Goal: Task Accomplishment & Management: Complete application form

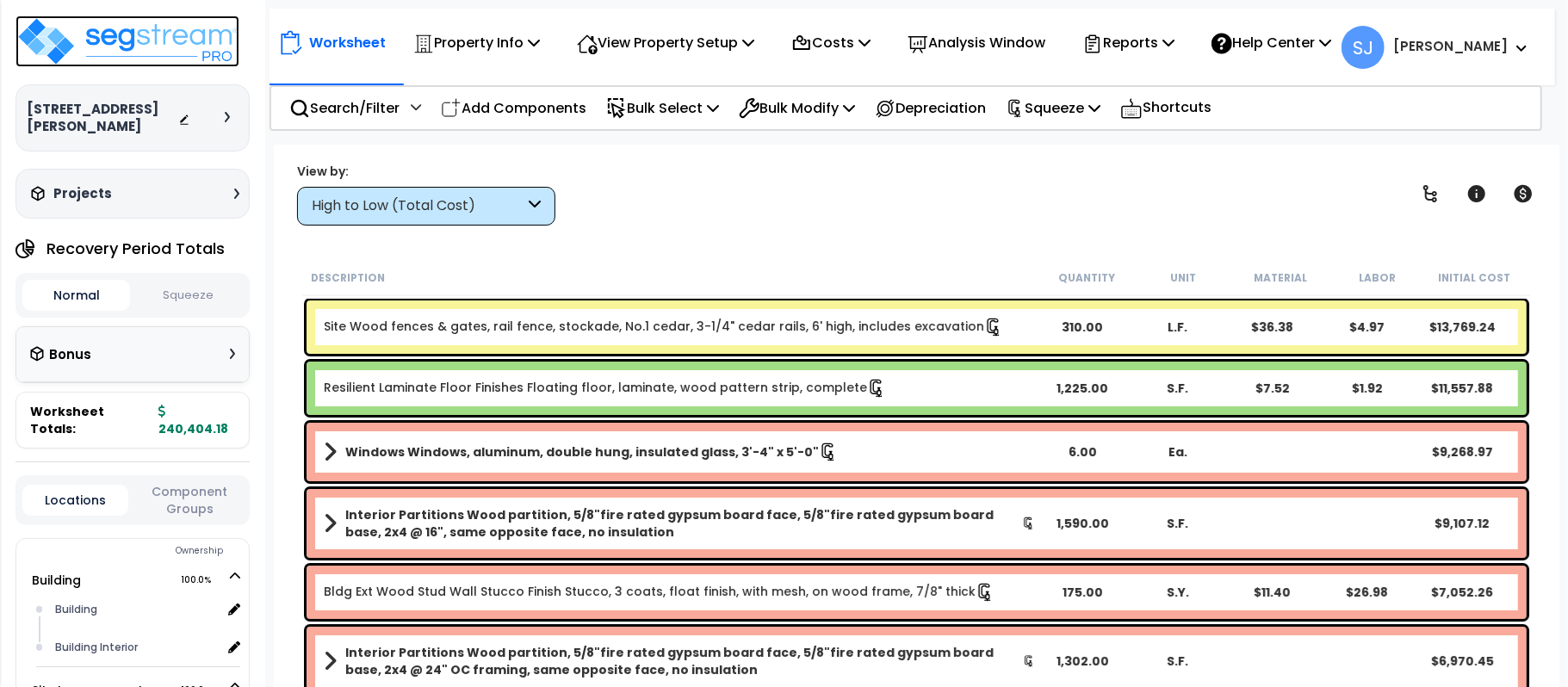
click at [180, 49] on img at bounding box center [127, 41] width 224 height 52
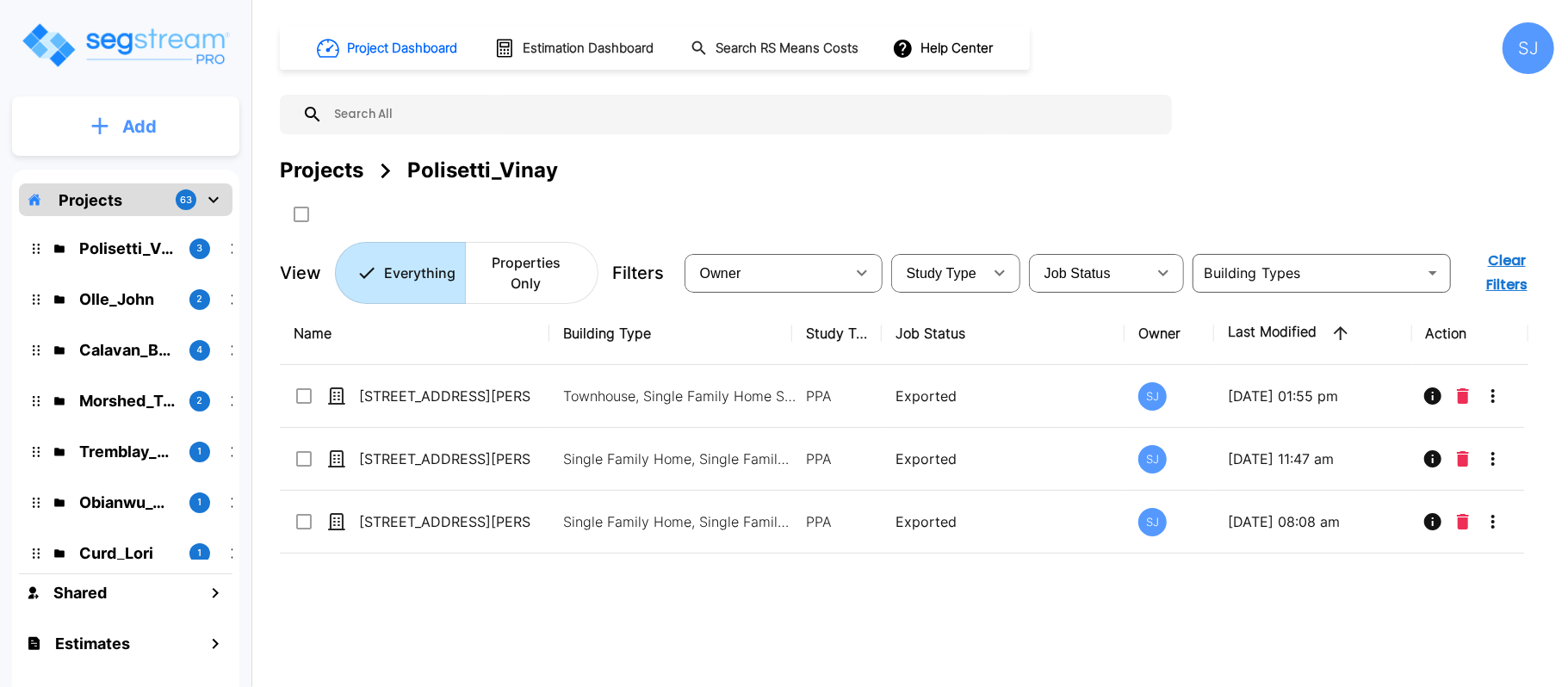
click at [157, 129] on button "Add" at bounding box center [126, 127] width 228 height 50
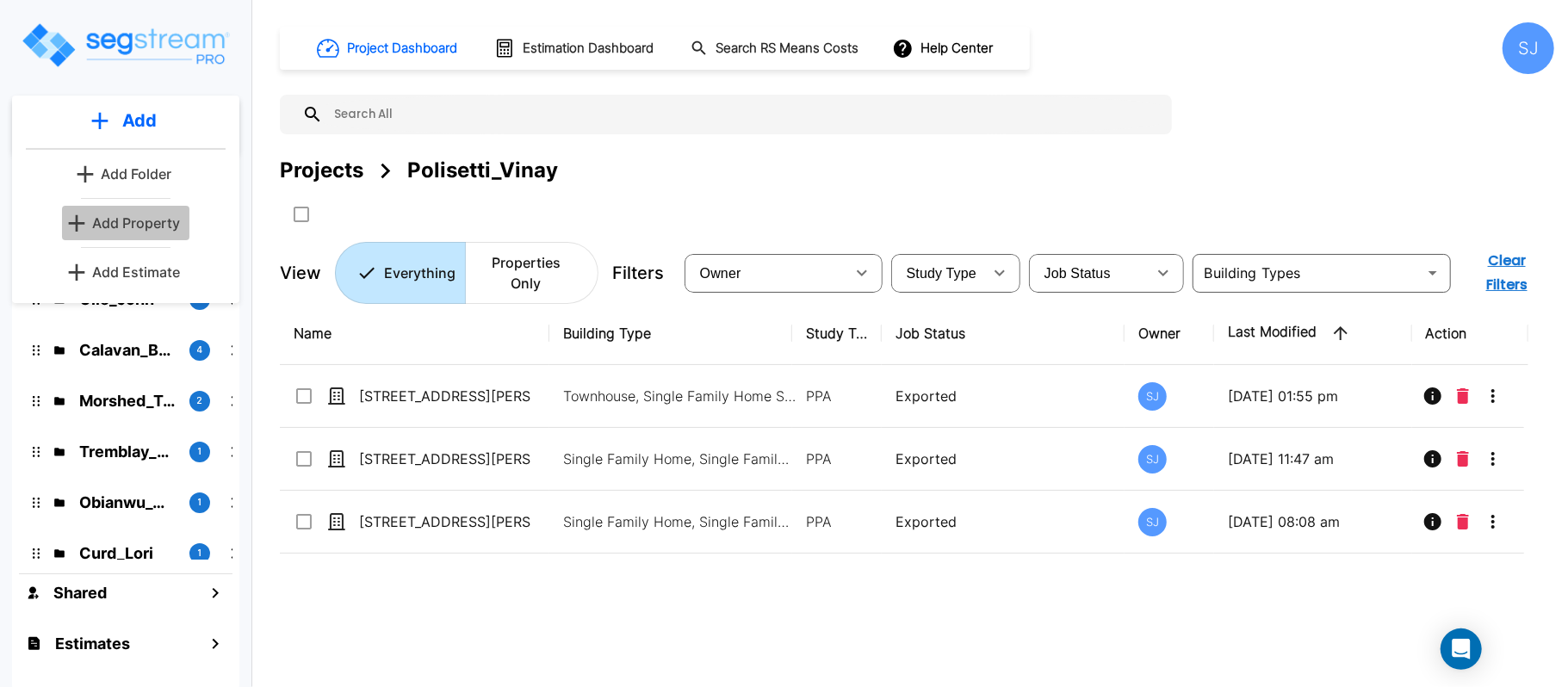
click at [146, 225] on p "Add Property" at bounding box center [136, 223] width 88 height 21
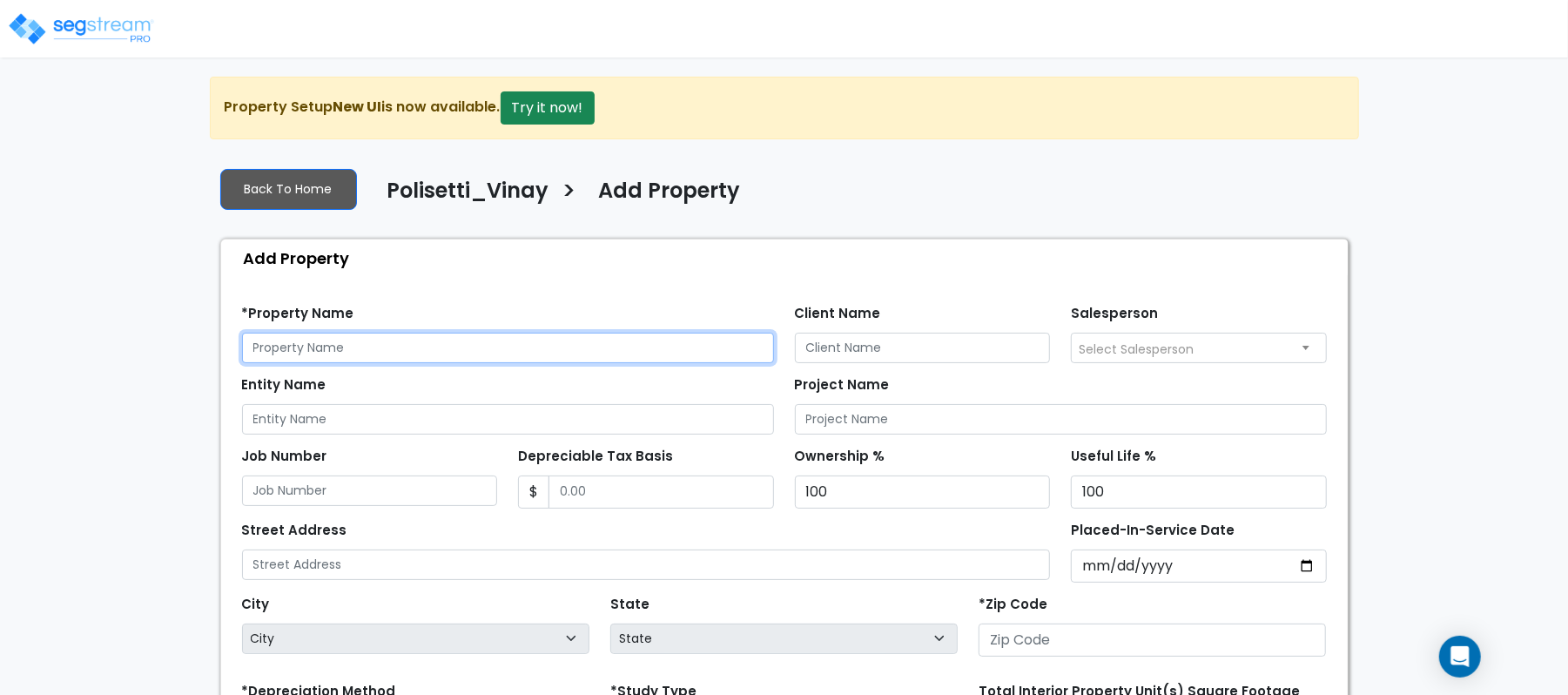
click at [474, 347] on input "text" at bounding box center [507, 348] width 532 height 31
paste input "2928 Spring Hill Rd"
type input "2928 Spring Hill Rd"
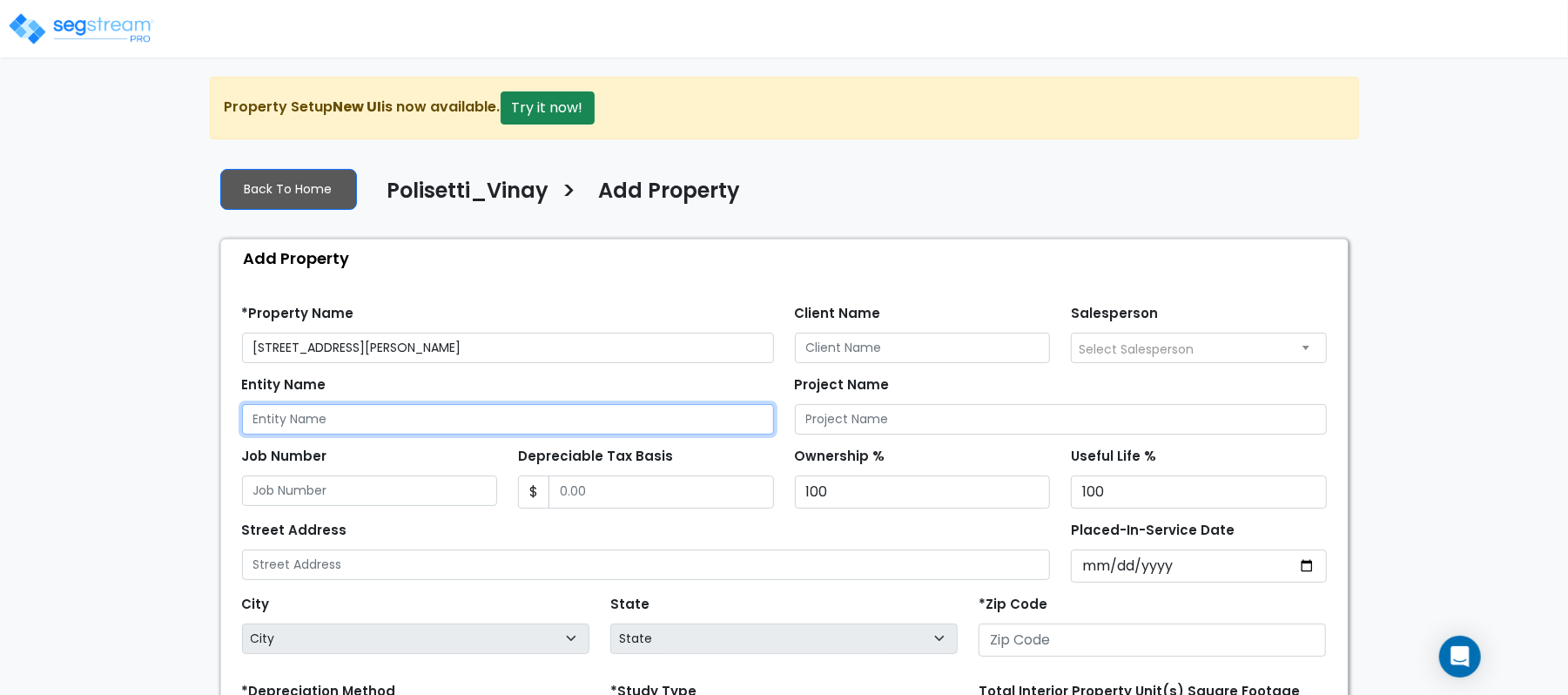
click at [396, 426] on input "Entity Name" at bounding box center [507, 420] width 532 height 31
paste input "2928 Spring Hill Rd"
type input "2928 Spring Hill Rd"
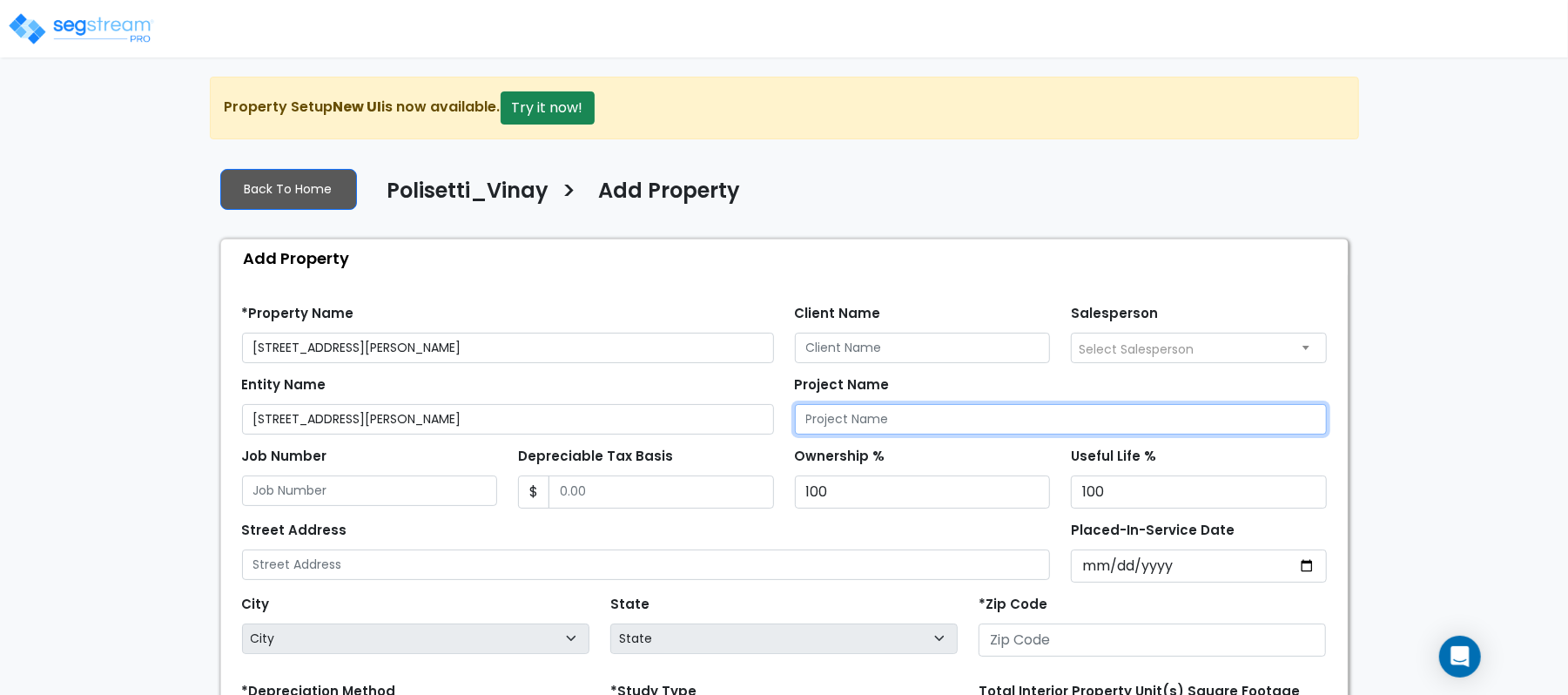
click at [942, 419] on input "Project Name" at bounding box center [1061, 420] width 532 height 31
paste input "[STREET_ADDRESS][PERSON_NAME]"
type input "[STREET_ADDRESS][PERSON_NAME]"
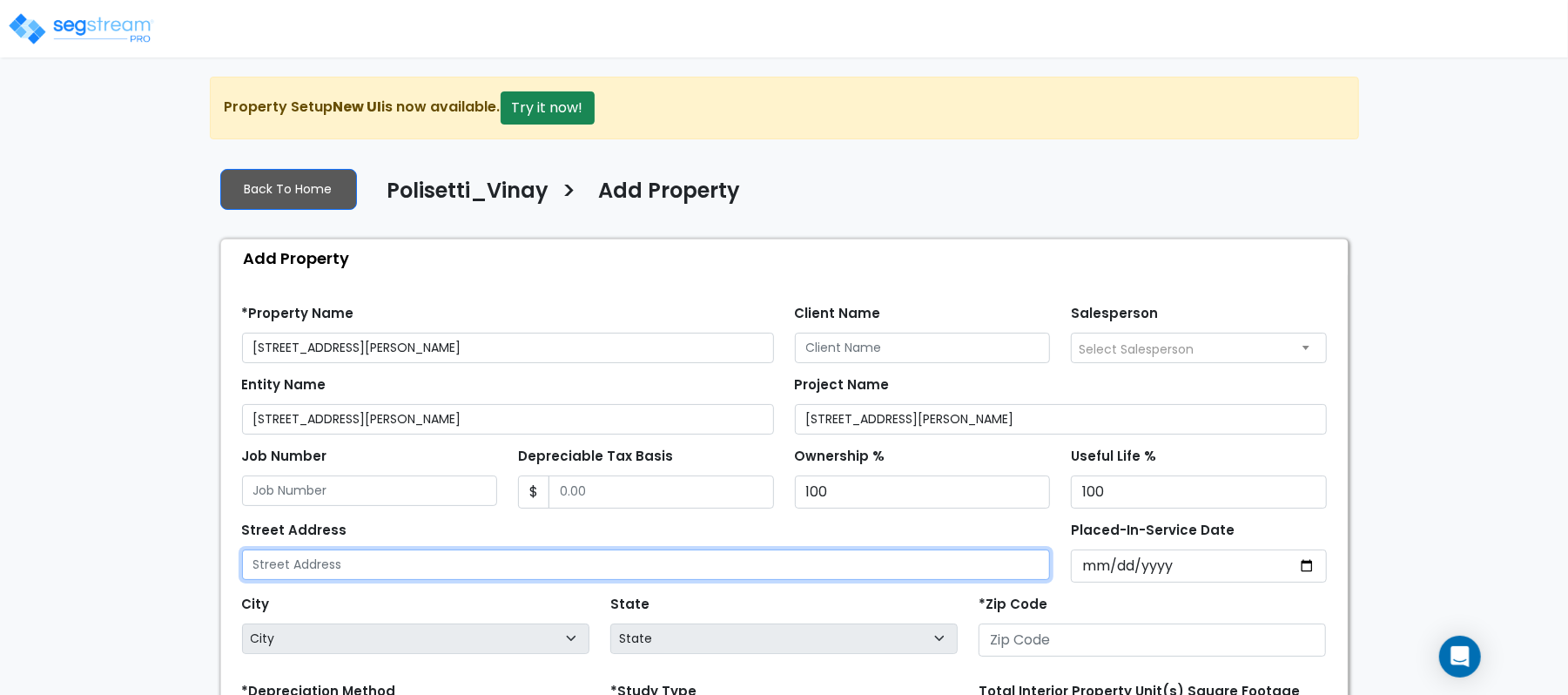
click at [565, 563] on input "text" at bounding box center [646, 565] width 809 height 31
paste input "[STREET_ADDRESS][PERSON_NAME]"
type input "[STREET_ADDRESS][PERSON_NAME]"
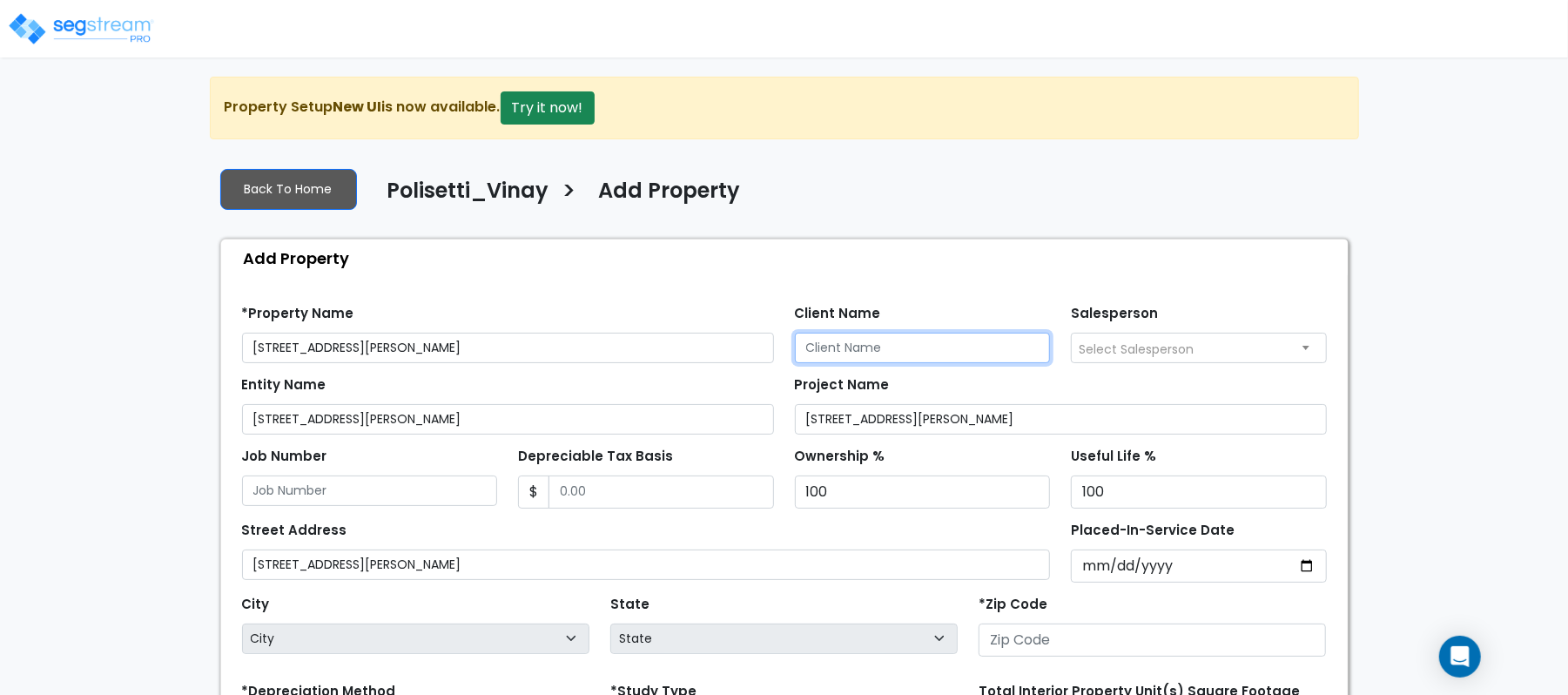
click at [942, 345] on input "Client Name" at bounding box center [923, 348] width 256 height 31
paste input "Polisetti_Vinay"
type input "Polisetti_Vinay"
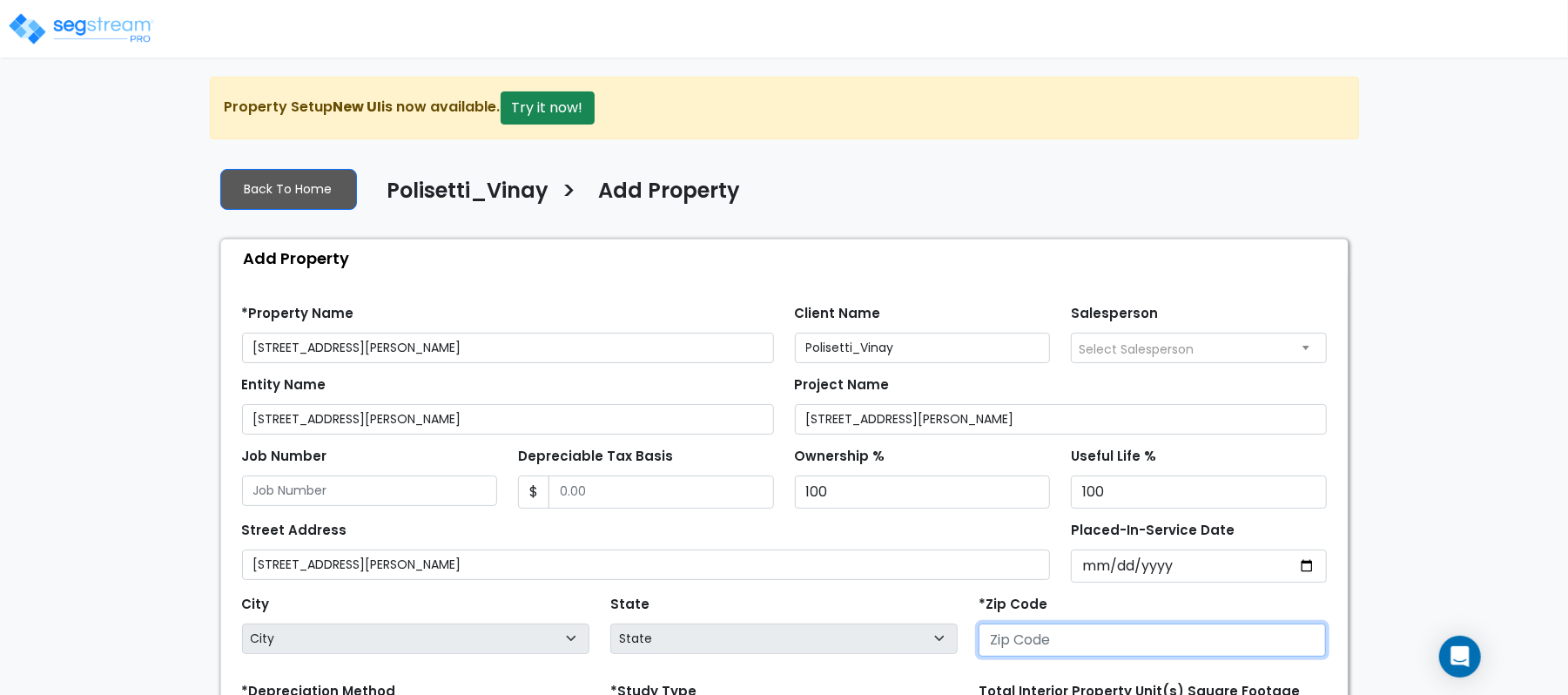
drag, startPoint x: 1056, startPoint y: 635, endPoint x: 994, endPoint y: 551, distance: 104.4
click at [1056, 635] on input "number" at bounding box center [1152, 640] width 348 height 33
paste input "76227"
type input "76227"
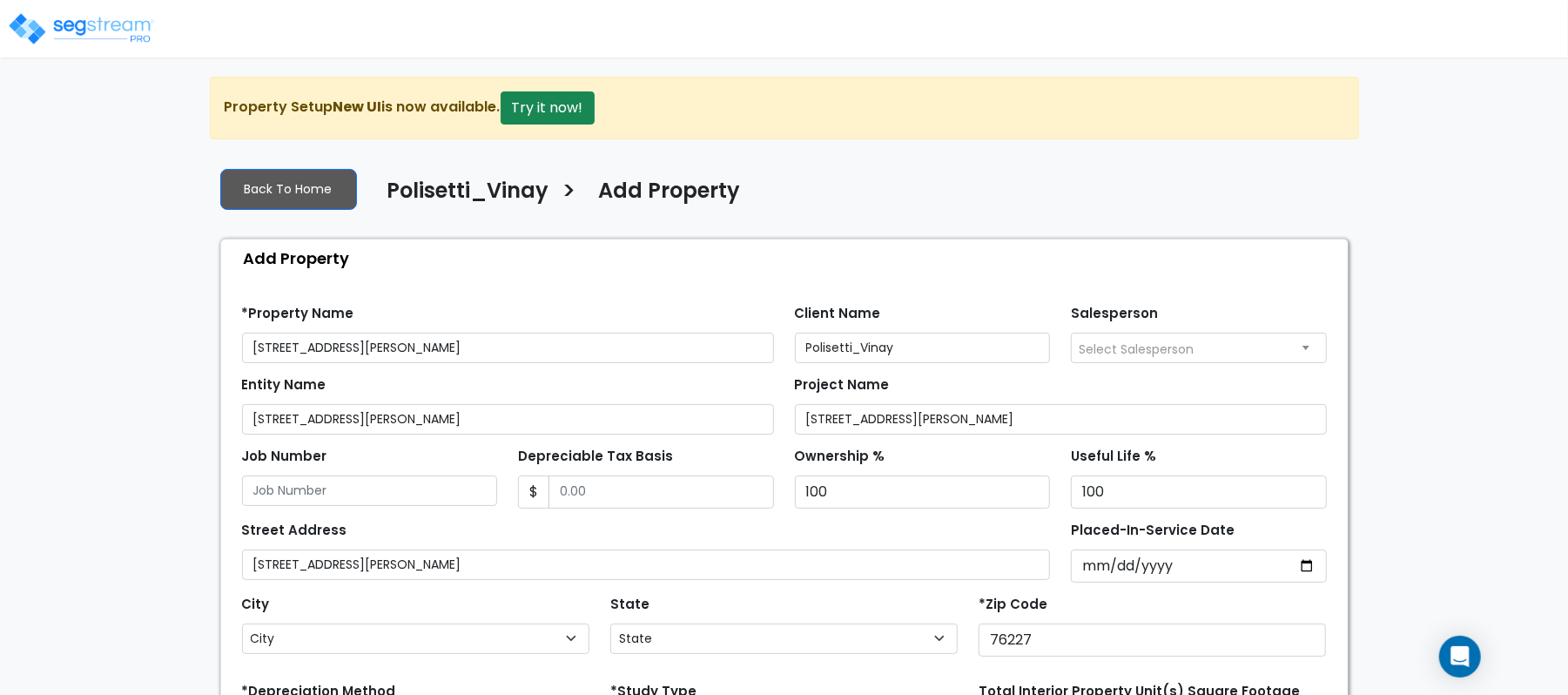
click at [982, 531] on div "Street Address 2928 Spring Hill Rd" at bounding box center [646, 549] width 809 height 63
select select "TX"
click at [700, 502] on input "Depreciable Tax Basis" at bounding box center [661, 492] width 226 height 33
type input "200,000"
click at [703, 534] on div "Street Address 2928 Spring Hill Rd" at bounding box center [646, 549] width 809 height 63
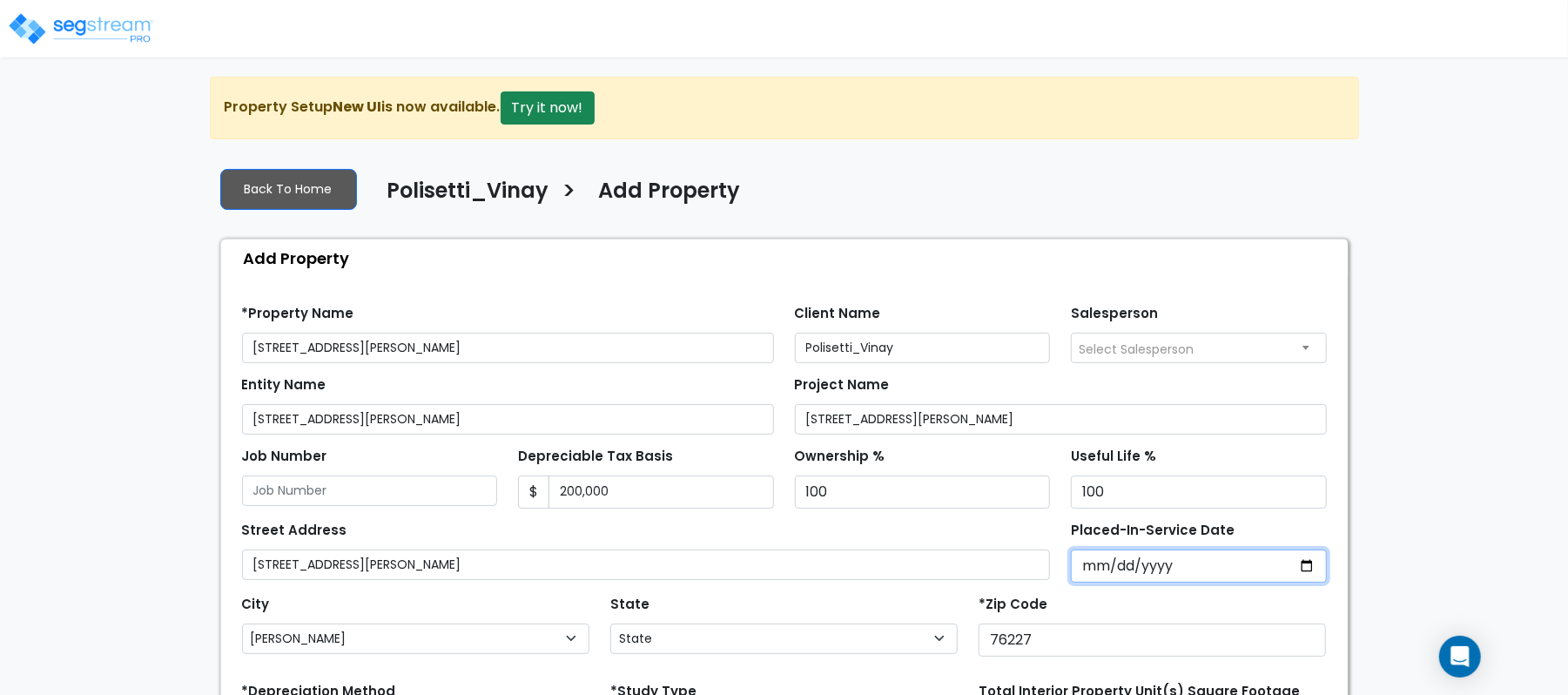
click at [1092, 578] on input "Placed-In-Service Date" at bounding box center [1199, 566] width 256 height 33
type input "2024-05-01"
select select "2024"
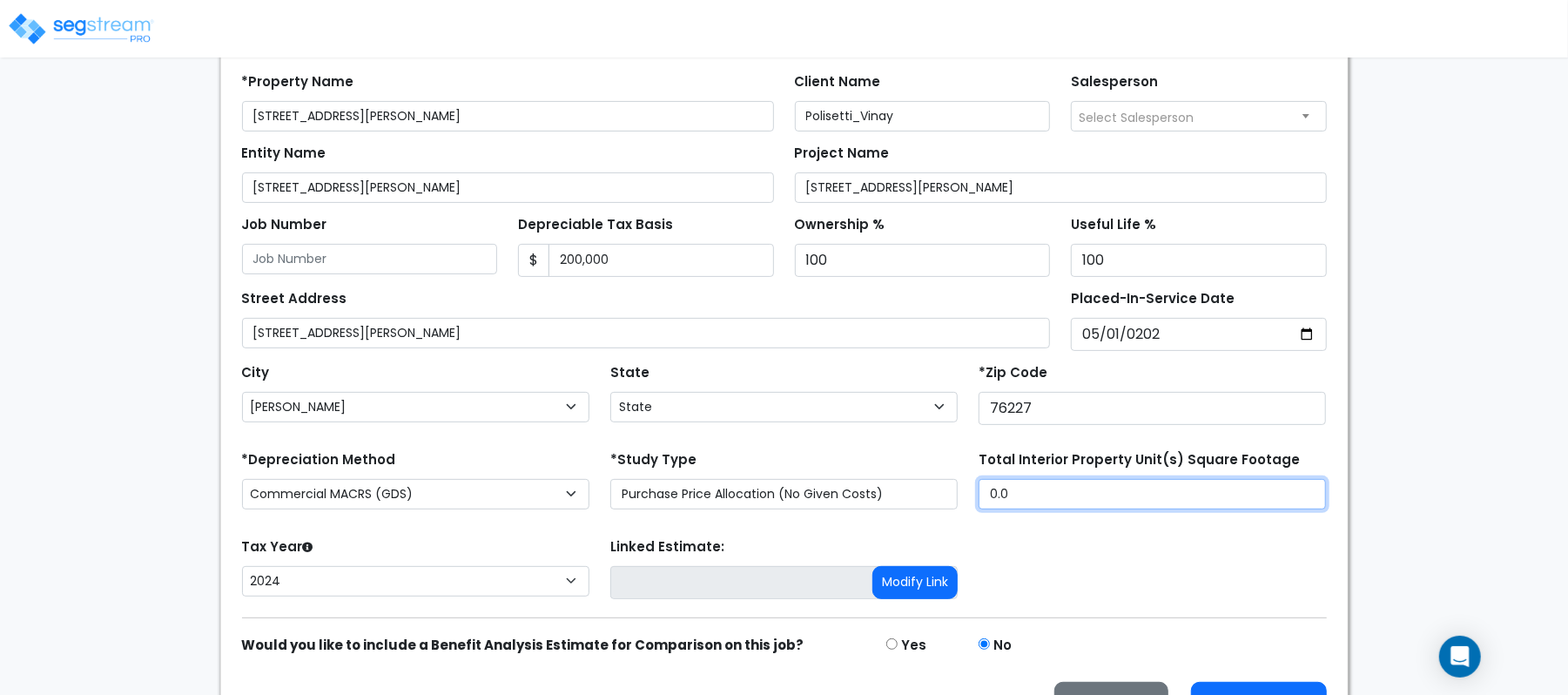
drag, startPoint x: 1064, startPoint y: 500, endPoint x: 820, endPoint y: 488, distance: 244.3
click at [820, 488] on div "*Depreciation Method Commercial MACRS (GDS) Commercial Residential MACRS (GDS) …" at bounding box center [784, 481] width 1106 height 70
type input "2,000"
click at [134, 471] on div "We are Building your Property. So please grab a coffee and let us do the heavy …" at bounding box center [784, 293] width 1568 height 897
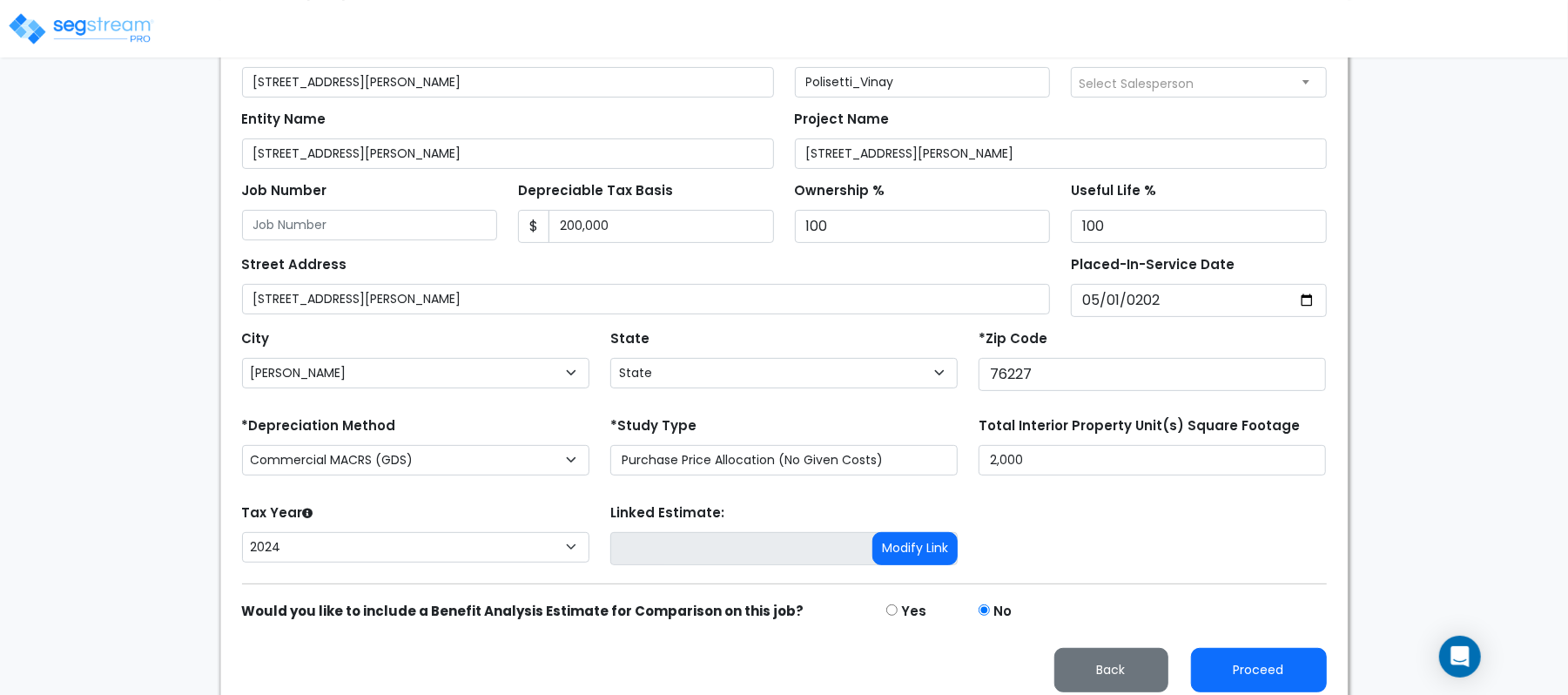
scroll to position [283, 0]
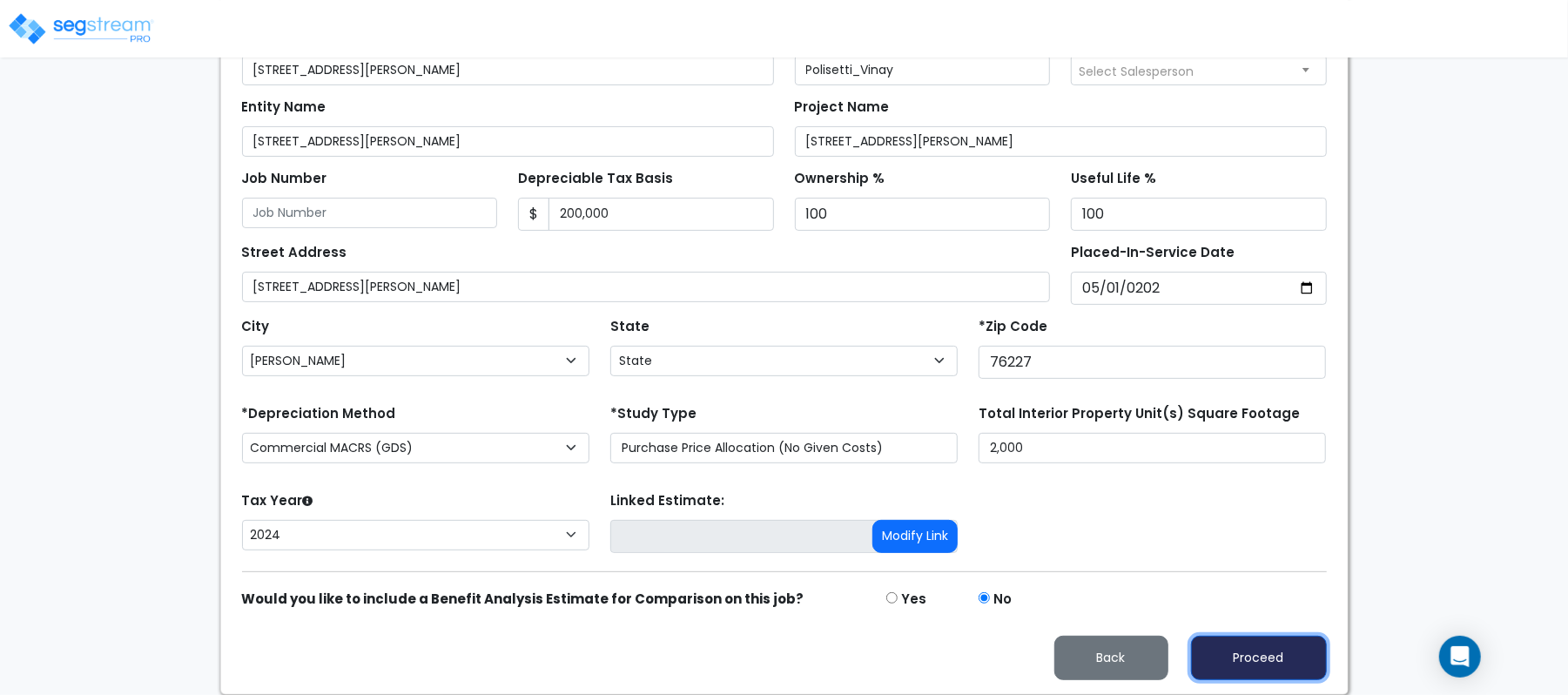
click at [1281, 650] on button "Proceed" at bounding box center [1259, 658] width 136 height 44
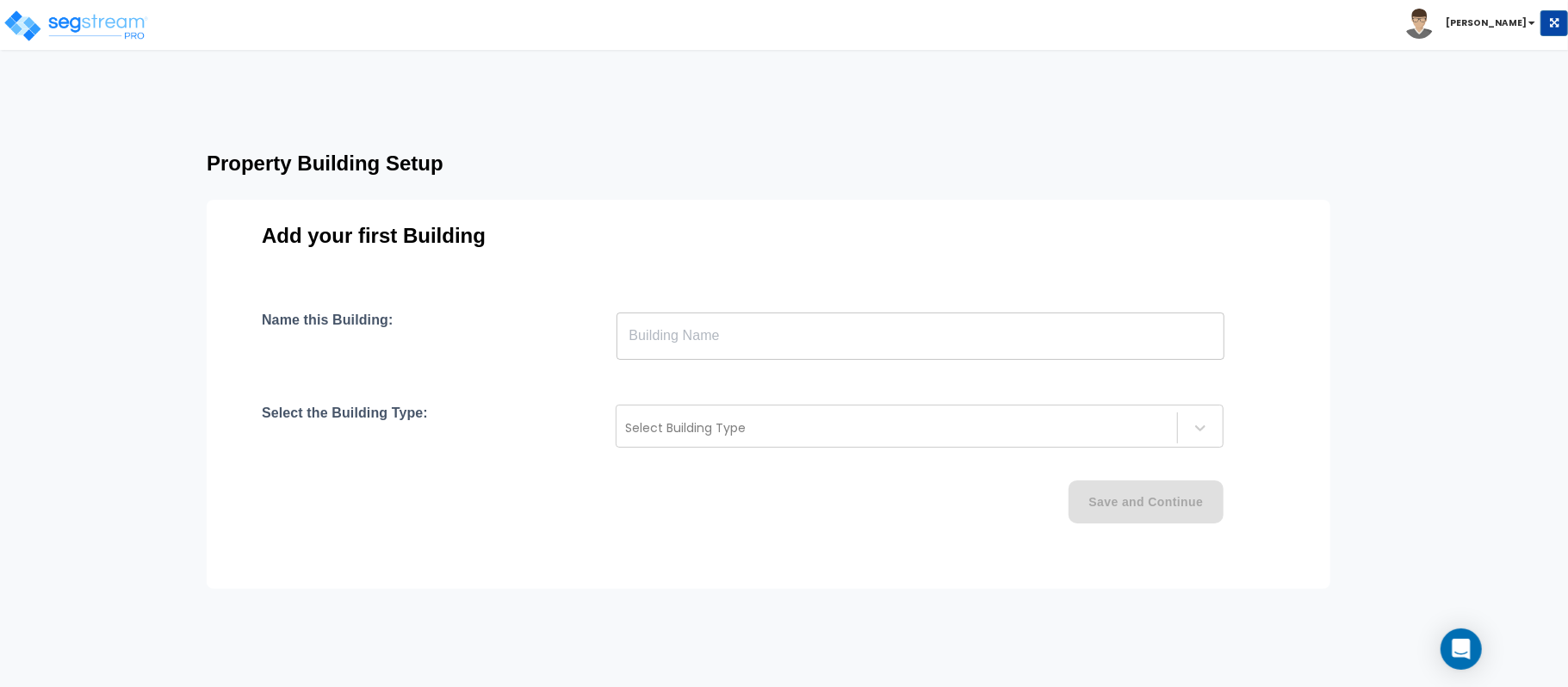
click at [721, 320] on input "text" at bounding box center [920, 335] width 608 height 48
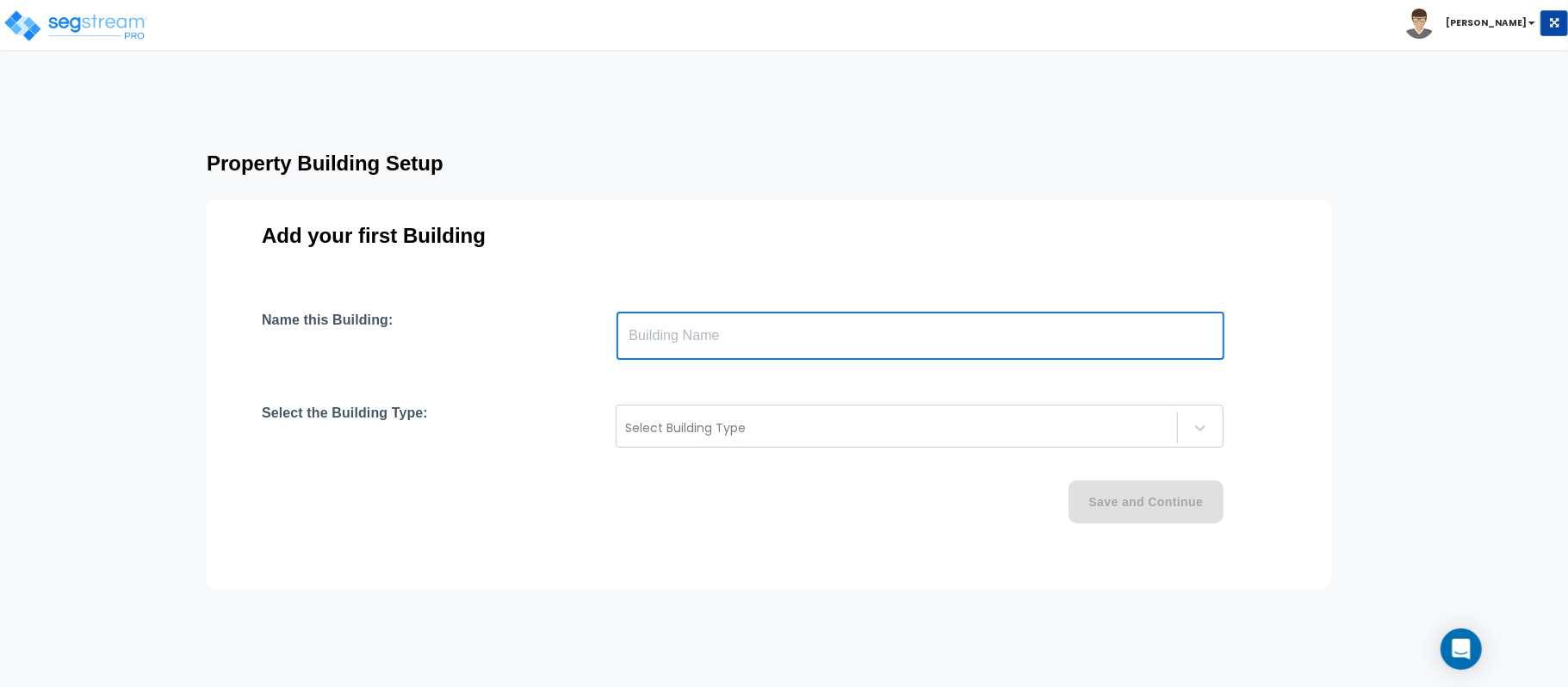
drag, startPoint x: 838, startPoint y: 341, endPoint x: 818, endPoint y: 359, distance: 26.9
click at [838, 341] on input "text" at bounding box center [920, 335] width 608 height 48
type input "Building"
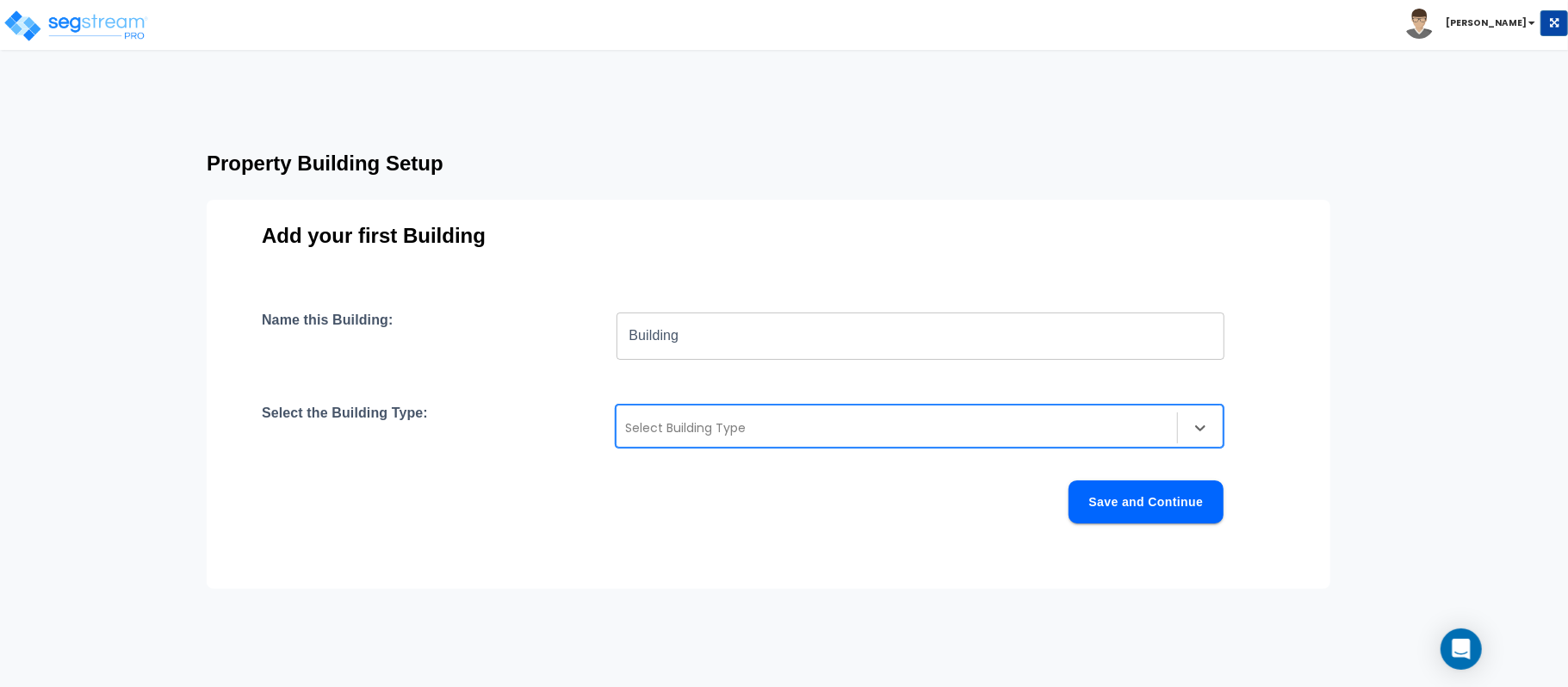
click at [748, 441] on div "Select Building Type" at bounding box center [896, 427] width 560 height 27
type input "event"
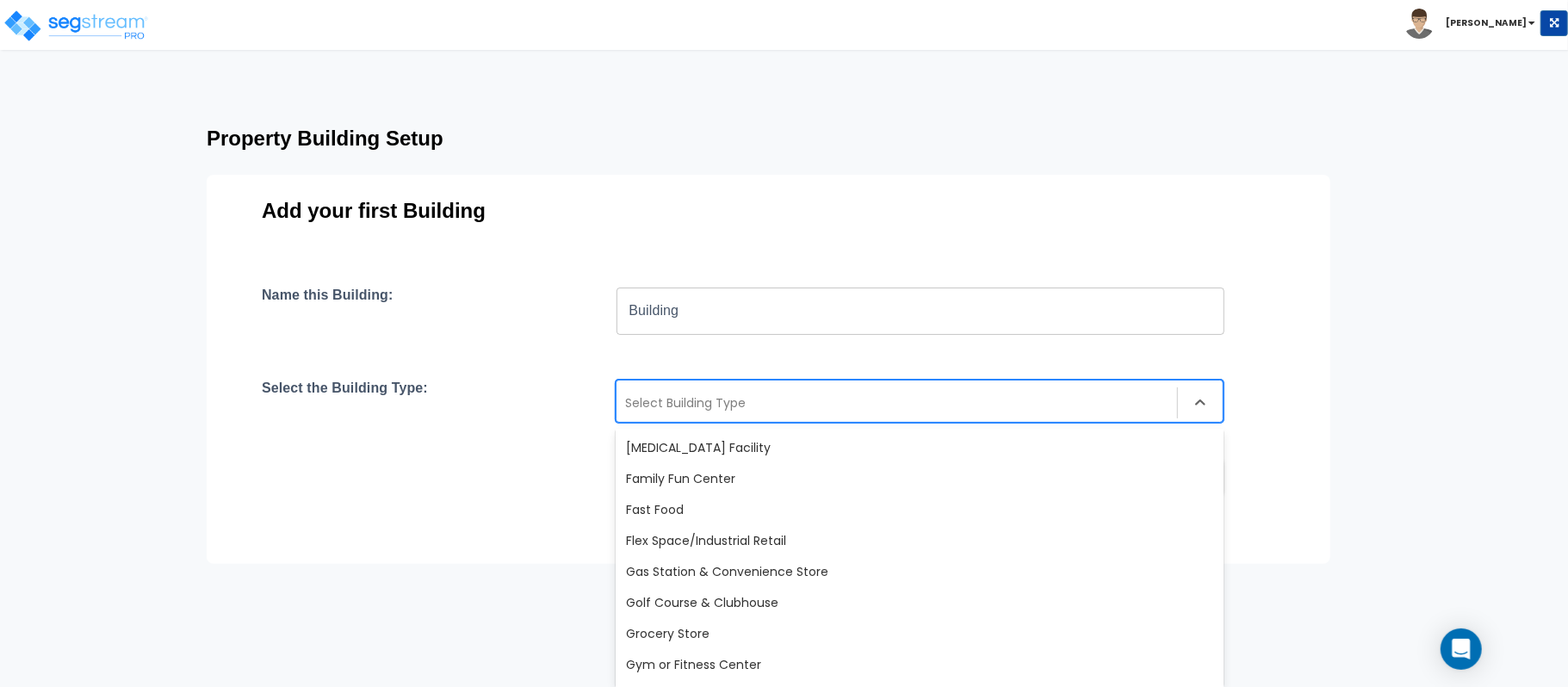
scroll to position [574, 0]
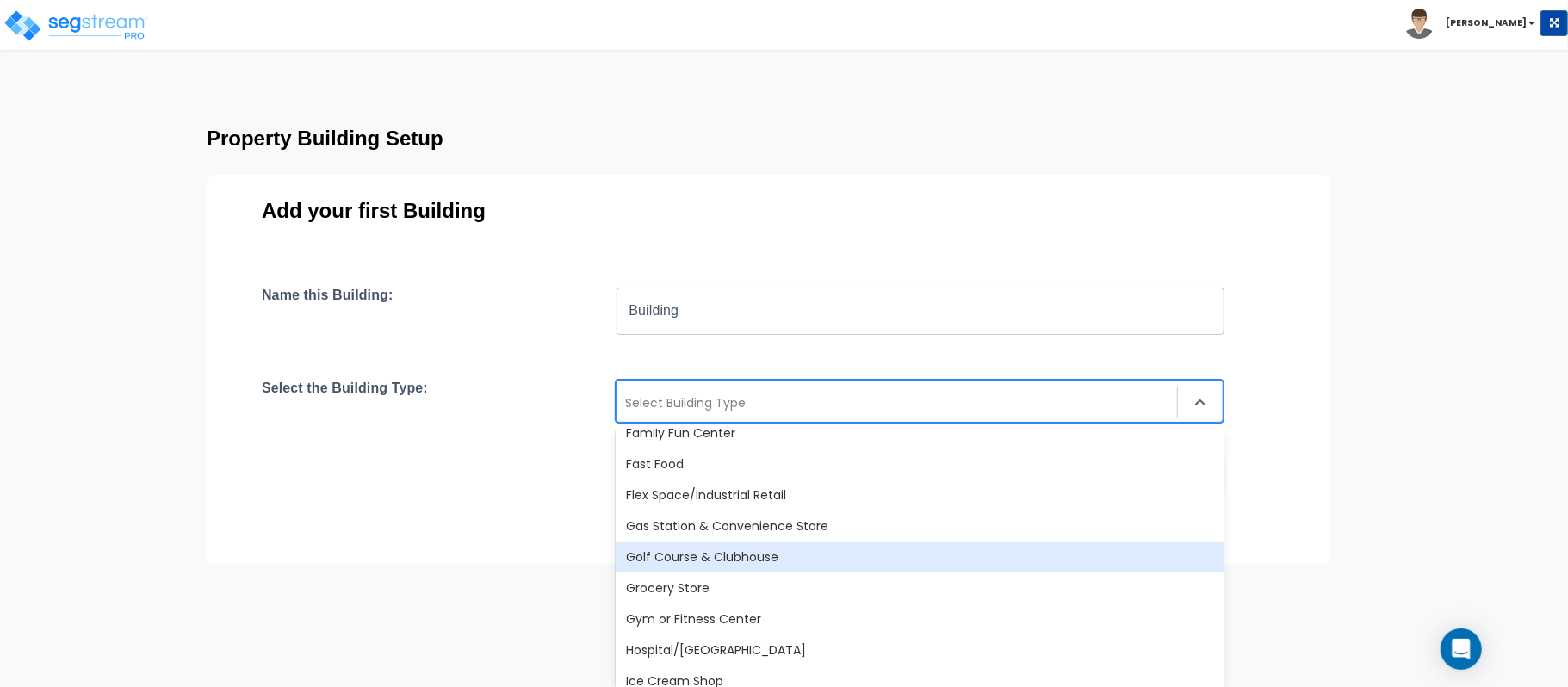
click at [859, 548] on div "Golf Course & Clubhouse" at bounding box center [920, 557] width 608 height 31
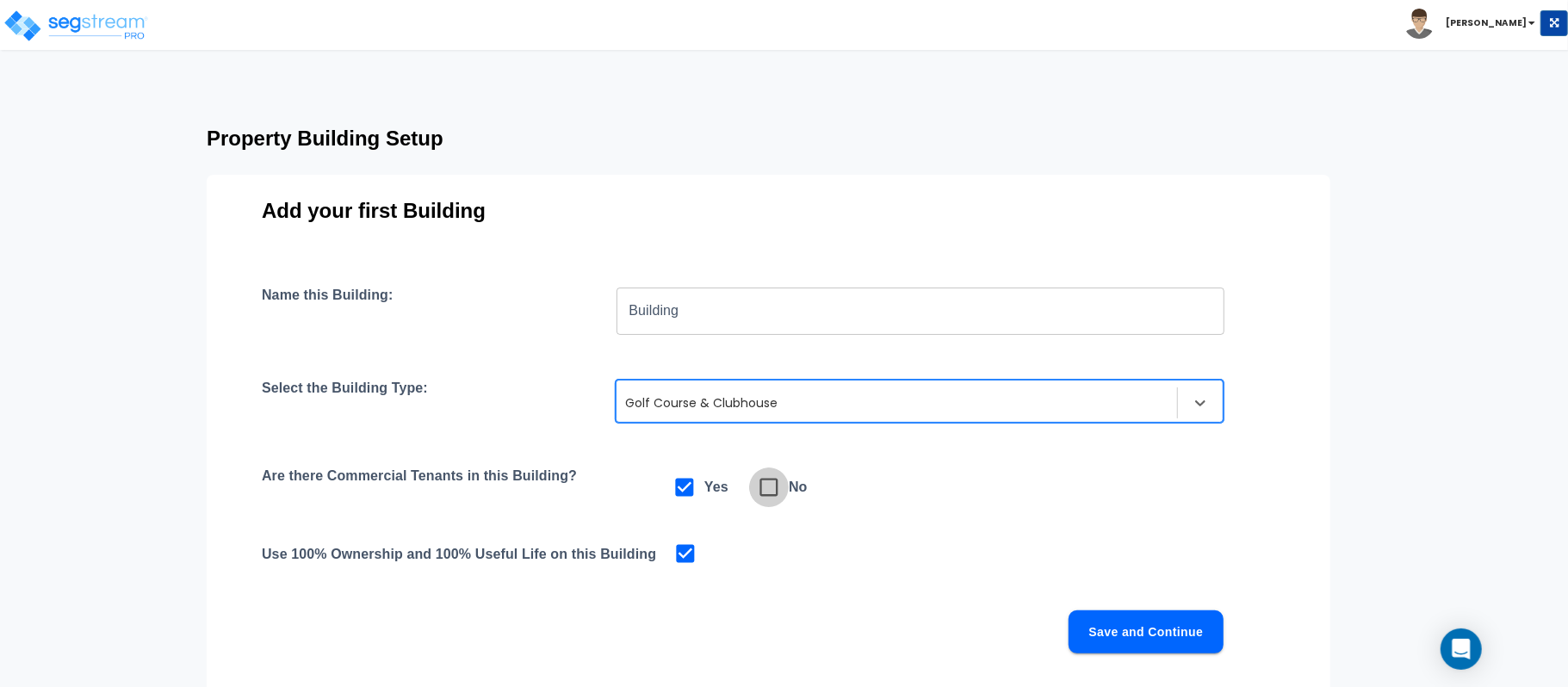
click at [772, 484] on icon at bounding box center [769, 488] width 25 height 25
checkbox input "false"
checkbox input "true"
click at [1163, 641] on button "Save and Continue" at bounding box center [1146, 632] width 155 height 43
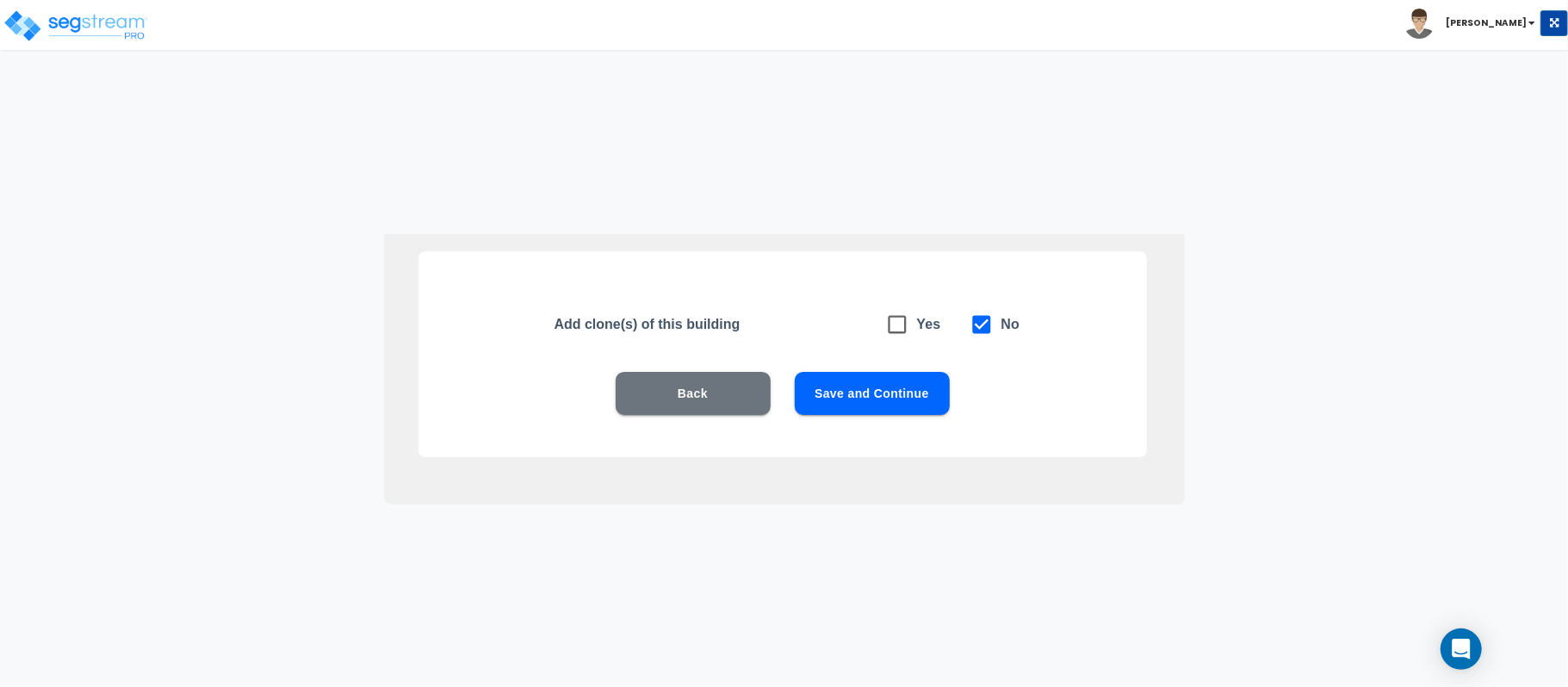
scroll to position [0, 0]
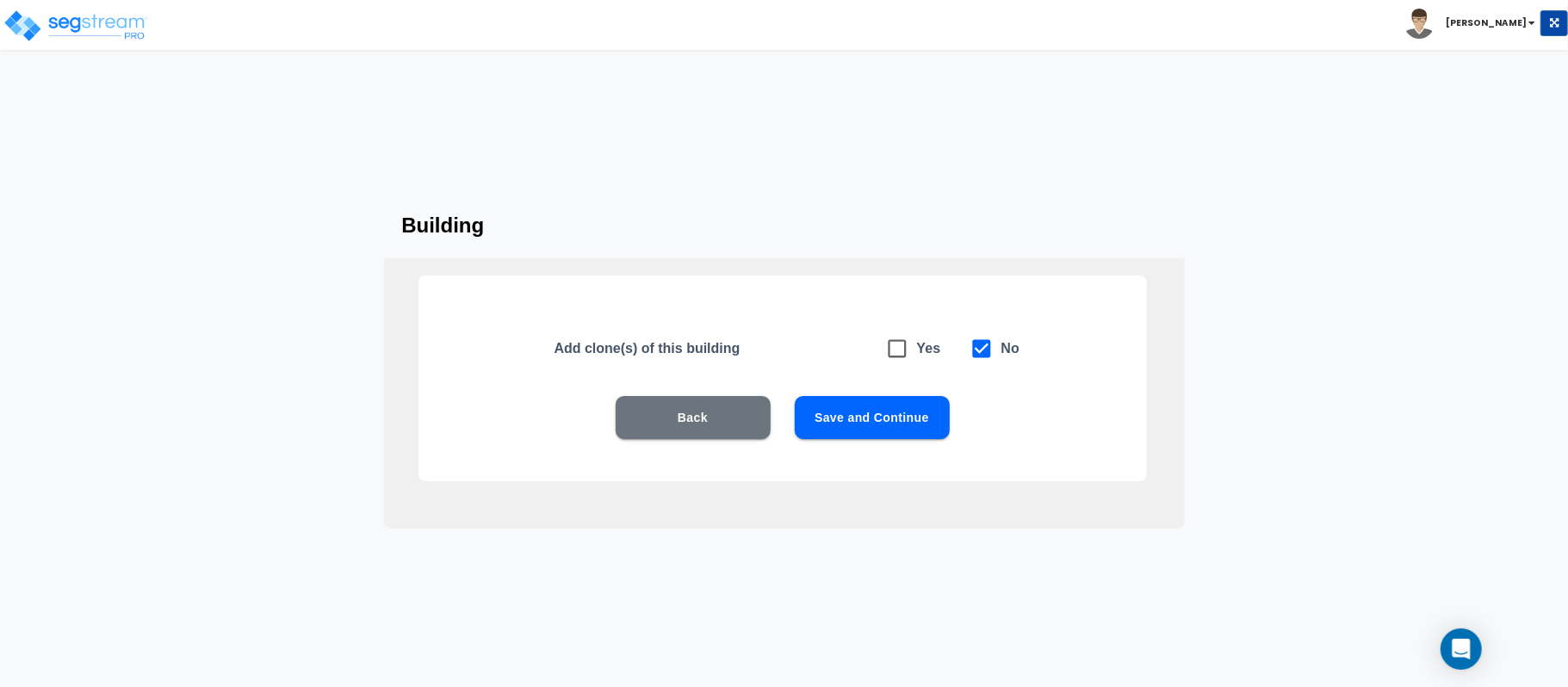
click at [931, 441] on div "Back Save and Continue" at bounding box center [783, 443] width 618 height 94
click at [930, 407] on button "Save and Continue" at bounding box center [872, 418] width 155 height 43
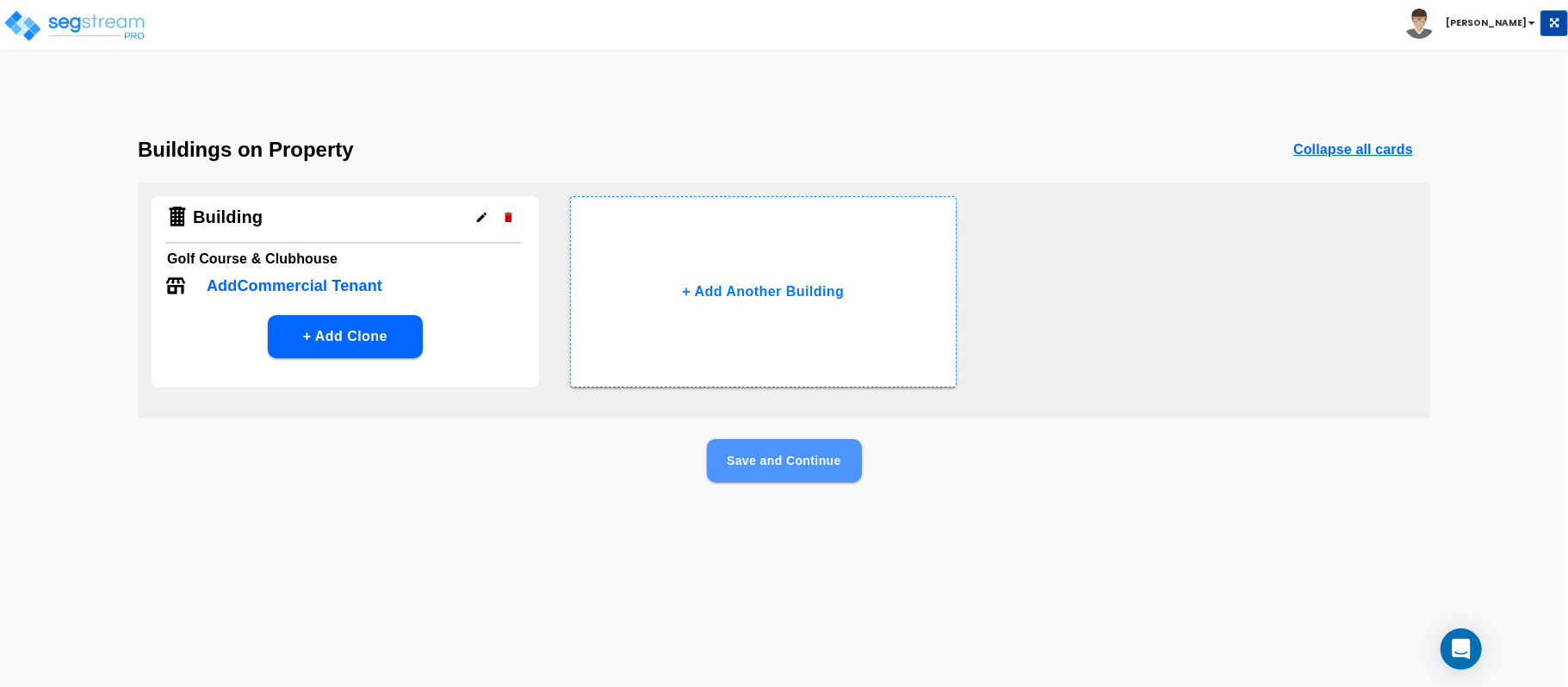
click at [836, 461] on button "Save and Continue" at bounding box center [784, 461] width 155 height 43
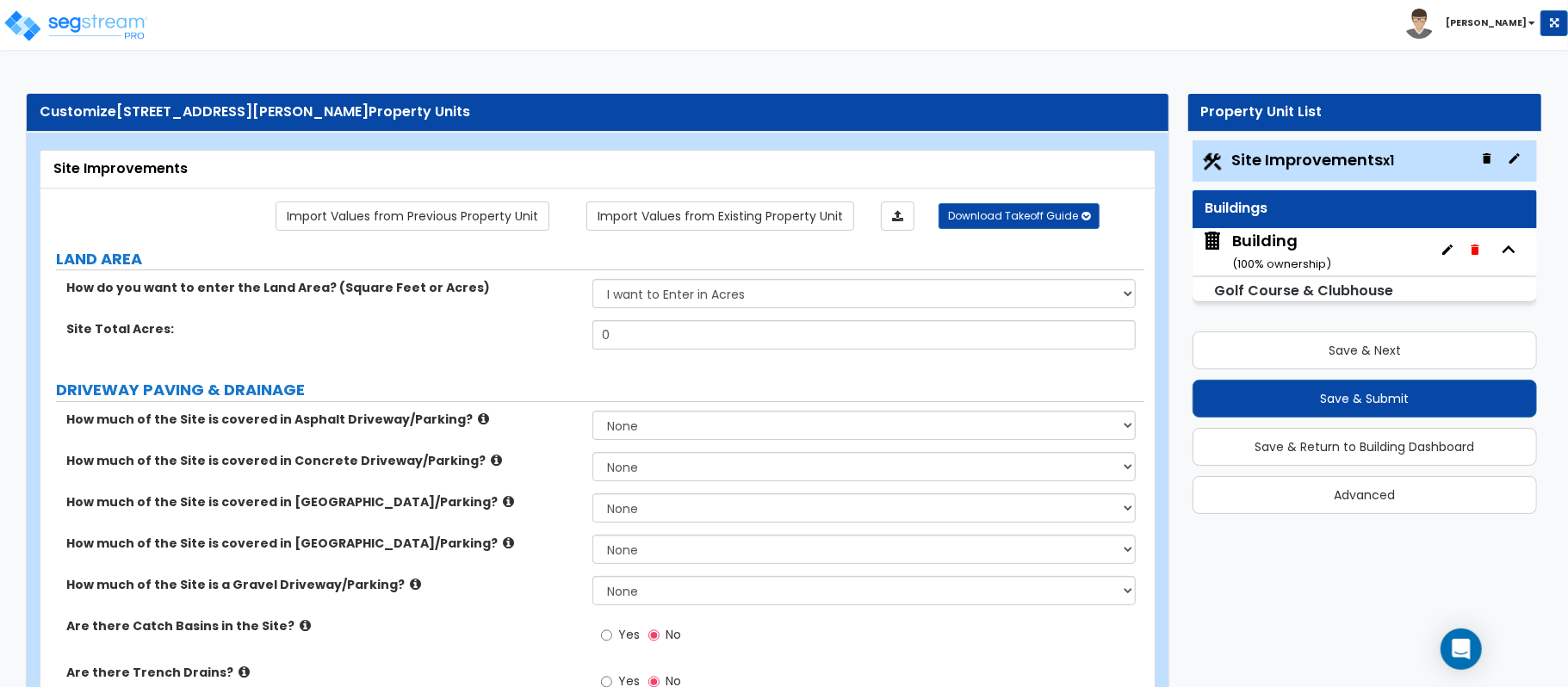
click at [1284, 245] on div "Building ( 100 % ownership)" at bounding box center [1282, 251] width 99 height 43
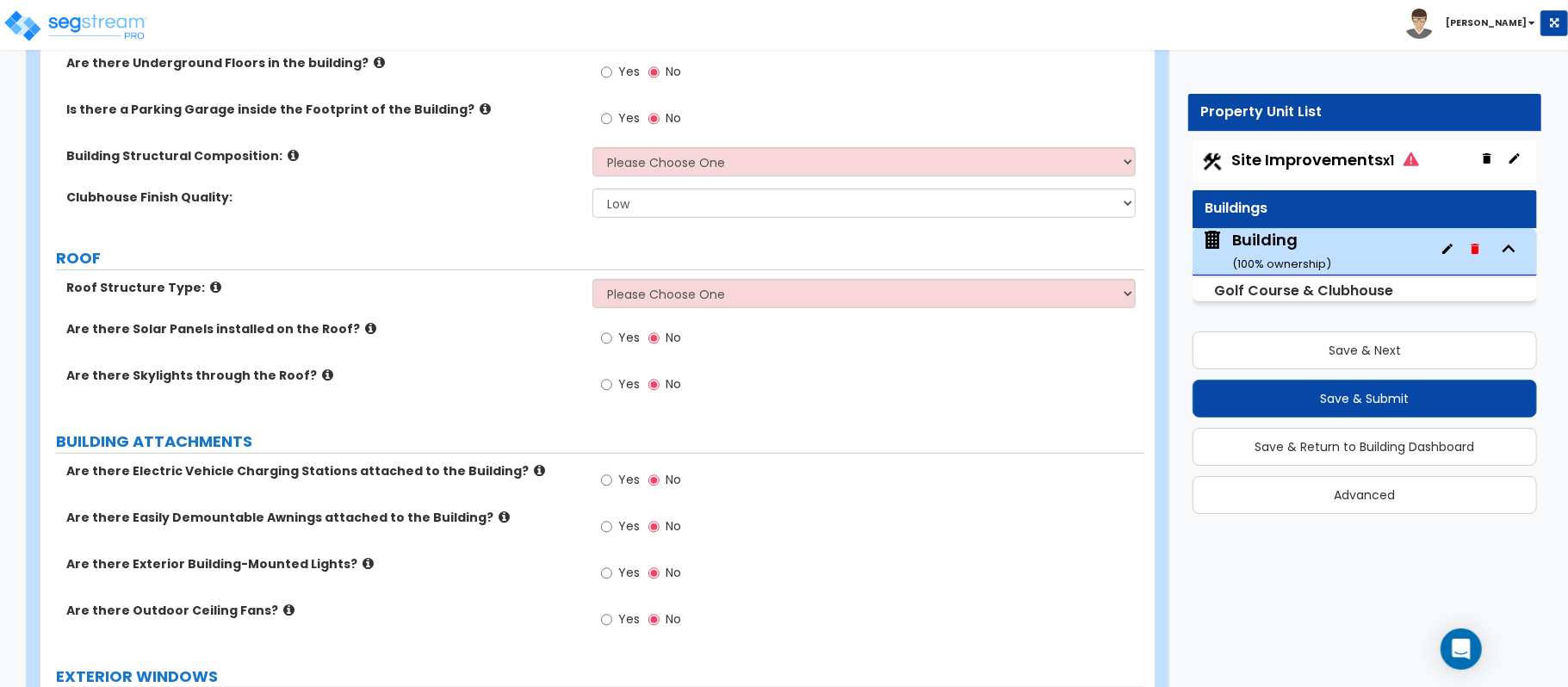
scroll to position [1480, 0]
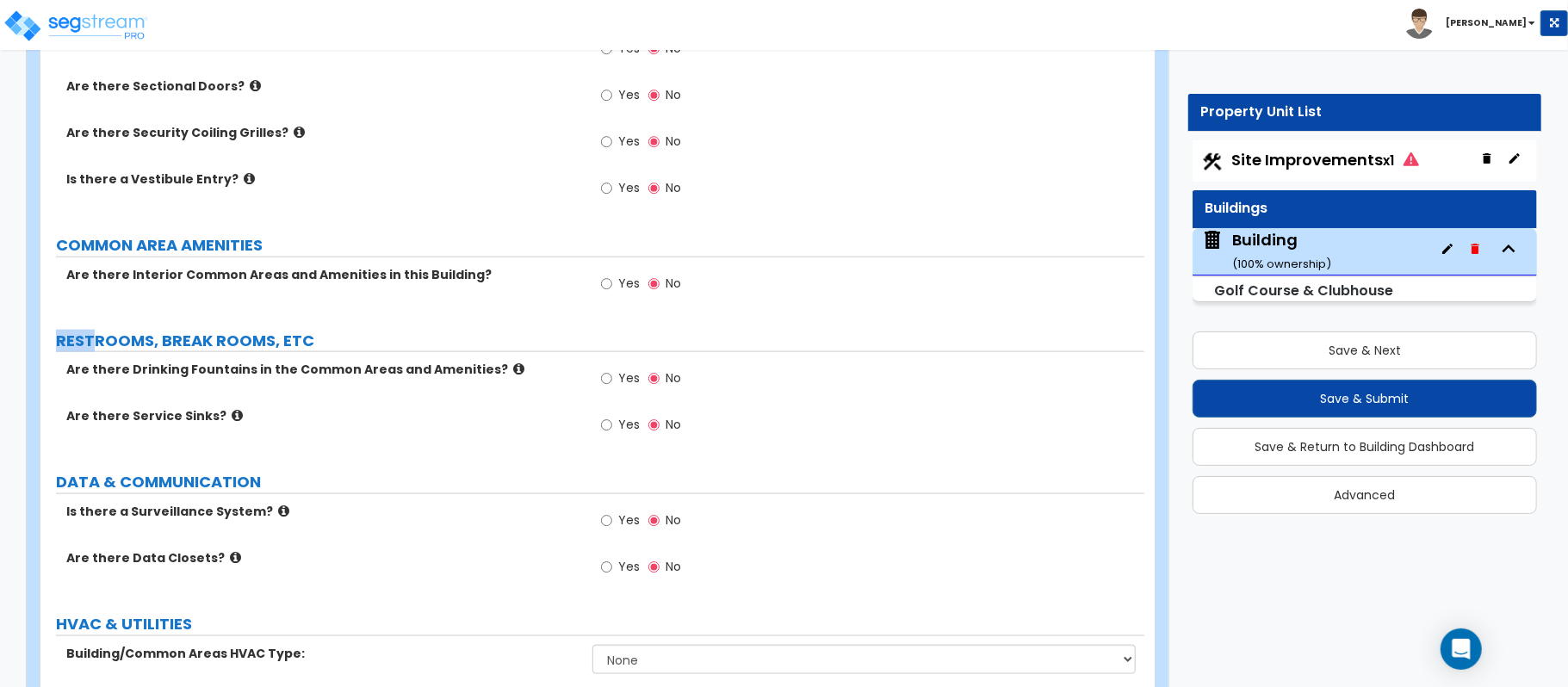
click at [97, 343] on label "RESTROOMS, BREAK ROOMS, ETC" at bounding box center [600, 341] width 1089 height 23
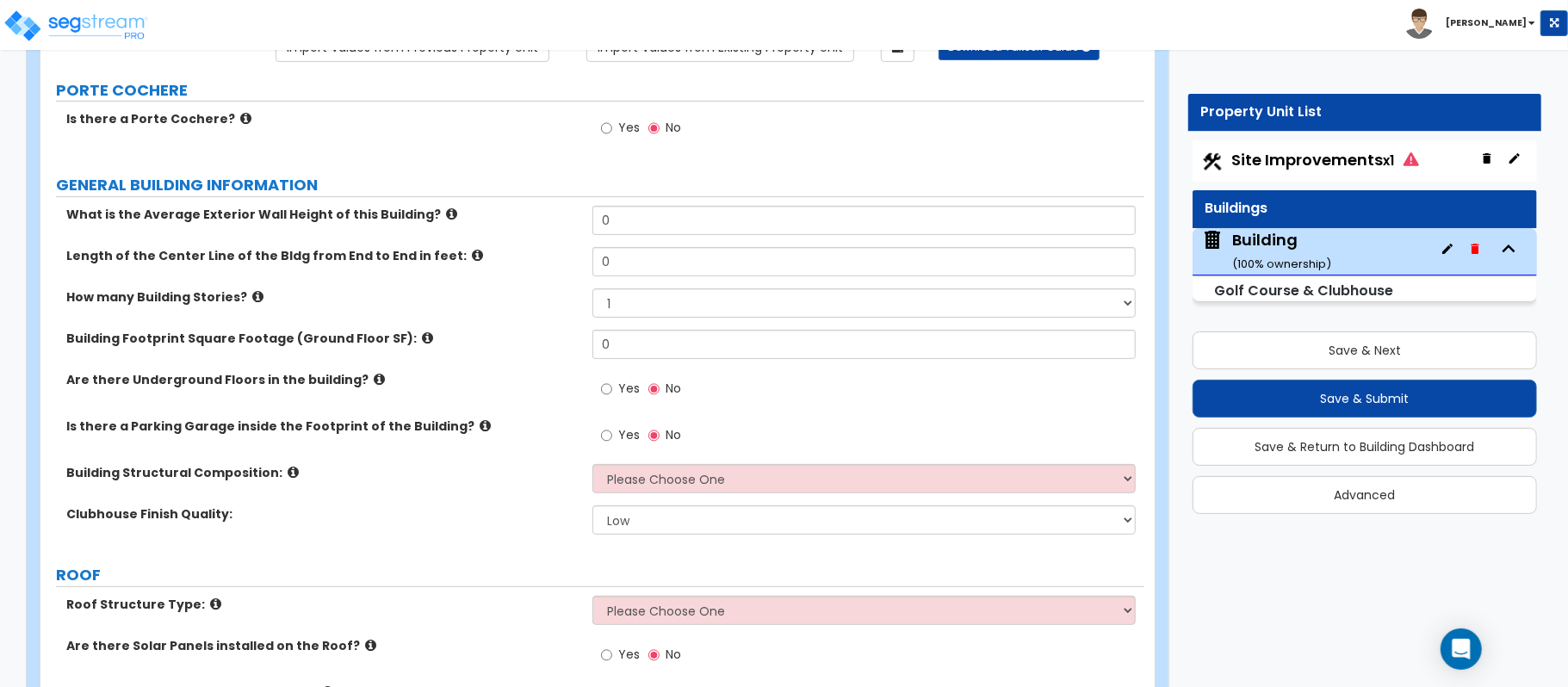
scroll to position [0, 0]
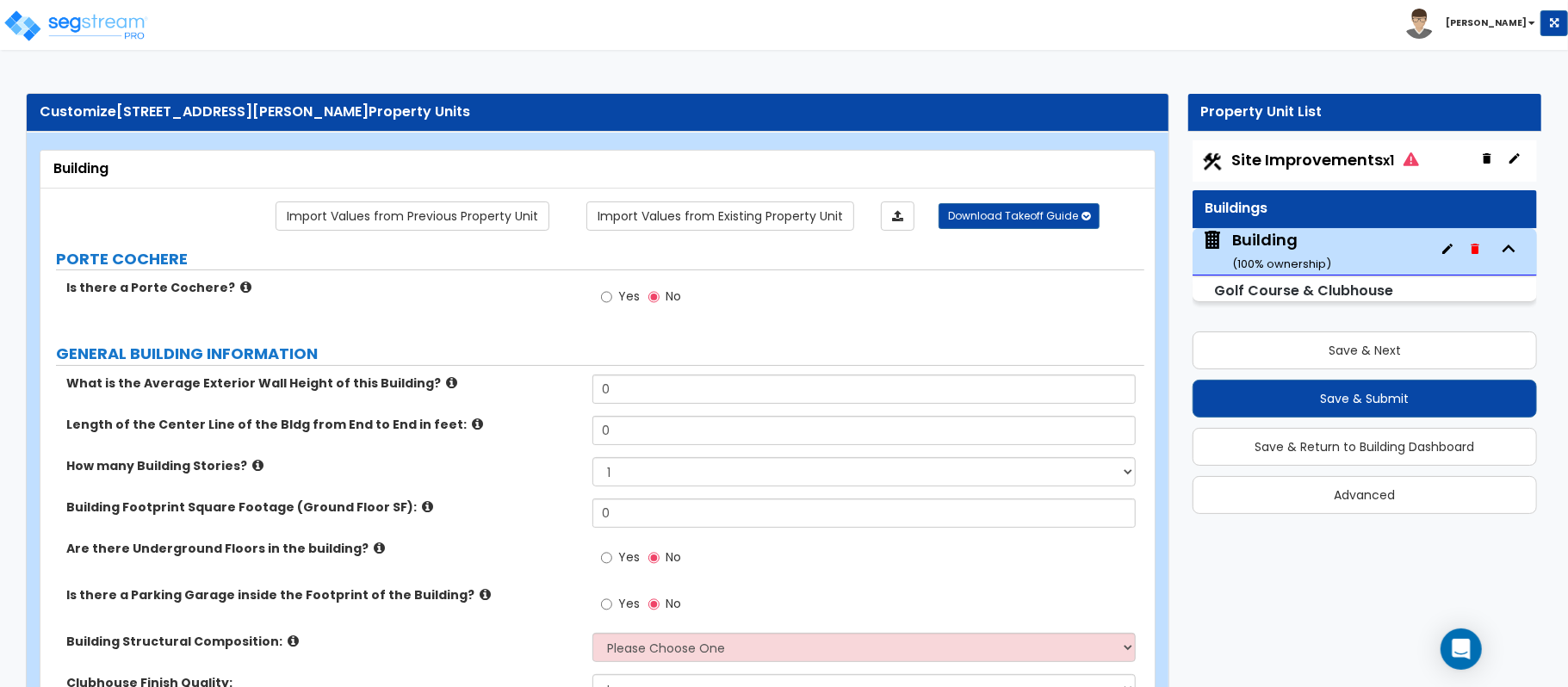
click at [1451, 245] on icon "button" at bounding box center [1448, 249] width 14 height 14
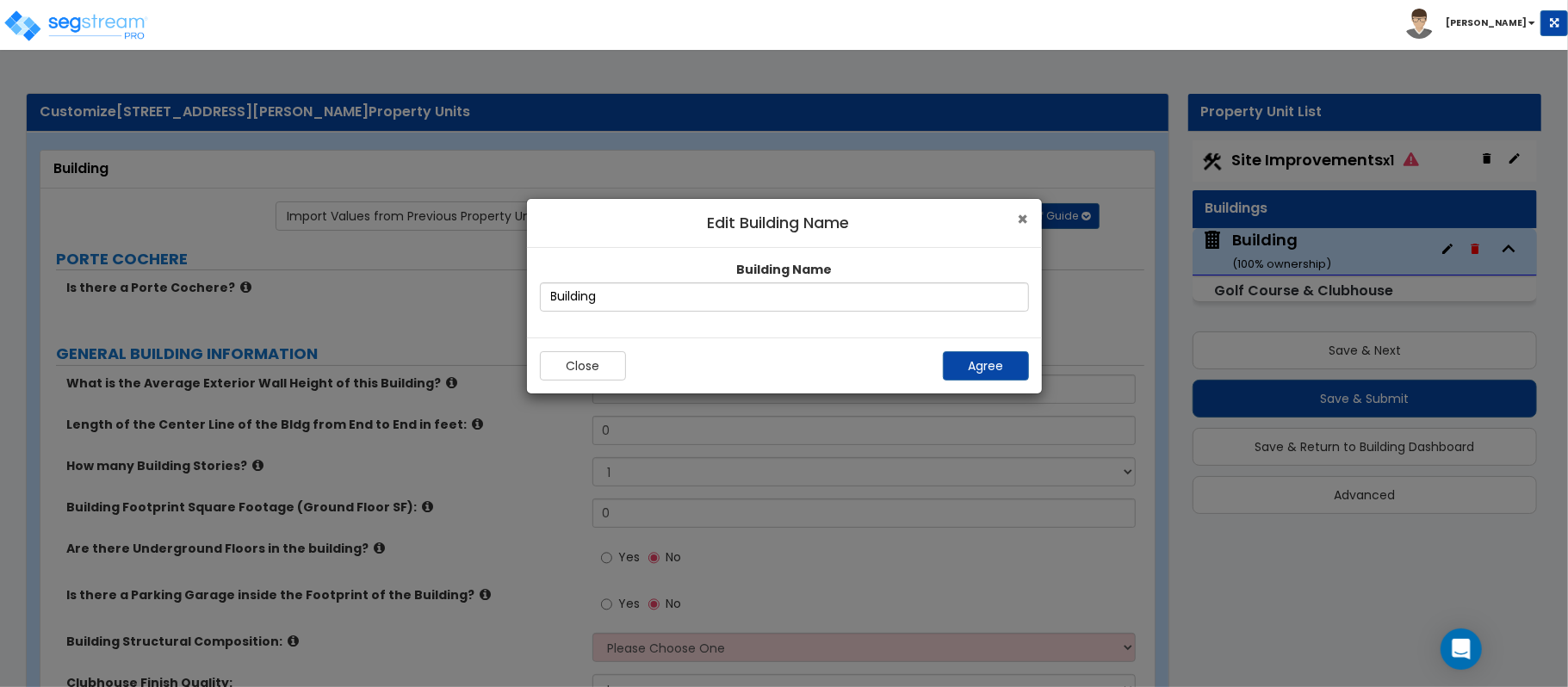
click at [1022, 221] on span "×" at bounding box center [1024, 219] width 11 height 25
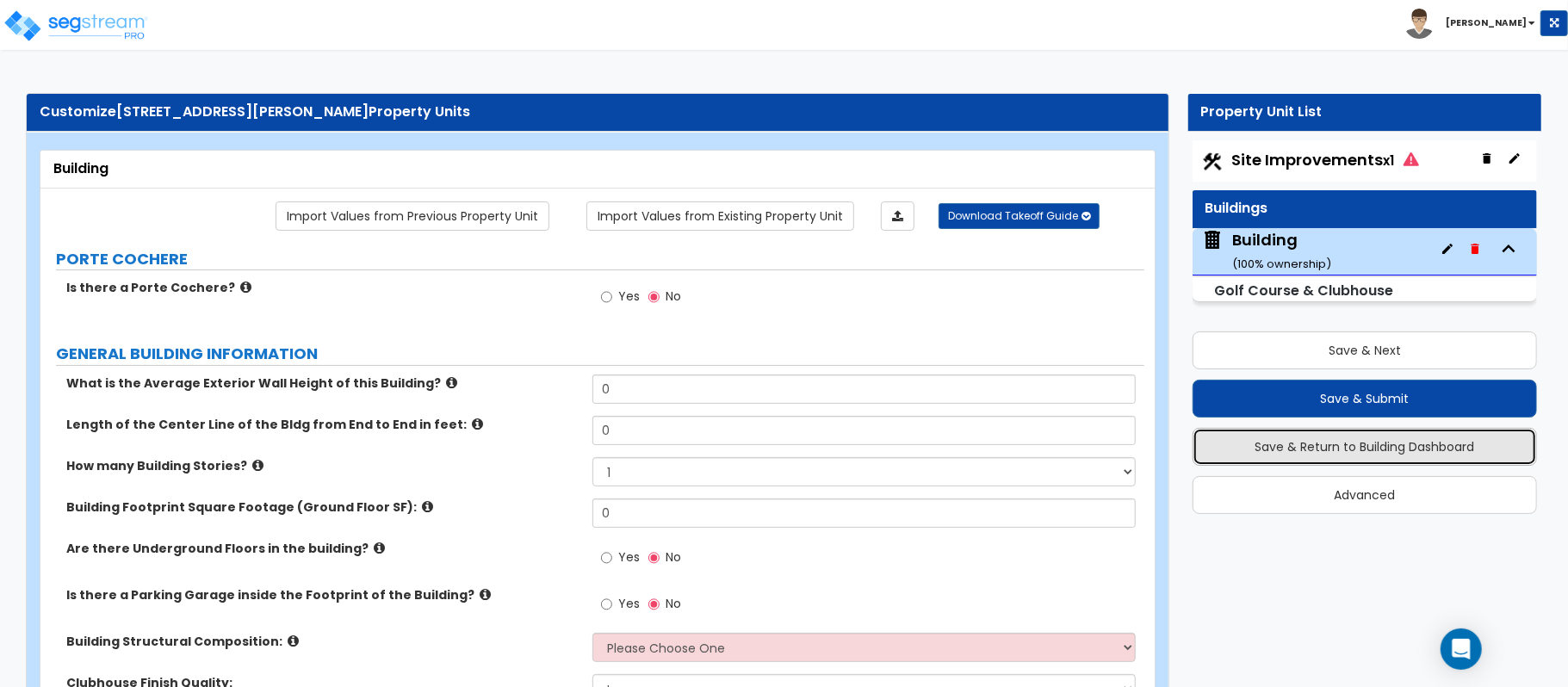
click at [1470, 444] on button "Save & Return to Building Dashboard" at bounding box center [1365, 447] width 345 height 38
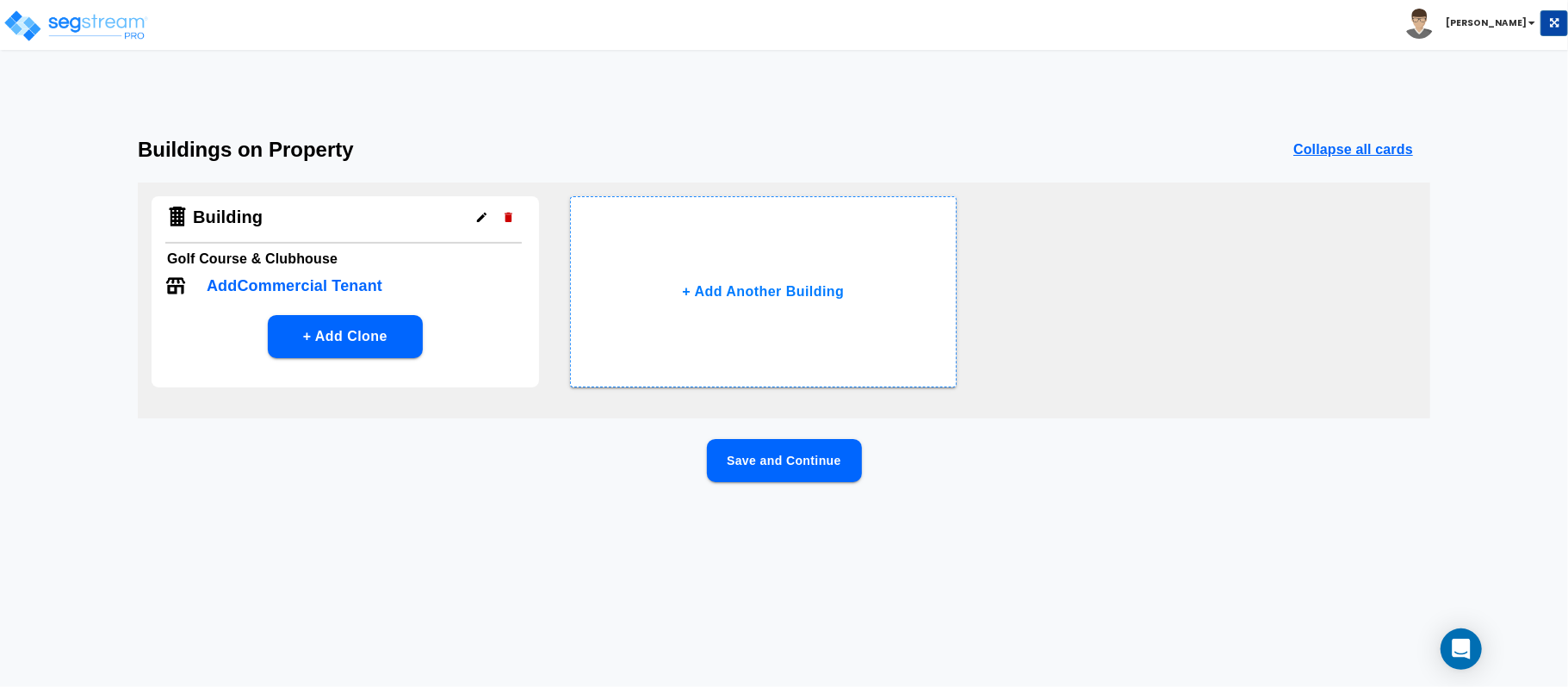
click at [486, 218] on icon "button" at bounding box center [482, 217] width 13 height 13
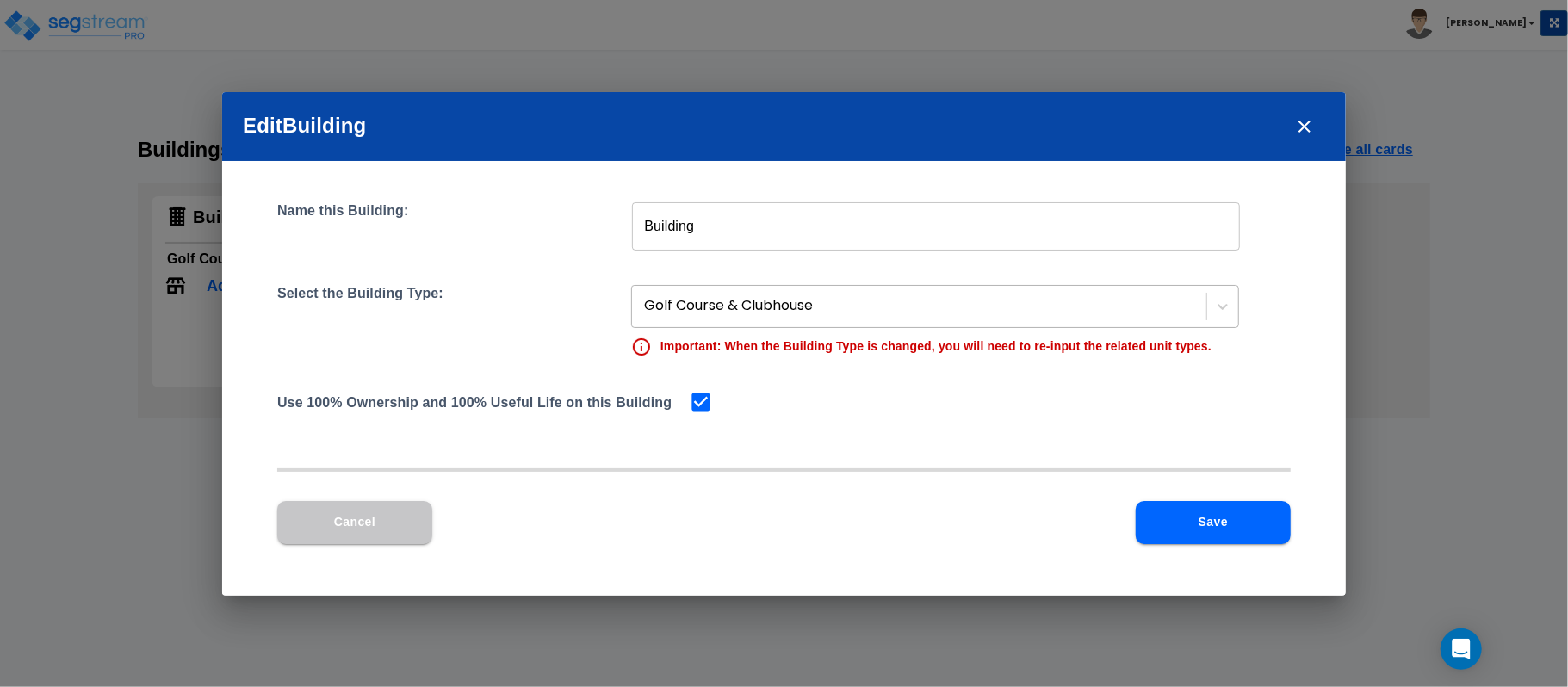
click at [877, 308] on div at bounding box center [922, 306] width 554 height 24
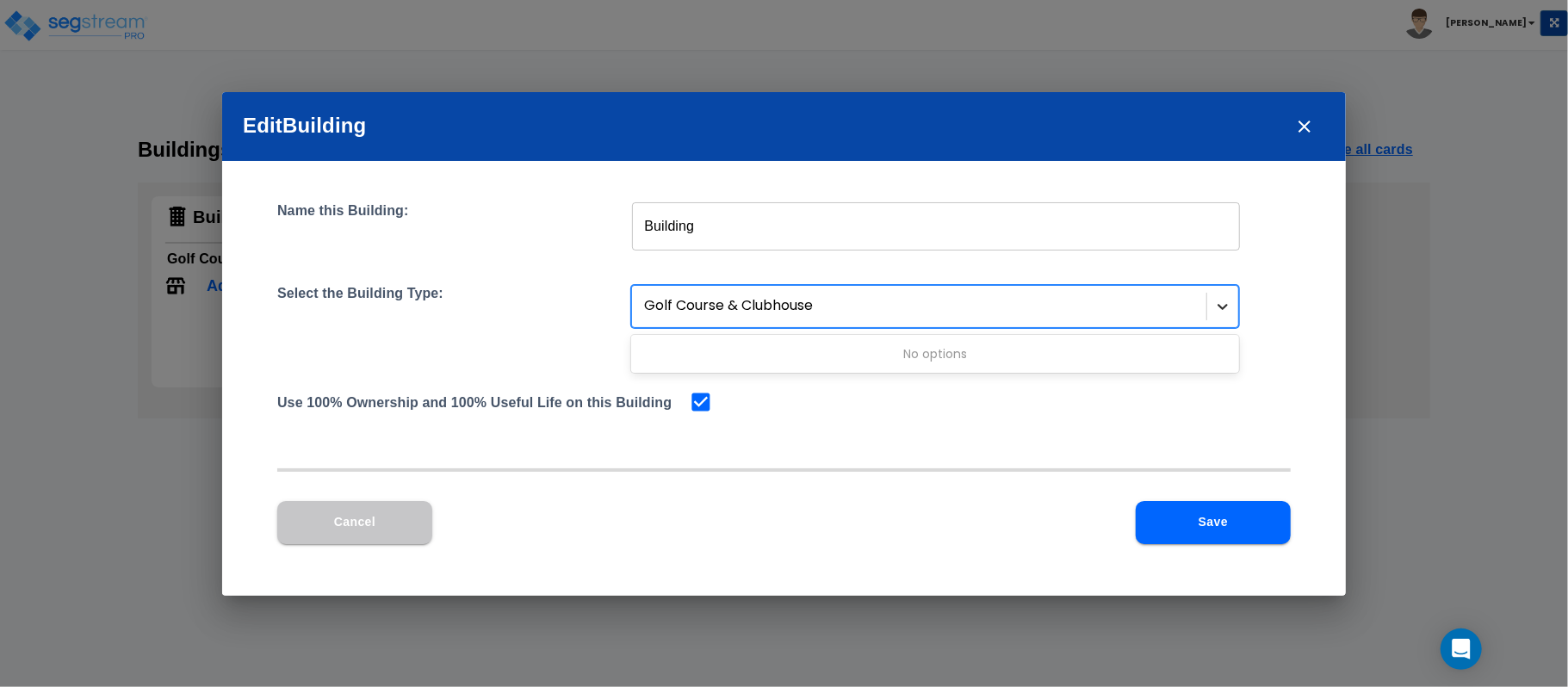
click at [1233, 314] on div at bounding box center [1223, 306] width 31 height 31
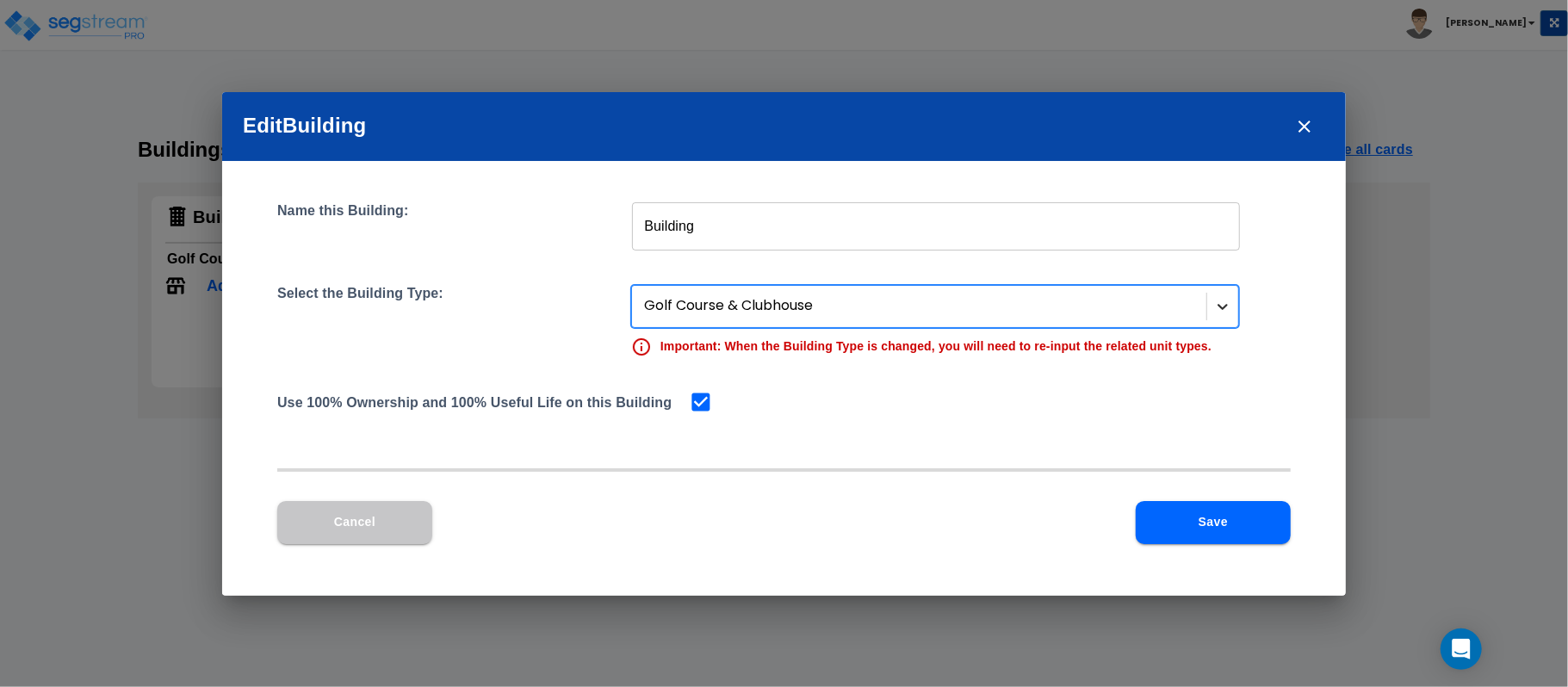
click at [1232, 314] on div at bounding box center [1223, 306] width 31 height 31
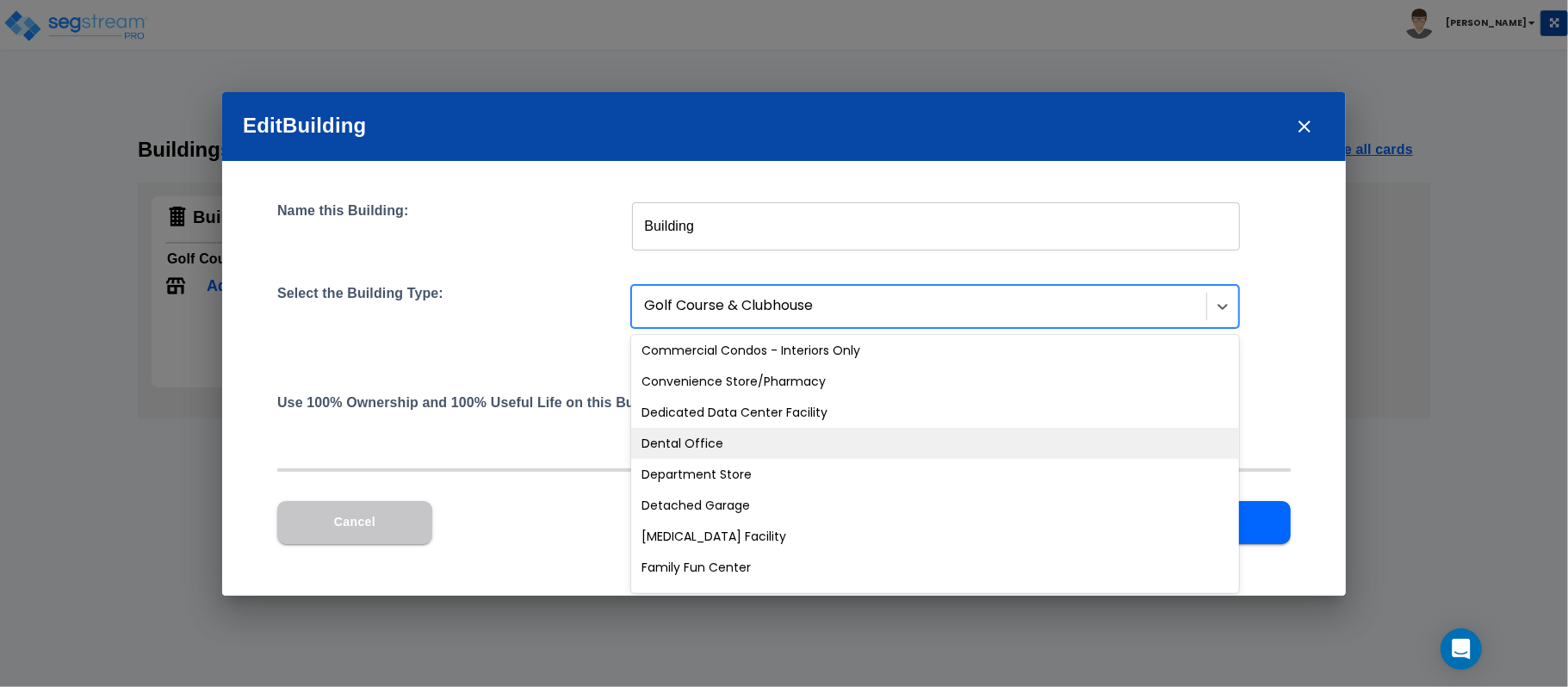
scroll to position [459, 0]
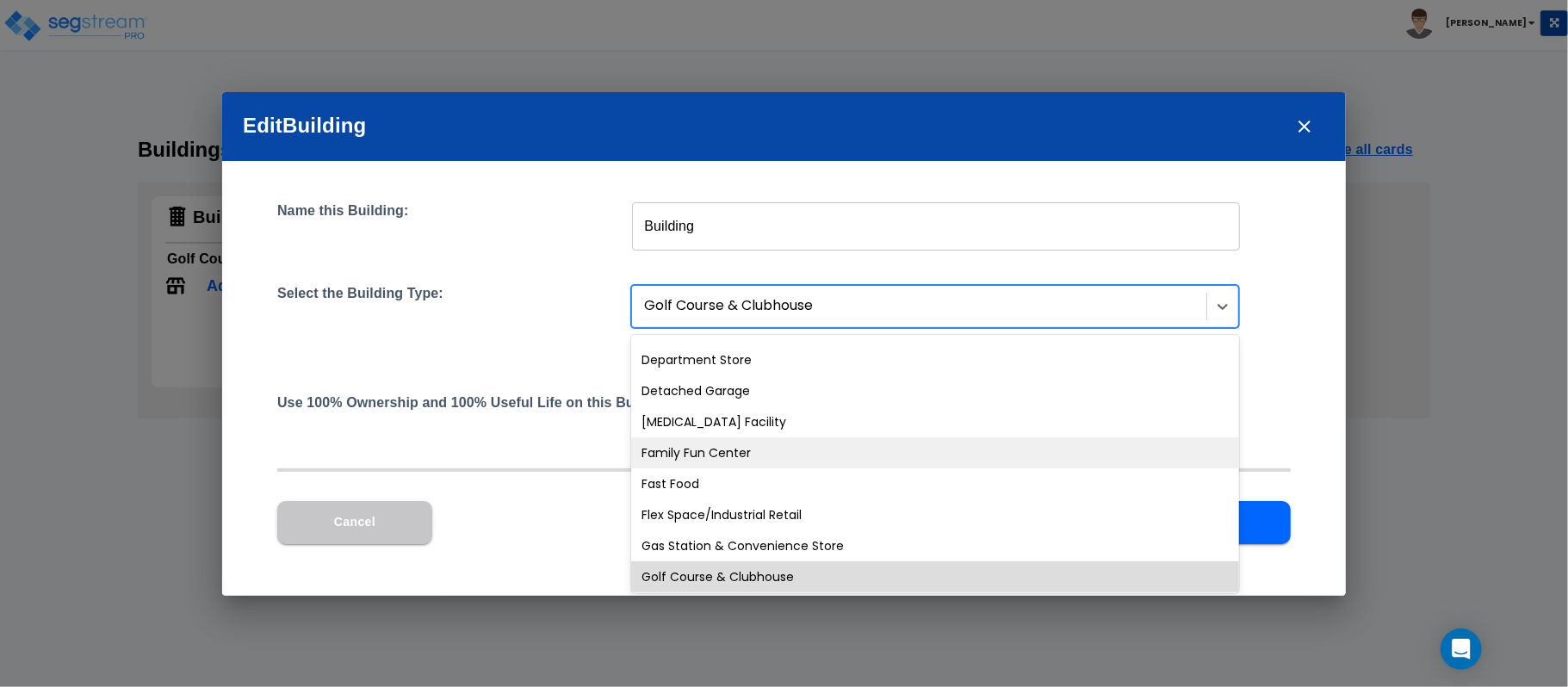
click at [798, 445] on div "Family Fun Center" at bounding box center [935, 453] width 608 height 31
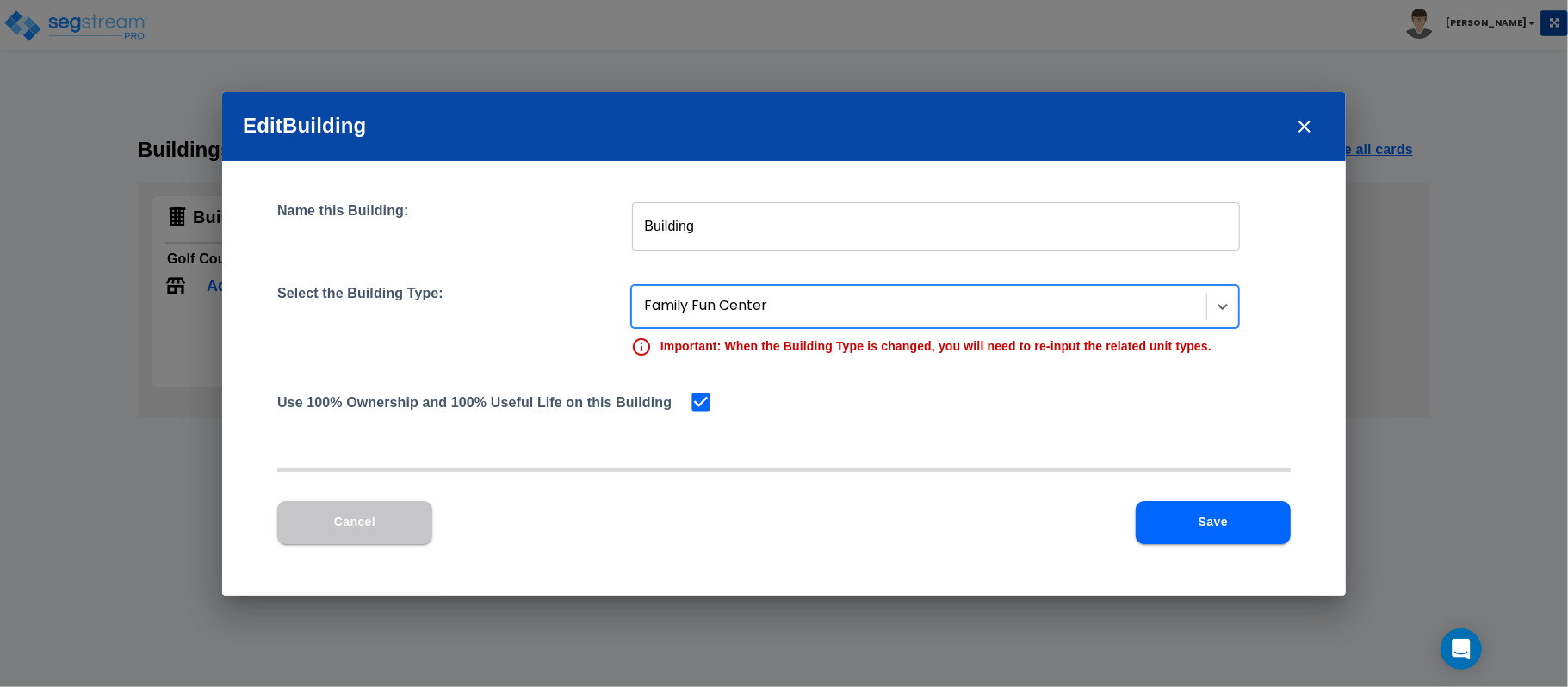
click at [1190, 513] on button "Save" at bounding box center [1214, 523] width 155 height 43
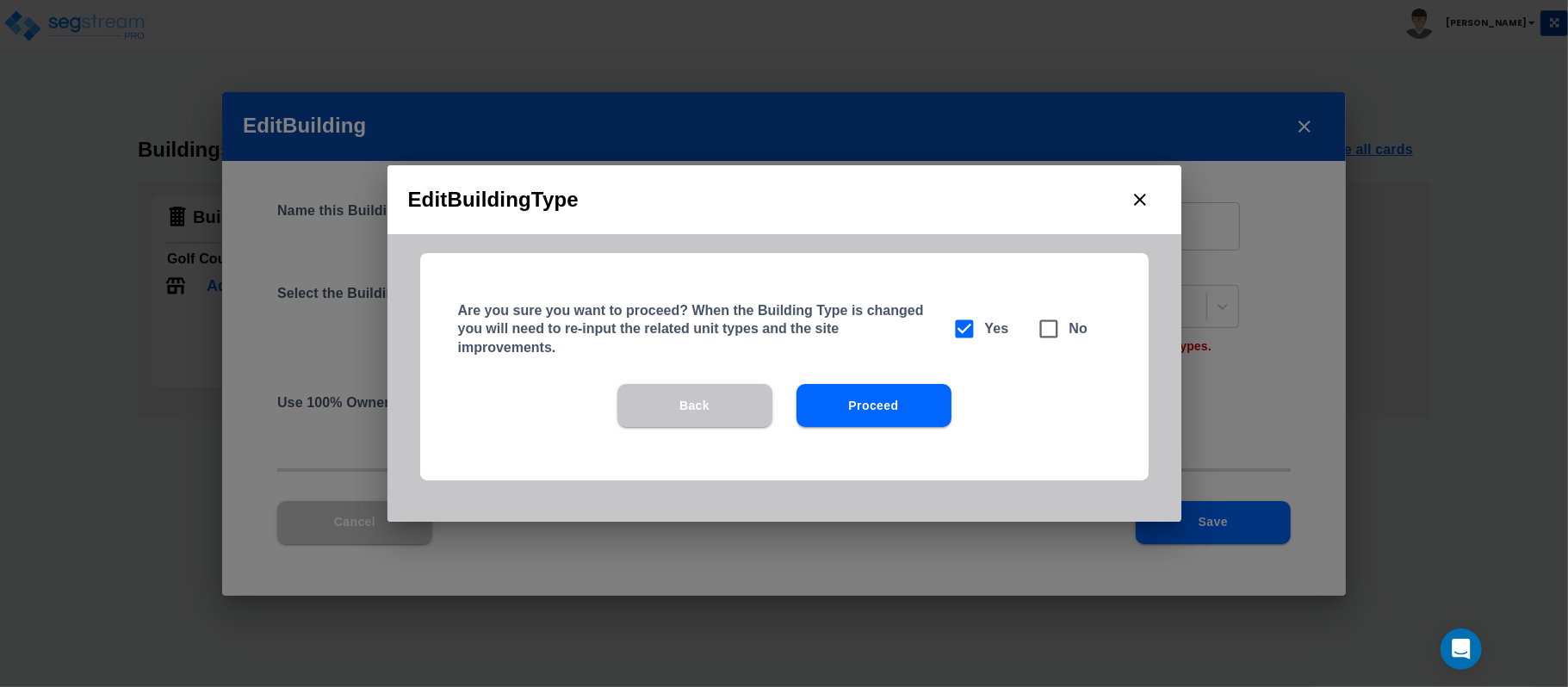
click at [906, 403] on button "Proceed" at bounding box center [874, 405] width 155 height 43
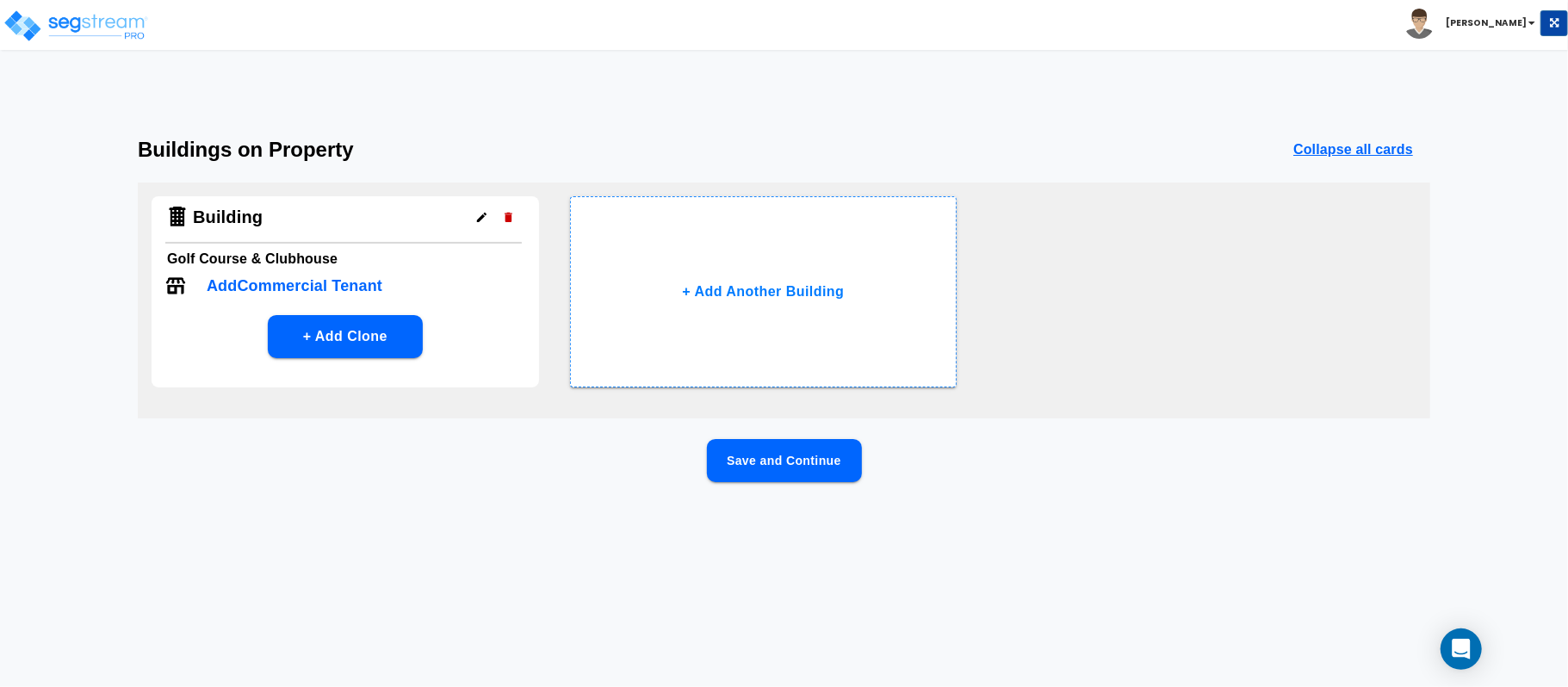
click at [800, 462] on button "Save and Continue" at bounding box center [784, 461] width 155 height 43
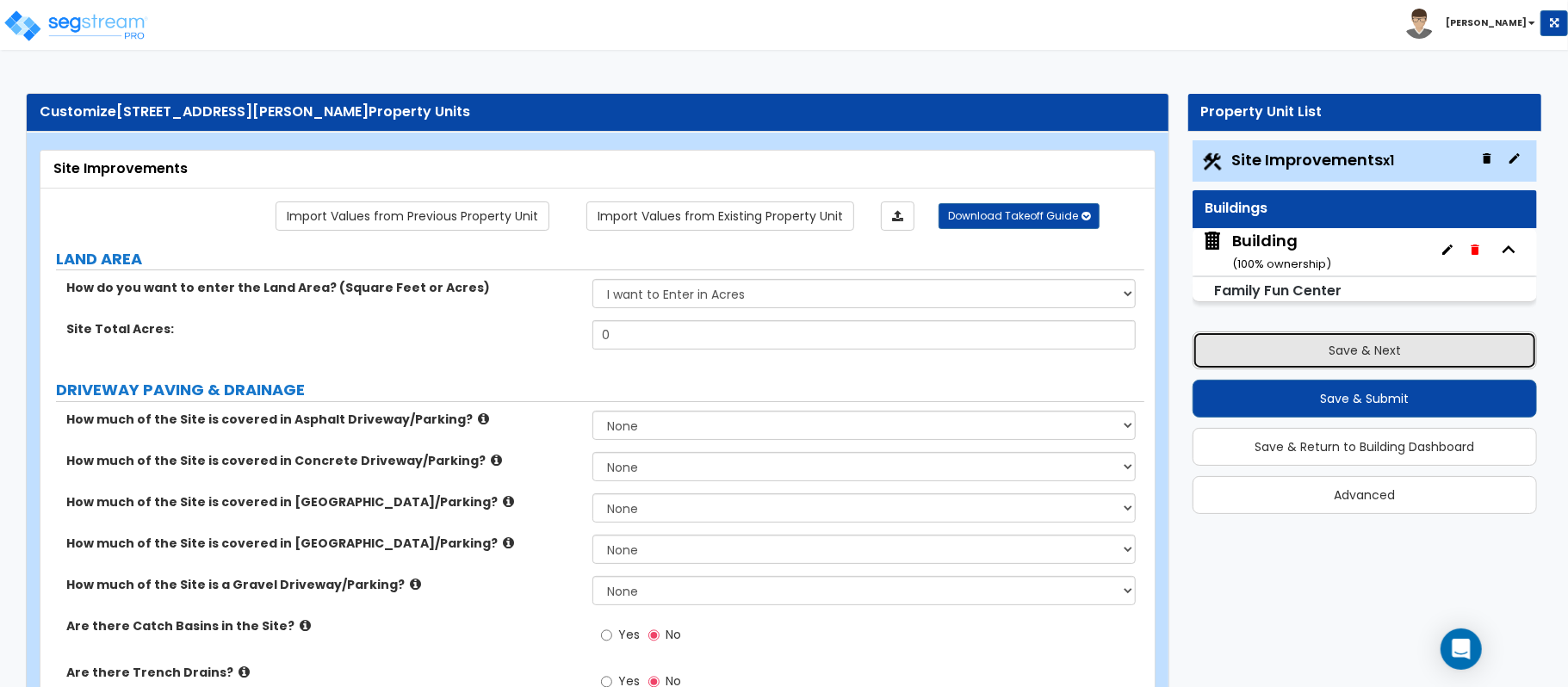
click at [1397, 353] on button "Save & Next" at bounding box center [1365, 351] width 345 height 38
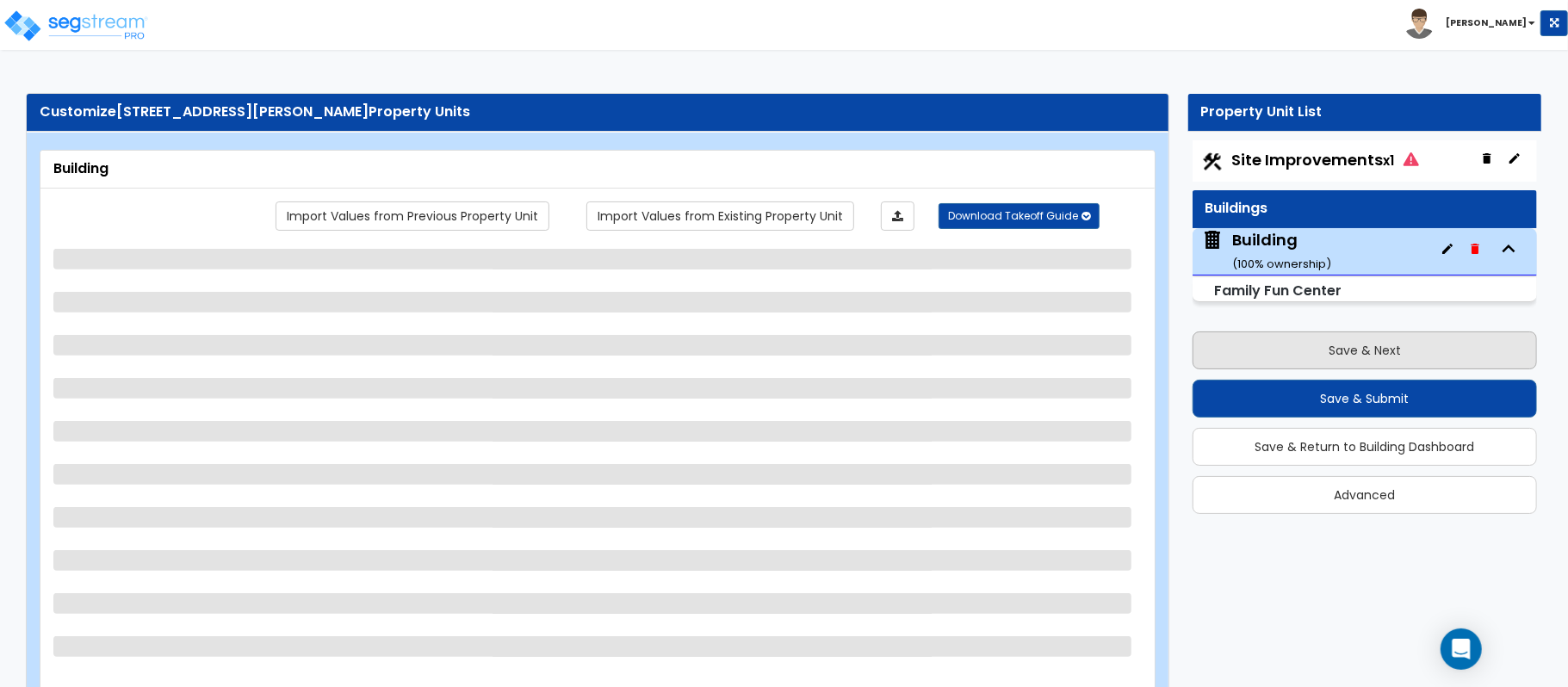
select select "0"
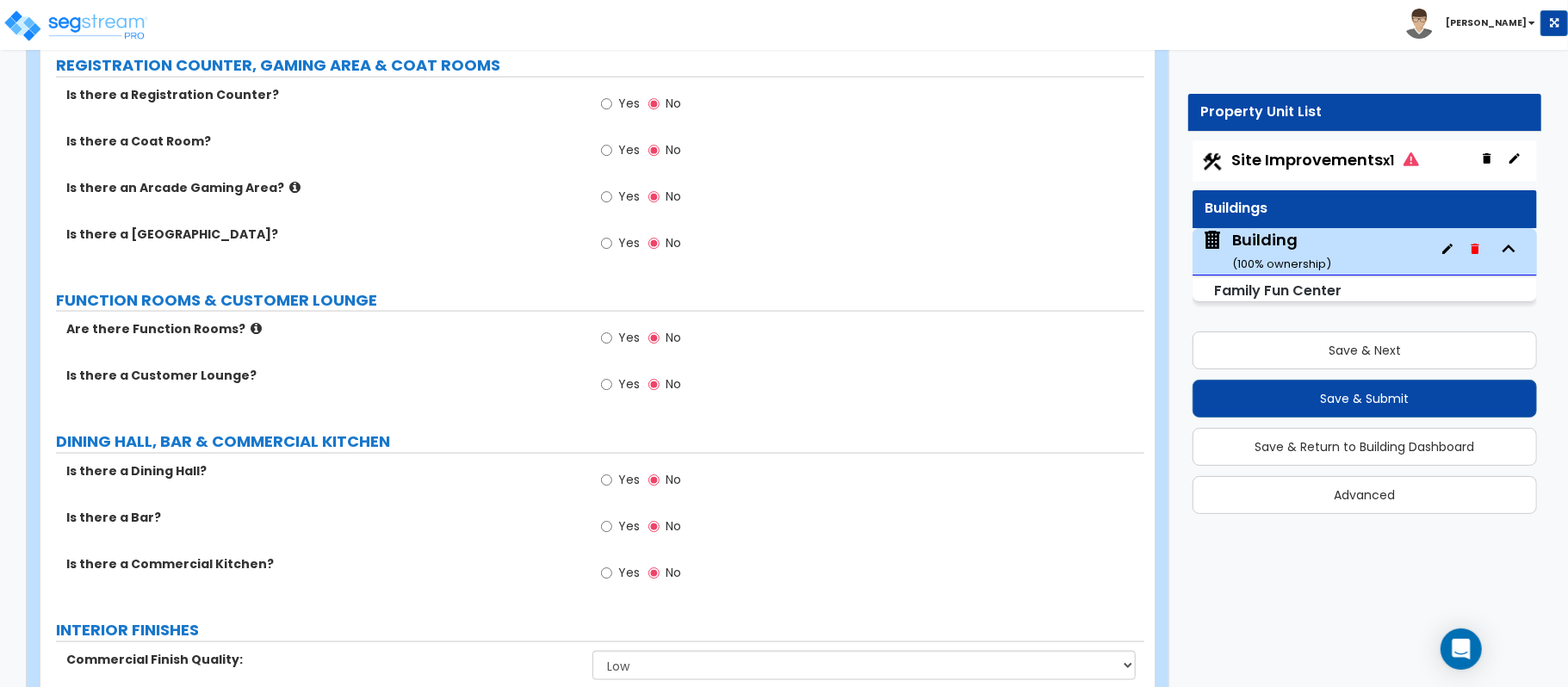
scroll to position [1561, 0]
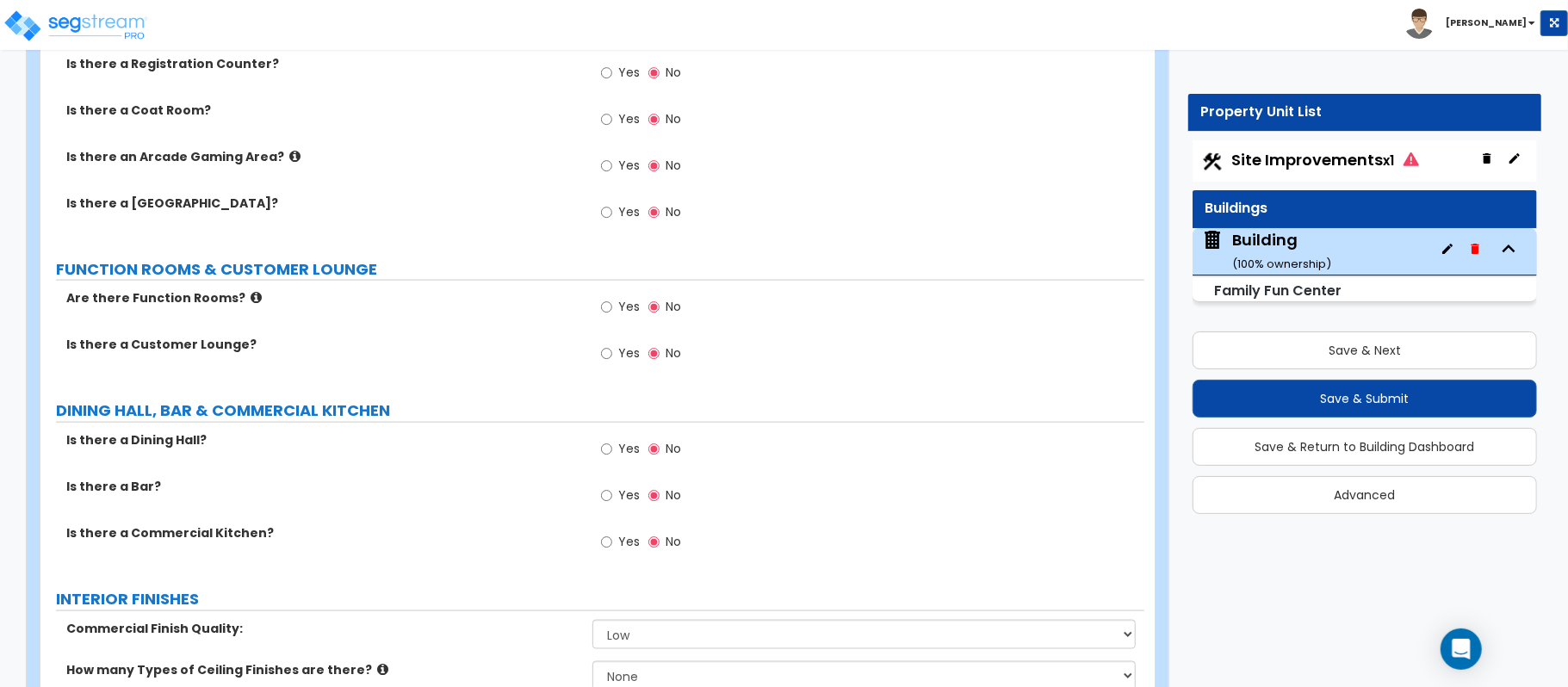
click at [250, 295] on icon at bounding box center [256, 298] width 11 height 13
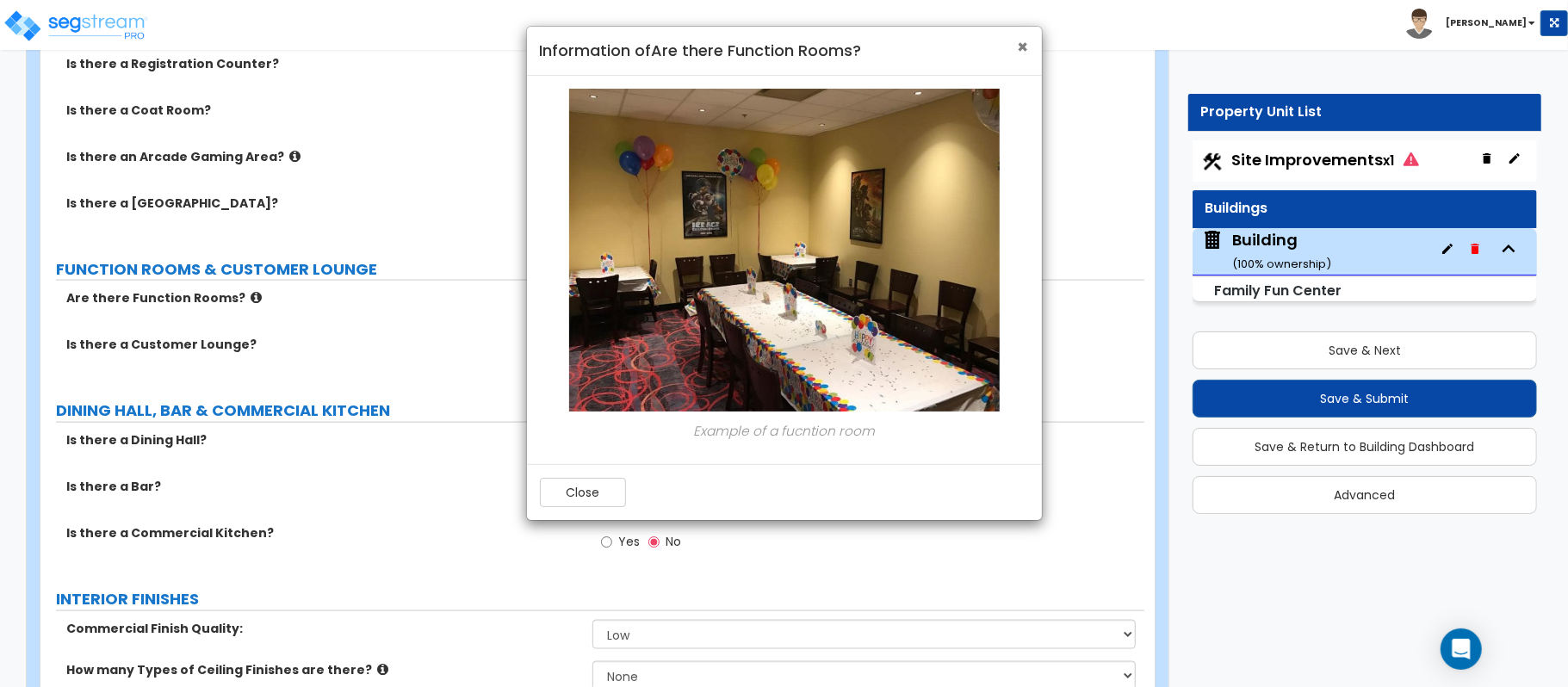
click at [1027, 44] on span "×" at bounding box center [1024, 46] width 11 height 25
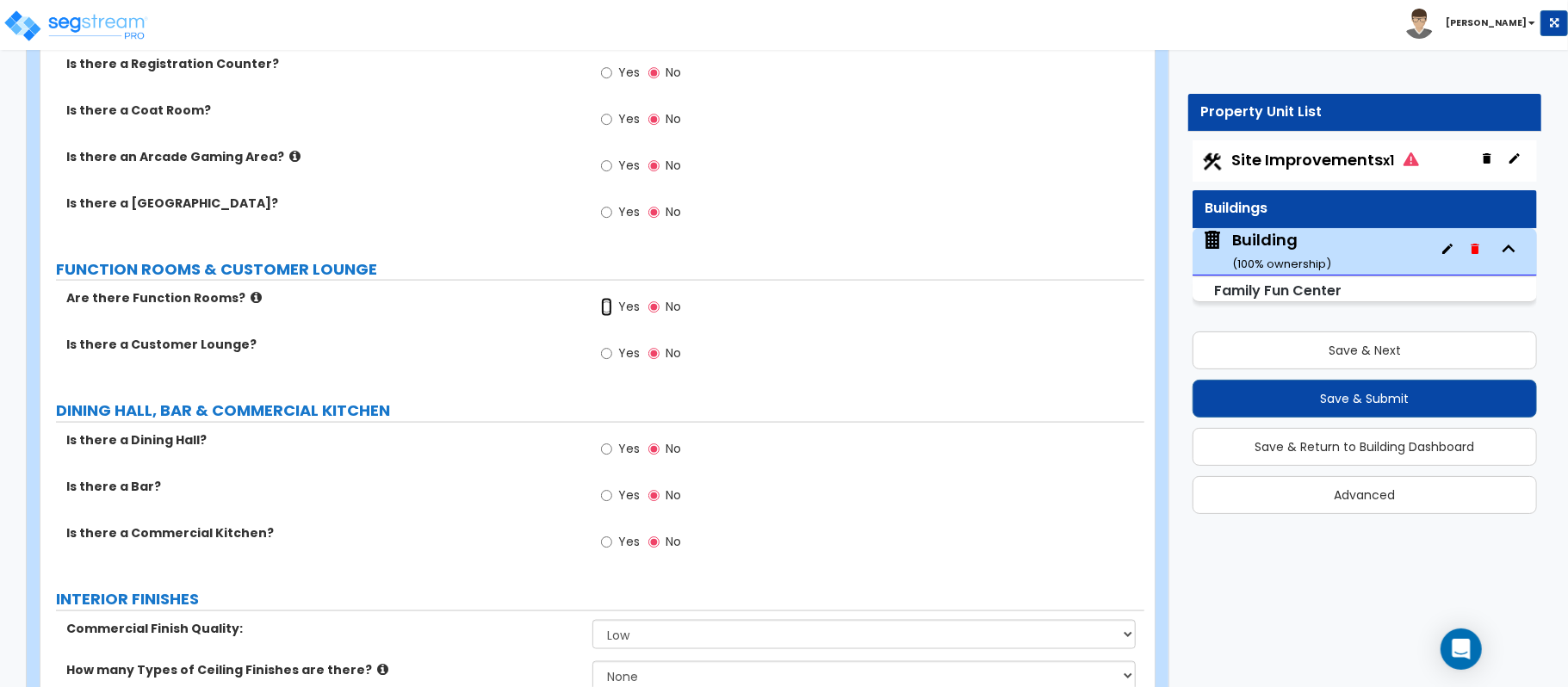
click at [607, 314] on input "Yes" at bounding box center [607, 307] width 11 height 19
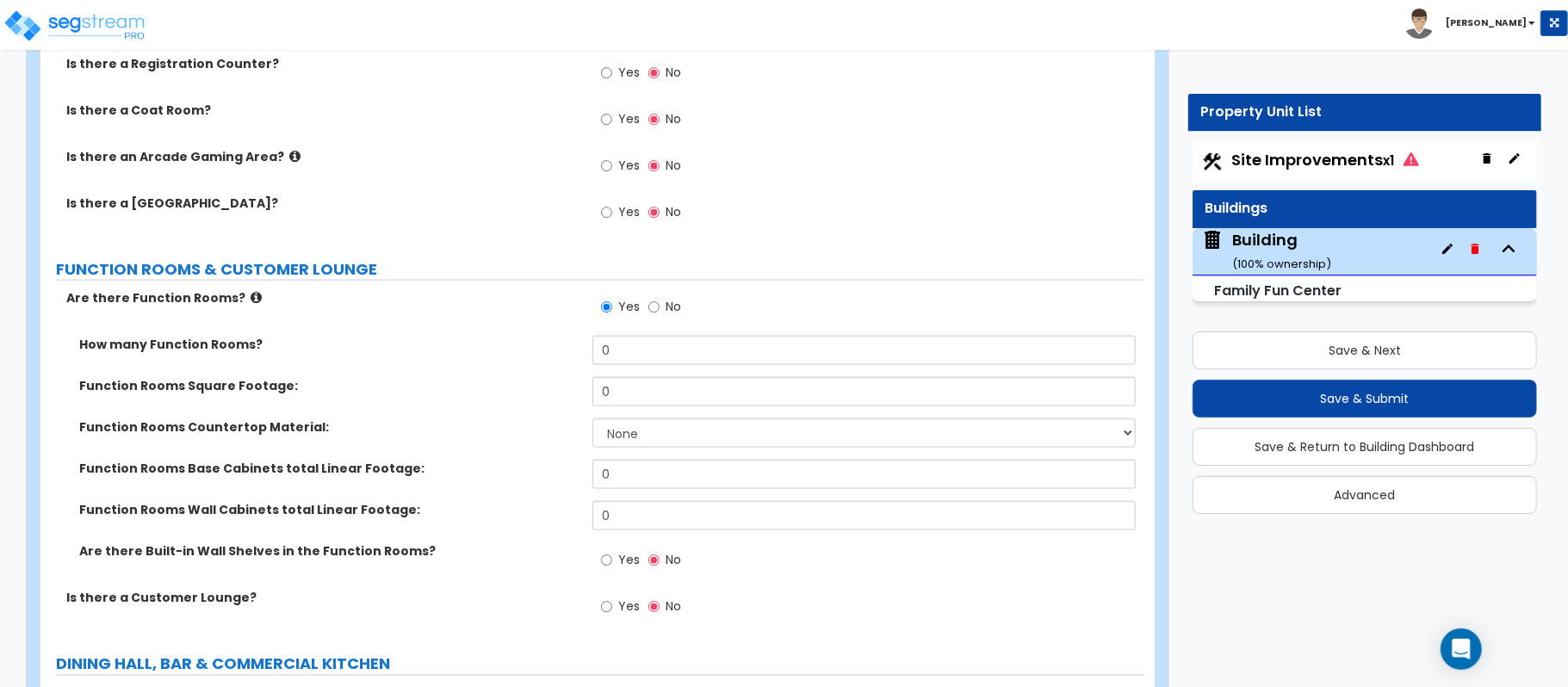
click at [675, 310] on span "No" at bounding box center [673, 306] width 15 height 17
click at [660, 310] on input "No" at bounding box center [654, 307] width 11 height 19
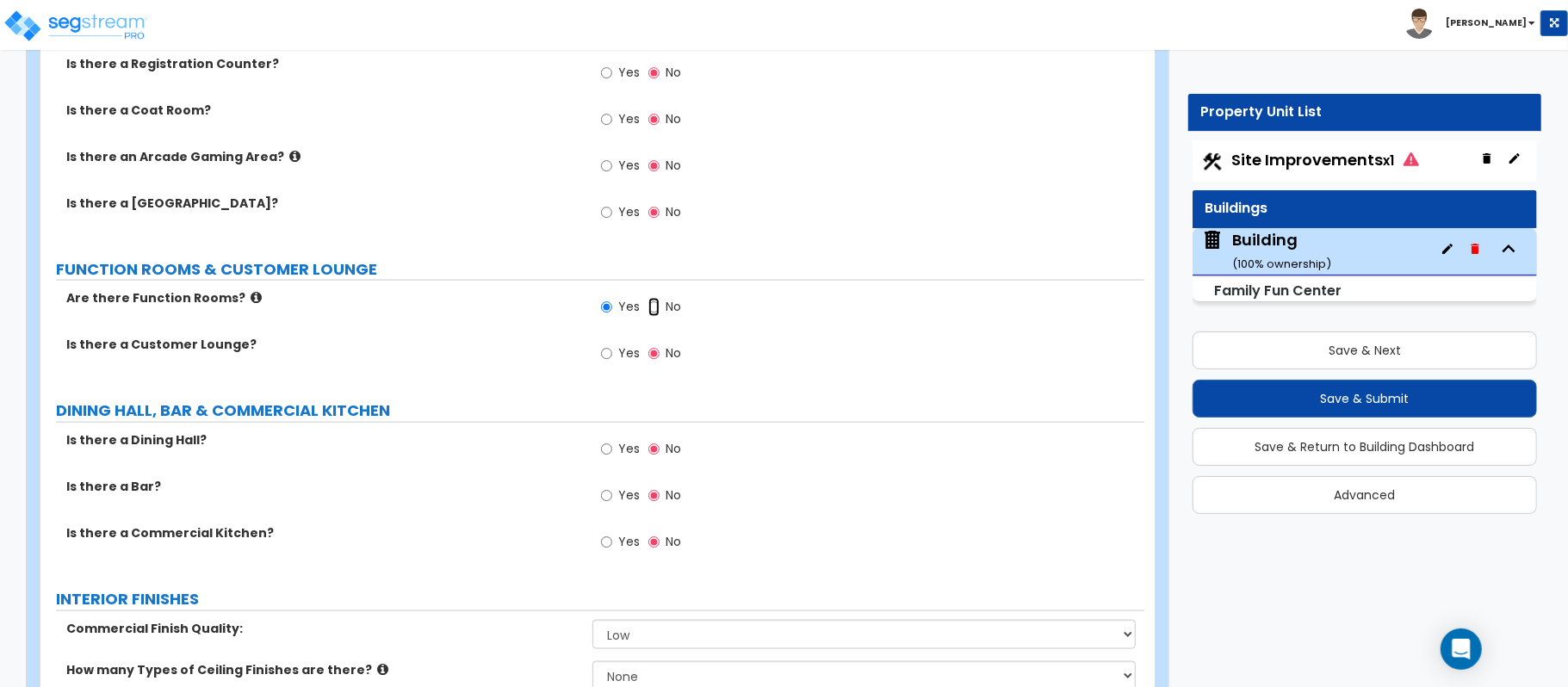
radio input "false"
radio input "true"
click at [615, 449] on label "Yes" at bounding box center [620, 451] width 39 height 29
click at [612, 449] on input "Yes" at bounding box center [607, 450] width 11 height 19
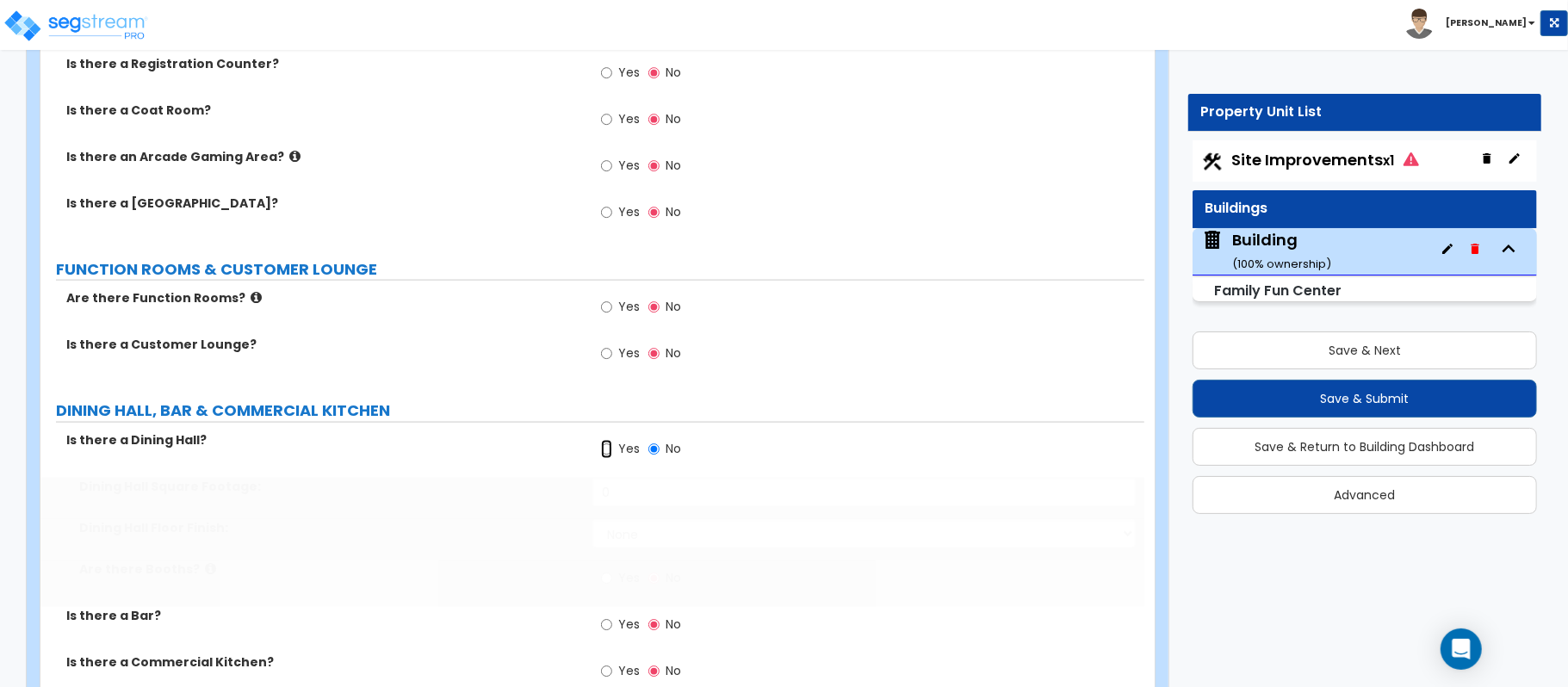
radio input "true"
click at [205, 573] on icon at bounding box center [211, 569] width 11 height 13
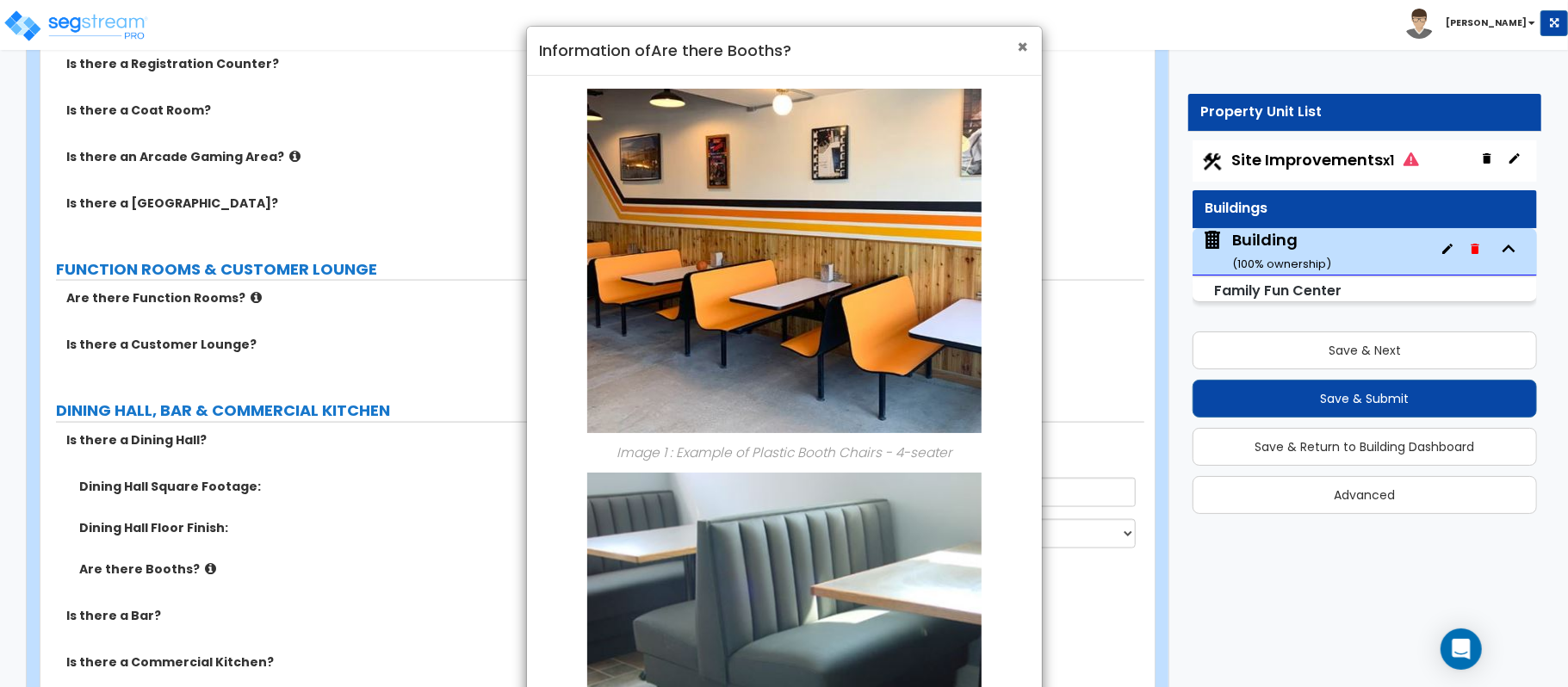
click at [1018, 42] on span "×" at bounding box center [1024, 46] width 11 height 25
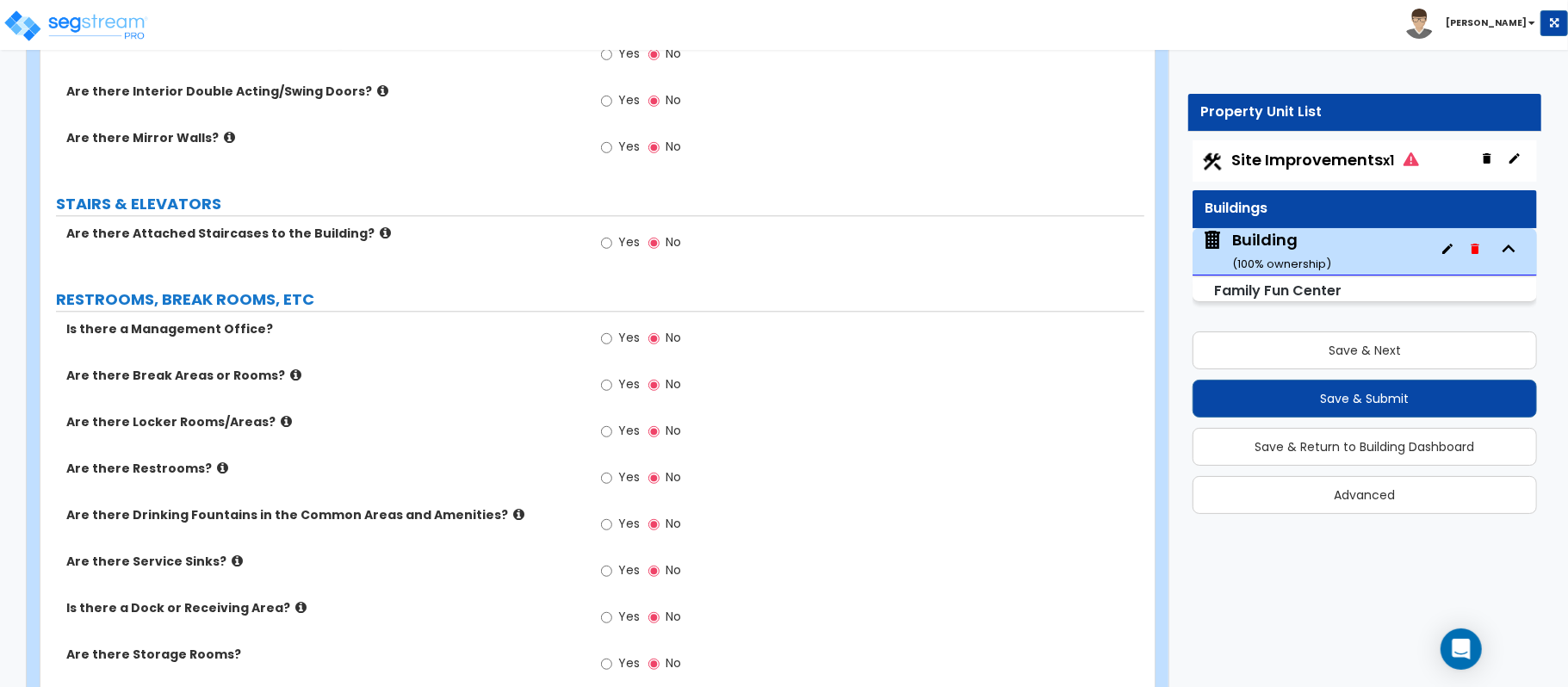
scroll to position [2939, 0]
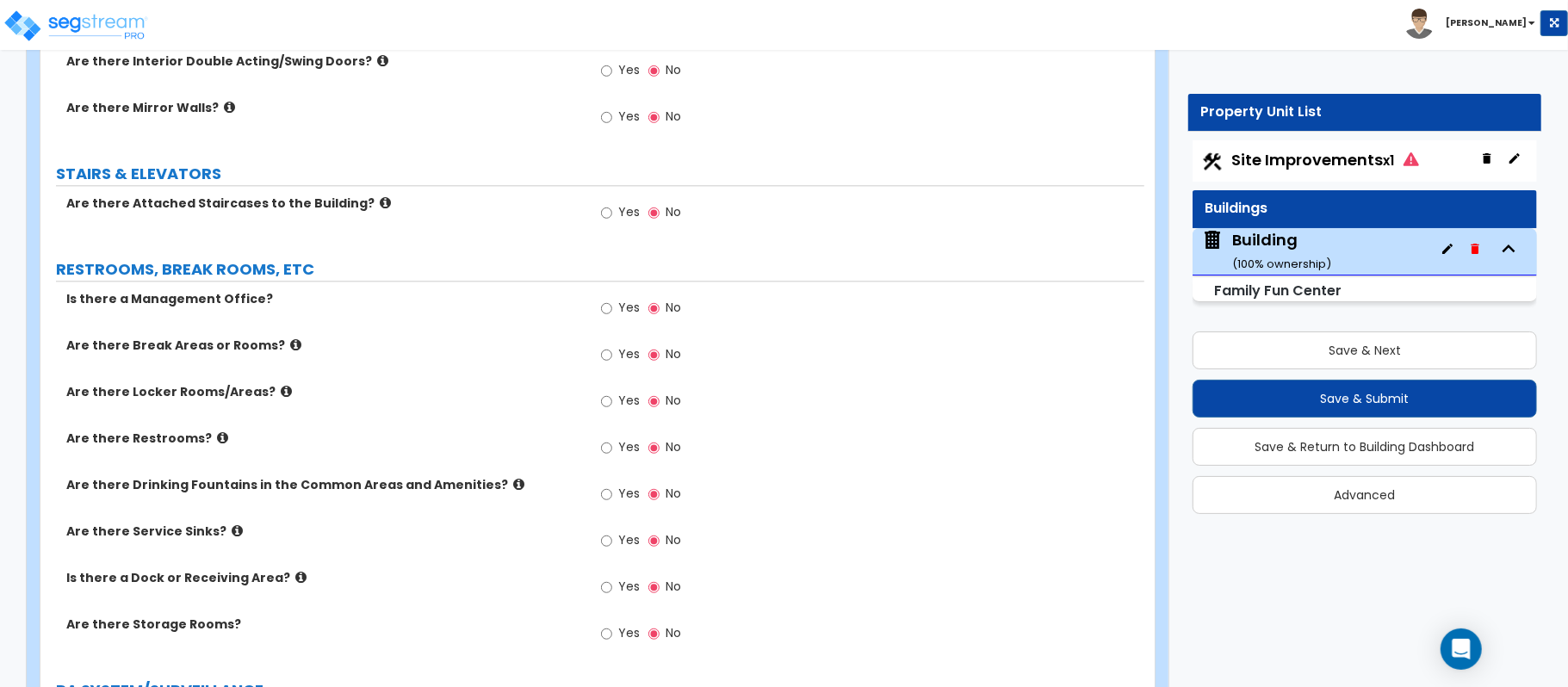
drag, startPoint x: 1441, startPoint y: 249, endPoint x: 1466, endPoint y: 200, distance: 55.0
click at [1466, 200] on div "Site Improvements x1 Buildings Building ( 100 % ownership) Family Fun Center" at bounding box center [1365, 226] width 345 height 170
click at [1472, 247] on icon "button" at bounding box center [1474, 249] width 8 height 10
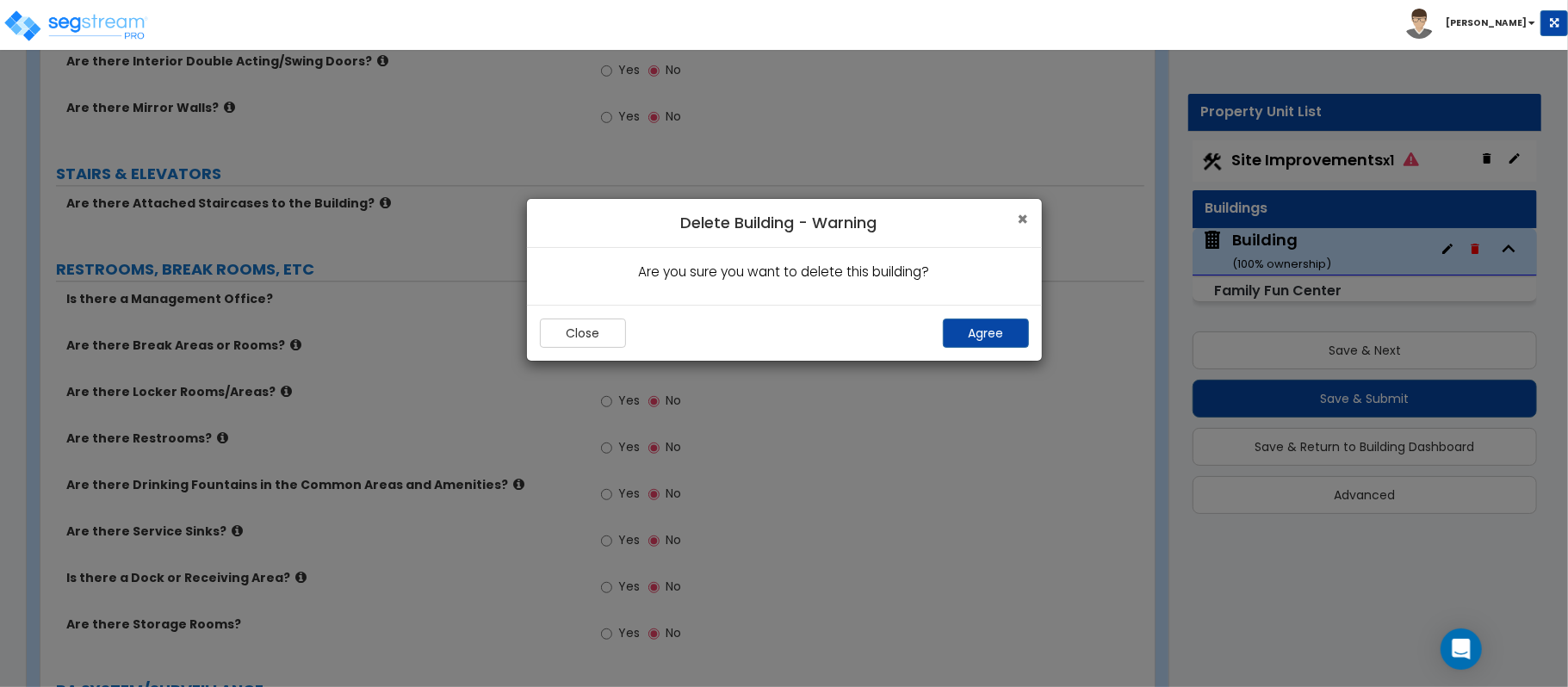
drag, startPoint x: 1025, startPoint y: 221, endPoint x: 1150, endPoint y: 320, distance: 159.5
click at [1026, 221] on span "×" at bounding box center [1024, 219] width 11 height 25
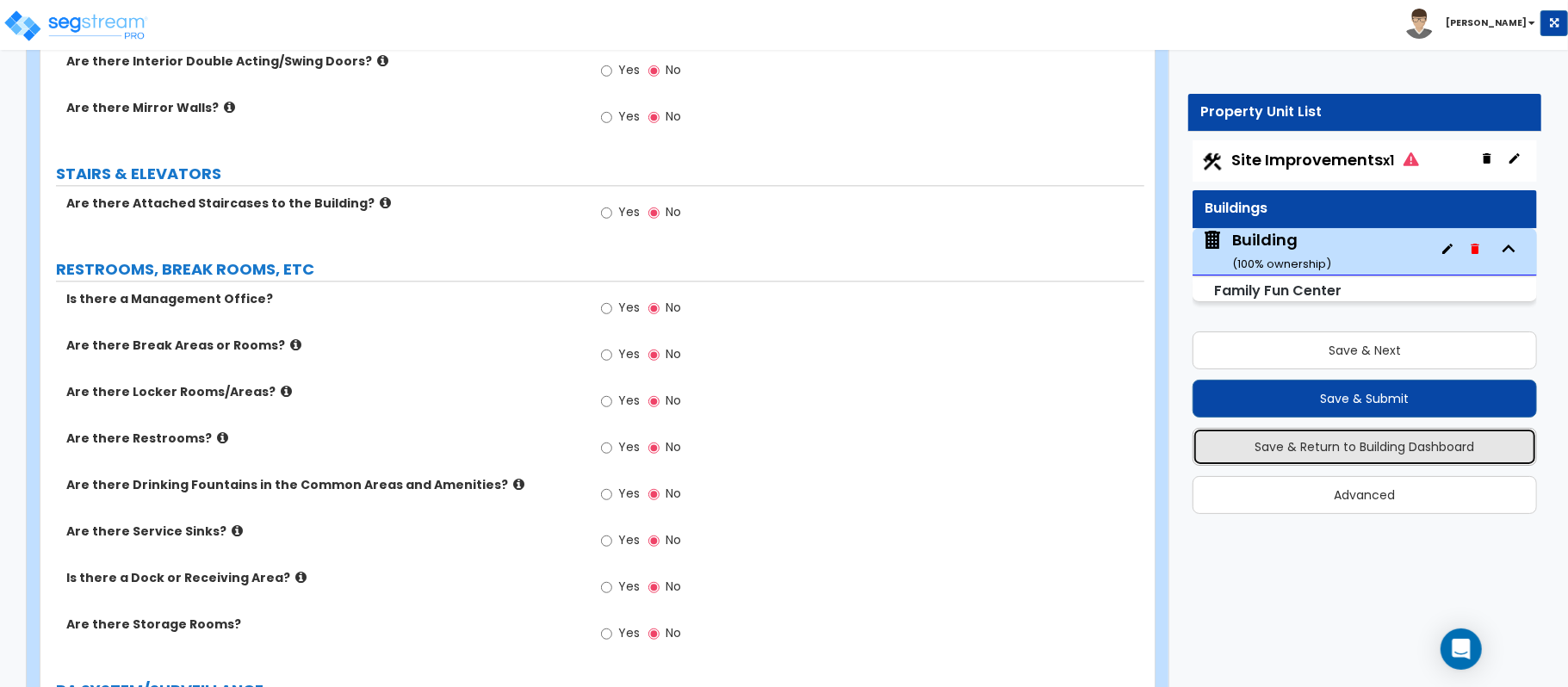
click at [1423, 435] on button "Save & Return to Building Dashboard" at bounding box center [1365, 447] width 345 height 38
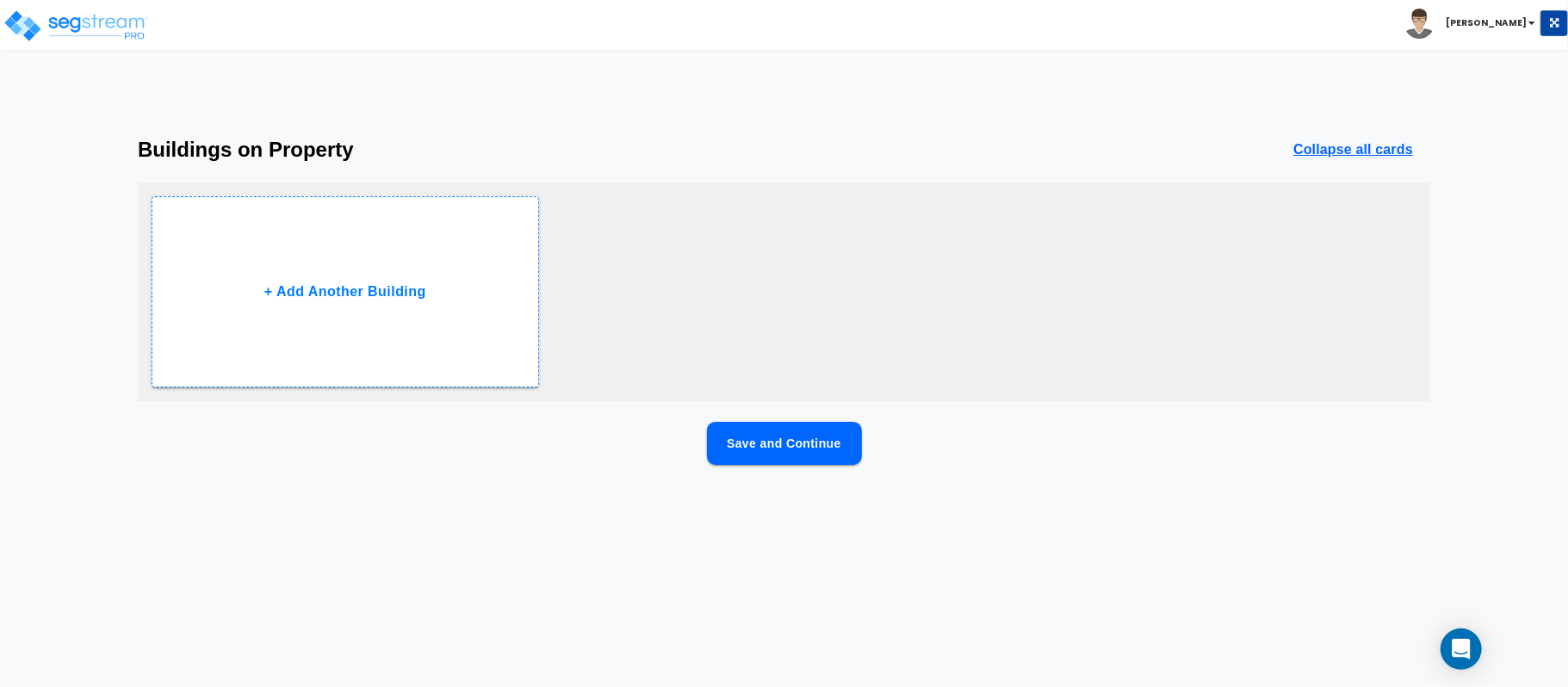
scroll to position [0, 0]
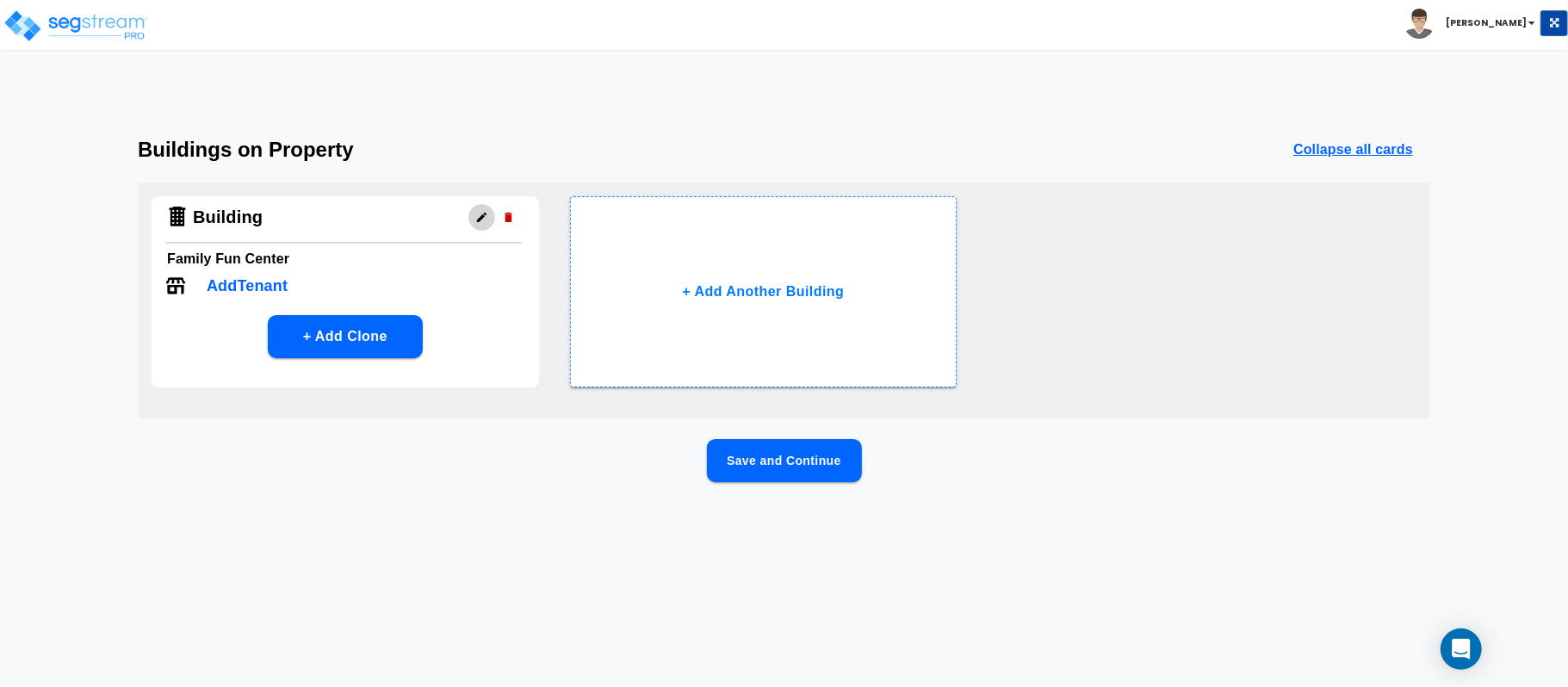
click at [480, 212] on icon "button" at bounding box center [482, 217] width 13 height 13
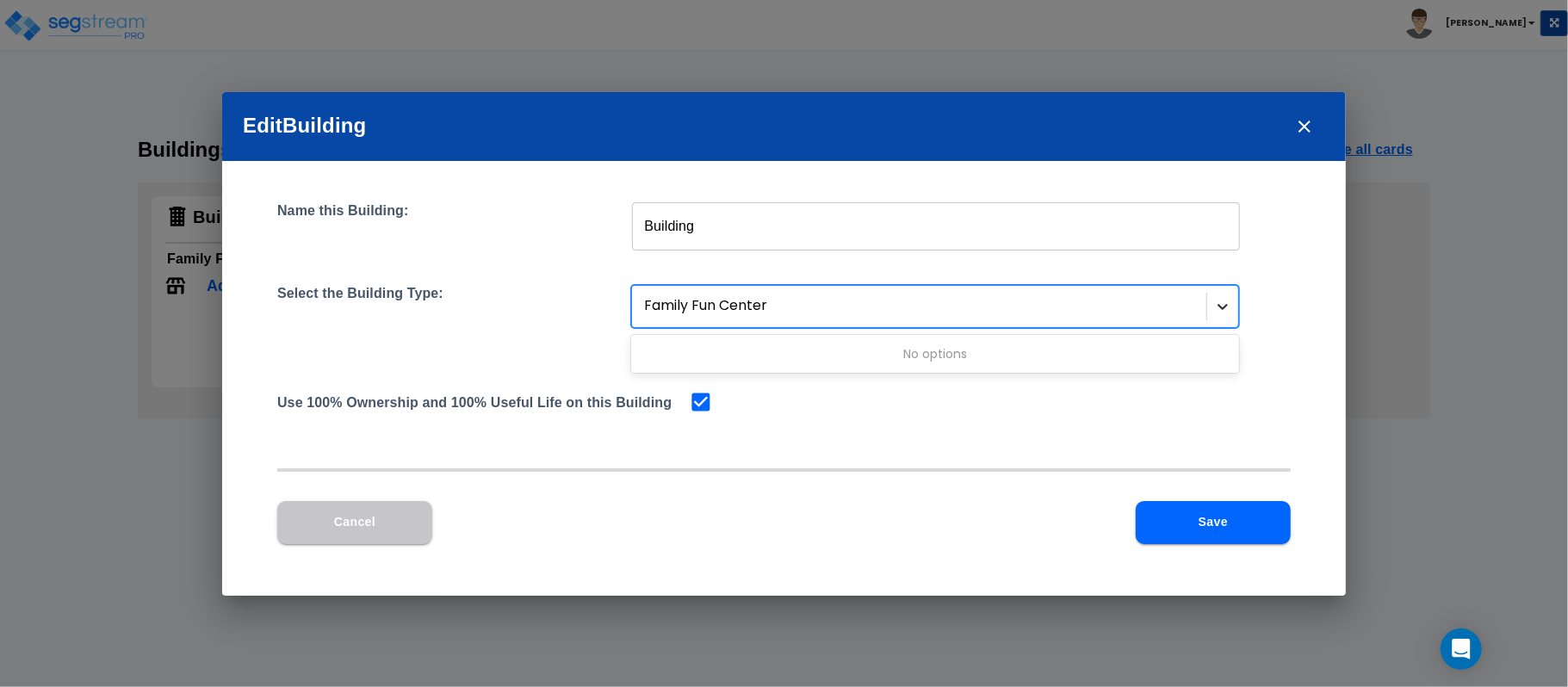
click at [1230, 307] on icon at bounding box center [1223, 306] width 17 height 17
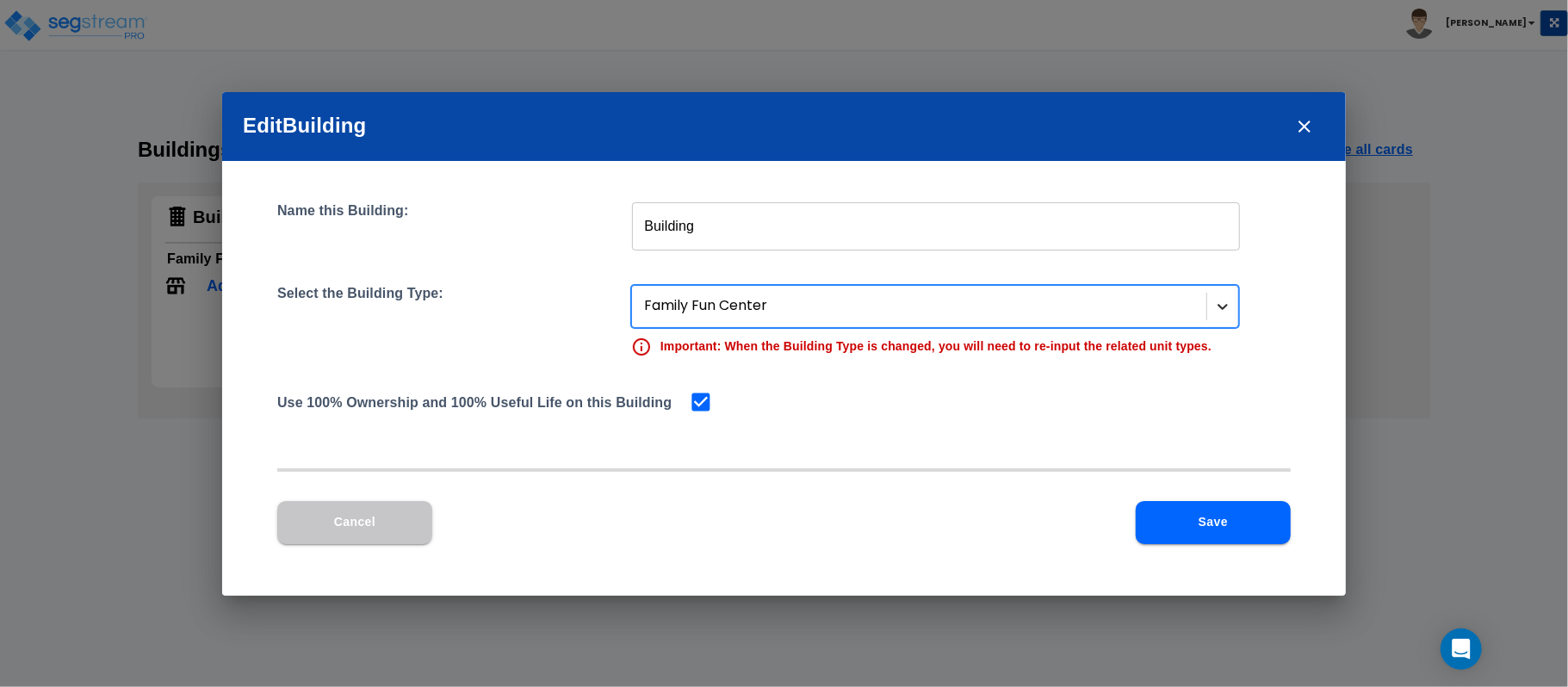
click at [1220, 307] on icon at bounding box center [1223, 307] width 10 height 6
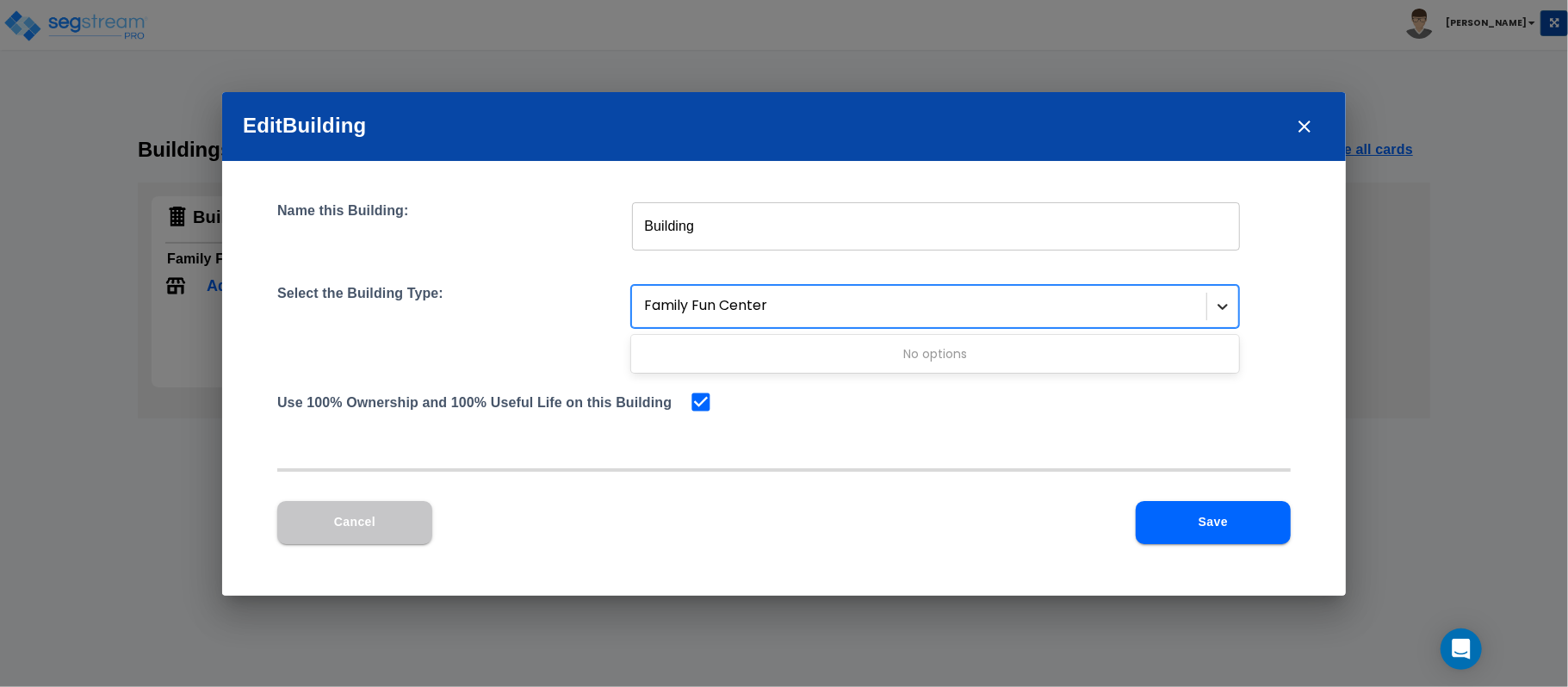
click at [1220, 307] on icon at bounding box center [1223, 307] width 10 height 6
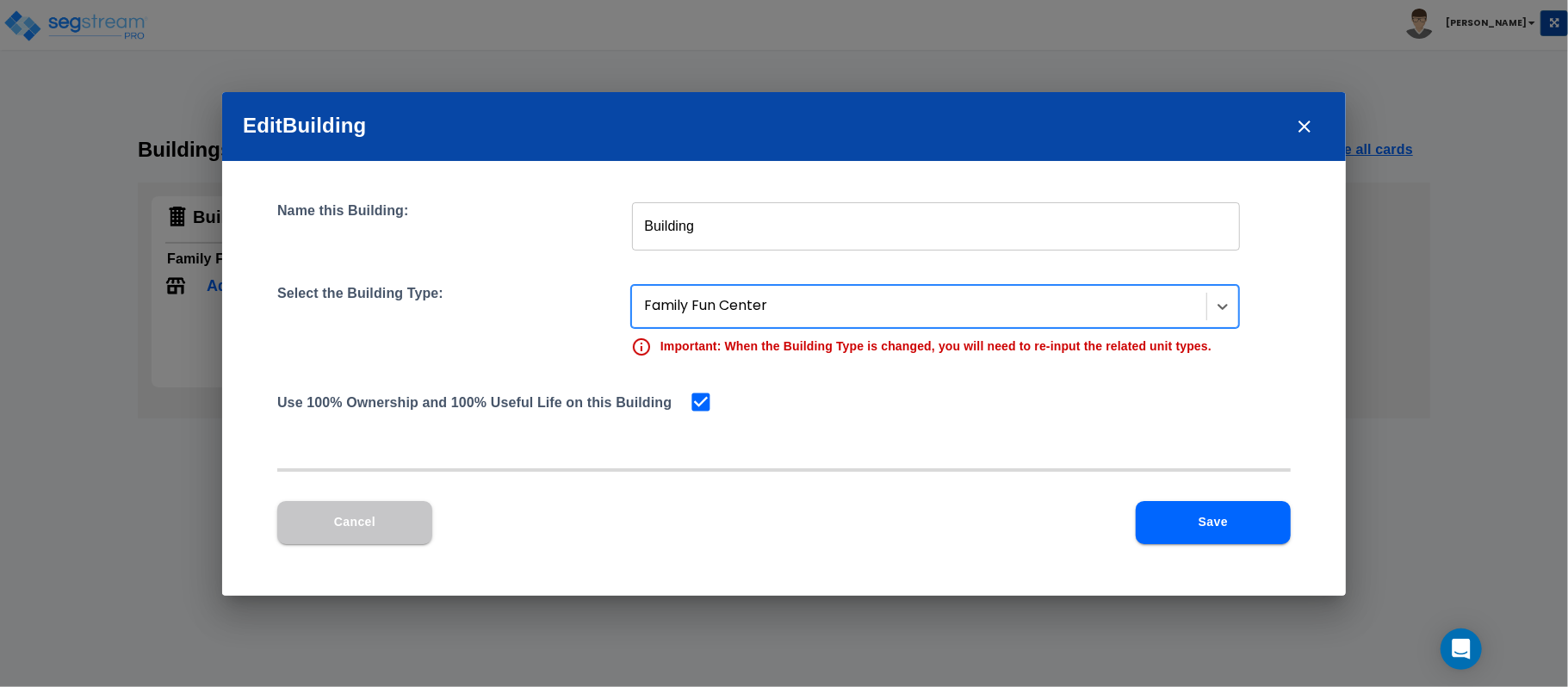
click at [1030, 307] on div at bounding box center [922, 306] width 554 height 24
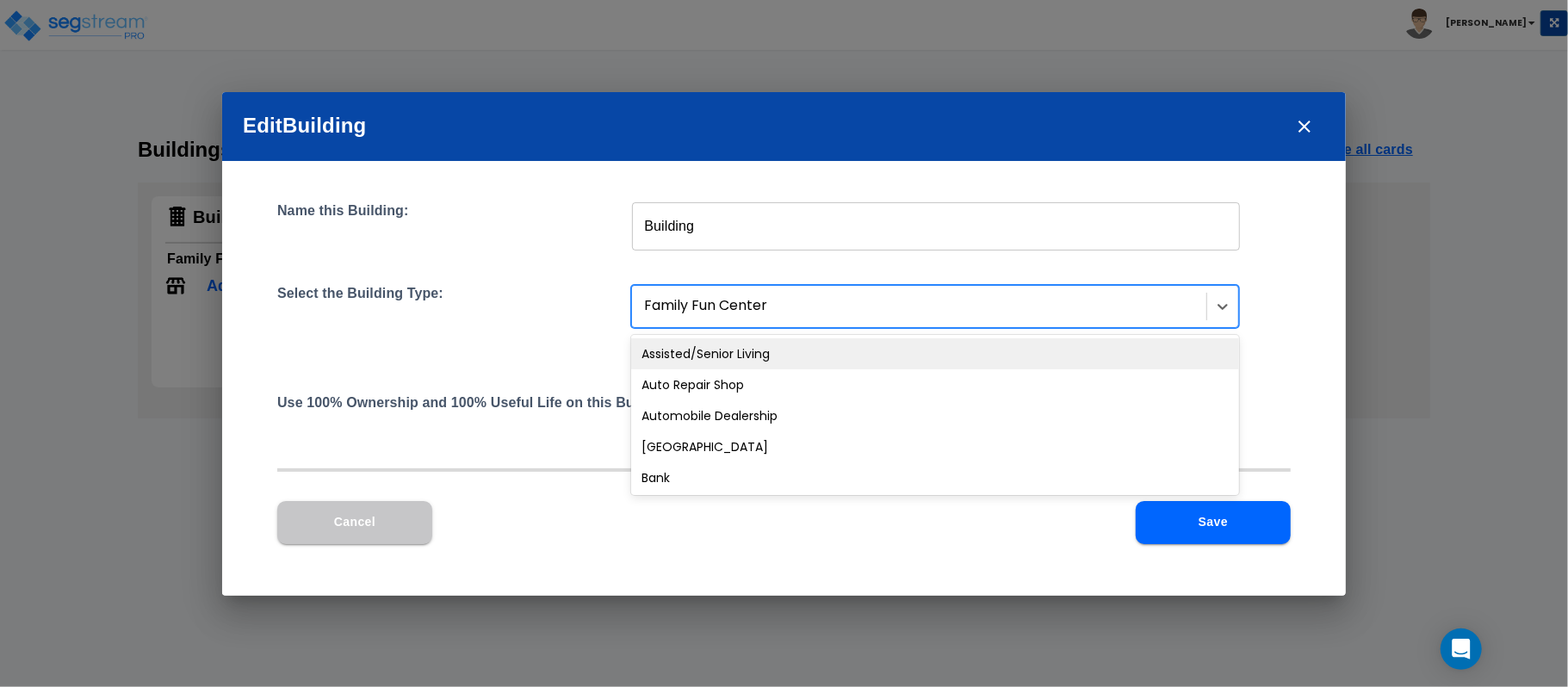
click at [1030, 307] on div at bounding box center [922, 306] width 554 height 24
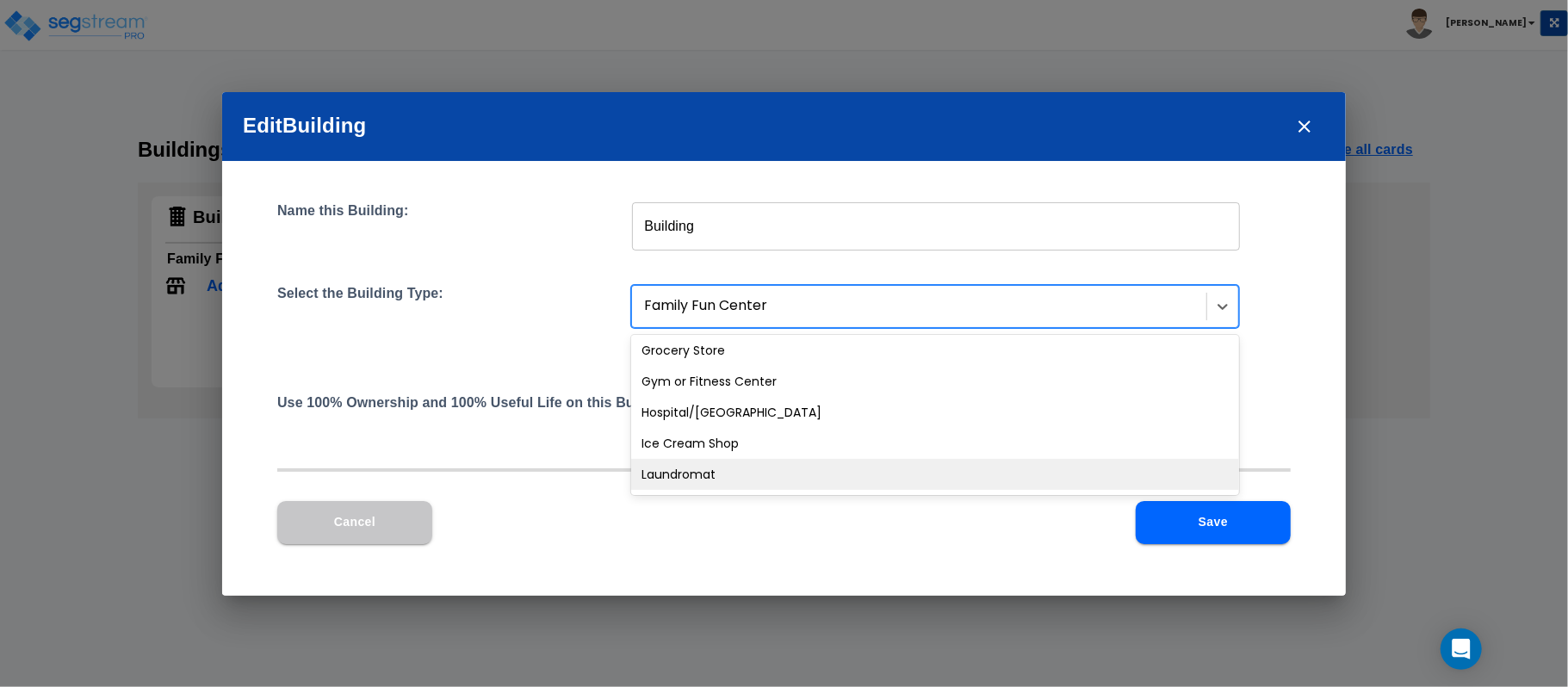
scroll to position [663, 0]
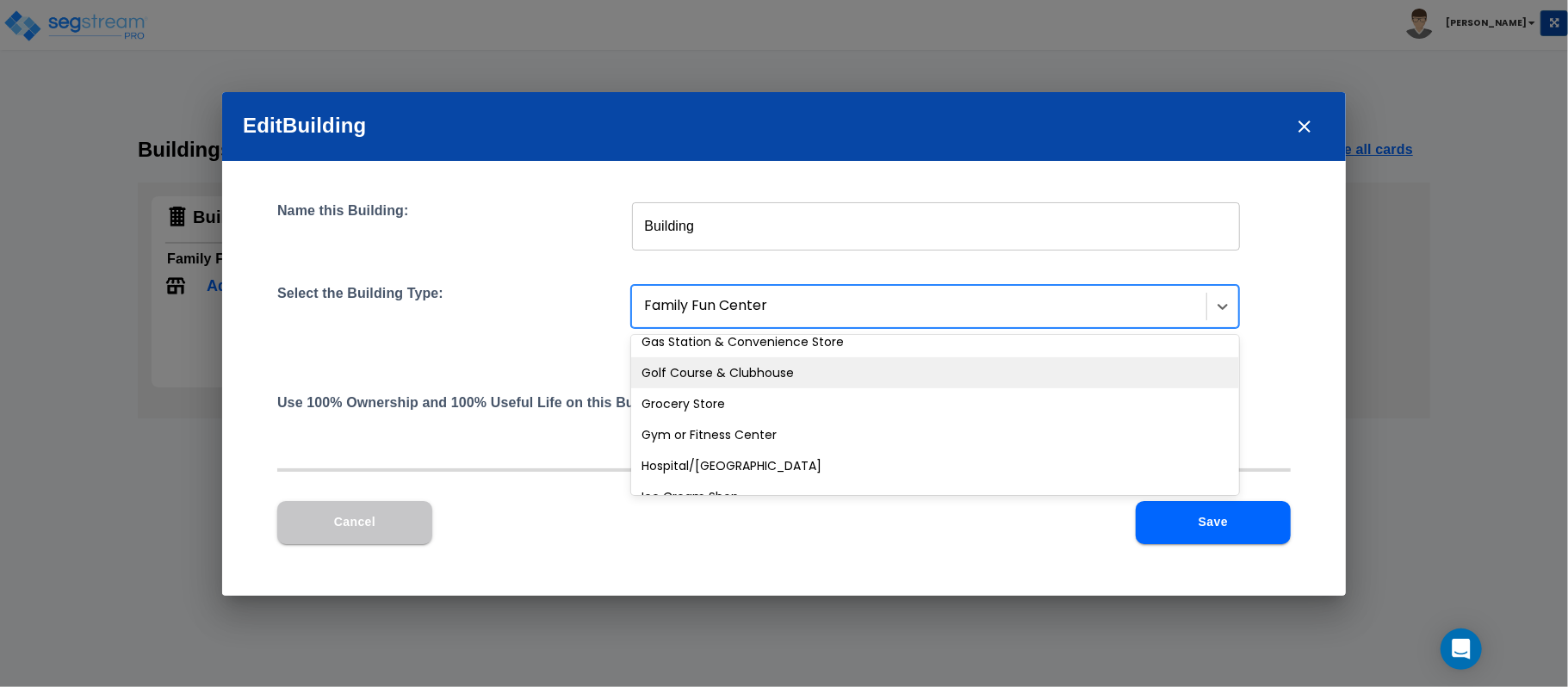
click at [983, 366] on div "Golf Course & Clubhouse" at bounding box center [935, 372] width 608 height 31
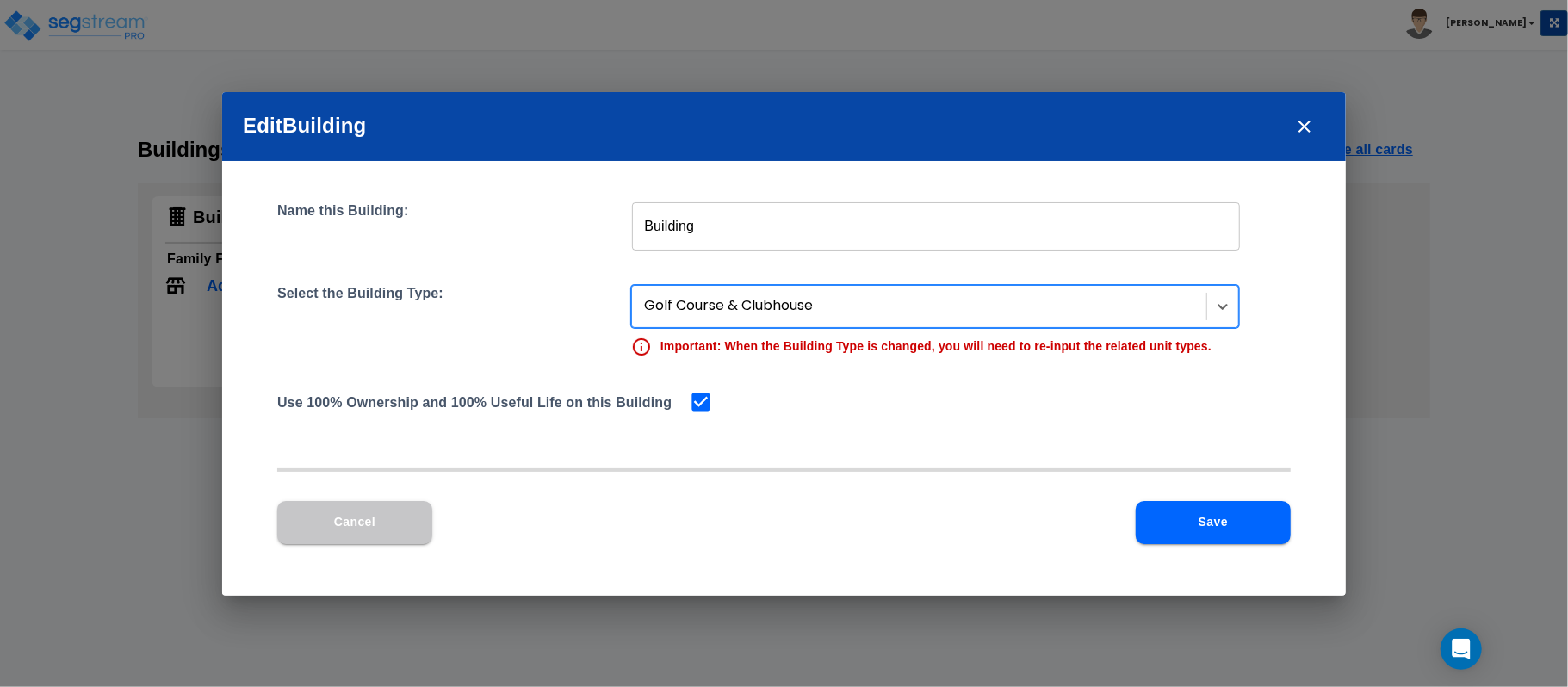
click at [1245, 510] on button "Save" at bounding box center [1214, 523] width 155 height 43
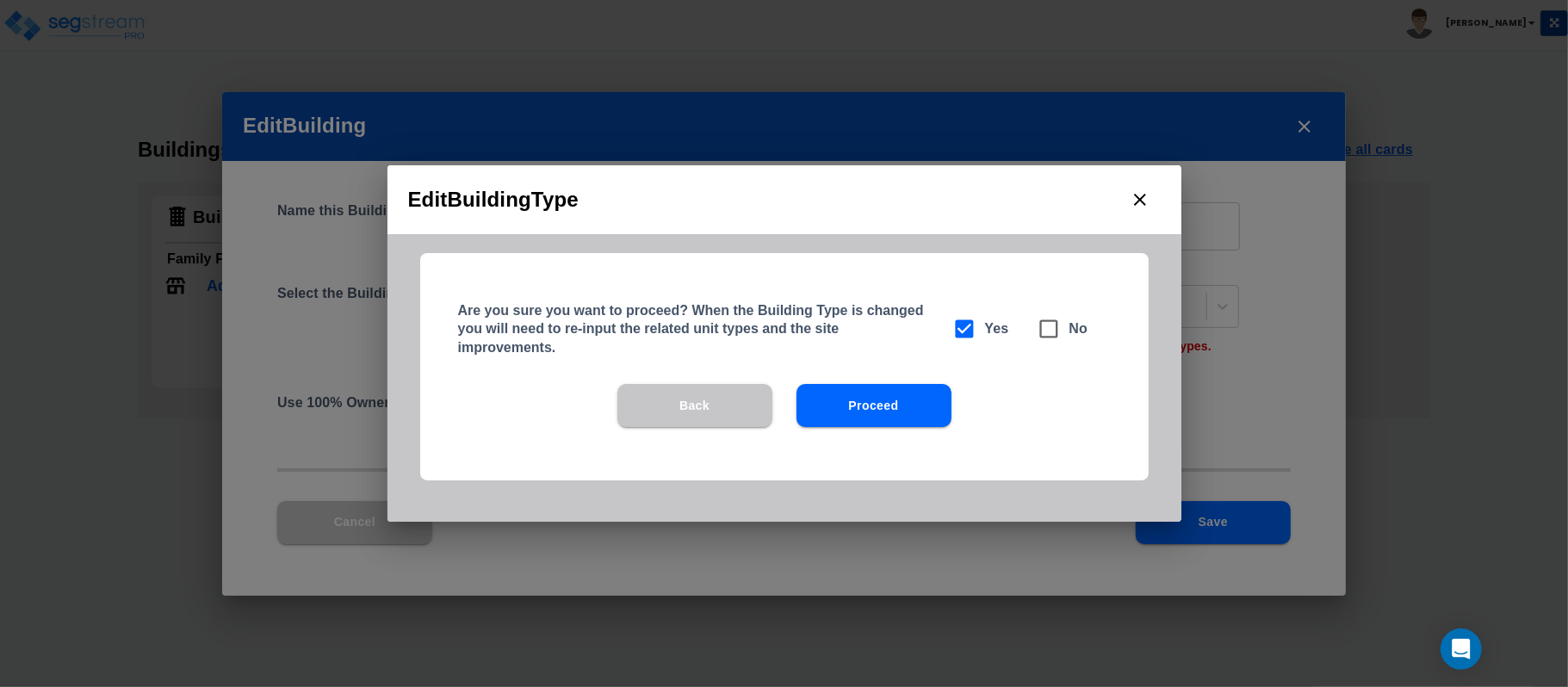
click at [927, 411] on button "Proceed" at bounding box center [874, 405] width 155 height 43
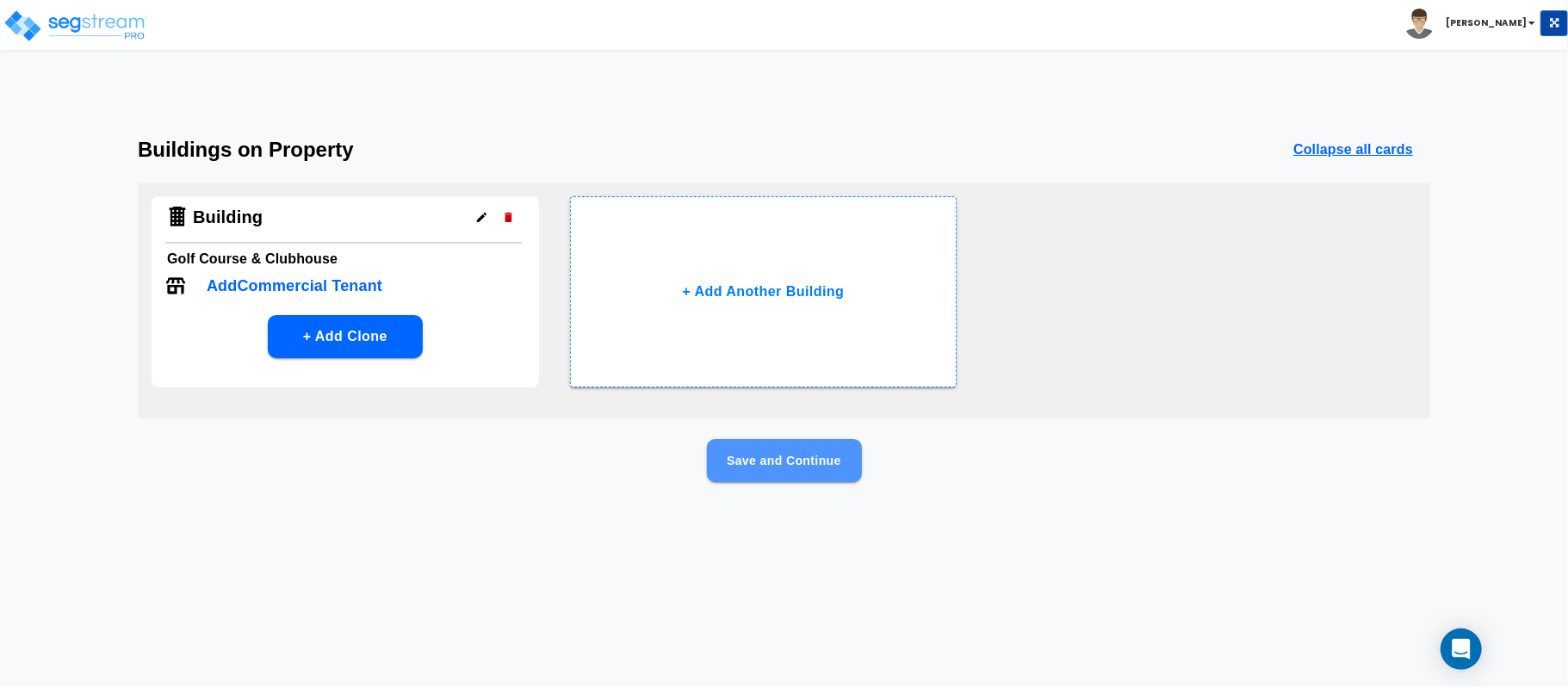
click at [823, 477] on button "Save and Continue" at bounding box center [784, 461] width 155 height 43
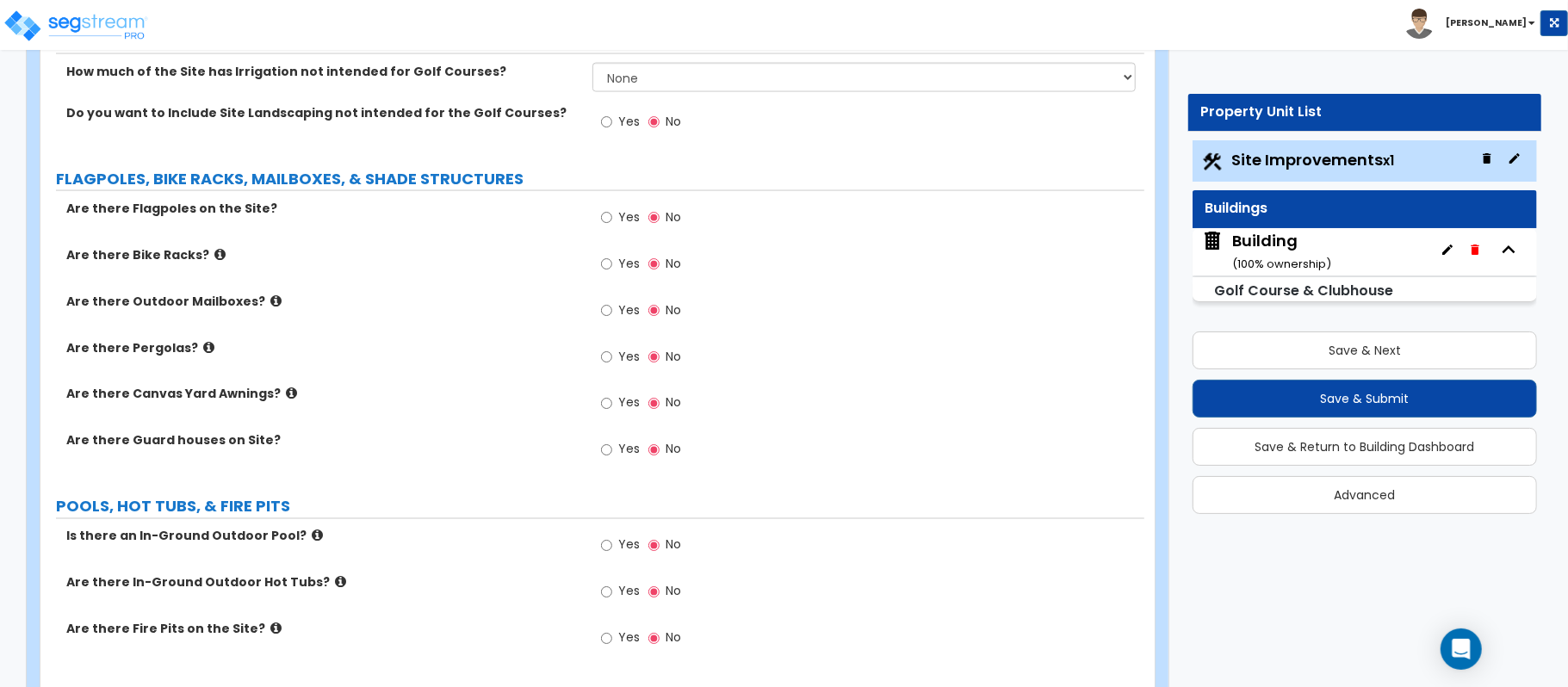
scroll to position [2412, 0]
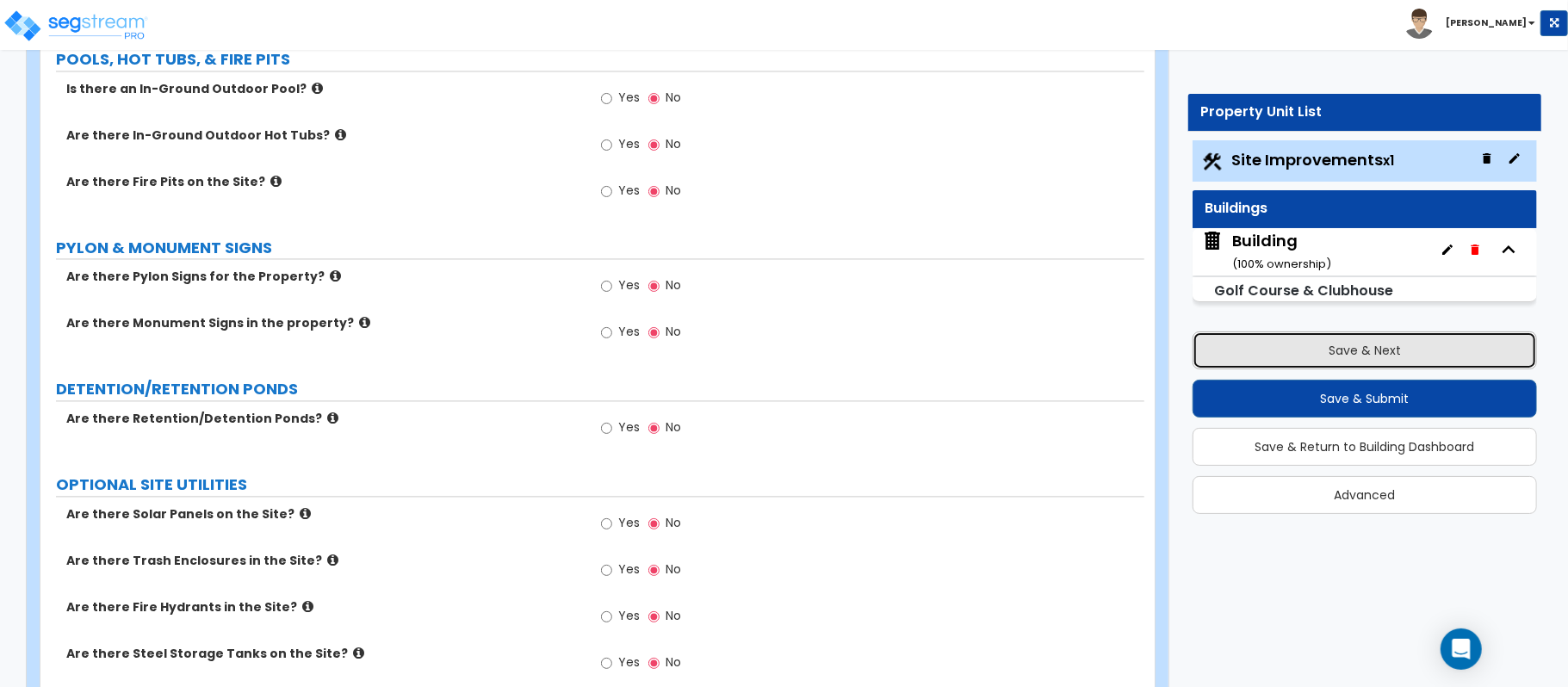
click at [1363, 346] on button "Save & Next" at bounding box center [1365, 351] width 345 height 38
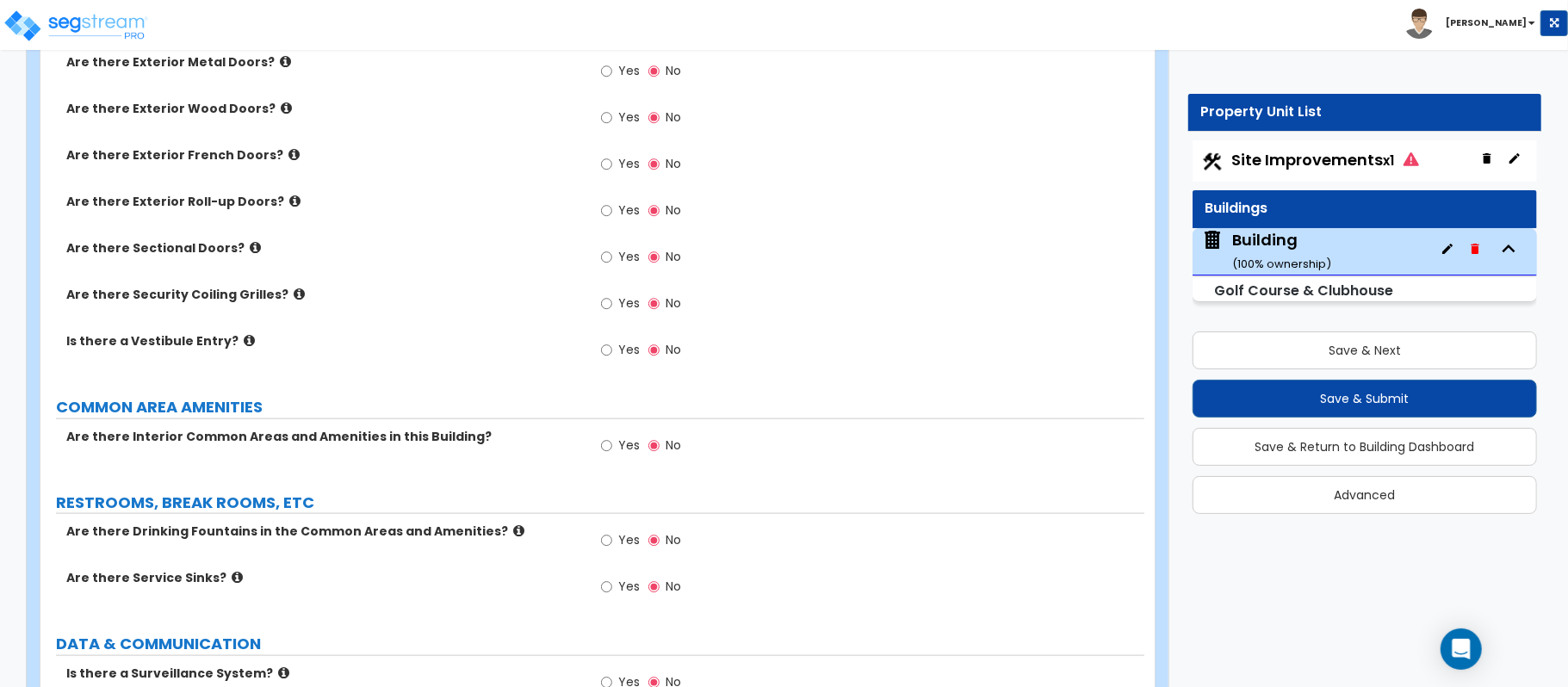
scroll to position [1319, 0]
click at [608, 541] on input "Yes" at bounding box center [607, 539] width 11 height 19
click at [604, 544] on input "Yes" at bounding box center [607, 539] width 11 height 19
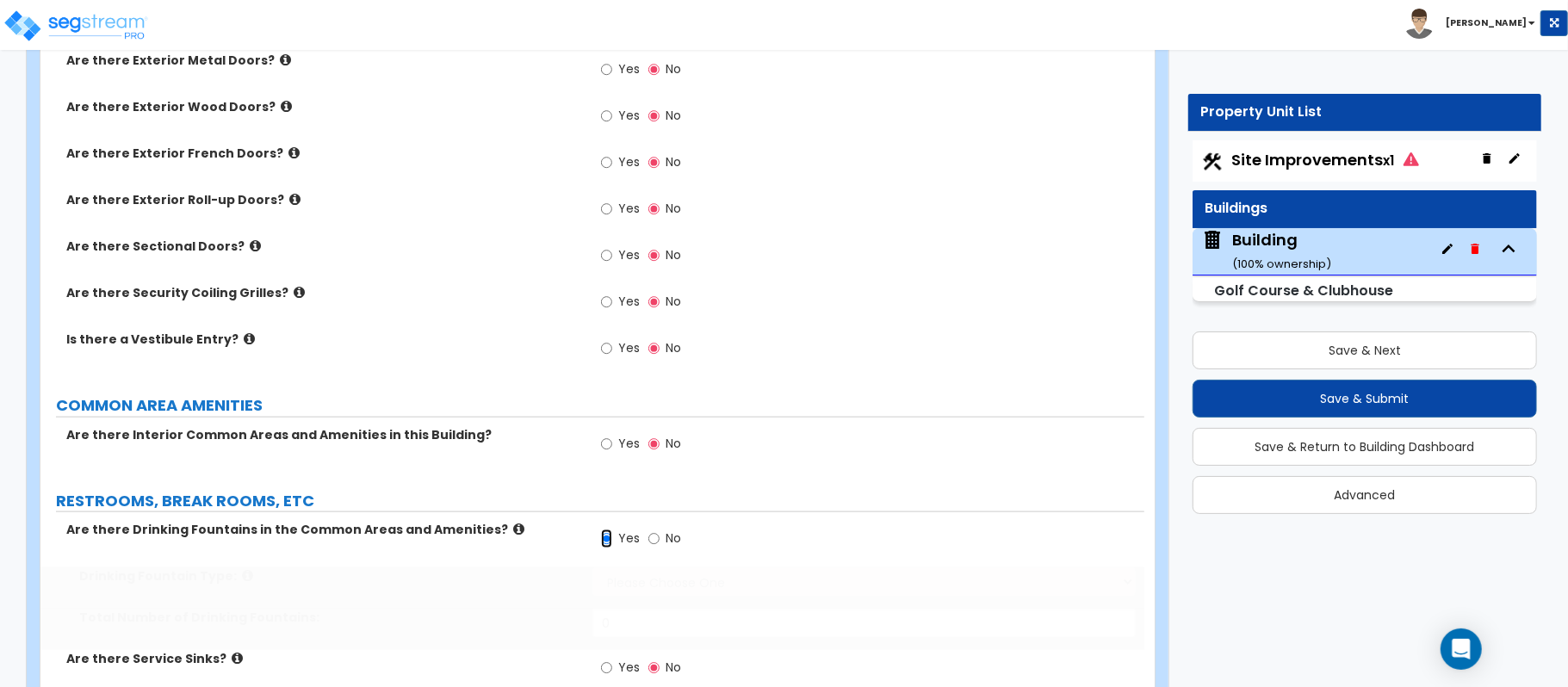
scroll to position [1548, 0]
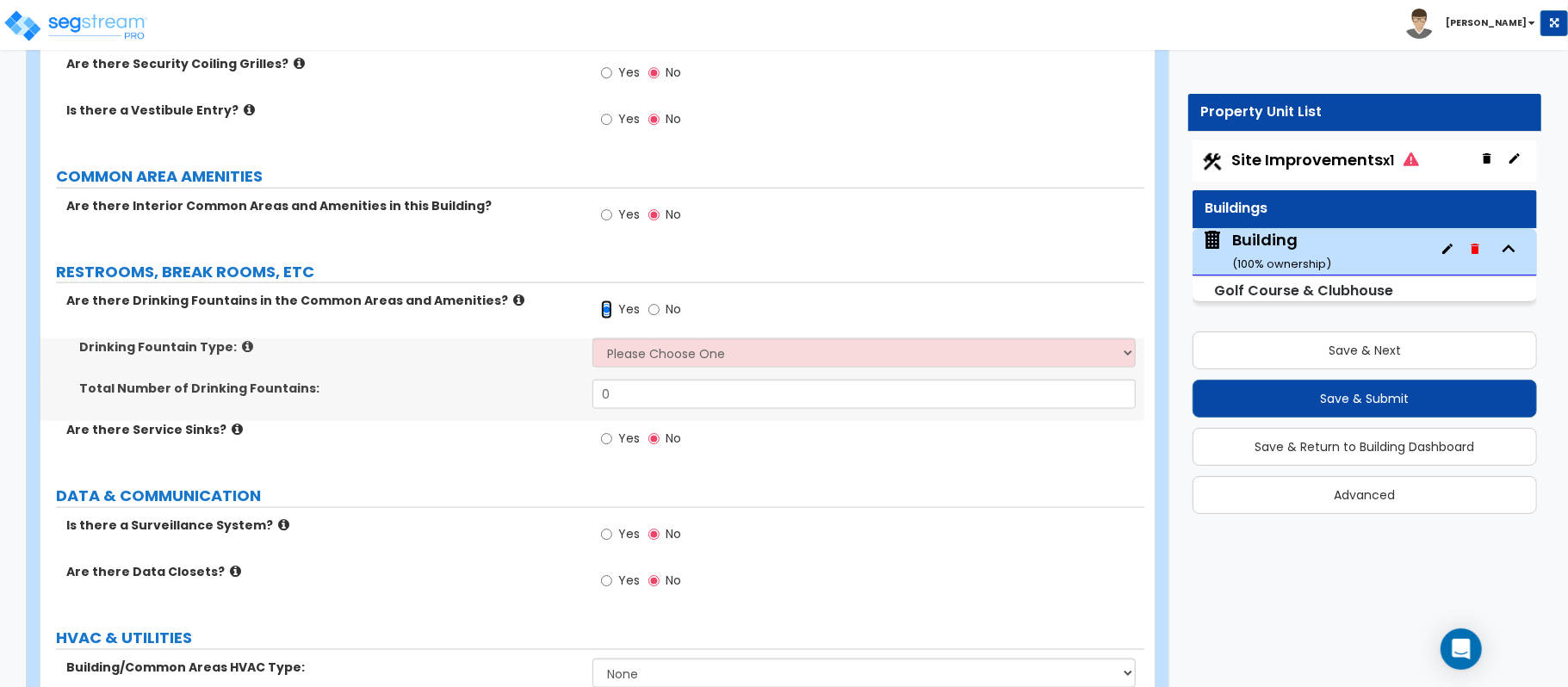
click at [608, 312] on input "Yes" at bounding box center [607, 310] width 11 height 19
click at [653, 312] on input "No" at bounding box center [654, 310] width 11 height 19
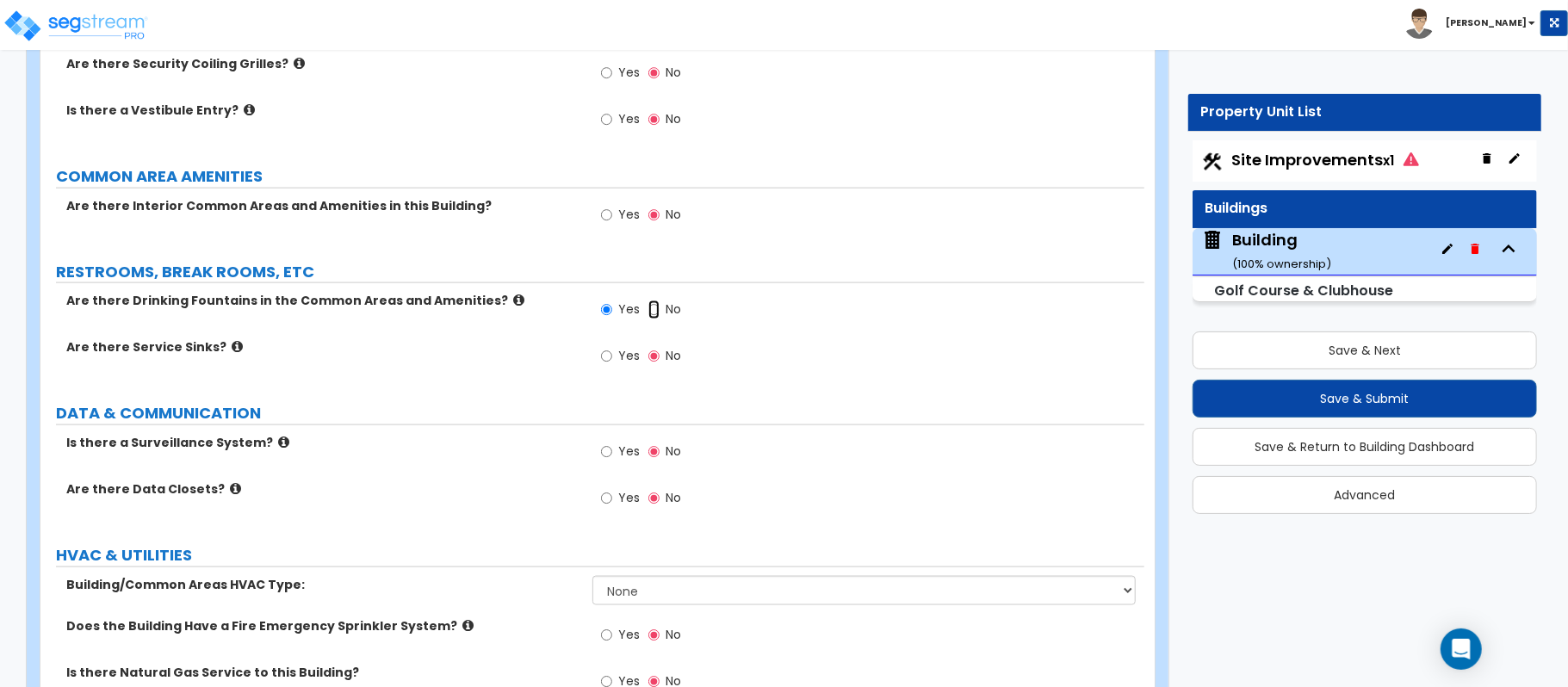
radio input "false"
radio input "true"
click at [607, 354] on input "Yes" at bounding box center [607, 356] width 11 height 19
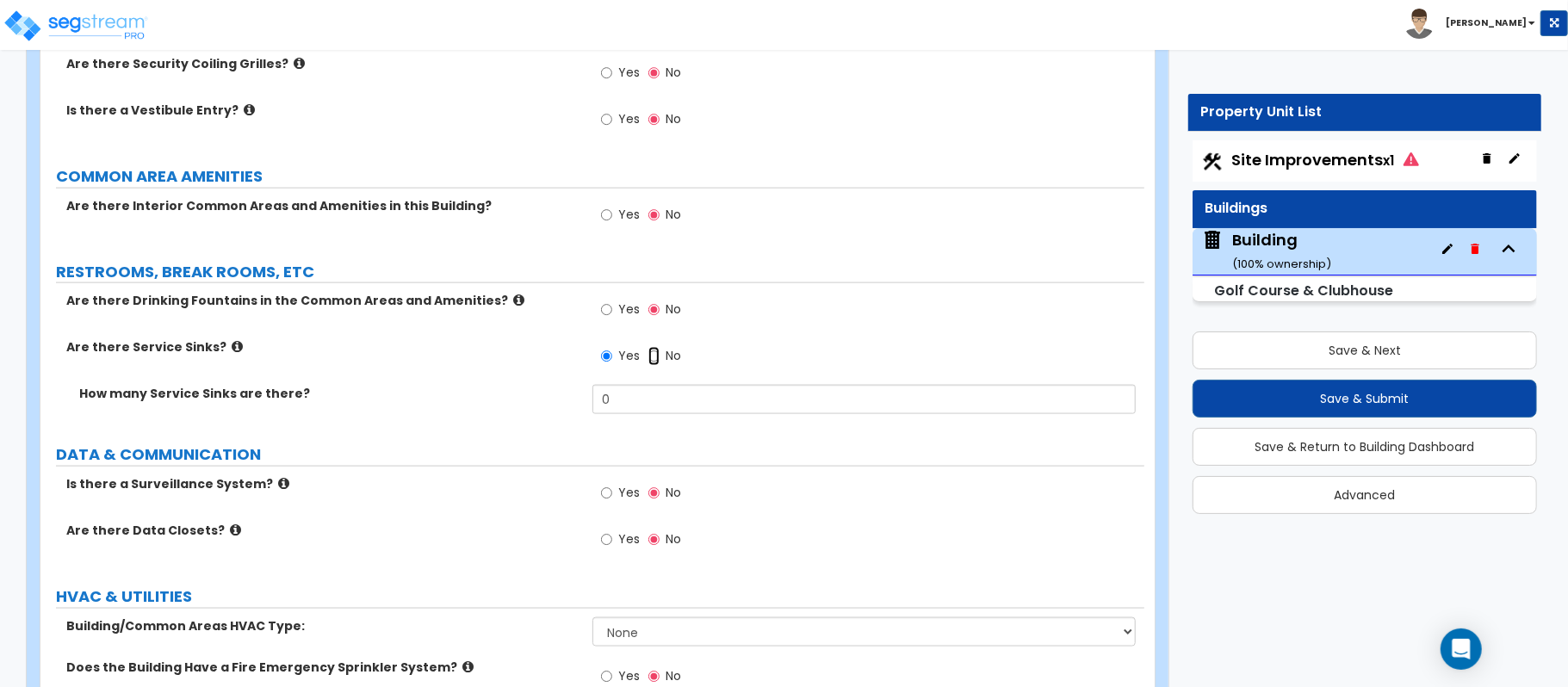
click at [659, 356] on input "No" at bounding box center [654, 356] width 11 height 19
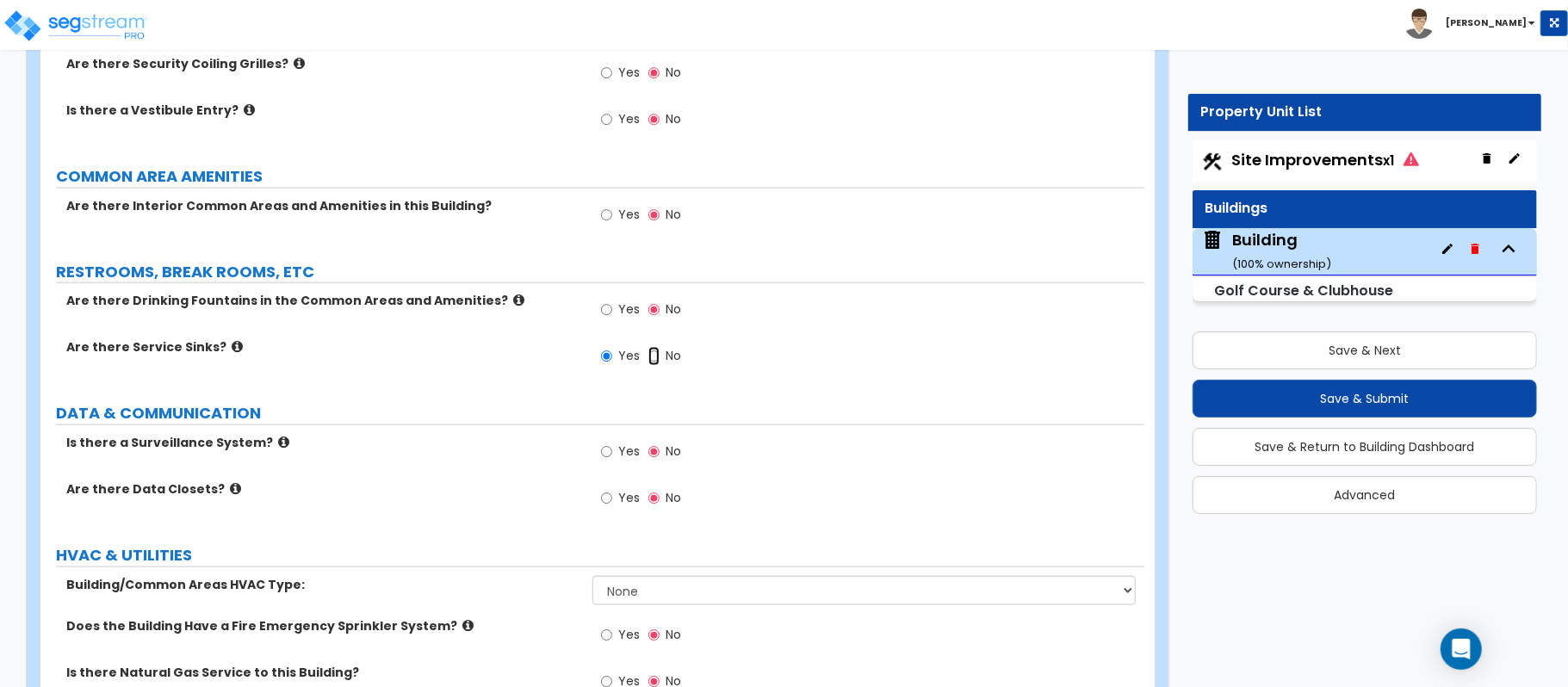
radio input "false"
radio input "true"
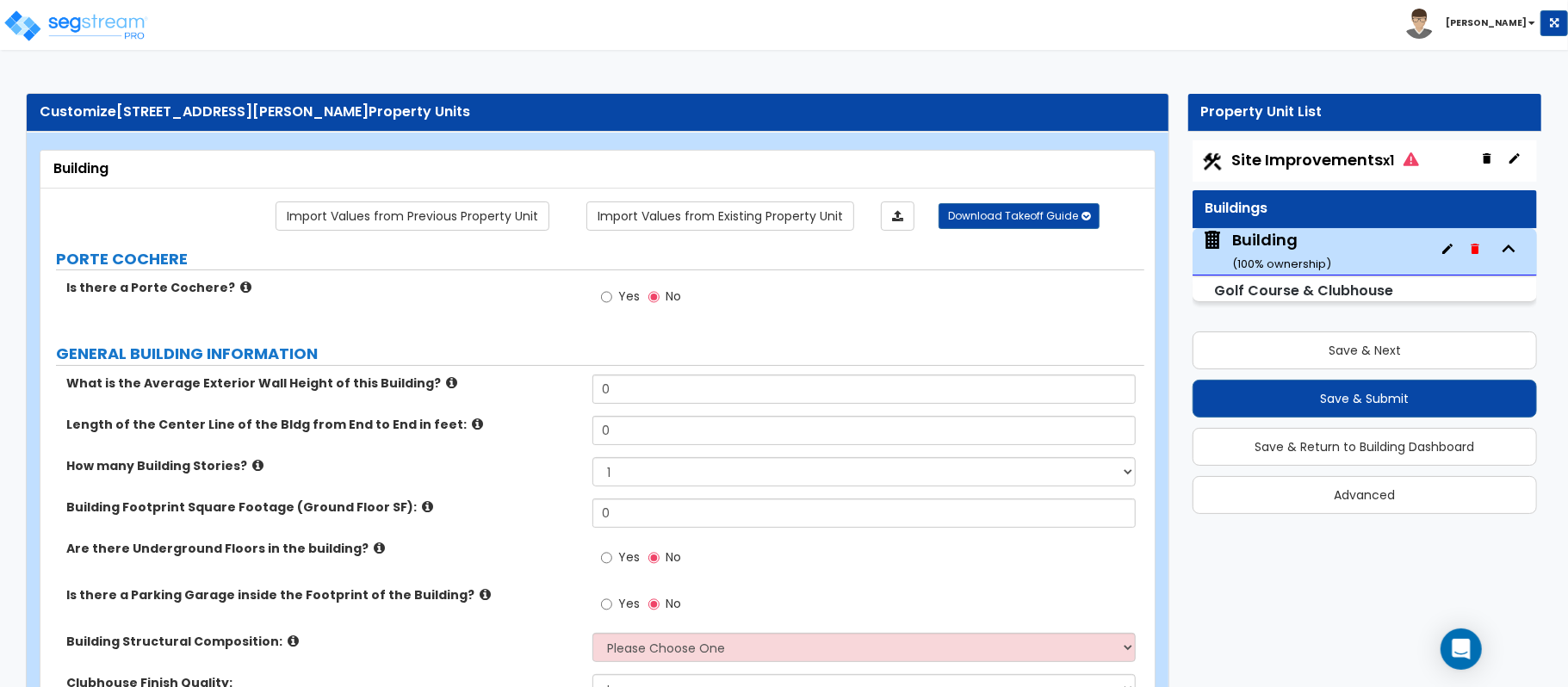
scroll to position [1480, 0]
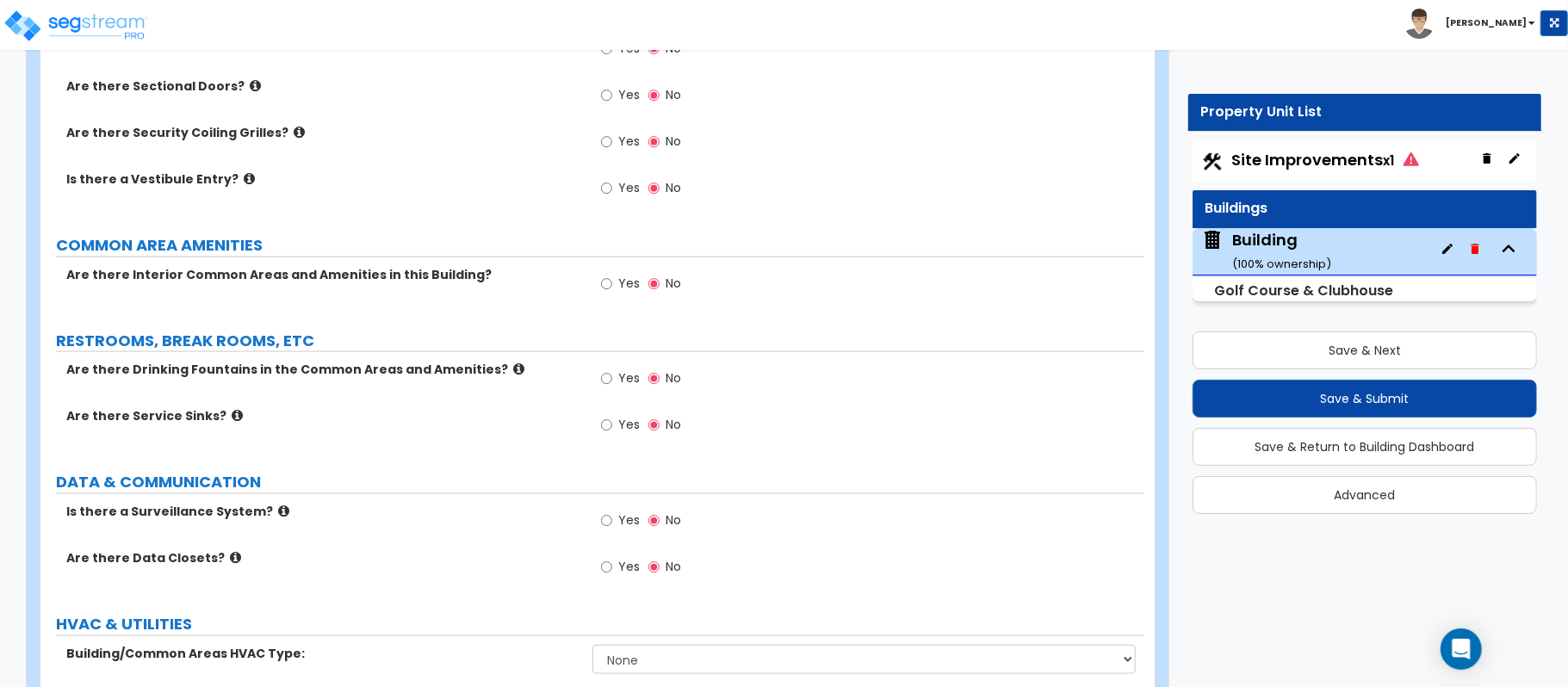
click at [221, 346] on label "RESTROOMS, BREAK ROOMS, ETC" at bounding box center [600, 341] width 1089 height 23
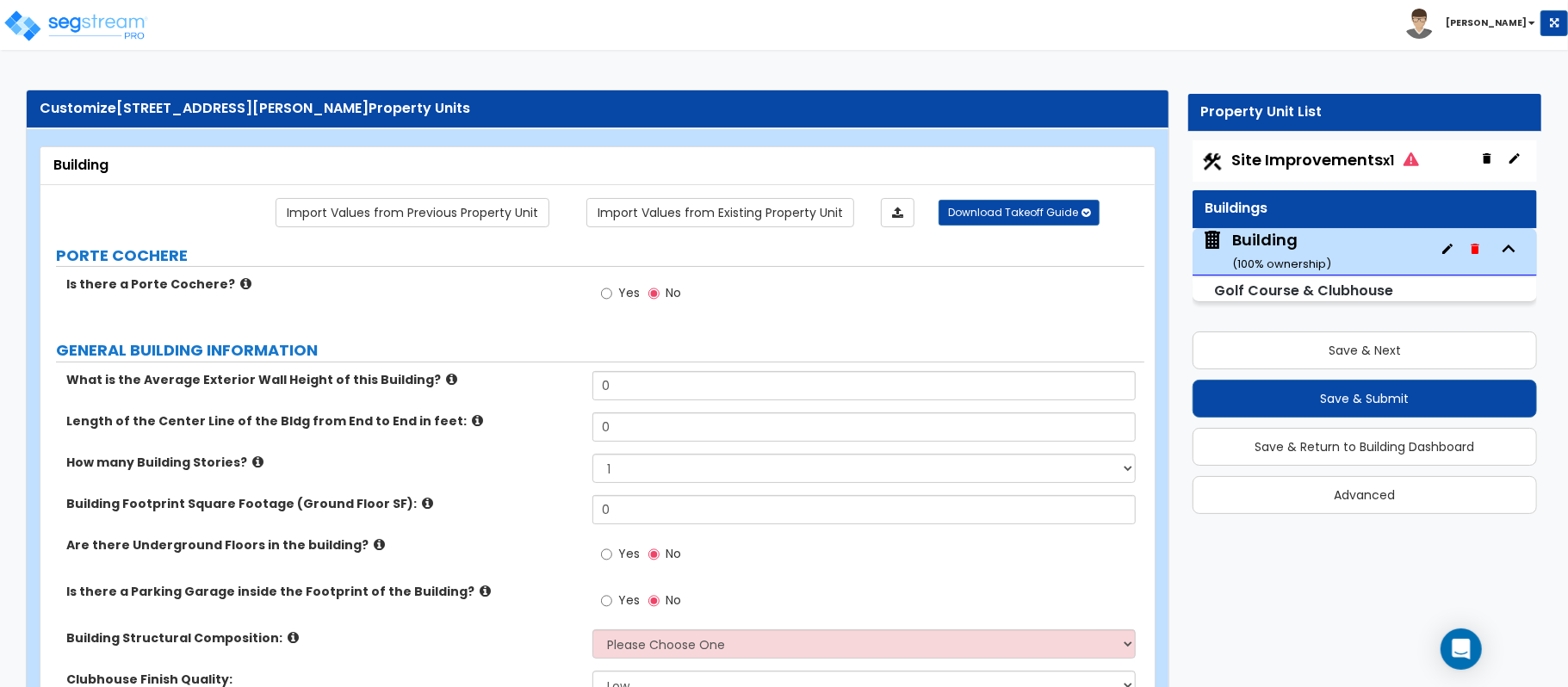
scroll to position [0, 0]
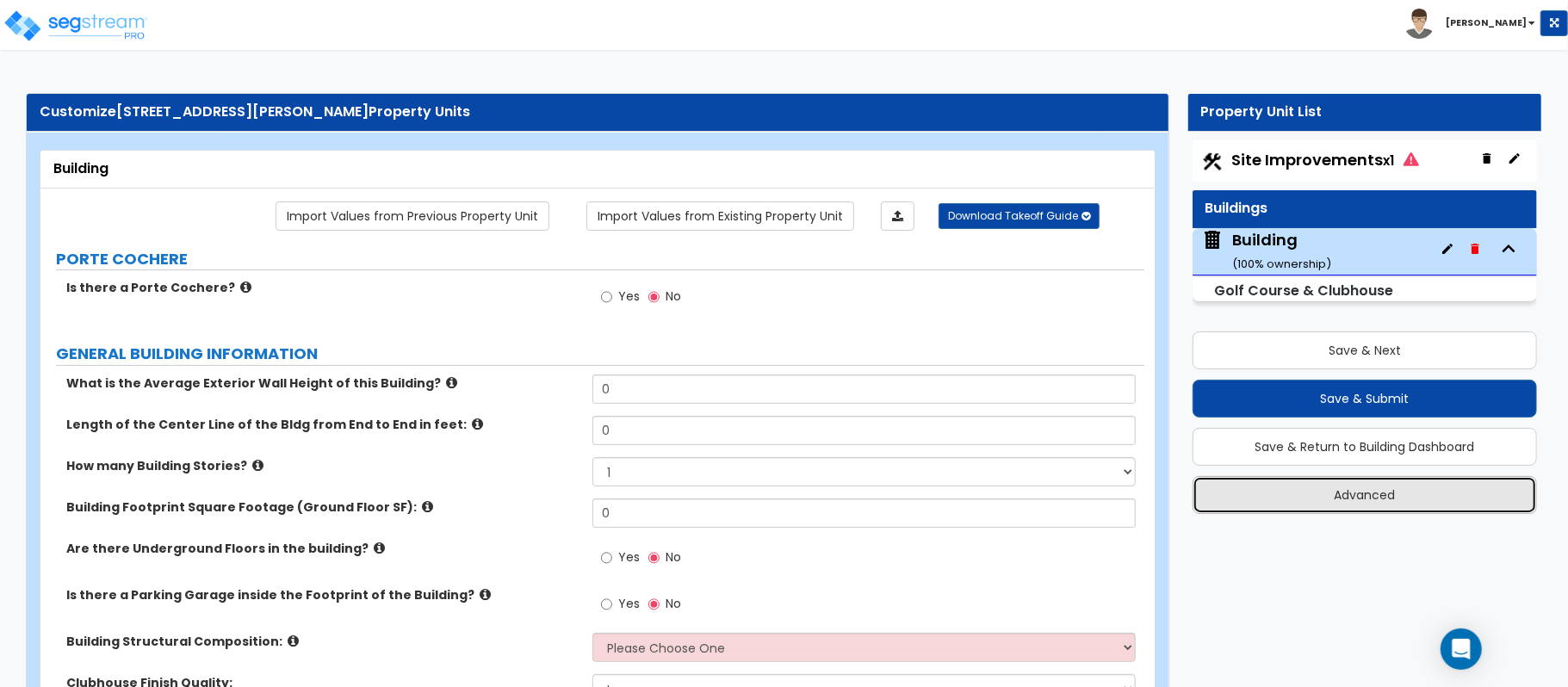
click at [1303, 489] on button "Advanced" at bounding box center [1365, 495] width 345 height 38
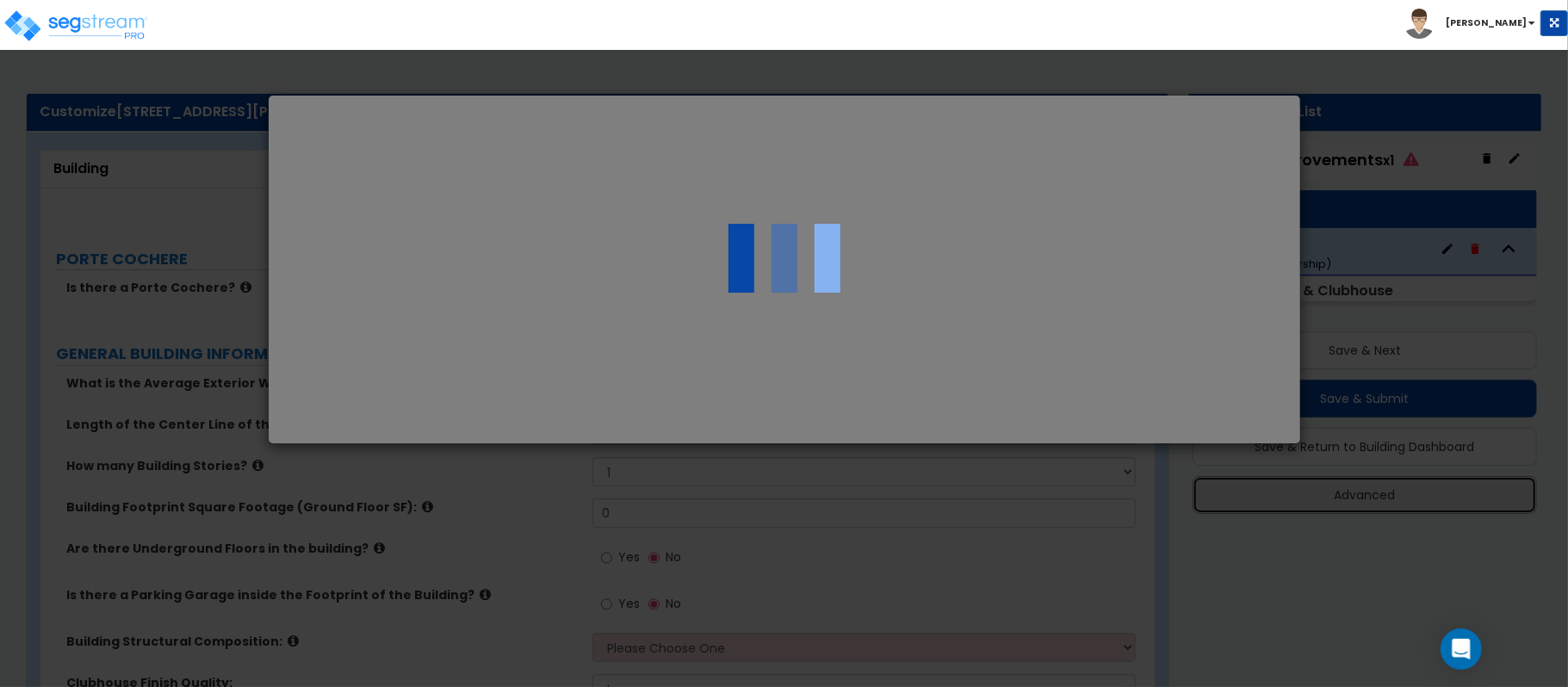
select select "TX"
select select "2024"
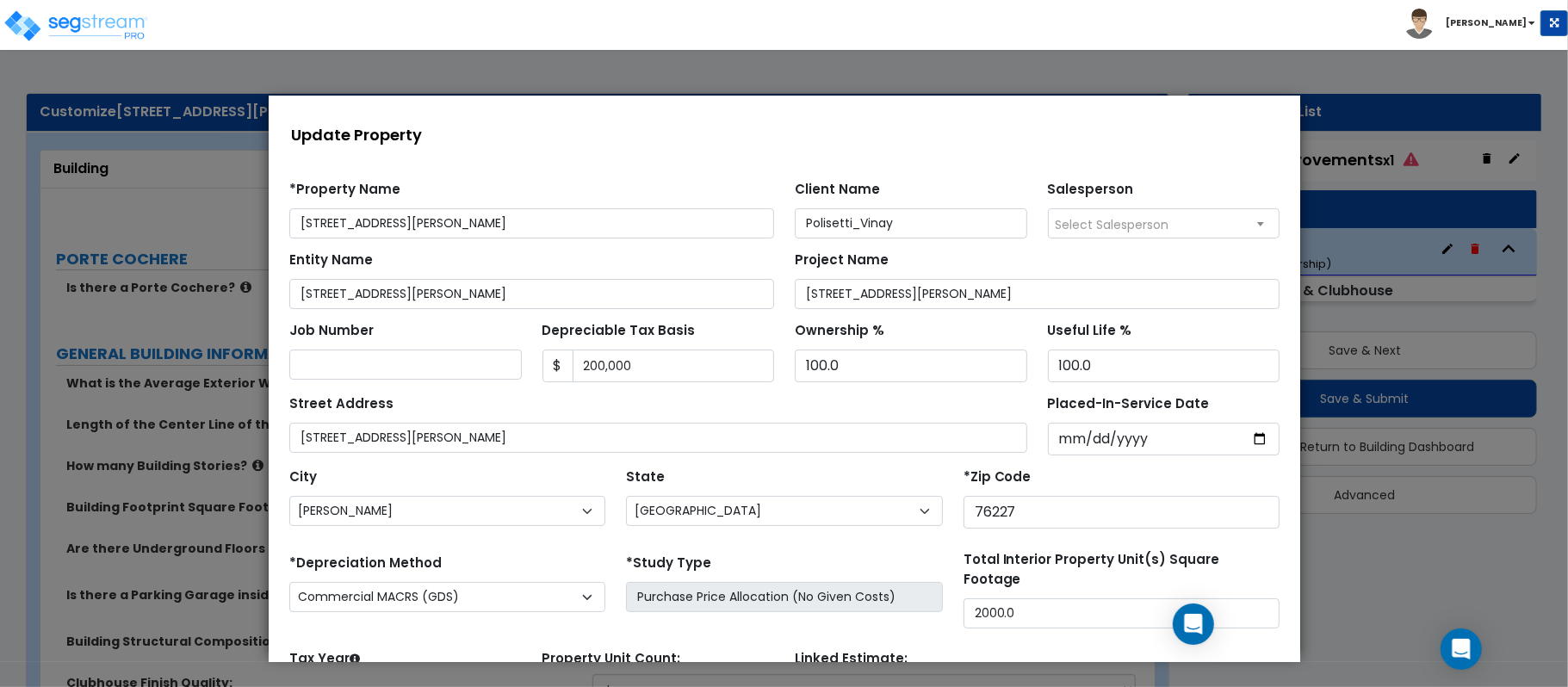
click at [1371, 557] on div at bounding box center [784, 378] width 1568 height 618
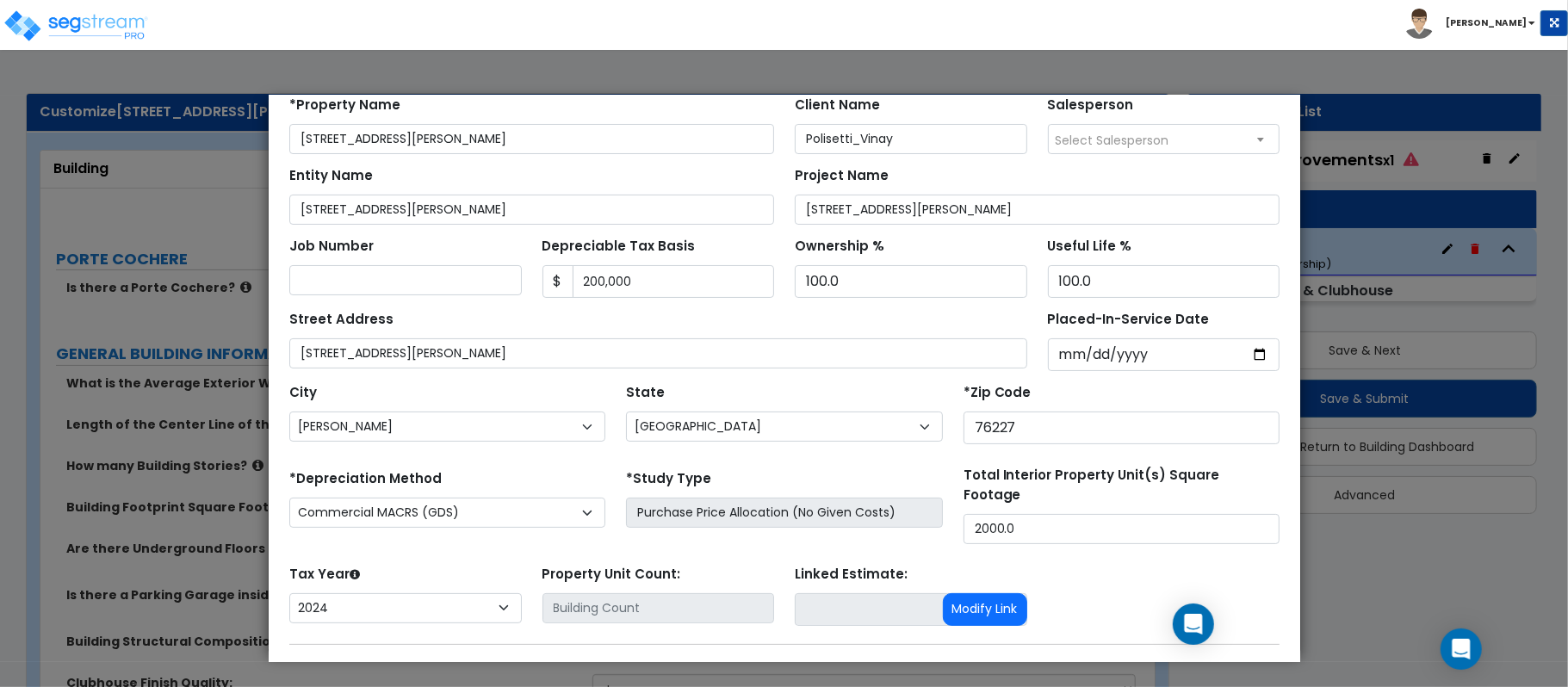
scroll to position [182, 0]
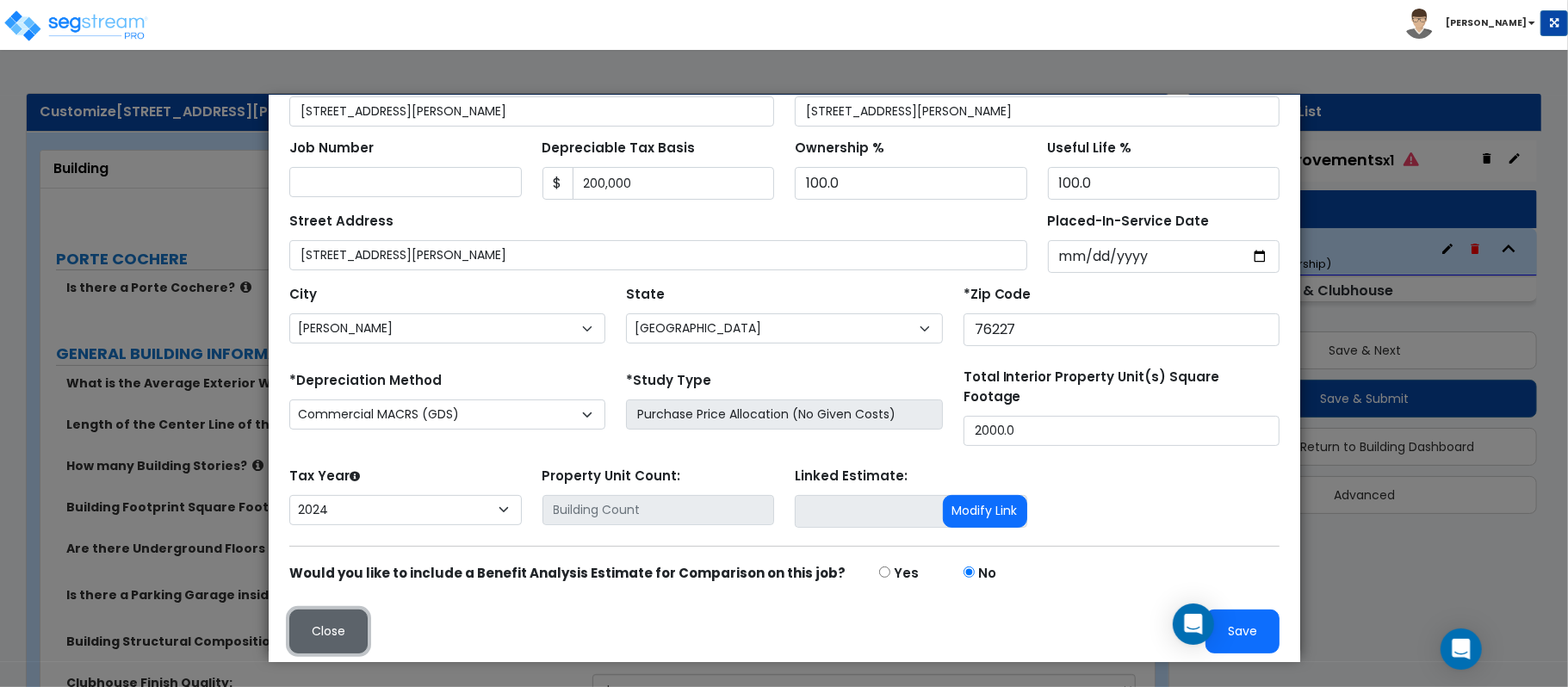
click at [309, 639] on button "Close" at bounding box center [327, 630] width 78 height 43
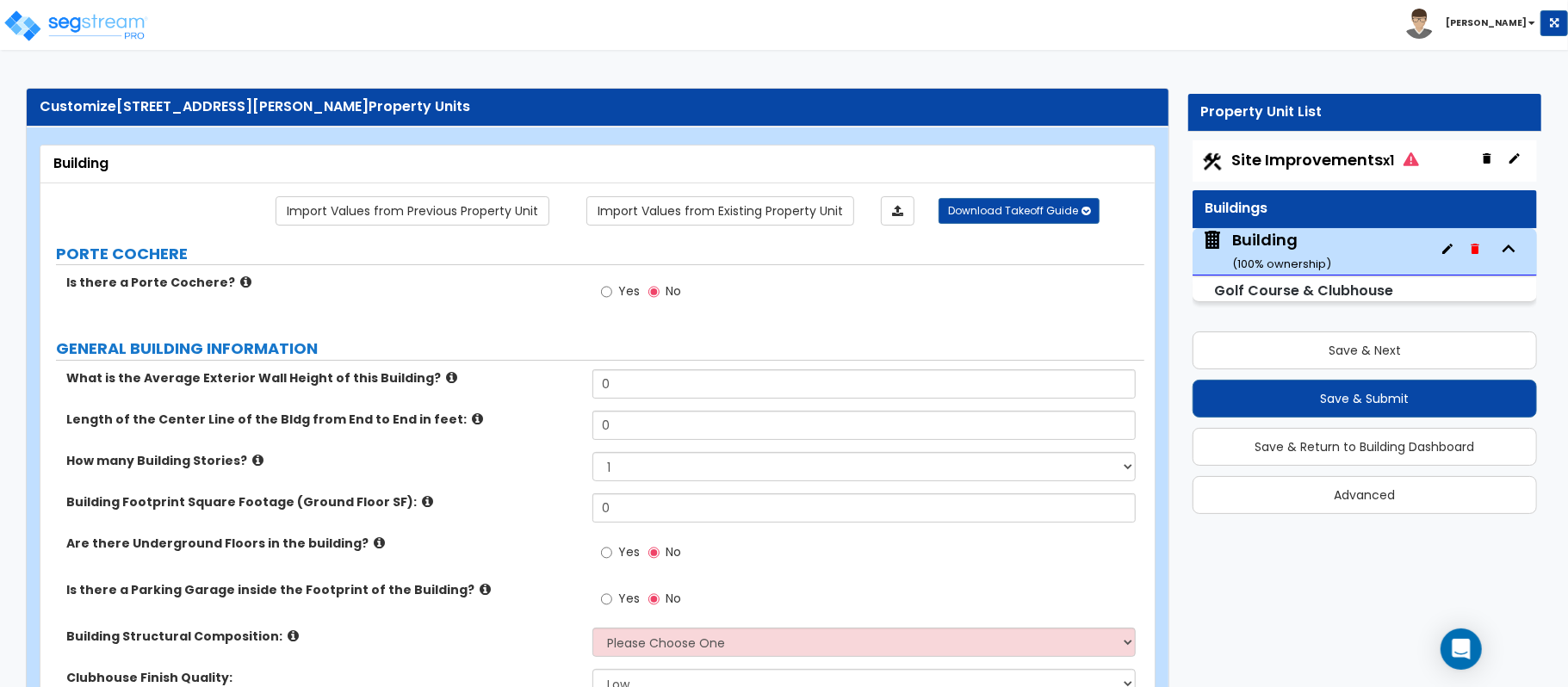
scroll to position [0, 0]
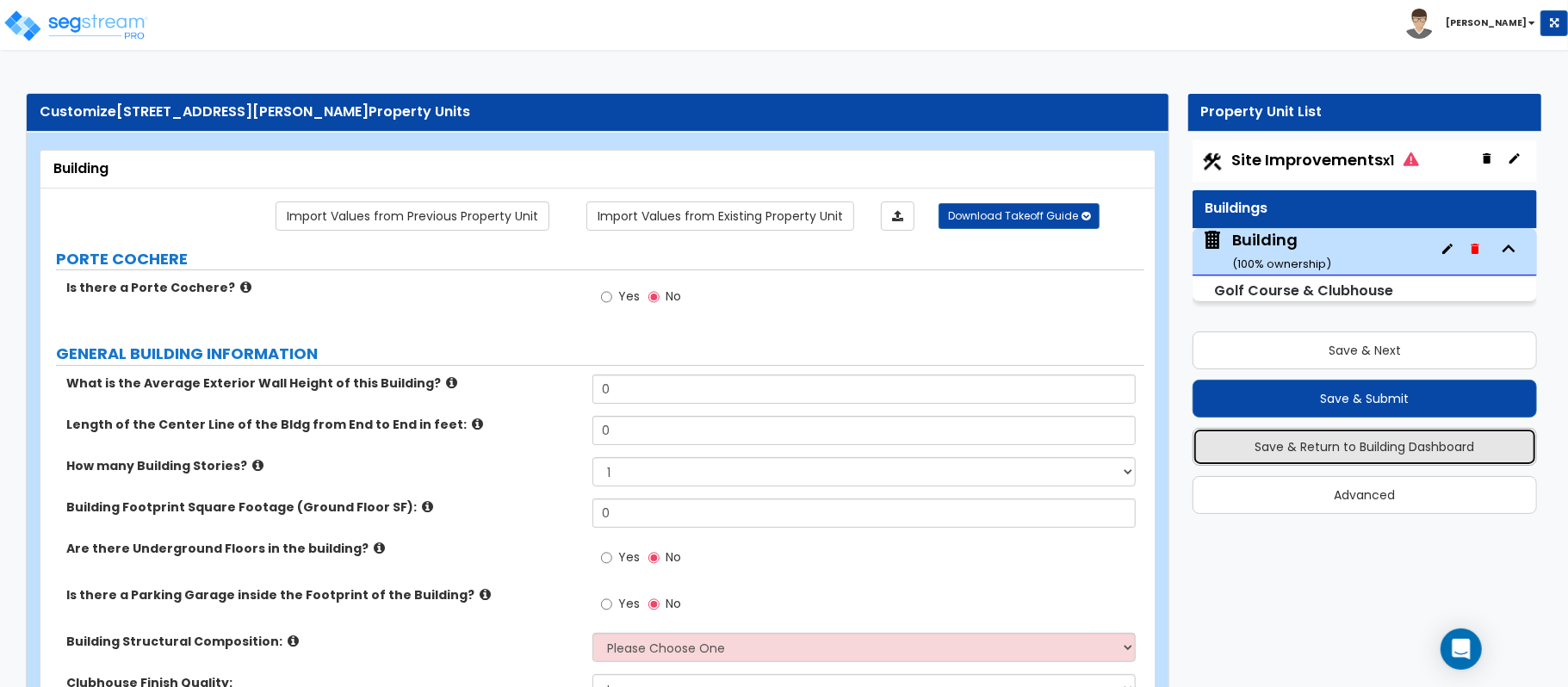
click at [1361, 438] on button "Save & Return to Building Dashboard" at bounding box center [1365, 447] width 345 height 38
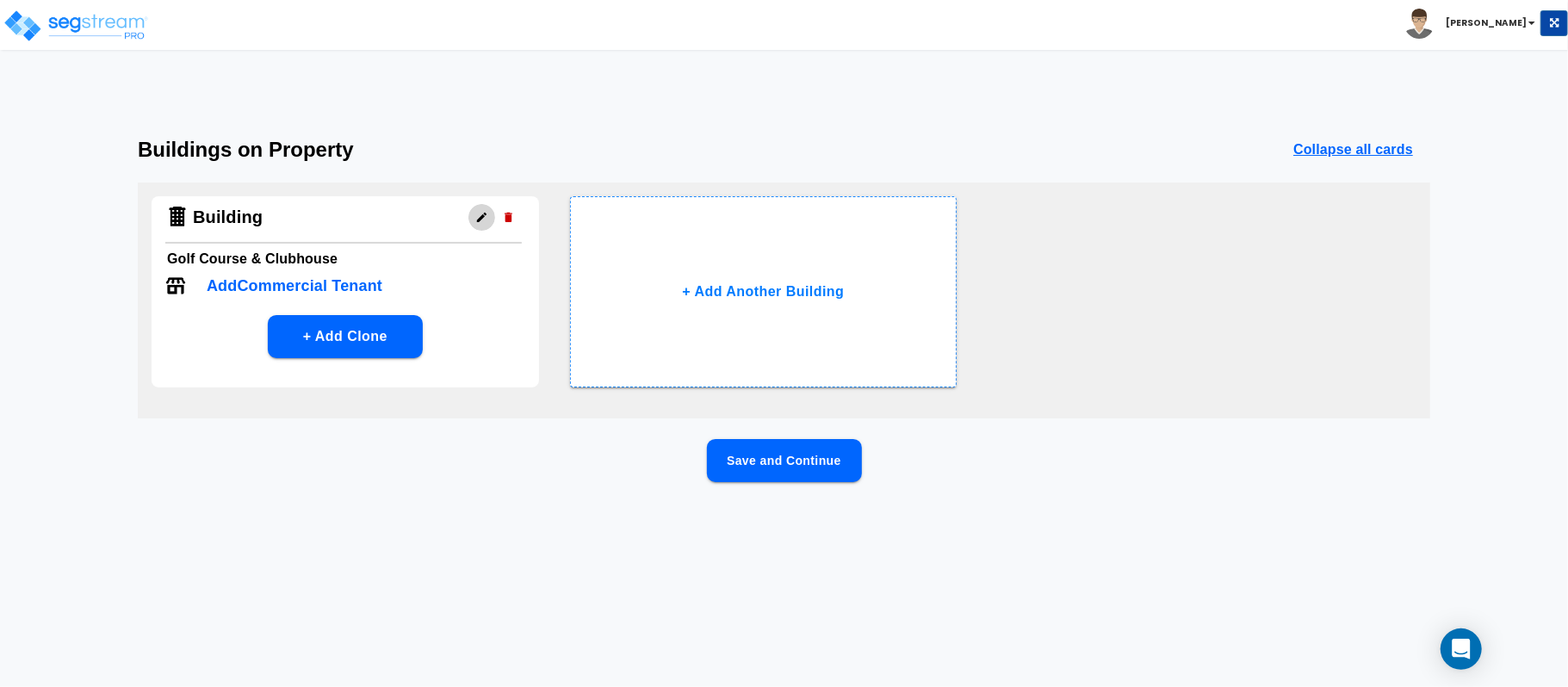
click at [482, 212] on icon "button" at bounding box center [482, 217] width 13 height 13
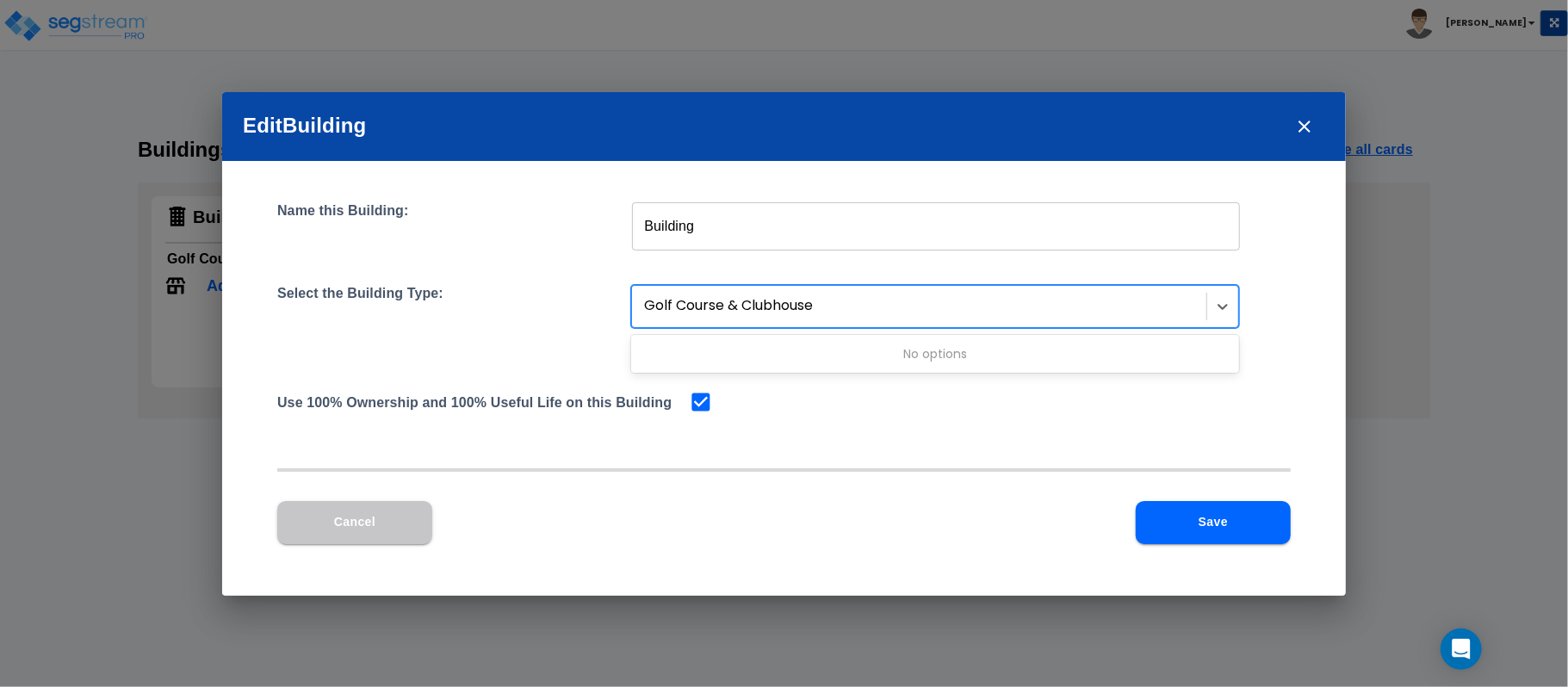
click at [840, 312] on div at bounding box center [922, 306] width 554 height 24
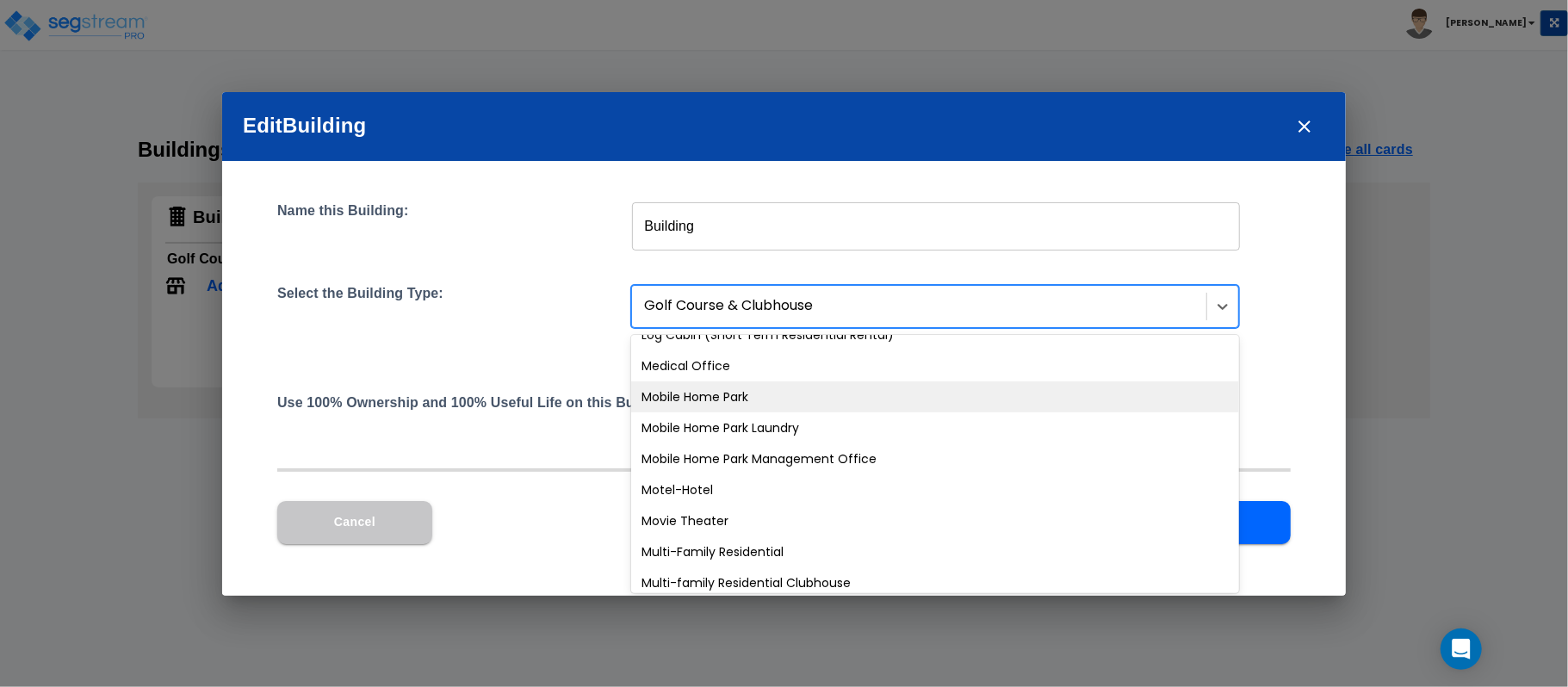
scroll to position [1034, 0]
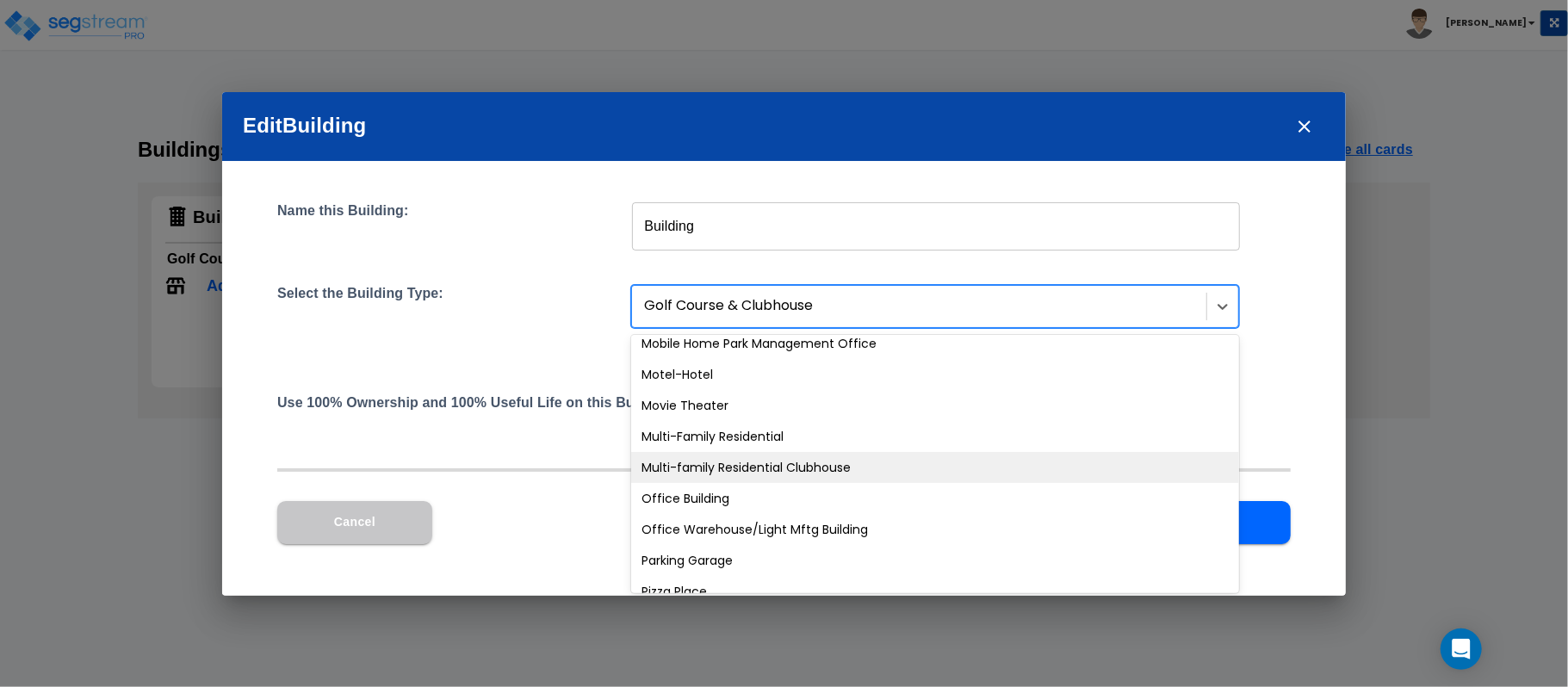
click at [763, 471] on div "Multi-family Residential Clubhouse" at bounding box center [935, 467] width 608 height 31
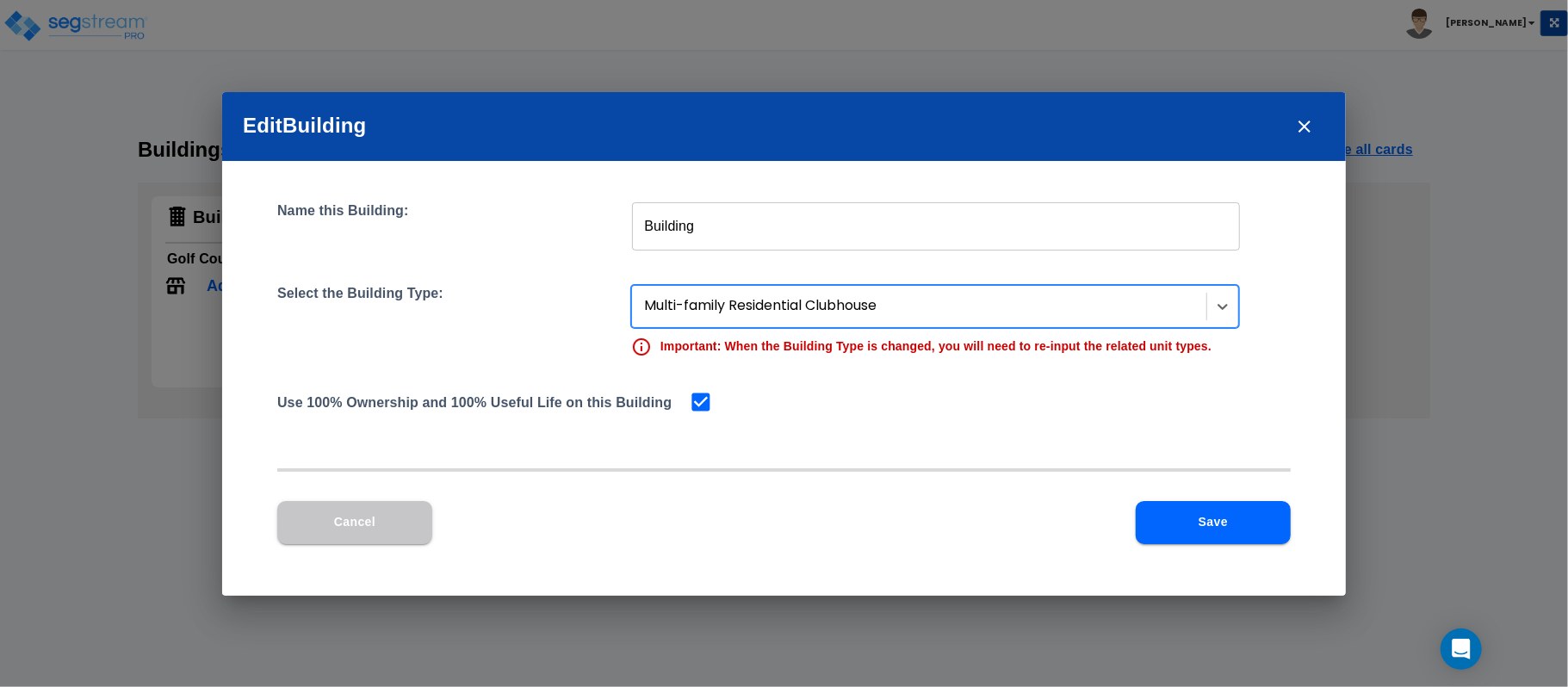
click at [1259, 510] on button "Save" at bounding box center [1214, 523] width 155 height 43
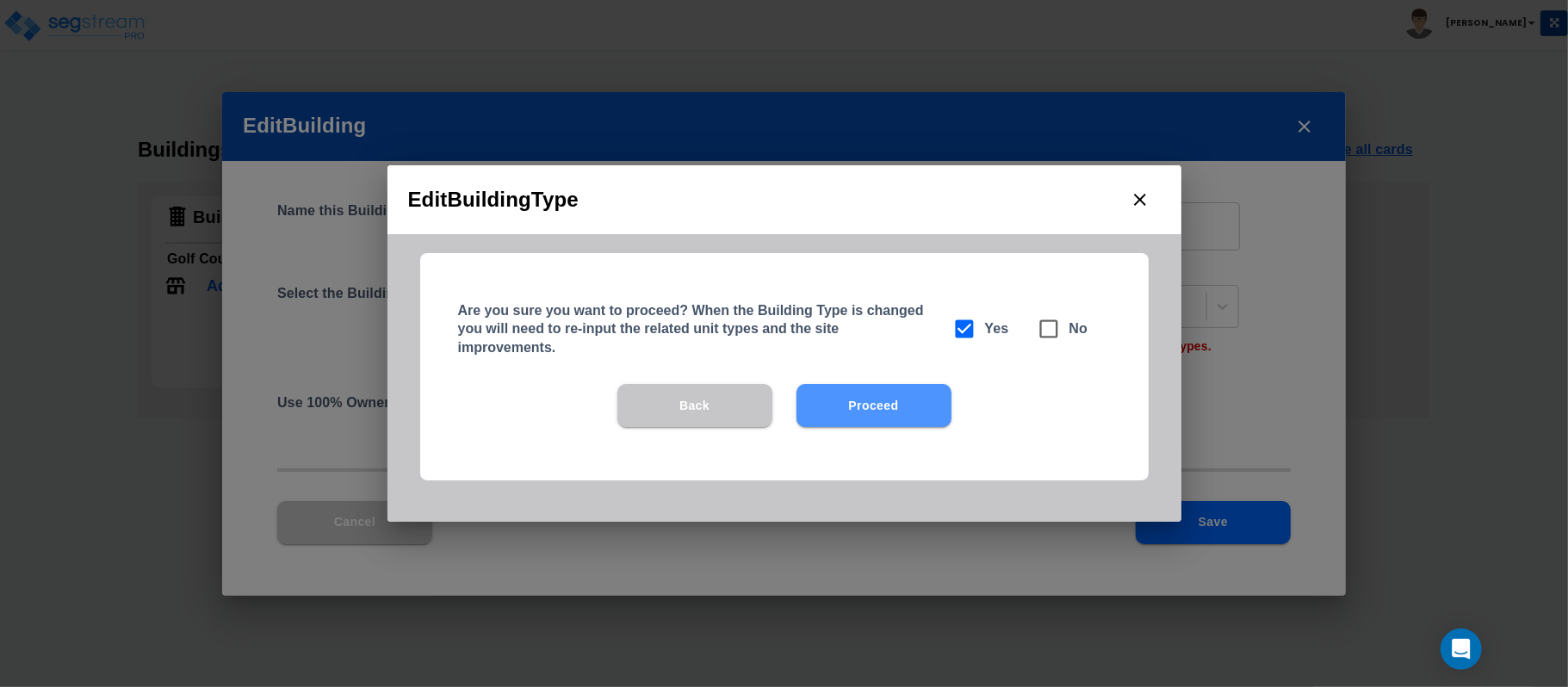
click at [920, 403] on button "Proceed" at bounding box center [874, 405] width 155 height 43
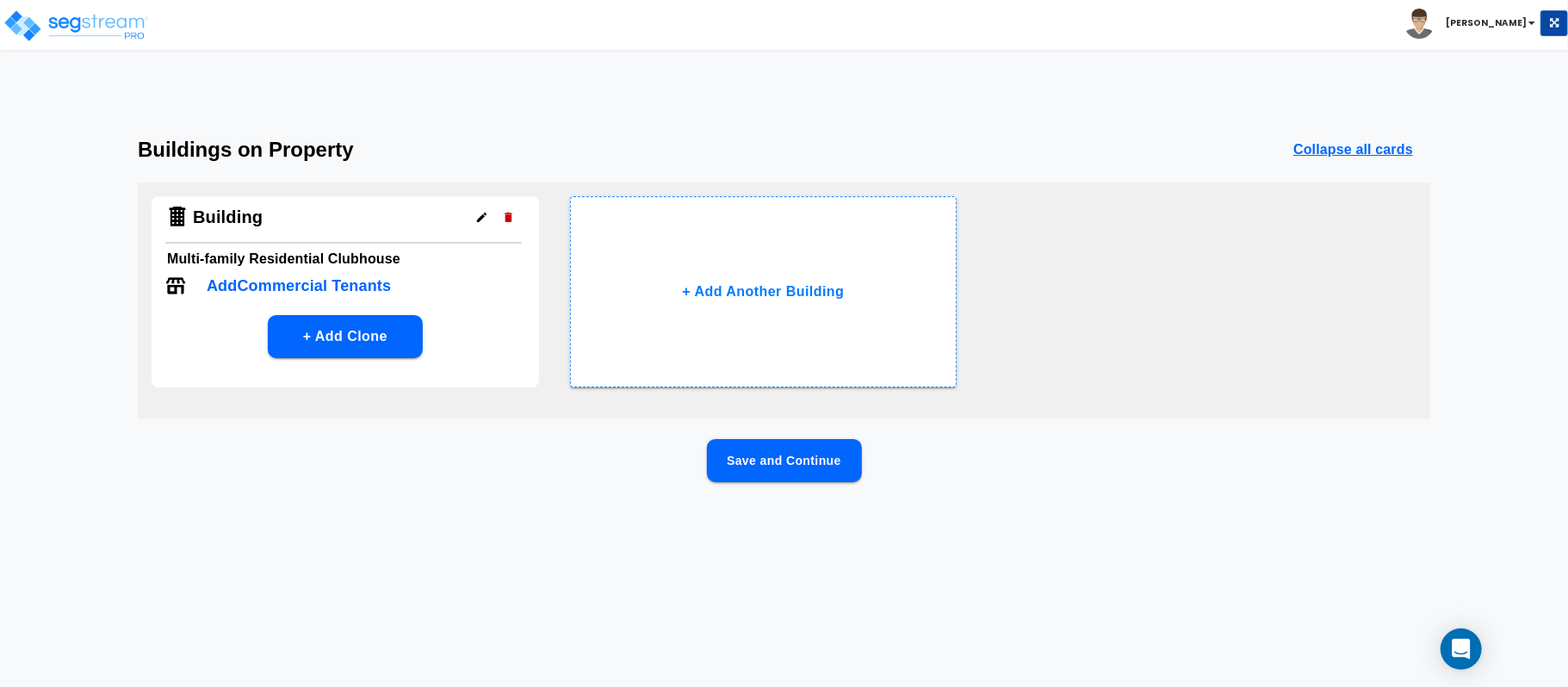
click at [796, 453] on button "Save and Continue" at bounding box center [784, 461] width 155 height 43
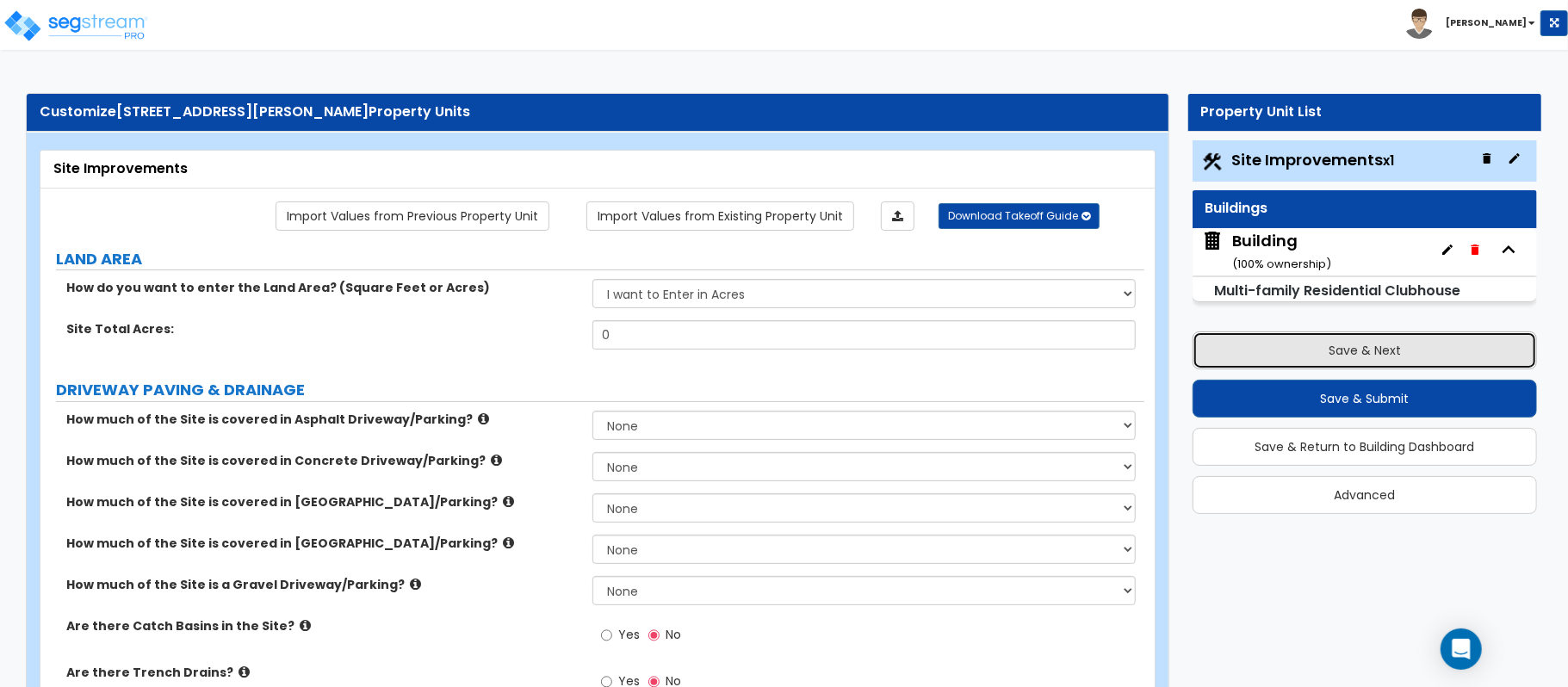
click at [1314, 343] on button "Save & Next" at bounding box center [1365, 351] width 345 height 38
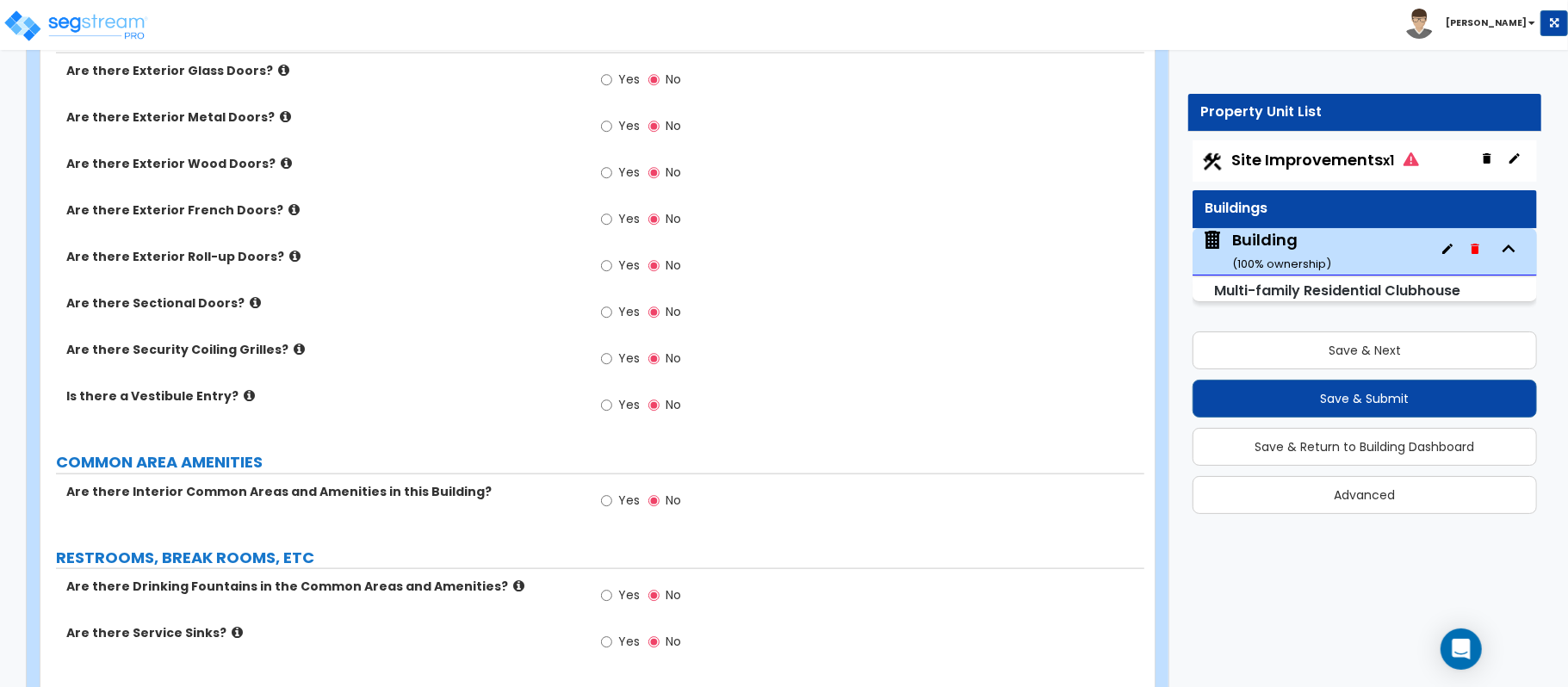
scroll to position [1378, 0]
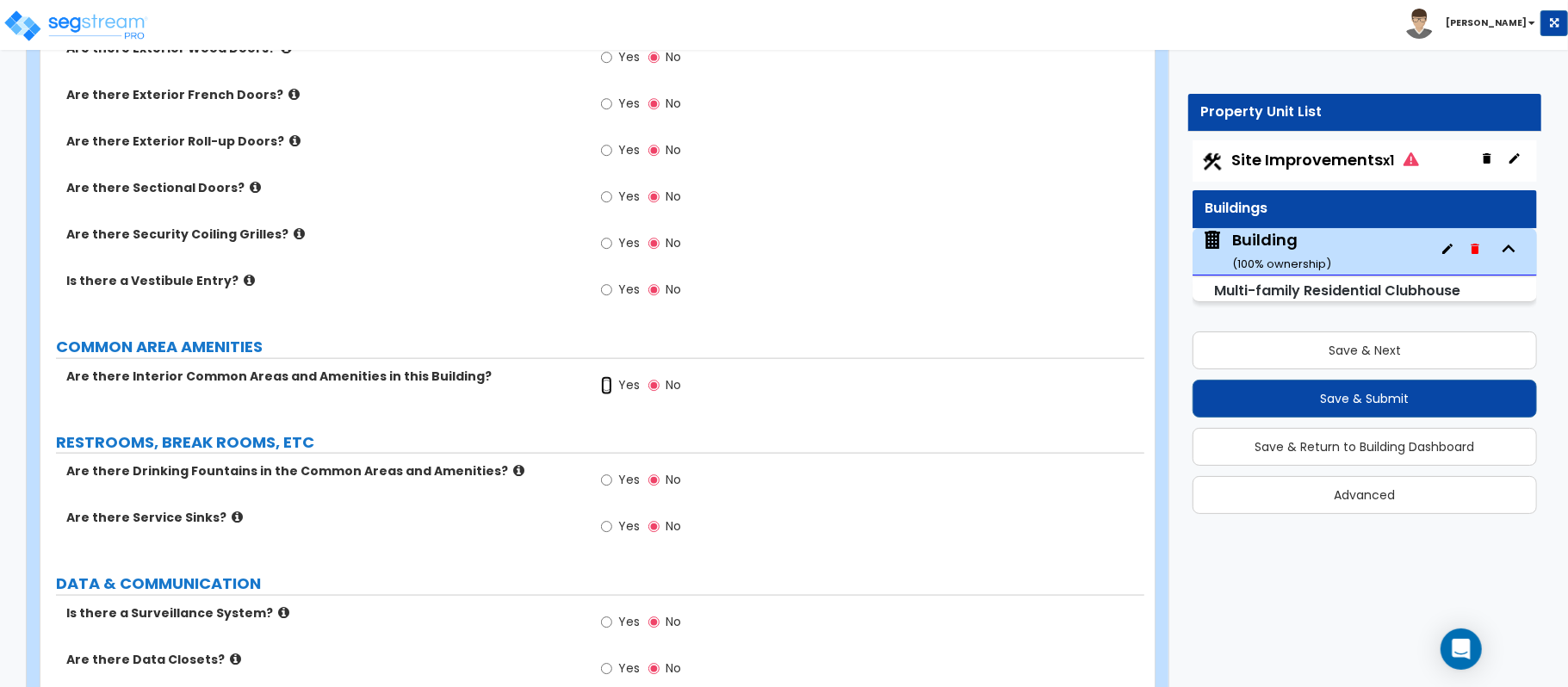
click at [610, 383] on input "Yes" at bounding box center [607, 386] width 11 height 19
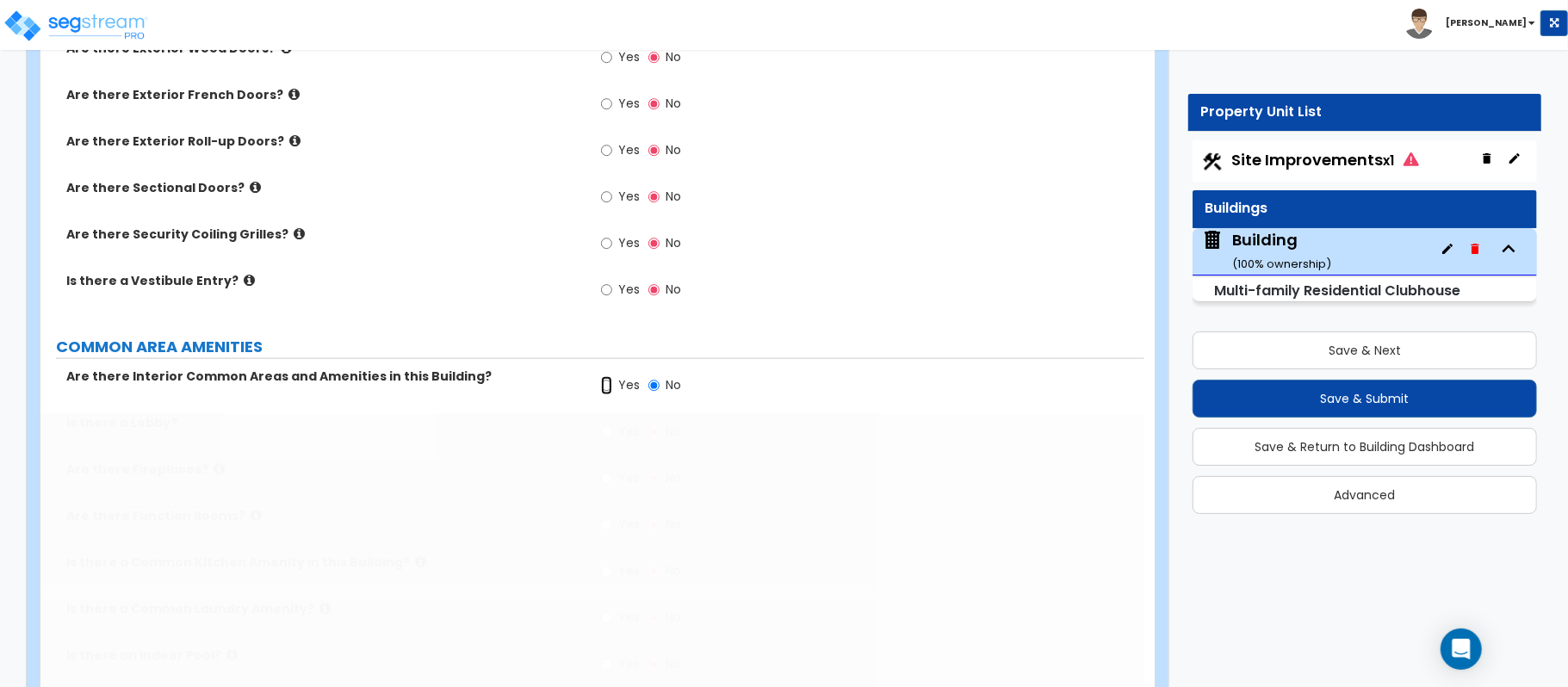
radio input "true"
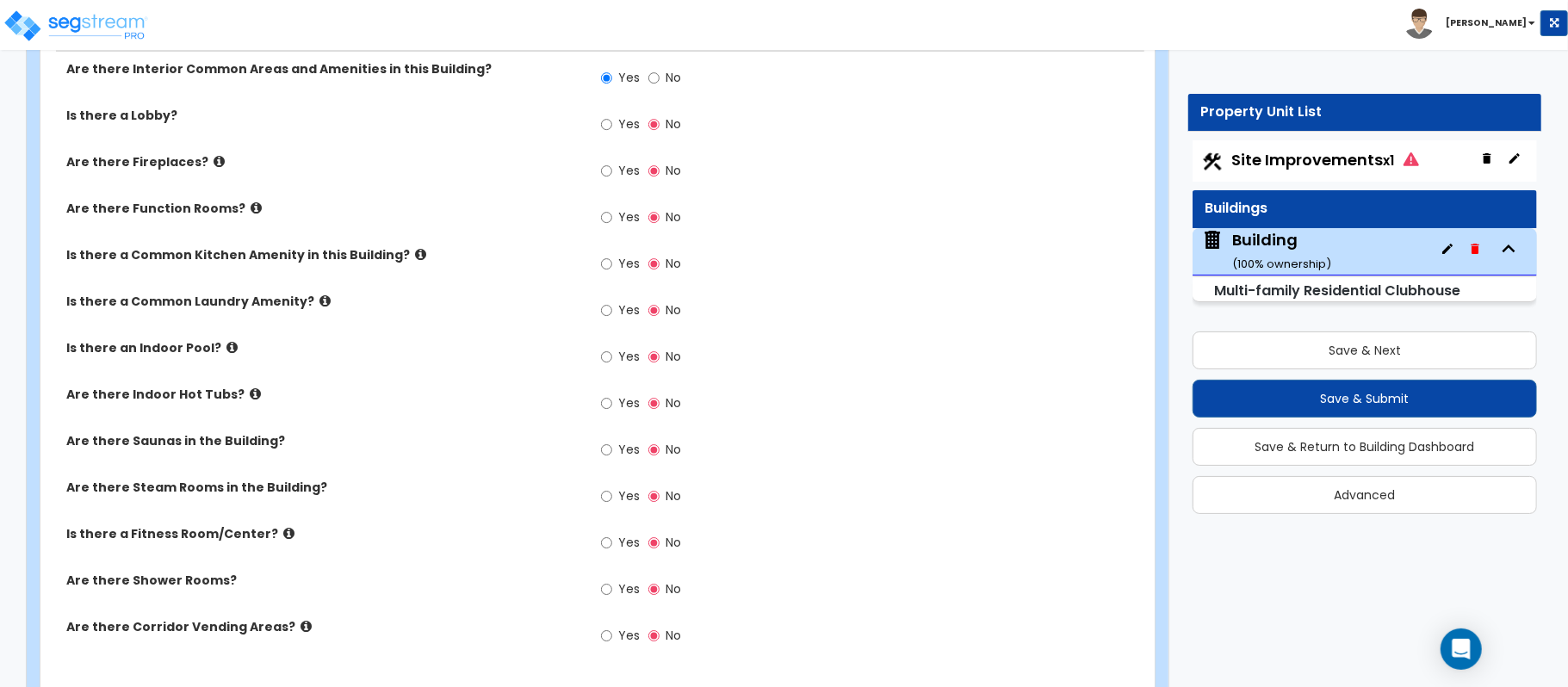
scroll to position [1709, 0]
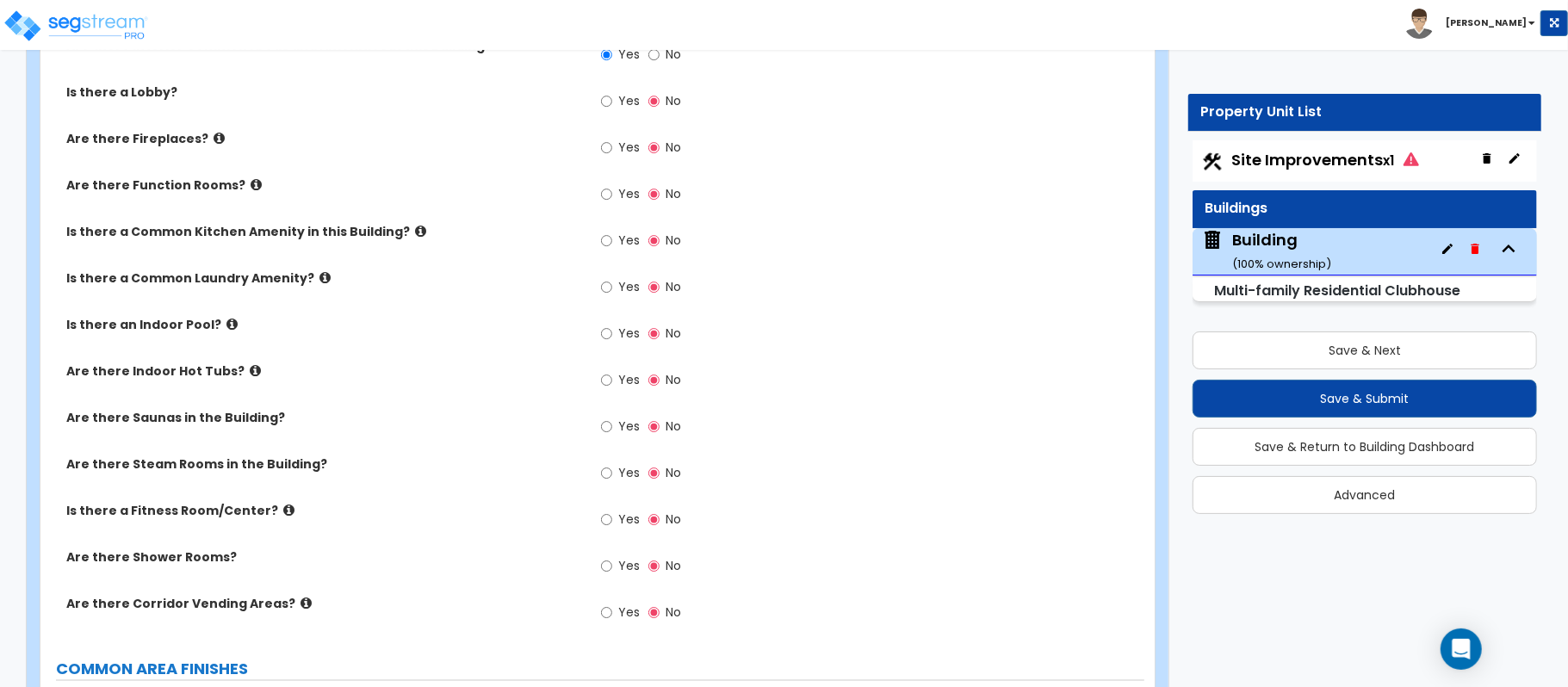
click at [250, 191] on icon at bounding box center [256, 185] width 11 height 13
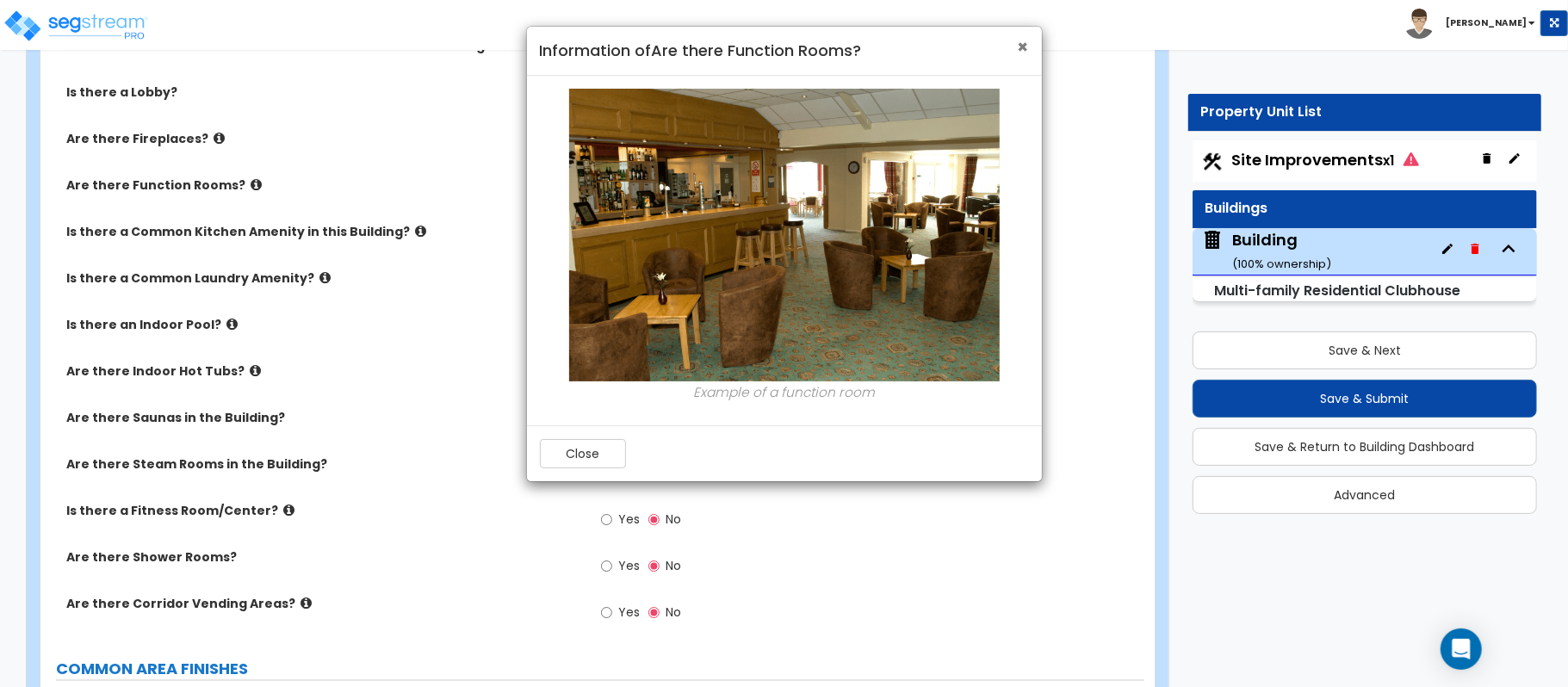
click at [1024, 46] on span "×" at bounding box center [1024, 46] width 11 height 25
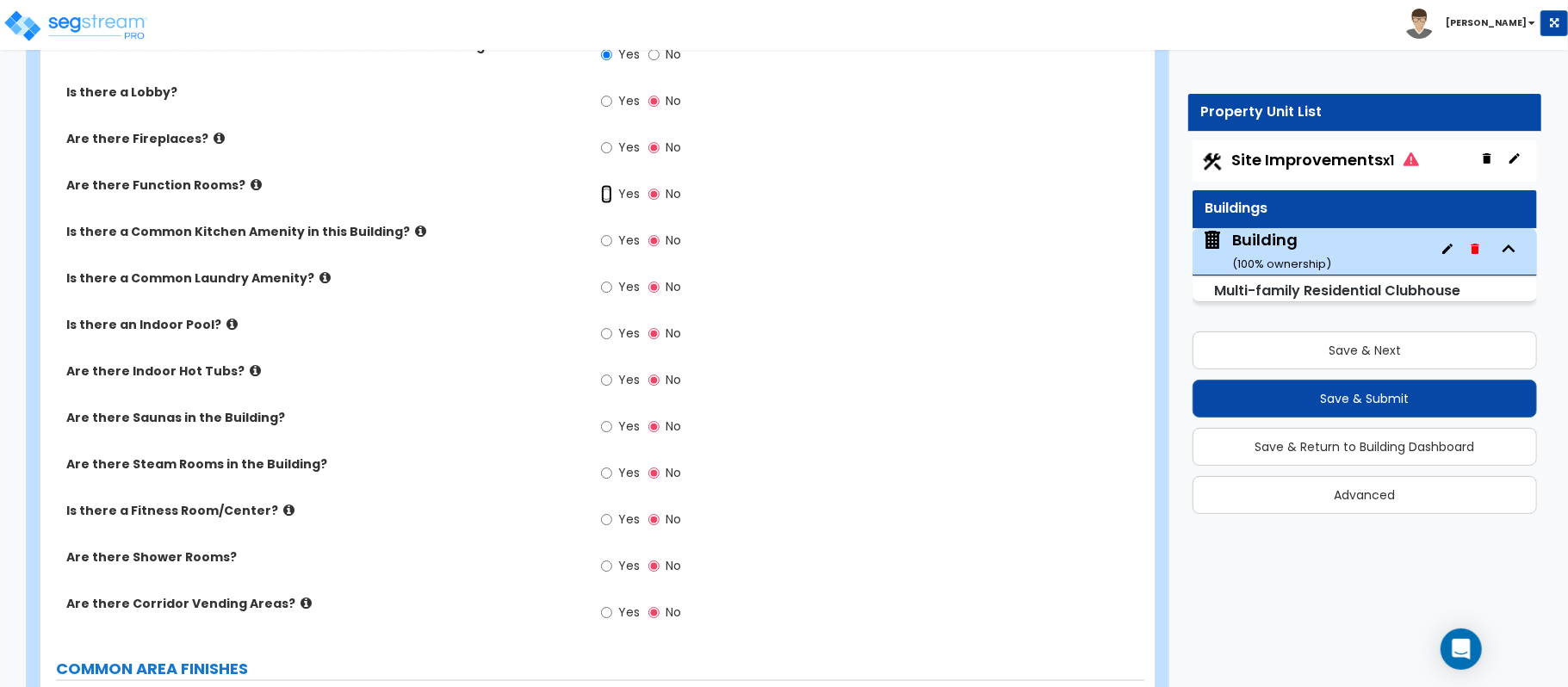
click at [604, 190] on input "Yes" at bounding box center [607, 195] width 11 height 19
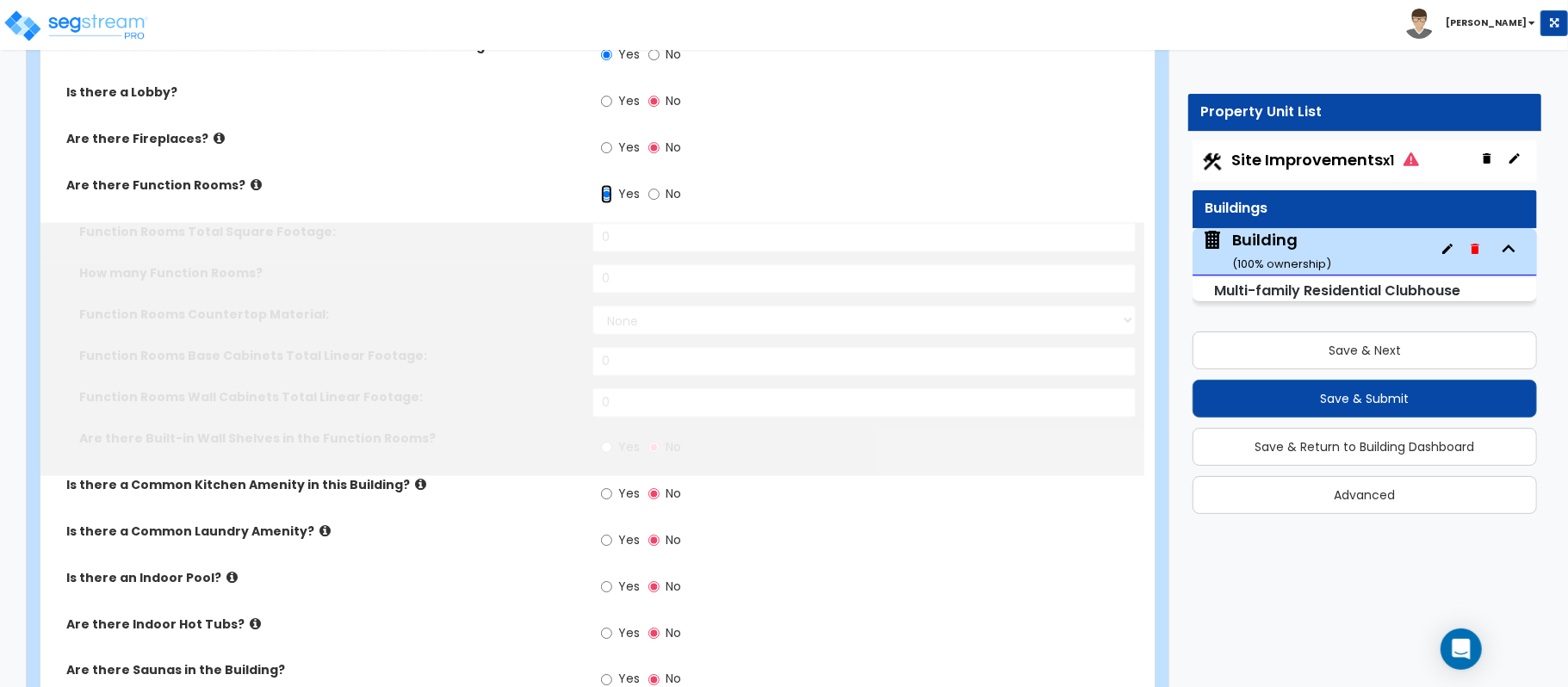
click at [604, 193] on input "Yes" at bounding box center [607, 195] width 11 height 19
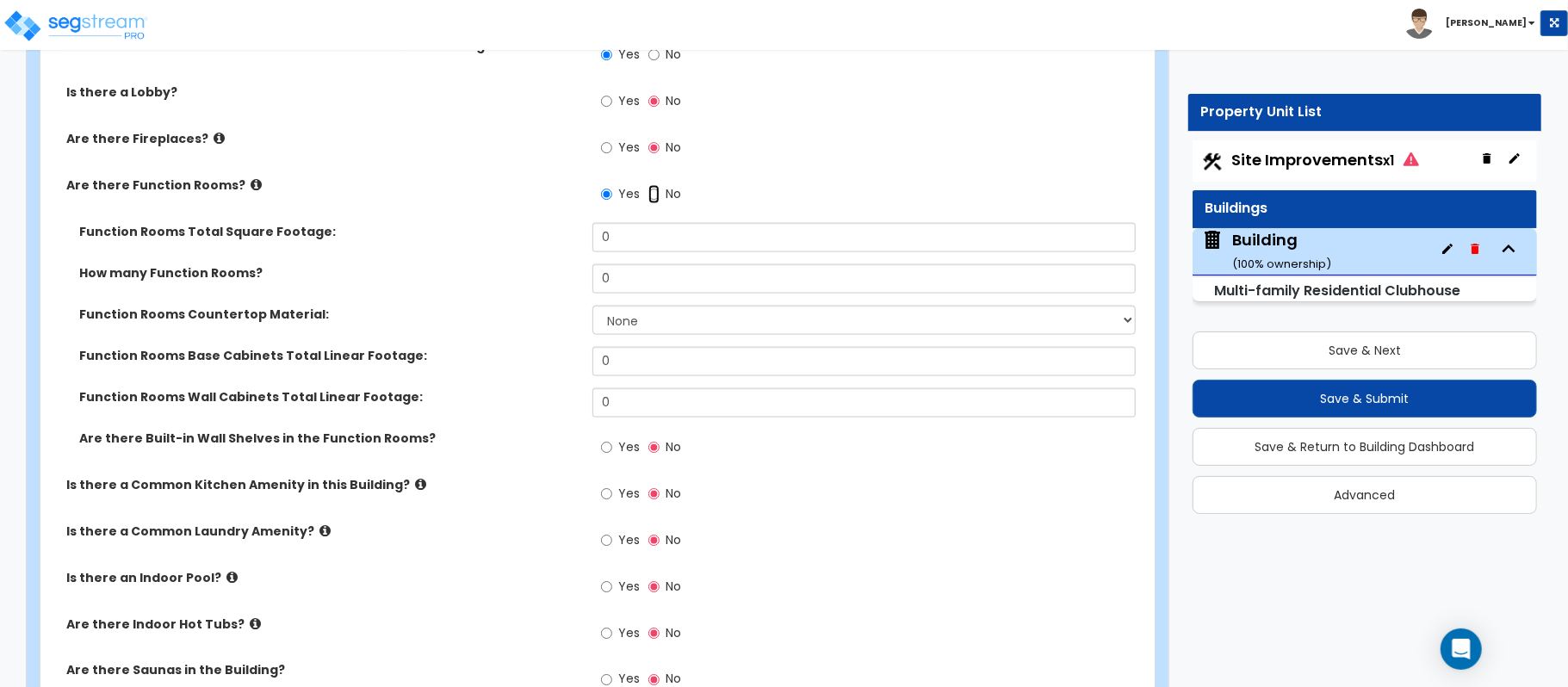
click at [655, 195] on input "No" at bounding box center [654, 195] width 11 height 19
radio input "false"
radio input "true"
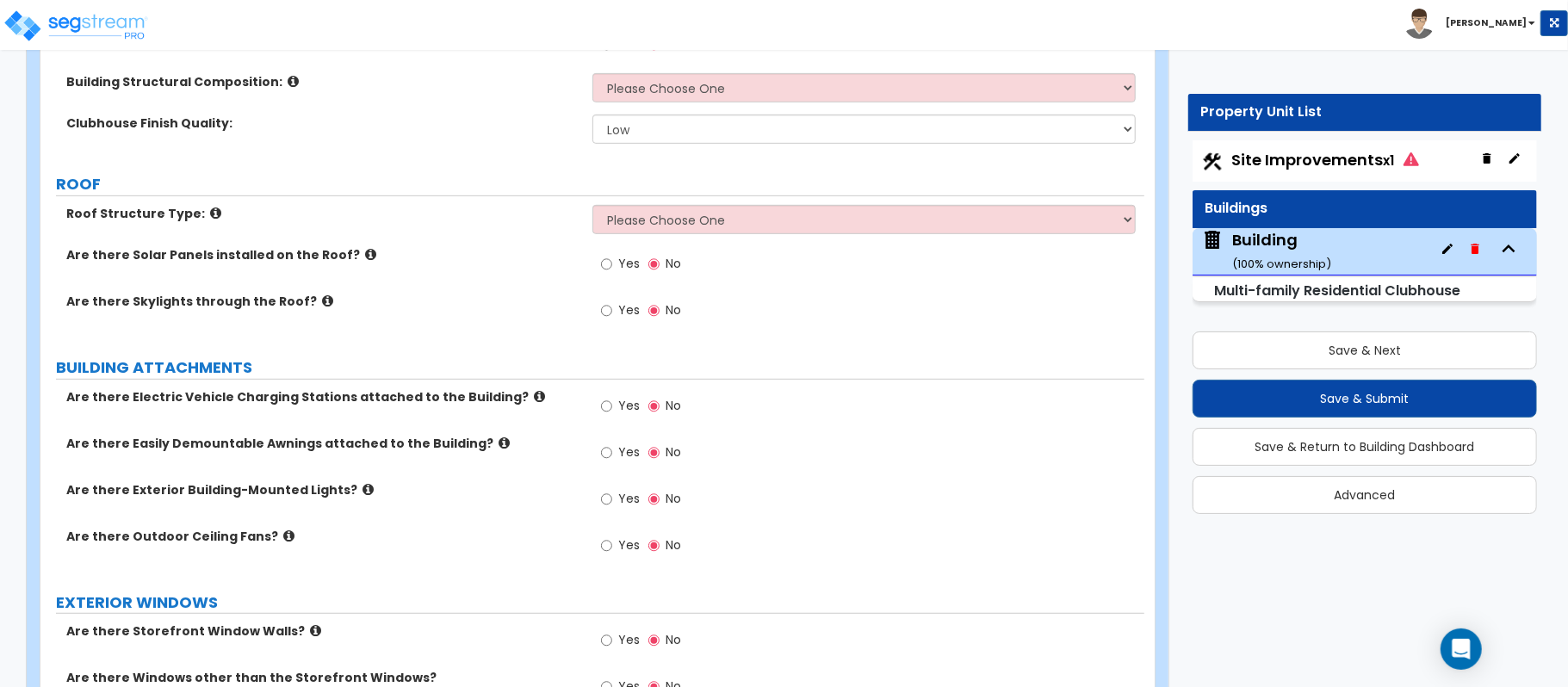
scroll to position [0, 0]
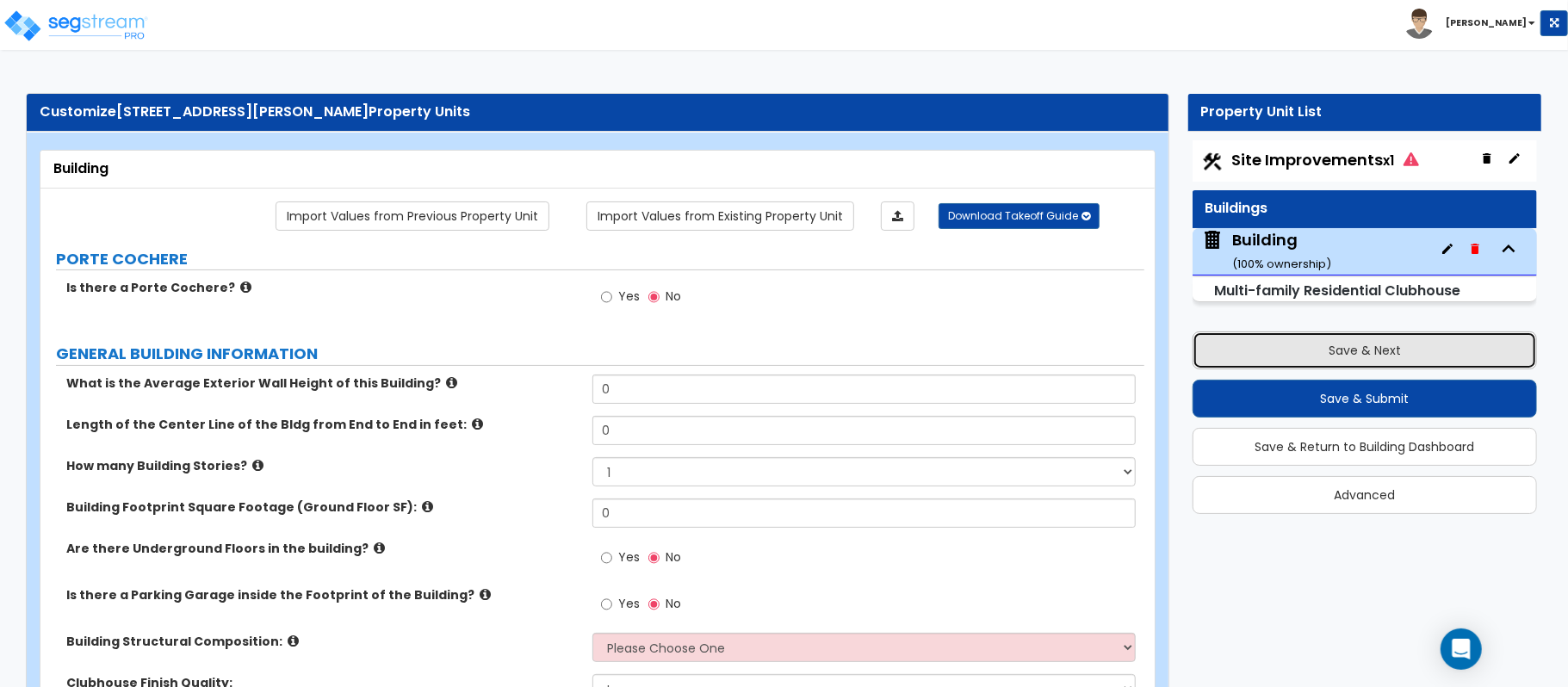
click at [1309, 354] on button "Save & Next" at bounding box center [1365, 351] width 345 height 38
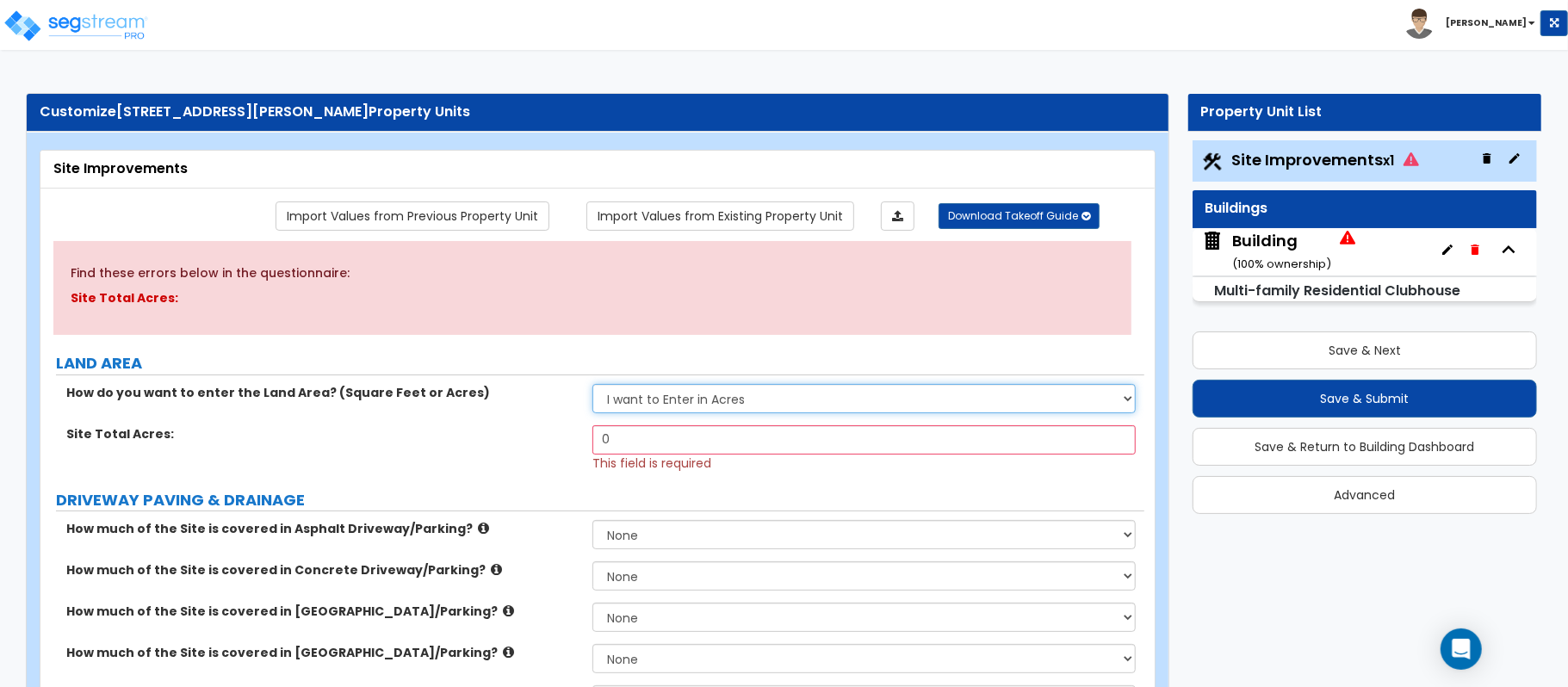
click at [676, 391] on select "I want to Enter in Acres I want to Enter in Square Feet" at bounding box center [864, 398] width 543 height 29
select select "2"
click at [593, 385] on select "I want to Enter in Acres I want to Enter in Square Feet" at bounding box center [864, 398] width 543 height 29
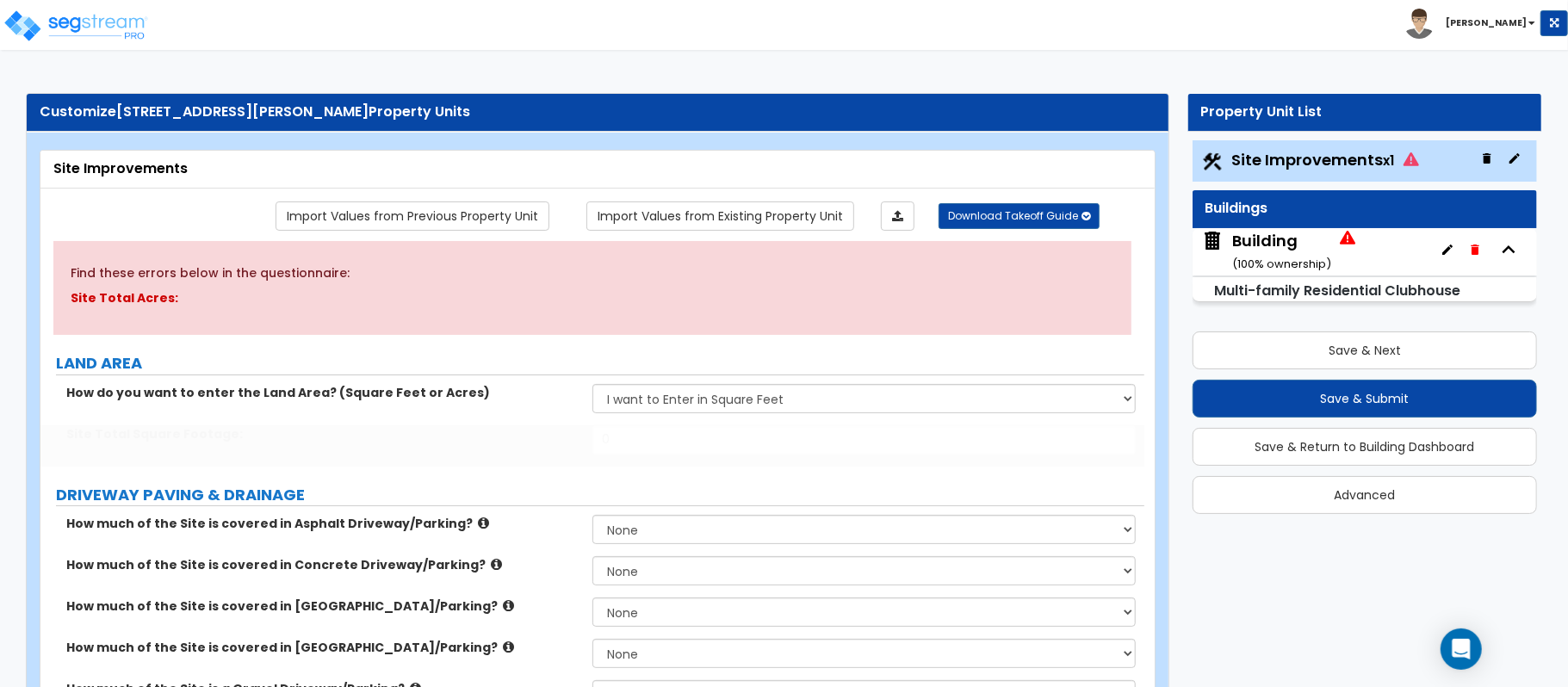
drag, startPoint x: 674, startPoint y: 465, endPoint x: 670, endPoint y: 456, distance: 9.8
click at [670, 456] on div "Site Total Square Footage: 0" at bounding box center [593, 446] width 1104 height 42
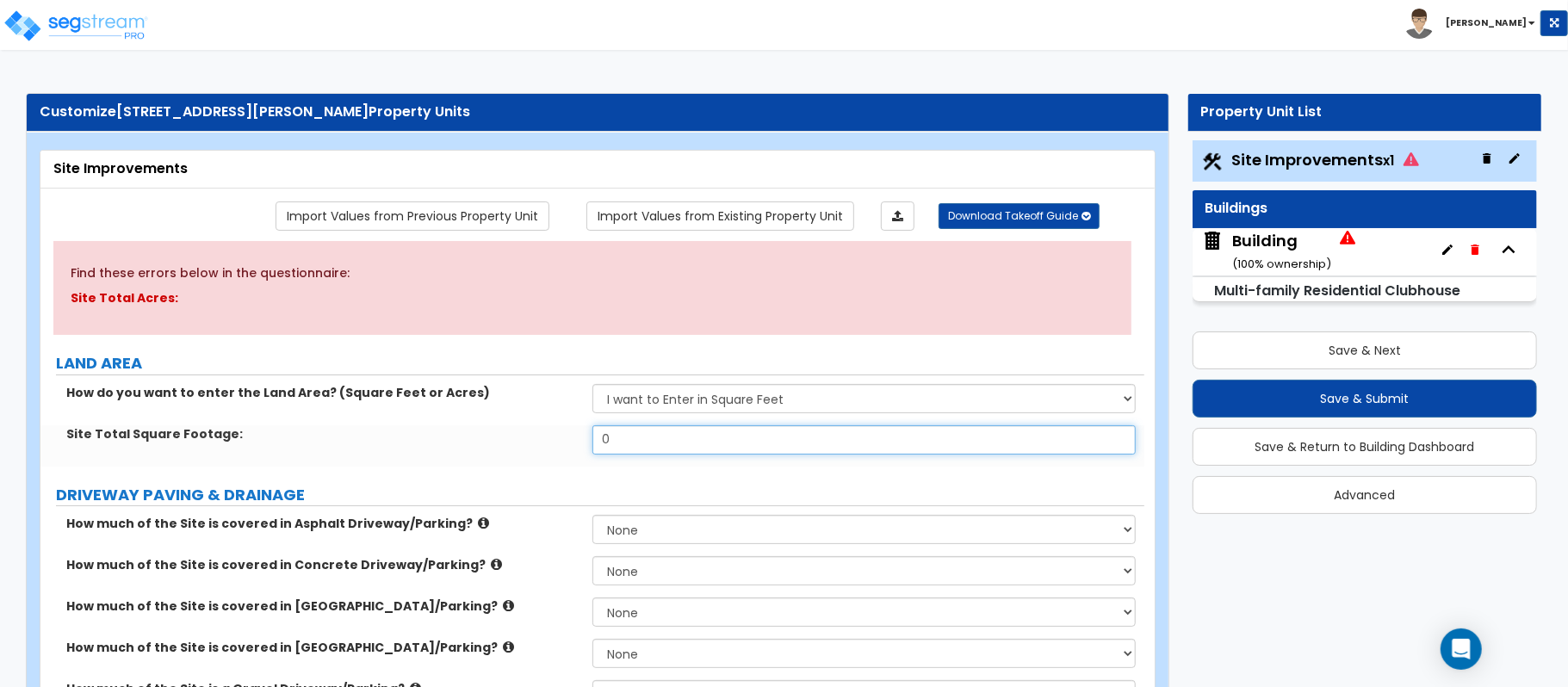
click at [674, 427] on input "0" at bounding box center [864, 439] width 543 height 29
paste input "84070.8"
type input "84,070.8"
click at [566, 462] on div "Site Total Square Footage: 84,070.8" at bounding box center [593, 446] width 1104 height 42
click at [478, 525] on icon at bounding box center [484, 524] width 11 height 13
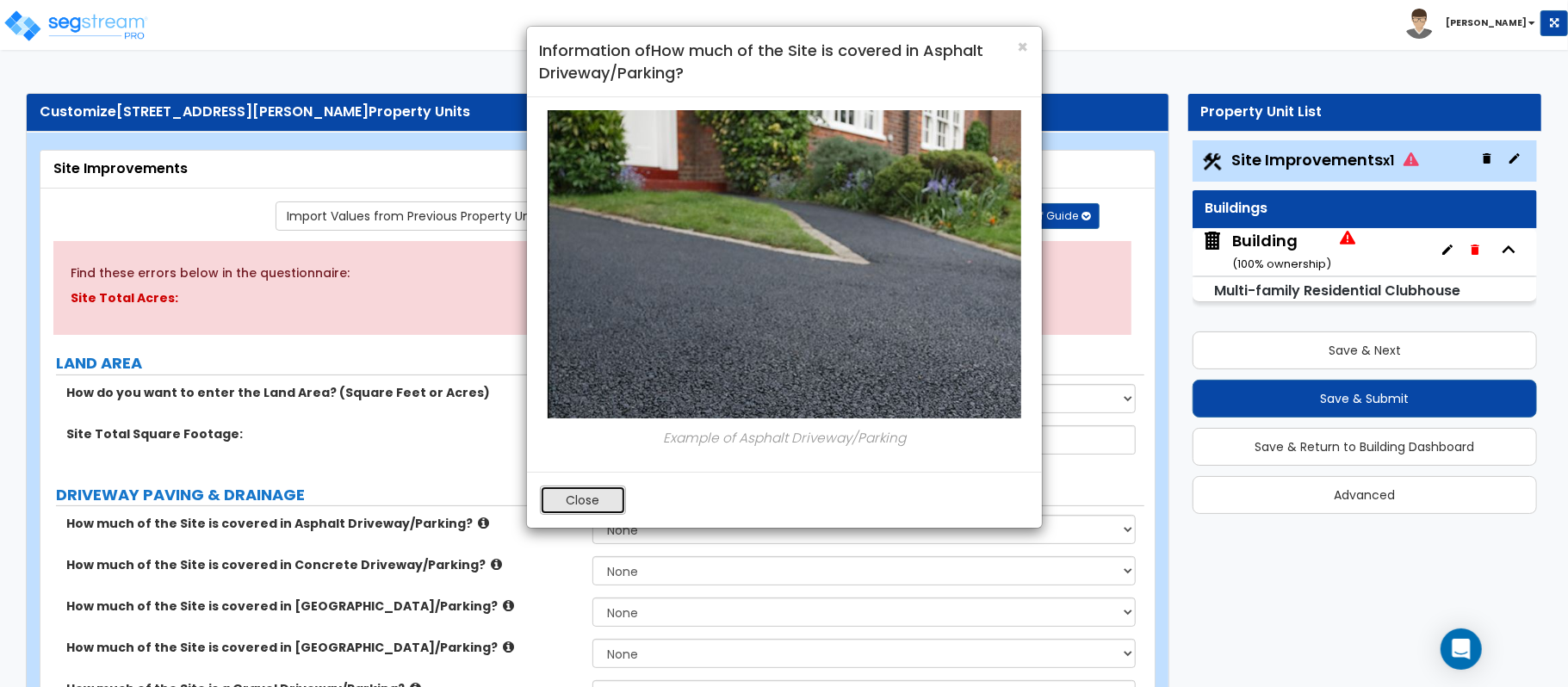
click at [608, 501] on button "Close" at bounding box center [582, 500] width 86 height 29
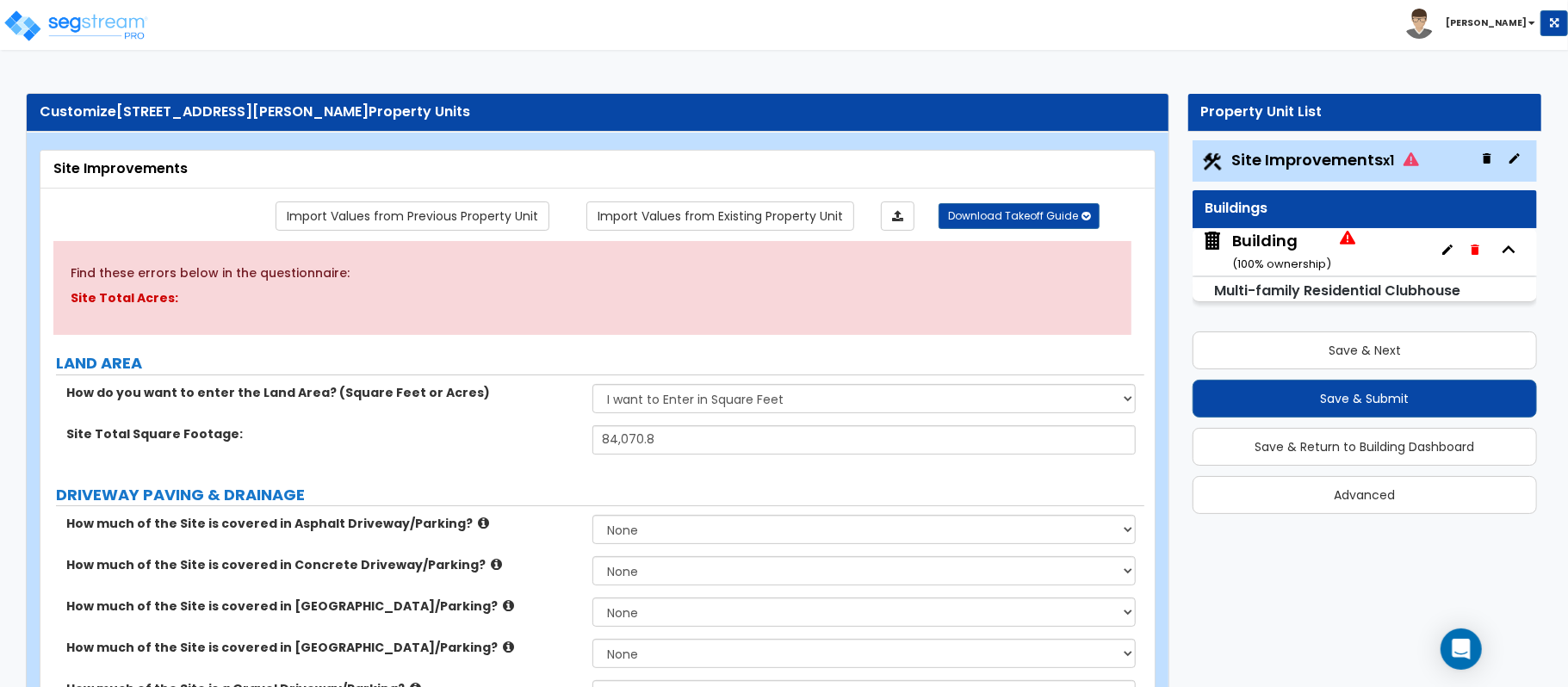
scroll to position [229, 0]
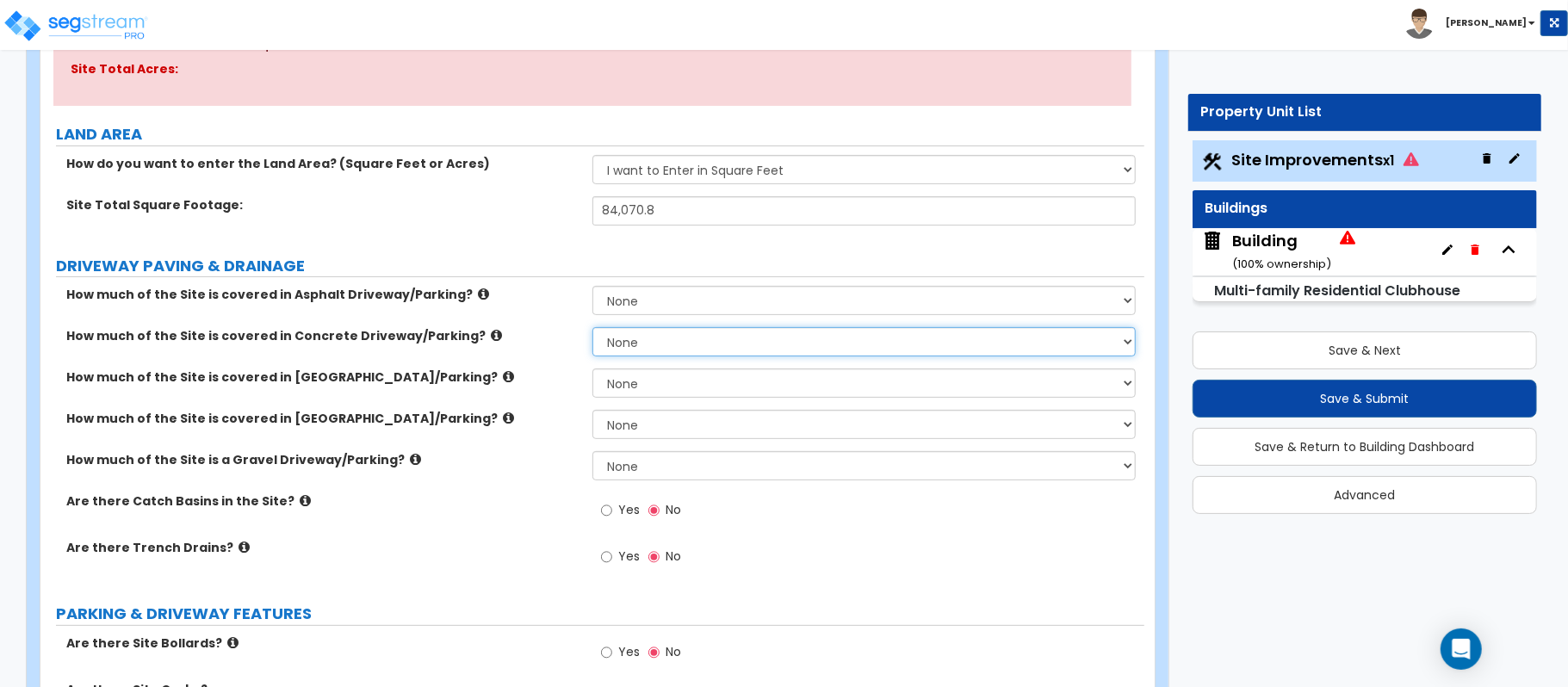
drag, startPoint x: 663, startPoint y: 338, endPoint x: 659, endPoint y: 354, distance: 16.5
click at [663, 338] on select "None I want to Enter an Approximate Percentage I want to Enter the Square Foota…" at bounding box center [864, 341] width 543 height 29
select select "2"
click at [593, 329] on select "None I want to Enter an Approximate Percentage I want to Enter the Square Foota…" at bounding box center [864, 341] width 543 height 29
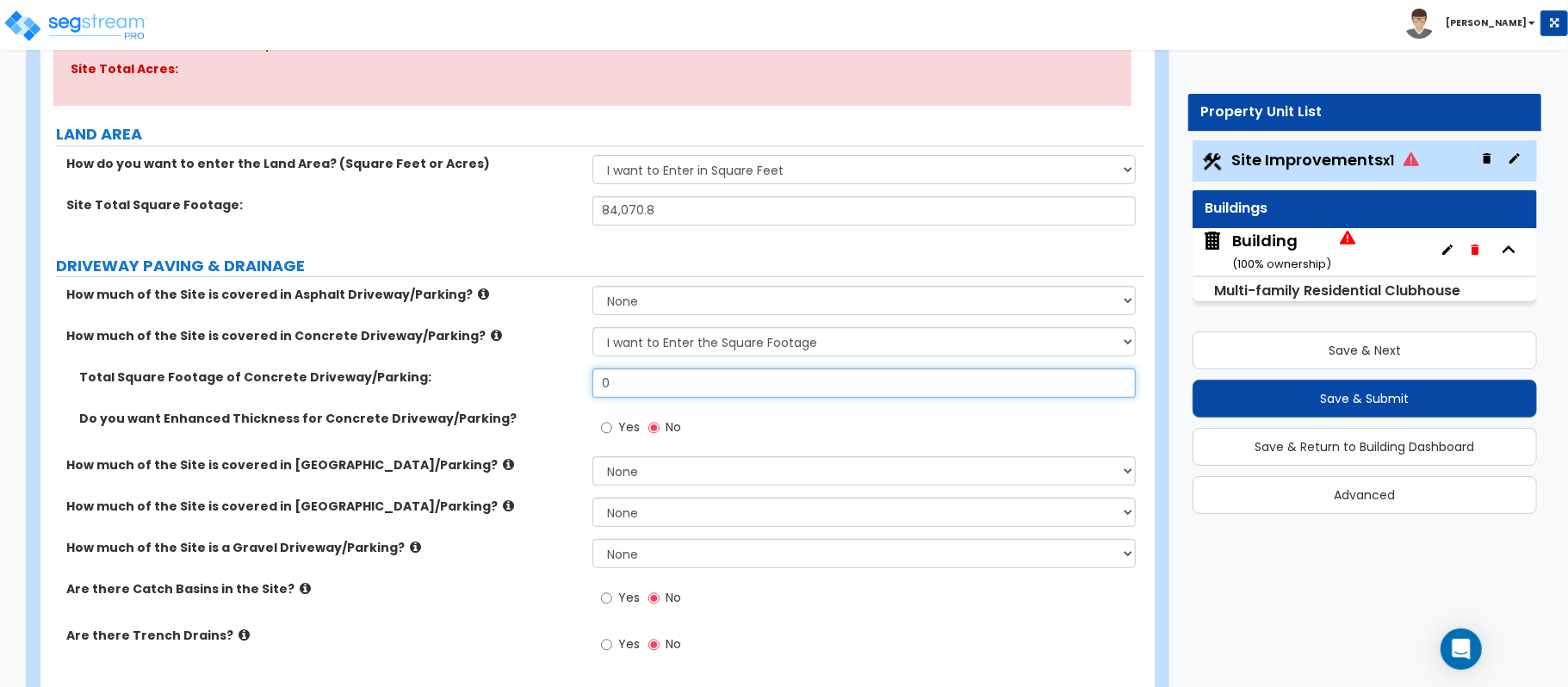
drag, startPoint x: 629, startPoint y: 389, endPoint x: 556, endPoint y: 389, distance: 73.0
click at [557, 389] on div "Total Square Footage of Concrete Driveway/Parking: 0" at bounding box center [593, 389] width 1104 height 42
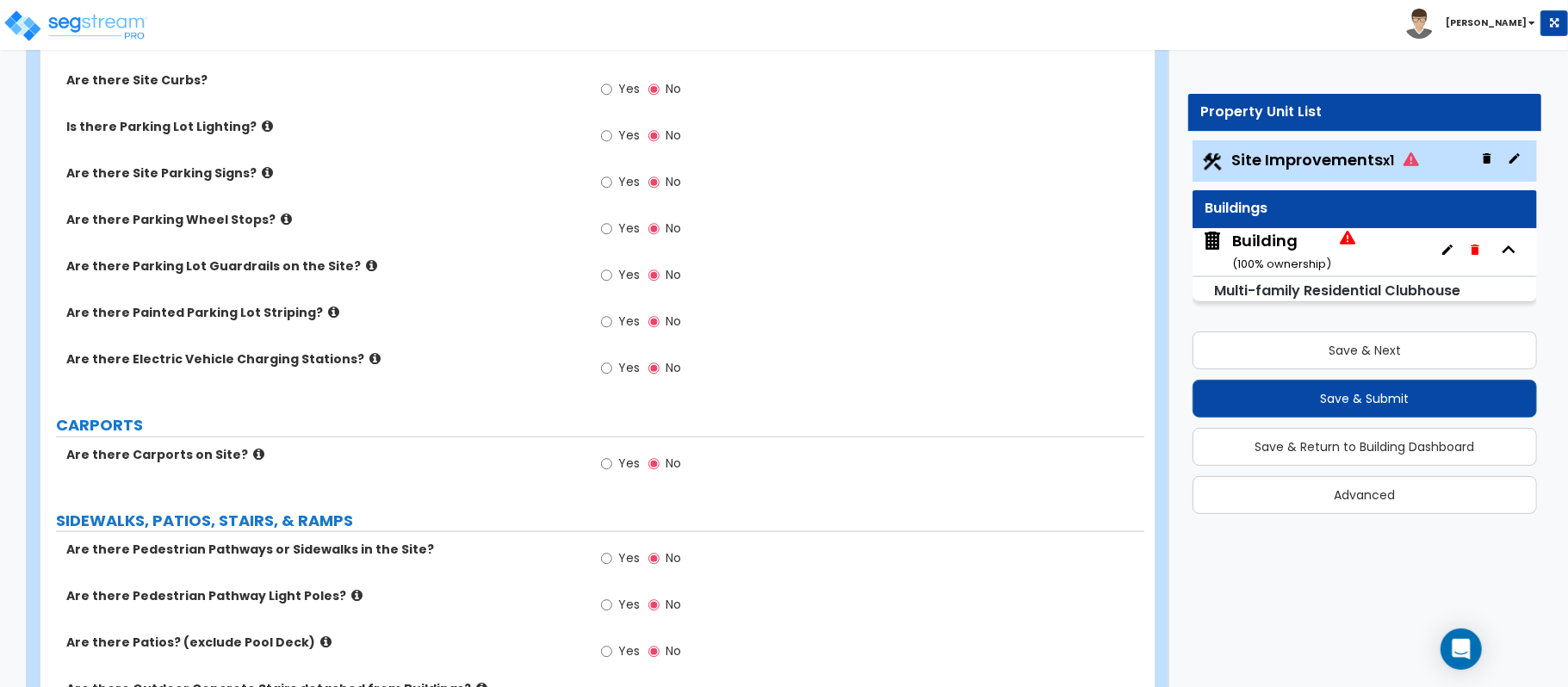
scroll to position [1034, 0]
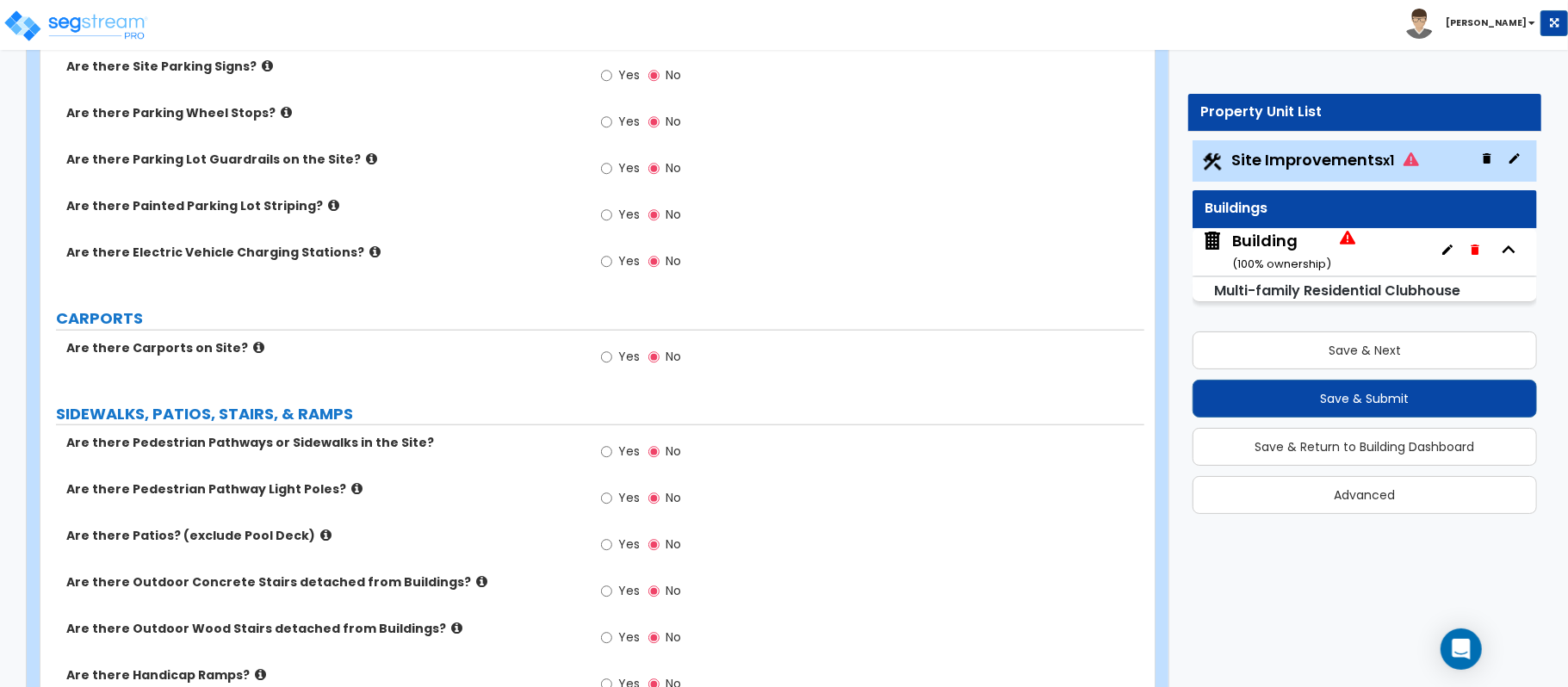
type input "17,000"
click at [607, 460] on input "Yes" at bounding box center [607, 452] width 11 height 19
radio input "true"
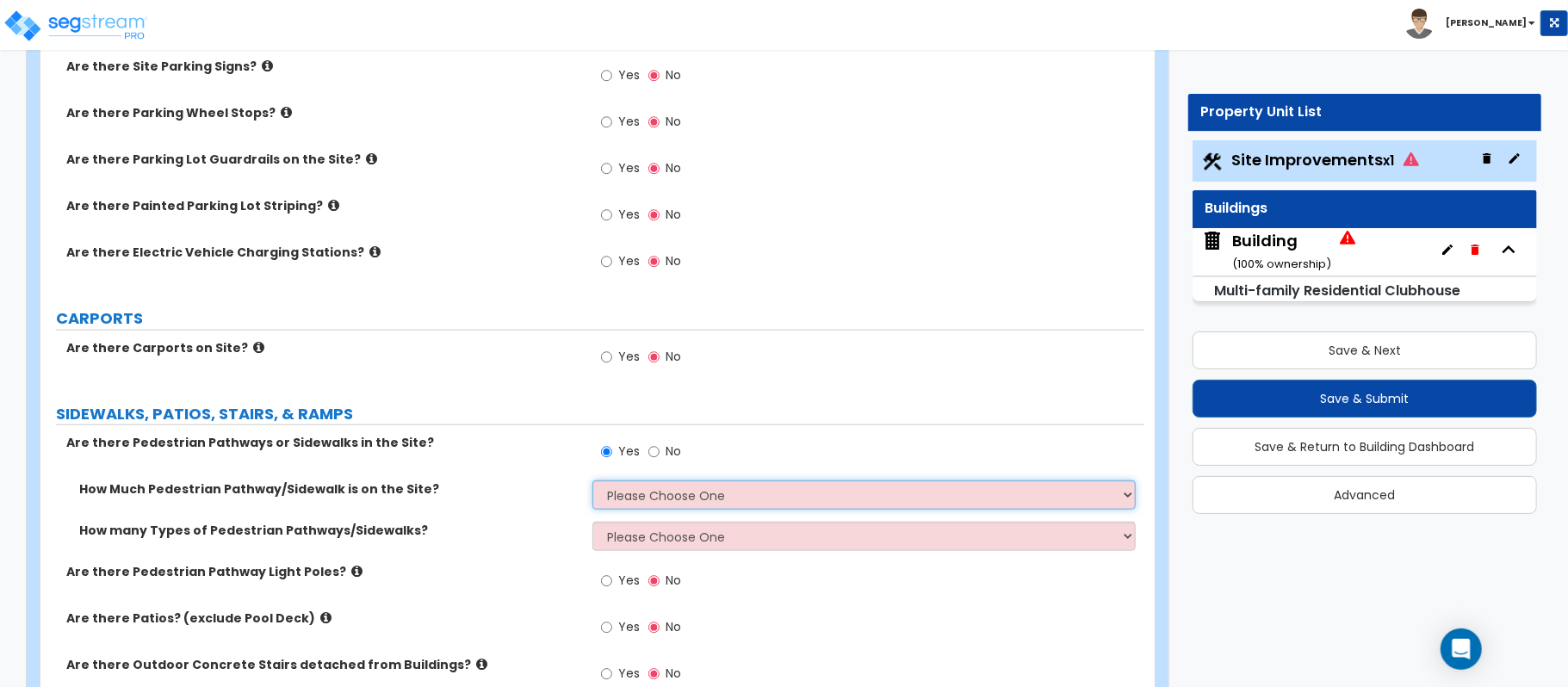
click at [631, 484] on select "Please Choose One I Don't Know, Please Estimate For Me Enter Linear Footage" at bounding box center [864, 494] width 543 height 29
click at [682, 503] on select "Please Choose One I Don't Know, Please Estimate For Me Enter Linear Footage" at bounding box center [864, 494] width 543 height 29
select select "2"
click at [593, 484] on select "Please Choose One I Don't Know, Please Estimate For Me Enter Linear Footage" at bounding box center [864, 494] width 543 height 29
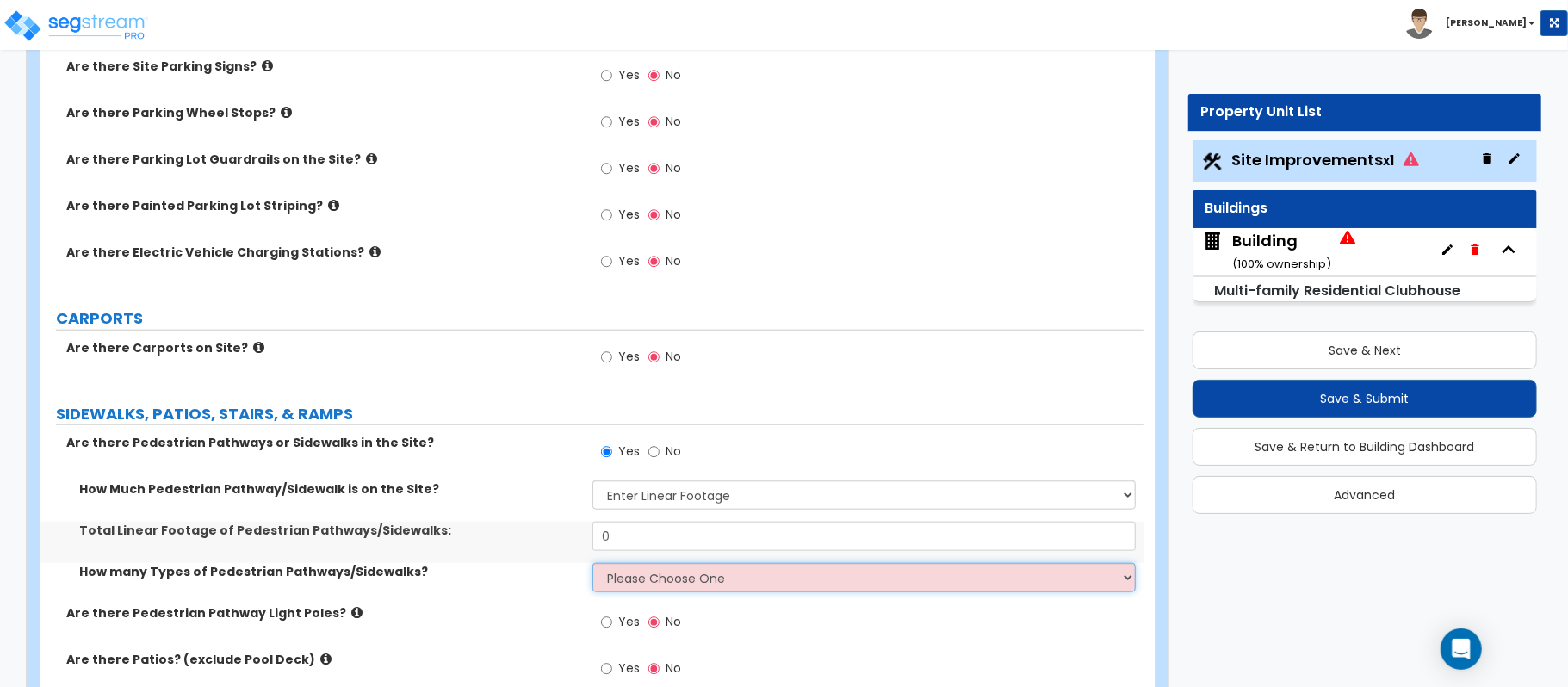
click at [632, 580] on select "Please Choose One 1 2 3" at bounding box center [864, 577] width 543 height 29
select select "2"
click at [593, 567] on select "Please Choose One 1 2 3" at bounding box center [864, 577] width 543 height 29
select select "0"
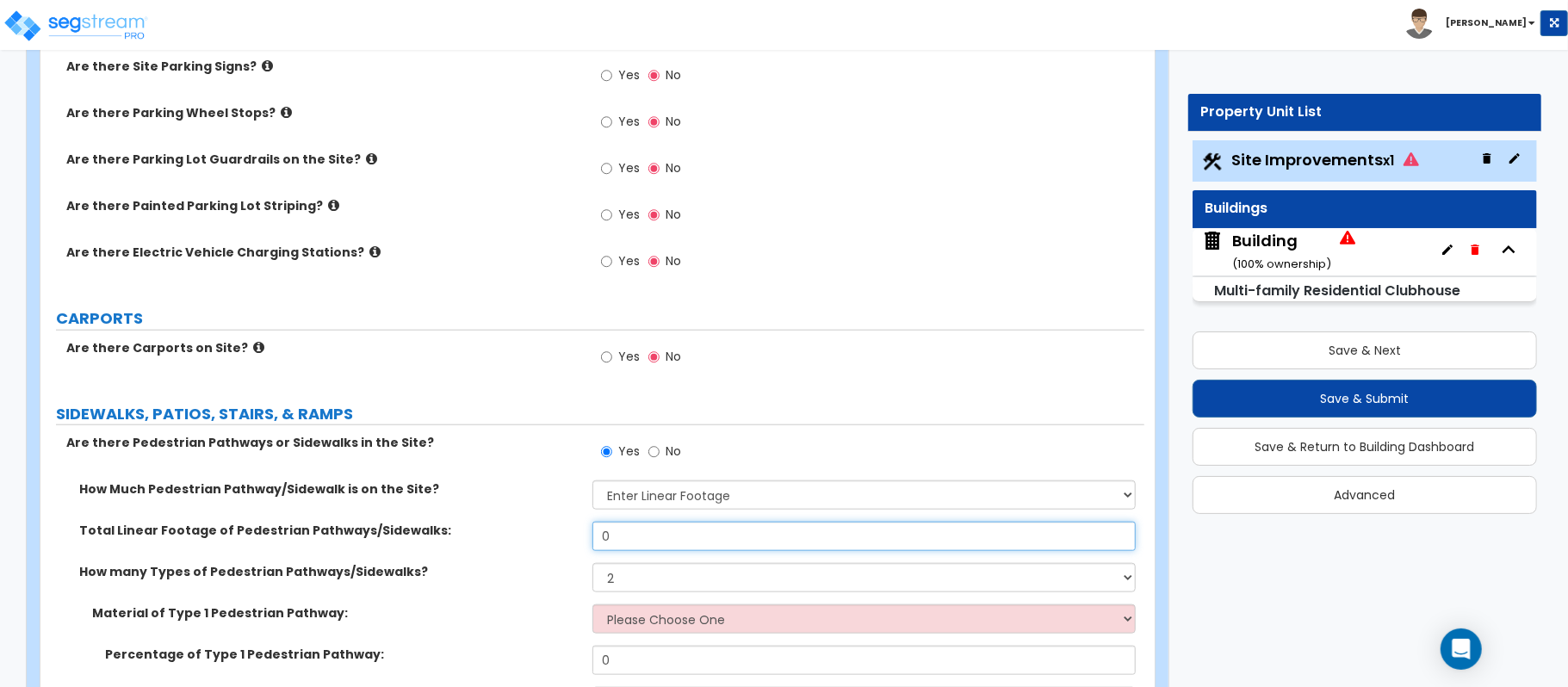
drag, startPoint x: 646, startPoint y: 541, endPoint x: 553, endPoint y: 541, distance: 93.0
click at [553, 541] on div "Total Linear Footage of Pedestrian Pathways/Sidewalks: 0" at bounding box center [593, 542] width 1104 height 42
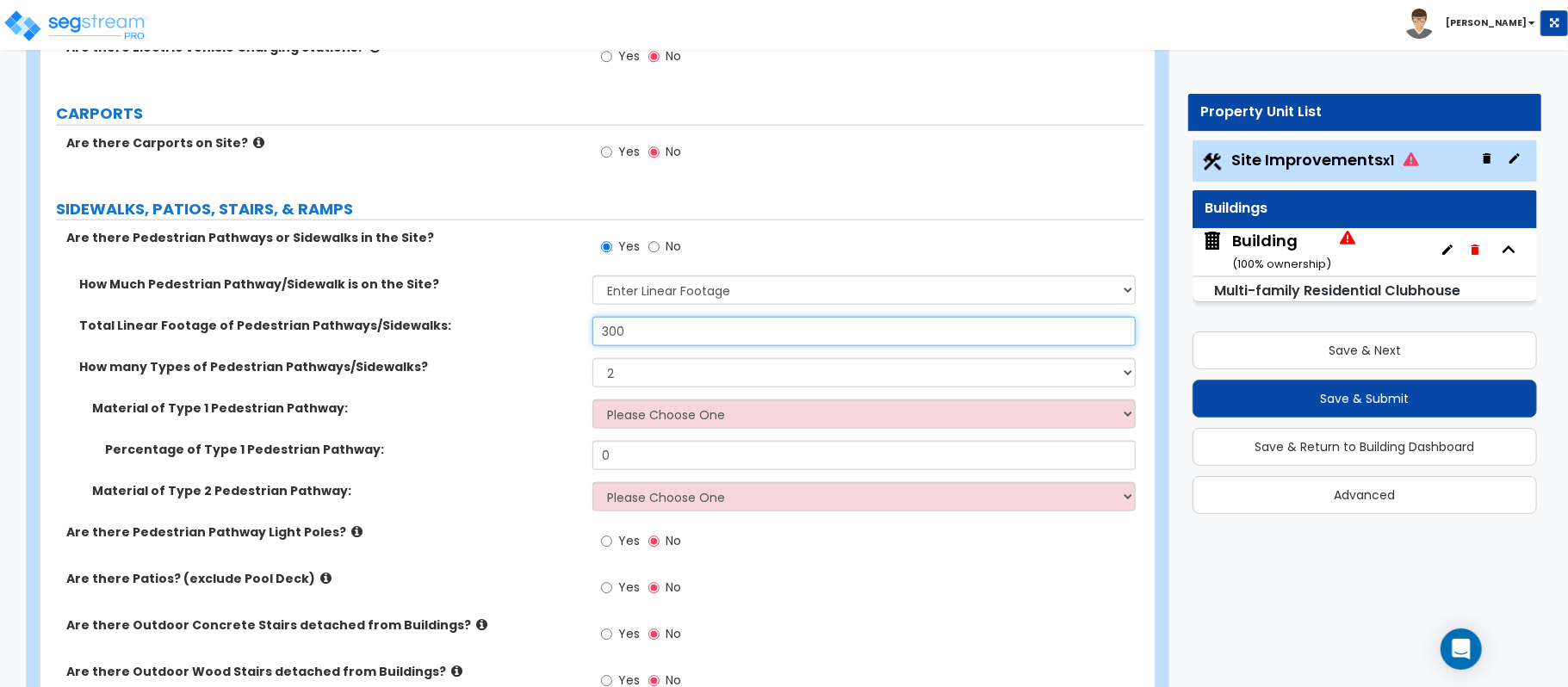
scroll to position [1262, 0]
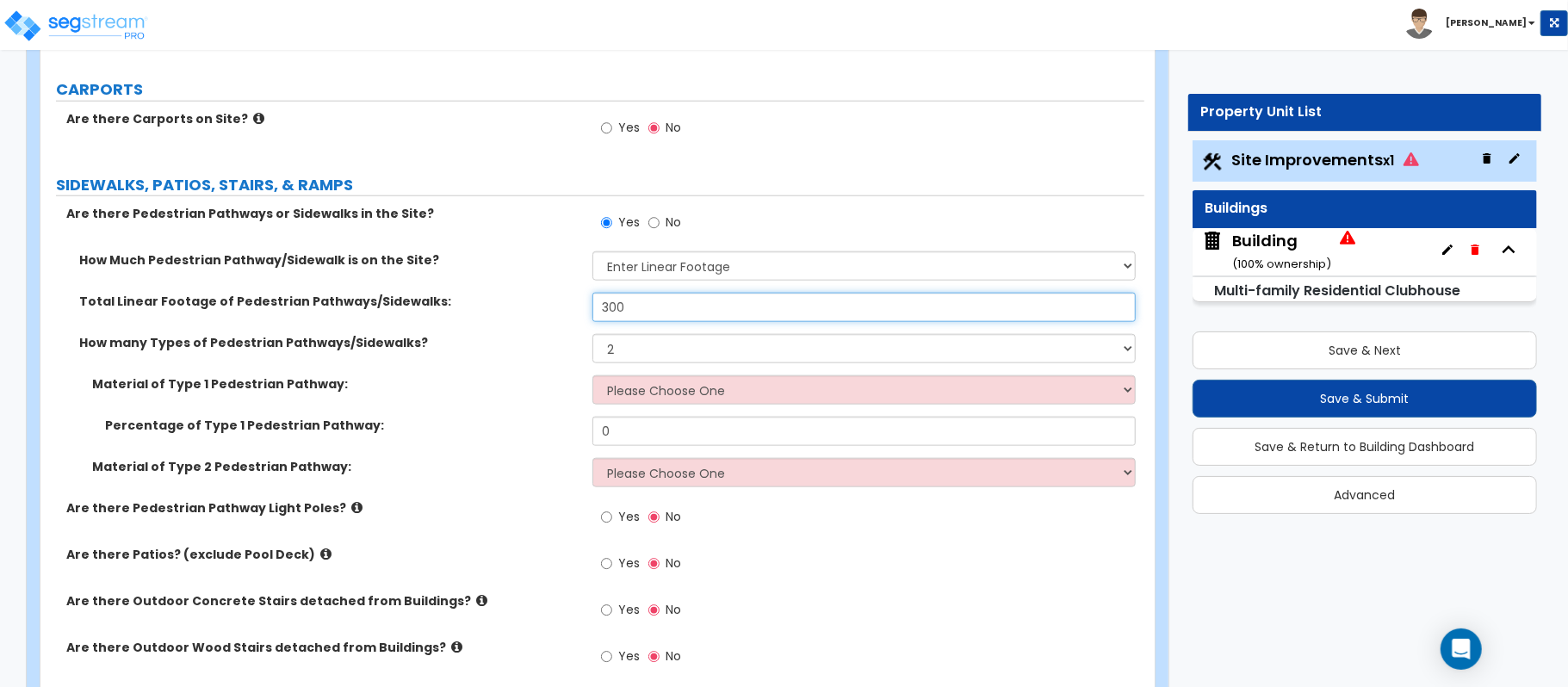
type input "300"
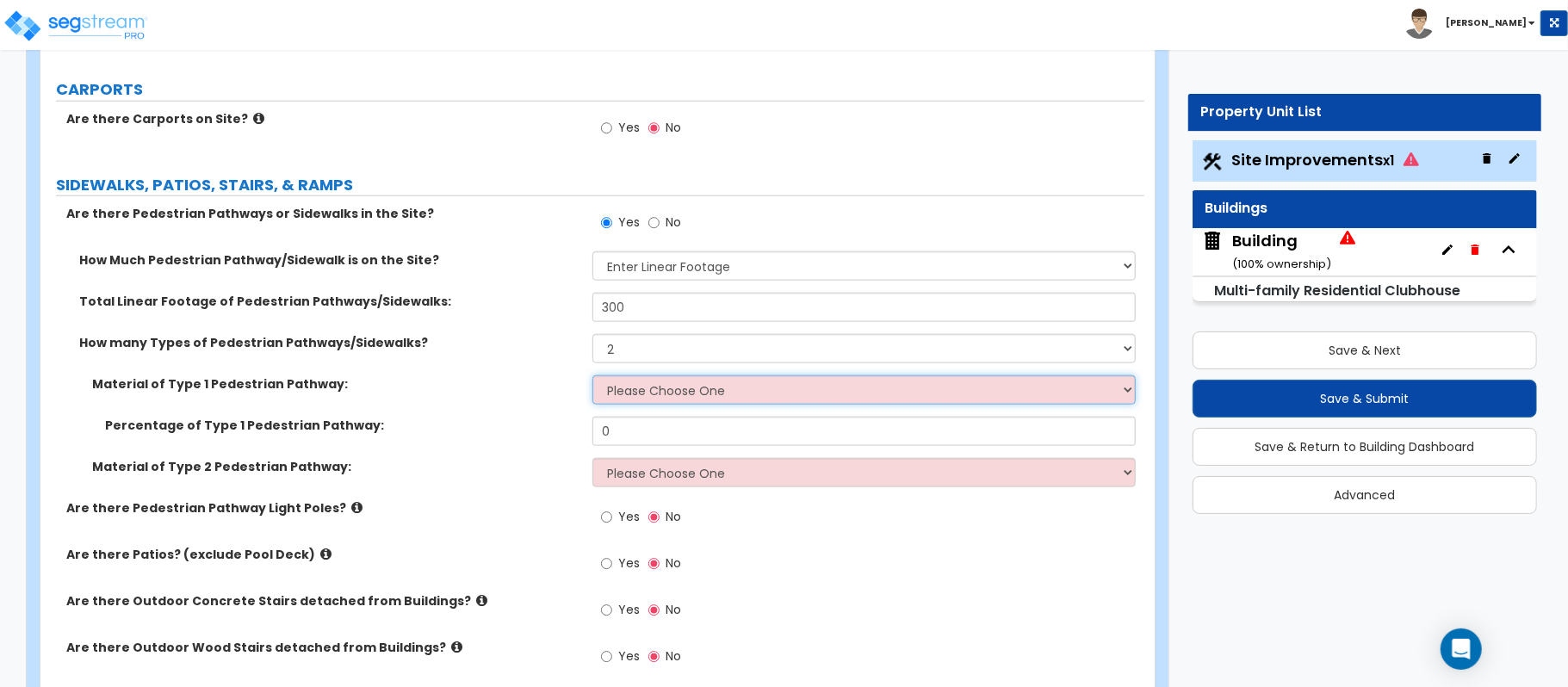
click at [680, 390] on select "Please Choose One Bare Concrete Stamped Concrete Brick Pavers Stone Pavers Wood…" at bounding box center [864, 389] width 543 height 29
select select "1"
click at [593, 378] on select "Please Choose One Bare Concrete Stamped Concrete Brick Pavers Stone Pavers Wood…" at bounding box center [864, 389] width 543 height 29
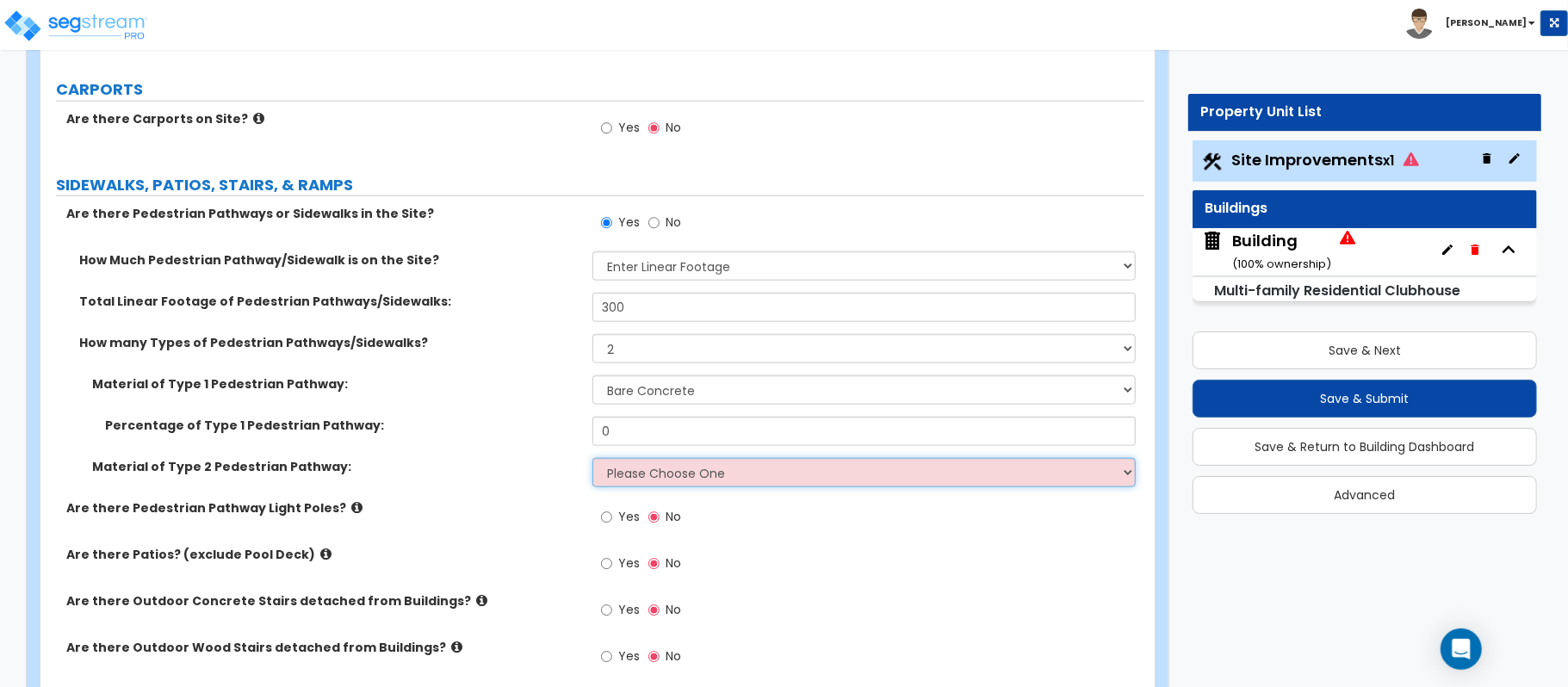
click at [646, 477] on select "Brick Pavers Stone Pavers Wood Wood/Plastic Composite PVC Tile Exposed Aggregat…" at bounding box center [864, 472] width 543 height 29
select select "3"
click at [593, 461] on select "Brick Pavers Stone Pavers Wood Wood/Plastic Composite PVC Tile Exposed Aggregat…" at bounding box center [864, 472] width 543 height 29
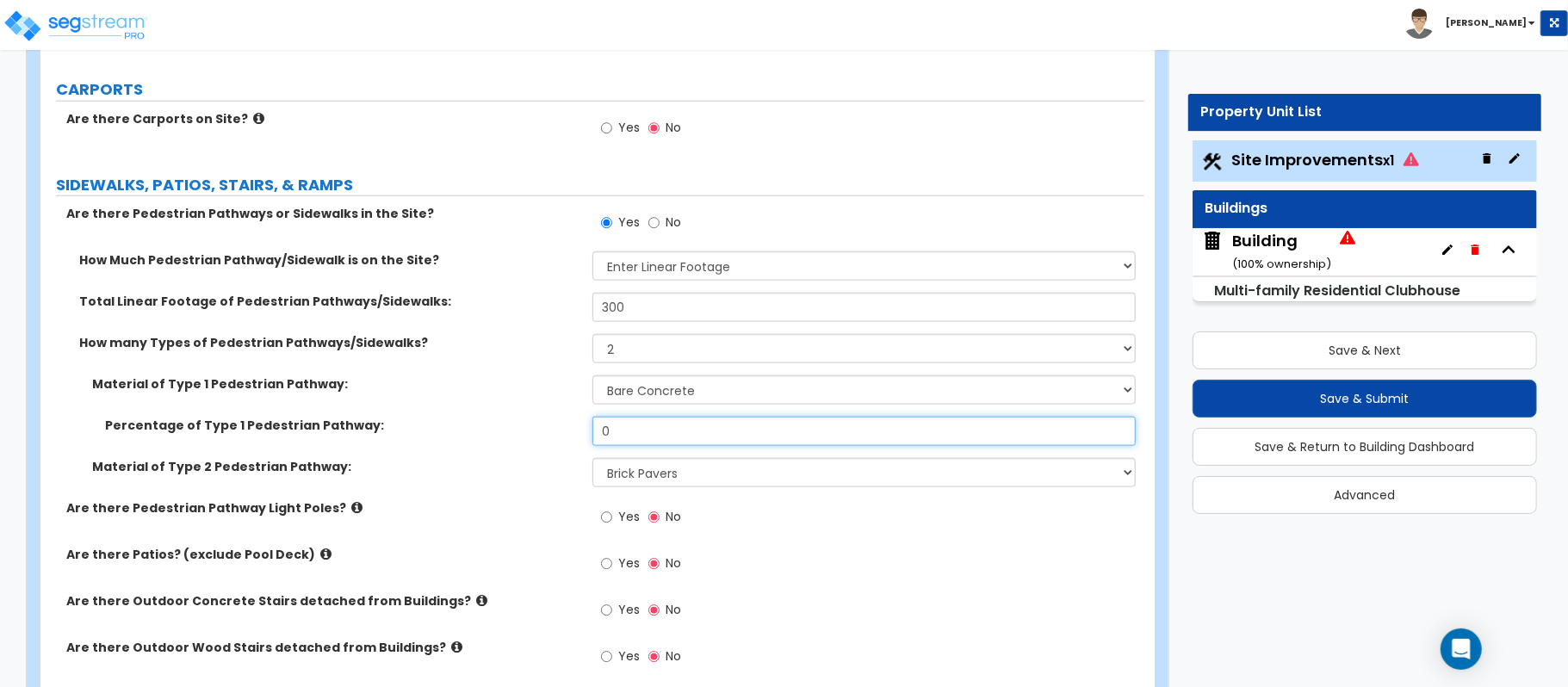
drag, startPoint x: 660, startPoint y: 439, endPoint x: 519, endPoint y: 438, distance: 141.0
click at [519, 438] on div "Percentage of Type 1 Pedestrian Pathway: 0" at bounding box center [593, 438] width 1104 height 42
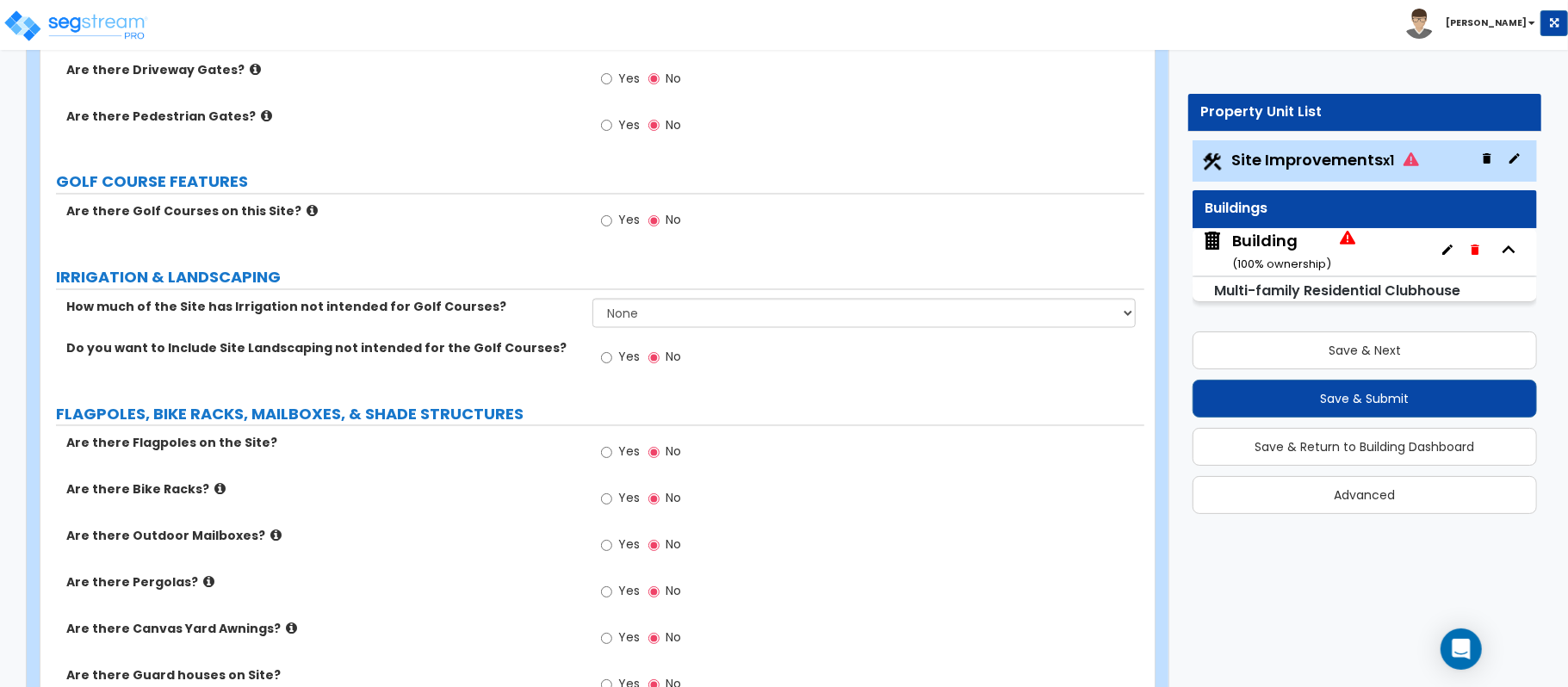
scroll to position [2295, 0]
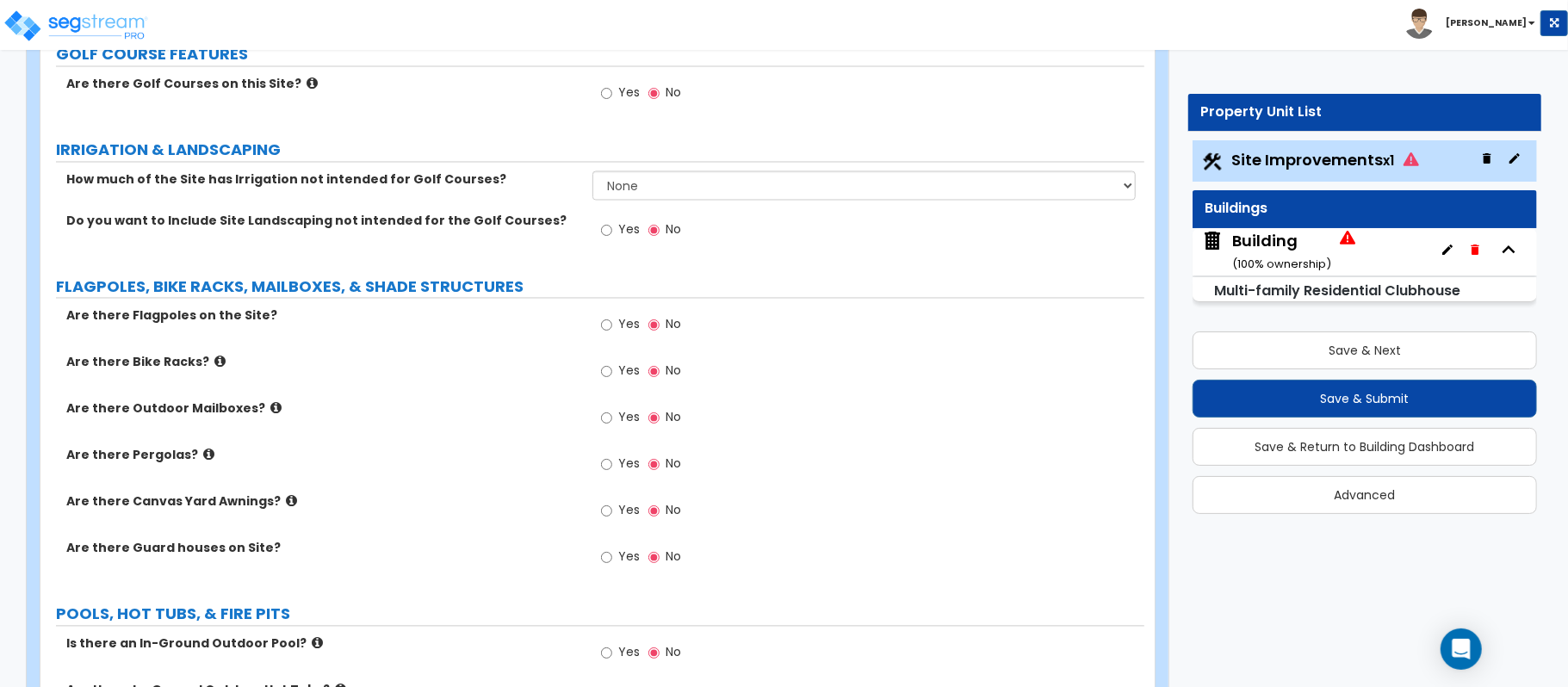
type input "90"
click at [203, 455] on icon at bounding box center [209, 455] width 11 height 13
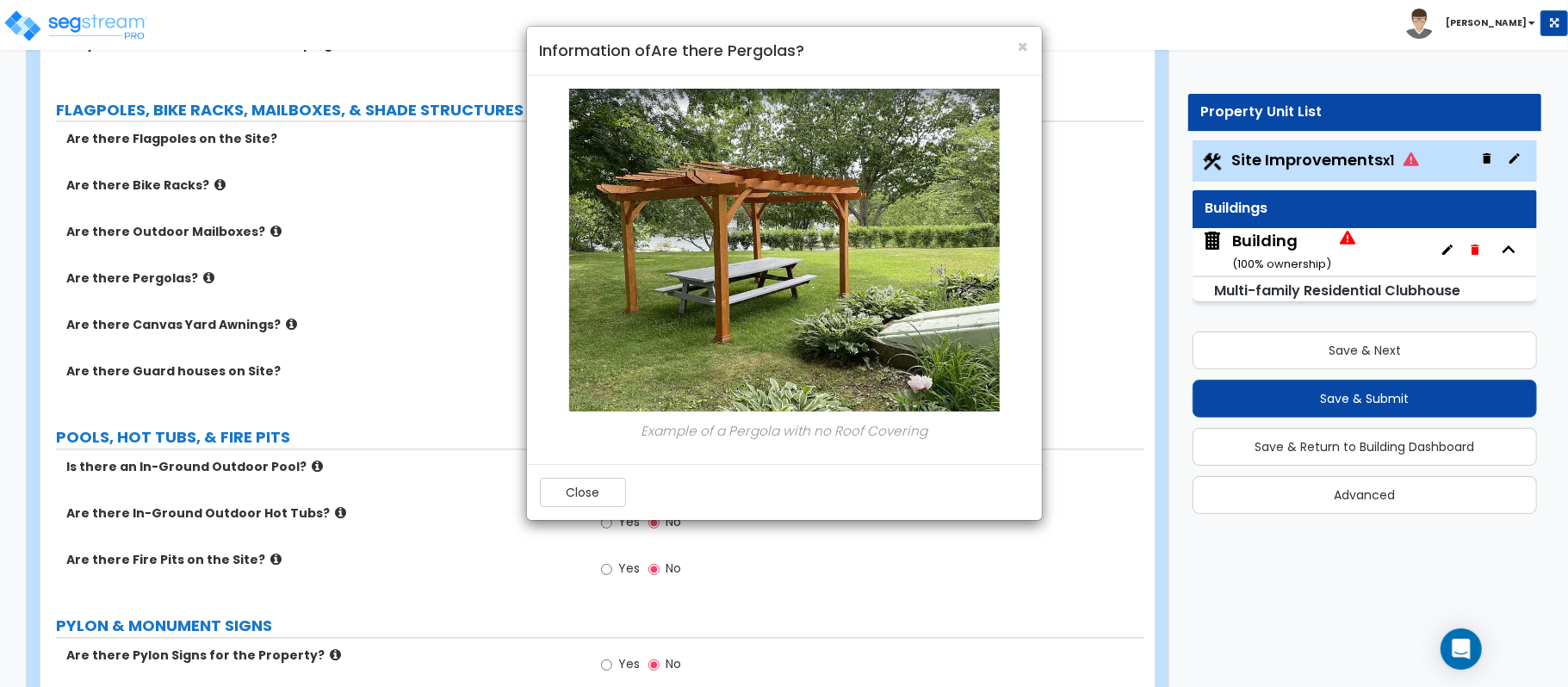
scroll to position [2412, 0]
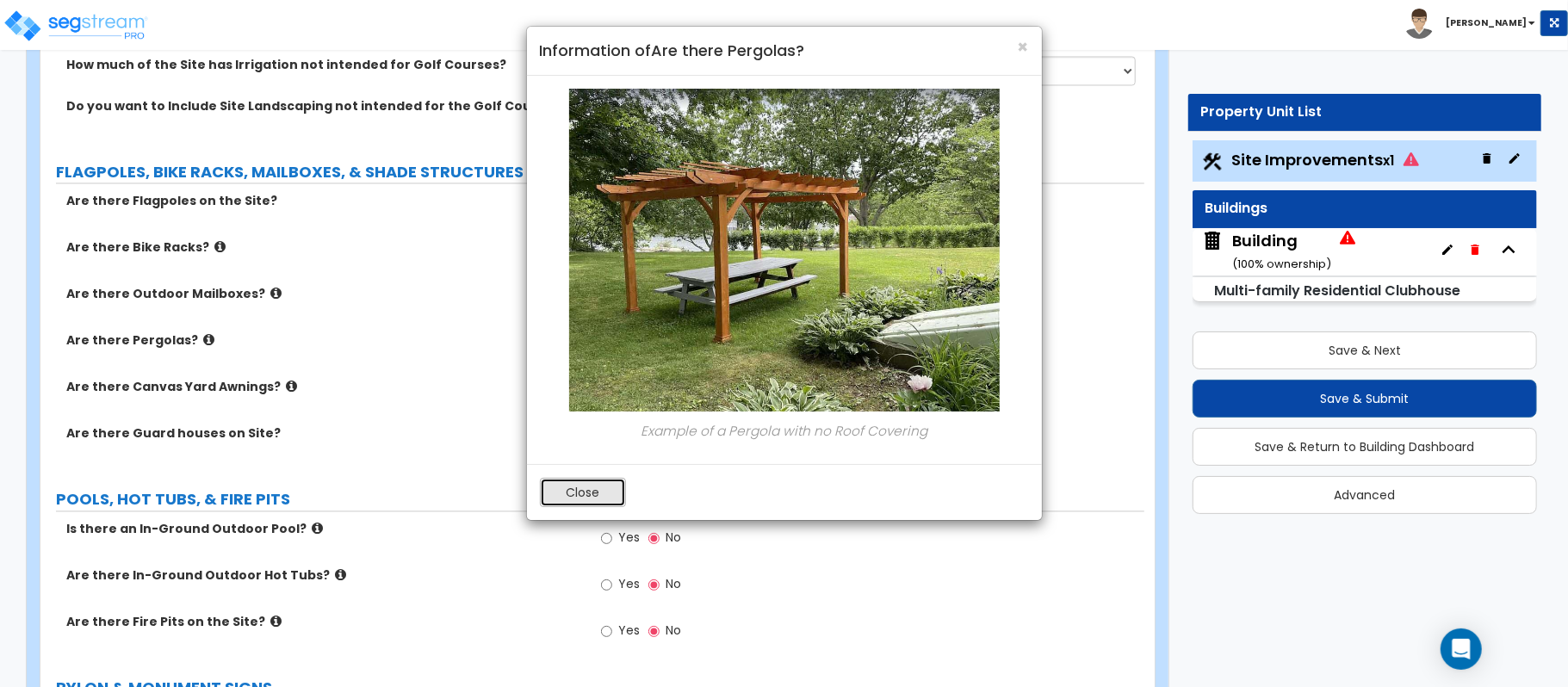
click at [596, 500] on button "Close" at bounding box center [582, 492] width 86 height 29
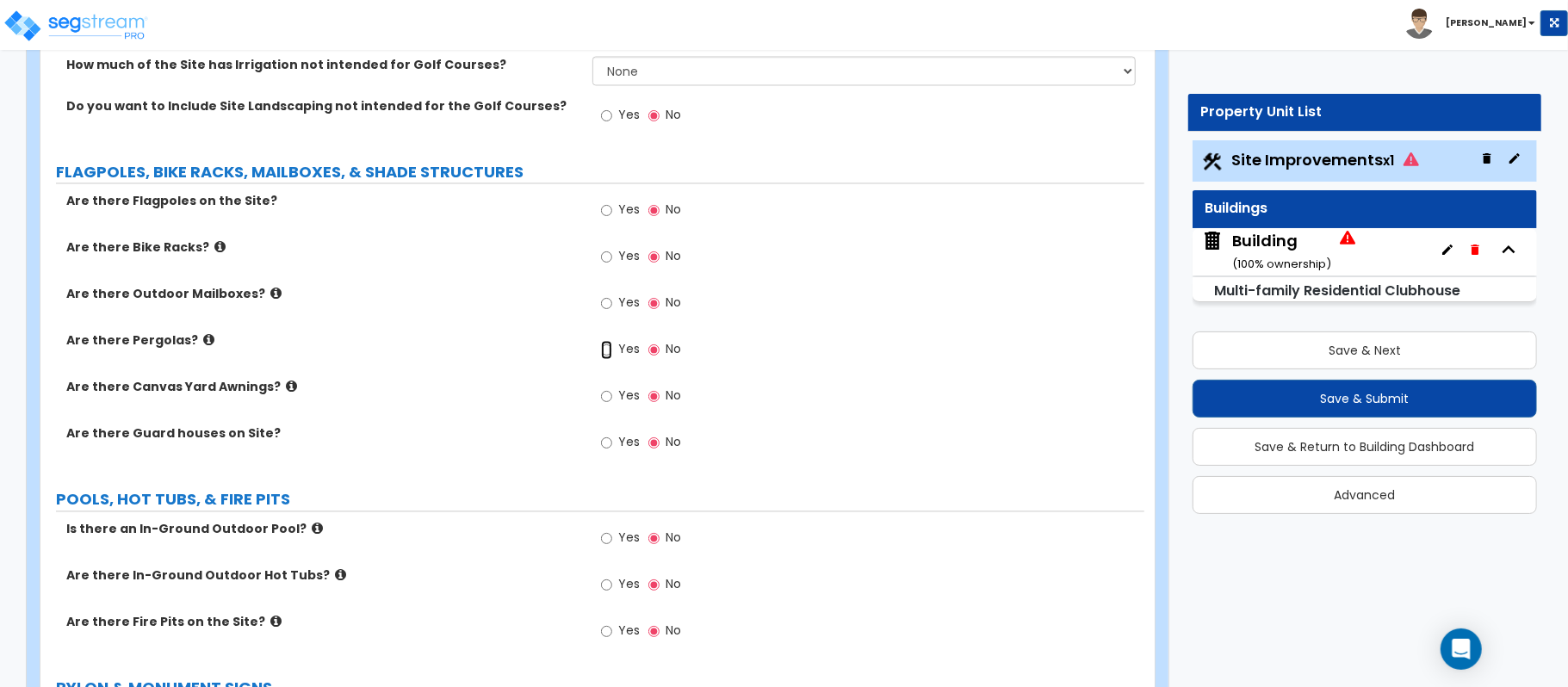
click at [608, 355] on input "Yes" at bounding box center [607, 350] width 11 height 19
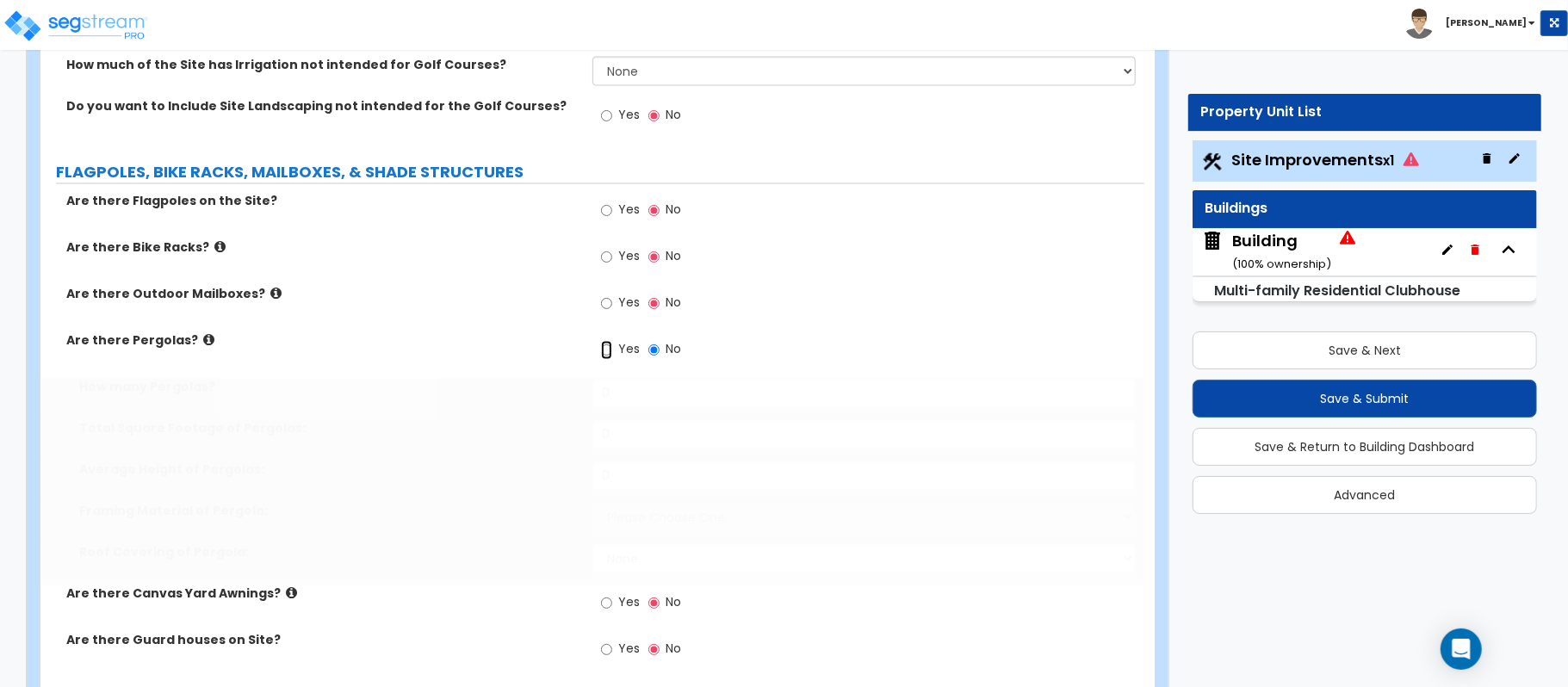
radio input "true"
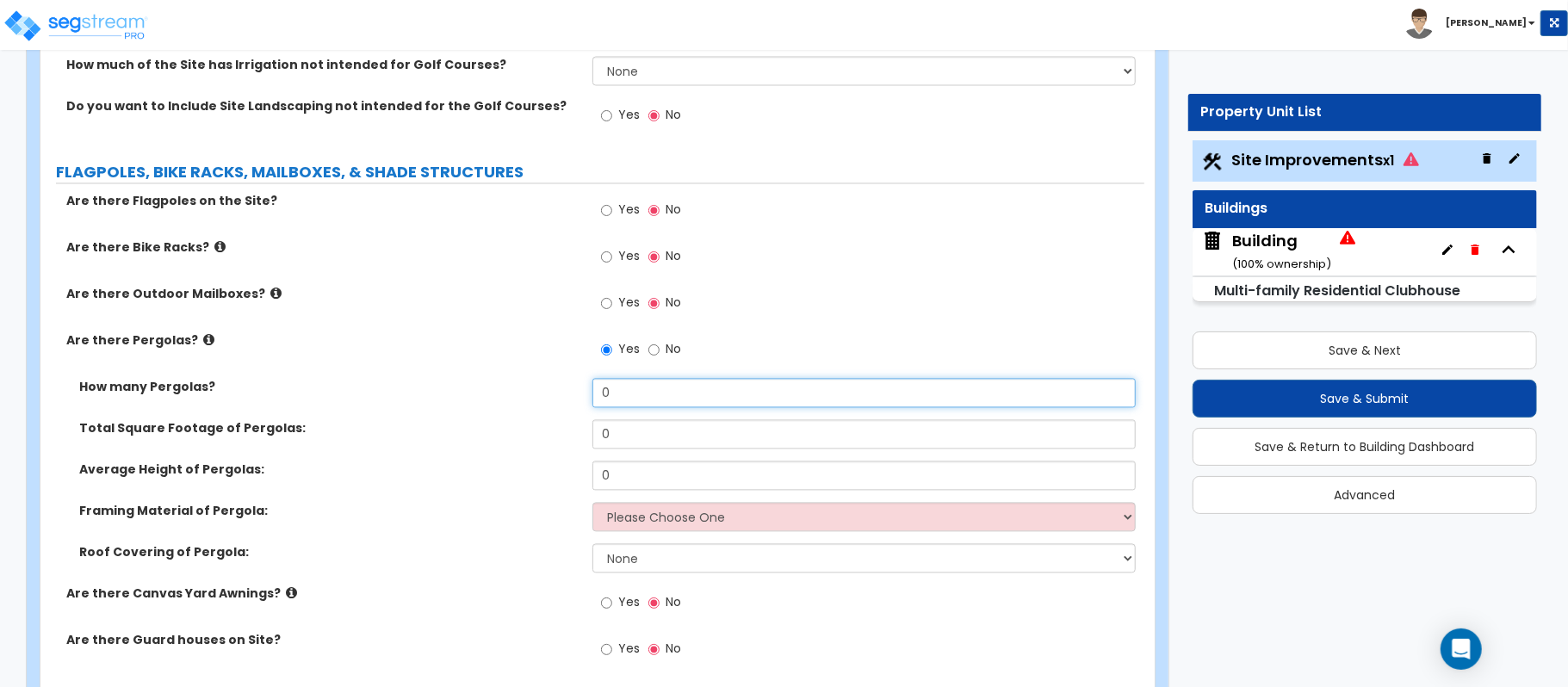
drag, startPoint x: 638, startPoint y: 400, endPoint x: 496, endPoint y: 369, distance: 145.3
click at [496, 369] on div "Are there Flagpoles on the Site? Yes No Are there Bike Racks? Yes No Are there …" at bounding box center [592, 435] width 1078 height 486
type input "1"
drag, startPoint x: 642, startPoint y: 431, endPoint x: 548, endPoint y: 450, distance: 95.9
click at [548, 450] on div "Total Square Footage of Pergolas: 0" at bounding box center [593, 440] width 1104 height 42
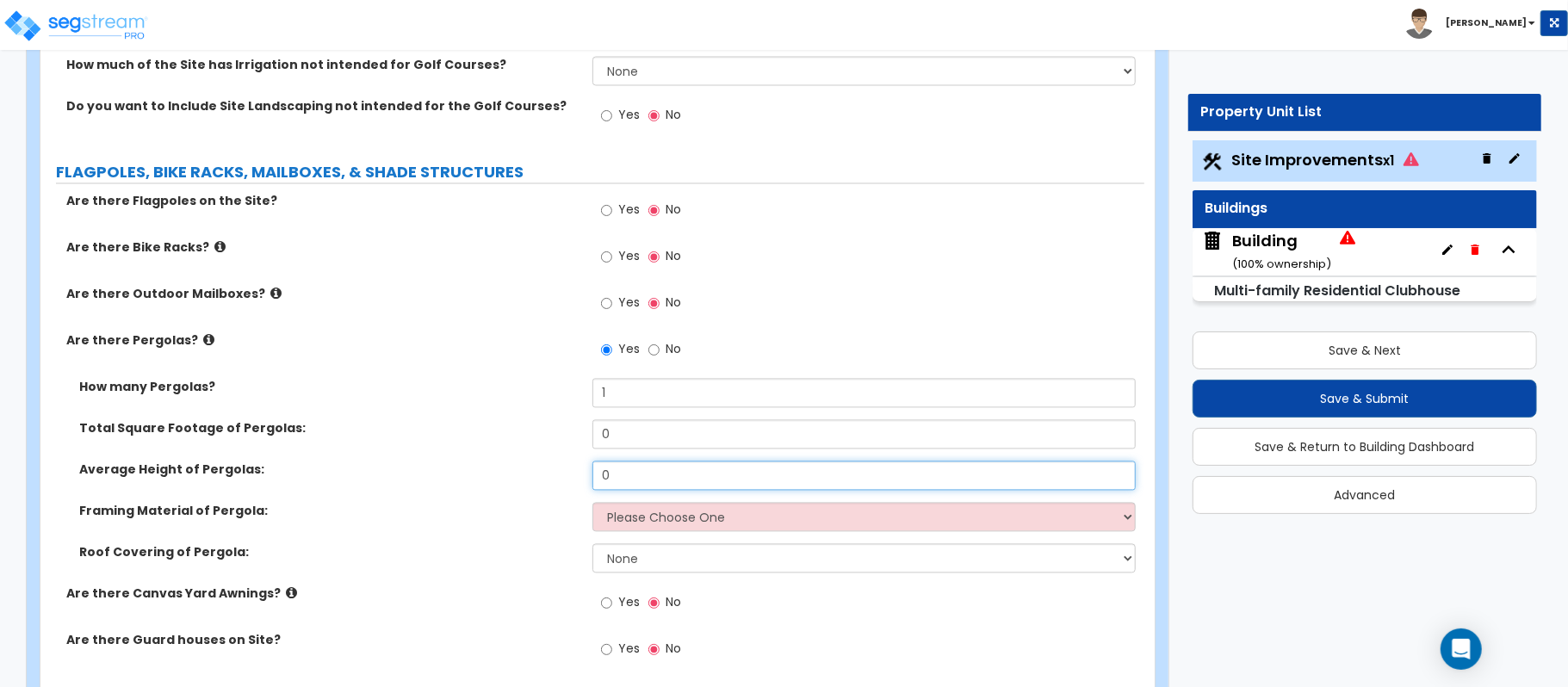
drag, startPoint x: 645, startPoint y: 480, endPoint x: 528, endPoint y: 476, distance: 117.1
click at [528, 476] on div "Average Height of Pergolas: 0" at bounding box center [593, 482] width 1104 height 42
type input "8"
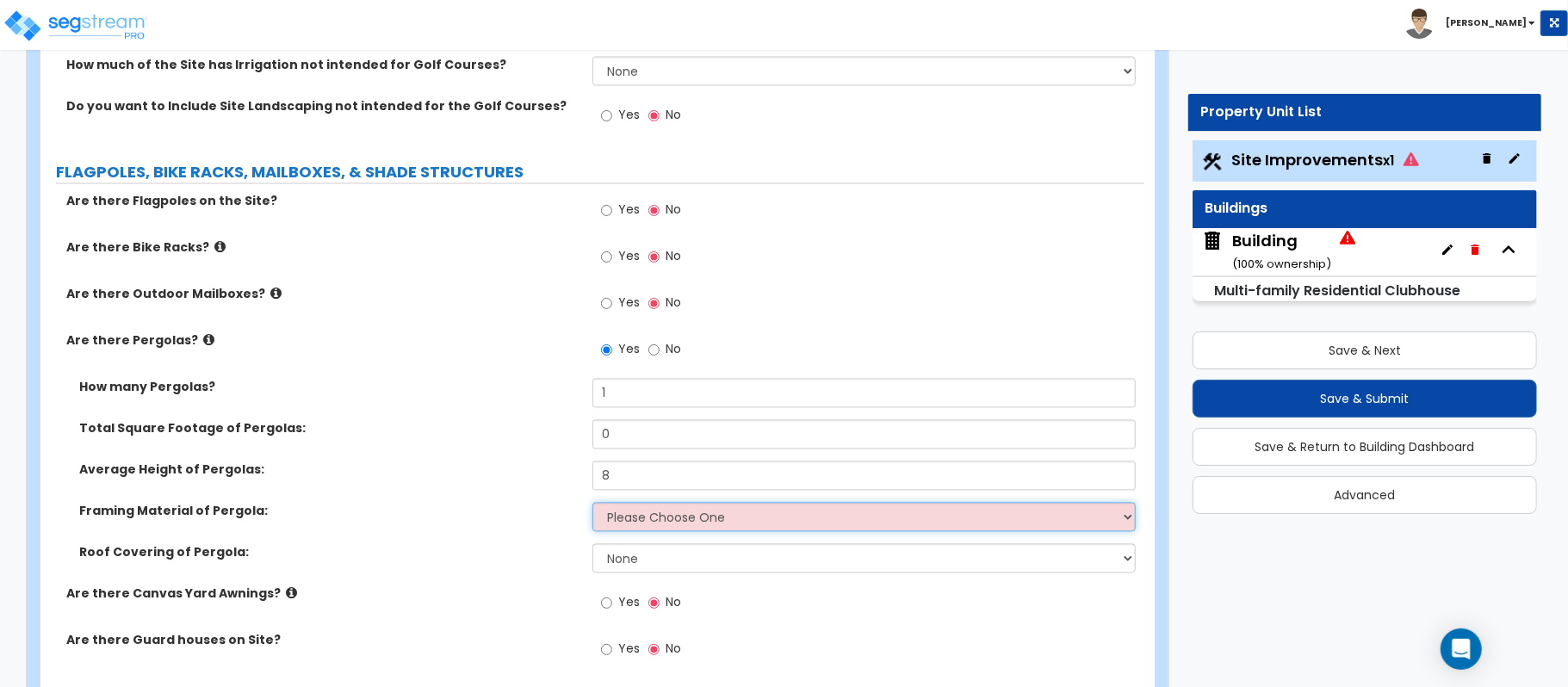
click at [626, 517] on select "Please Choose One Wood Metal" at bounding box center [864, 516] width 543 height 29
select select "2"
click at [593, 507] on select "Please Choose One Wood Metal" at bounding box center [864, 516] width 543 height 29
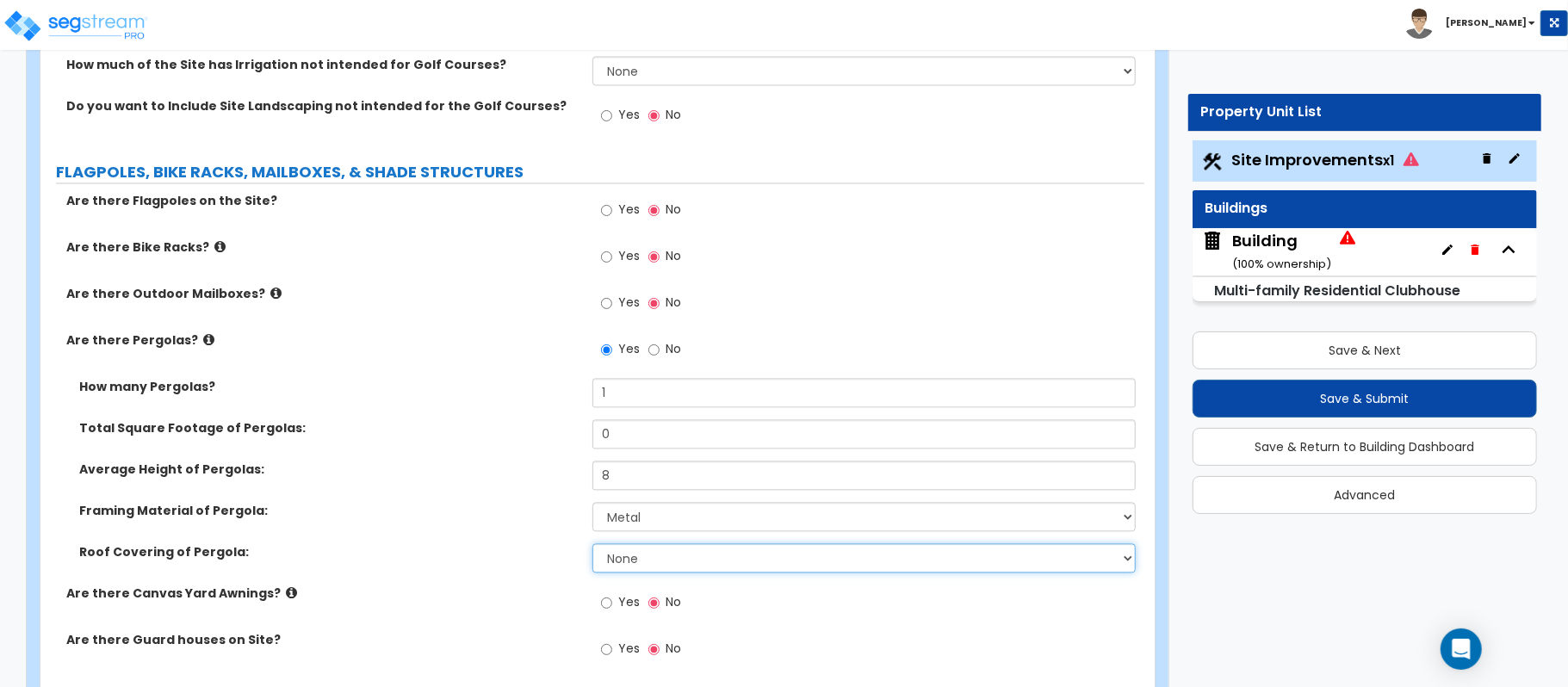
click at [621, 561] on select "None Plastic Fiberglass Metal" at bounding box center [864, 558] width 543 height 29
select select "3"
click at [593, 548] on select "None Plastic Fiberglass Metal" at bounding box center [864, 558] width 543 height 29
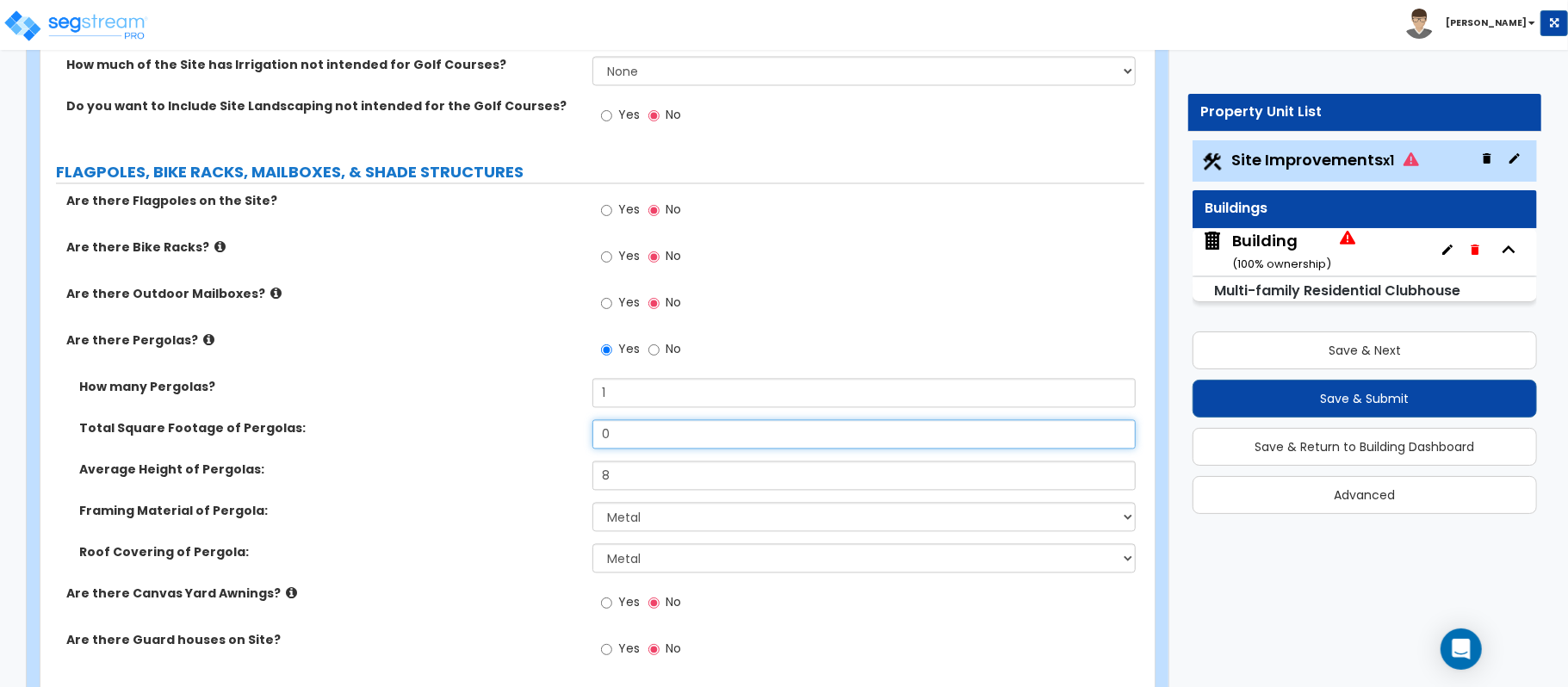
drag, startPoint x: 637, startPoint y: 449, endPoint x: 534, endPoint y: 431, distance: 104.6
click at [536, 432] on div "Total Square Footage of Pergolas: 0" at bounding box center [593, 440] width 1104 height 42
type input "120"
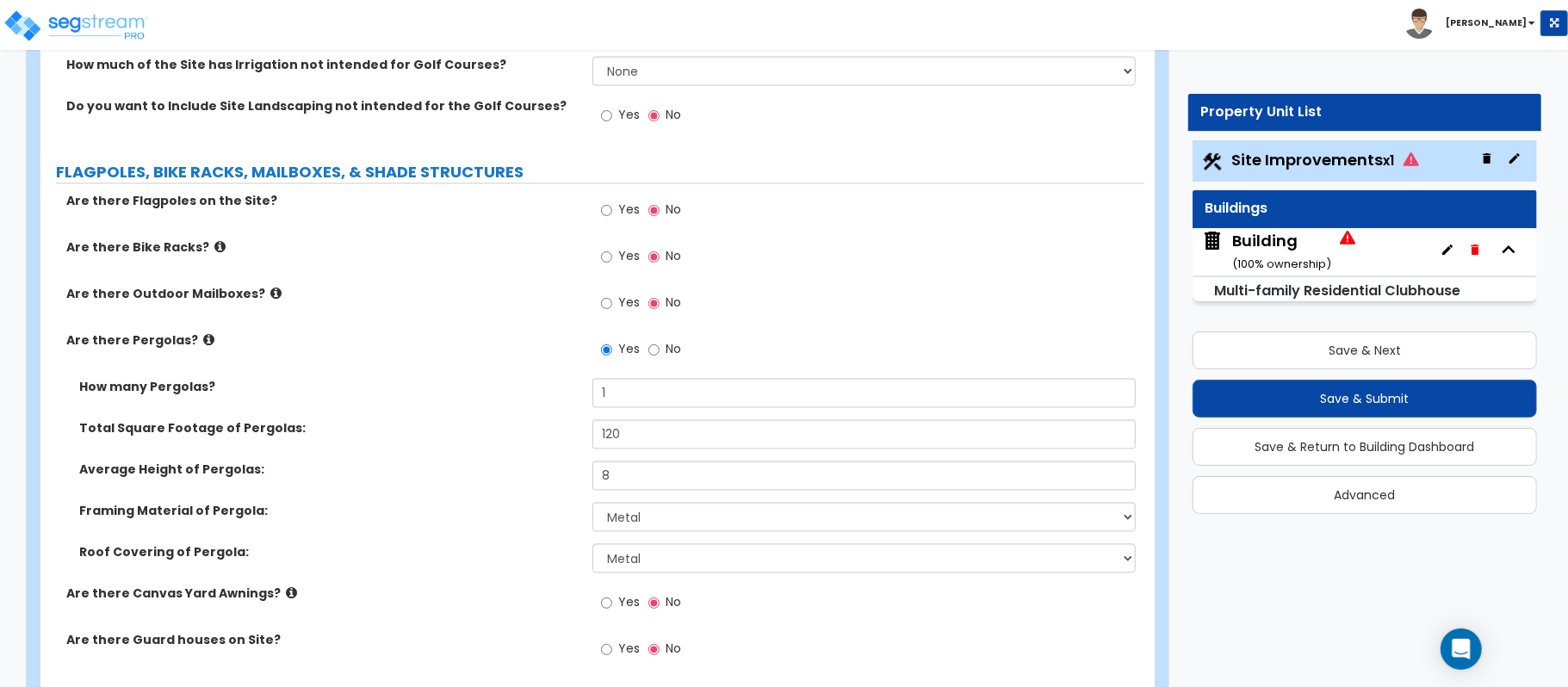
click at [534, 427] on label "Total Square Footage of Pergolas:" at bounding box center [329, 428] width 500 height 17
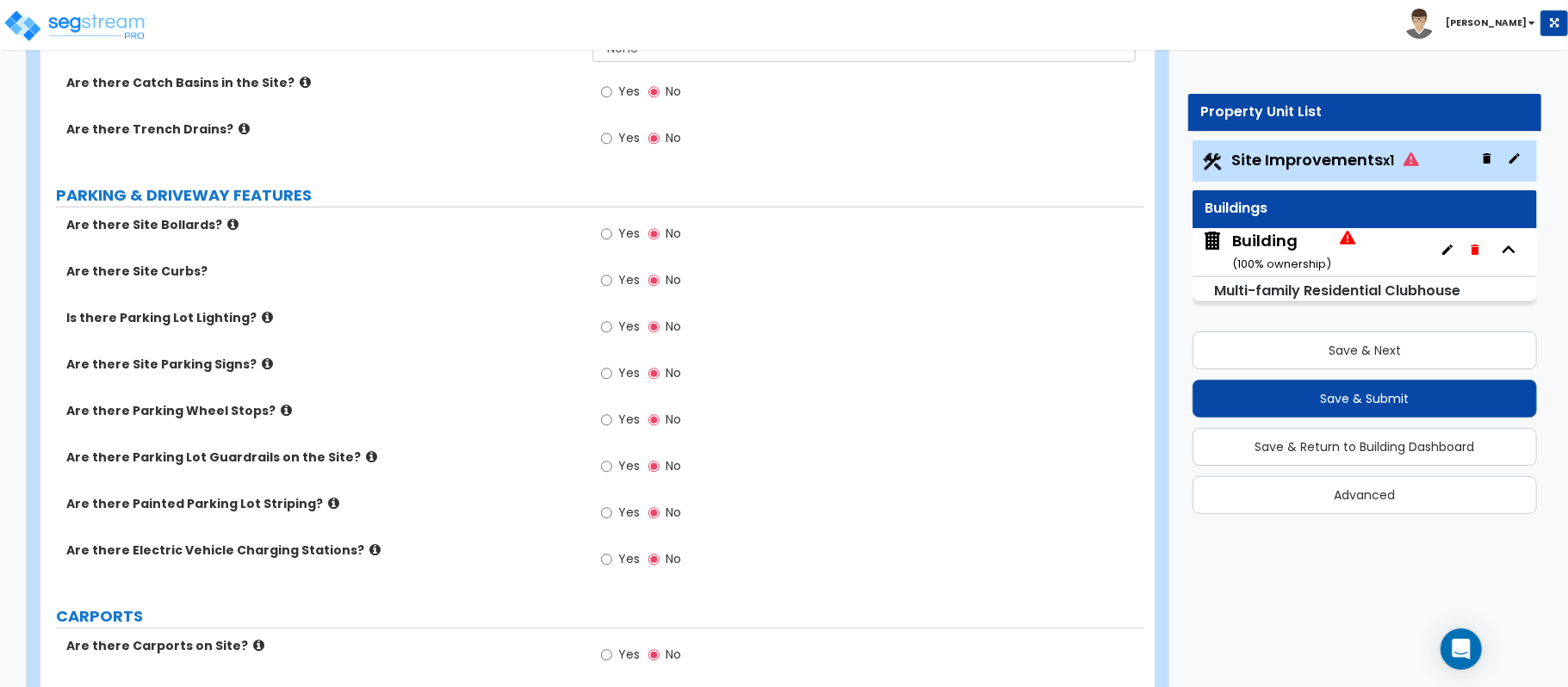
scroll to position [162, 0]
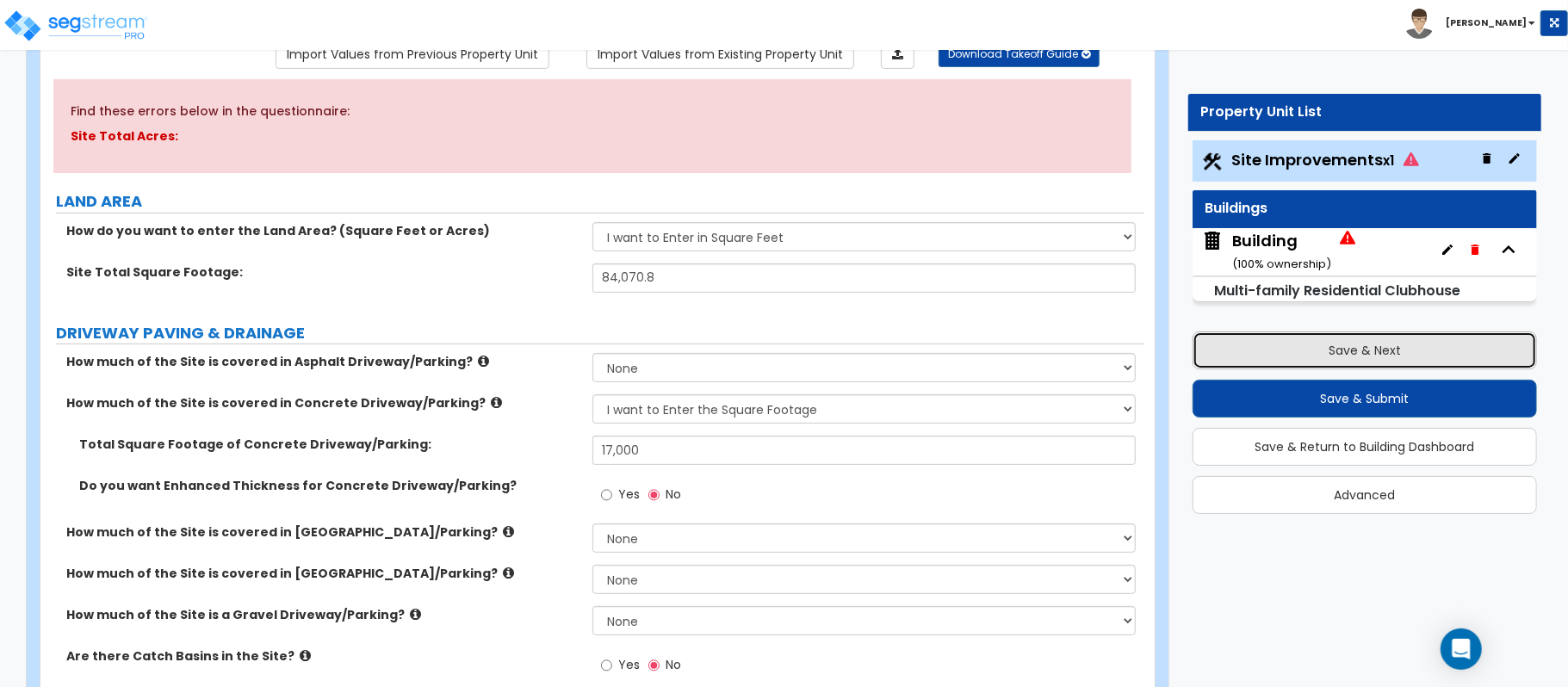
click at [1470, 354] on button "Save & Next" at bounding box center [1365, 351] width 345 height 38
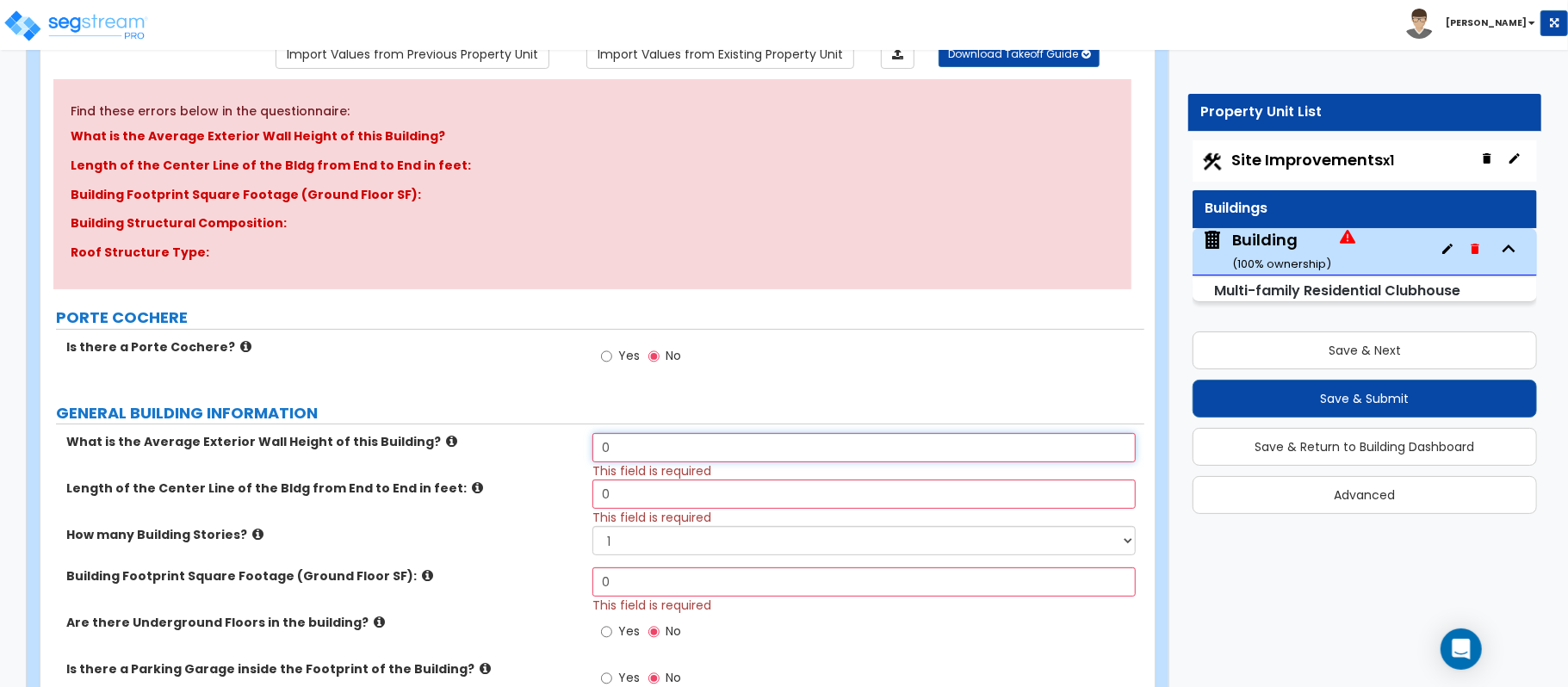
drag, startPoint x: 648, startPoint y: 444, endPoint x: 500, endPoint y: 444, distance: 148.0
click at [500, 444] on div "What is the Average Exterior Wall Height of this Building? 0 This field is requ…" at bounding box center [593, 455] width 1104 height 46
type input "12"
drag, startPoint x: 636, startPoint y: 490, endPoint x: 524, endPoint y: 479, distance: 112.5
click at [524, 479] on div "What is the Average Exterior Wall Height of this Building? 12 This field is req…" at bounding box center [592, 613] width 1078 height 362
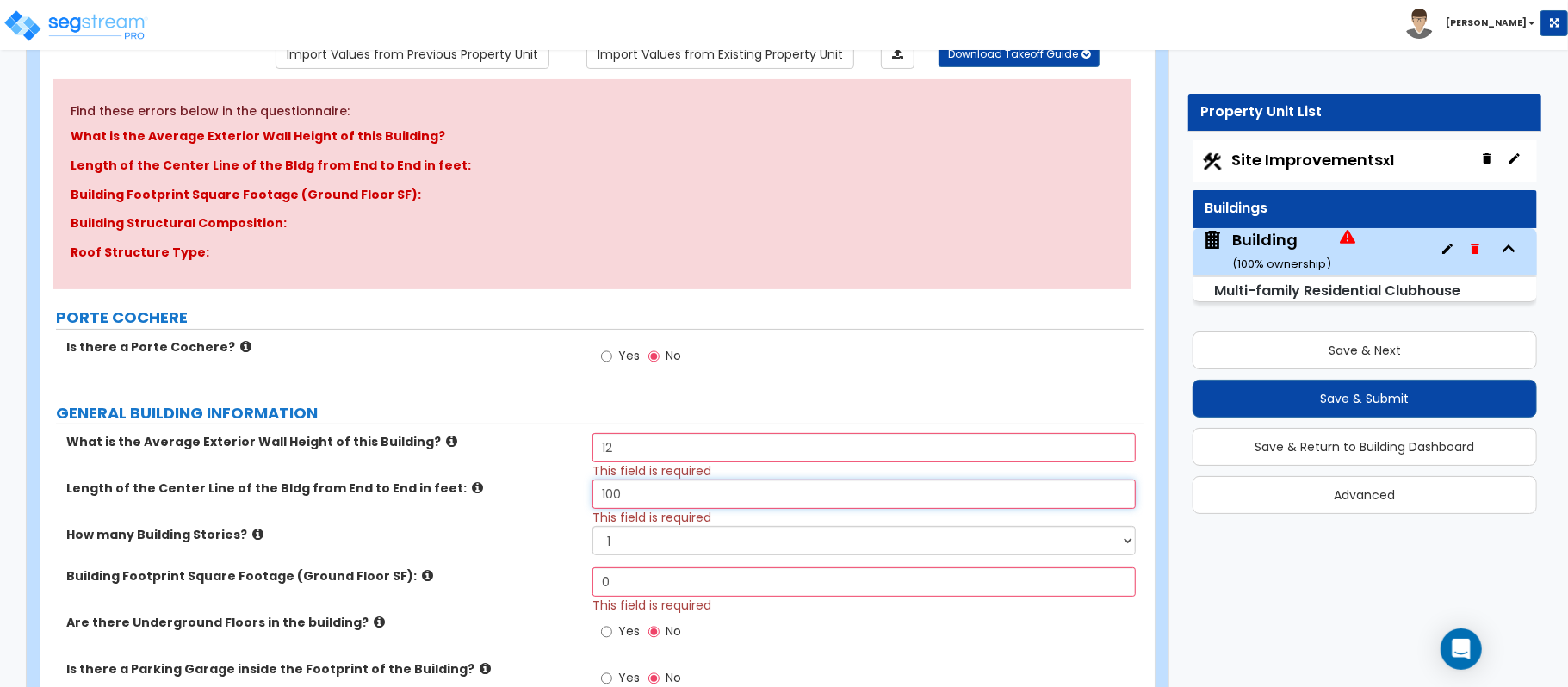
type input "100"
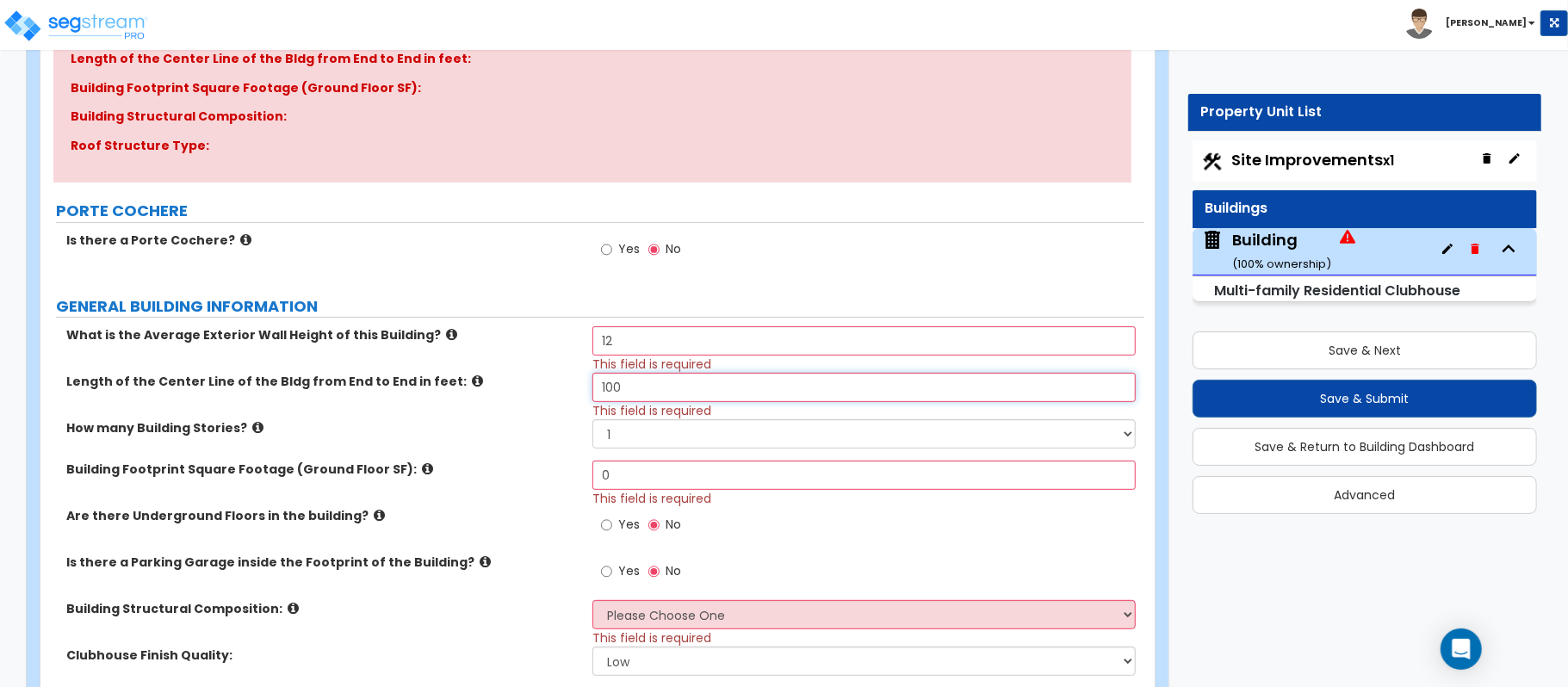
scroll to position [277, 0]
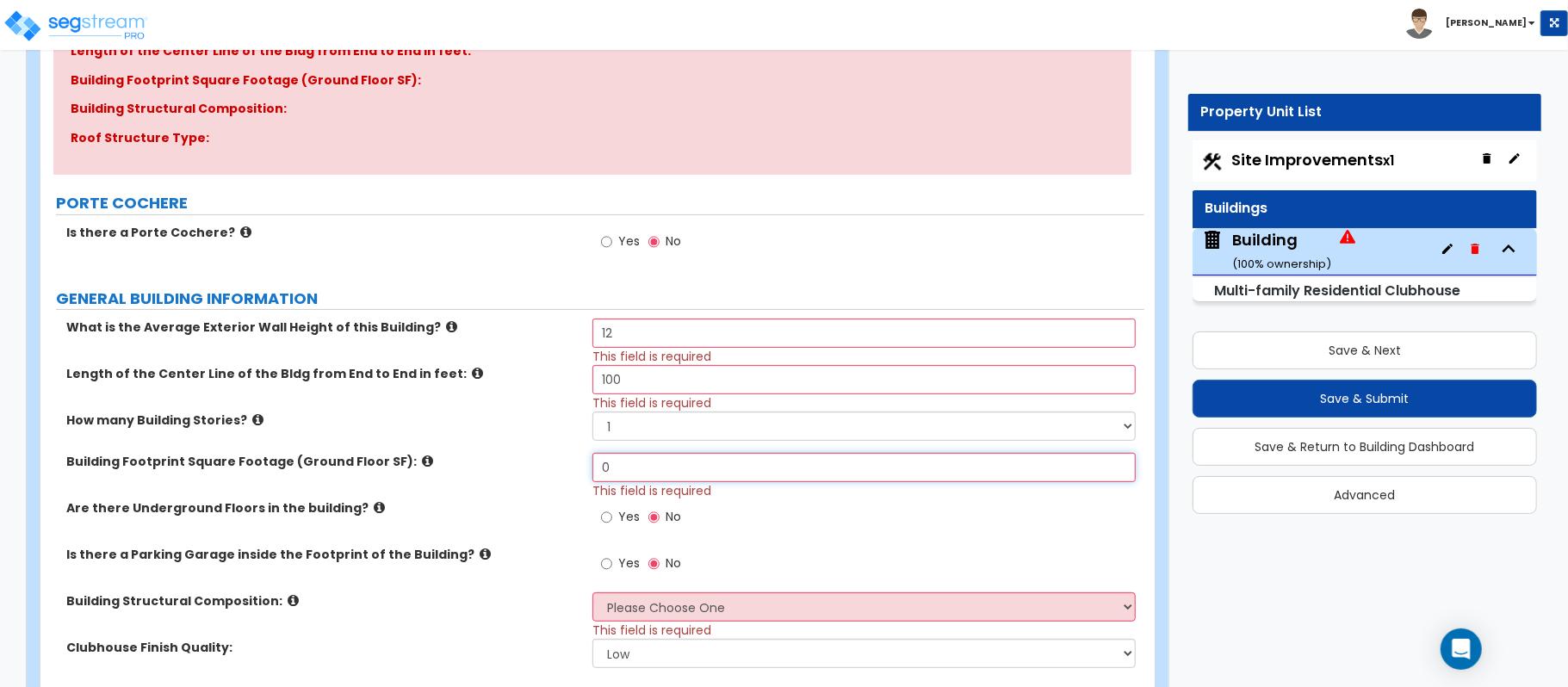
drag, startPoint x: 630, startPoint y: 475, endPoint x: 1566, endPoint y: -140, distance: 1120.0
type input "2,000"
click at [459, 497] on div "Building Footprint Square Footage (Ground Floor SF): 2,000 This field is requir…" at bounding box center [593, 475] width 1104 height 46
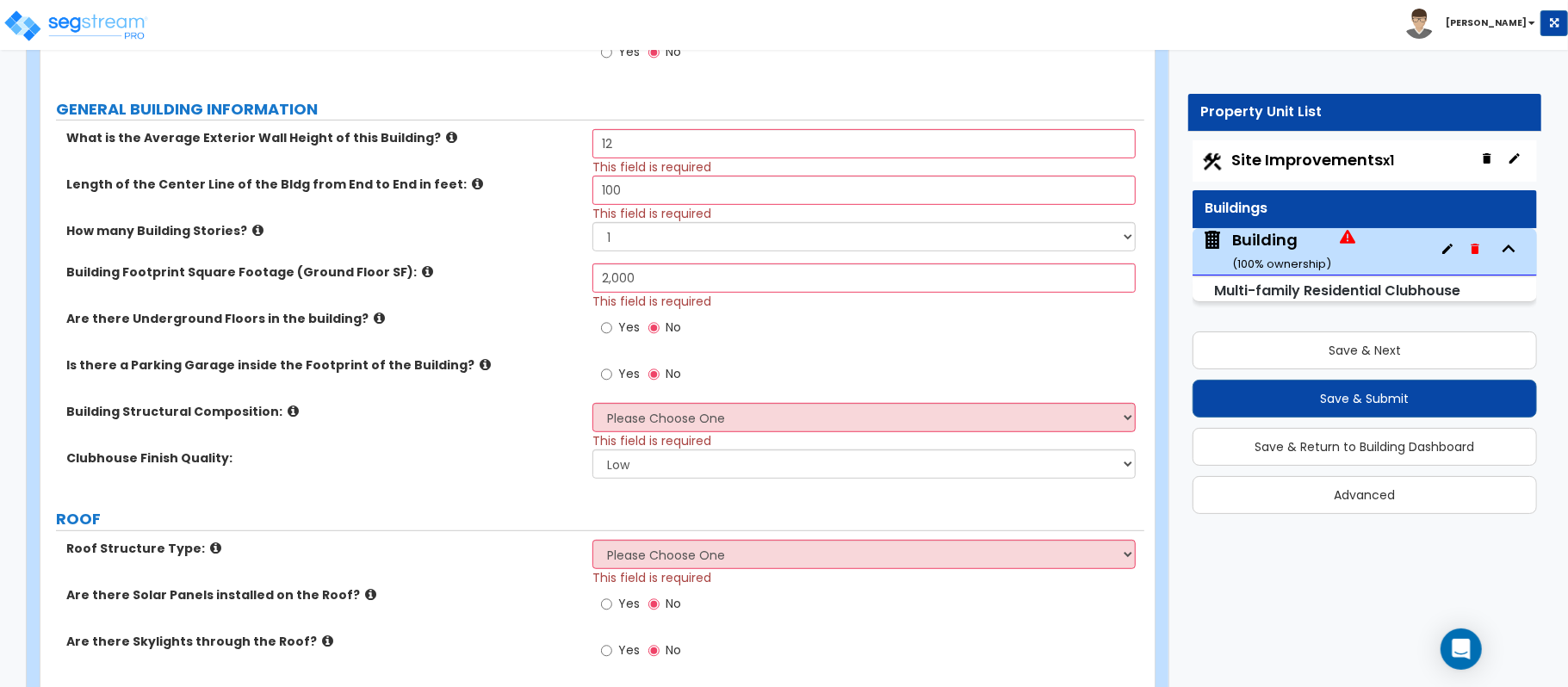
scroll to position [507, 0]
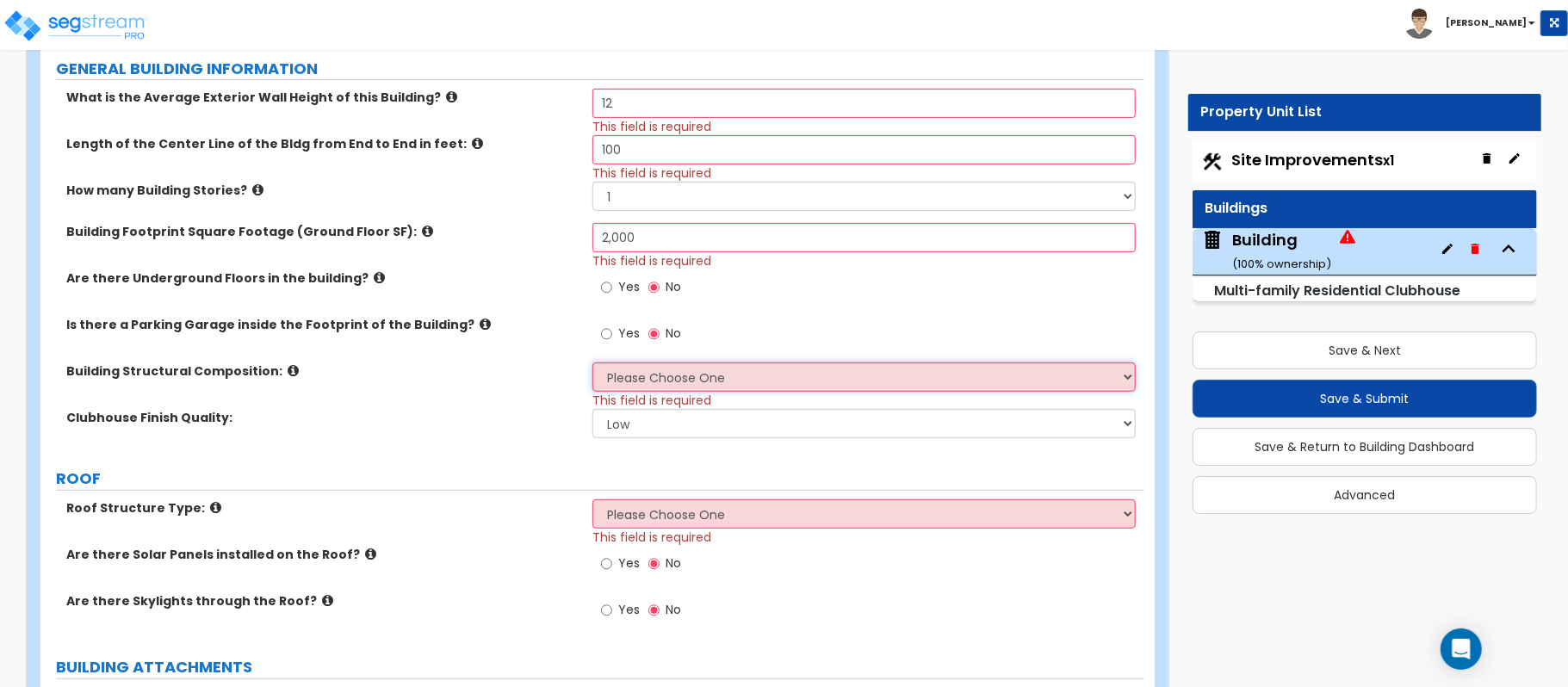
click at [680, 386] on select "Please Choose One Tilt-up Wall Construction Reinforced Concrete Structural Stee…" at bounding box center [864, 377] width 543 height 29
click at [528, 355] on div "Is there a Parking Garage inside the Footprint of the Building? Yes No" at bounding box center [593, 338] width 1104 height 46
click at [714, 383] on select "Please Choose One Tilt-up Wall Construction Reinforced Concrete Structural Stee…" at bounding box center [864, 377] width 543 height 29
select select "7"
click at [484, 423] on label "Clubhouse Finish Quality:" at bounding box center [322, 418] width 513 height 17
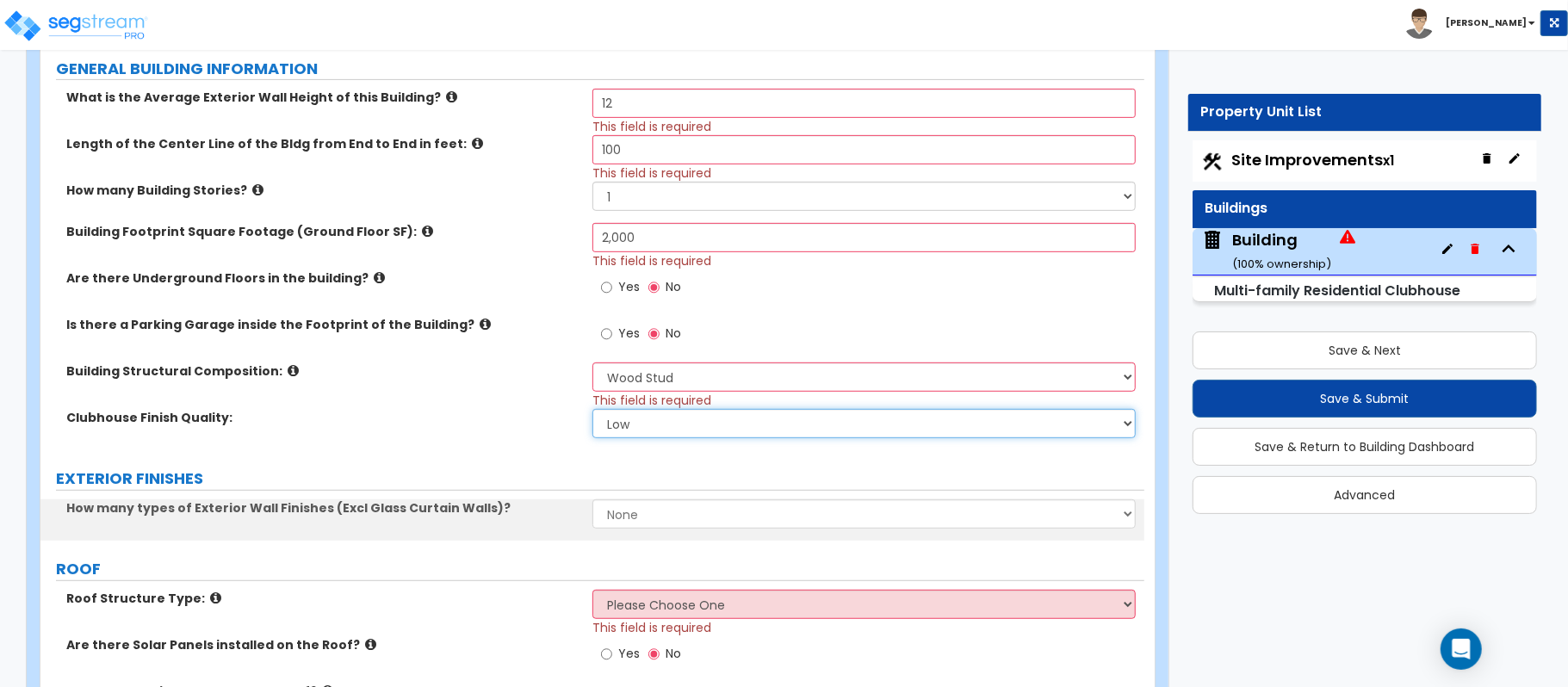
drag, startPoint x: 720, startPoint y: 434, endPoint x: 677, endPoint y: 438, distance: 43.2
click at [720, 434] on select "Low Average High" at bounding box center [864, 423] width 543 height 29
select select "1"
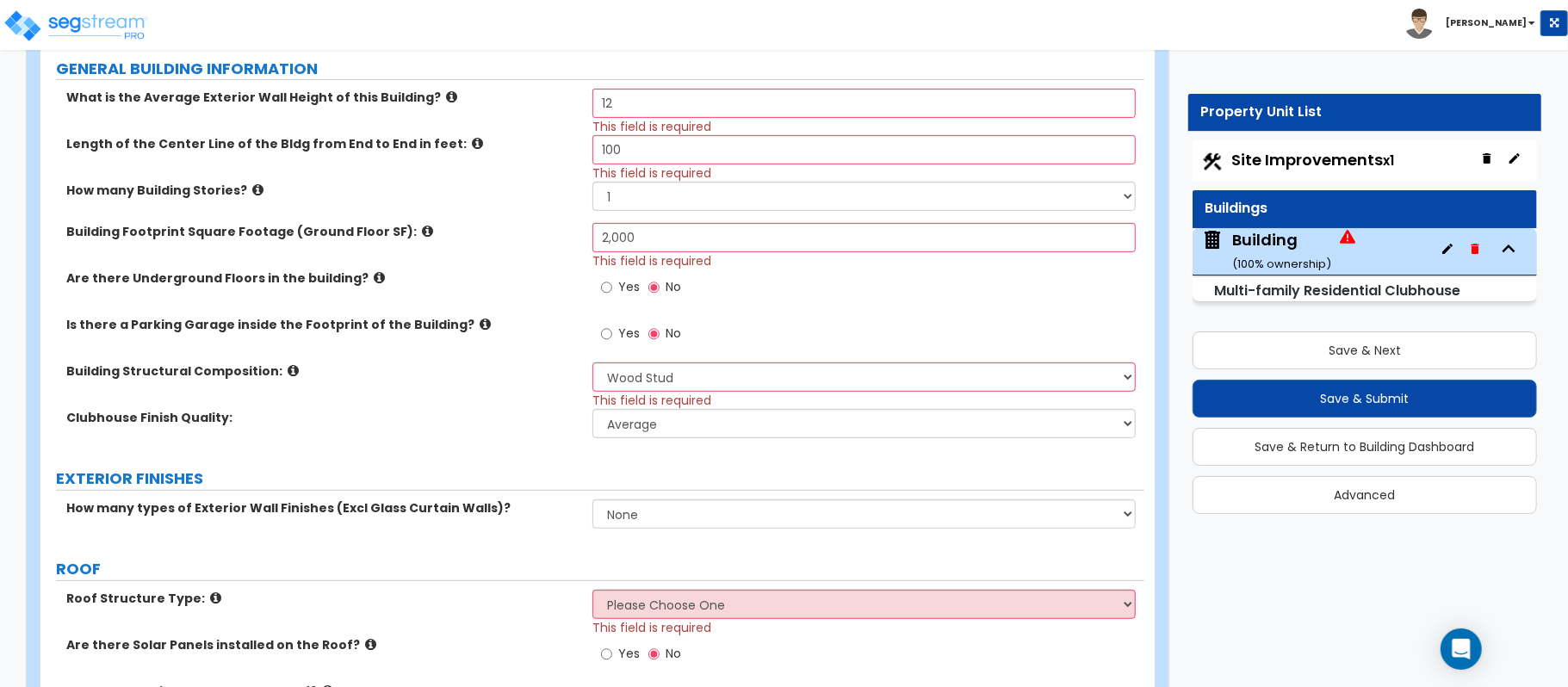
click at [515, 441] on div "Clubhouse Finish Quality: Low Average High" at bounding box center [593, 430] width 1104 height 42
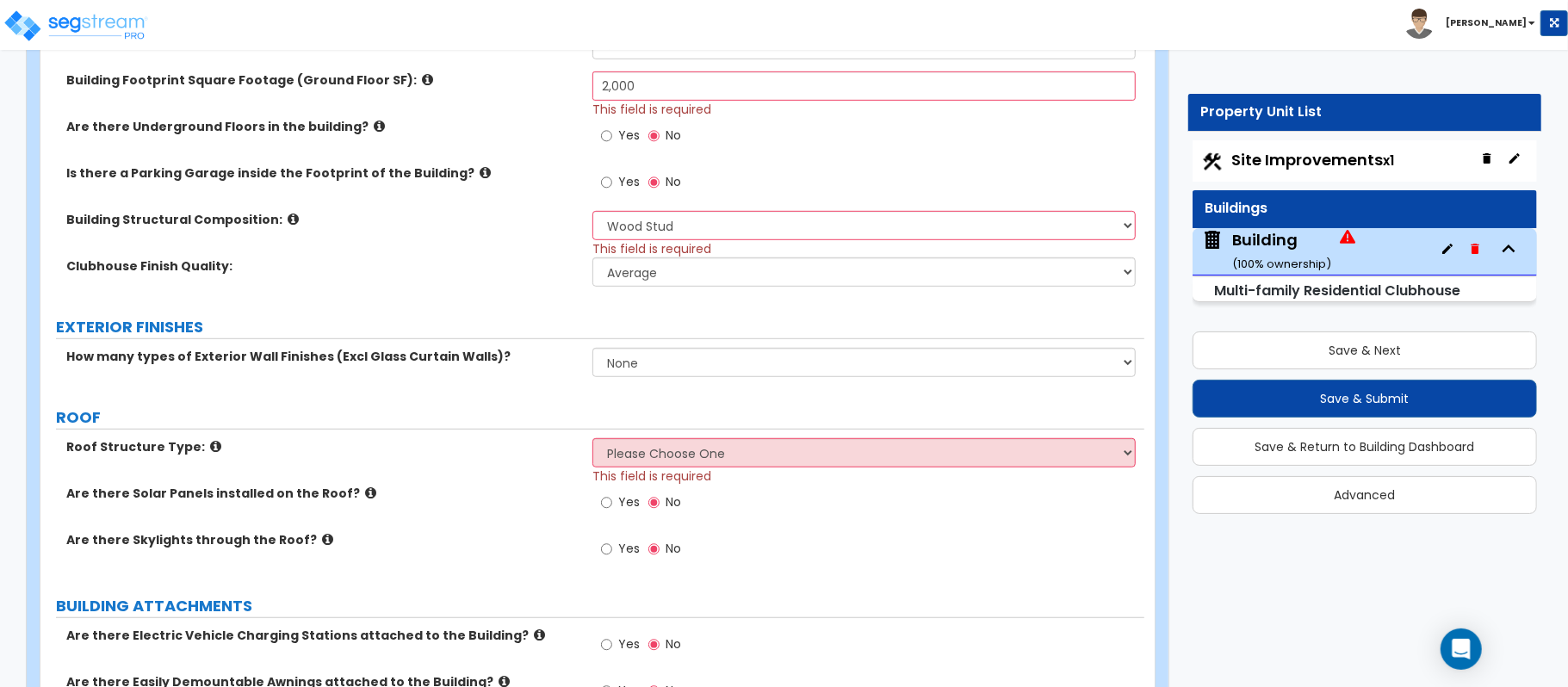
scroll to position [850, 0]
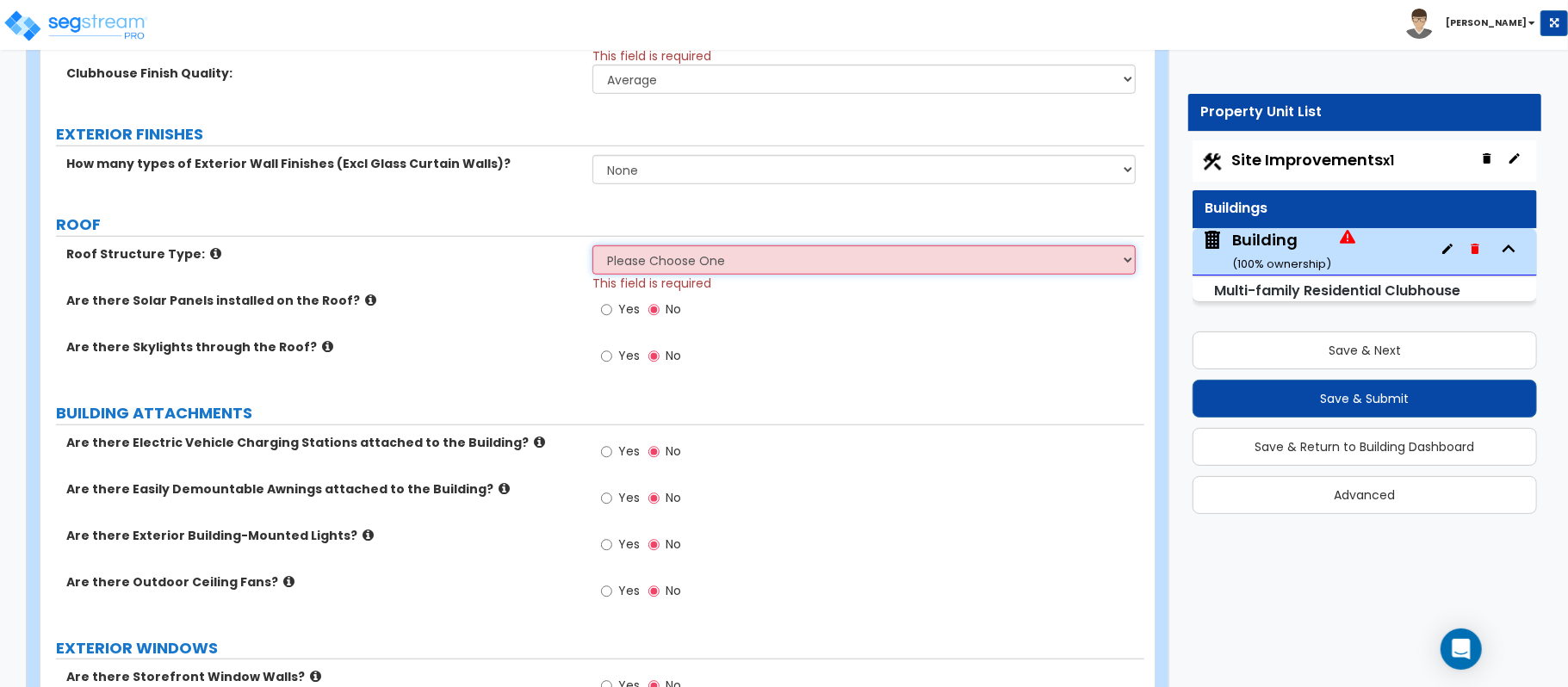
click at [772, 258] on select "Please Choose One Gable Roof Flat Roof Hybrid Gable & Flat Roof" at bounding box center [864, 260] width 543 height 29
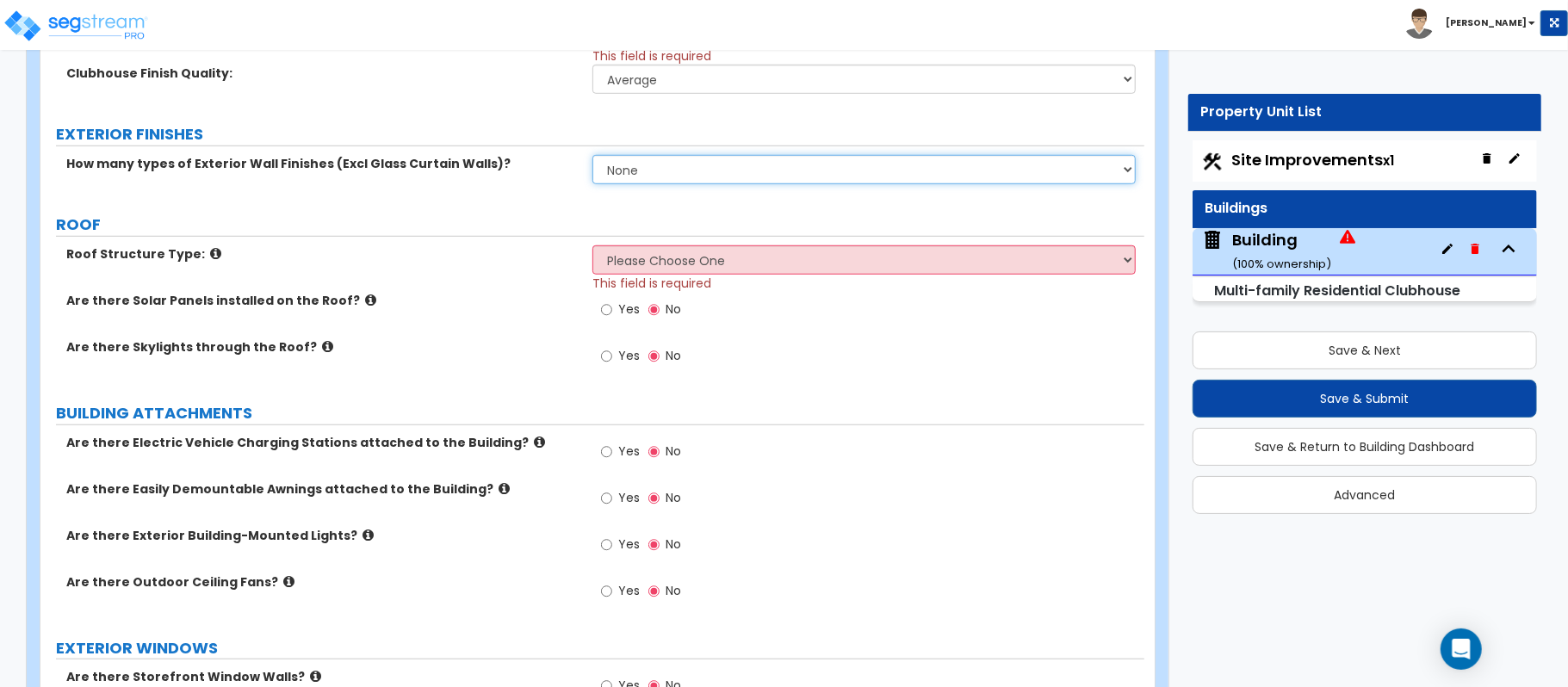
click at [707, 163] on select "None 1 2 3" at bounding box center [864, 169] width 543 height 29
select select "1"
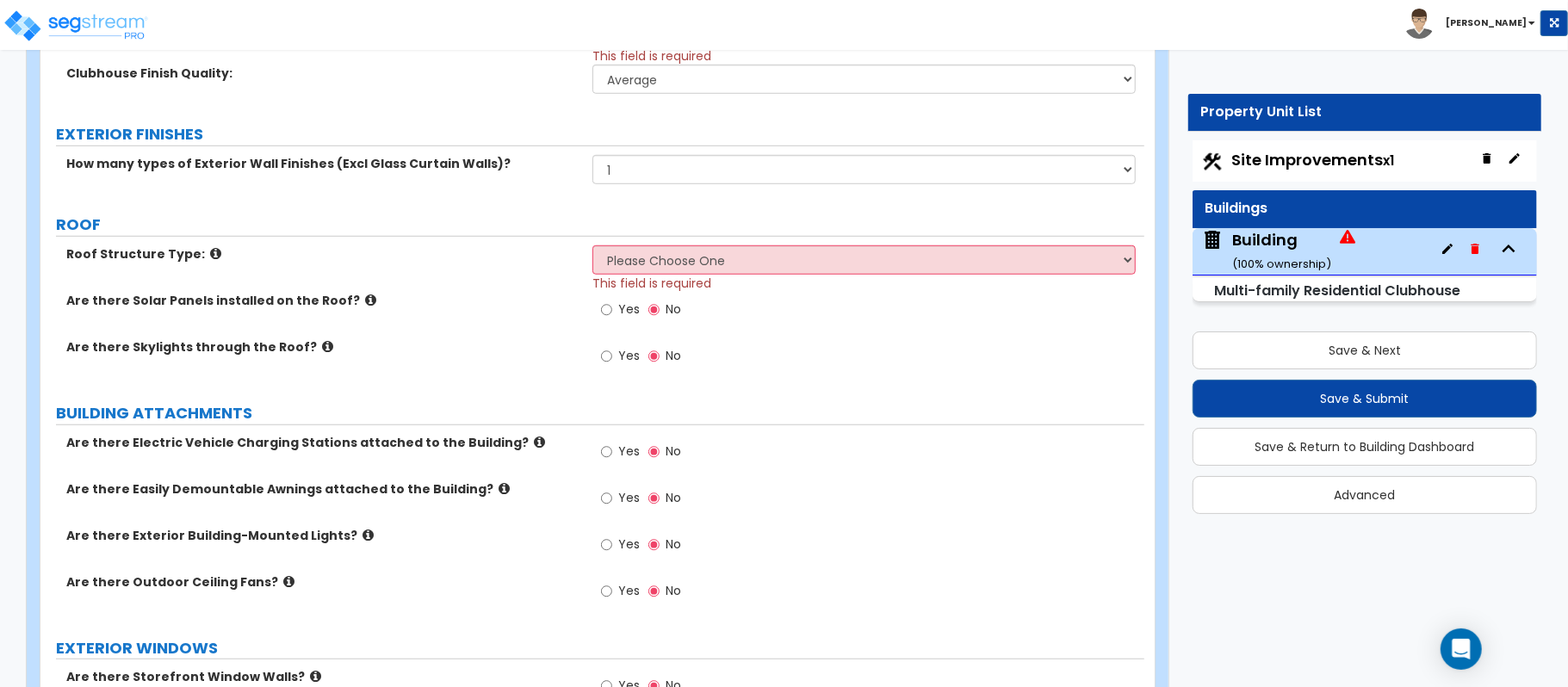
drag, startPoint x: 535, startPoint y: 258, endPoint x: 655, endPoint y: 270, distance: 120.6
click at [535, 258] on label "Roof Structure Type:" at bounding box center [322, 254] width 513 height 17
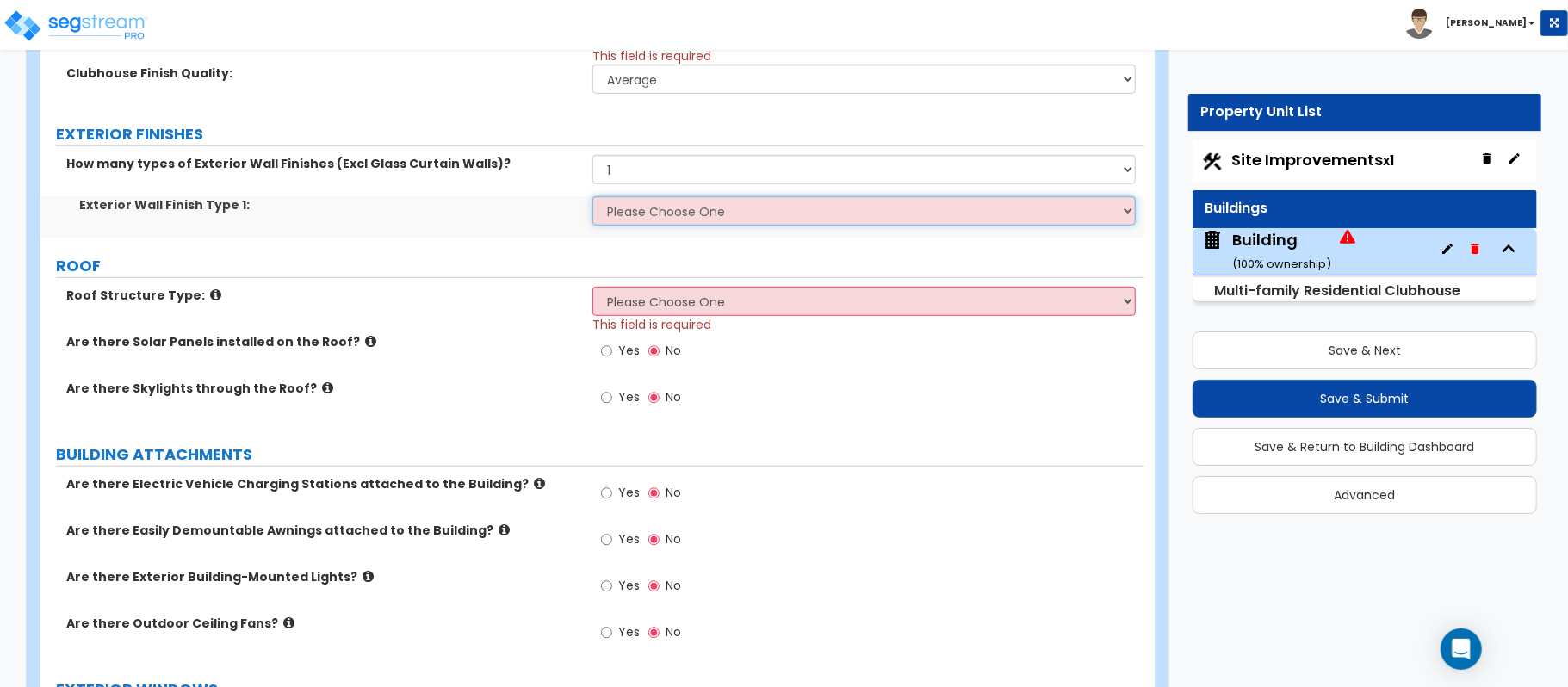
click at [675, 205] on select "Please Choose One No Finish/Shared Wall No Wall Brick Veneer Stone Veneer Wood …" at bounding box center [864, 211] width 543 height 29
click at [752, 224] on select "Please Choose One No Finish/Shared Wall No Wall Brick Veneer Stone Veneer Wood …" at bounding box center [864, 211] width 543 height 29
select select "6"
click at [593, 199] on select "Please Choose One No Finish/Shared Wall No Wall Brick Veneer Stone Veneer Wood …" at bounding box center [864, 211] width 543 height 29
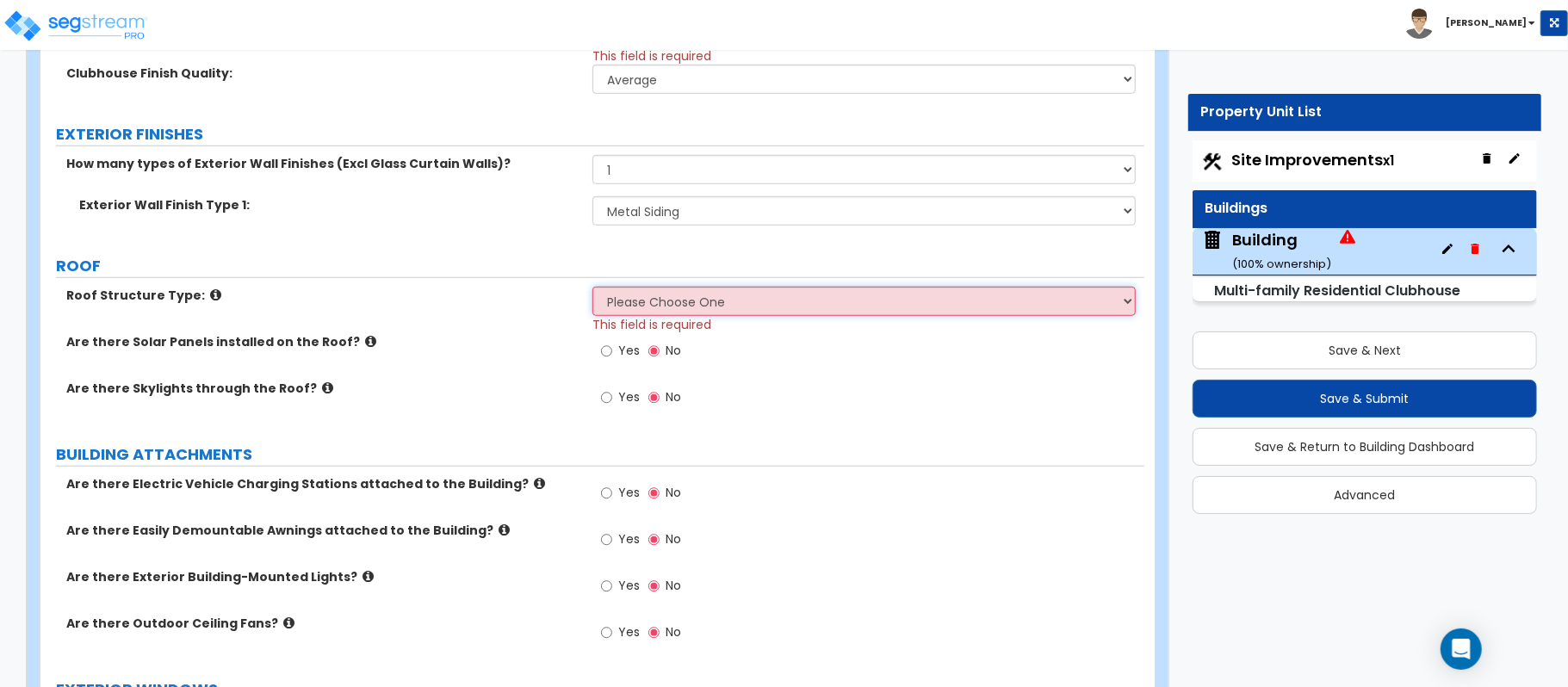
click at [610, 305] on select "Please Choose One Gable Roof Flat Roof Hybrid Gable & Flat Roof" at bounding box center [864, 301] width 543 height 29
click at [663, 316] on select "Please Choose One Gable Roof Flat Roof Hybrid Gable & Flat Roof" at bounding box center [864, 301] width 543 height 29
select select "1"
click at [511, 353] on div "Are there Solar Panels installed on the Roof? Yes No" at bounding box center [593, 356] width 1104 height 46
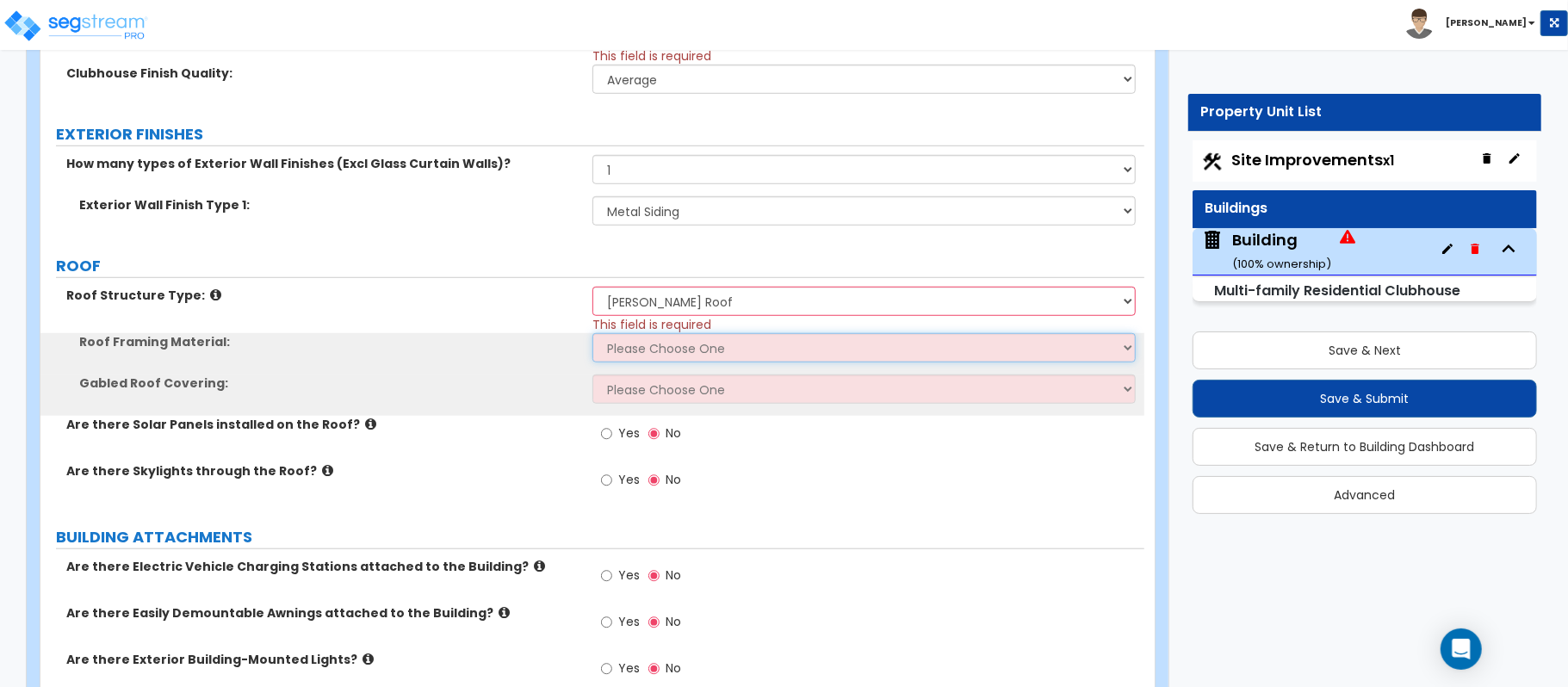
click at [628, 348] on select "Please Choose One Metal Wood" at bounding box center [864, 348] width 543 height 29
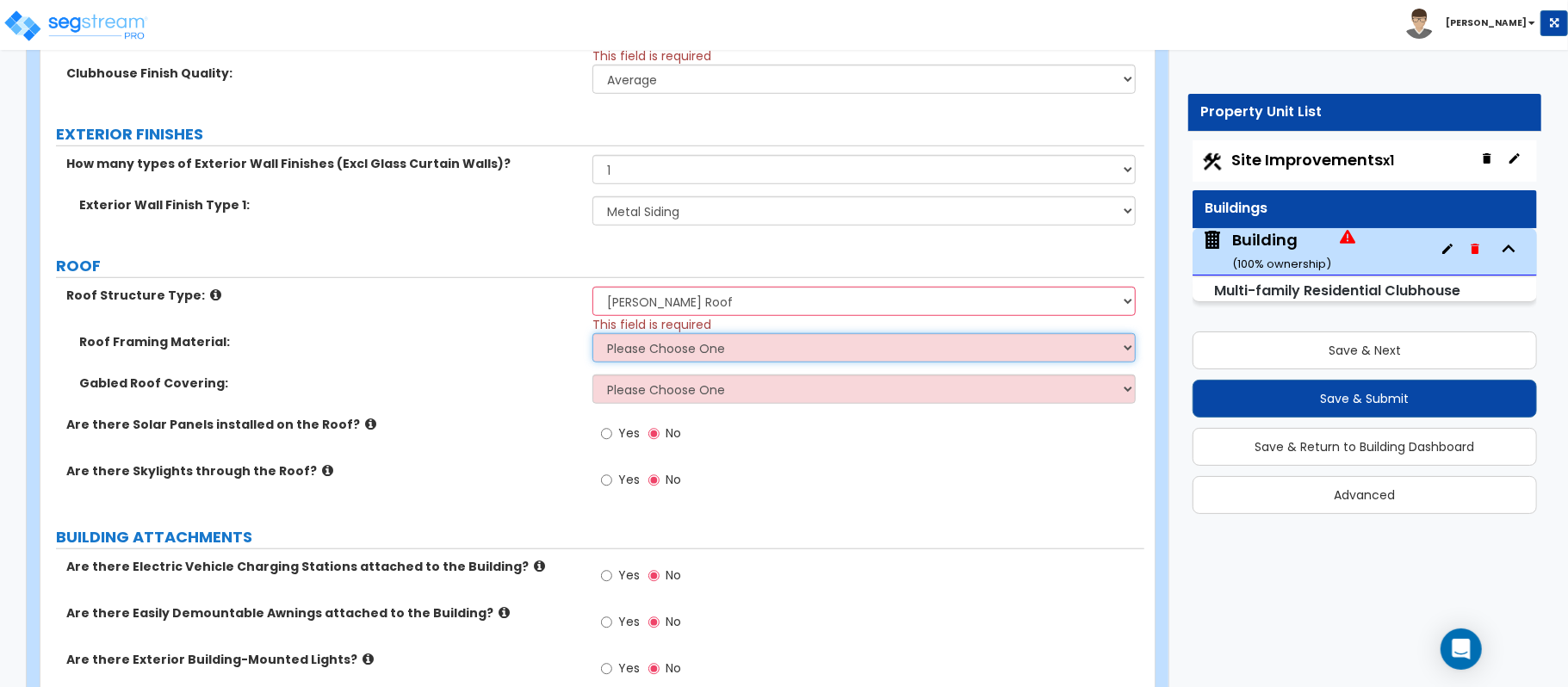
select select "1"
click at [593, 335] on select "Please Choose One Metal Wood" at bounding box center [864, 348] width 543 height 29
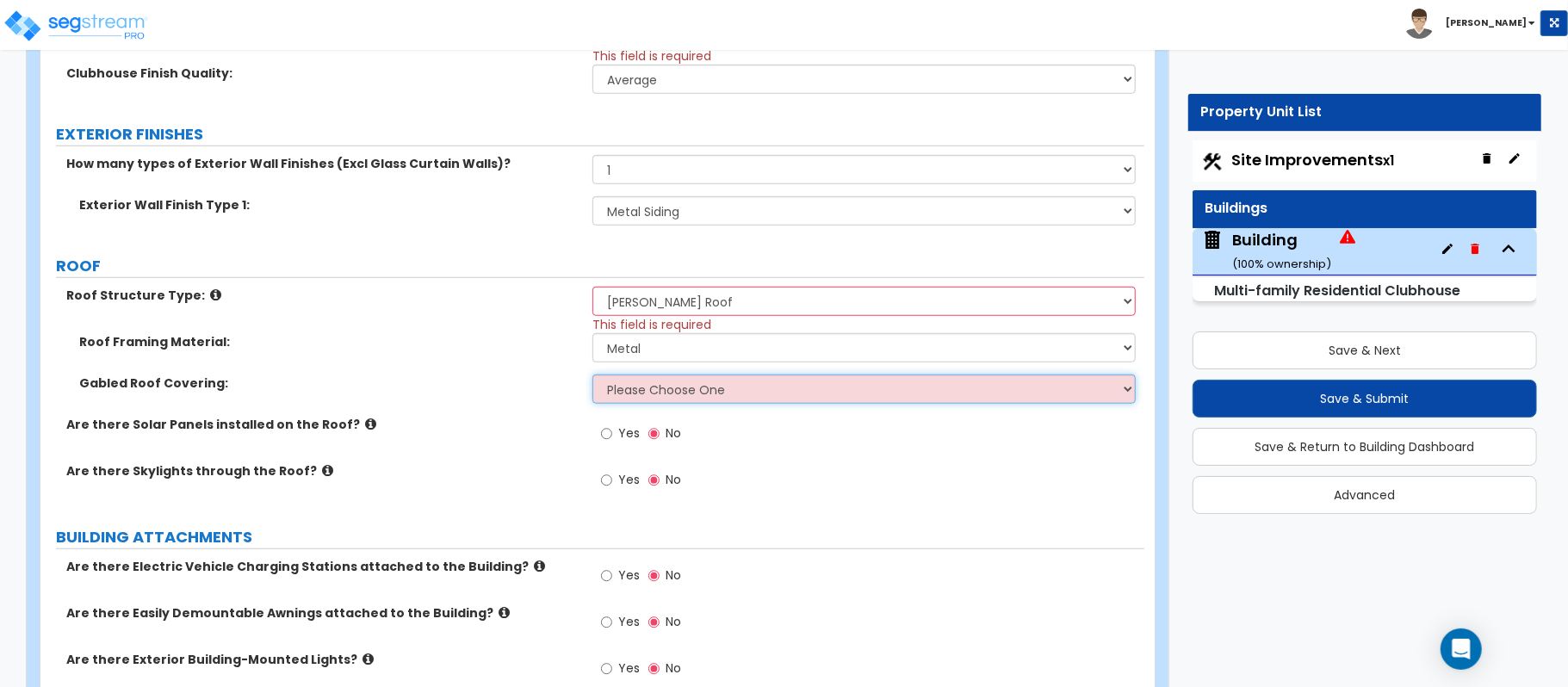
click at [643, 404] on select "Please Choose One Asphalt Shingle Clay Tile Wood Shingle Metal Shingle Standing…" at bounding box center [864, 388] width 543 height 29
select select "5"
click at [593, 377] on select "Please Choose One Asphalt Shingle Clay Tile Wood Shingle Metal Shingle Standing…" at bounding box center [864, 388] width 543 height 29
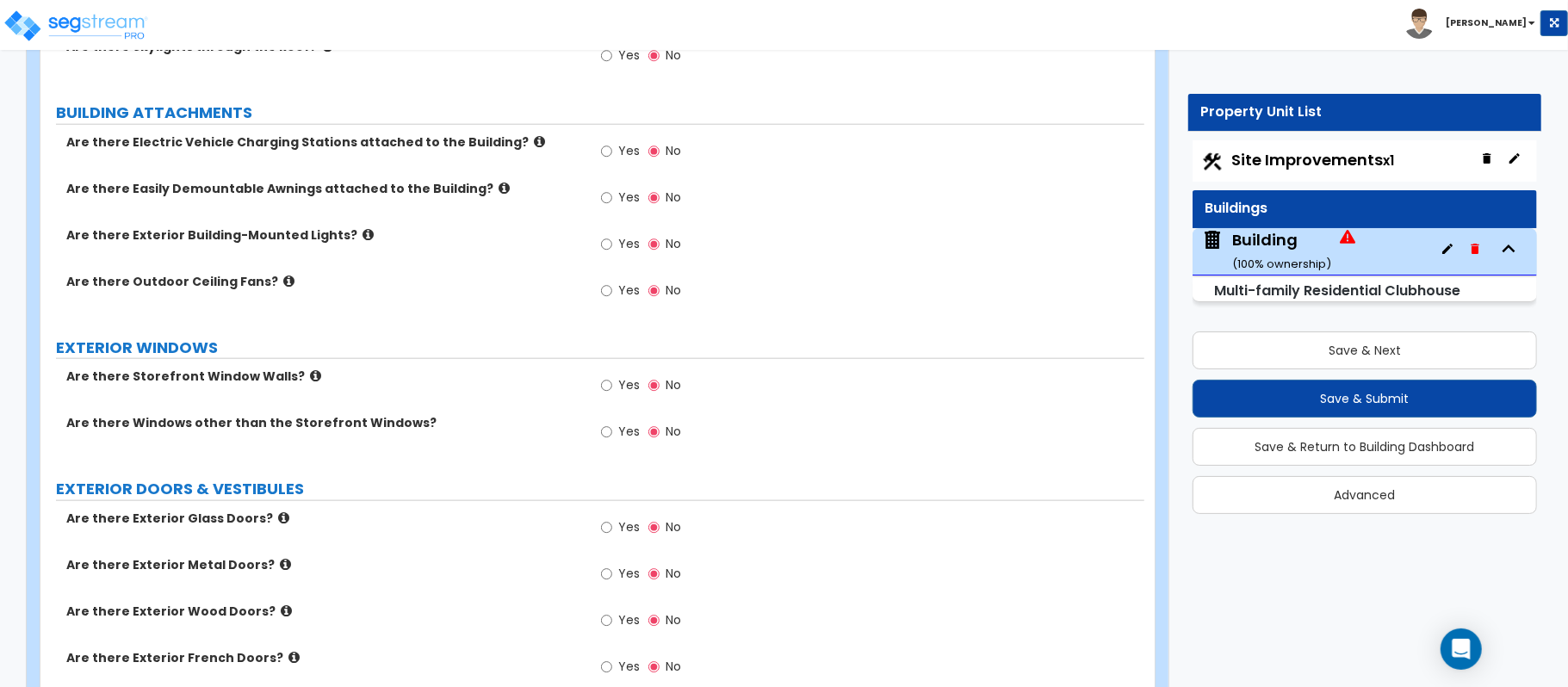
scroll to position [1310, 0]
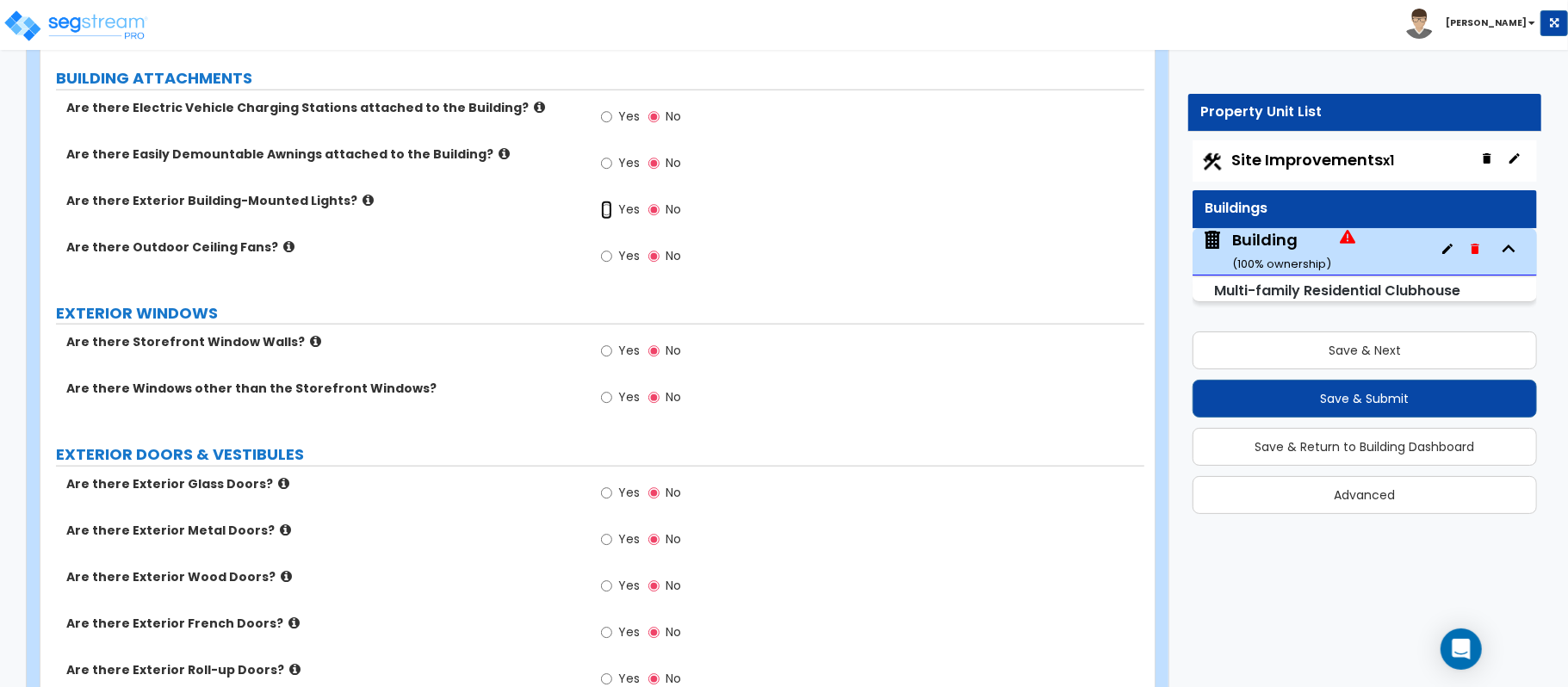
click at [612, 215] on input "Yes" at bounding box center [607, 210] width 11 height 19
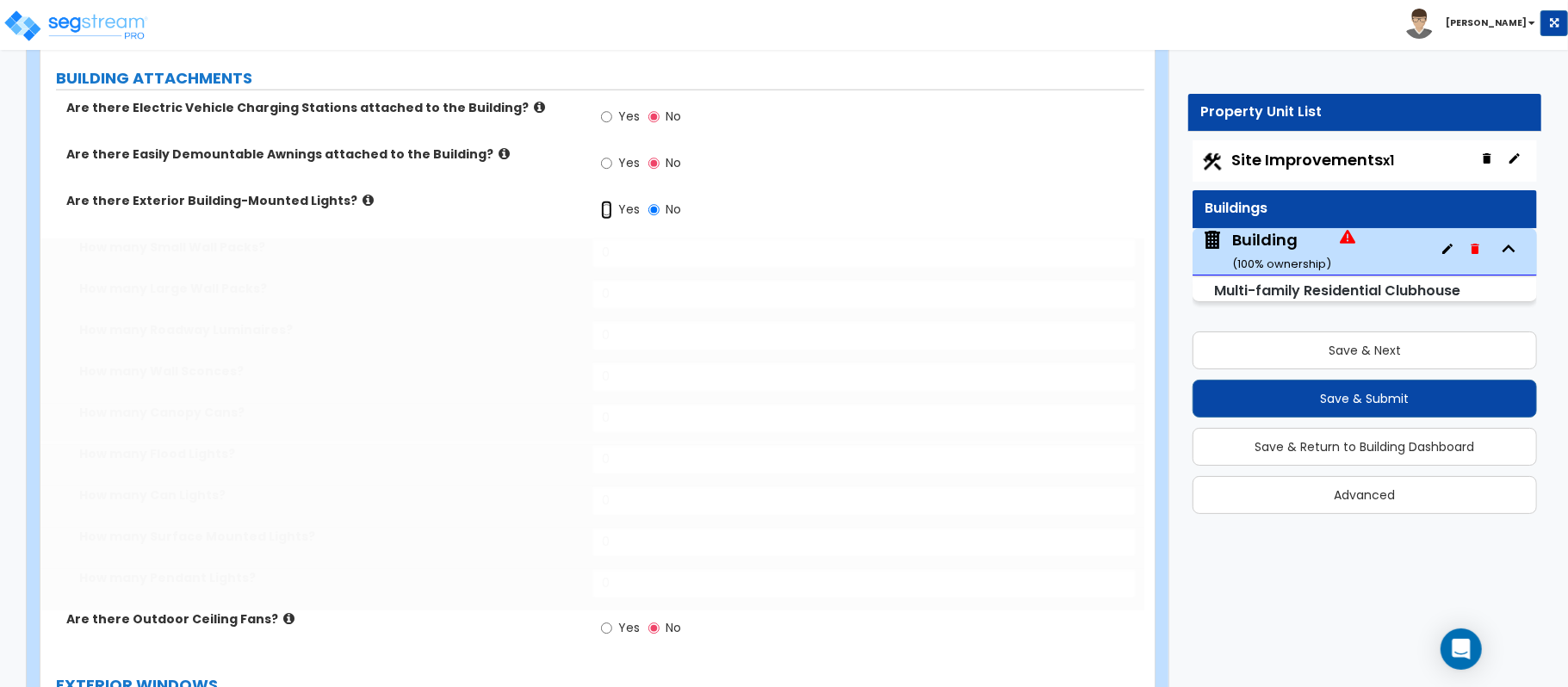
radio input "true"
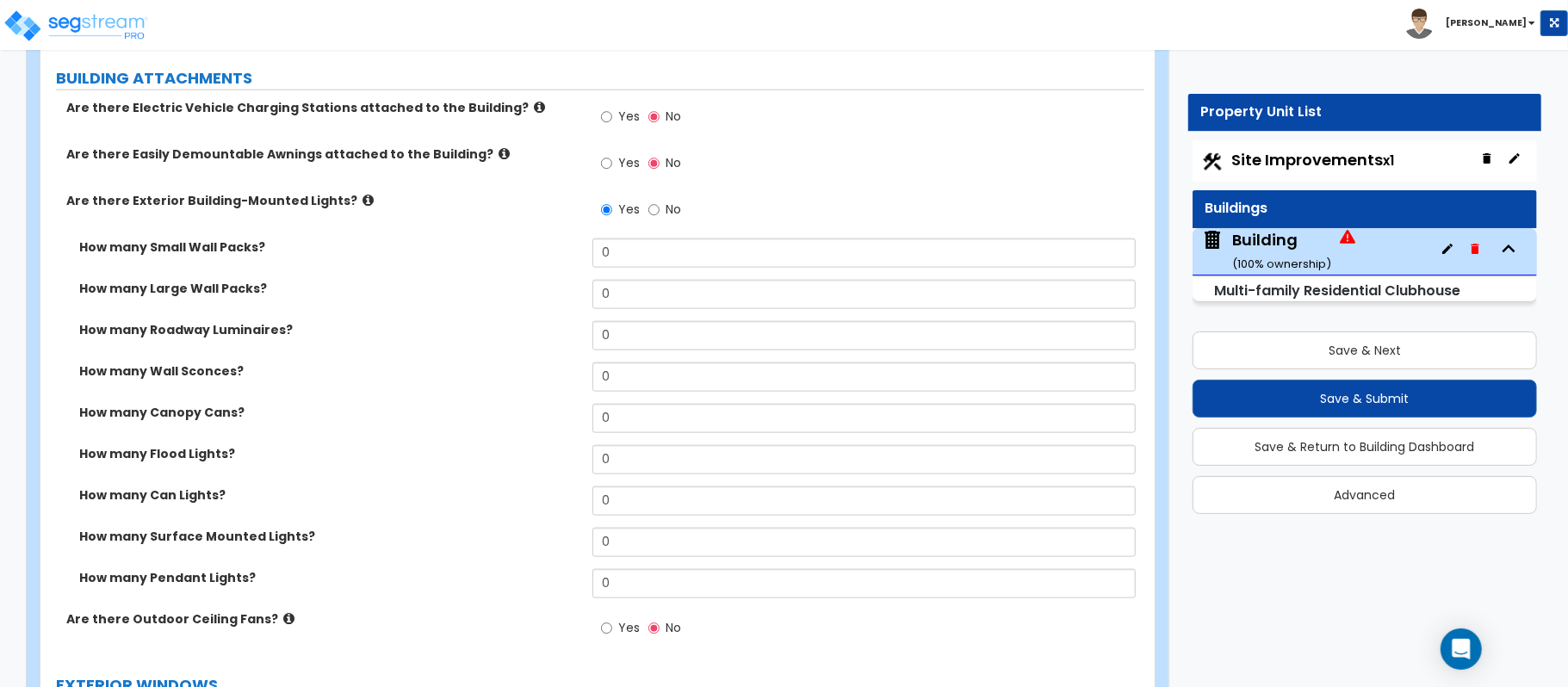
click at [614, 160] on label "Yes" at bounding box center [620, 164] width 39 height 29
click at [612, 160] on input "Yes" at bounding box center [607, 163] width 11 height 19
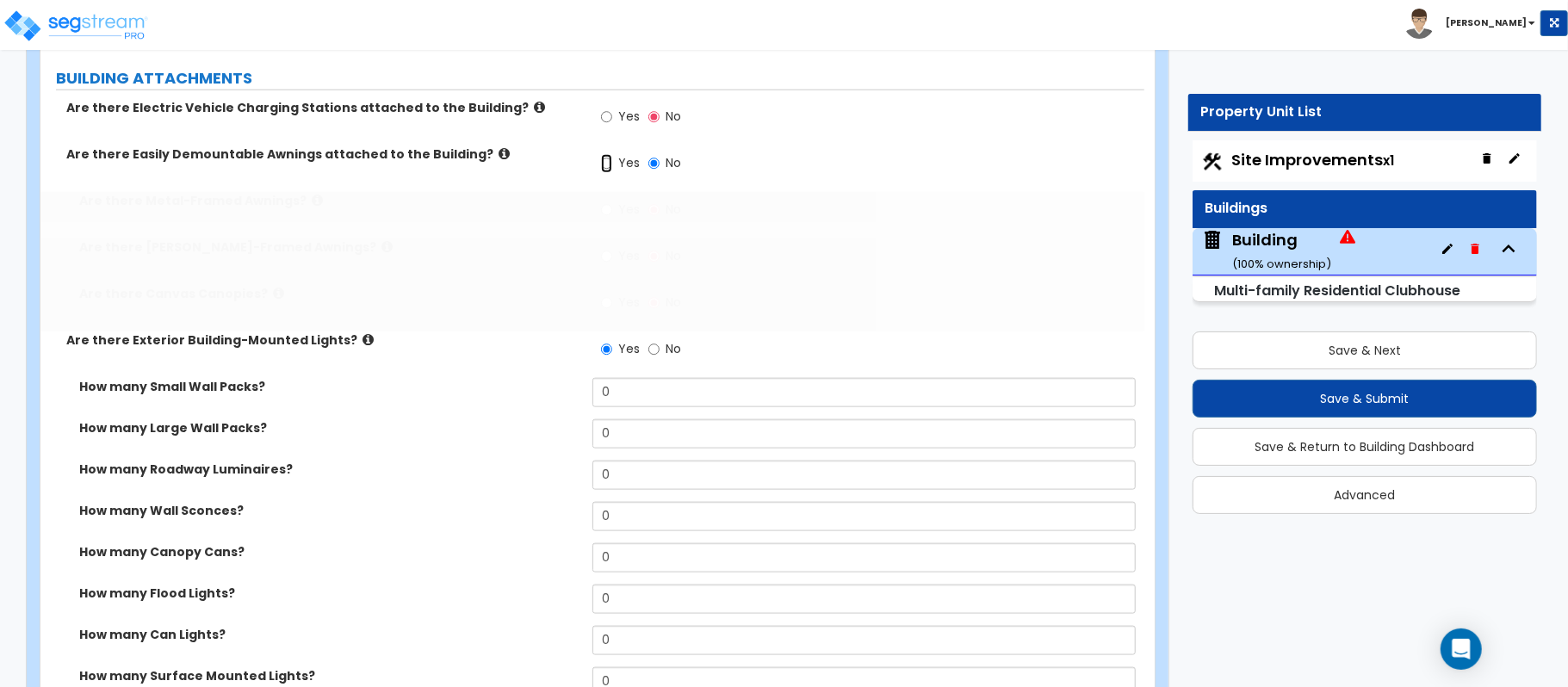
radio input "true"
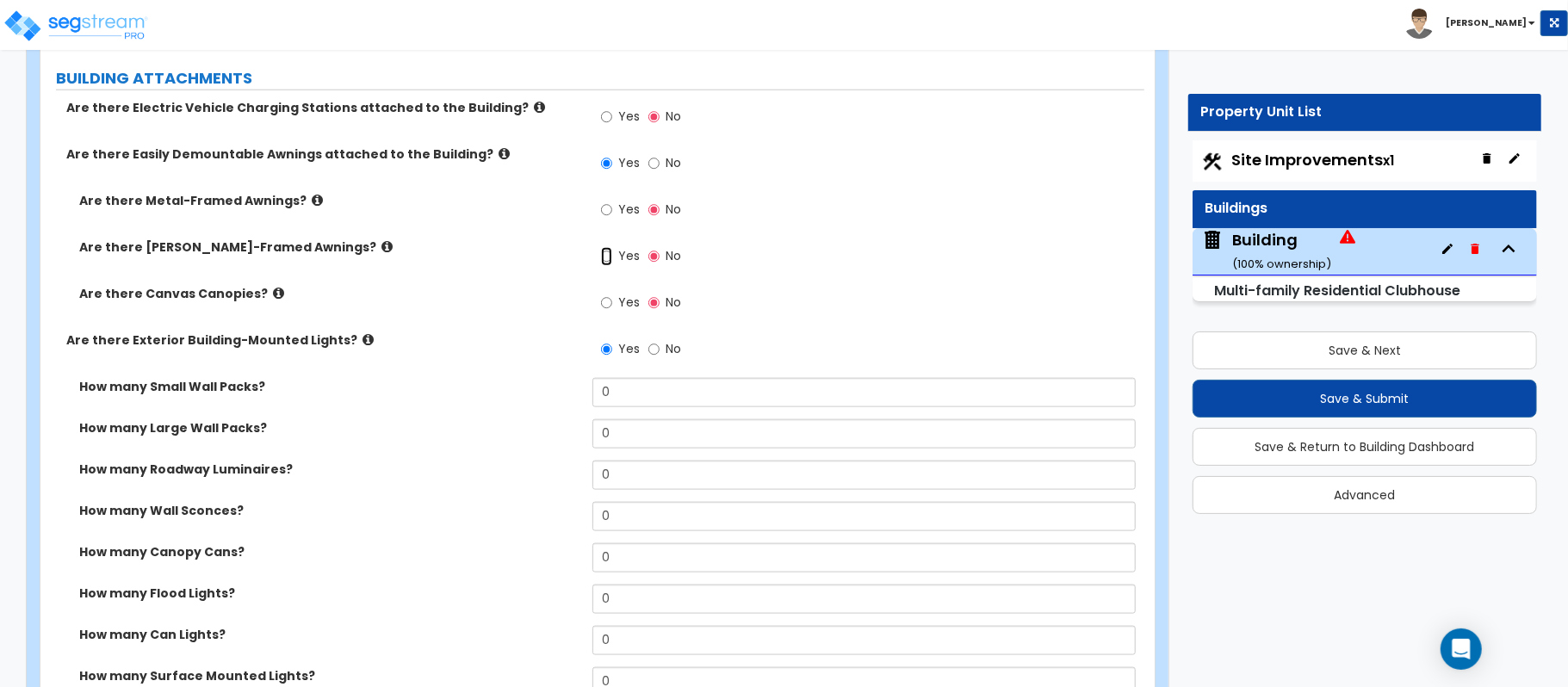
click at [610, 256] on input "Yes" at bounding box center [607, 257] width 11 height 19
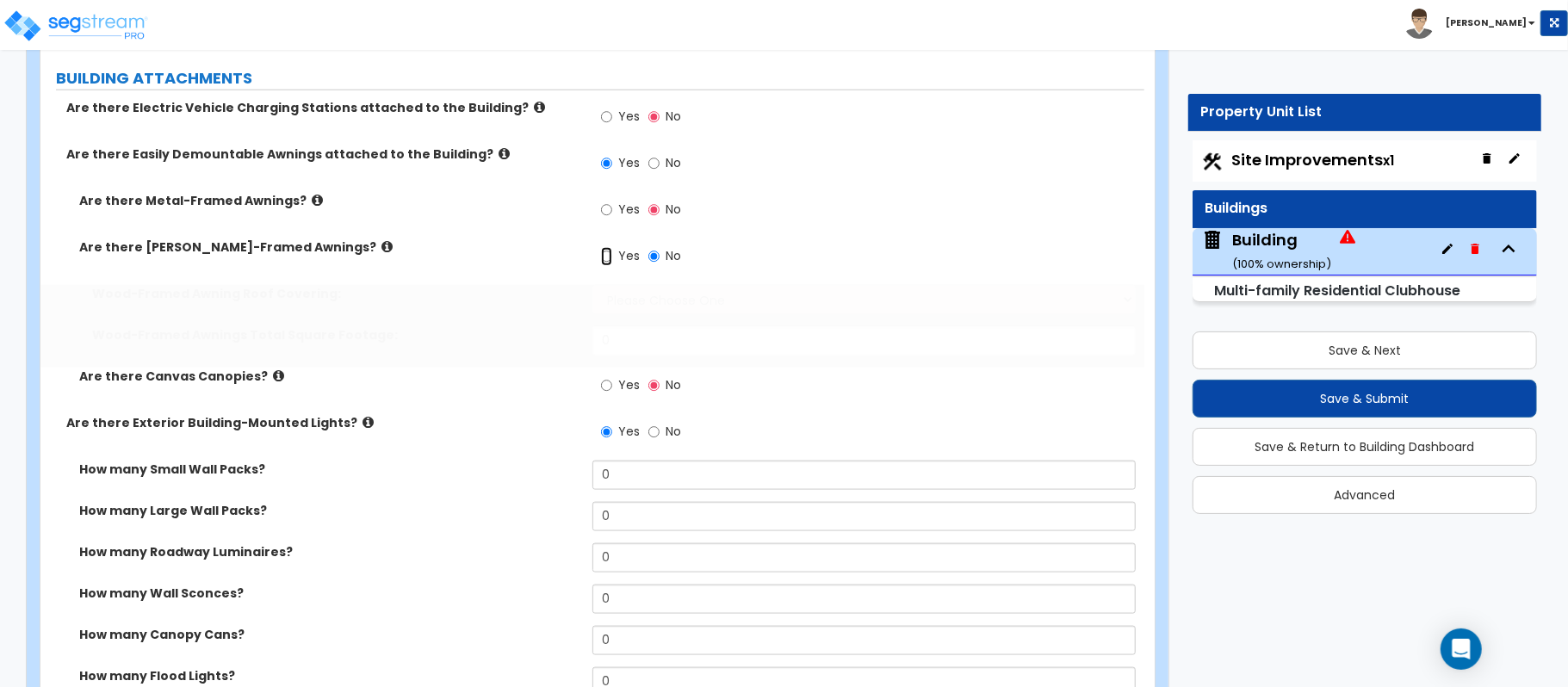
radio input "true"
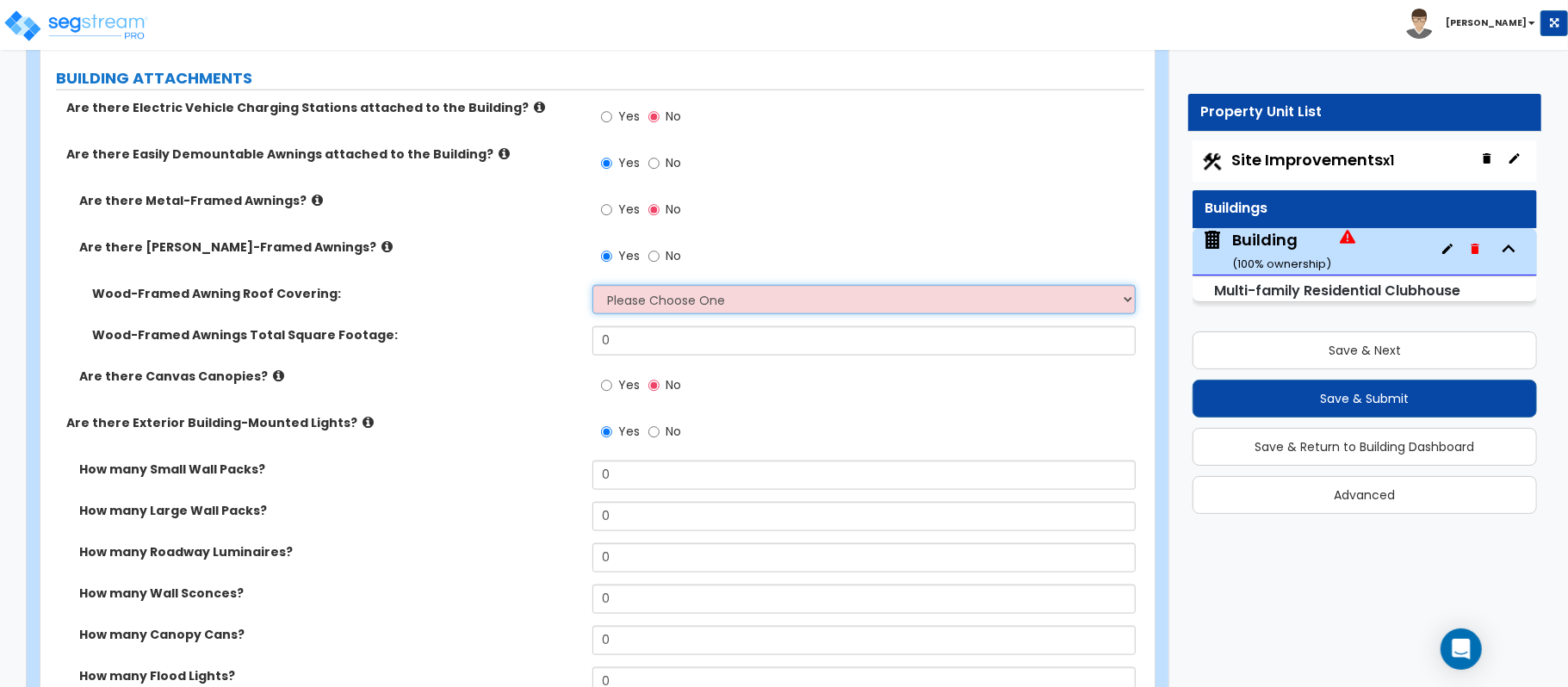
click at [646, 297] on select "Please Choose One Asphalt Shingle Clay Tile Wood Shingle Metal Shingle Standing…" at bounding box center [864, 300] width 543 height 29
click at [593, 286] on select "Please Choose One Asphalt Shingle Clay Tile Wood Shingle Metal Shingle Standing…" at bounding box center [864, 300] width 543 height 29
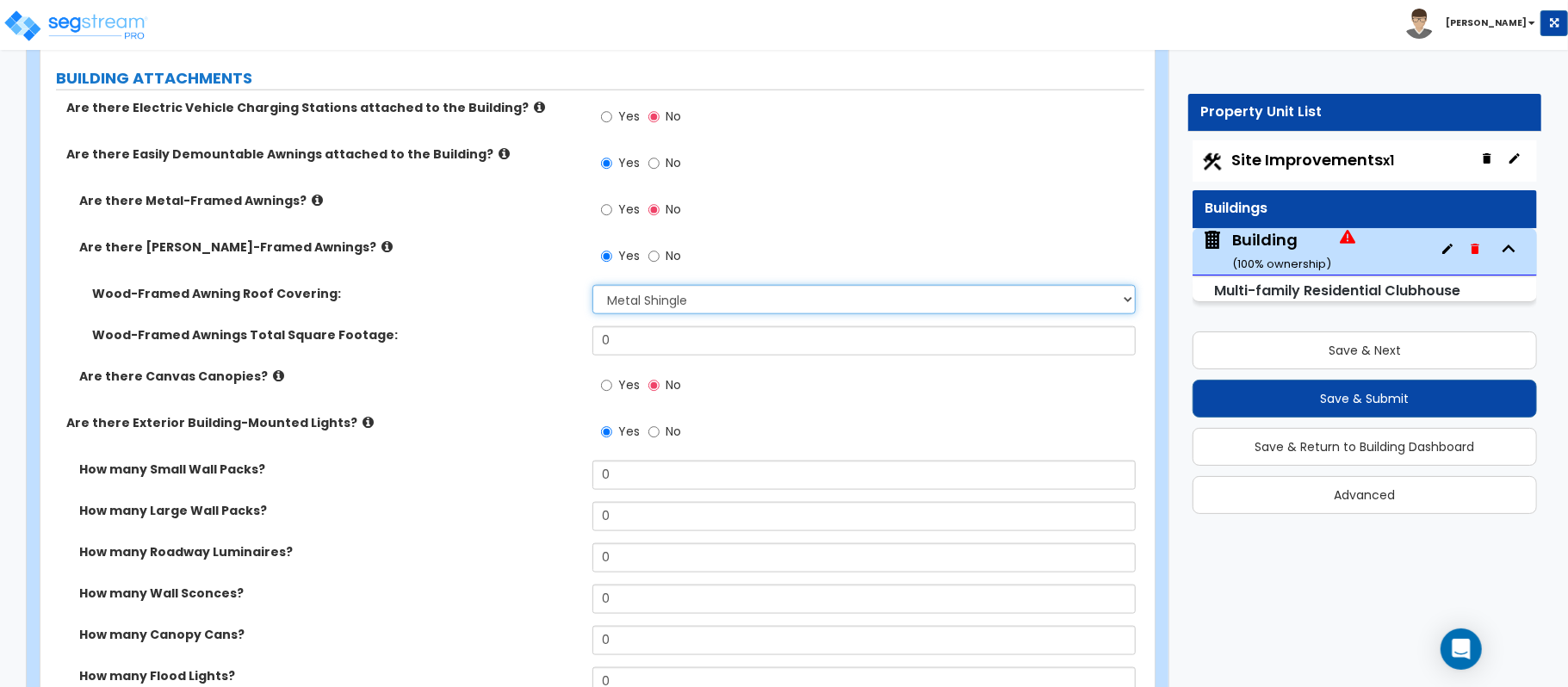
click at [699, 303] on select "Please Choose One Asphalt Shingle Clay Tile Wood Shingle Metal Shingle Standing…" at bounding box center [864, 300] width 543 height 29
select select "1"
click at [593, 286] on select "Please Choose One Asphalt Shingle Clay Tile Wood Shingle Metal Shingle Standing…" at bounding box center [864, 300] width 543 height 29
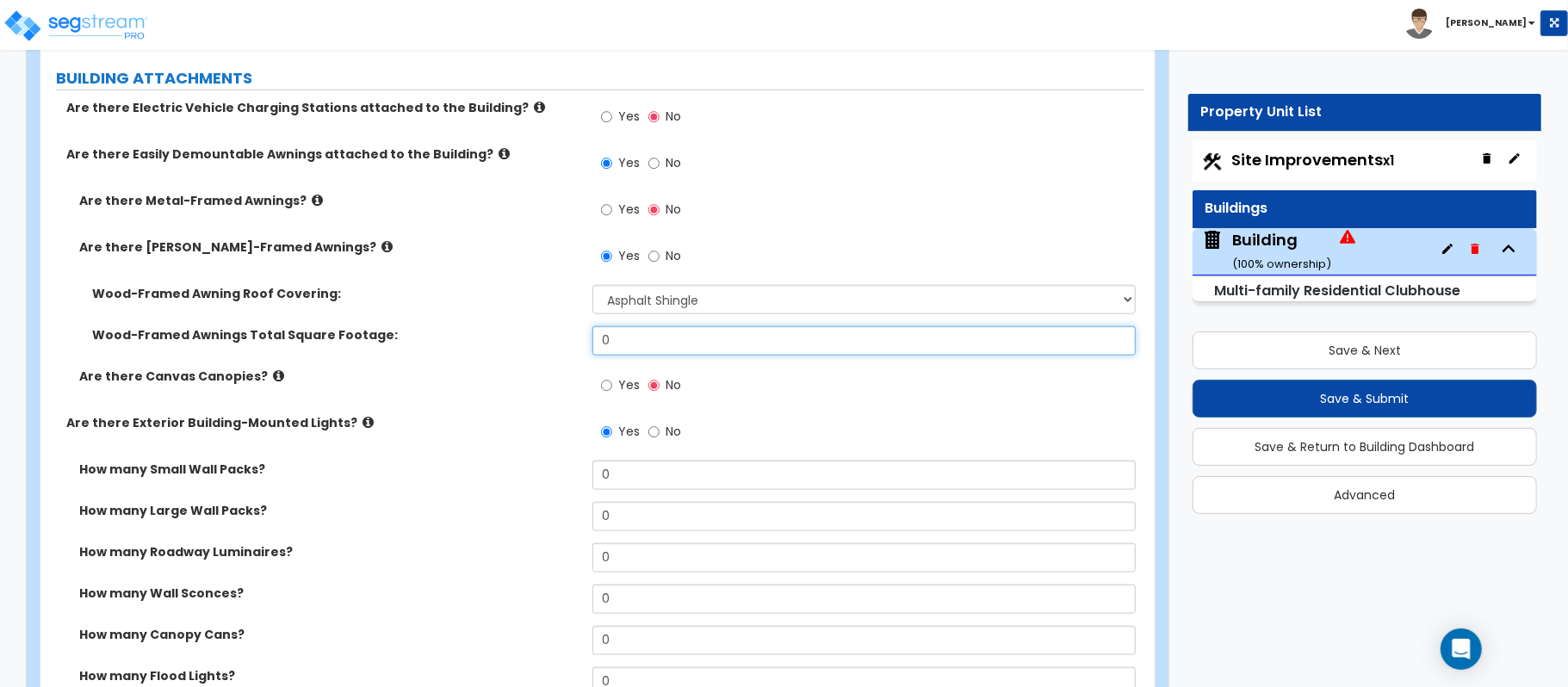
drag, startPoint x: 675, startPoint y: 342, endPoint x: 536, endPoint y: 341, distance: 139.0
click at [536, 341] on div "Wood-Framed Awnings Total Square Footage: 0" at bounding box center [593, 347] width 1104 height 42
type input "50"
click at [463, 492] on div "How many Small Wall Packs? 0" at bounding box center [593, 482] width 1104 height 42
click at [273, 379] on icon at bounding box center [279, 376] width 11 height 13
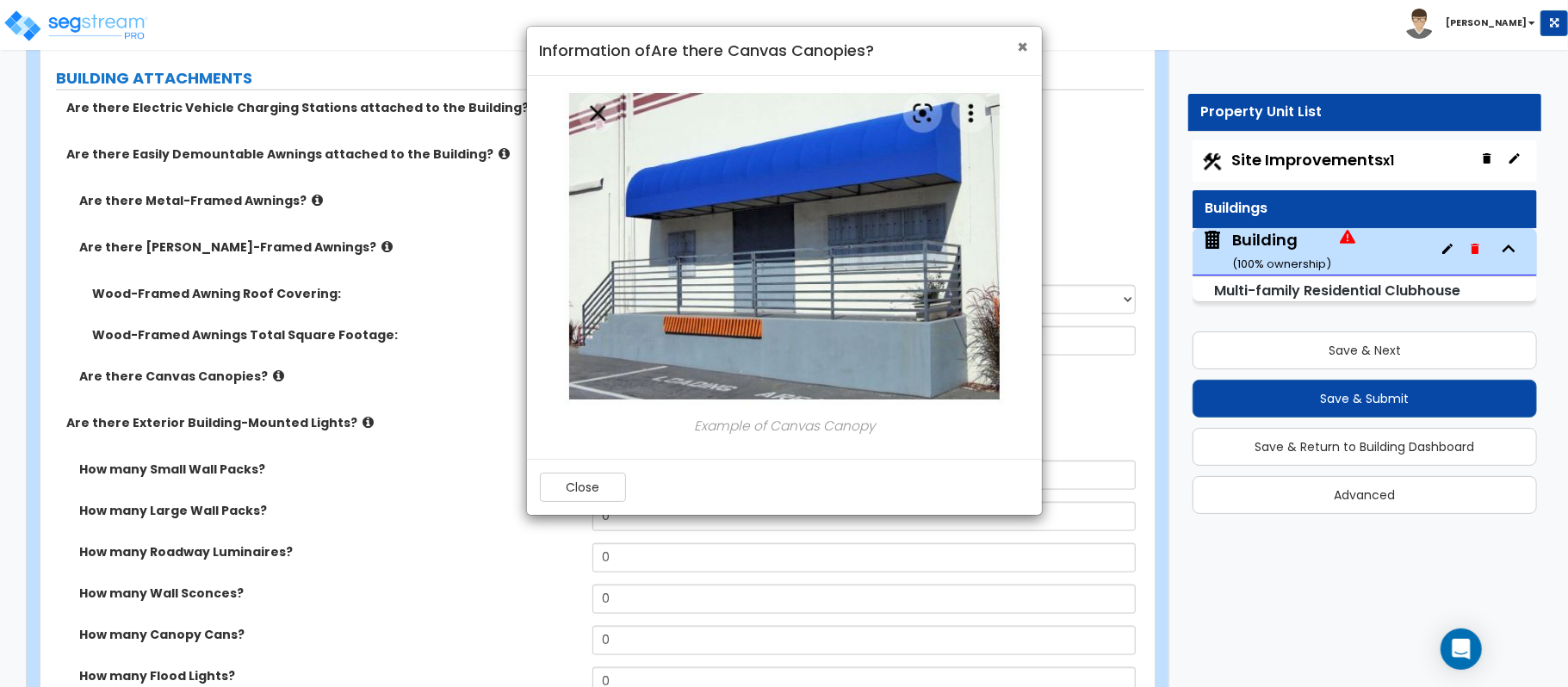
click at [1026, 43] on span "×" at bounding box center [1024, 46] width 11 height 25
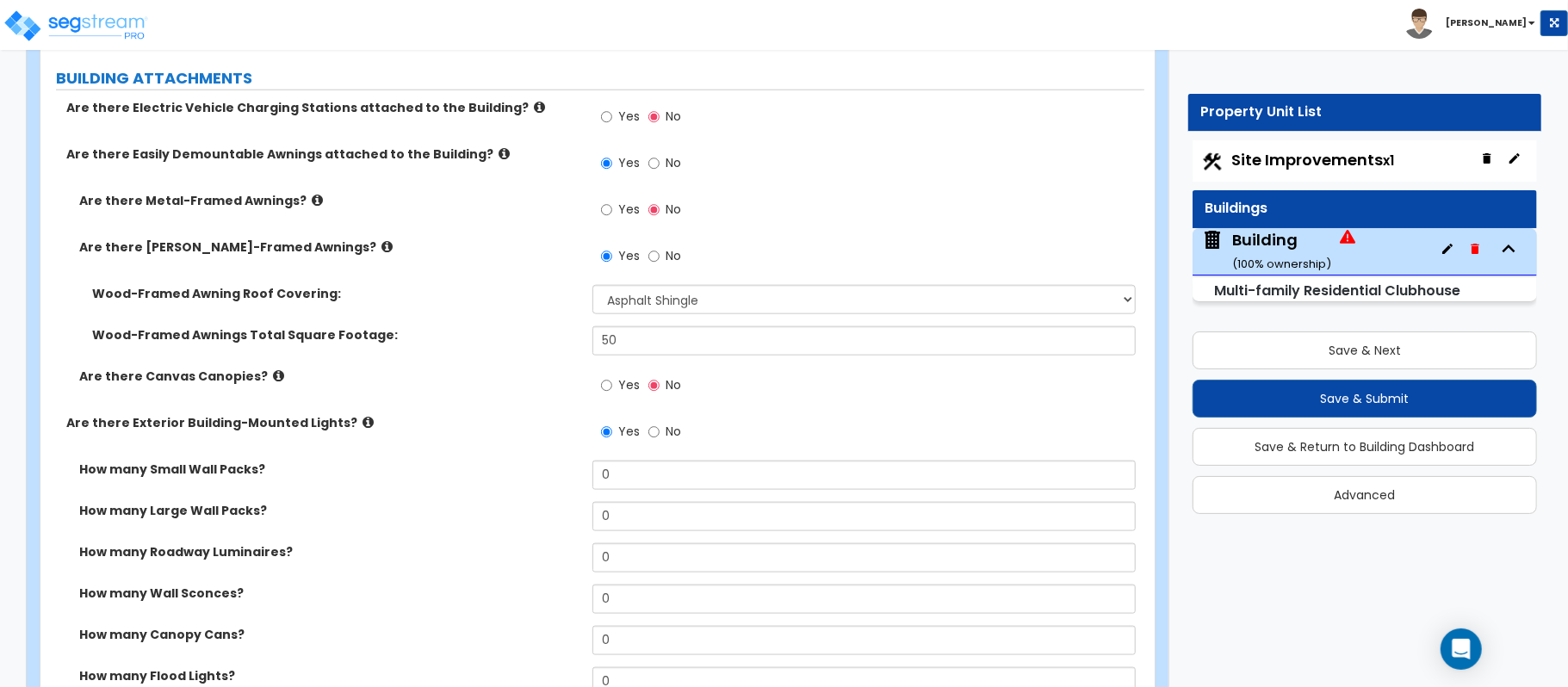
click at [337, 404] on div "Are there Canvas Canopies? Yes No" at bounding box center [593, 390] width 1104 height 46
click at [363, 422] on icon at bounding box center [369, 422] width 11 height 13
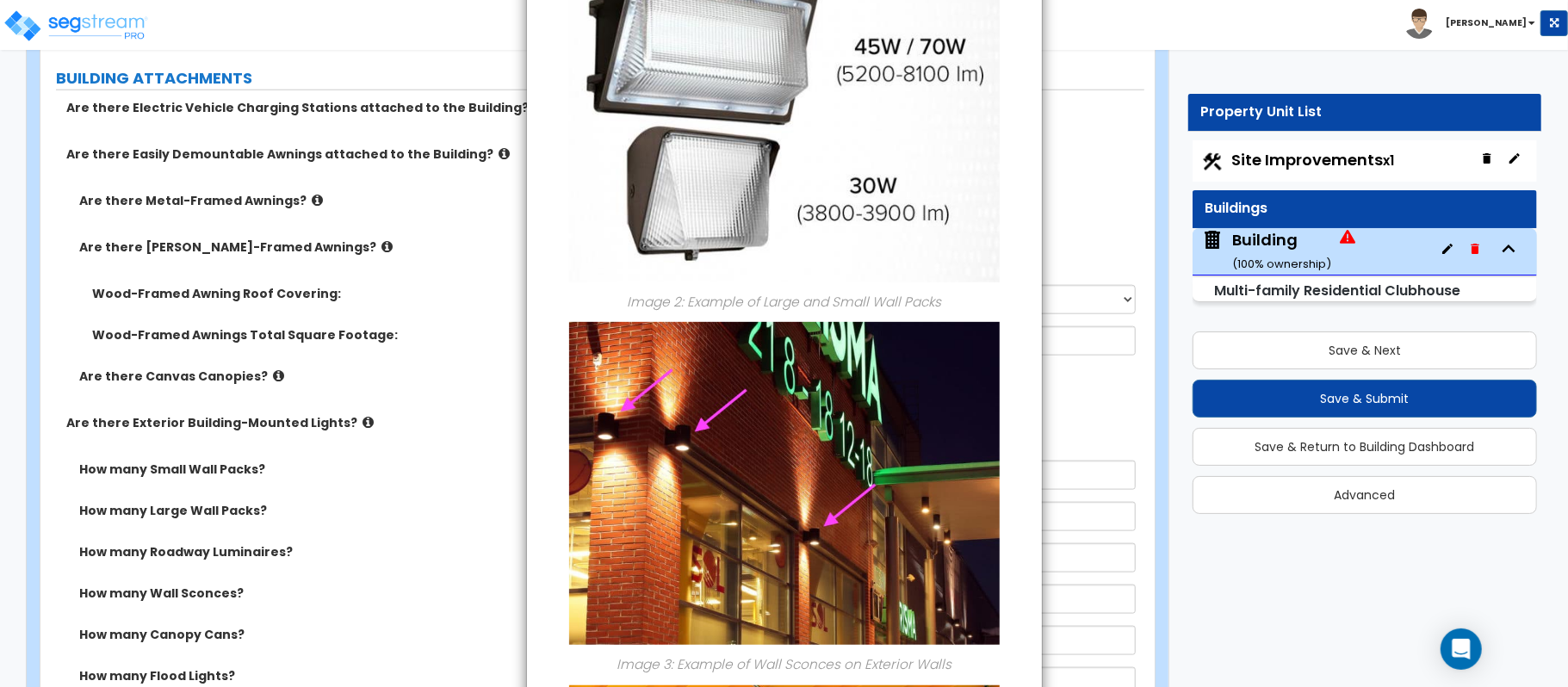
scroll to position [0, 0]
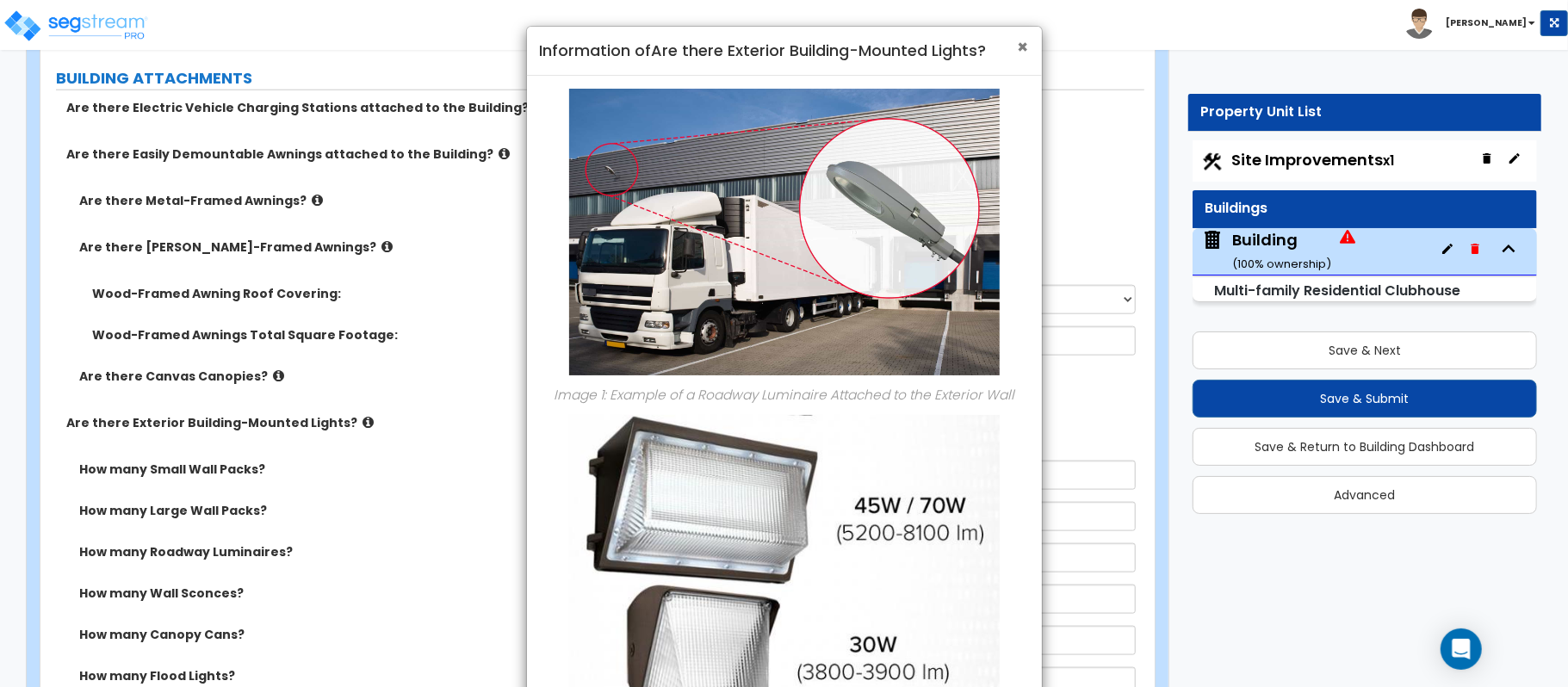
click at [1024, 50] on span "×" at bounding box center [1024, 46] width 11 height 25
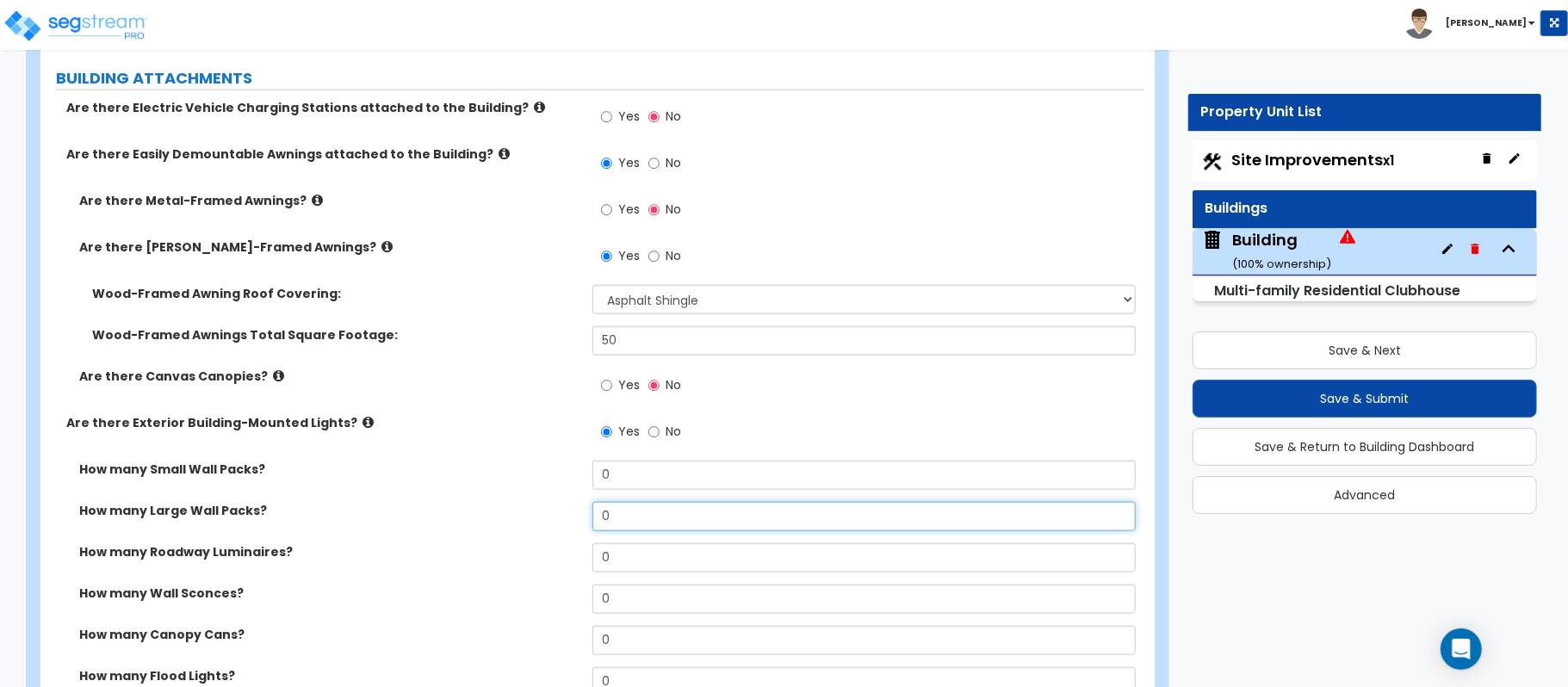
click at [625, 522] on input "0" at bounding box center [864, 516] width 543 height 29
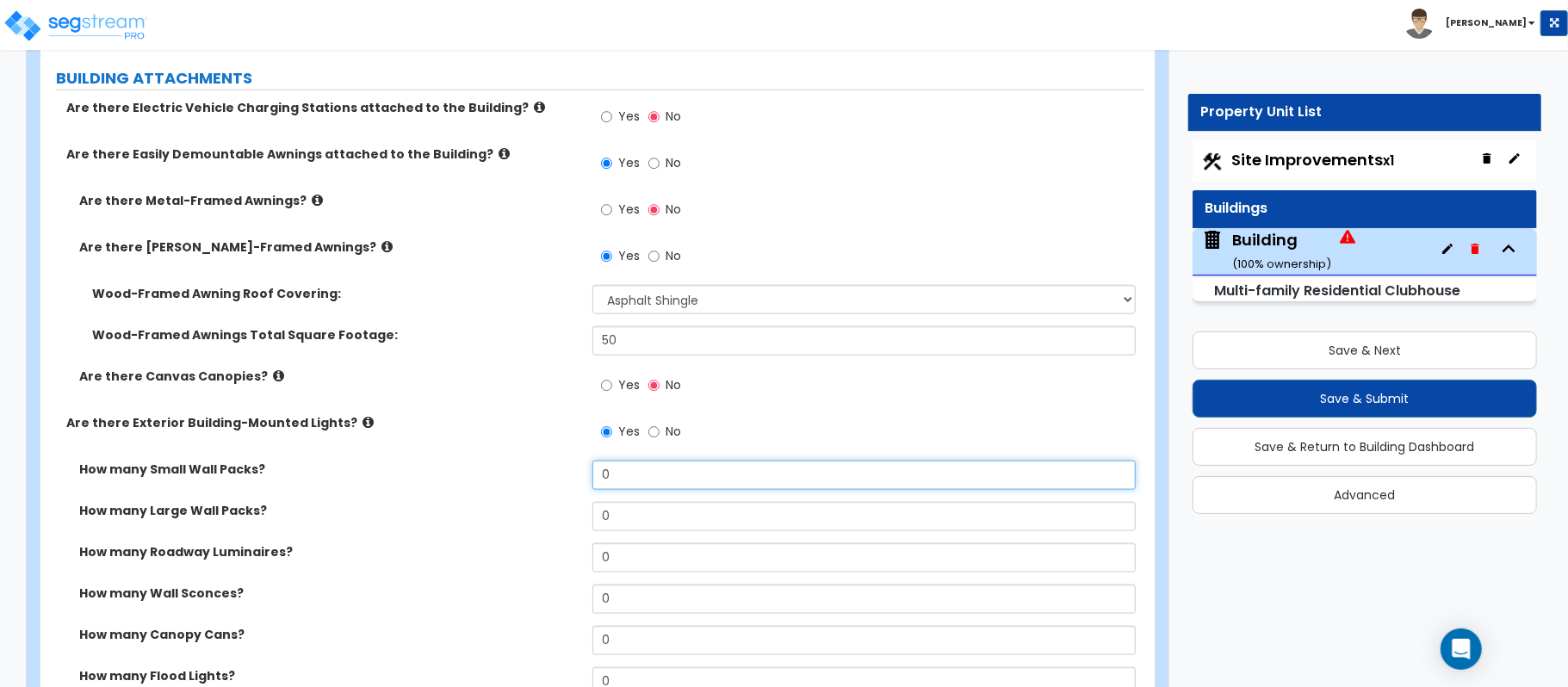
drag, startPoint x: 631, startPoint y: 467, endPoint x: 545, endPoint y: 480, distance: 87.0
click at [545, 480] on div "How many Small Wall Packs? 0" at bounding box center [593, 482] width 1104 height 42
type input "1"
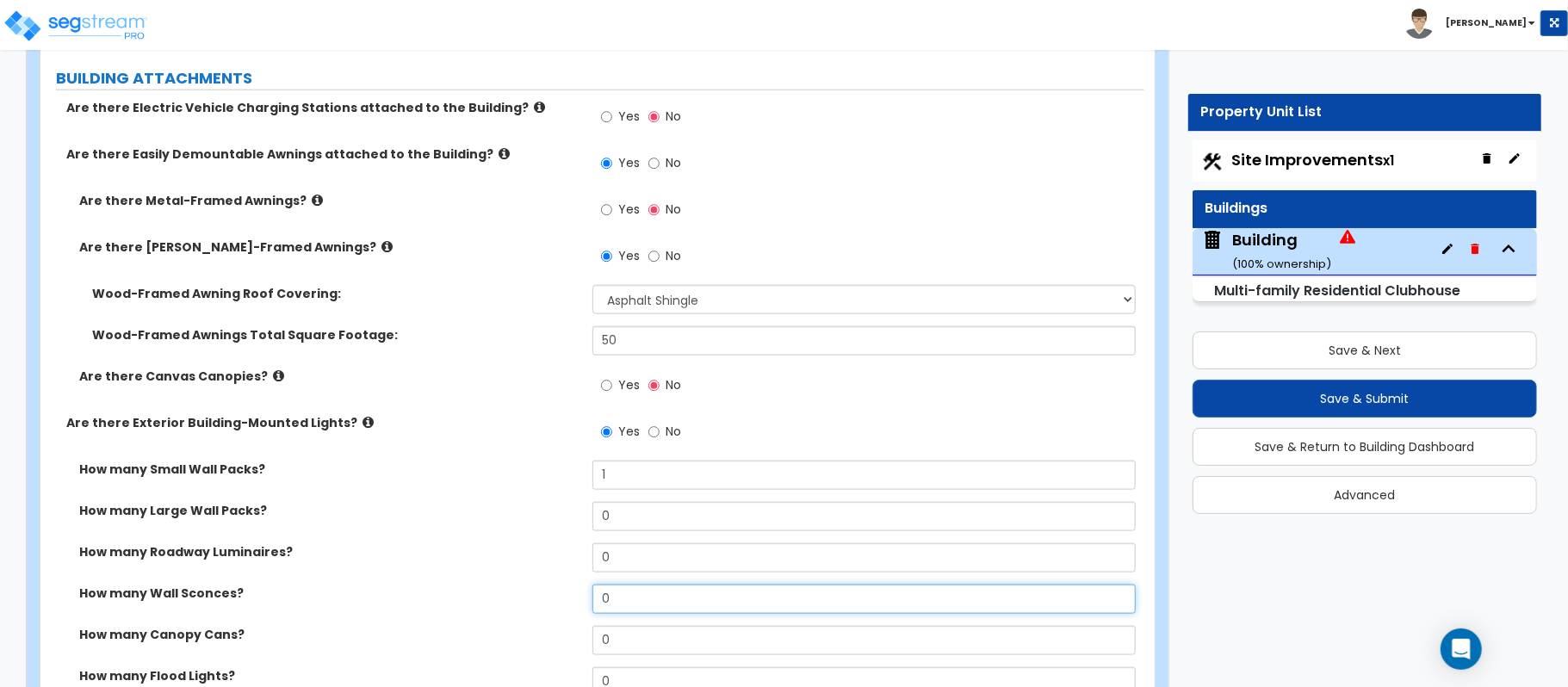
drag, startPoint x: 620, startPoint y: 599, endPoint x: 579, endPoint y: 593, distance: 41.4
click at [579, 593] on div "How many Wall Sconces? 0" at bounding box center [593, 606] width 1104 height 42
type input "1"
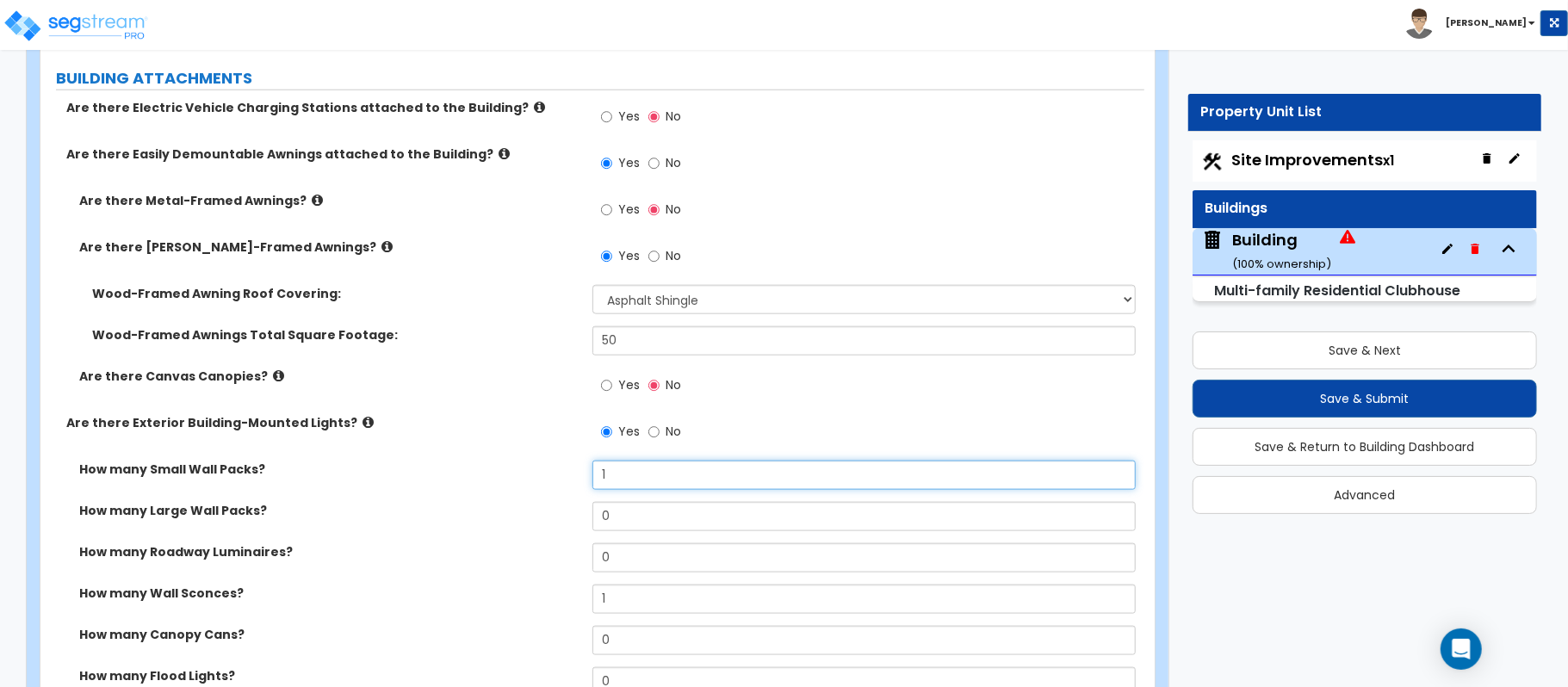
drag, startPoint x: 631, startPoint y: 480, endPoint x: 562, endPoint y: 479, distance: 69.0
click at [562, 479] on div "How many Small Wall Packs? 1" at bounding box center [593, 482] width 1104 height 42
type input "2"
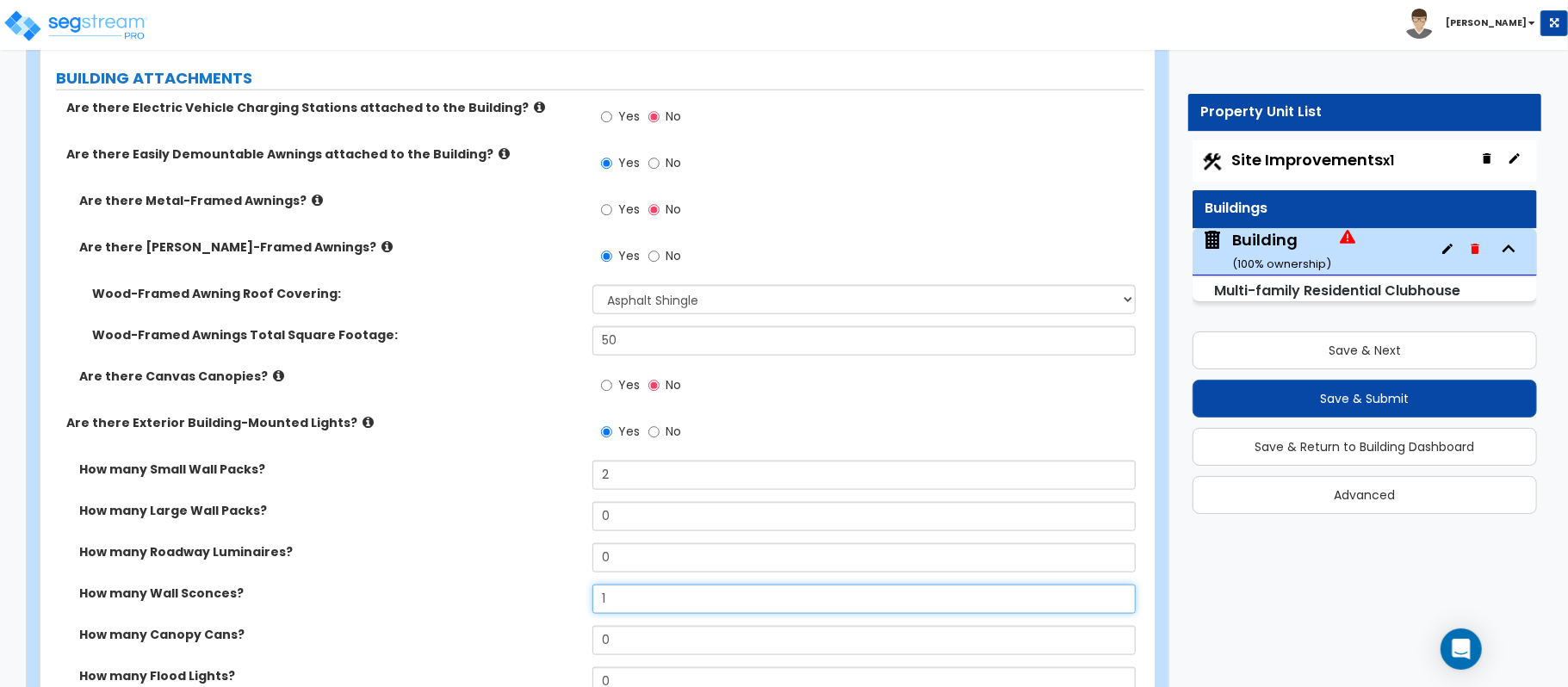
drag, startPoint x: 630, startPoint y: 610, endPoint x: 548, endPoint y: 615, distance: 82.2
click at [548, 615] on div "How many Wall Sconces? 1" at bounding box center [593, 606] width 1104 height 42
type input "2"
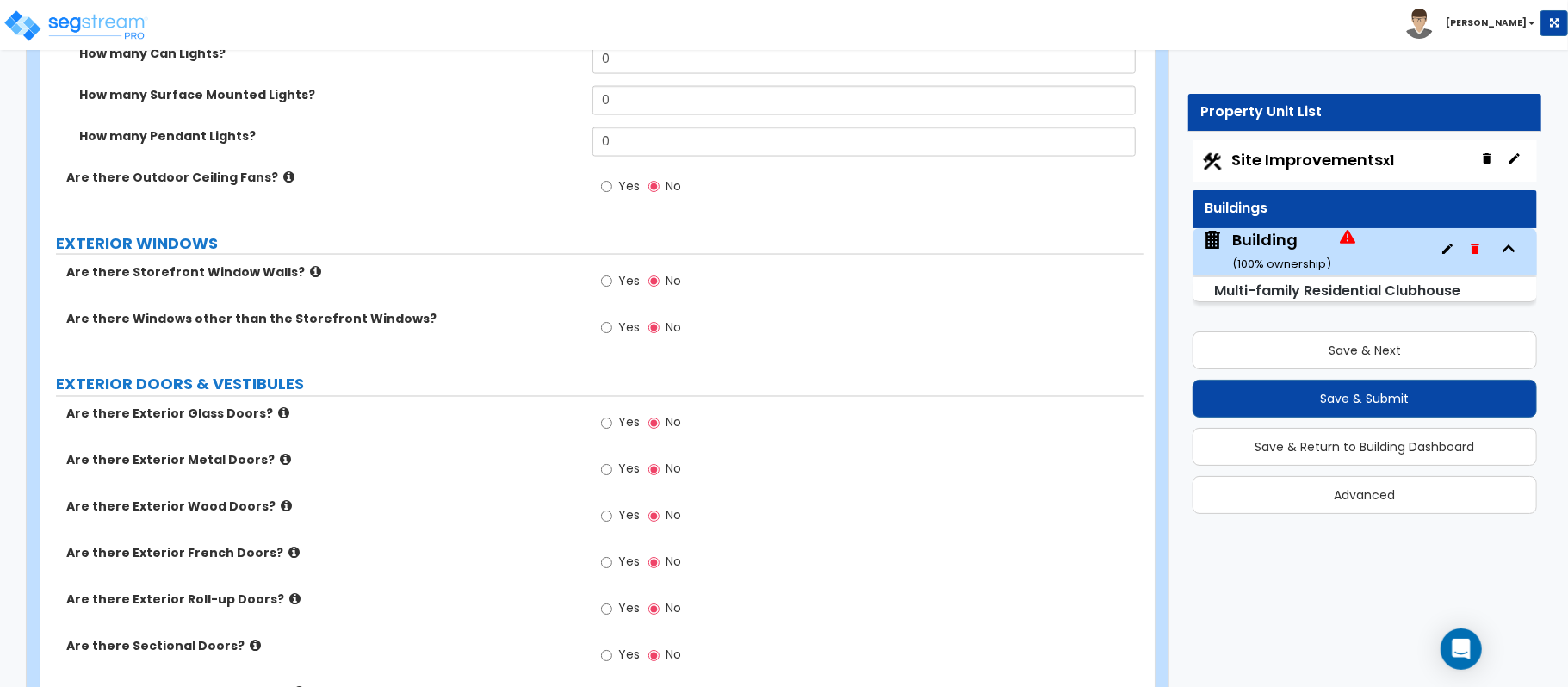
scroll to position [1999, 0]
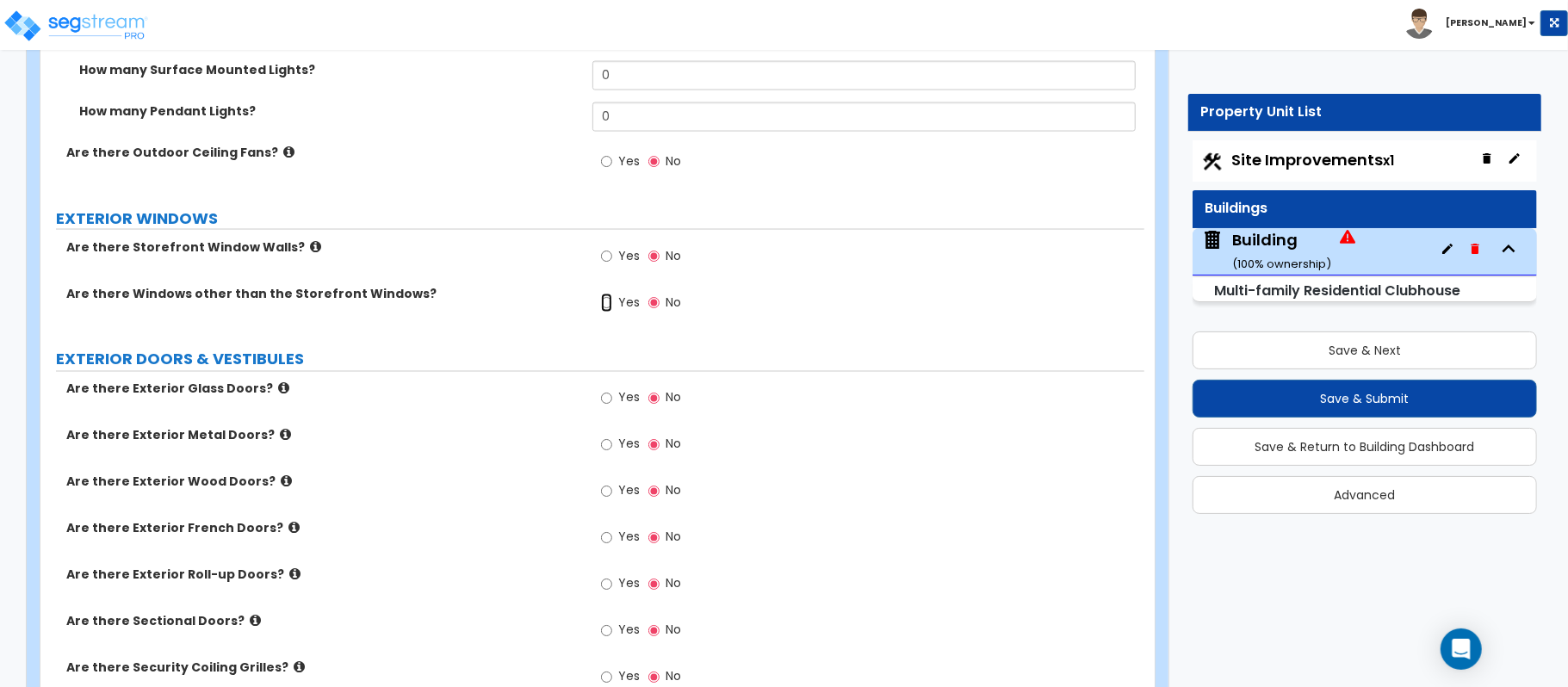
click at [610, 305] on input "Yes" at bounding box center [607, 303] width 11 height 19
radio input "true"
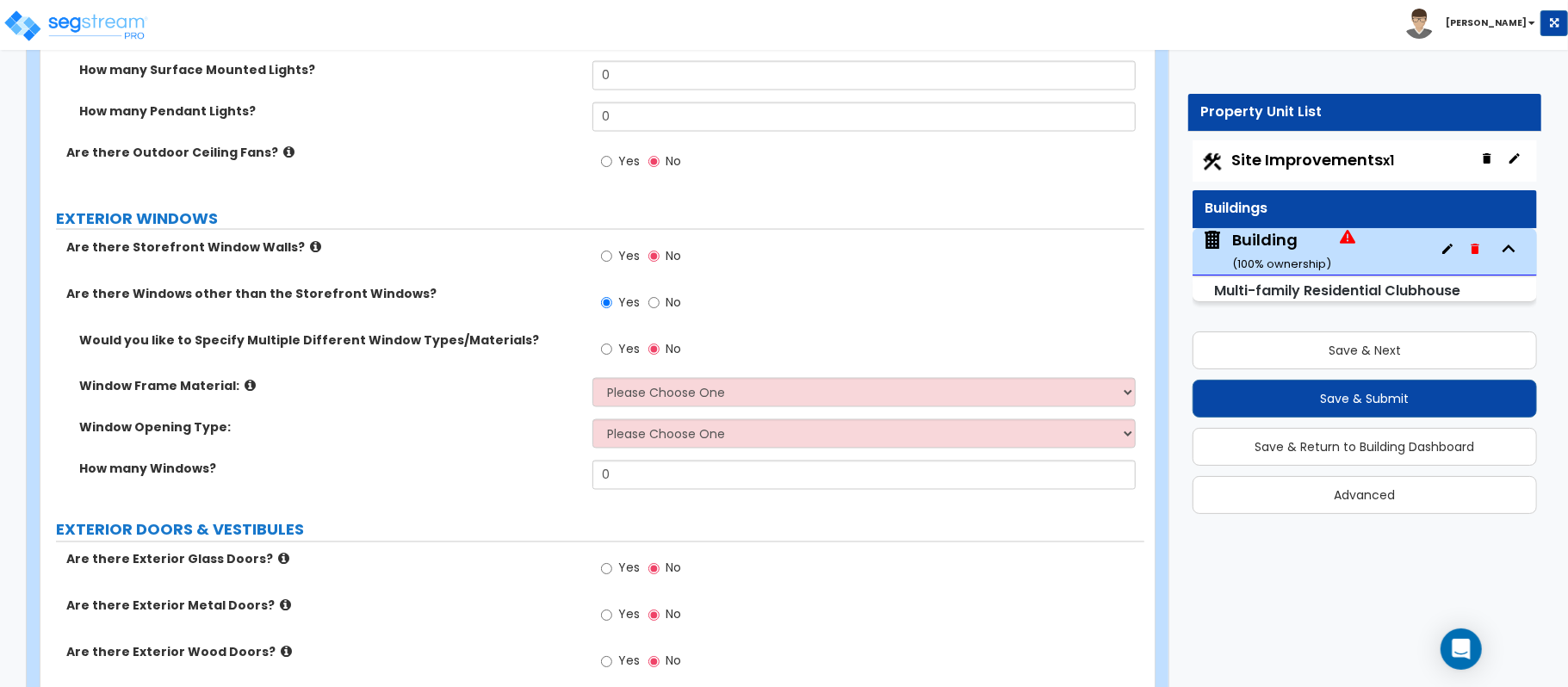
click at [684, 378] on div "Yes No" at bounding box center [869, 354] width 552 height 46
click at [707, 387] on select "Please Choose One Vinyl Aluminum Wood" at bounding box center [864, 392] width 543 height 29
select select "3"
click at [593, 381] on select "Please Choose One Vinyl Aluminum Wood" at bounding box center [864, 392] width 543 height 29
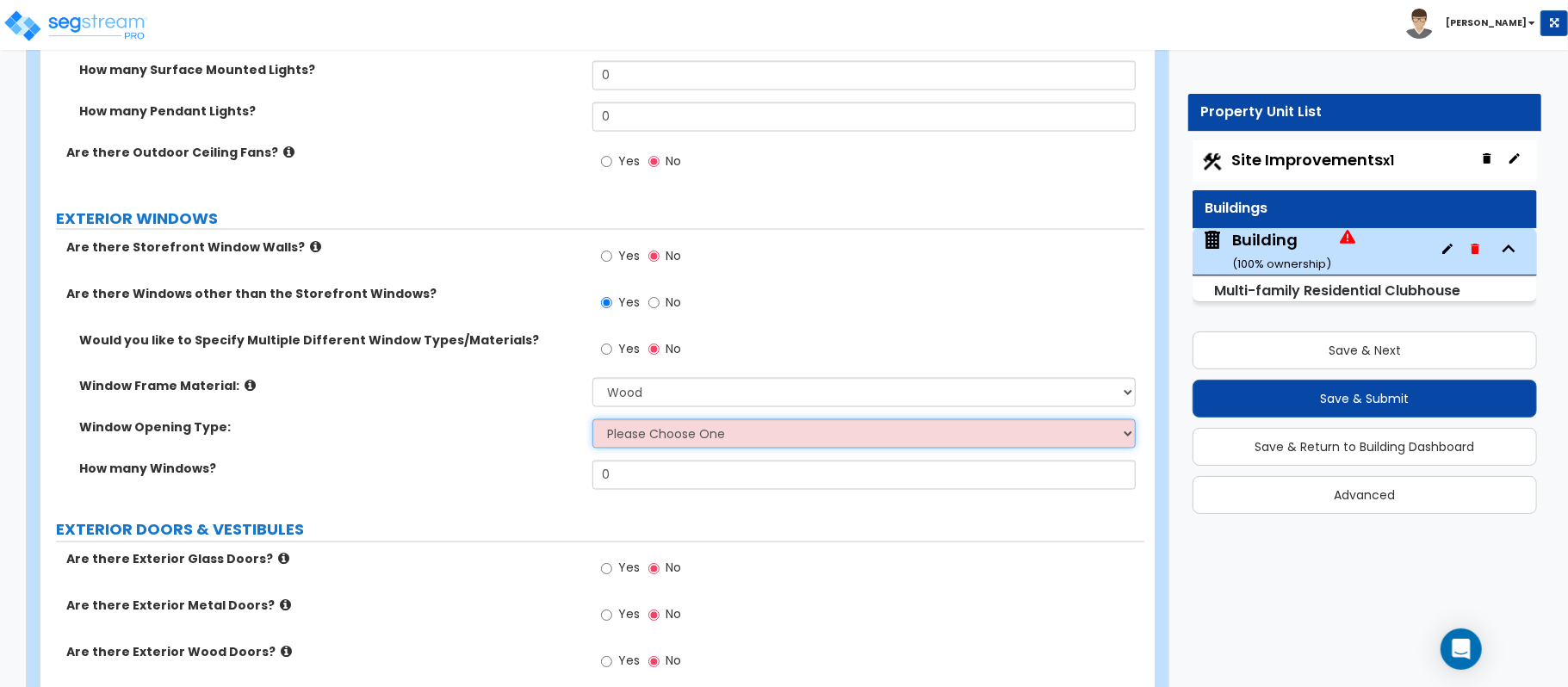
click at [663, 444] on select "Please Choose One Sliding Window Fixed/Picture Window Awning Window Swing/Casem…" at bounding box center [864, 434] width 543 height 29
select select "2"
click at [593, 422] on select "Please Choose One Sliding Window Fixed/Picture Window Awning Window Swing/Casem…" at bounding box center [864, 434] width 543 height 29
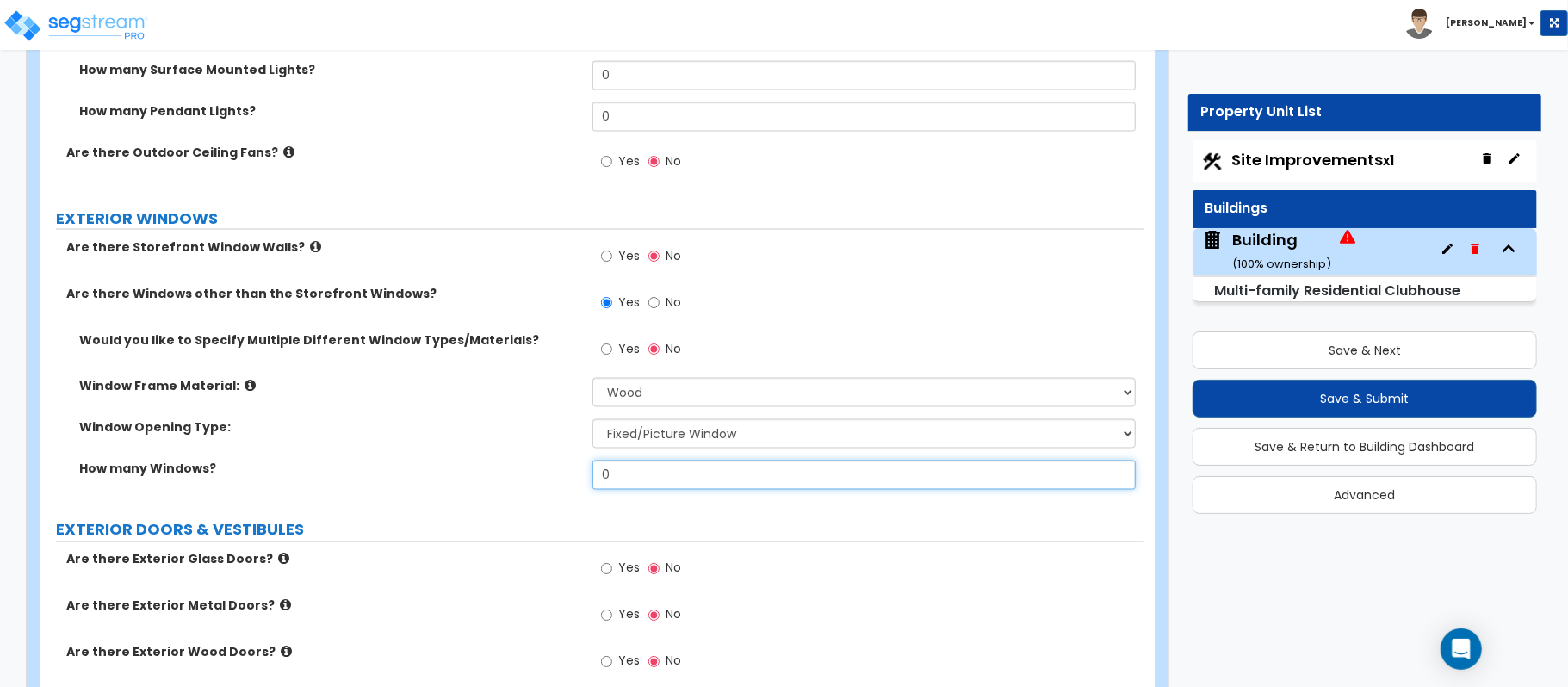
drag, startPoint x: 649, startPoint y: 488, endPoint x: 528, endPoint y: 472, distance: 122.1
click at [528, 472] on div "How many Windows? 0" at bounding box center [593, 482] width 1104 height 42
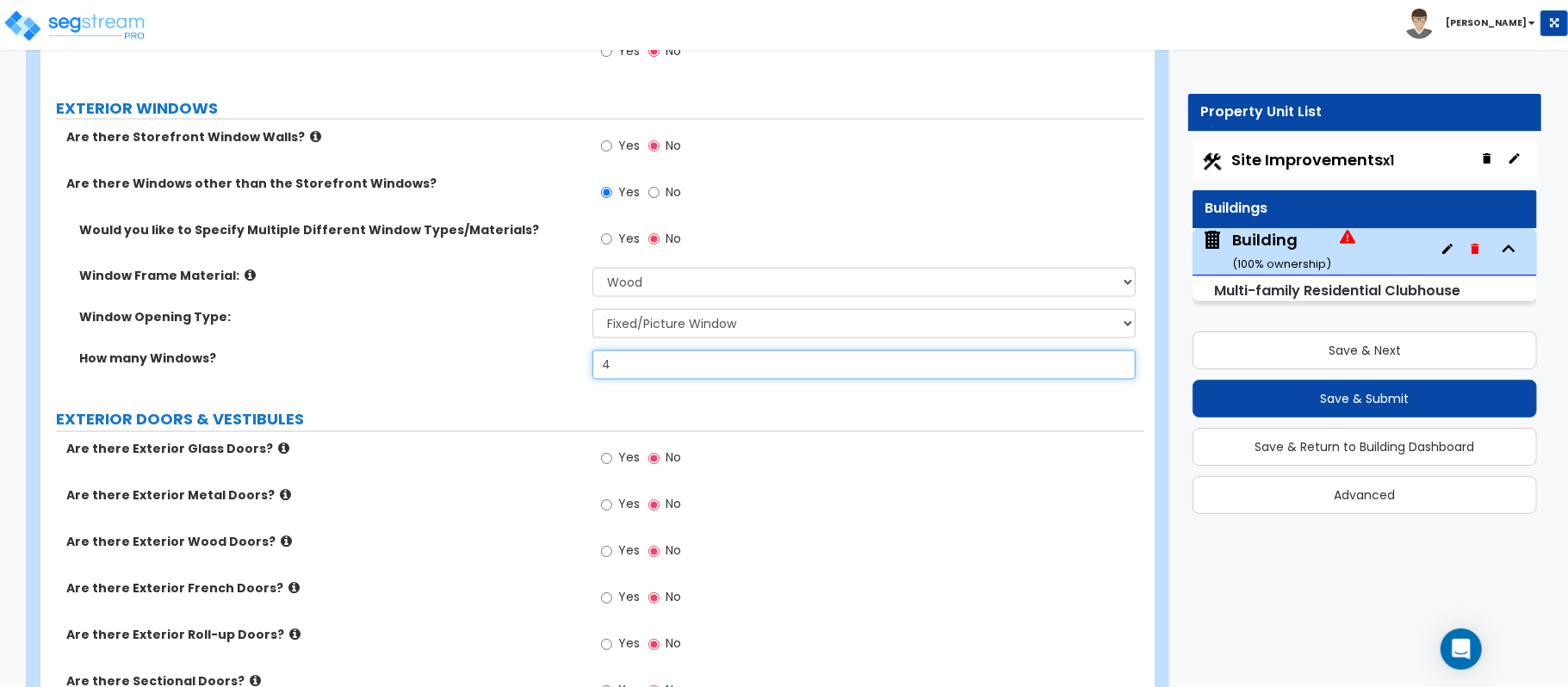
scroll to position [2228, 0]
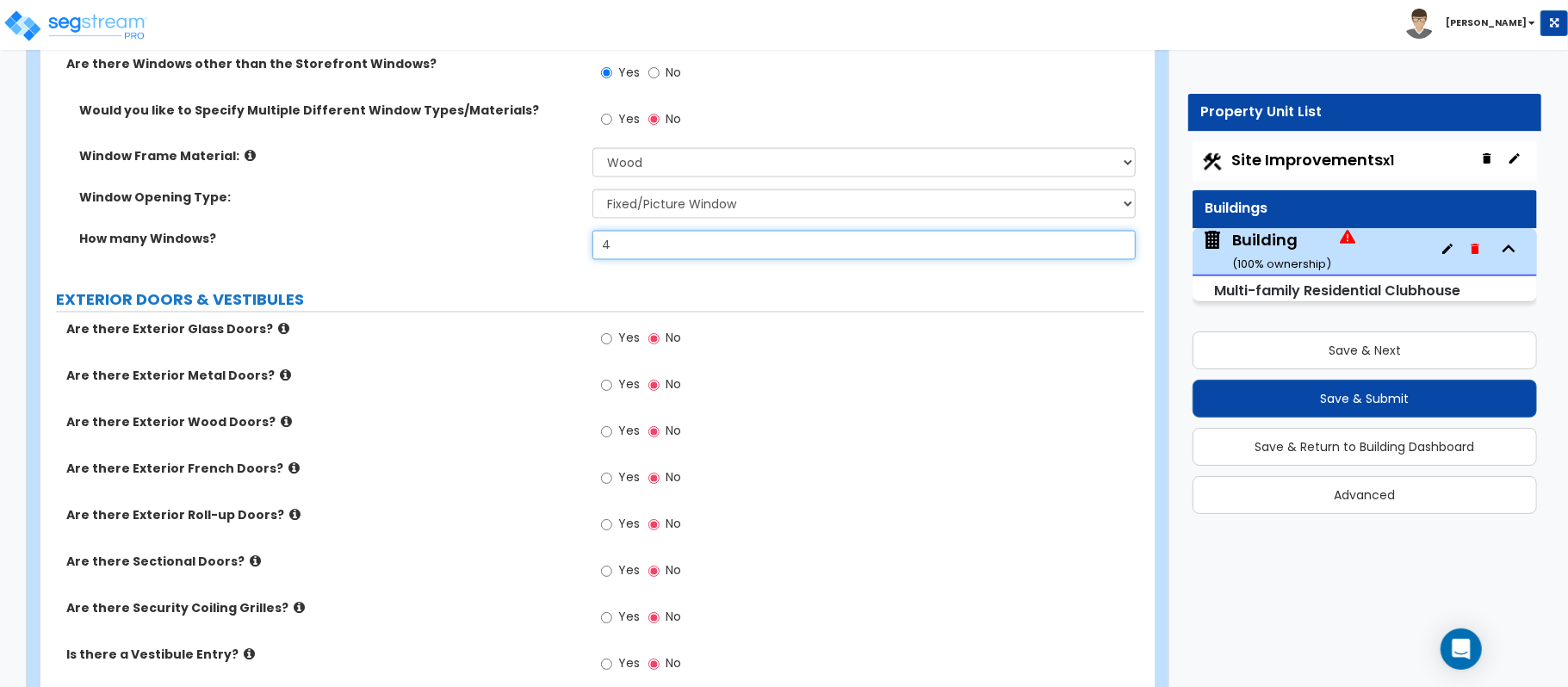
type input "4"
click at [605, 342] on input "Yes" at bounding box center [607, 339] width 11 height 19
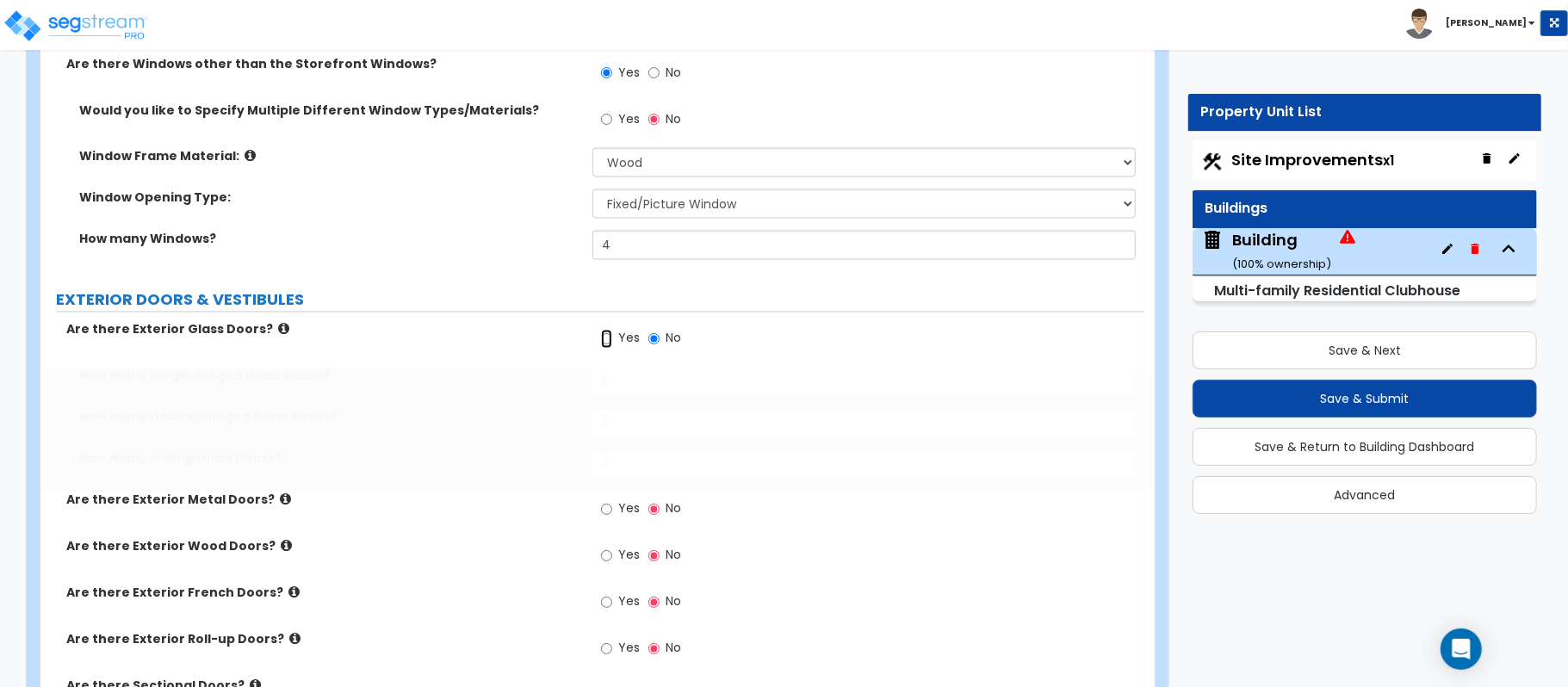
radio input "true"
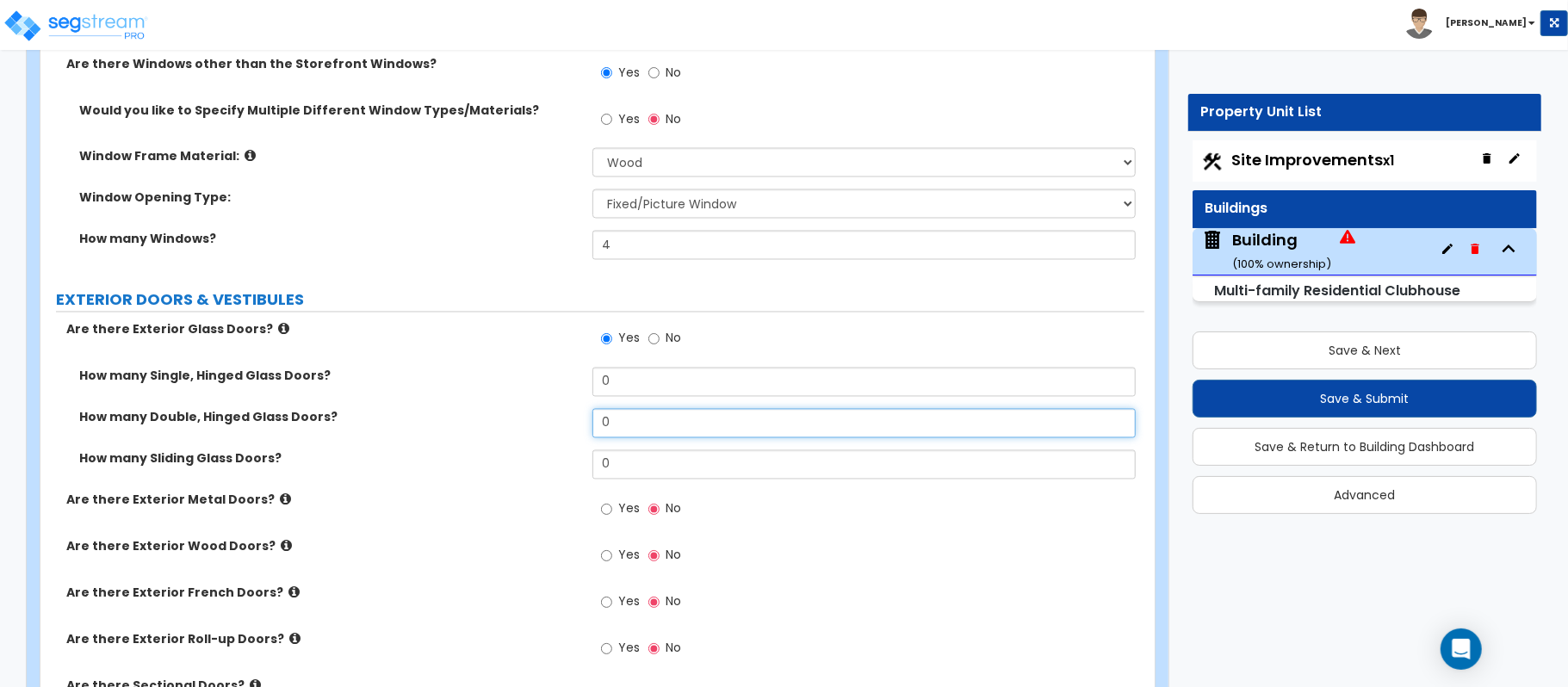
drag, startPoint x: 639, startPoint y: 429, endPoint x: 552, endPoint y: 427, distance: 87.0
click at [552, 427] on div "How many Double, Hinged Glass Doors? 0" at bounding box center [593, 430] width 1104 height 42
type input "1"
click at [605, 515] on input "Yes" at bounding box center [607, 509] width 11 height 19
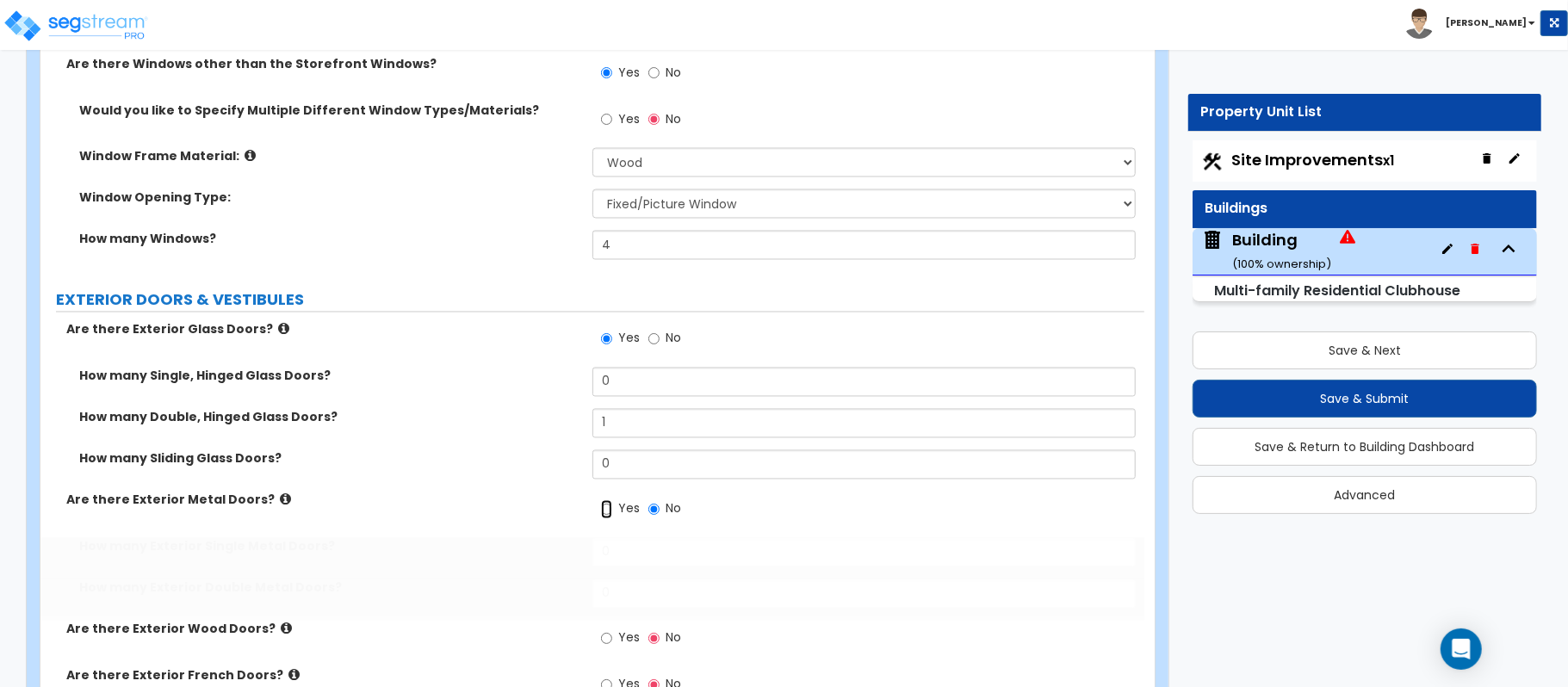
radio input "true"
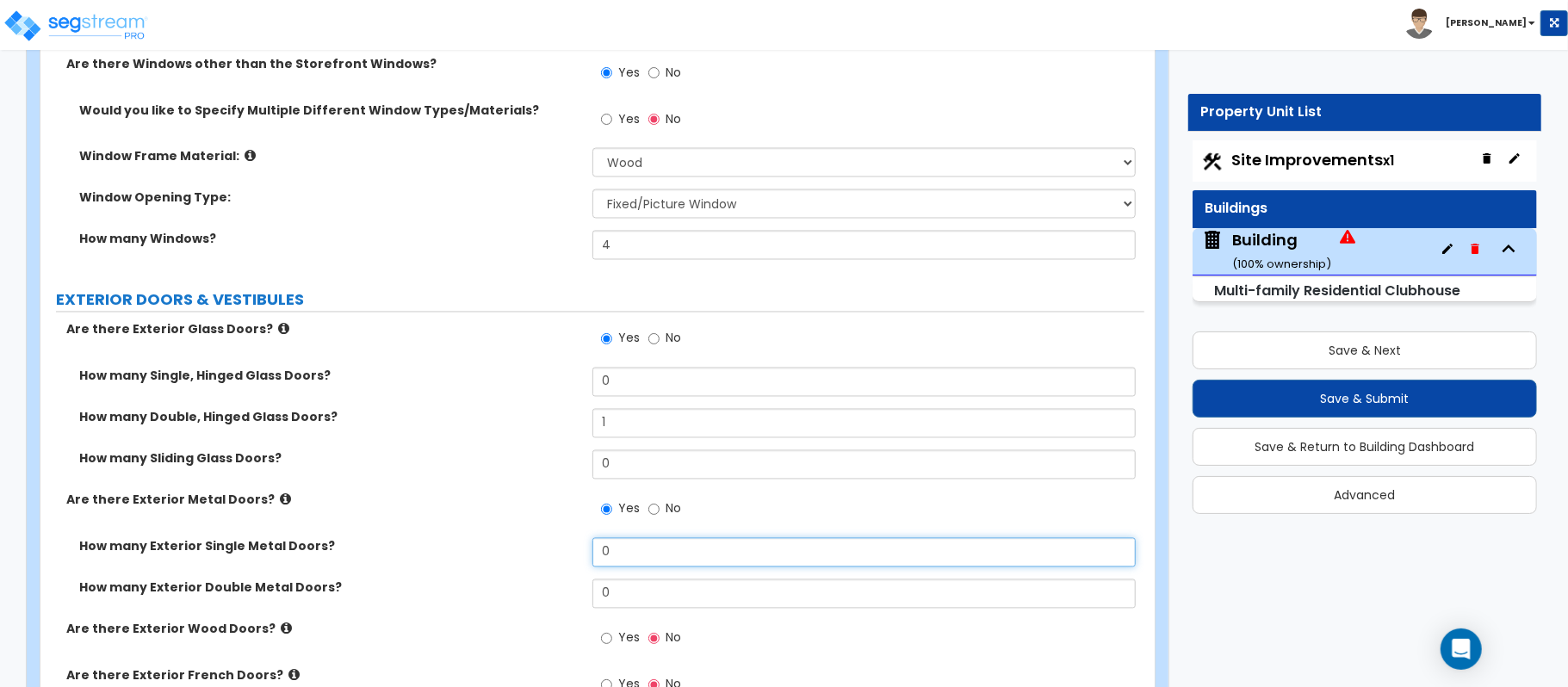
drag, startPoint x: 628, startPoint y: 553, endPoint x: 490, endPoint y: 579, distance: 140.4
click at [490, 579] on div "How many Exterior Single Metal Doors? 0" at bounding box center [593, 559] width 1104 height 42
drag, startPoint x: 617, startPoint y: 562, endPoint x: 548, endPoint y: 542, distance: 71.8
click at [548, 542] on div "How many Exterior Single Metal Doors? 1" at bounding box center [593, 559] width 1104 height 42
type input "2"
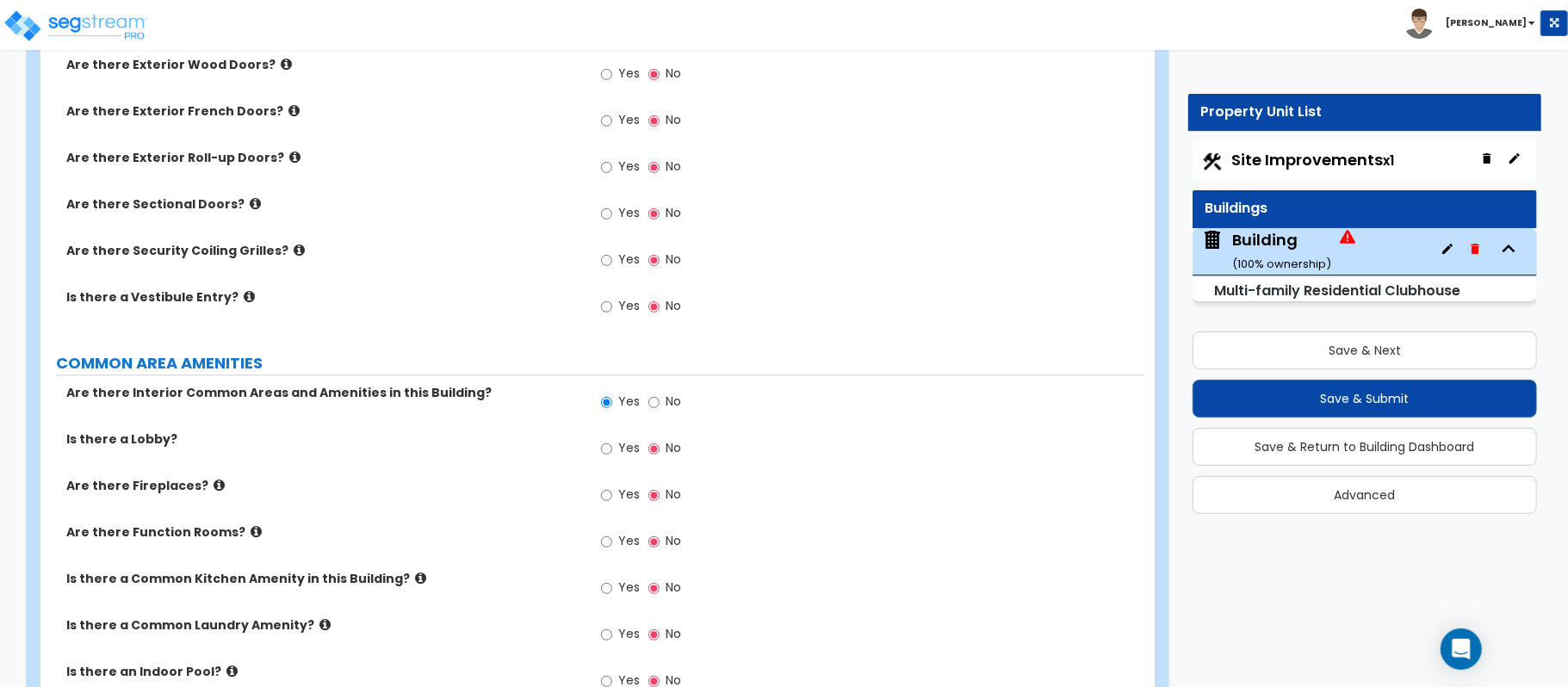
scroll to position [2802, 0]
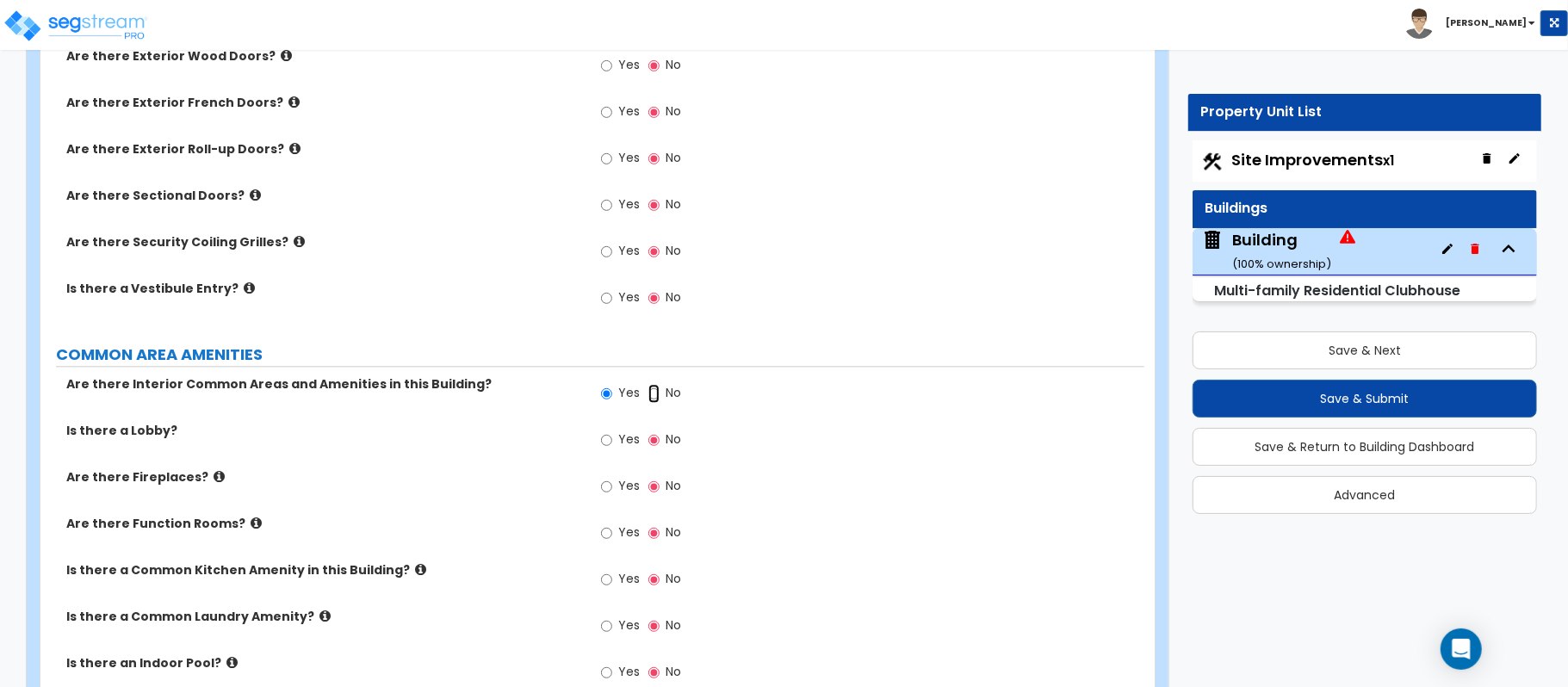
click at [648, 396] on input "No" at bounding box center [654, 393] width 11 height 19
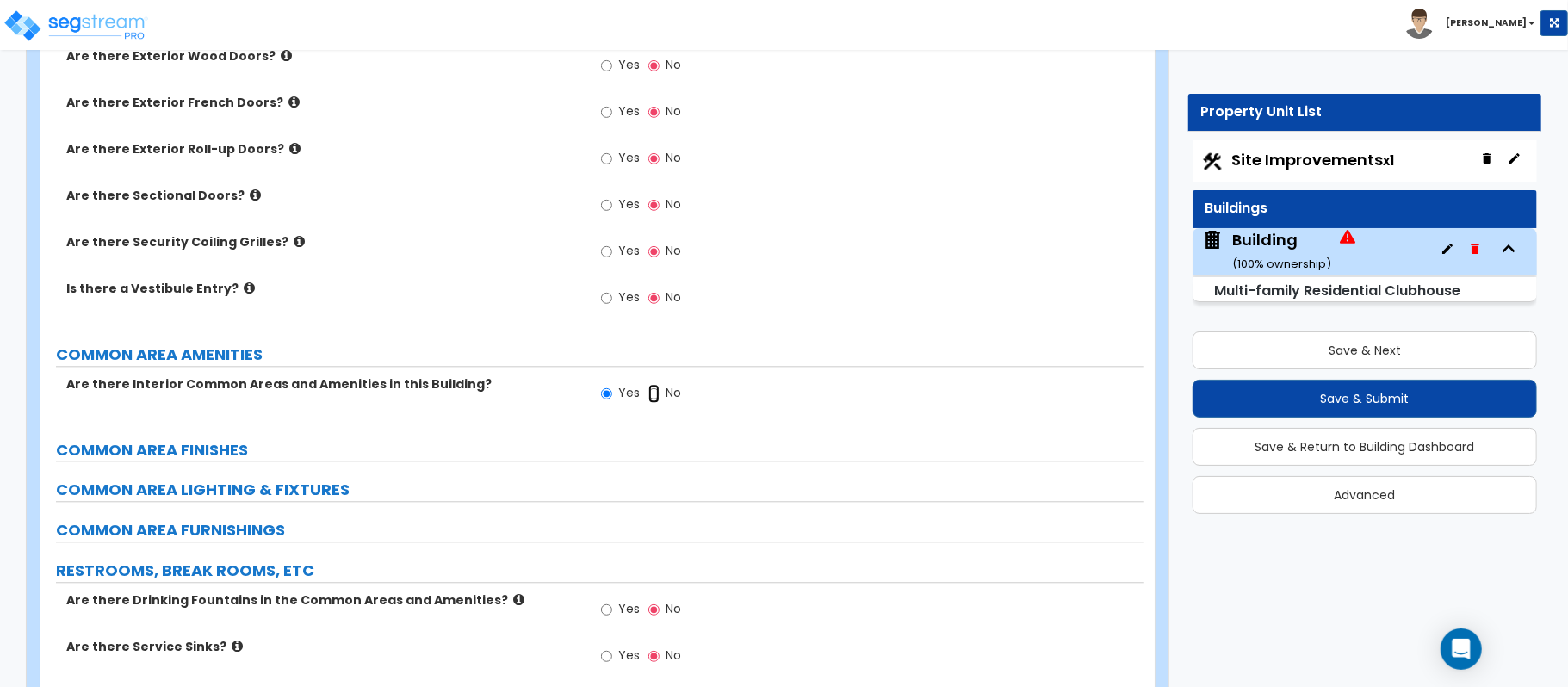
radio input "false"
radio input "true"
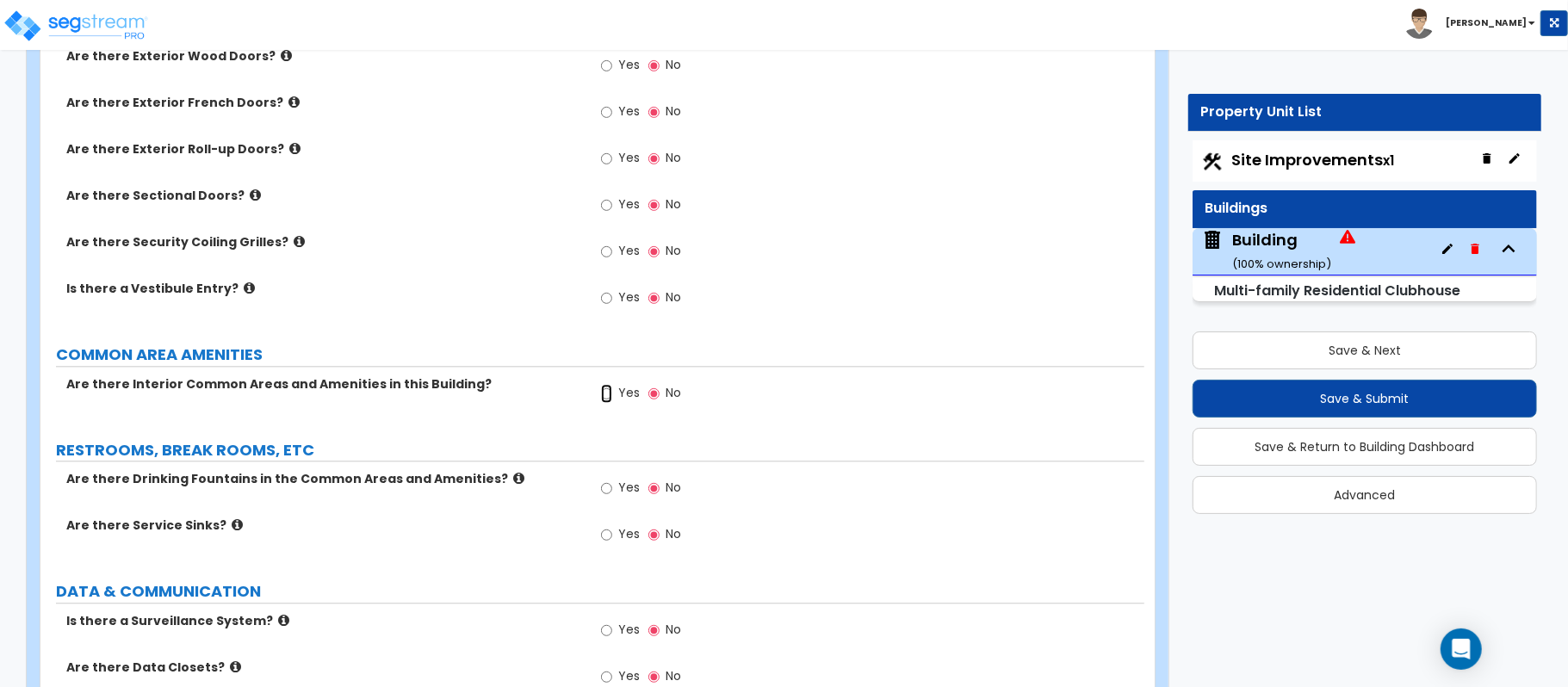
click at [610, 397] on input "Yes" at bounding box center [607, 393] width 11 height 19
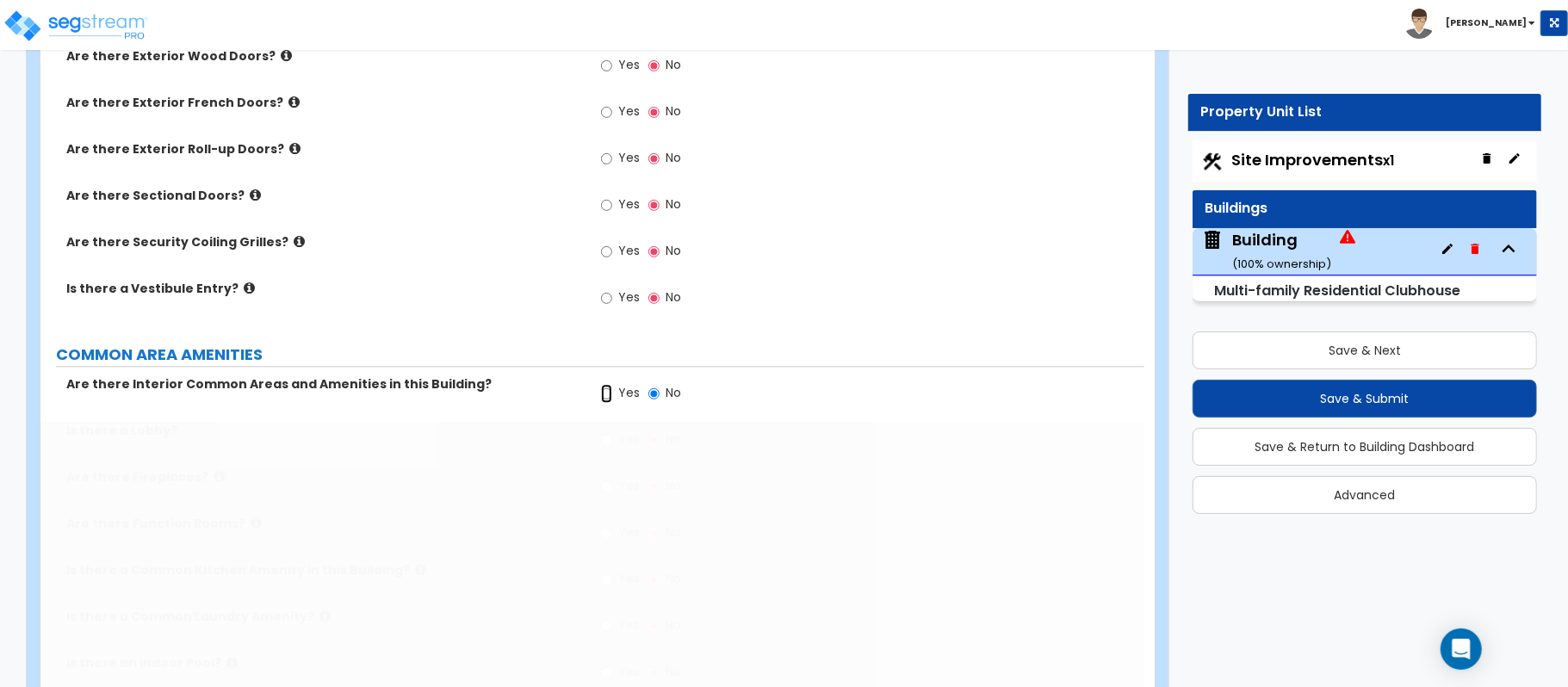
radio input "true"
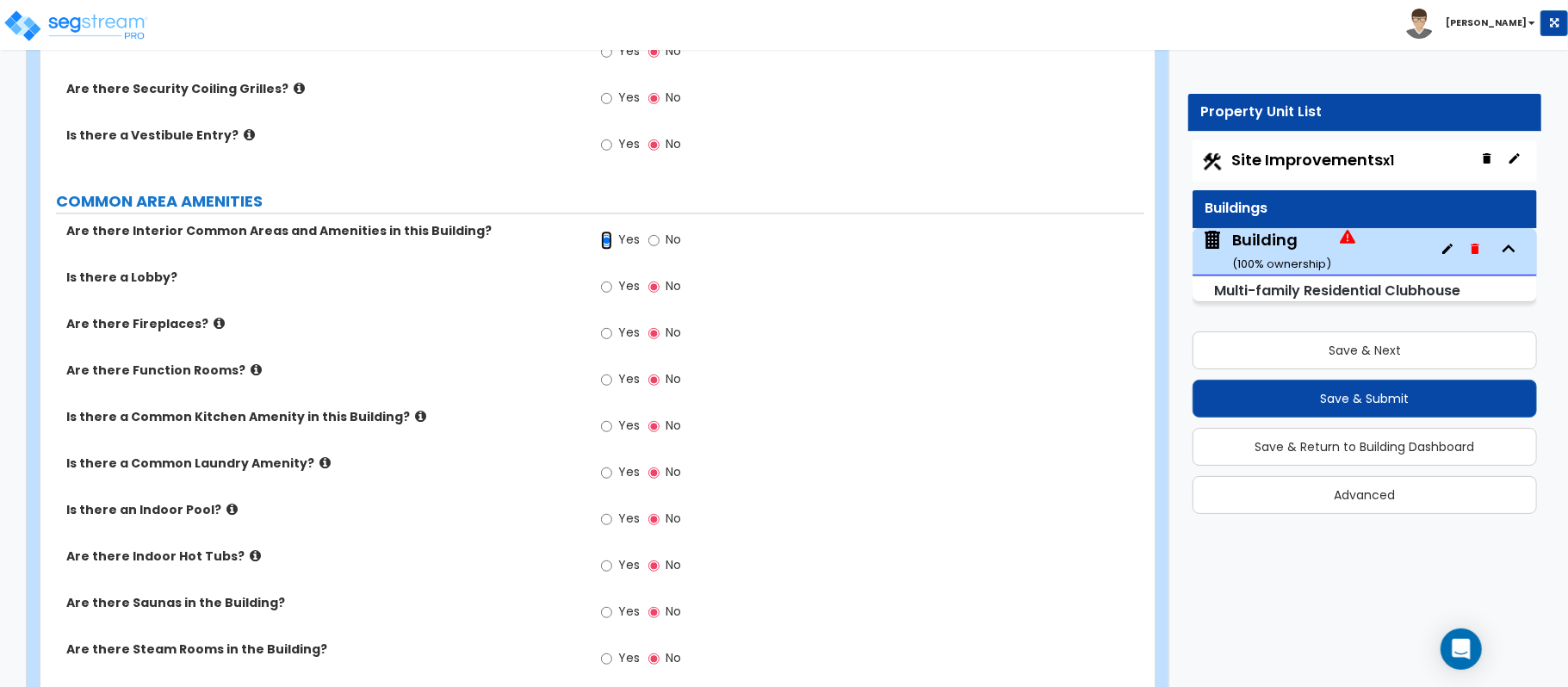
scroll to position [2917, 0]
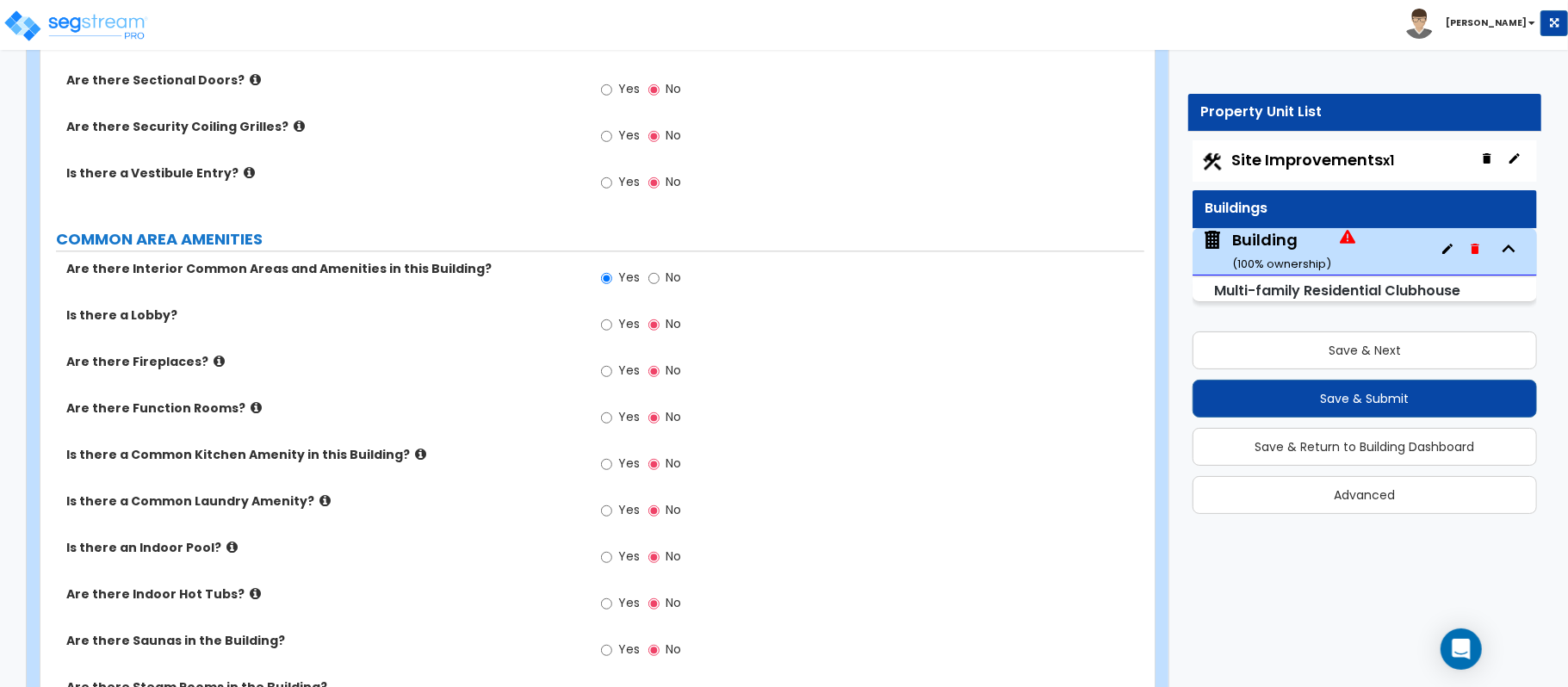
click at [250, 412] on icon at bounding box center [256, 408] width 11 height 13
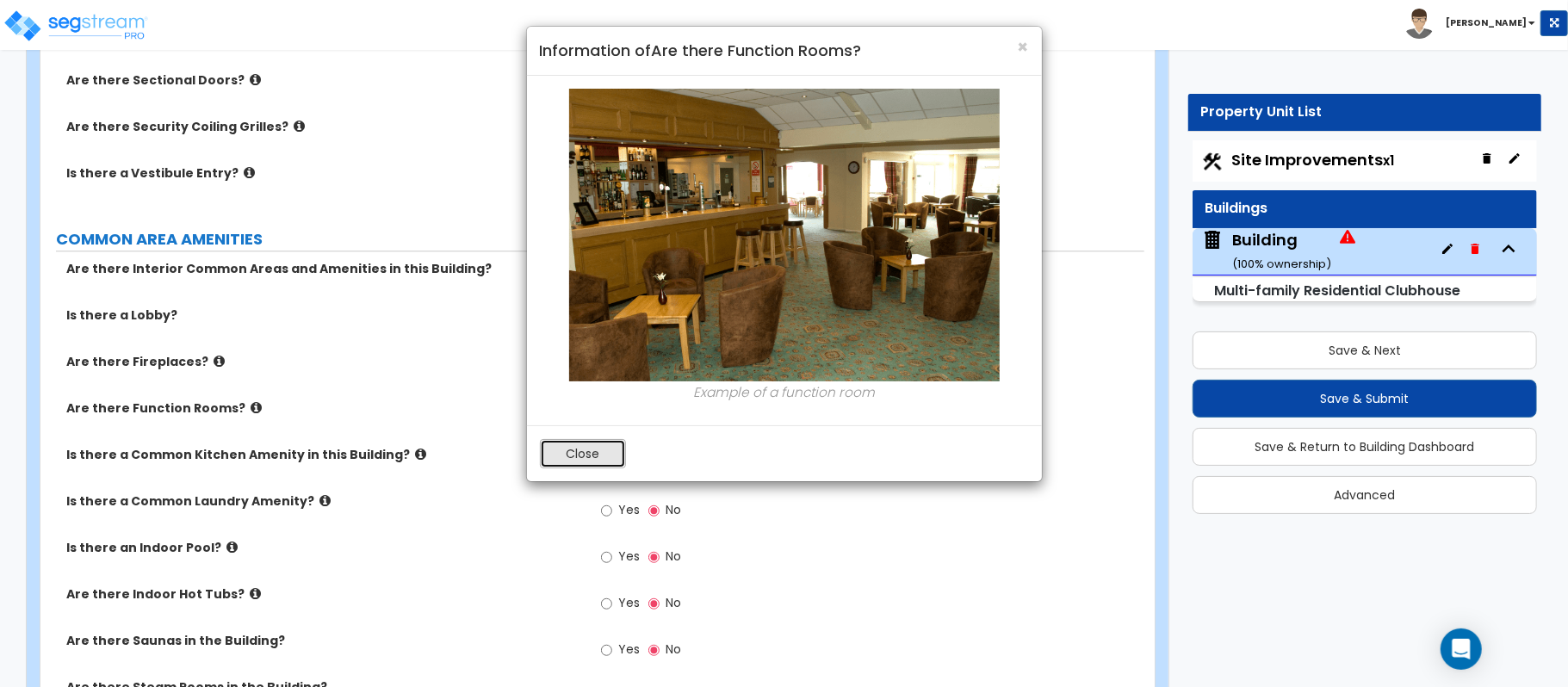
click at [562, 448] on button "Close" at bounding box center [582, 454] width 86 height 29
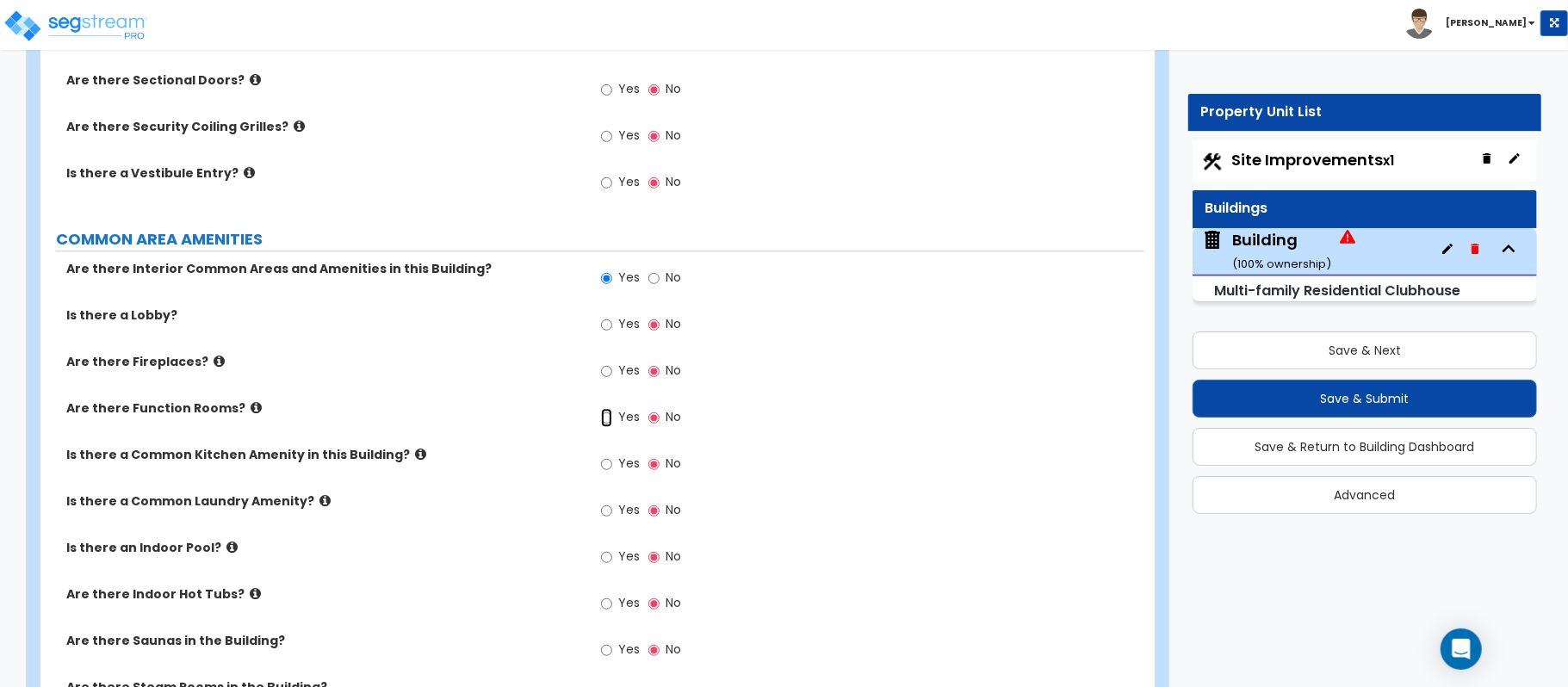
click at [611, 424] on input "Yes" at bounding box center [607, 418] width 11 height 19
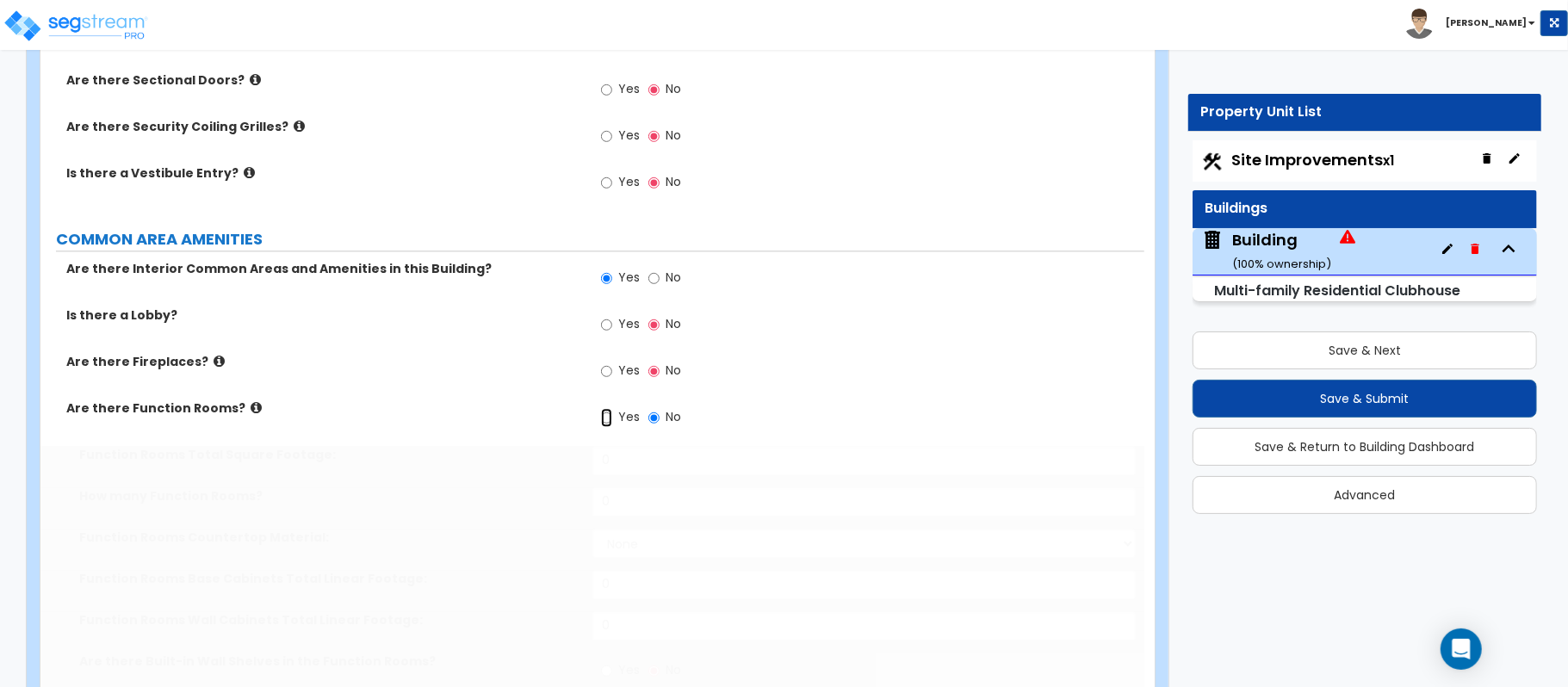
radio input "true"
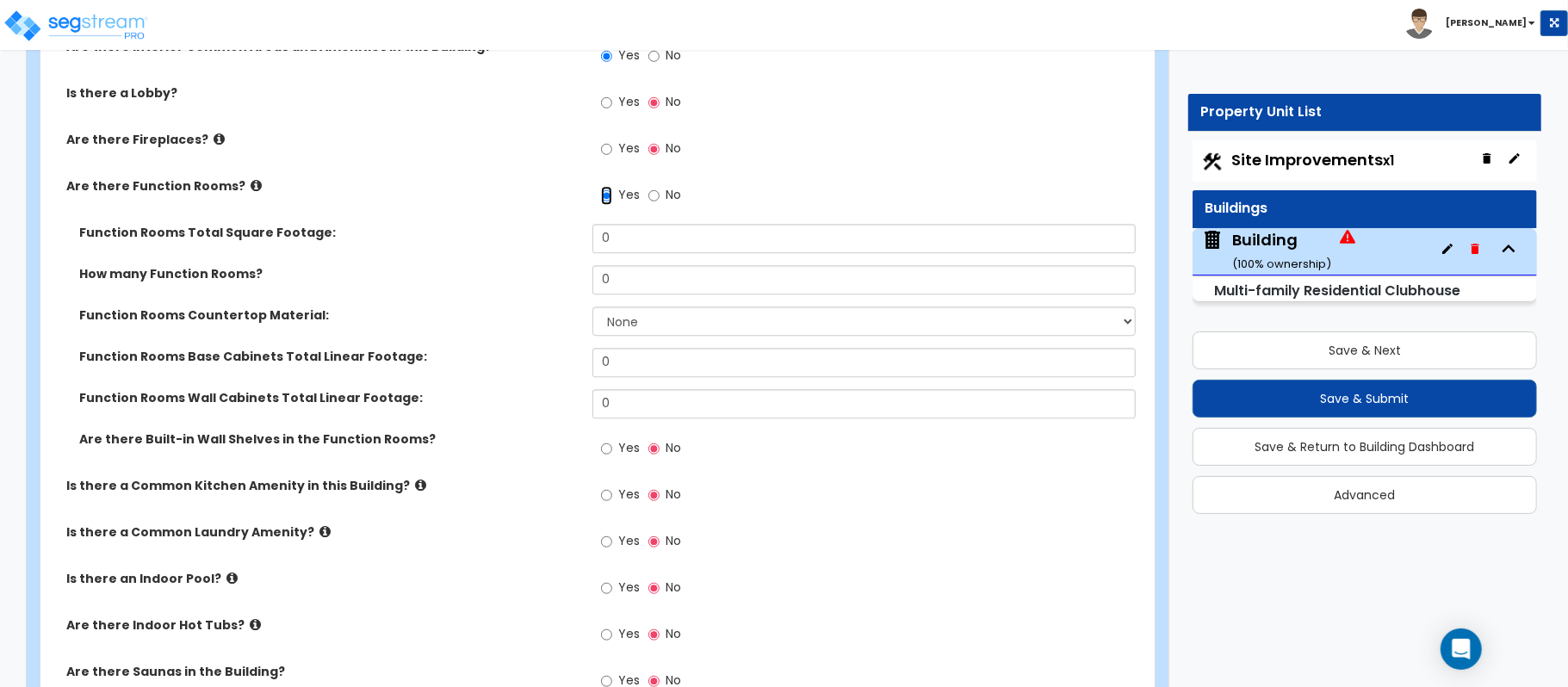
scroll to position [3147, 0]
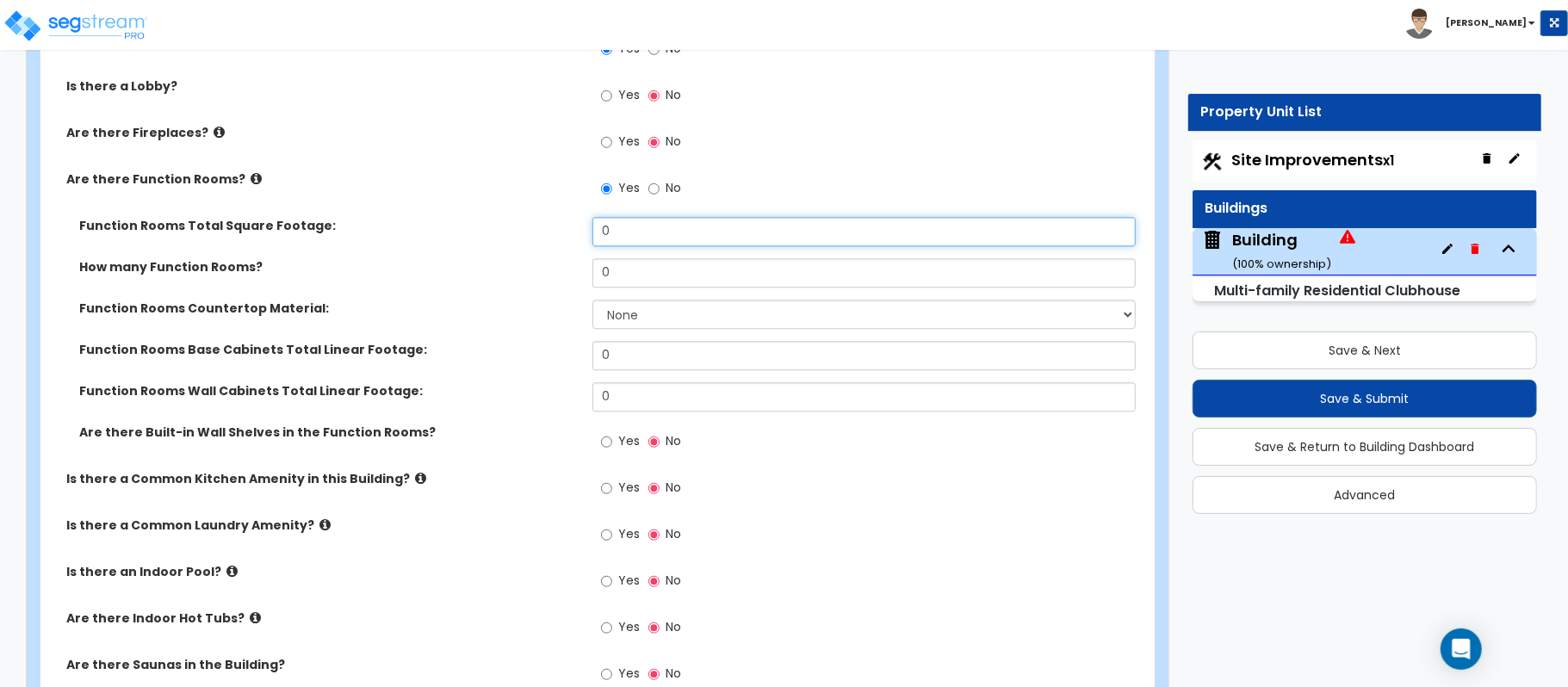
drag, startPoint x: 634, startPoint y: 241, endPoint x: 548, endPoint y: 234, distance: 86.3
click at [548, 234] on div "Function Rooms Total Square Footage: 0" at bounding box center [593, 238] width 1104 height 42
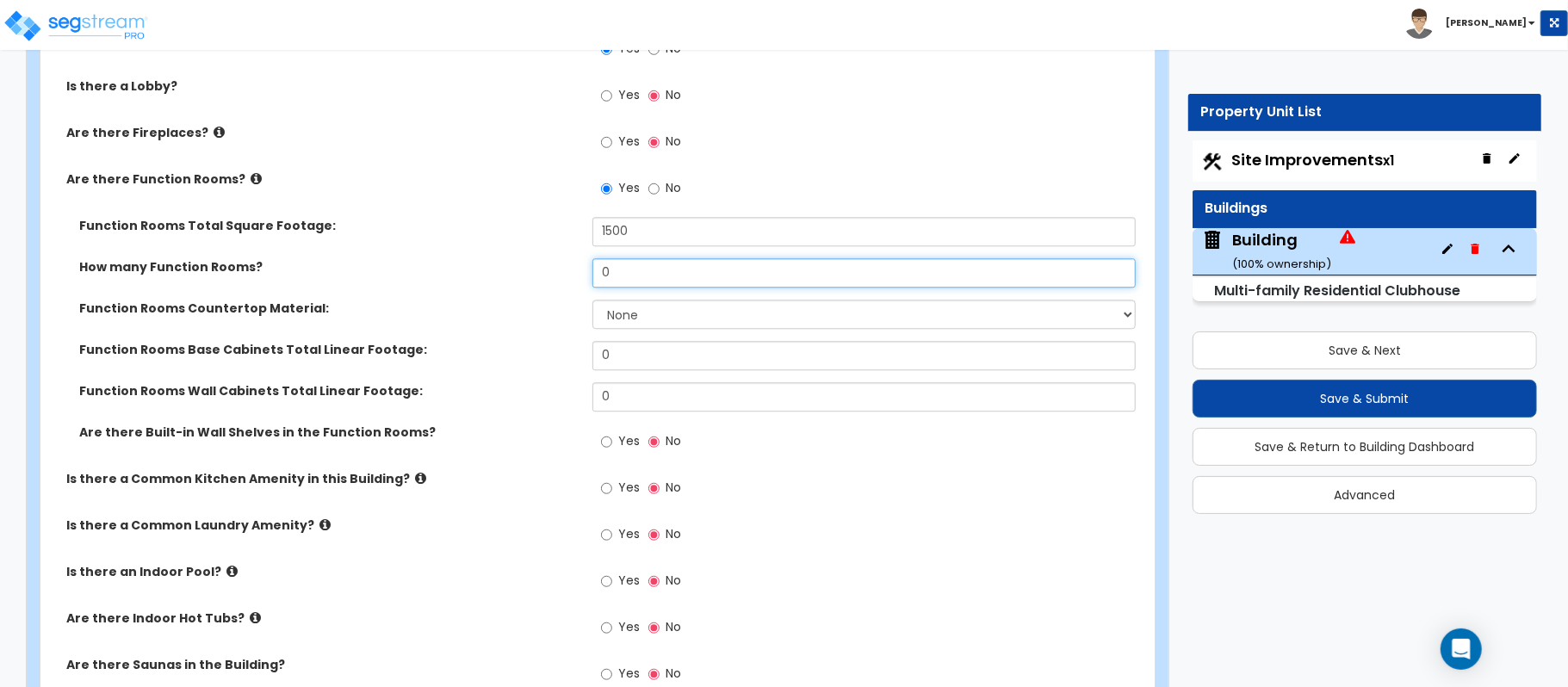
type input "1,500"
type input "1"
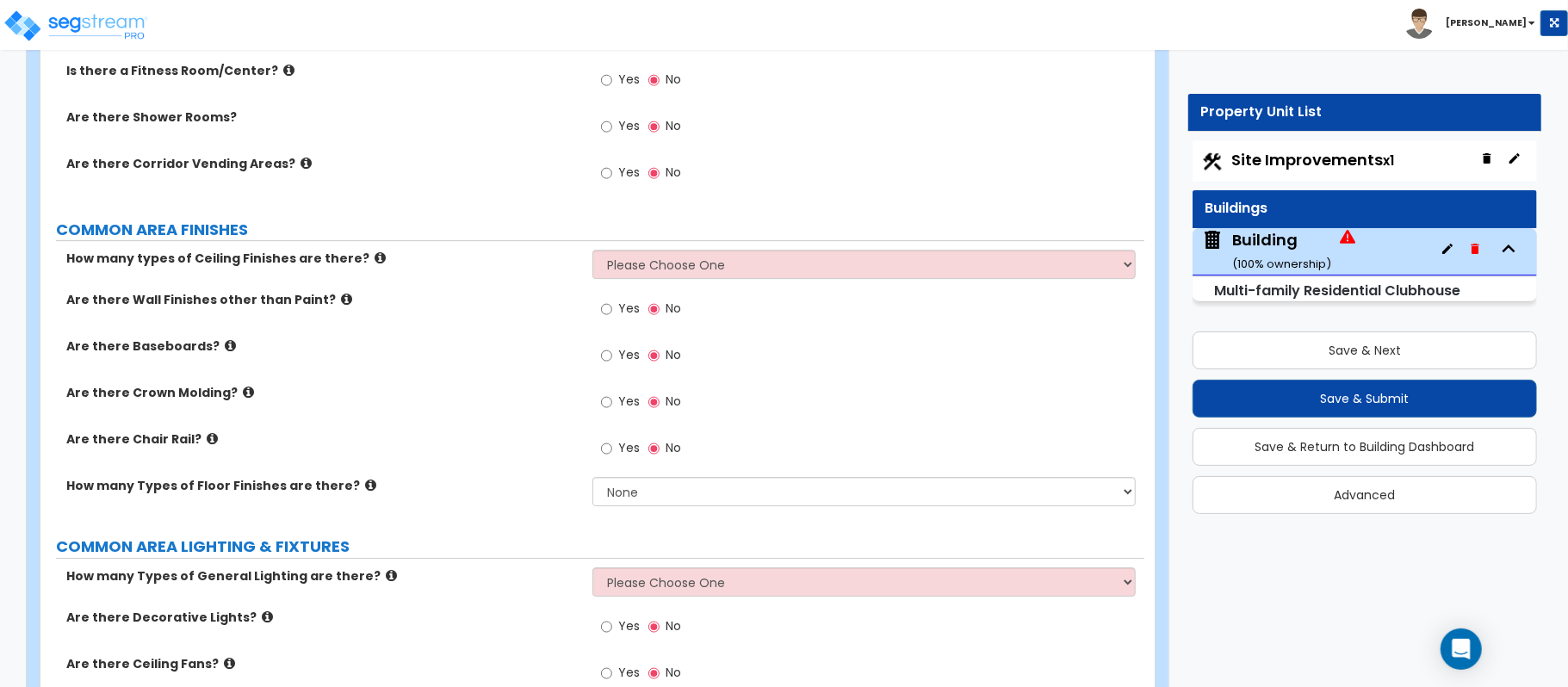
scroll to position [3836, 0]
click at [866, 266] on select "Please Choose One 1 2 3" at bounding box center [864, 262] width 543 height 29
select select "1"
drag, startPoint x: 538, startPoint y: 318, endPoint x: 663, endPoint y: 308, distance: 125.4
click at [538, 318] on div "Are there Wall Finishes other than Paint? Yes No" at bounding box center [593, 312] width 1104 height 46
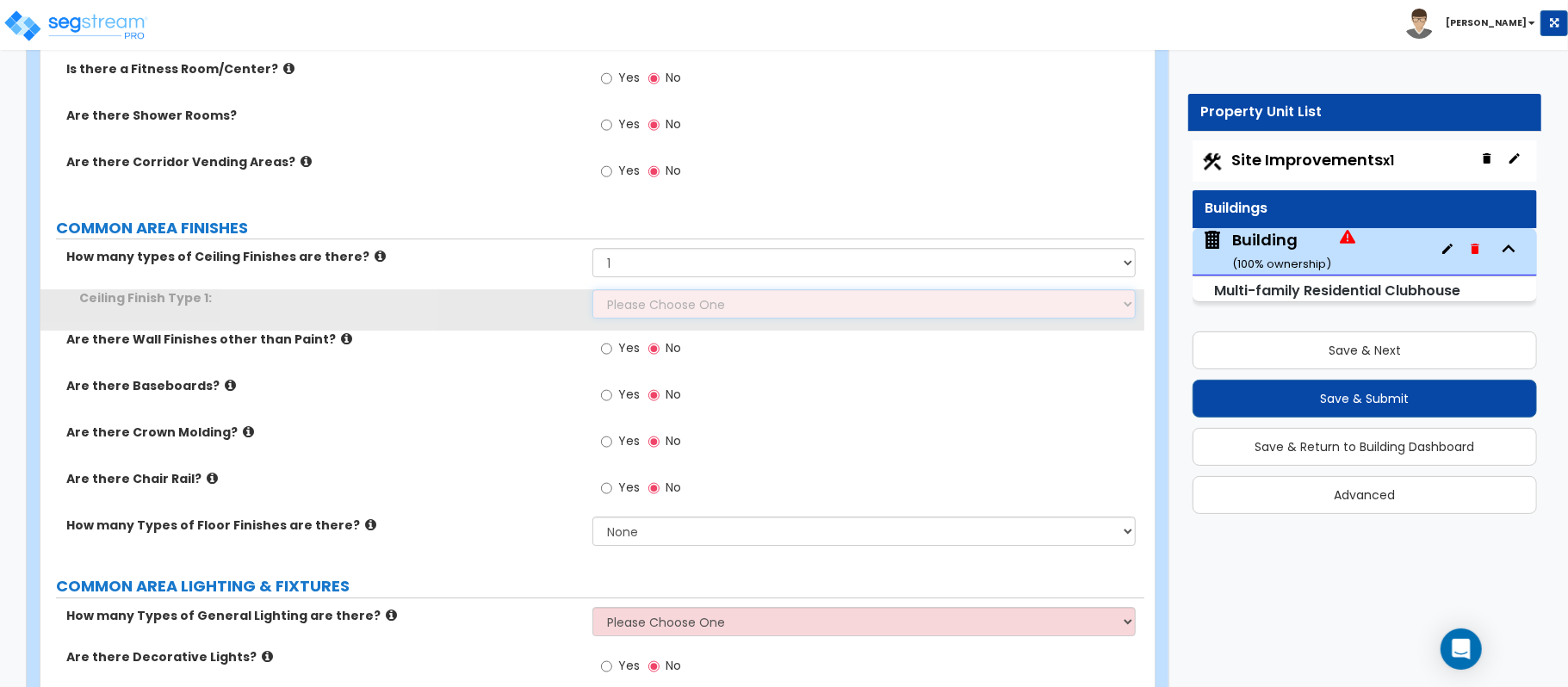
click at [679, 312] on select "Please Choose One Drop Ceiling Drywall Ceiling Open Ceiling" at bounding box center [864, 303] width 543 height 29
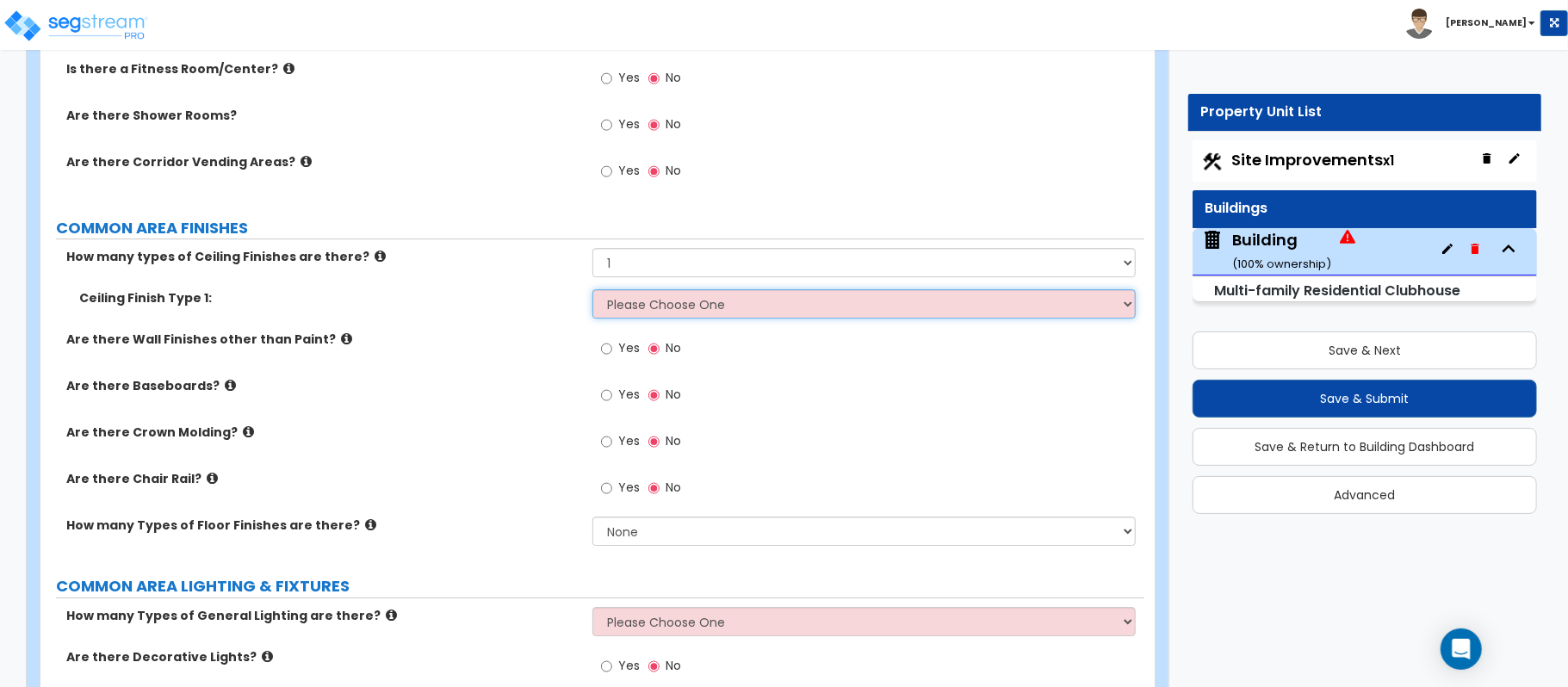
select select "2"
click at [593, 293] on select "Please Choose One Drop Ceiling Drywall Ceiling Open Ceiling" at bounding box center [864, 303] width 543 height 29
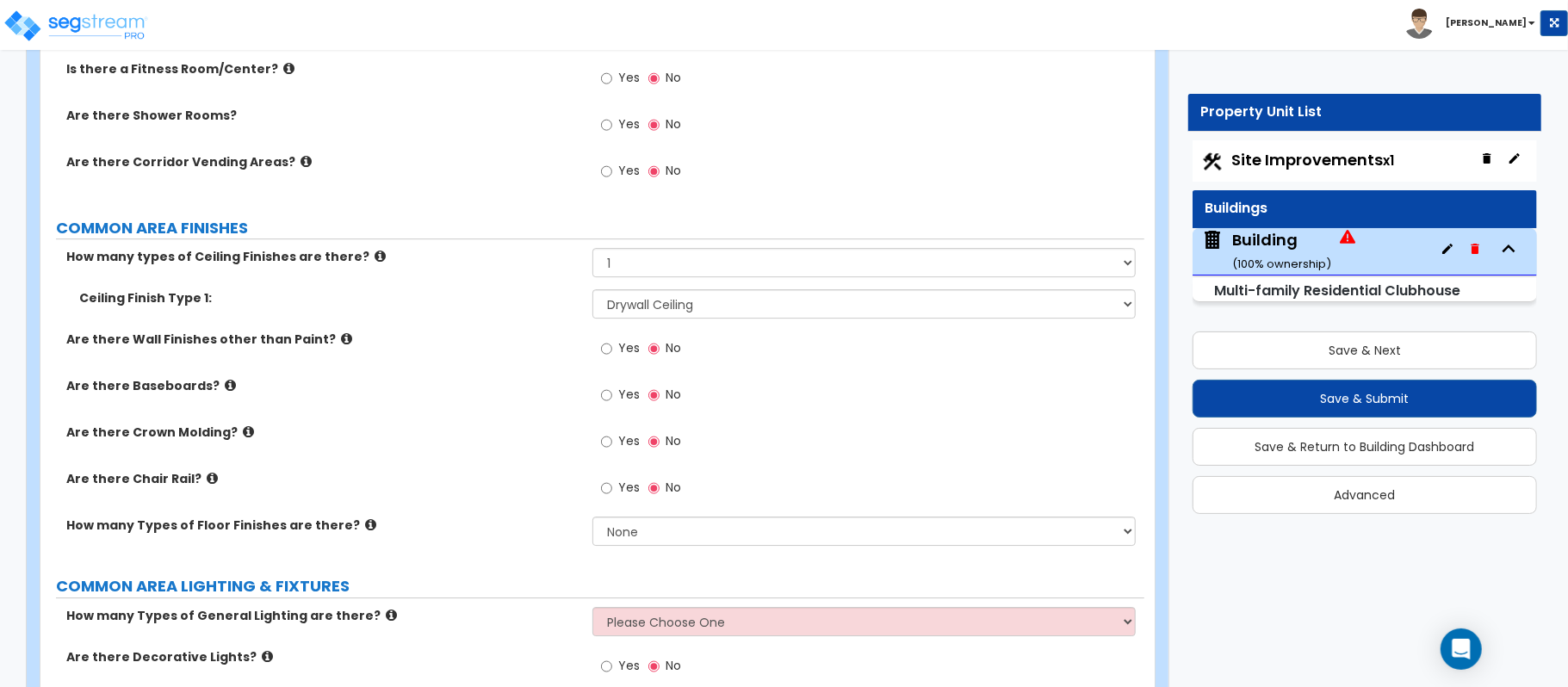
click at [542, 390] on label "Are there Baseboards?" at bounding box center [322, 386] width 513 height 17
click at [615, 394] on label "Yes" at bounding box center [620, 397] width 39 height 29
click at [612, 394] on input "Yes" at bounding box center [607, 395] width 11 height 19
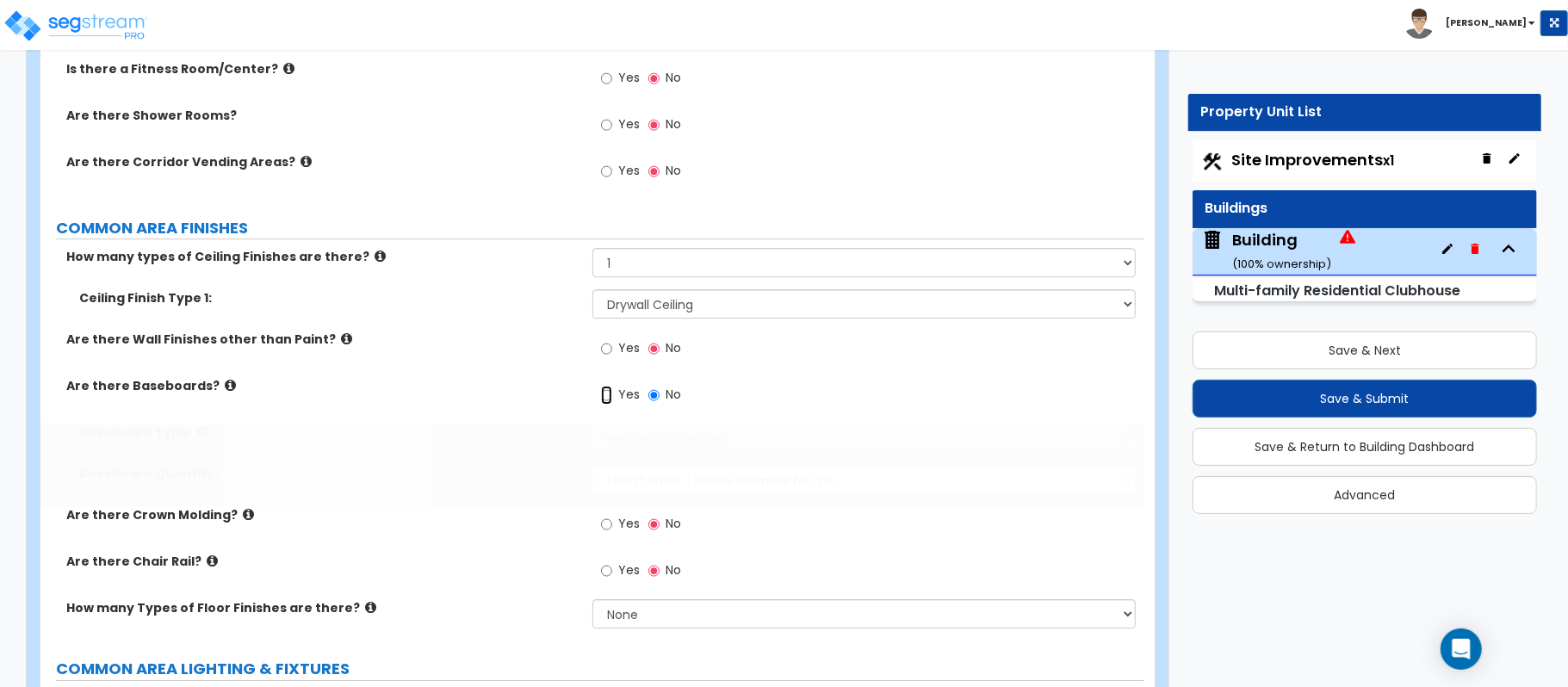
radio input "true"
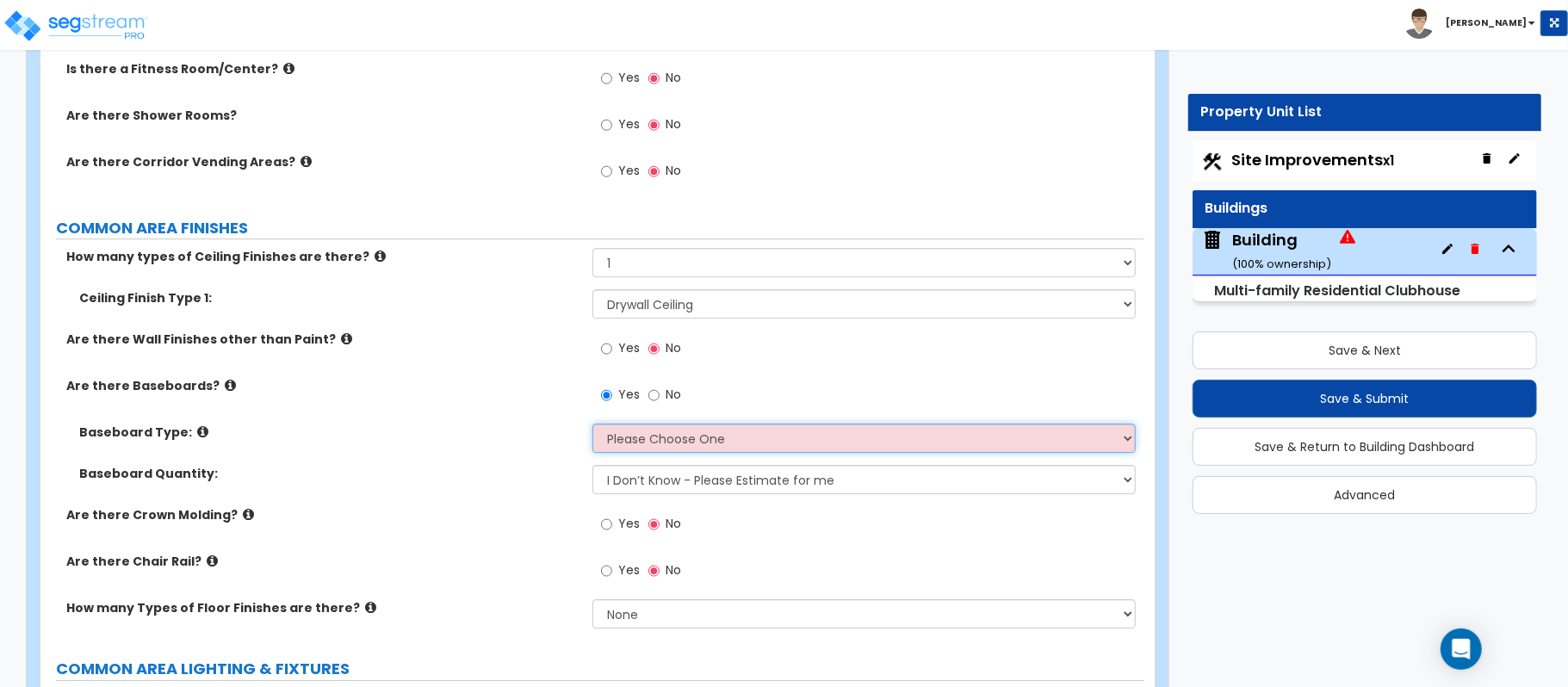
drag, startPoint x: 649, startPoint y: 448, endPoint x: 630, endPoint y: 448, distance: 19.0
click at [649, 448] on select "Please Choose One Wood Vinyl Carpet Tile" at bounding box center [864, 438] width 543 height 29
select select "1"
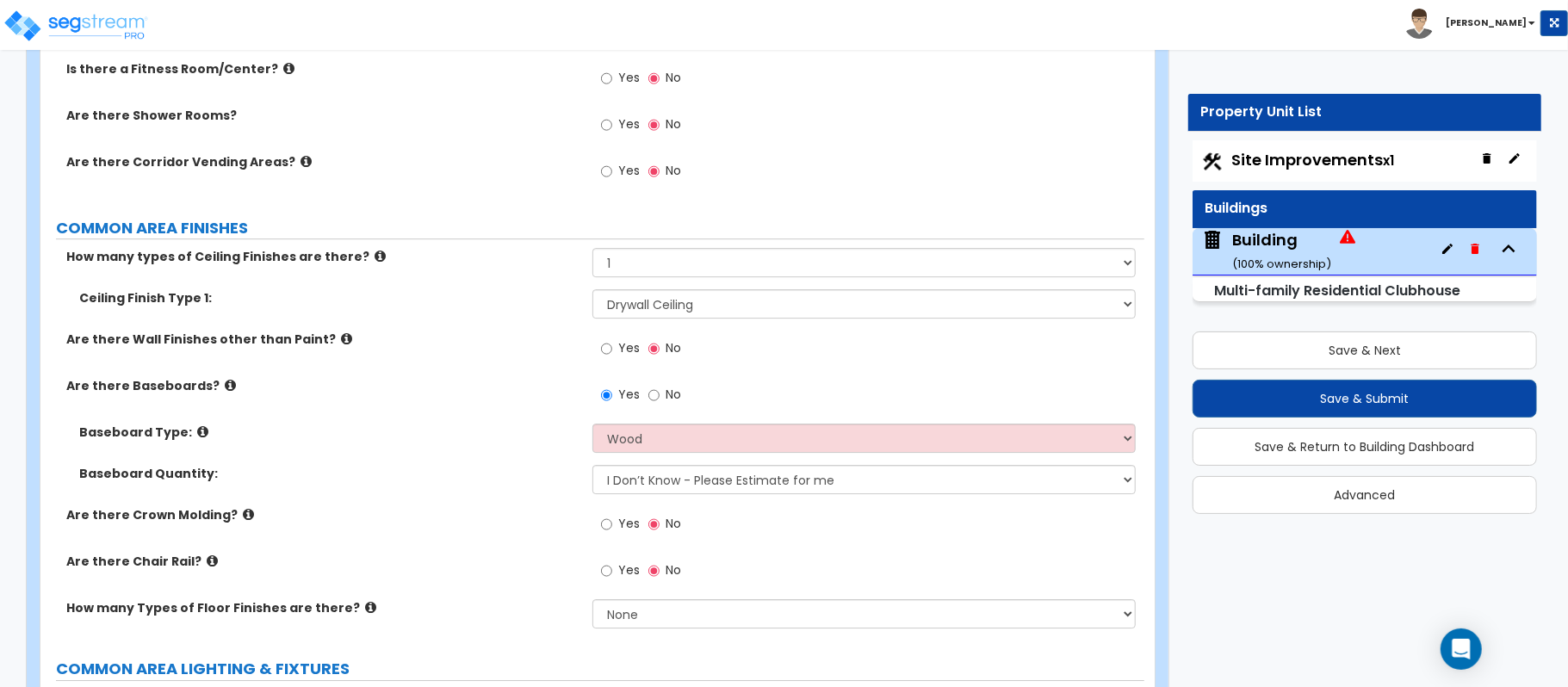
click at [546, 469] on label "Baseboard Quantity:" at bounding box center [329, 473] width 500 height 17
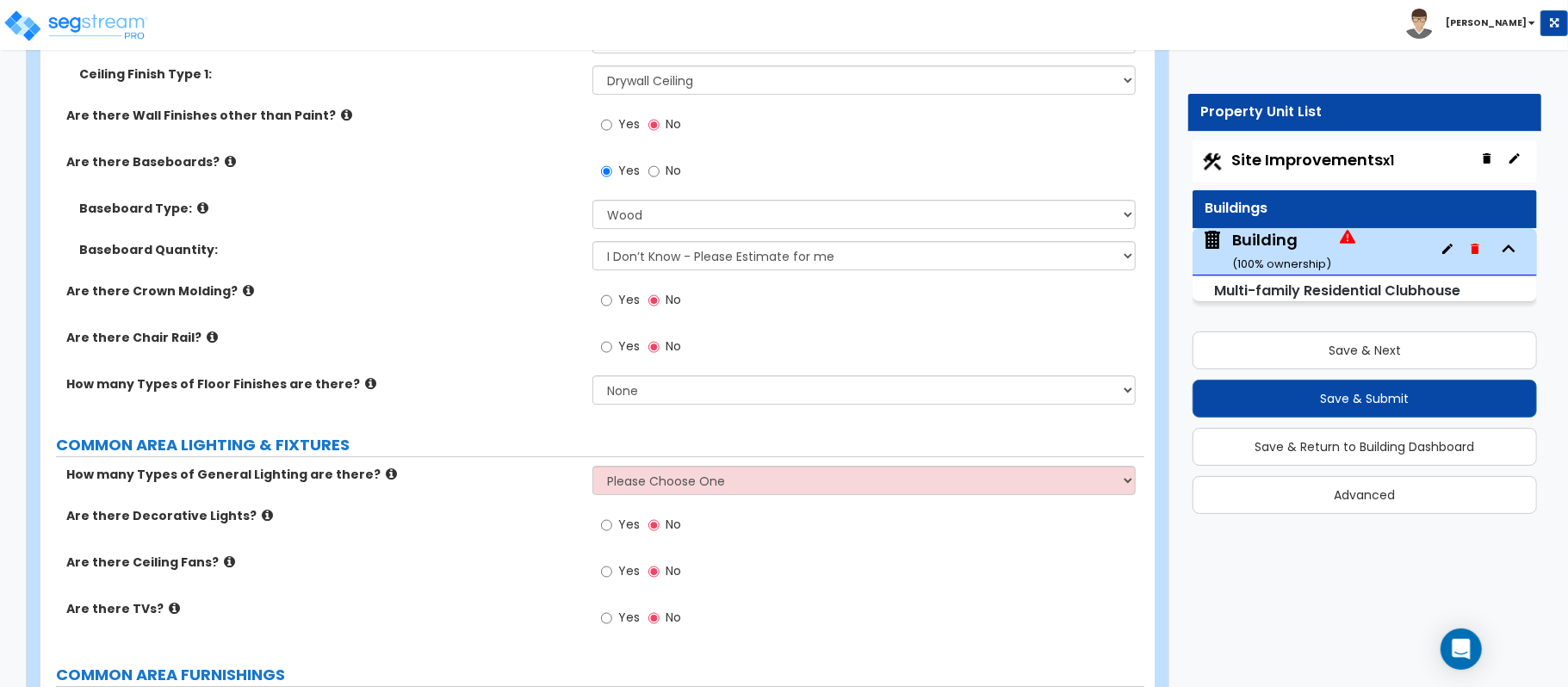
scroll to position [4065, 0]
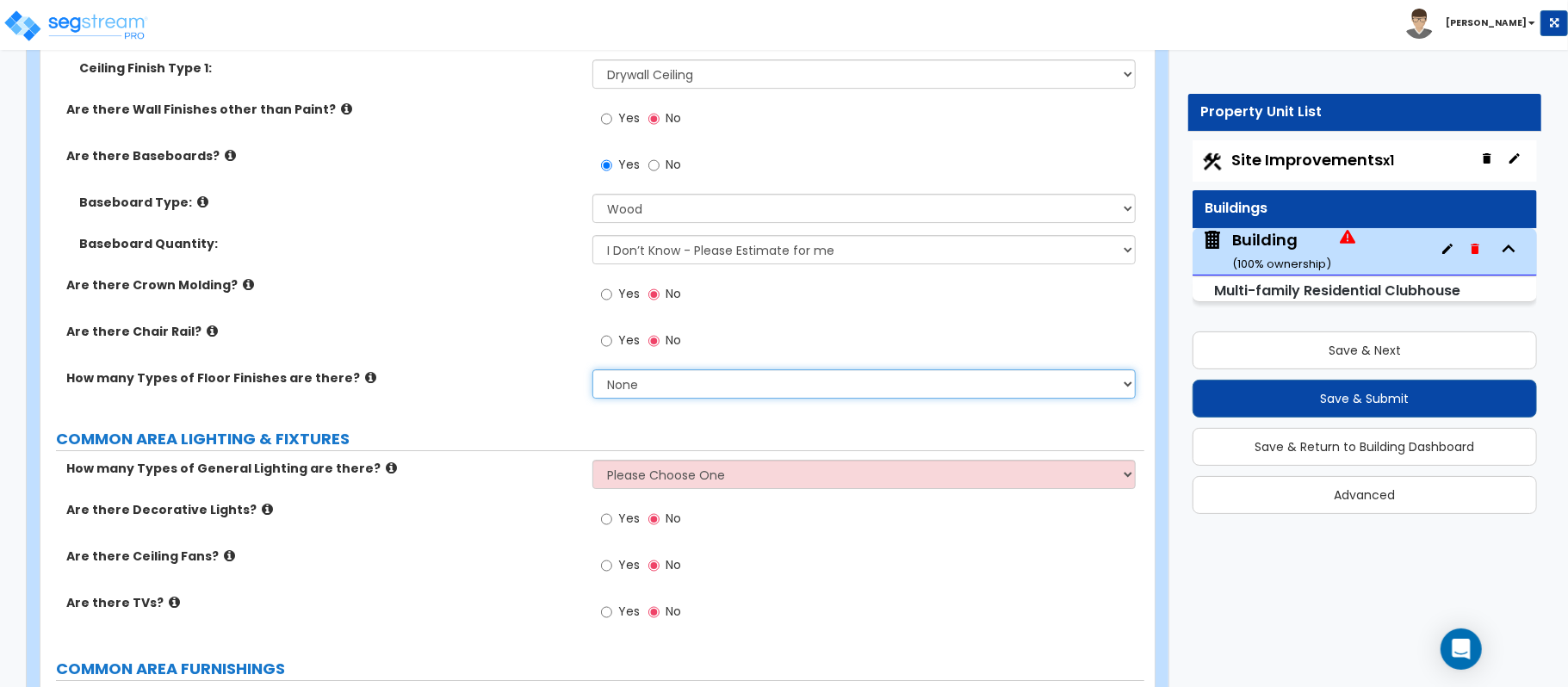
drag, startPoint x: 628, startPoint y: 391, endPoint x: 617, endPoint y: 396, distance: 12.1
click at [628, 391] on select "None 1 2 3 4" at bounding box center [864, 384] width 543 height 29
select select "1"
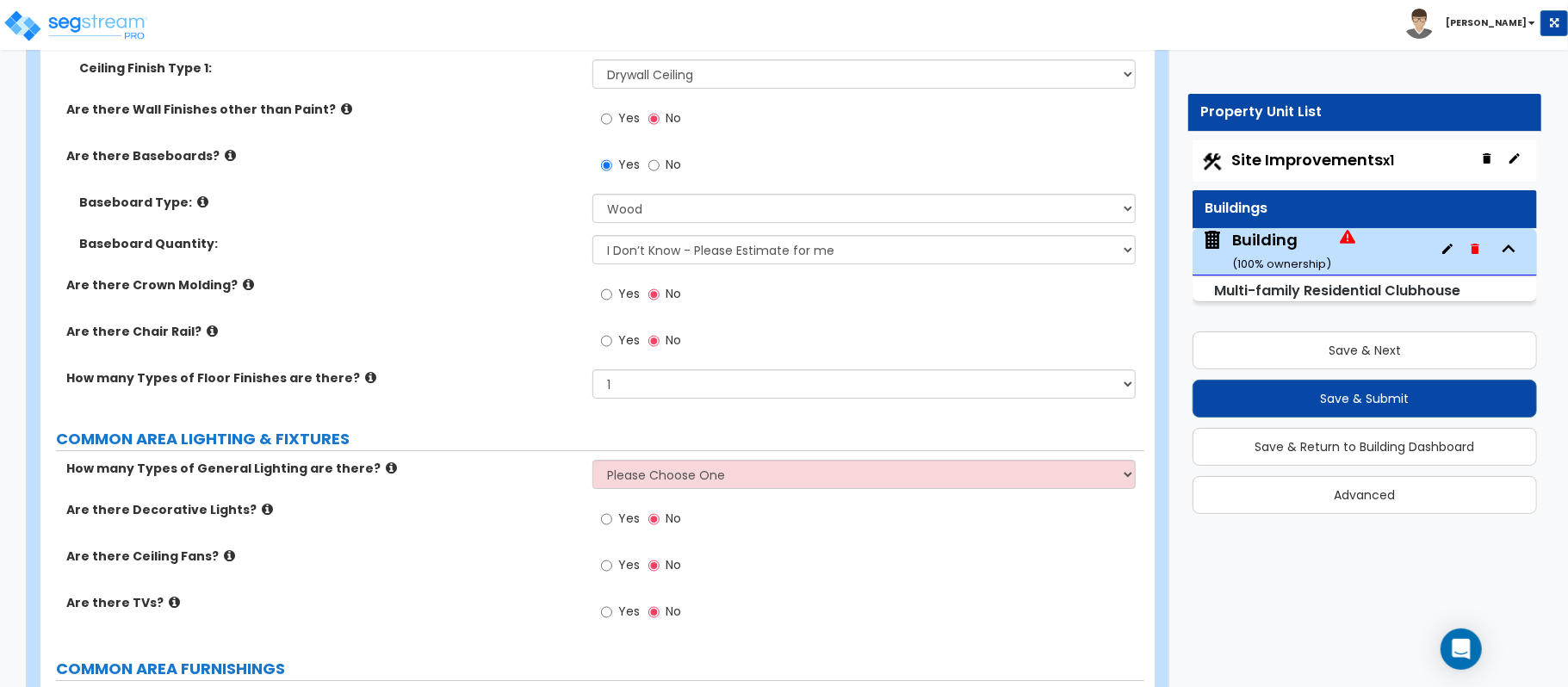
click at [561, 404] on div "How many Types of Floor Finishes are there? None 1 2 3 4" at bounding box center [593, 390] width 1104 height 42
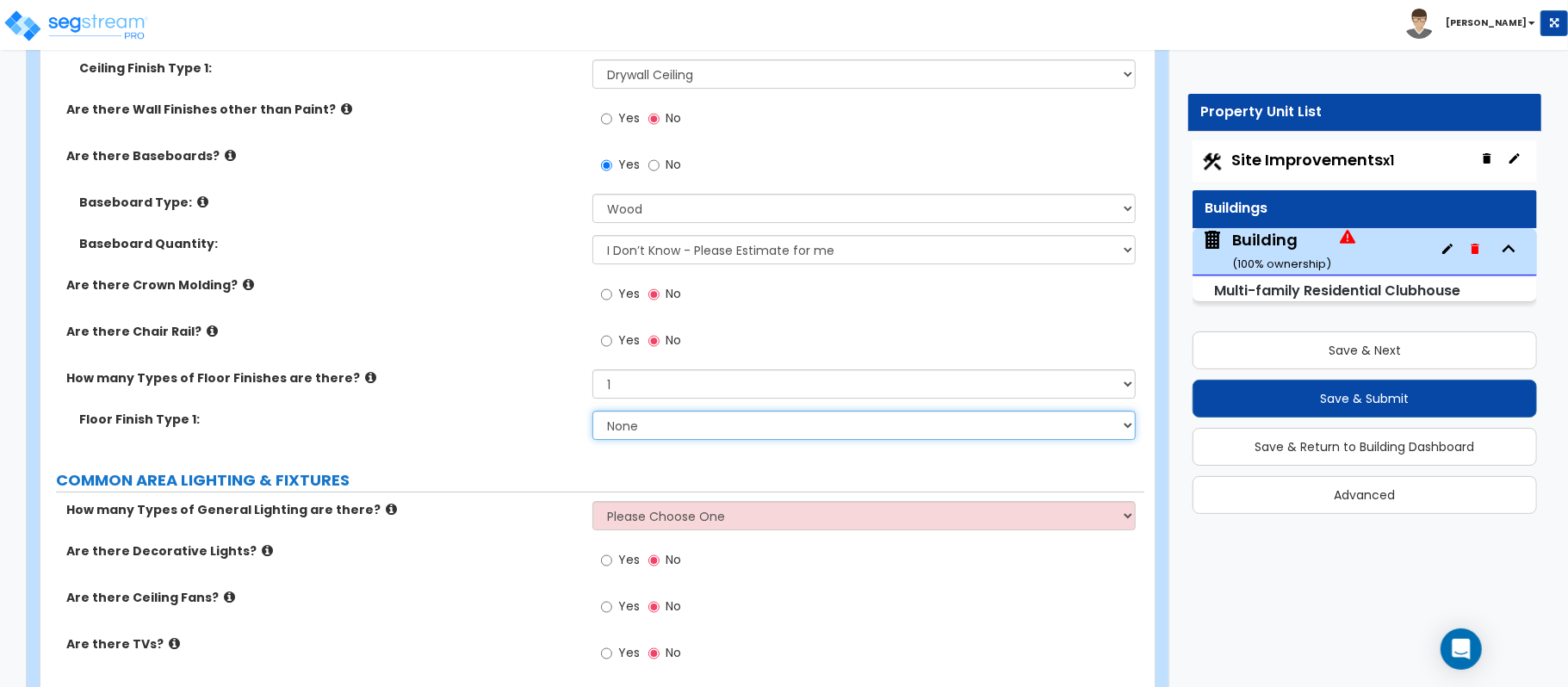
click at [694, 440] on select "None Tile Flooring Marble Flooring Hardwood Flooring Resilient Laminate Floorin…" at bounding box center [864, 425] width 543 height 29
select select "2"
click at [593, 415] on select "None Tile Flooring Marble Flooring Hardwood Flooring Resilient Laminate Floorin…" at bounding box center [864, 425] width 543 height 29
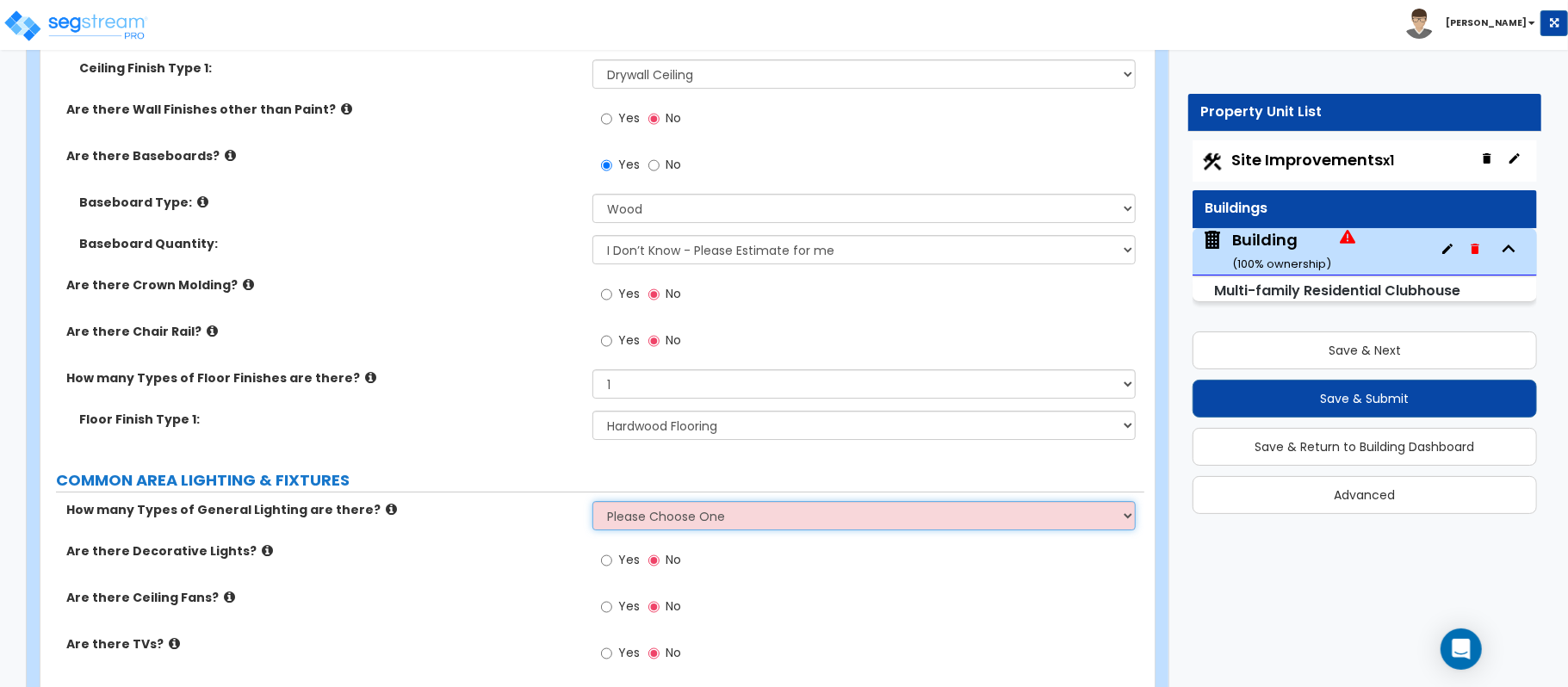
click at [627, 518] on select "Please Choose One 1 2 3" at bounding box center [864, 515] width 543 height 29
select select "1"
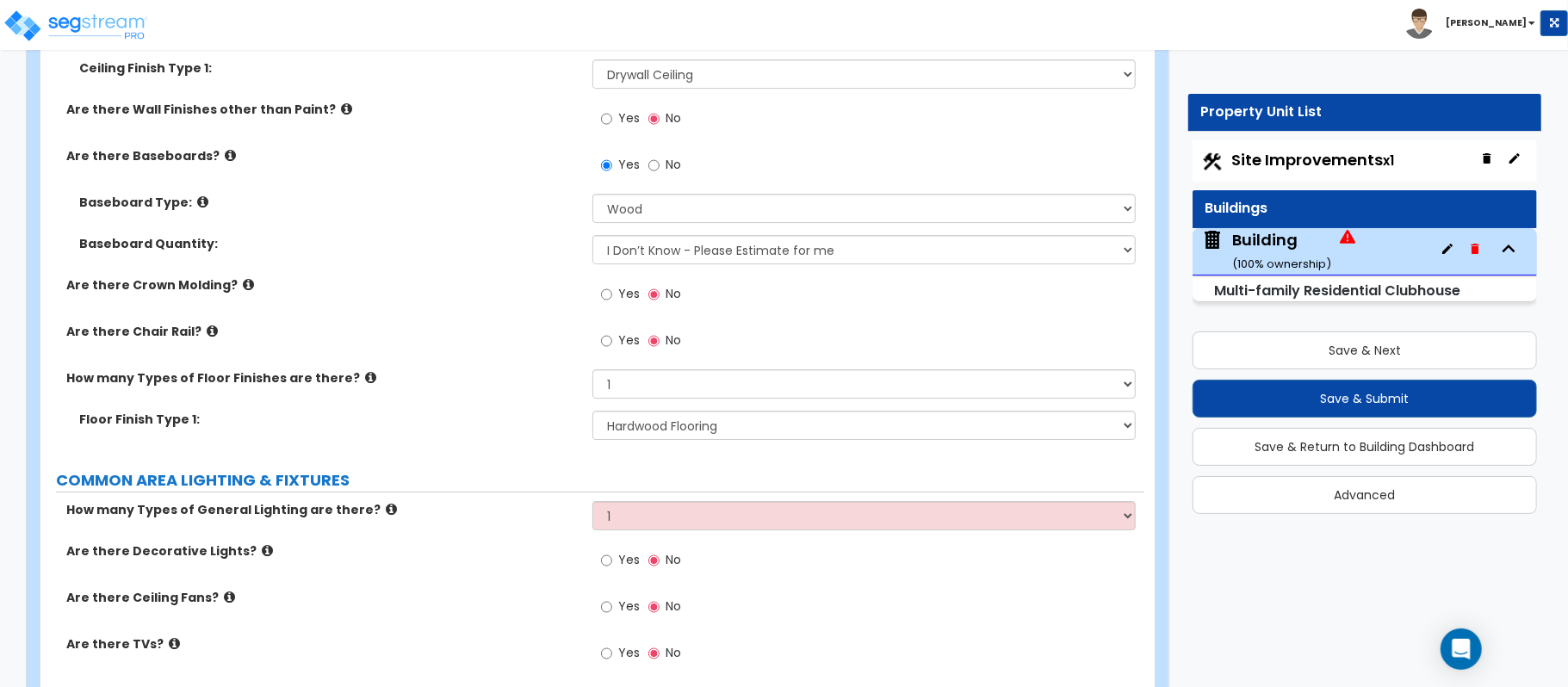
drag, startPoint x: 549, startPoint y: 580, endPoint x: 625, endPoint y: 542, distance: 85.0
click at [549, 580] on div "Are there Decorative Lights? Yes No" at bounding box center [593, 565] width 1104 height 46
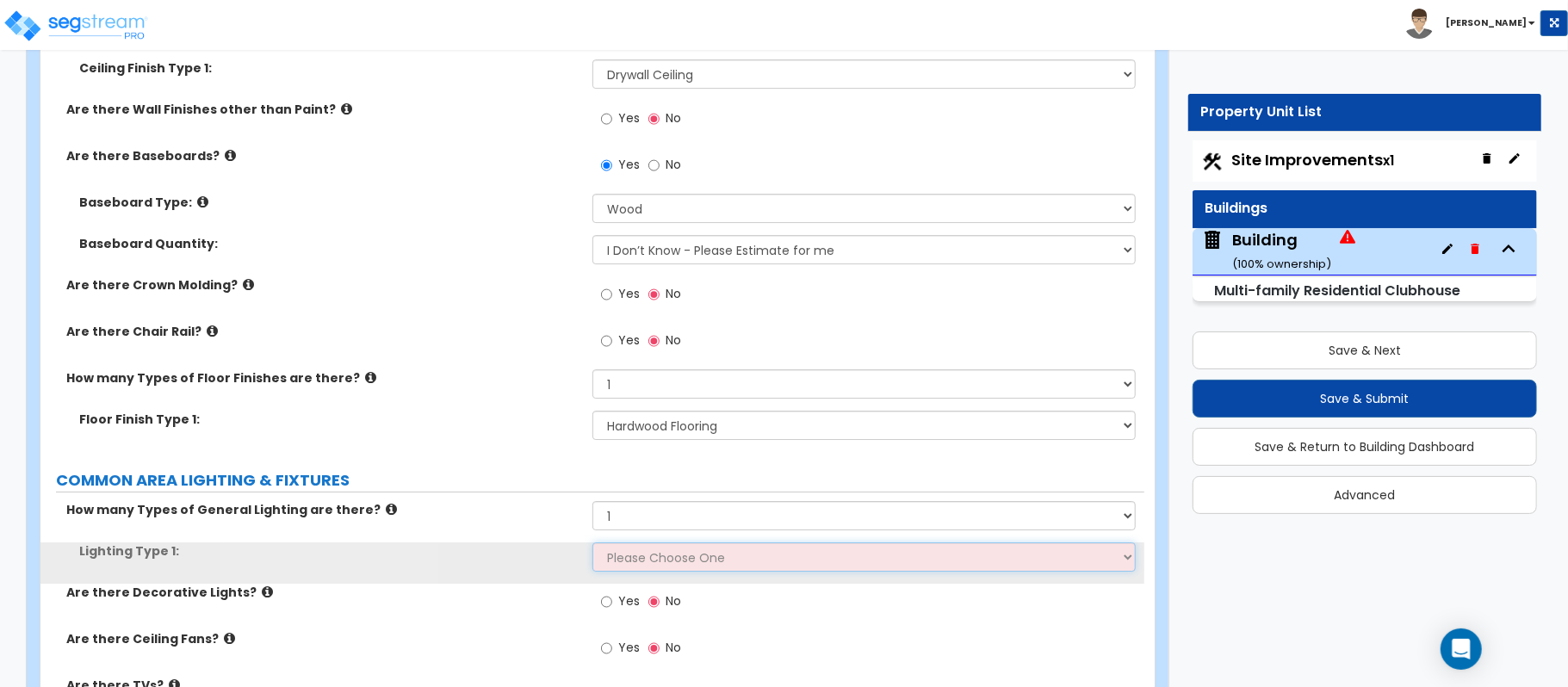
click at [641, 562] on select "Please Choose One LED Surface-Mounted LED Recessed Fluorescent Surface-Mounted …" at bounding box center [864, 557] width 543 height 29
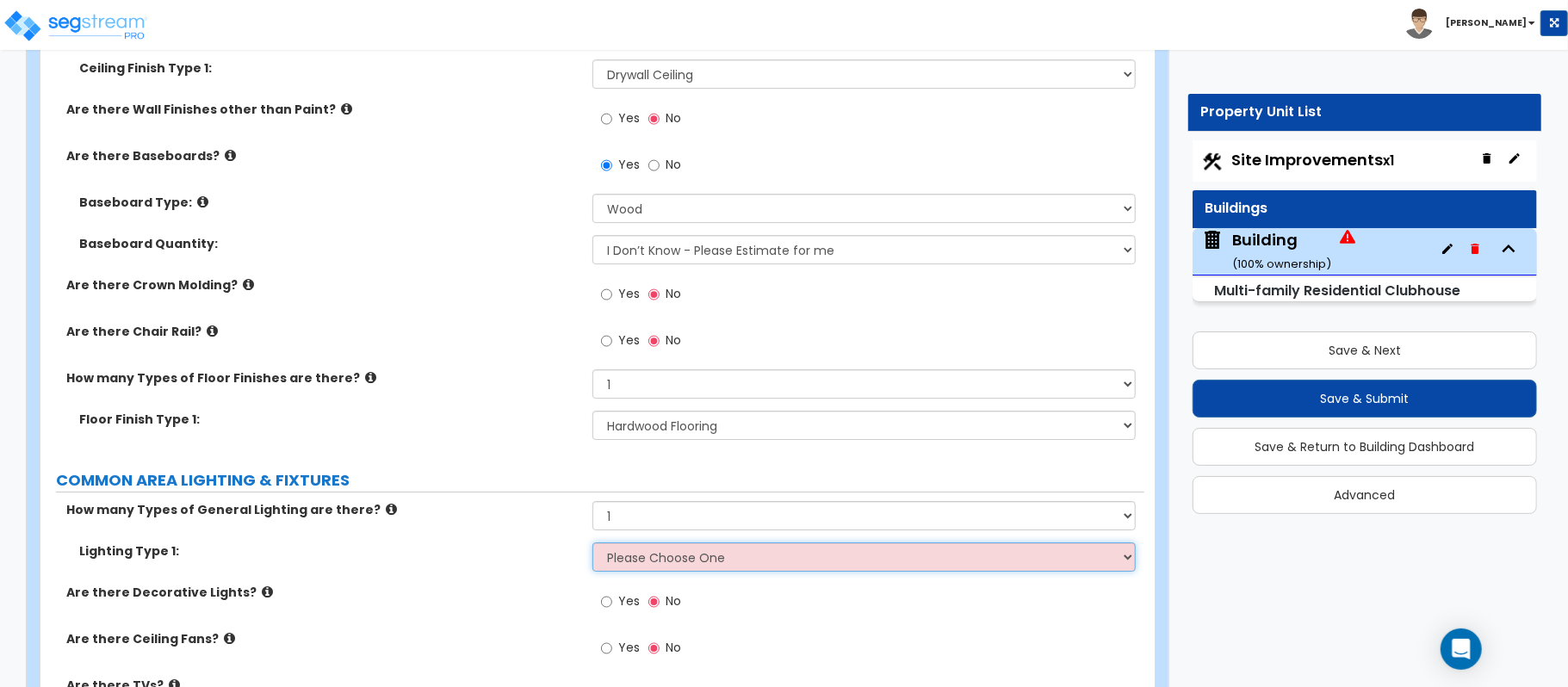
select select "5"
click at [593, 547] on select "Please Choose One LED Surface-Mounted LED Recessed Fluorescent Surface-Mounted …" at bounding box center [864, 557] width 543 height 29
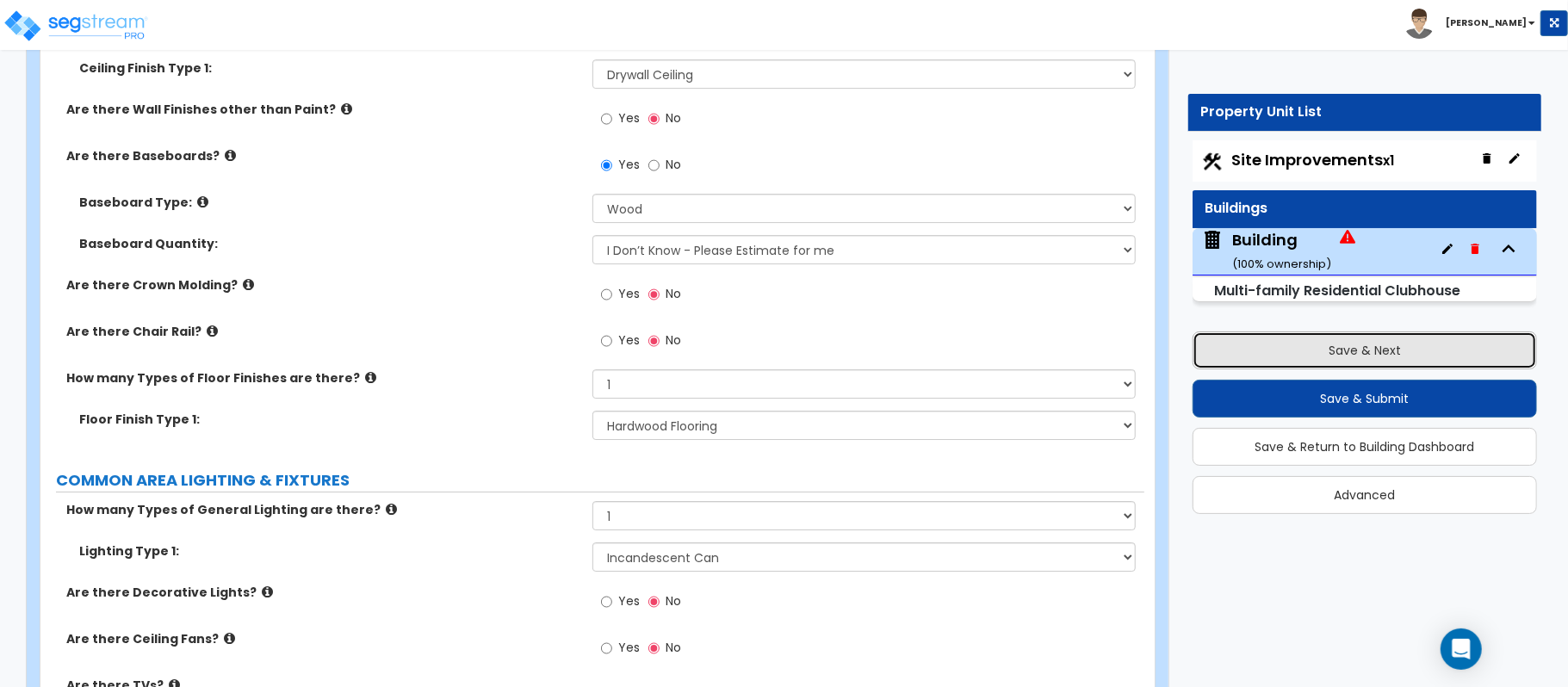
click at [1245, 342] on button "Save & Next" at bounding box center [1365, 351] width 345 height 38
select select "0"
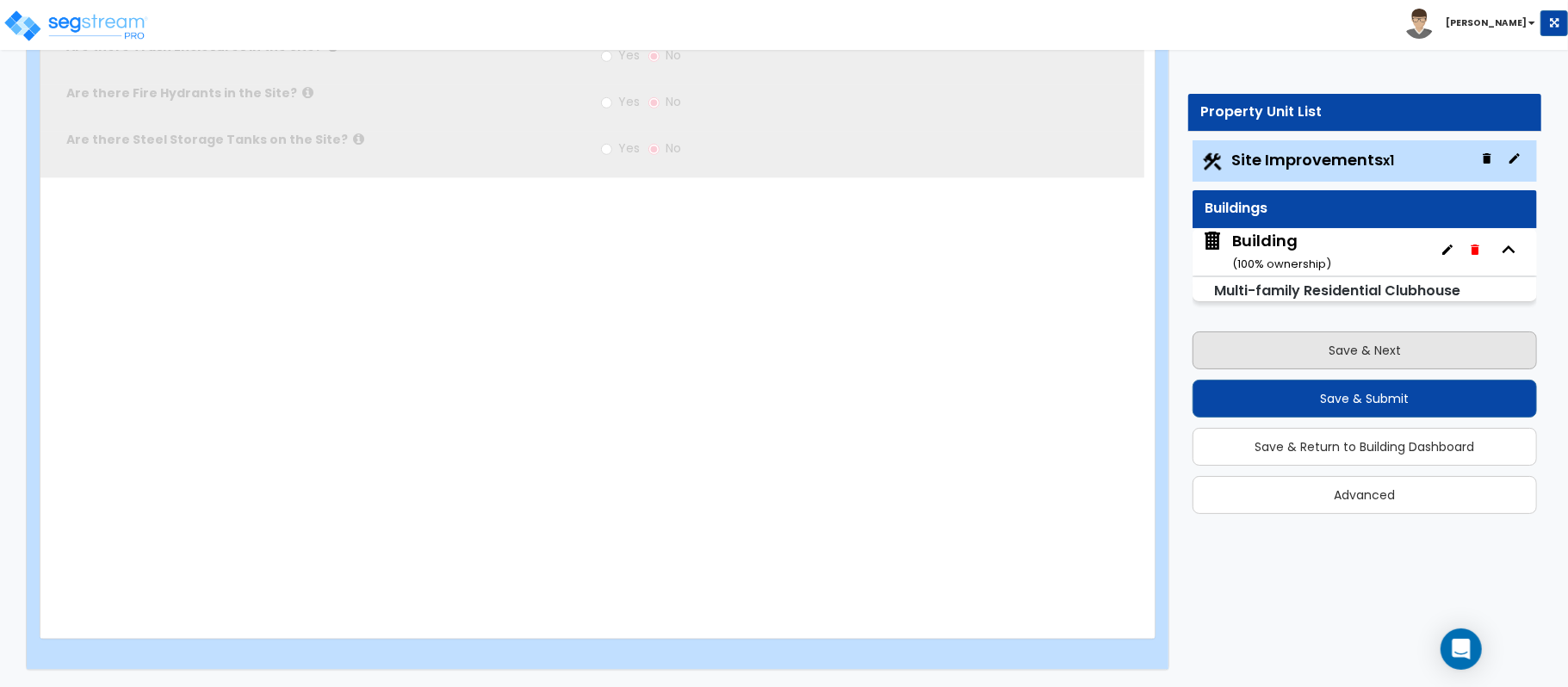
select select "2"
type input "84070.8"
select select "2"
type input "17000"
radio input "true"
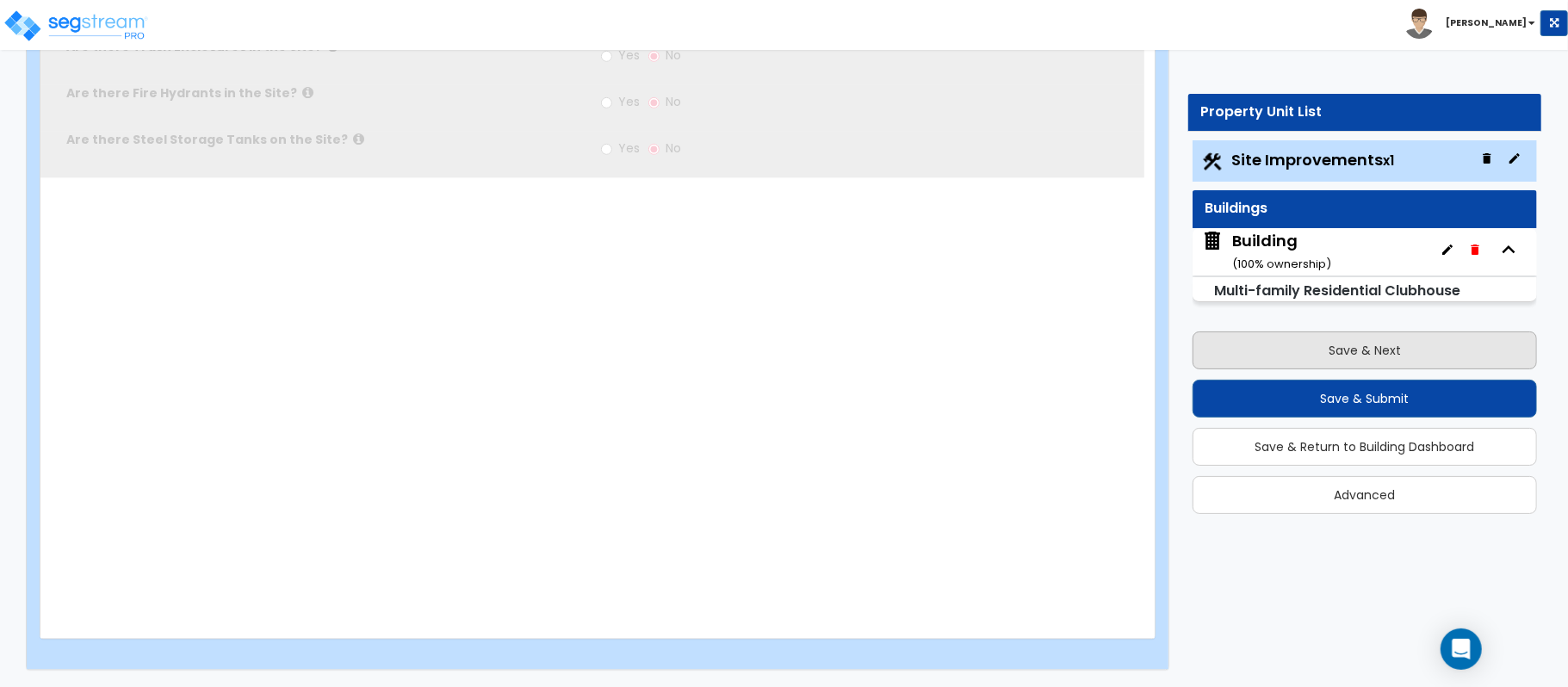
select select "2"
type input "300"
select select "2"
select select "1"
type input "90"
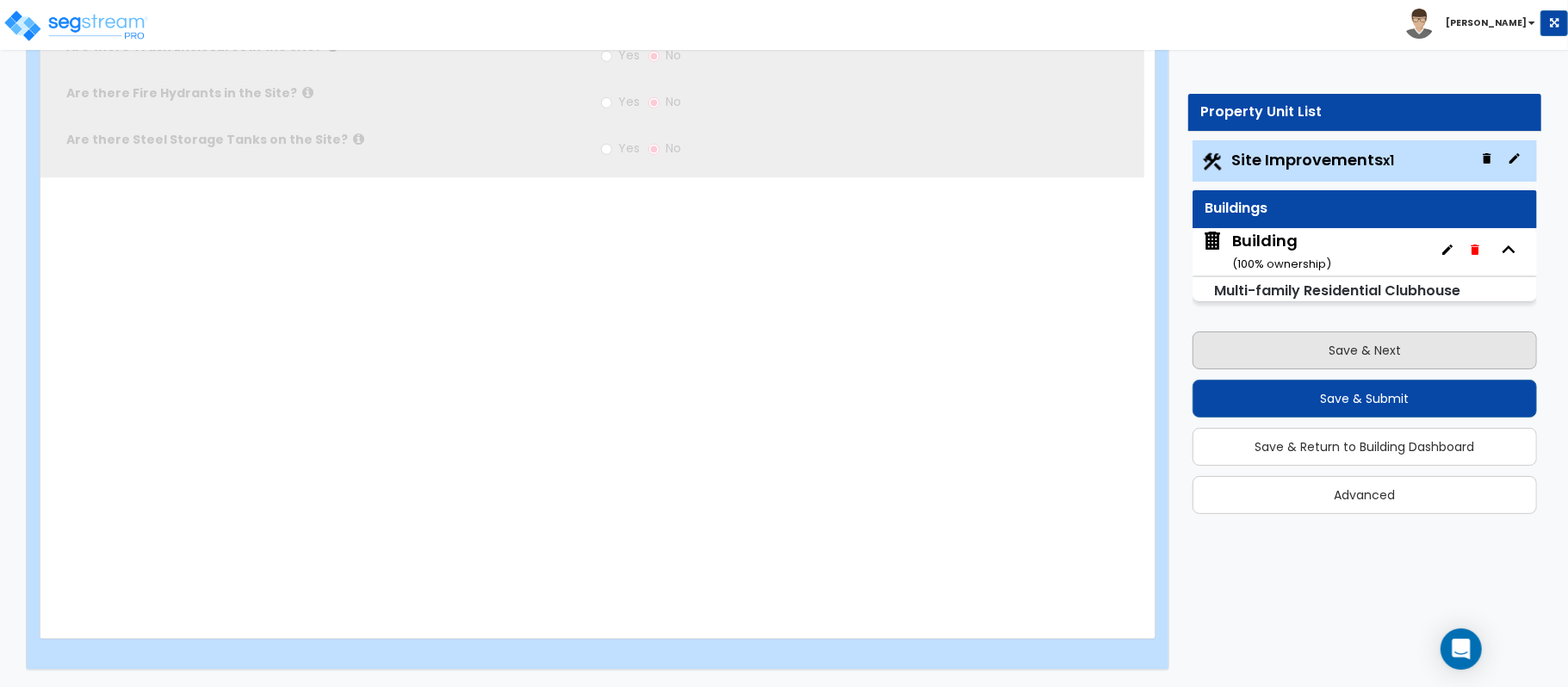
select select "3"
radio input "true"
type input "1"
type input "120"
type input "8"
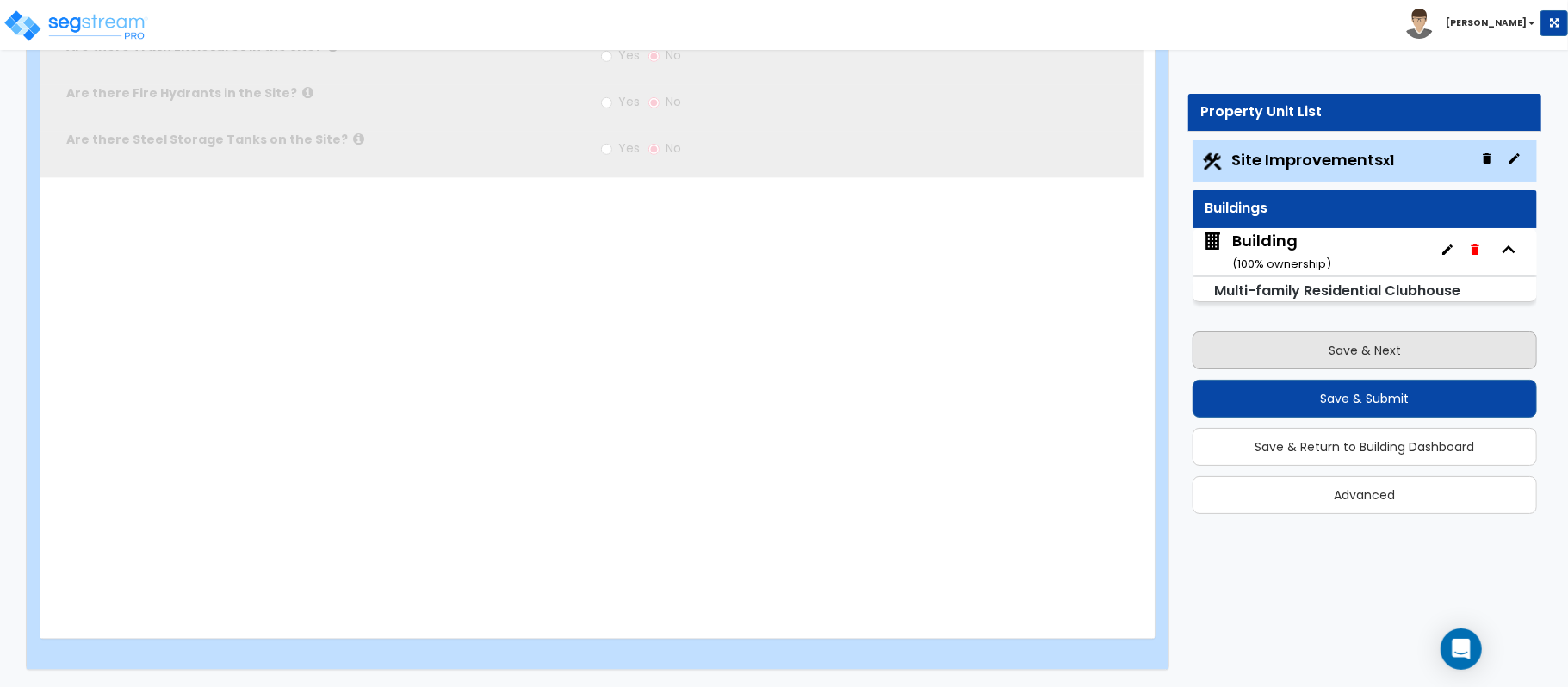
select select "2"
select select "3"
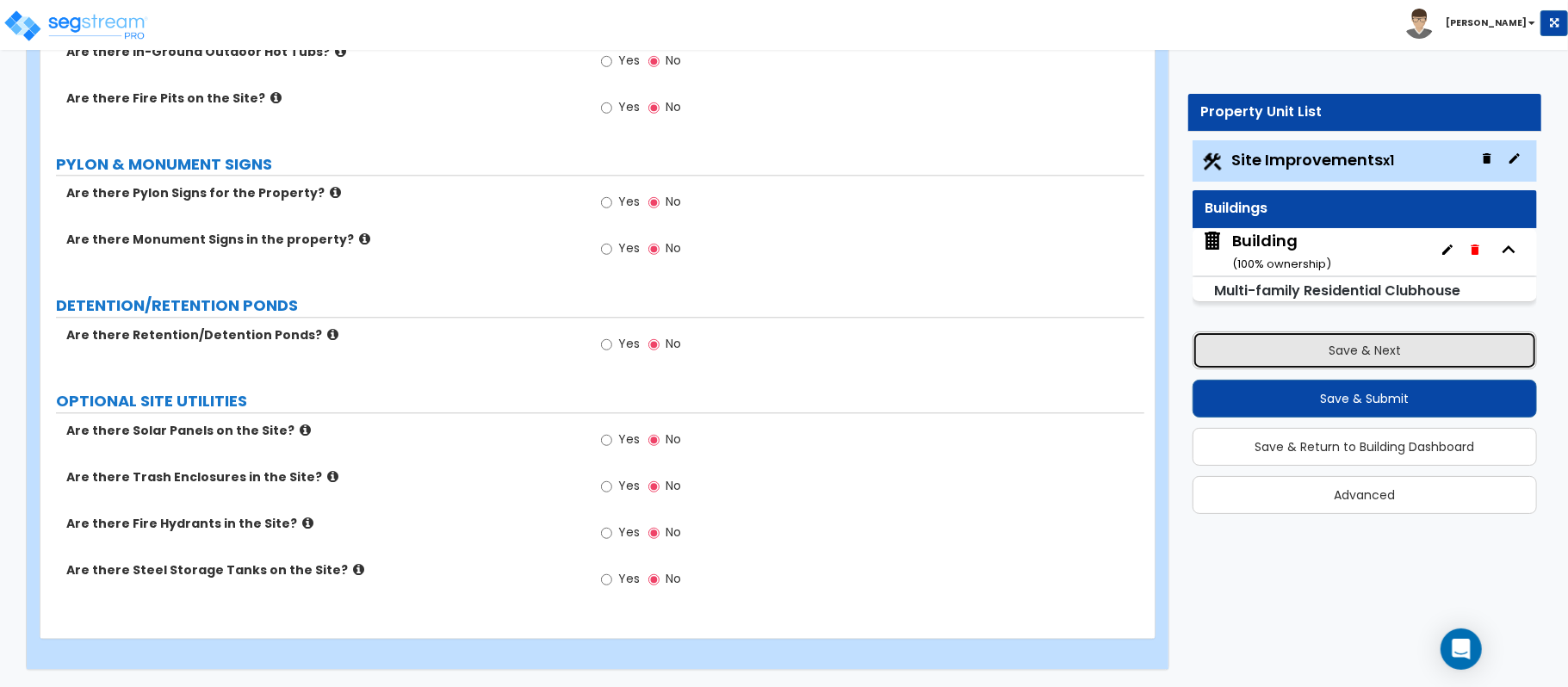
click at [1280, 345] on button "Save & Next" at bounding box center [1365, 351] width 345 height 38
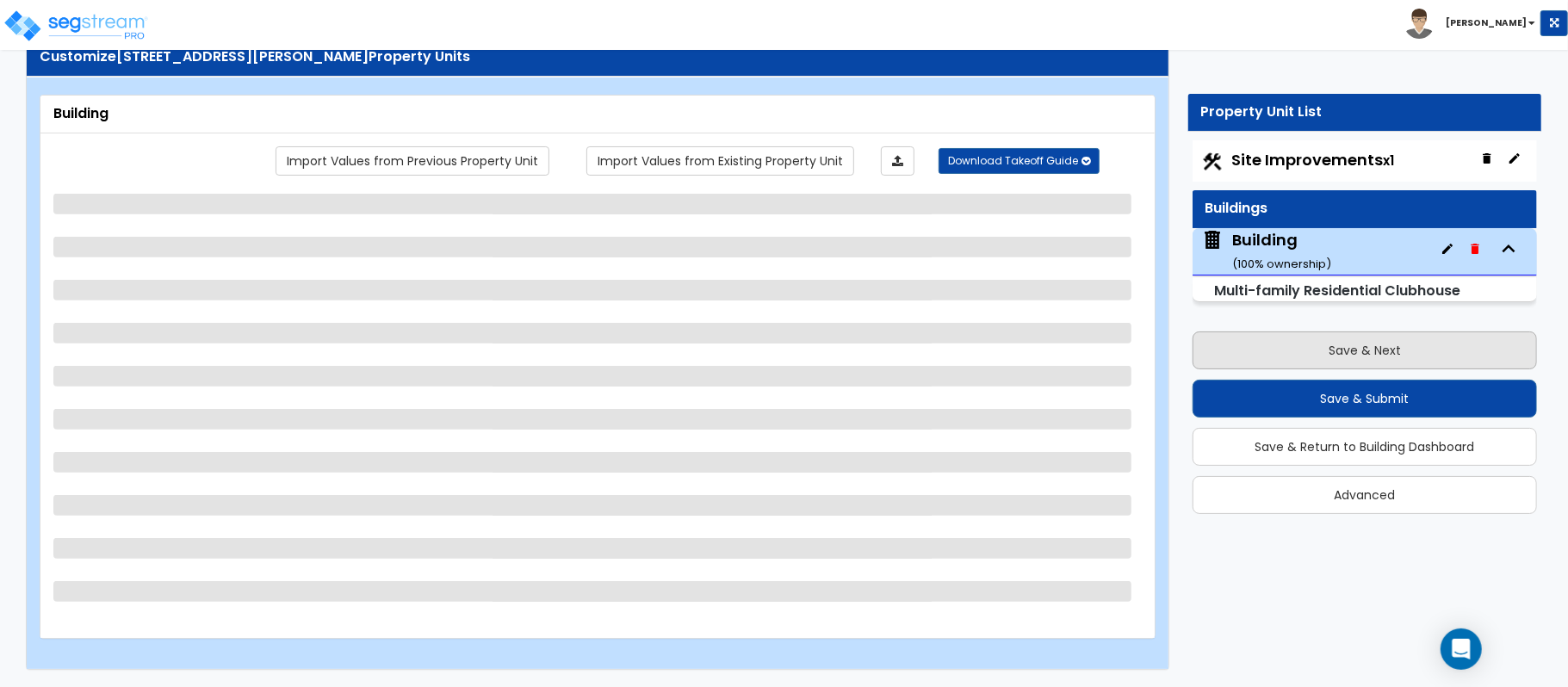
scroll to position [56, 0]
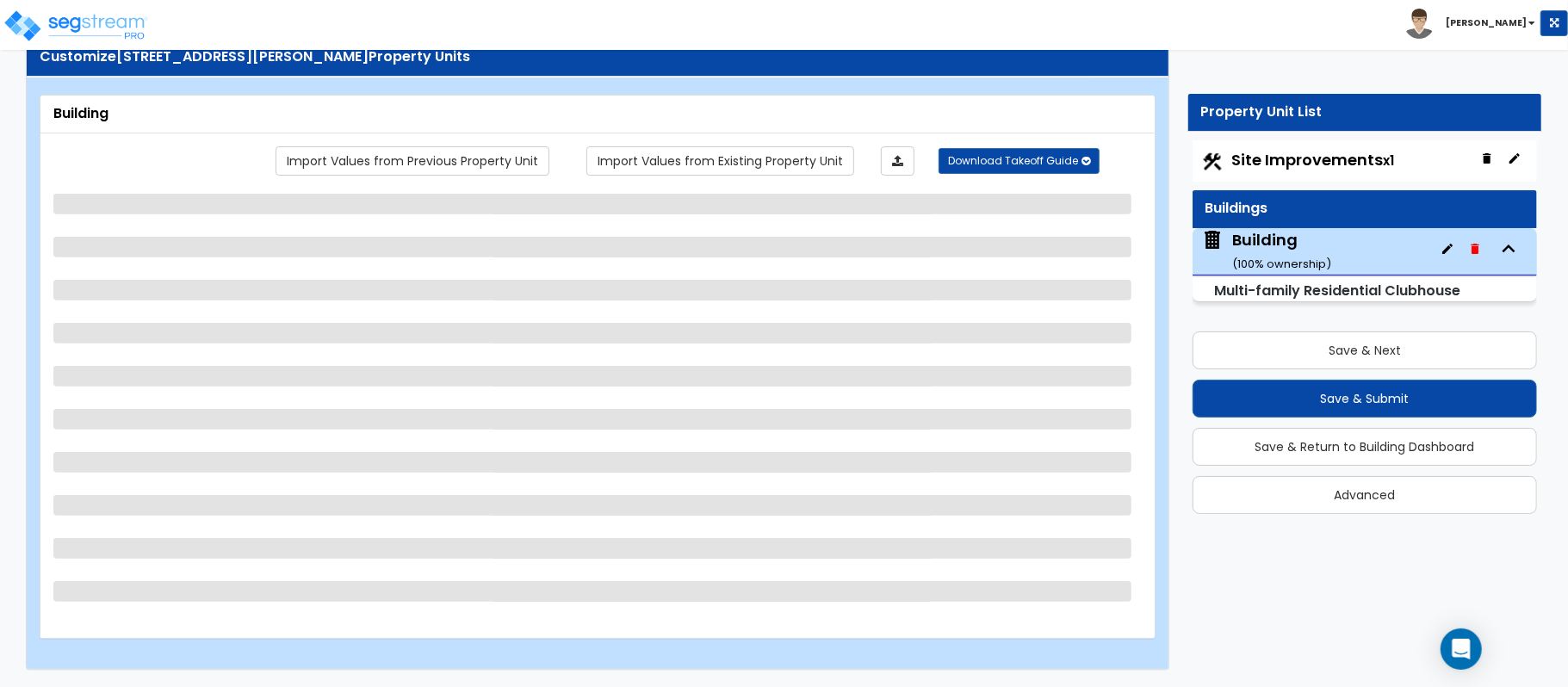
select select "7"
select select "1"
select select "6"
select select "1"
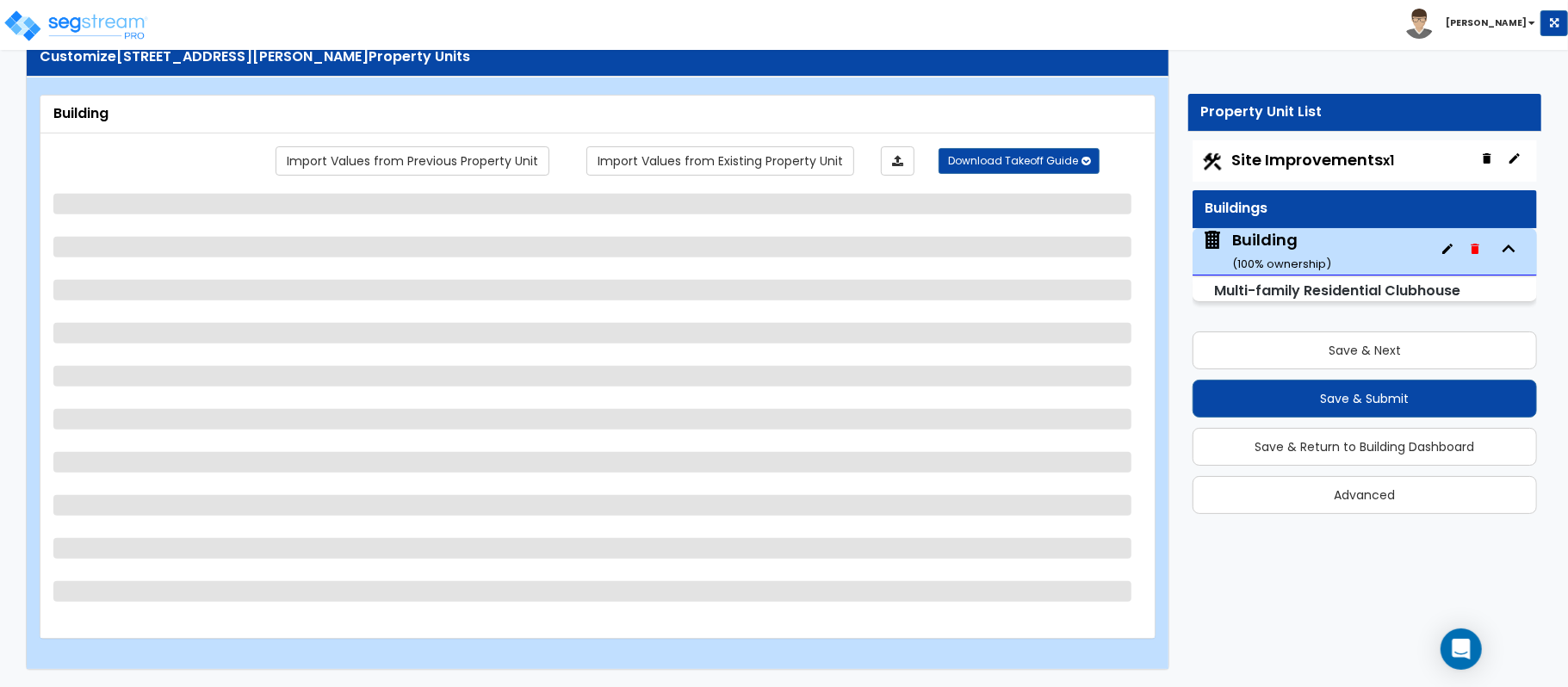
select select "1"
select select "5"
select select "1"
select select "2"
select select "1"
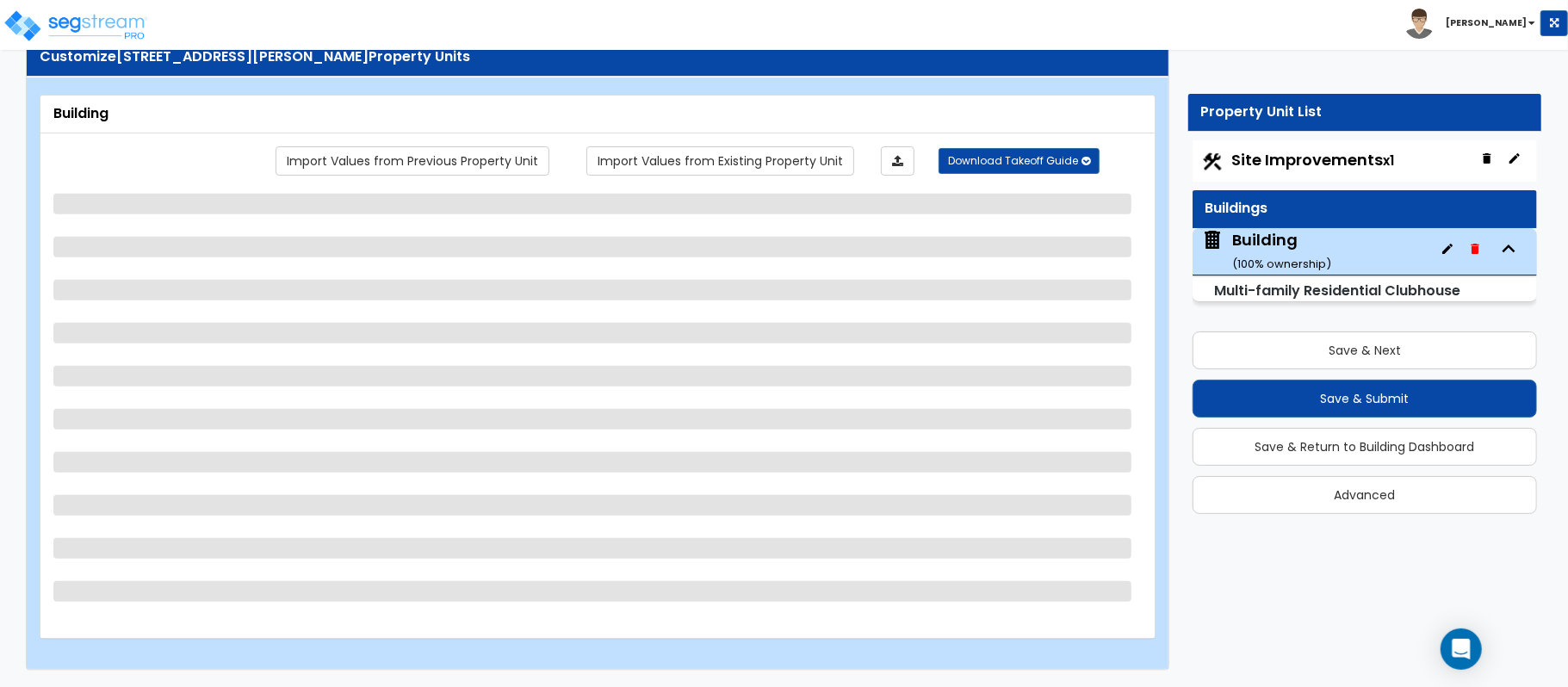
select select "2"
select select "1"
select select "2"
select select "1"
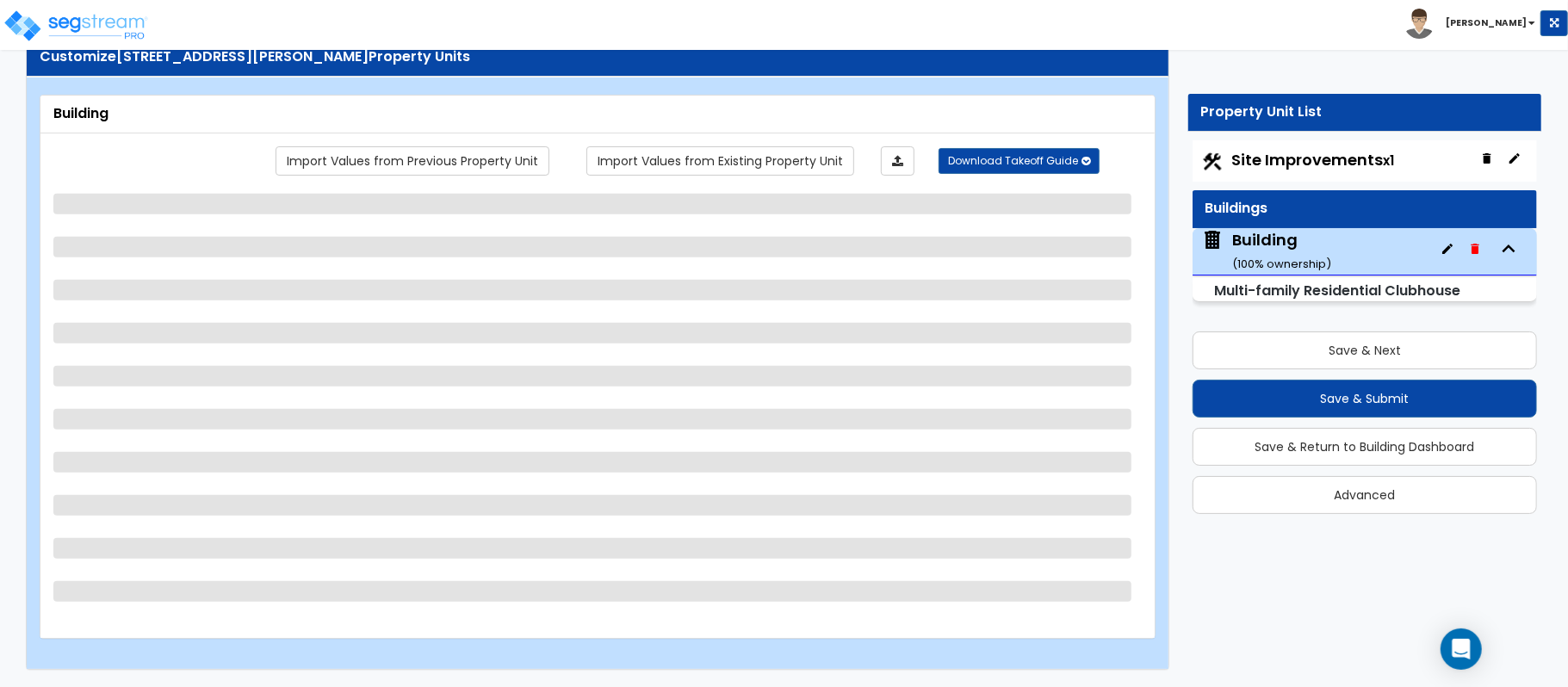
select select "5"
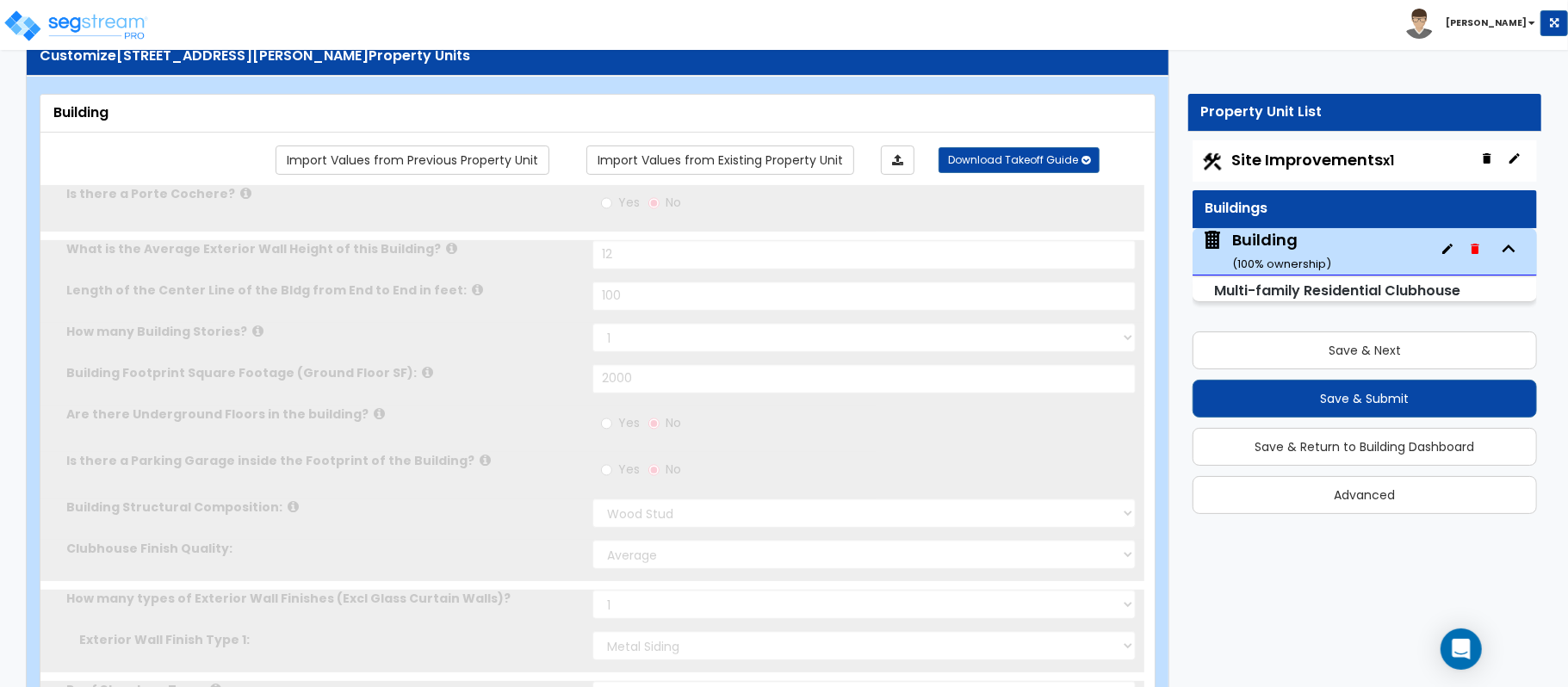
radio input "true"
select select "3"
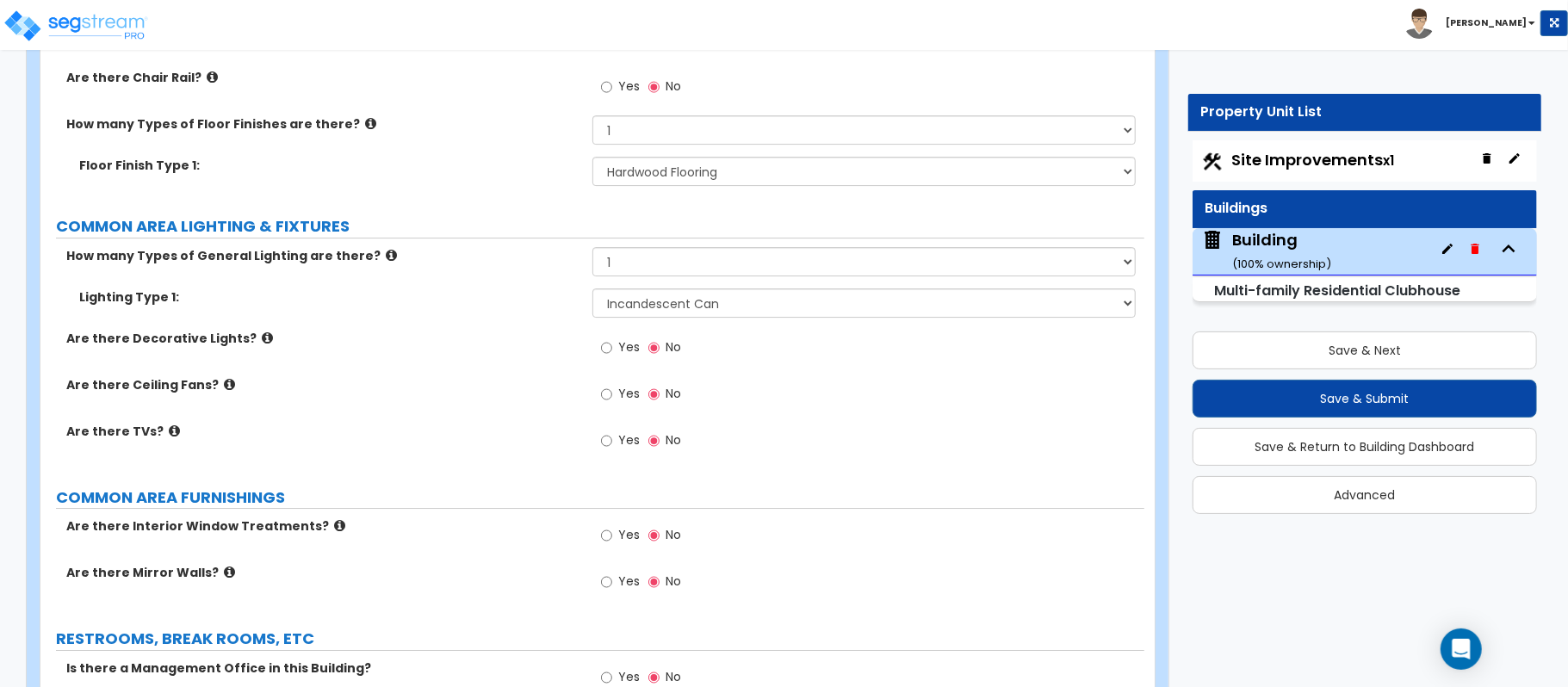
scroll to position [4075, 0]
click at [607, 352] on input "Yes" at bounding box center [607, 346] width 11 height 19
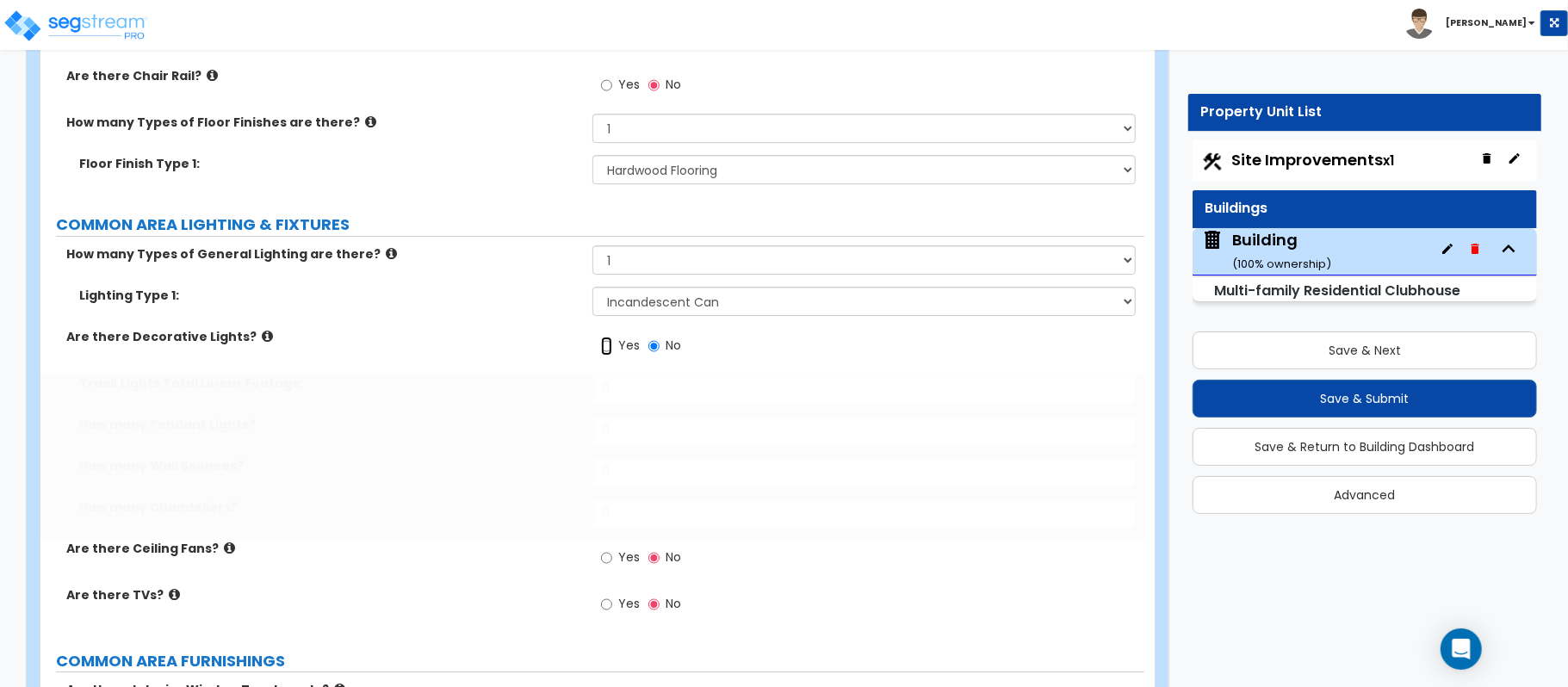
radio input "true"
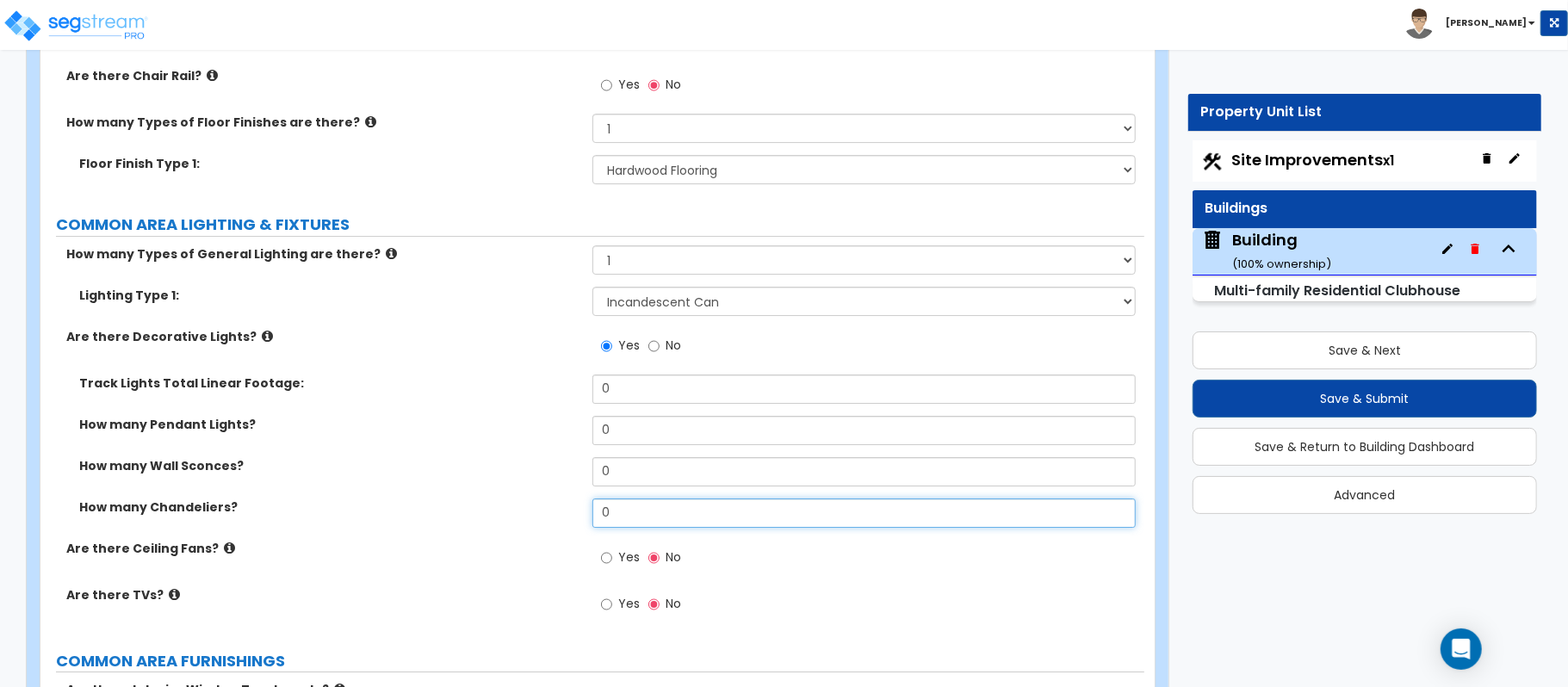
drag, startPoint x: 648, startPoint y: 515, endPoint x: 569, endPoint y: 538, distance: 82.3
click at [569, 538] on div "How many Chandeliers? 0" at bounding box center [593, 520] width 1104 height 42
type input "3"
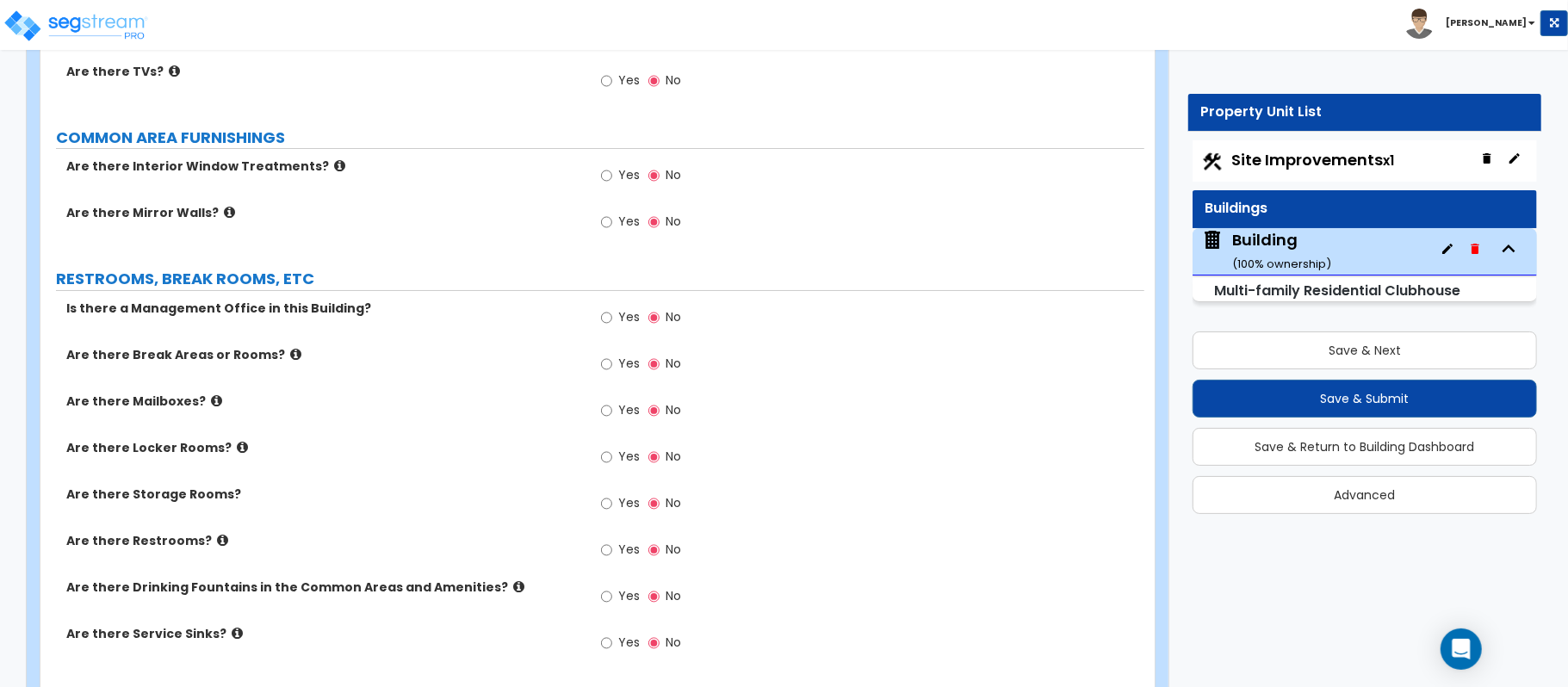
scroll to position [4648, 0]
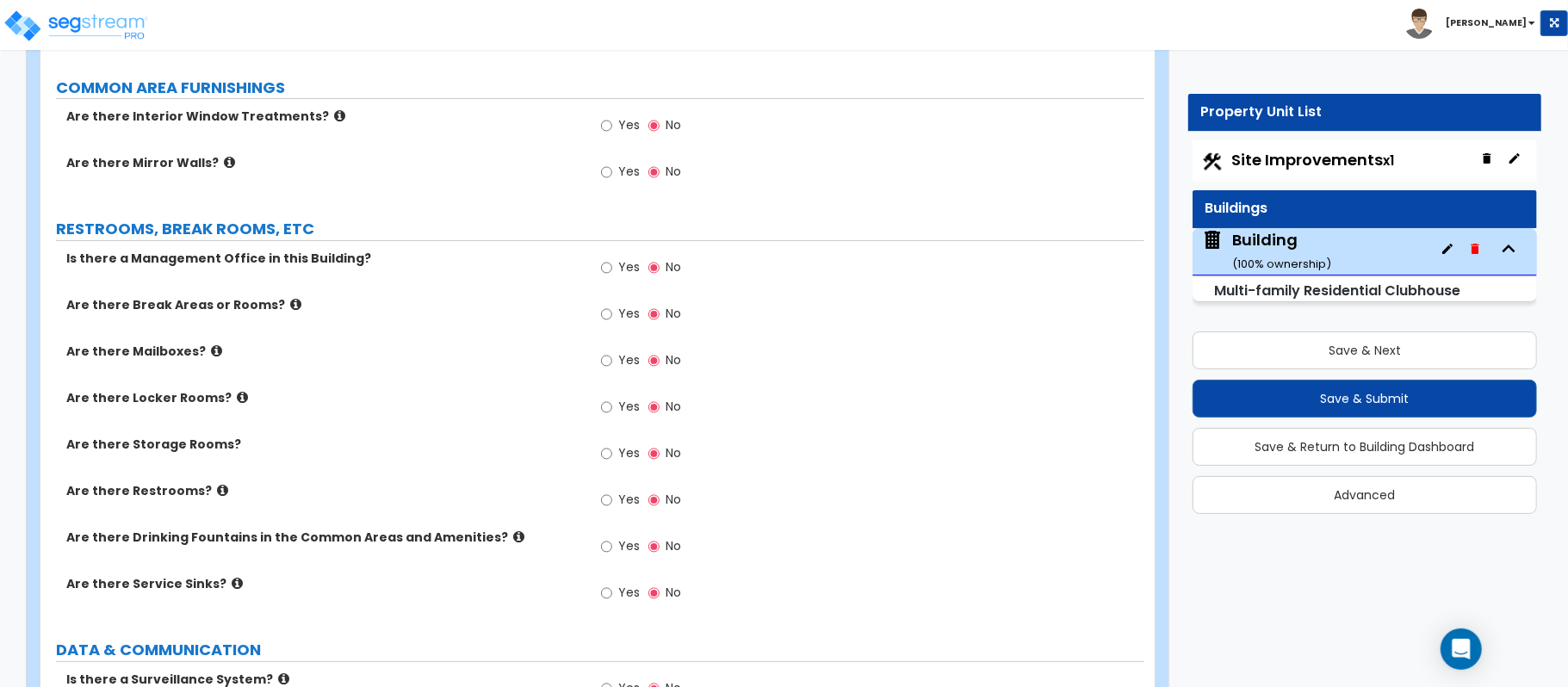
click at [613, 507] on label "Yes" at bounding box center [620, 502] width 39 height 29
click at [612, 507] on input "Yes" at bounding box center [607, 500] width 11 height 19
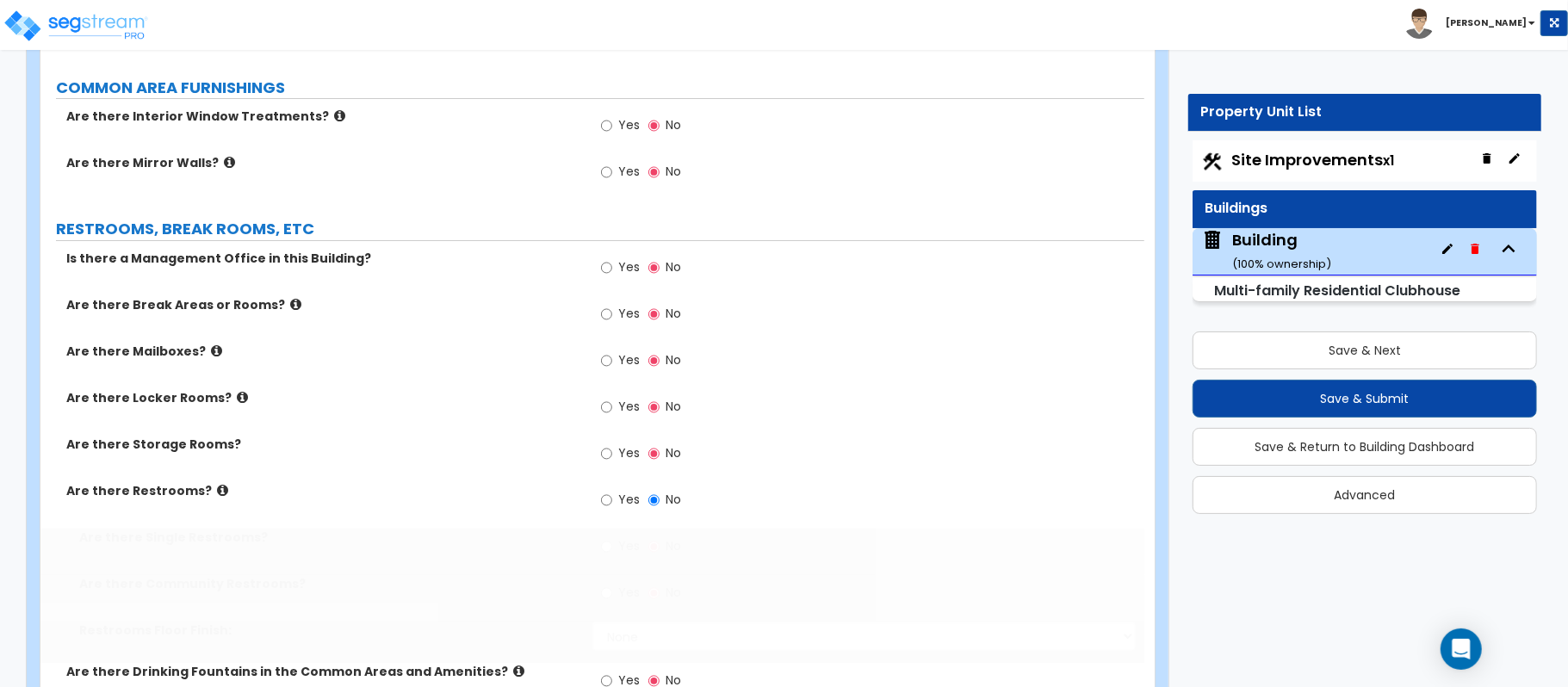
radio input "true"
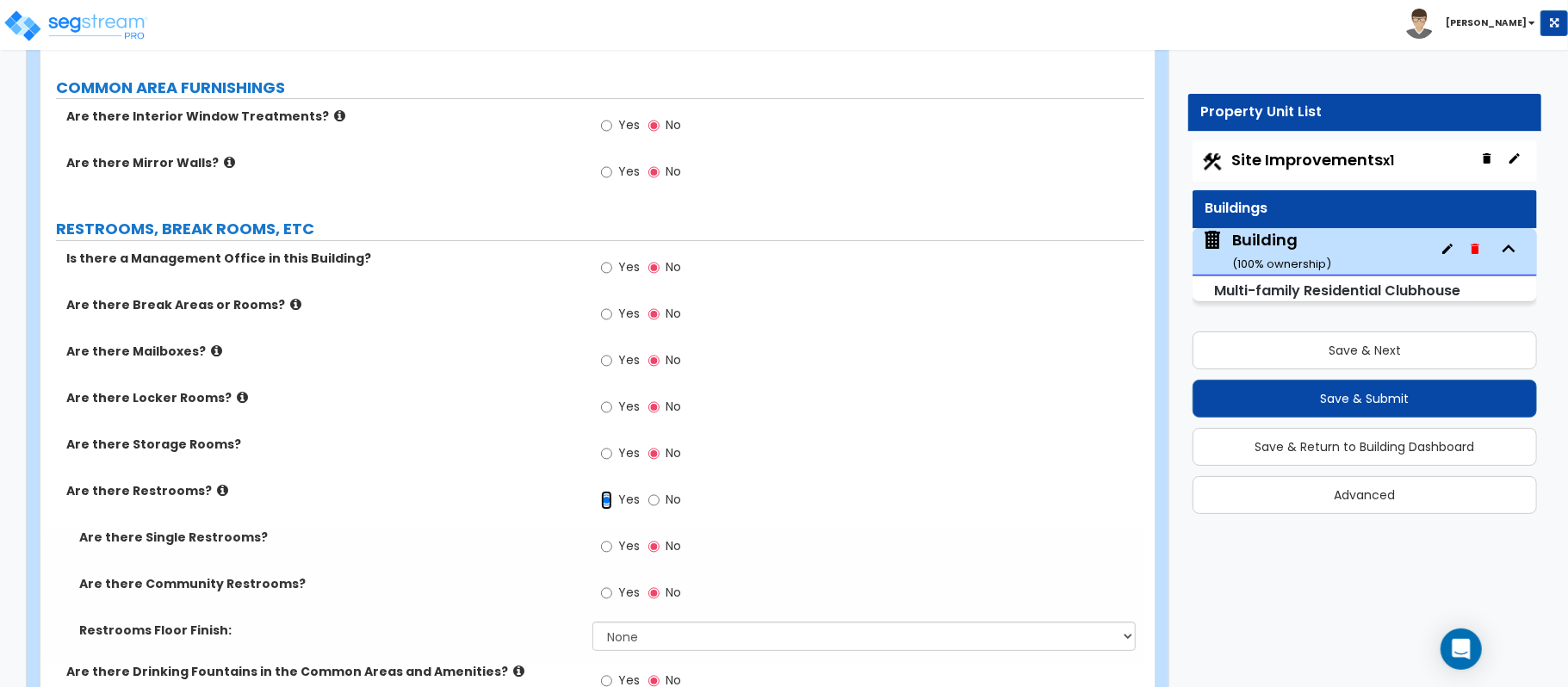
scroll to position [4764, 0]
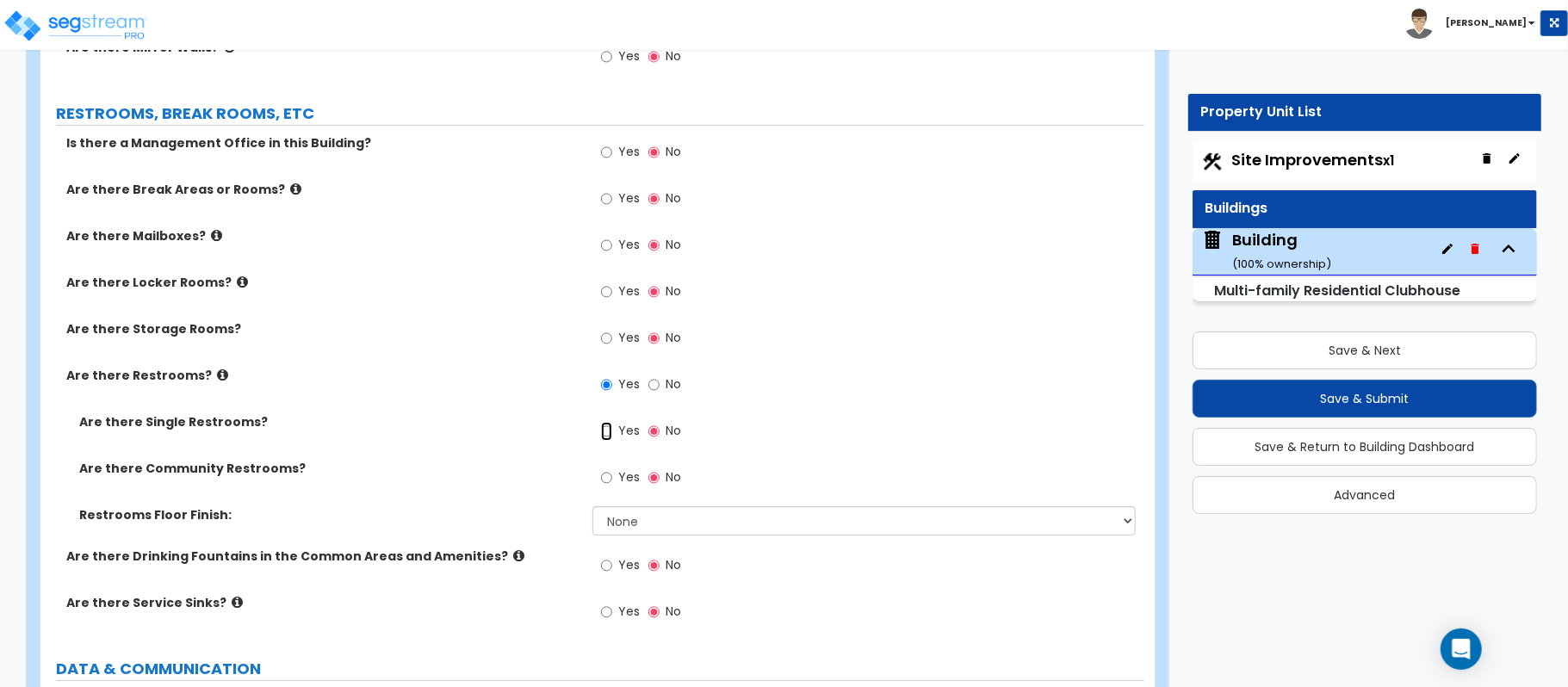
click at [610, 441] on input "Yes" at bounding box center [607, 432] width 11 height 19
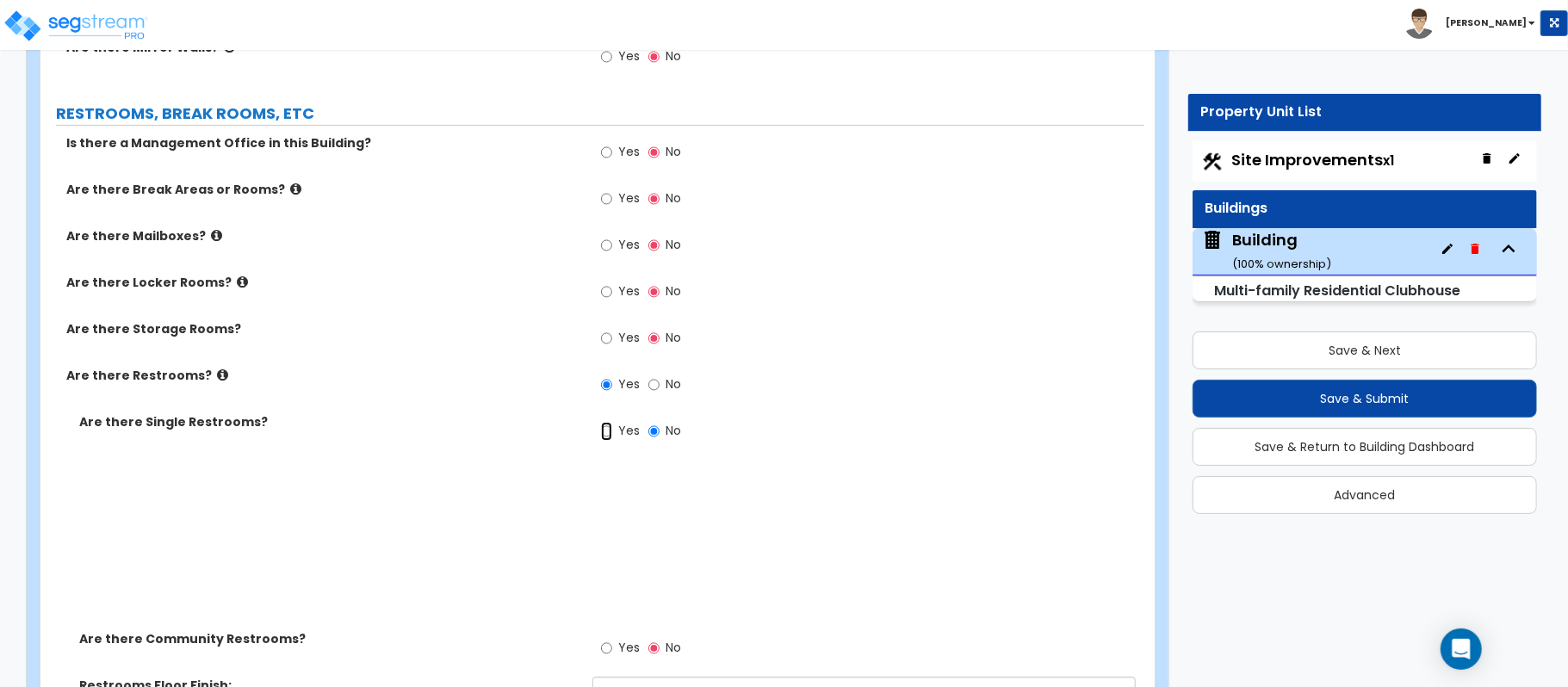
radio input "true"
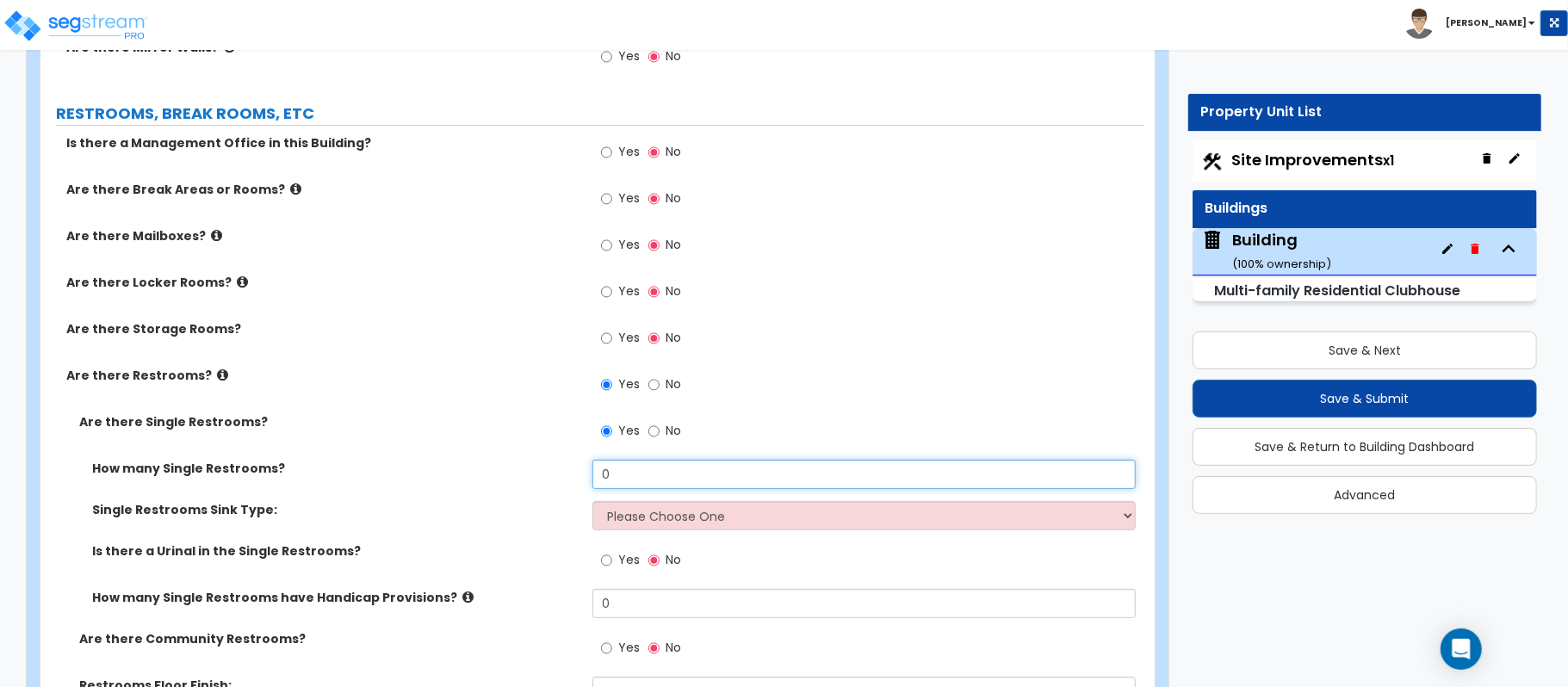
drag, startPoint x: 626, startPoint y: 488, endPoint x: 522, endPoint y: 475, distance: 104.8
click at [522, 475] on div "How many Single Restrooms? 0" at bounding box center [593, 481] width 1104 height 42
drag, startPoint x: 636, startPoint y: 475, endPoint x: 559, endPoint y: 472, distance: 77.1
click at [559, 472] on div "How many Single Restrooms? 1" at bounding box center [593, 481] width 1104 height 42
type input "2"
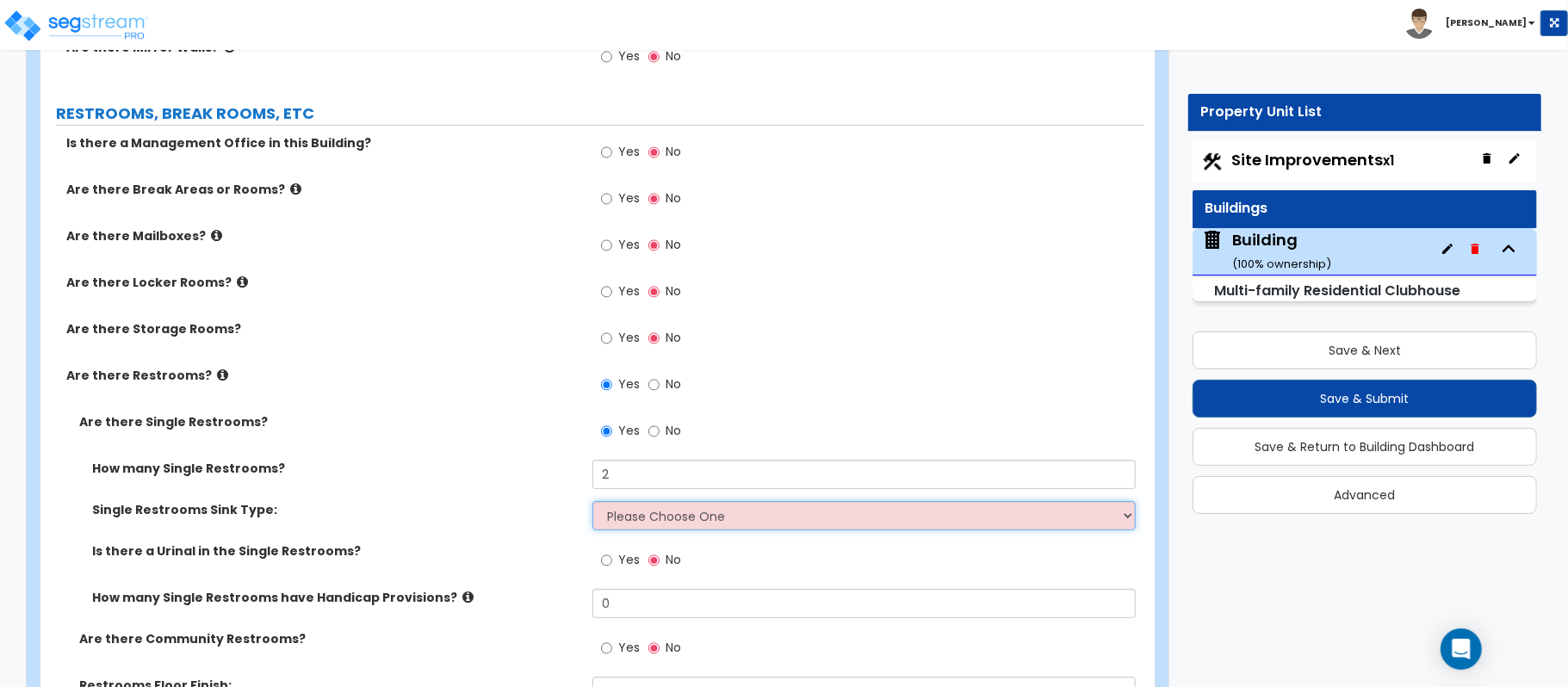
click at [615, 514] on select "Please Choose One Wall-mounted Vanity-mounted" at bounding box center [864, 515] width 543 height 29
select select "2"
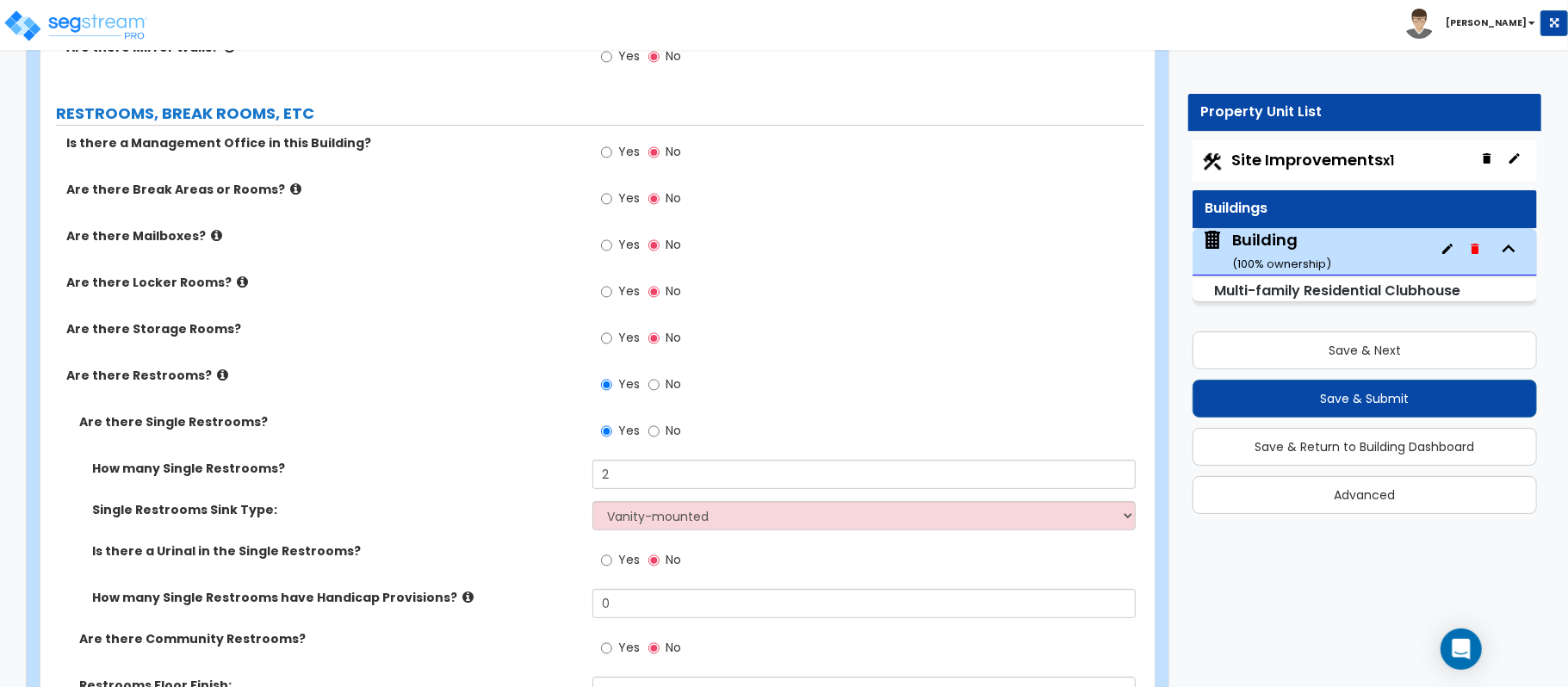
click at [546, 511] on label "Single Restrooms Sink Type:" at bounding box center [336, 509] width 488 height 17
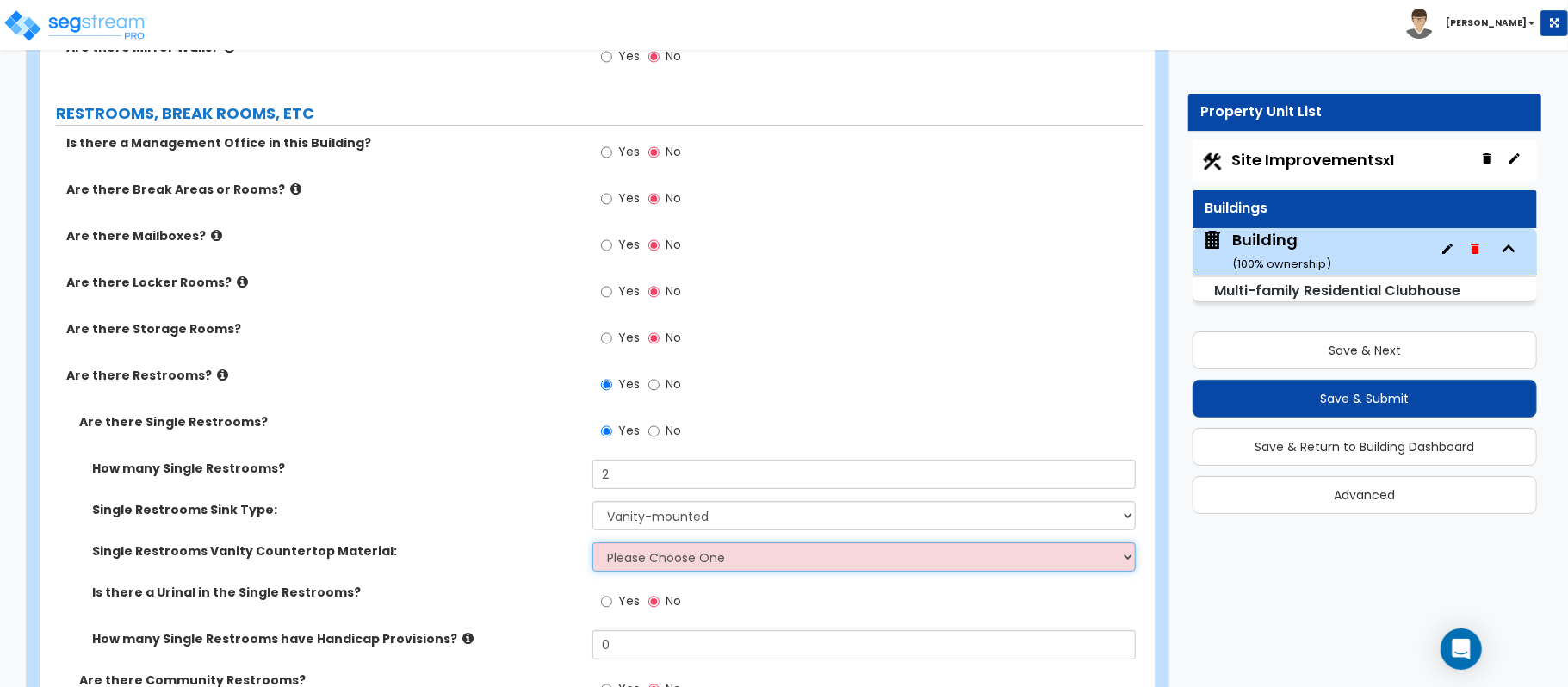
click at [643, 557] on select "Please Choose One Plastic Laminate Solid Surface Stone Quartz Marble Tile Wood …" at bounding box center [864, 557] width 543 height 29
select select "2"
click at [508, 542] on div "Single Restrooms Sink Type: Please Choose One Wall-mounted Vanity-mounted" at bounding box center [593, 522] width 1104 height 42
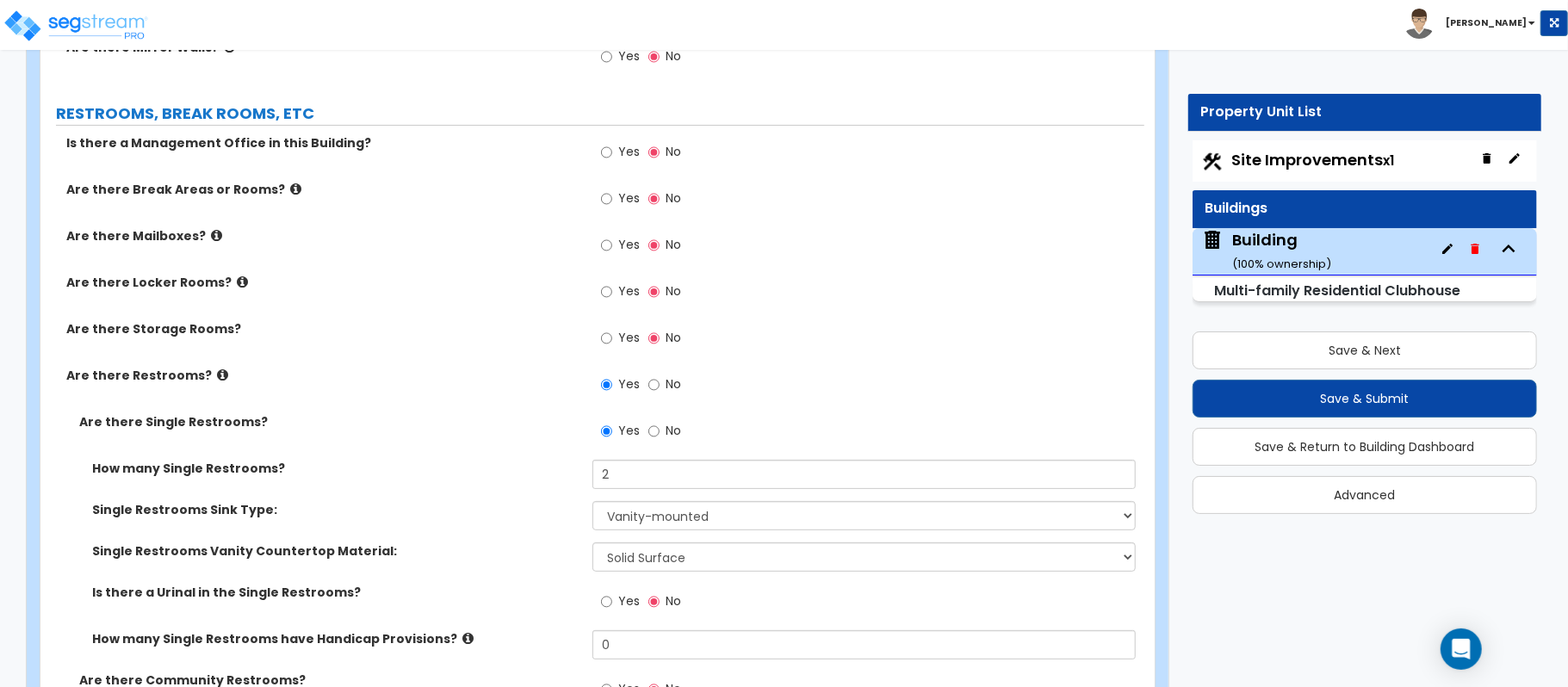
scroll to position [4878, 0]
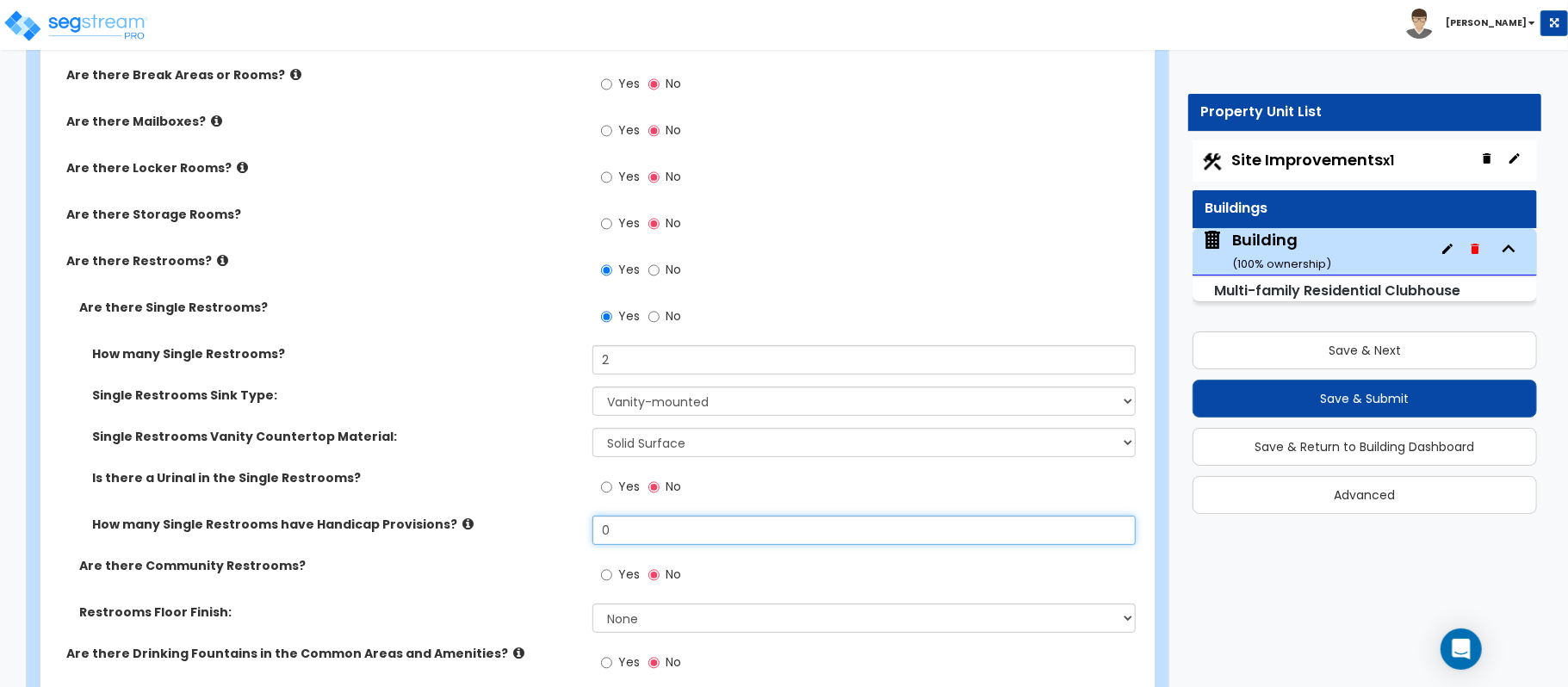
drag, startPoint x: 637, startPoint y: 532, endPoint x: 509, endPoint y: 536, distance: 128.1
click at [509, 536] on div "How many Single Restrooms have Handicap Provisions? 0" at bounding box center [593, 537] width 1104 height 42
type input "2"
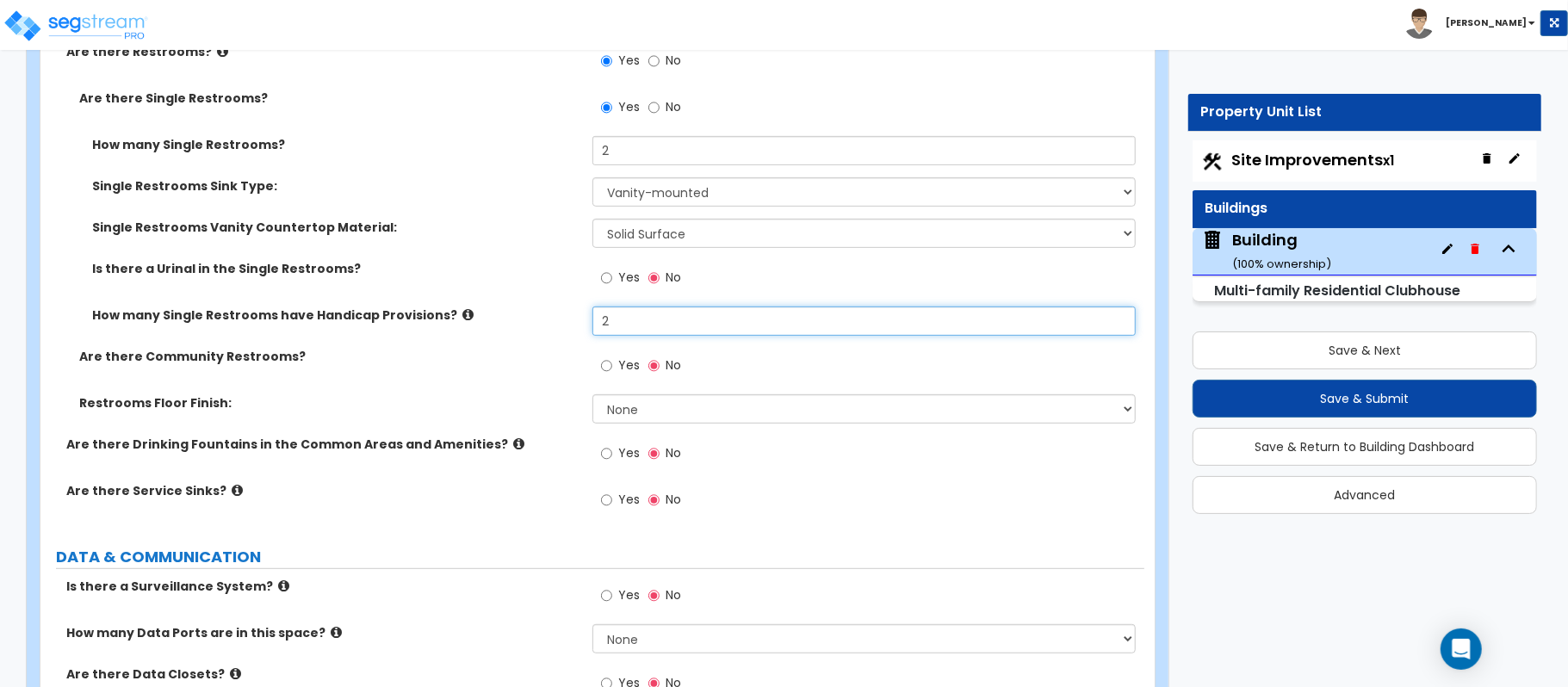
scroll to position [5109, 0]
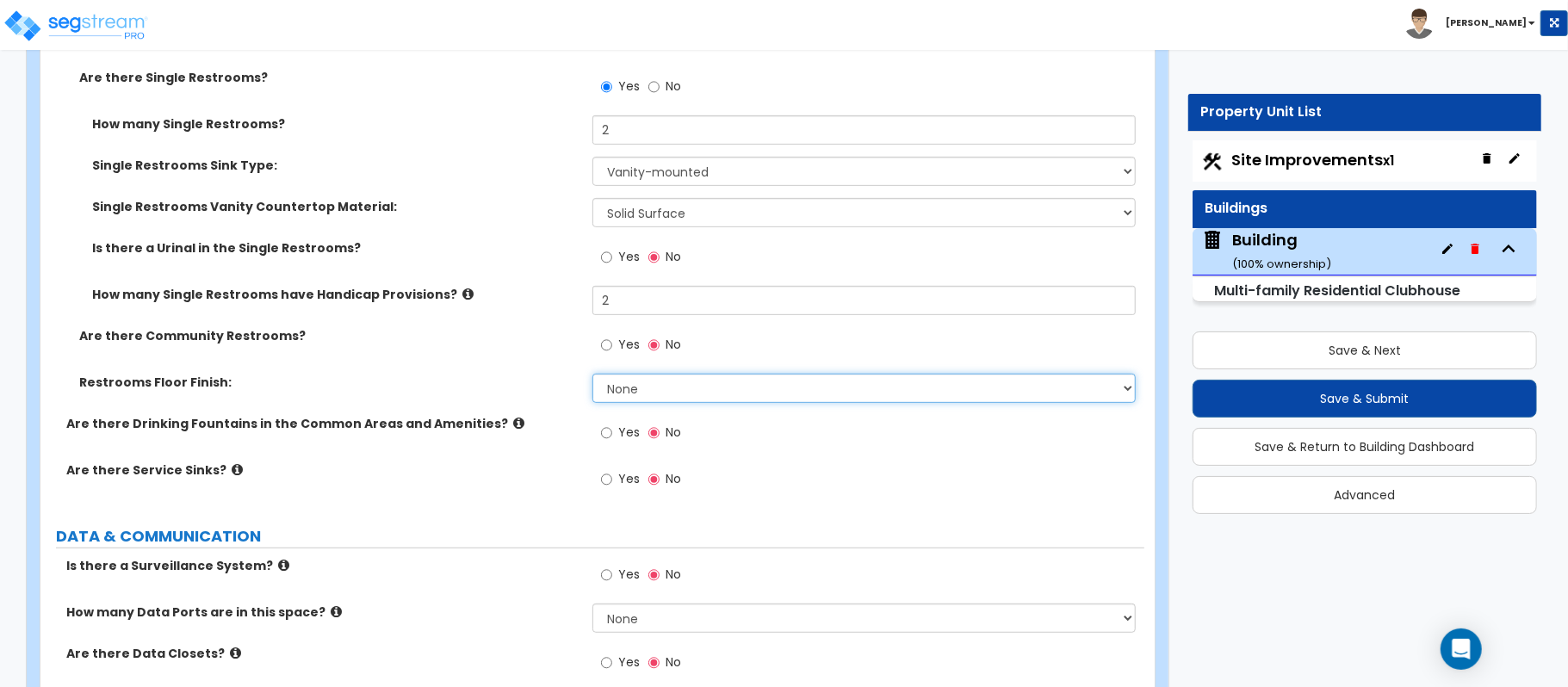
click at [660, 393] on select "None Tile Flooring Resilient Laminate Flooring VCT Flooring Sheet Vinyl Flooring" at bounding box center [864, 387] width 543 height 29
select select "1"
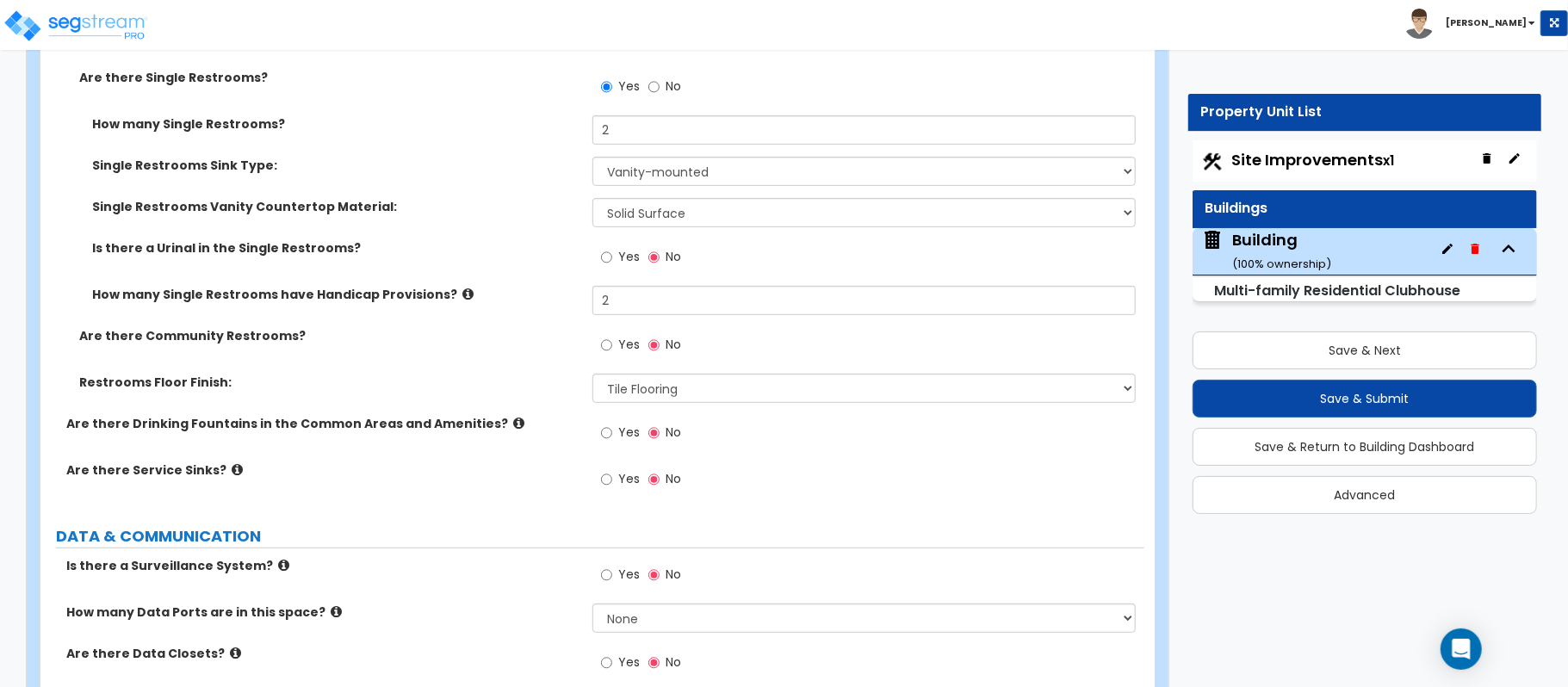
click at [501, 372] on div "Are there Community Restrooms? Yes No" at bounding box center [593, 350] width 1104 height 46
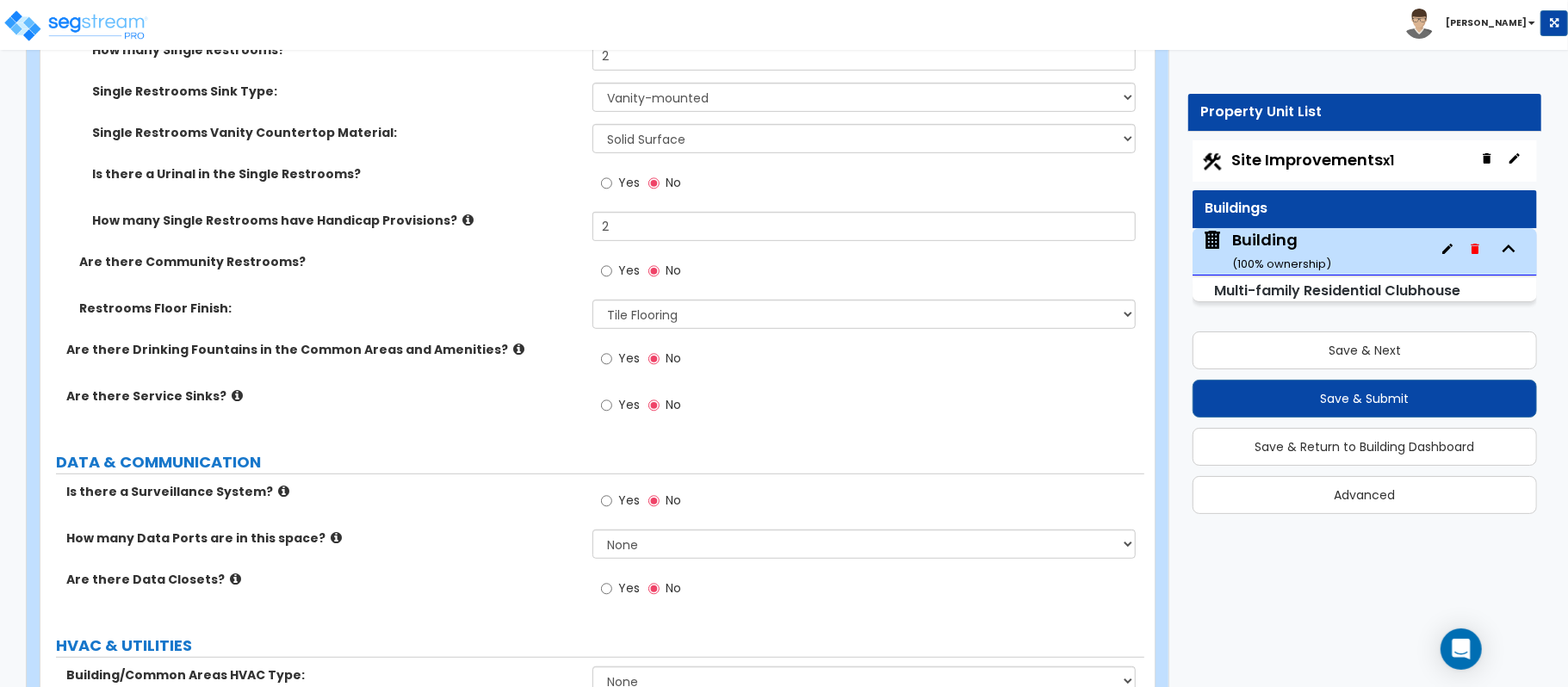
scroll to position [5223, 0]
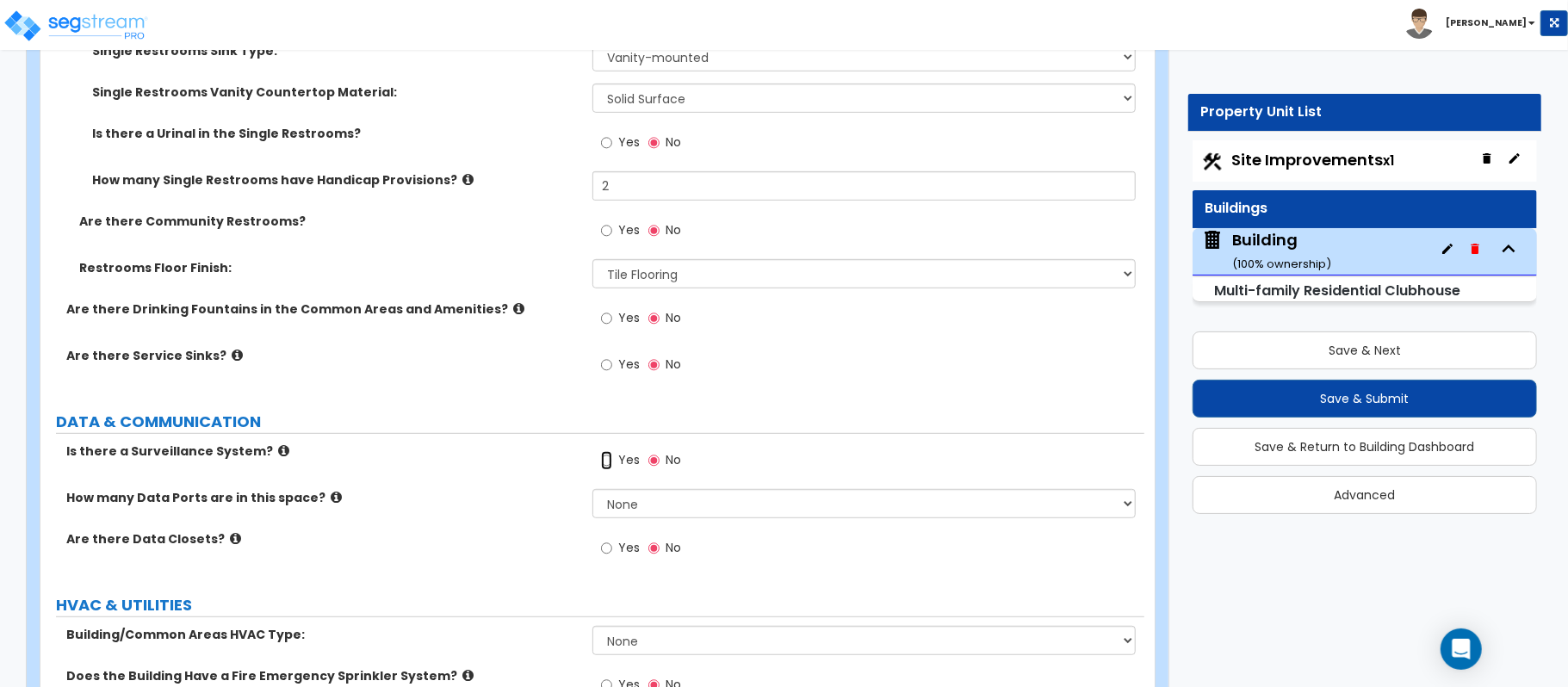
click at [605, 460] on input "Yes" at bounding box center [607, 461] width 11 height 19
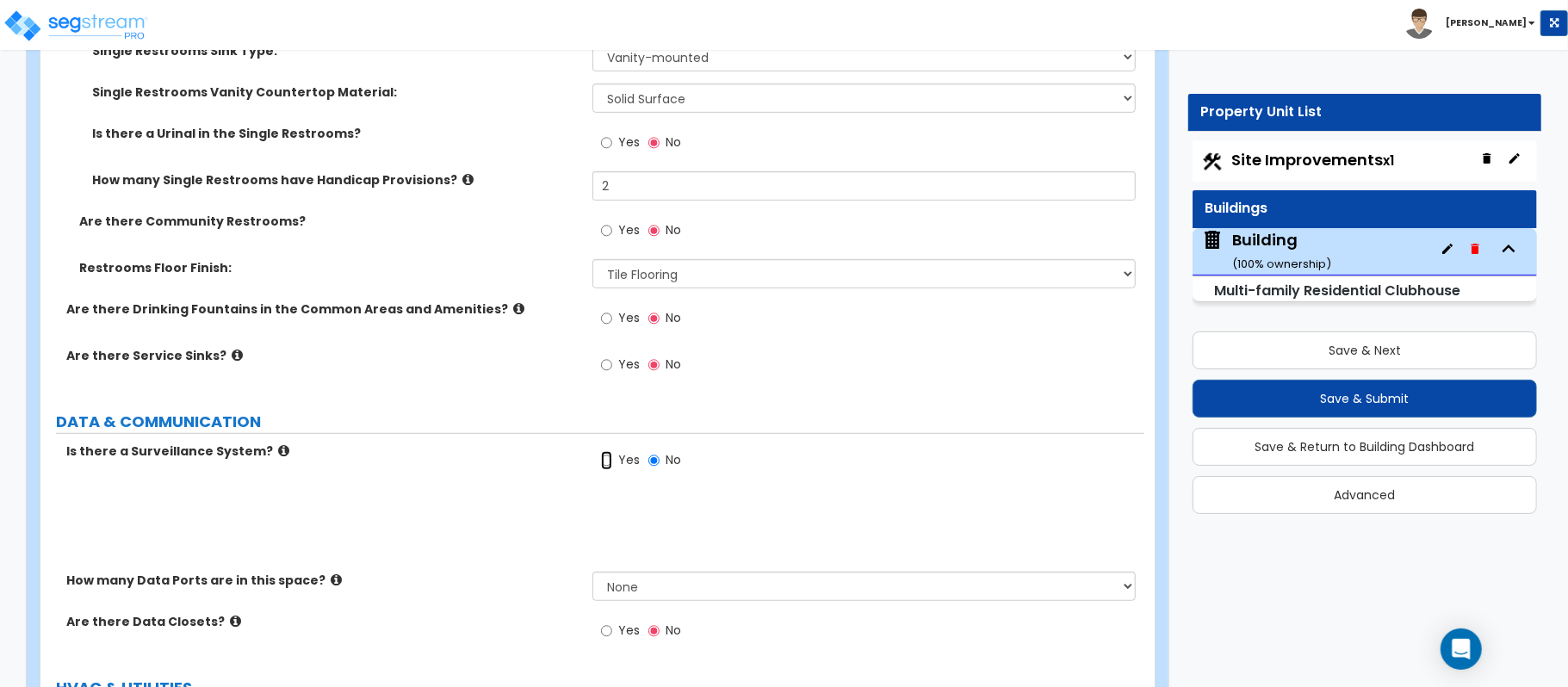
radio input "true"
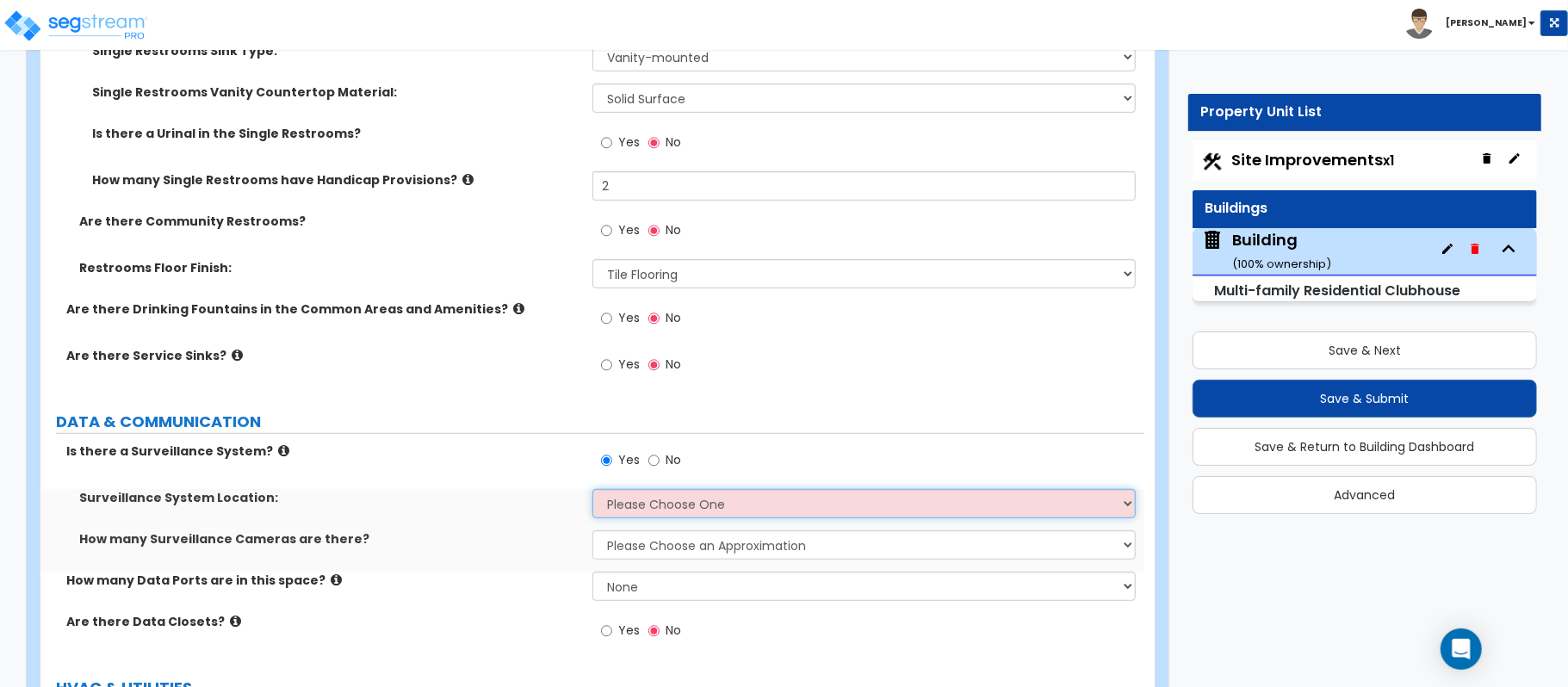
click at [626, 511] on select "Please Choose One Inside the Building Outside the Building Both Inside & Outside" at bounding box center [864, 504] width 543 height 29
click at [616, 511] on select "Please Choose One Inside the Building Outside the Building Both Inside & Outside" at bounding box center [864, 504] width 543 height 29
select select "3"
click at [593, 493] on select "Please Choose One Inside the Building Outside the Building Both Inside & Outside" at bounding box center [864, 504] width 543 height 29
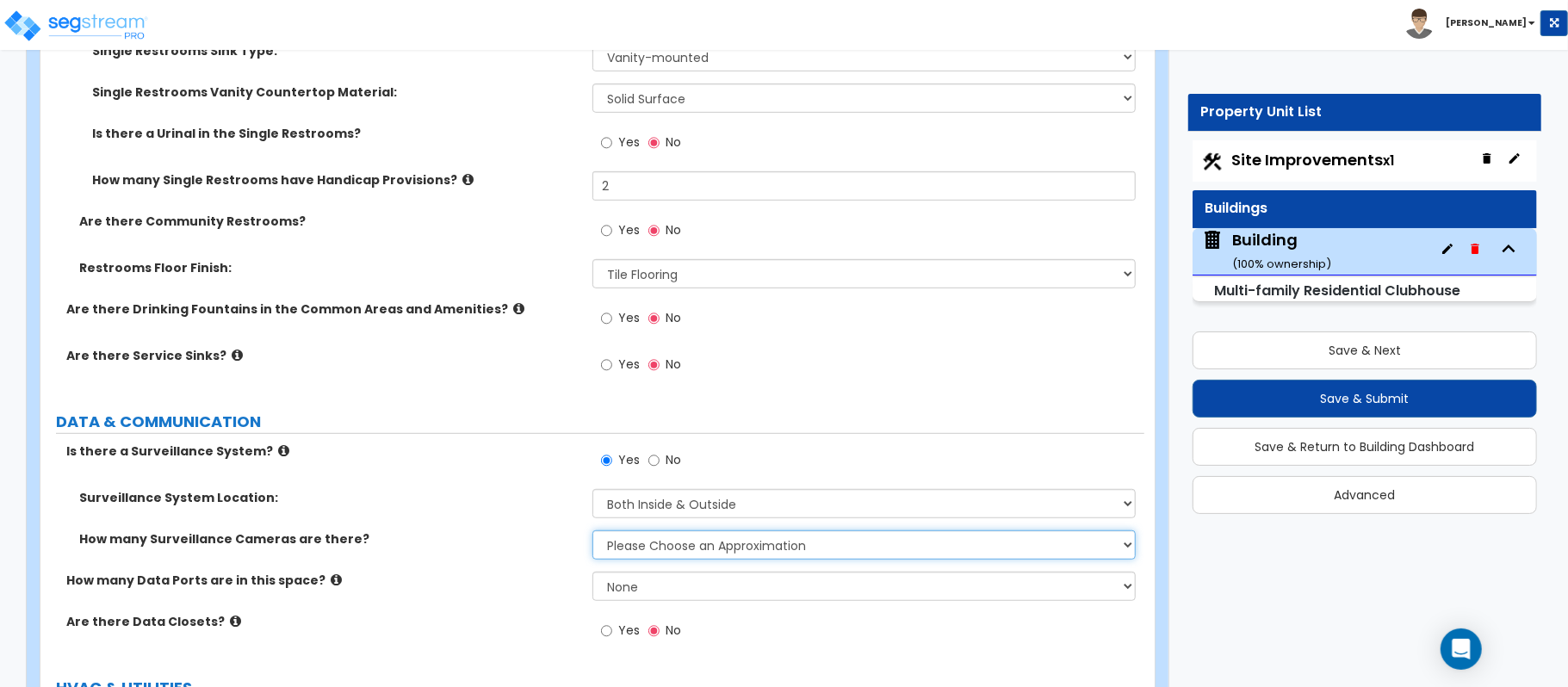
click at [660, 557] on select "Please Choose an Approximation Barely Noticed Any Noticed a Couple Frequently S…" at bounding box center [864, 544] width 543 height 29
select select "3"
click at [593, 535] on select "Please Choose an Approximation Barely Noticed Any Noticed a Couple Frequently S…" at bounding box center [864, 544] width 543 height 29
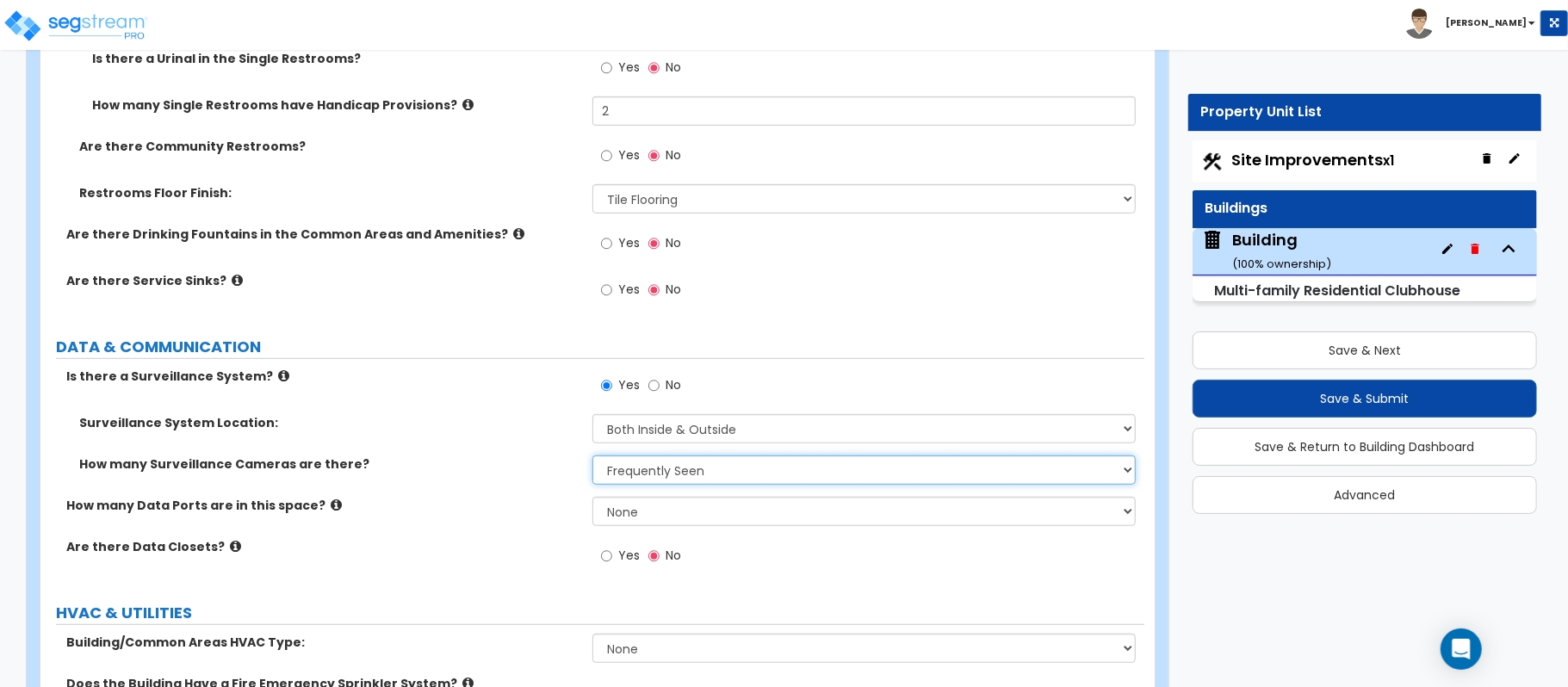
scroll to position [5337, 0]
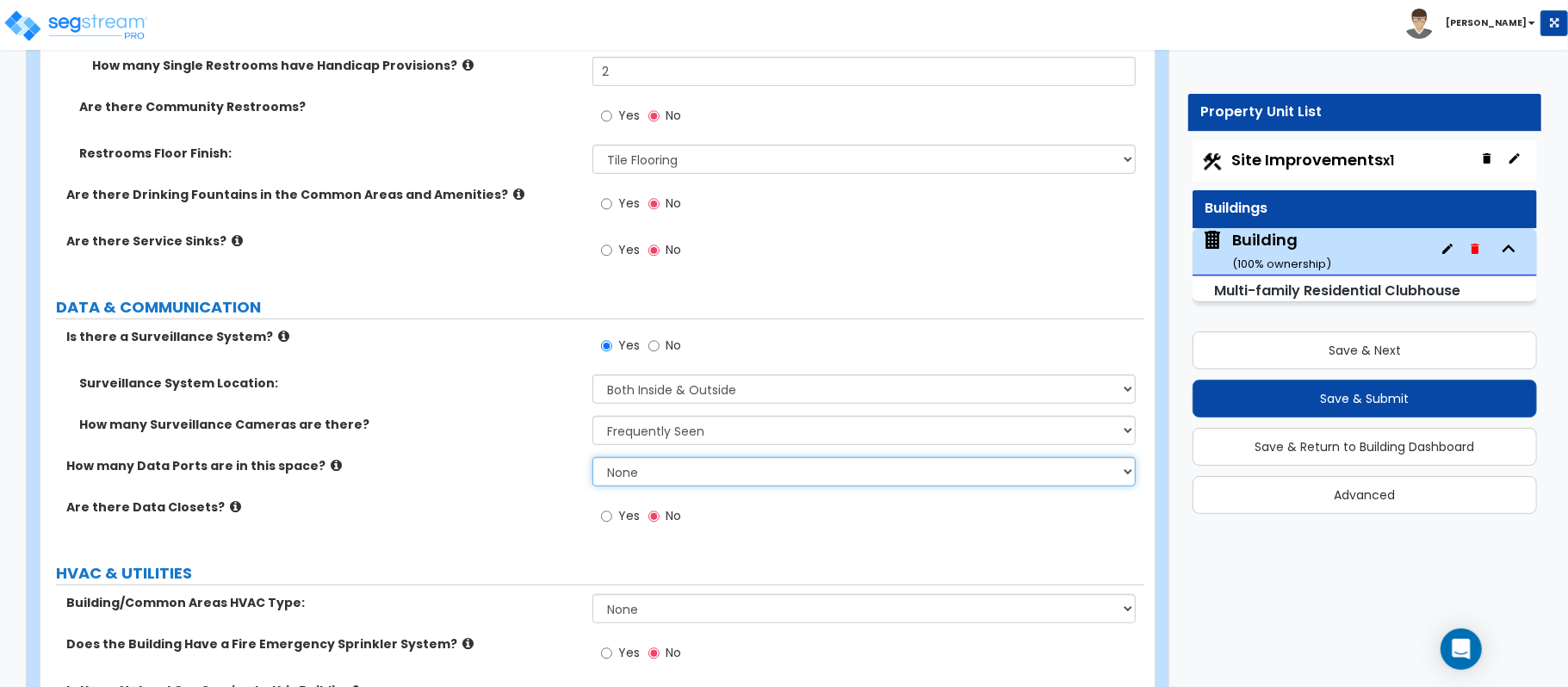
click at [617, 483] on select "None Please Estimate for Me I will specify the Quantity Exactly" at bounding box center [864, 472] width 543 height 29
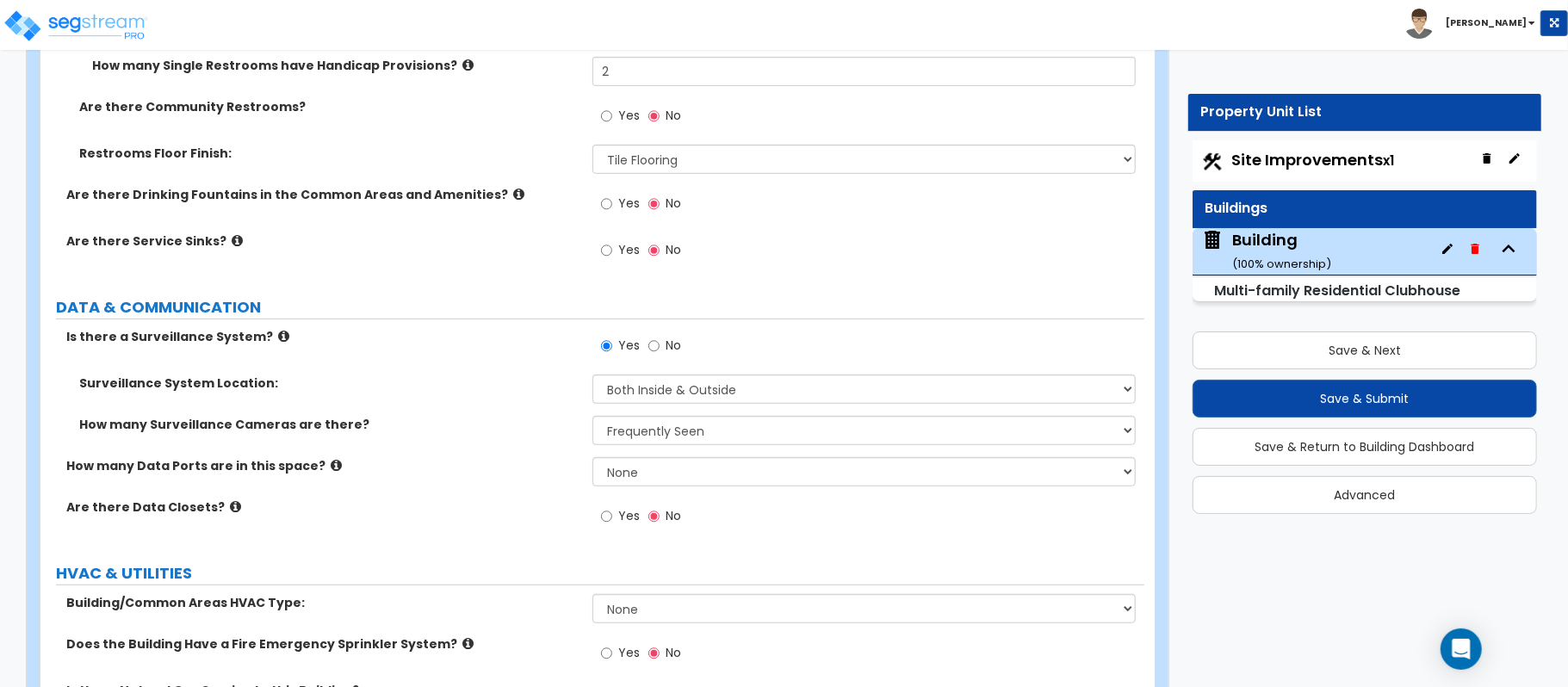
click at [331, 466] on icon at bounding box center [336, 466] width 11 height 13
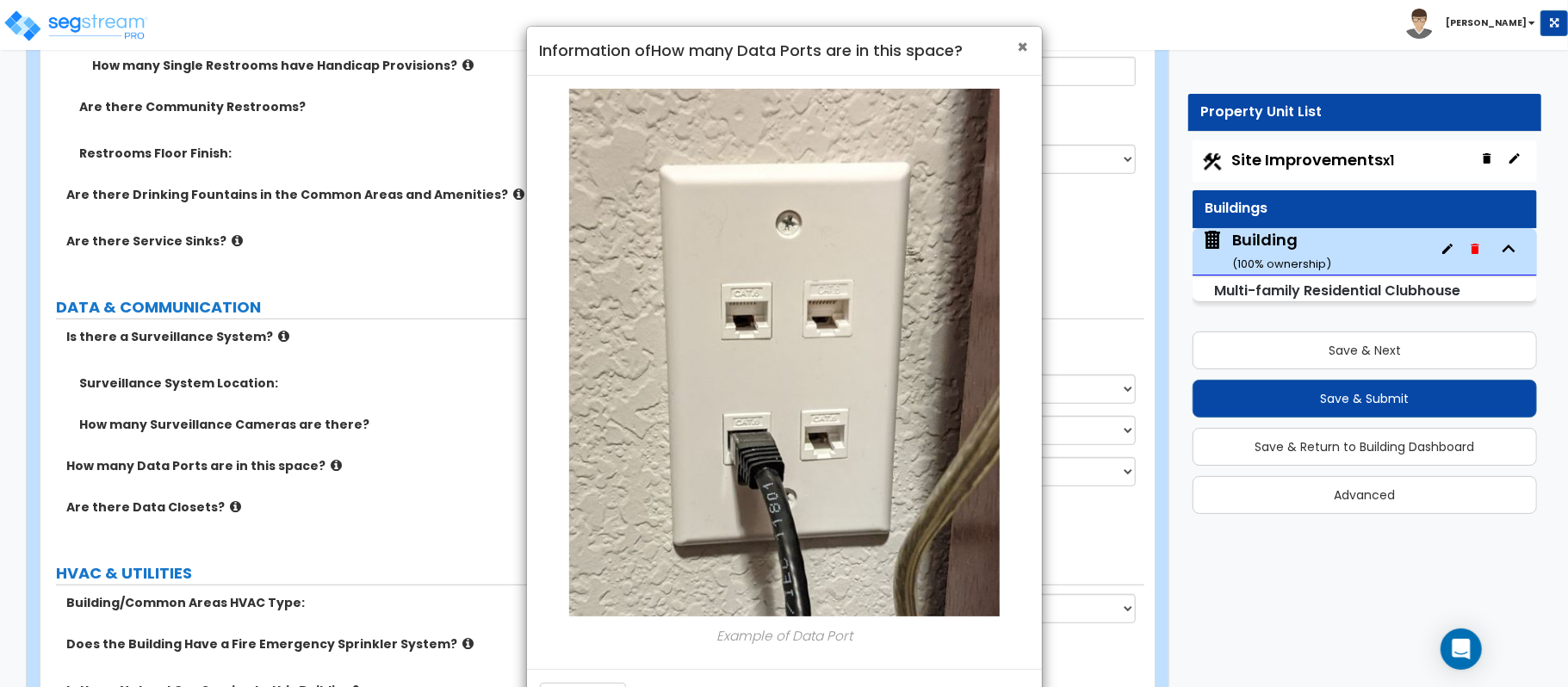
click at [1022, 48] on span "×" at bounding box center [1024, 46] width 11 height 25
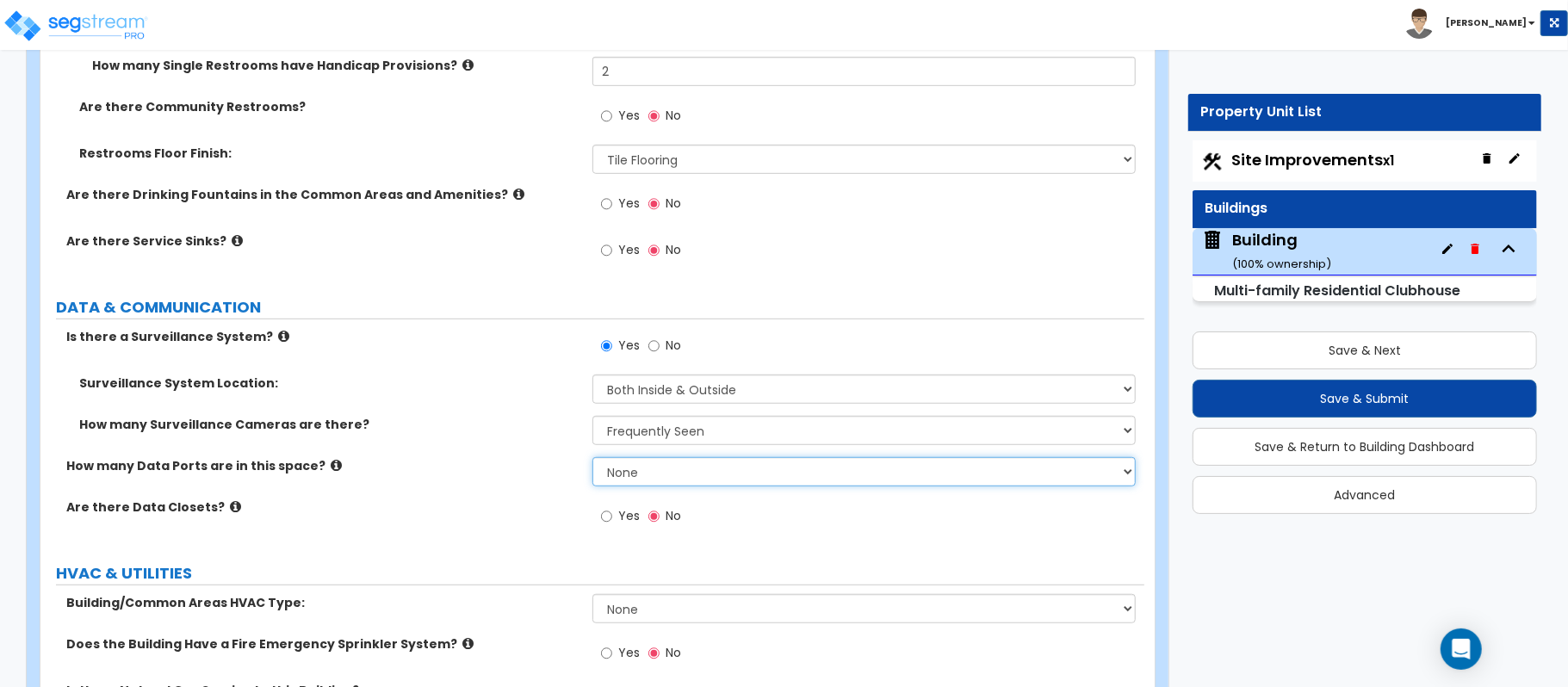
click at [669, 472] on select "None Please Estimate for Me I will specify the Quantity Exactly" at bounding box center [864, 472] width 543 height 29
select select "1"
click at [593, 461] on select "None Please Estimate for Me I will specify the Quantity Exactly" at bounding box center [864, 472] width 543 height 29
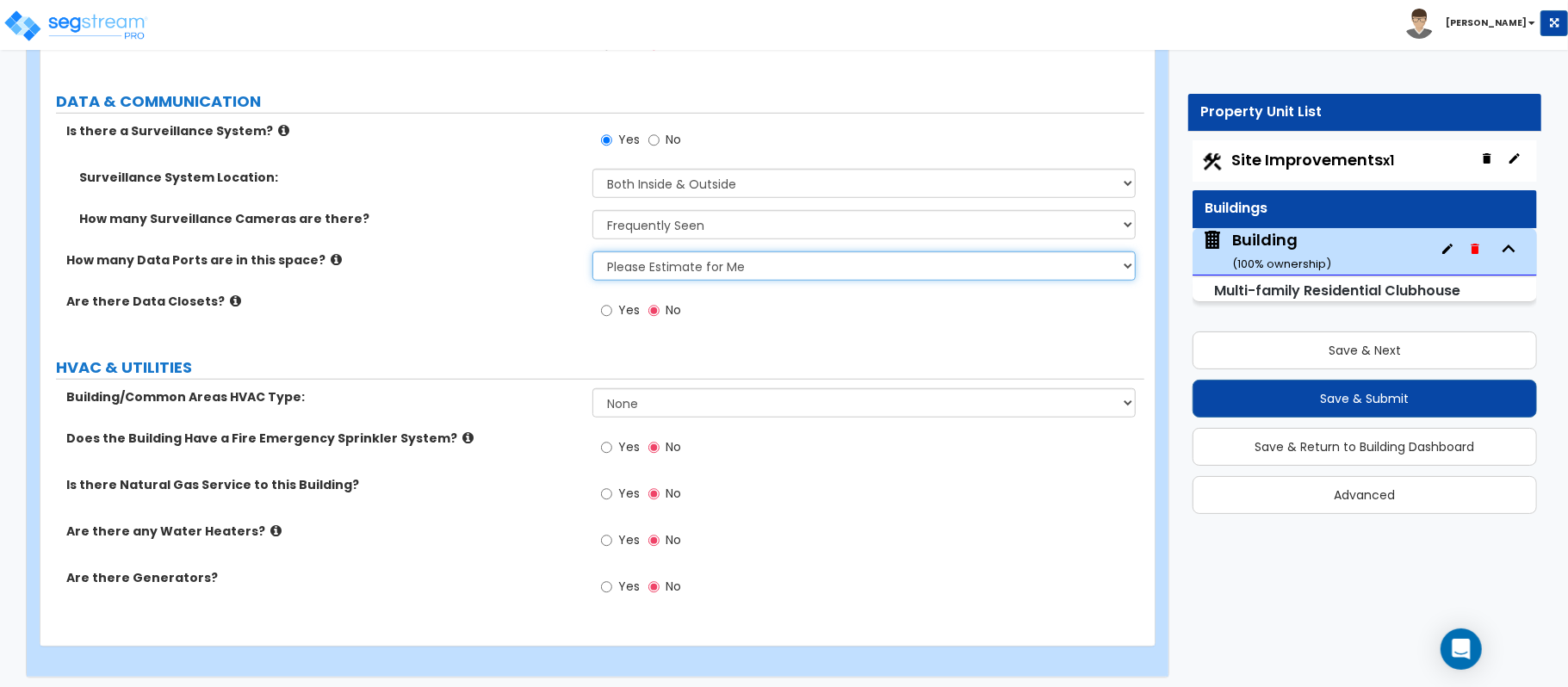
scroll to position [5556, 0]
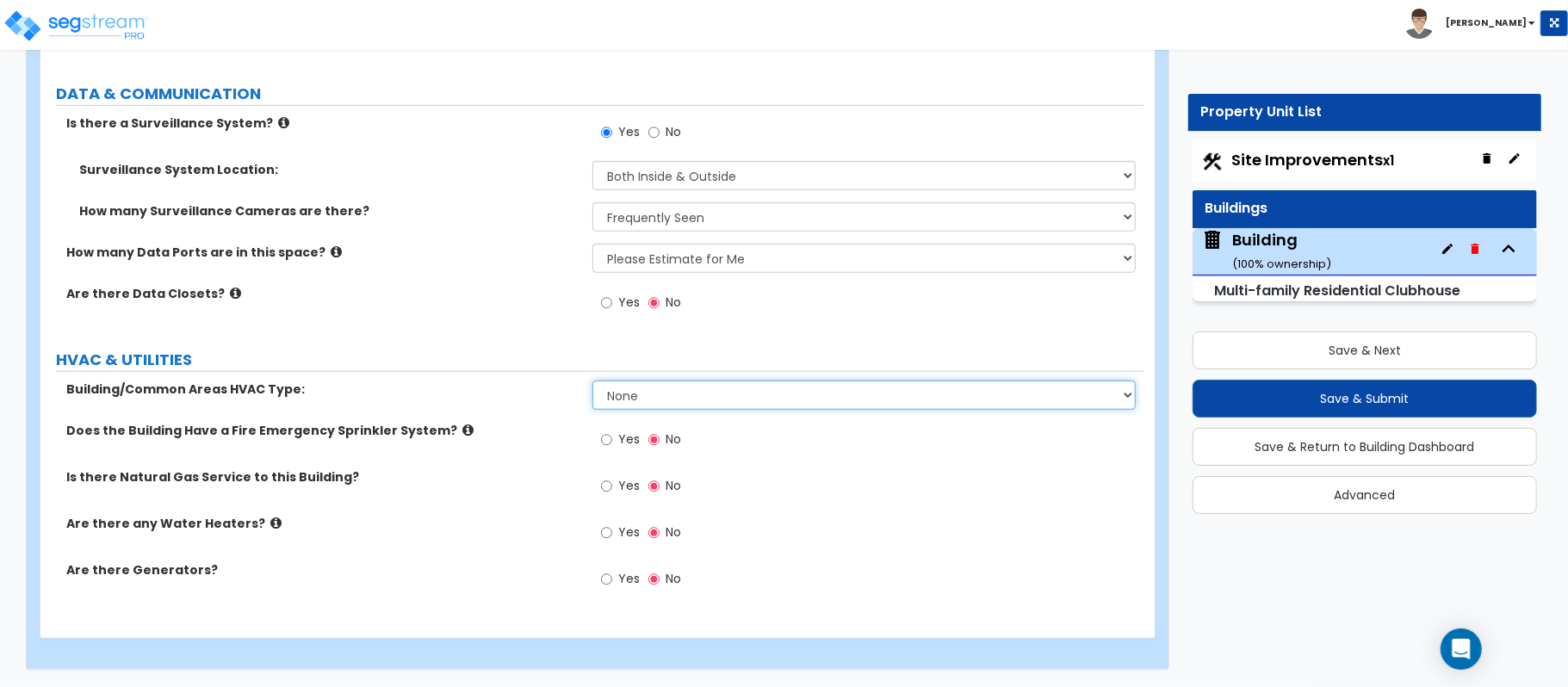
click at [632, 393] on select "None Split System - Heat Pump Rooftop Unit" at bounding box center [864, 395] width 543 height 29
select select "1"
click at [593, 381] on select "None Split System - Heat Pump Rooftop Unit" at bounding box center [864, 395] width 543 height 29
drag, startPoint x: 628, startPoint y: 488, endPoint x: 597, endPoint y: 470, distance: 35.8
click at [628, 488] on span "Yes" at bounding box center [629, 486] width 22 height 17
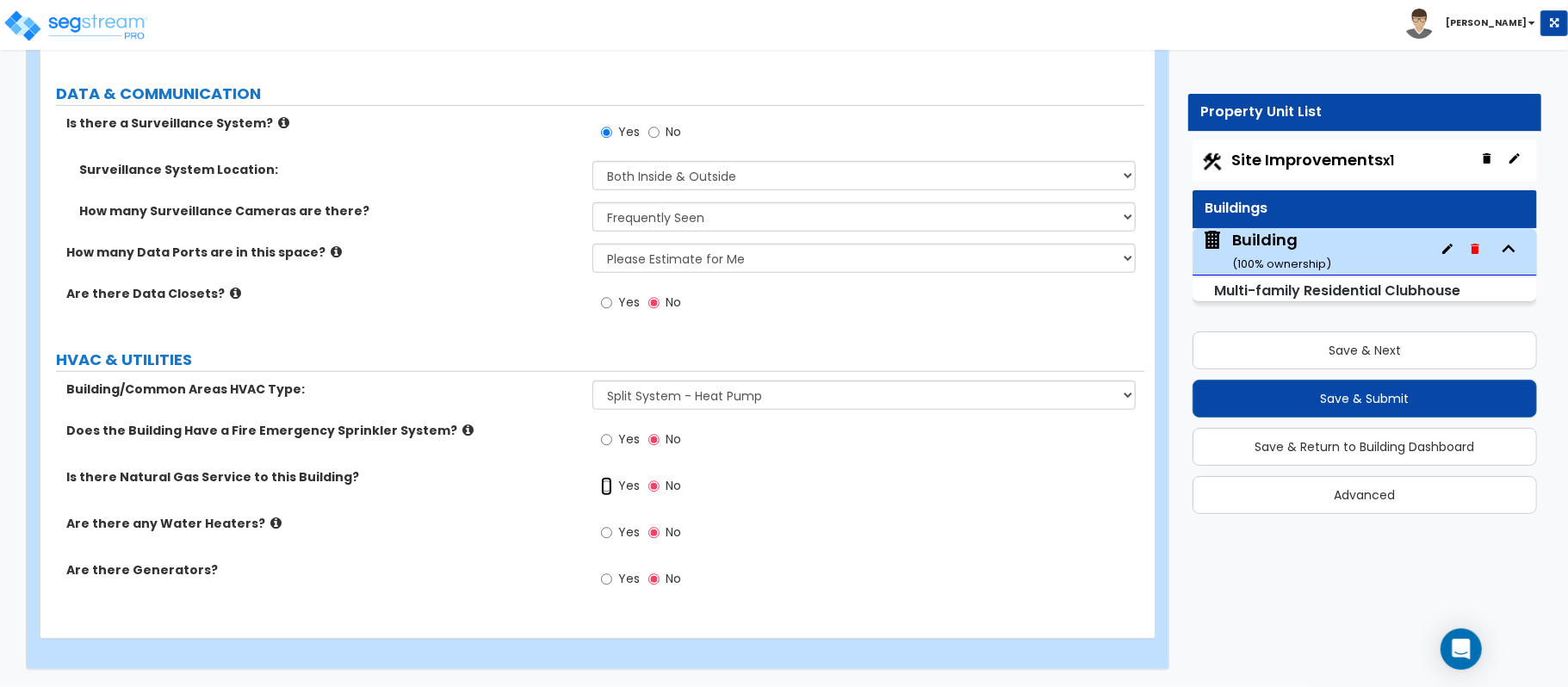
click at [612, 488] on input "Yes" at bounding box center [607, 487] width 11 height 19
click at [611, 487] on input "Yes" at bounding box center [607, 487] width 11 height 19
radio input "true"
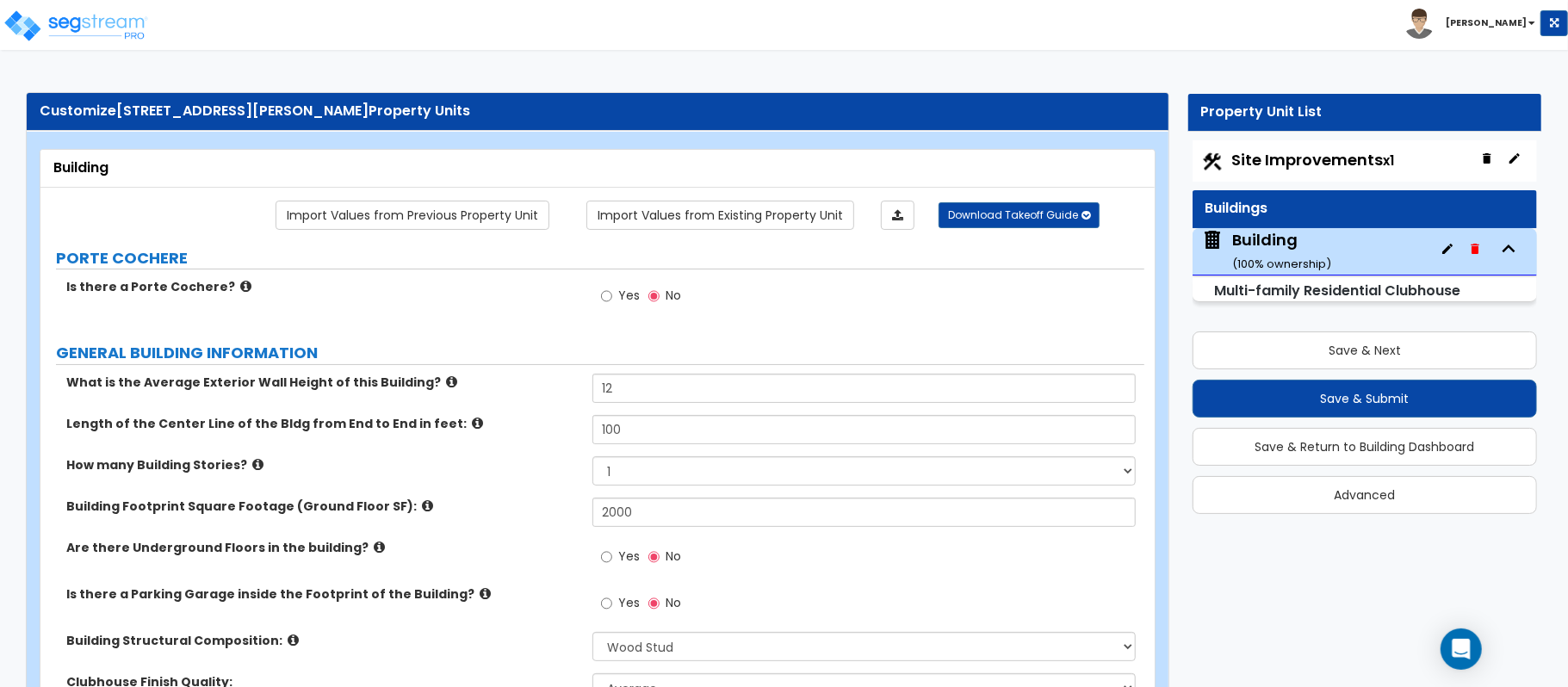
scroll to position [0, 0]
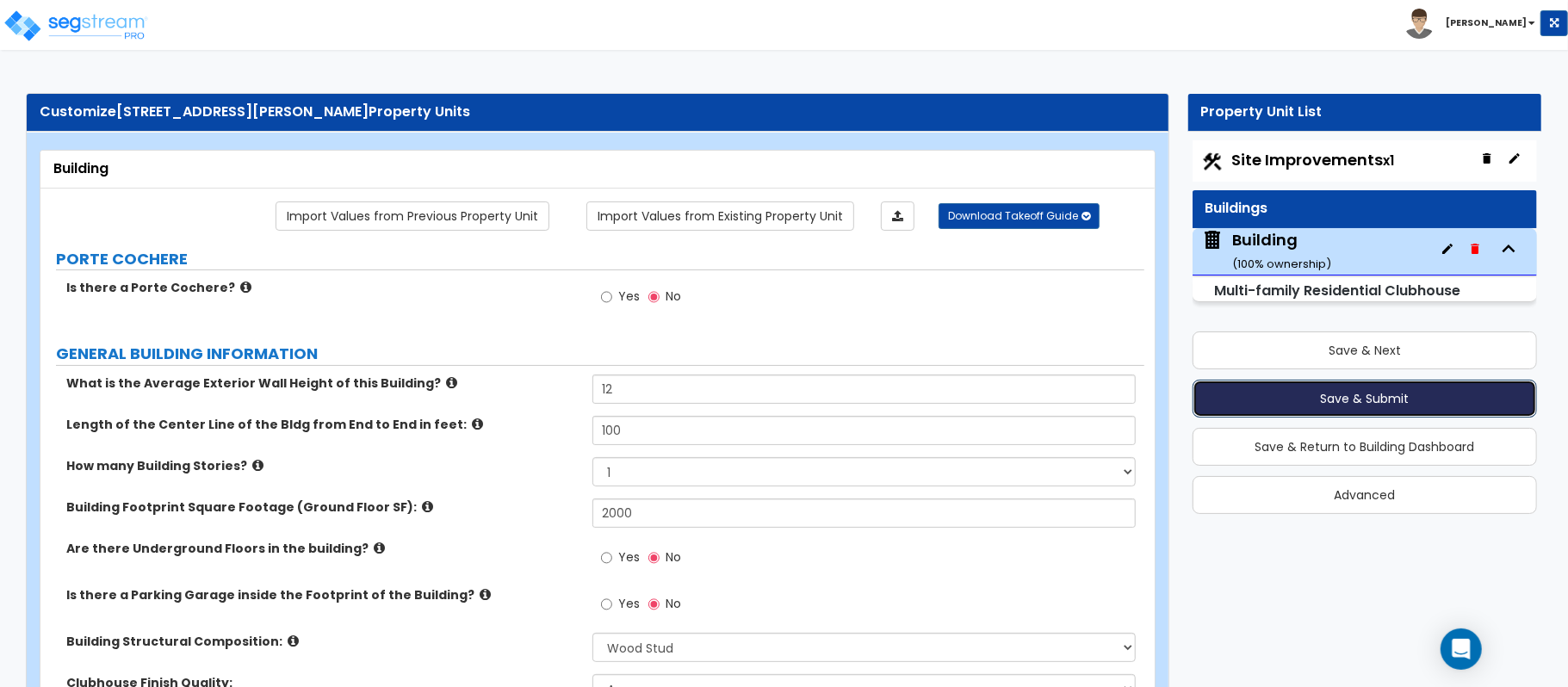
click at [1392, 386] on button "Save & Submit" at bounding box center [1365, 399] width 345 height 38
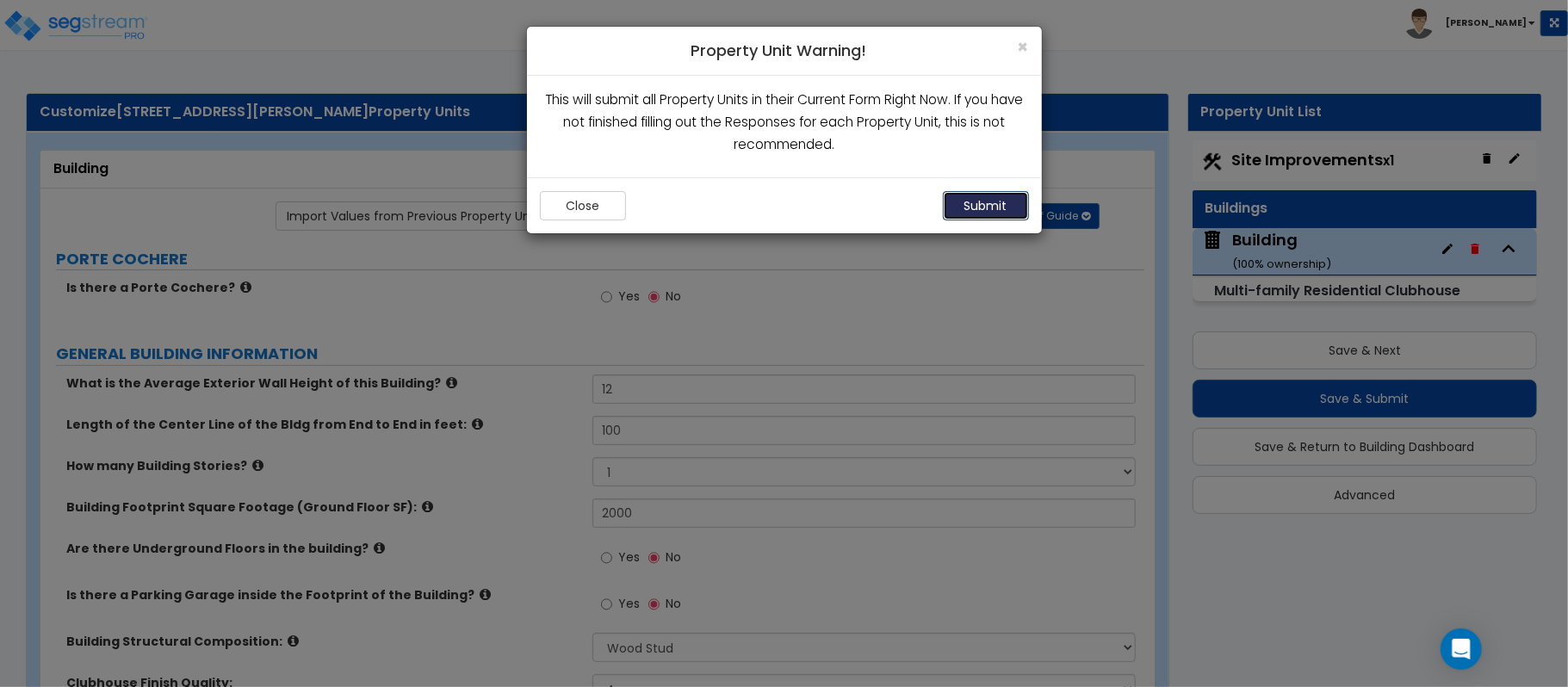
click at [1003, 204] on button "Submit" at bounding box center [986, 205] width 86 height 29
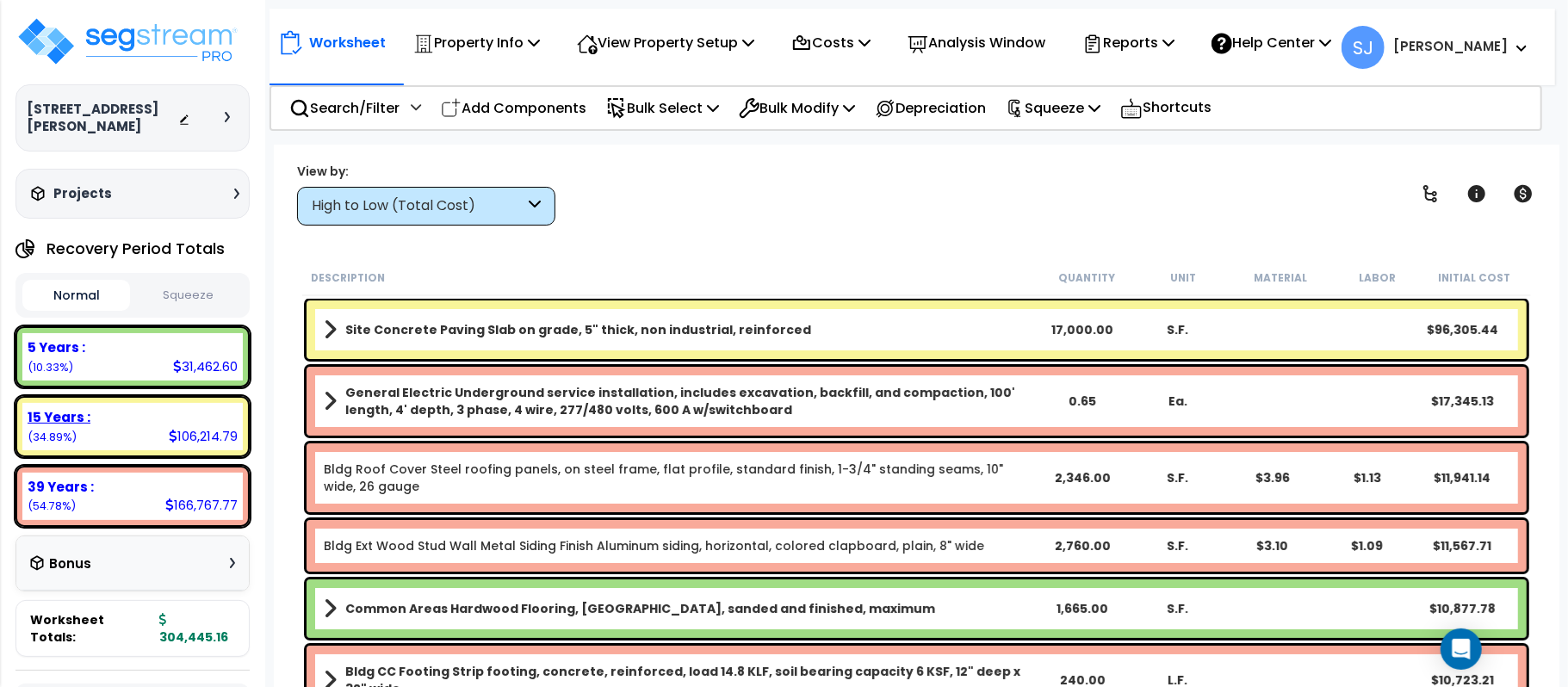
click at [157, 408] on div "15 Years :" at bounding box center [132, 417] width 210 height 18
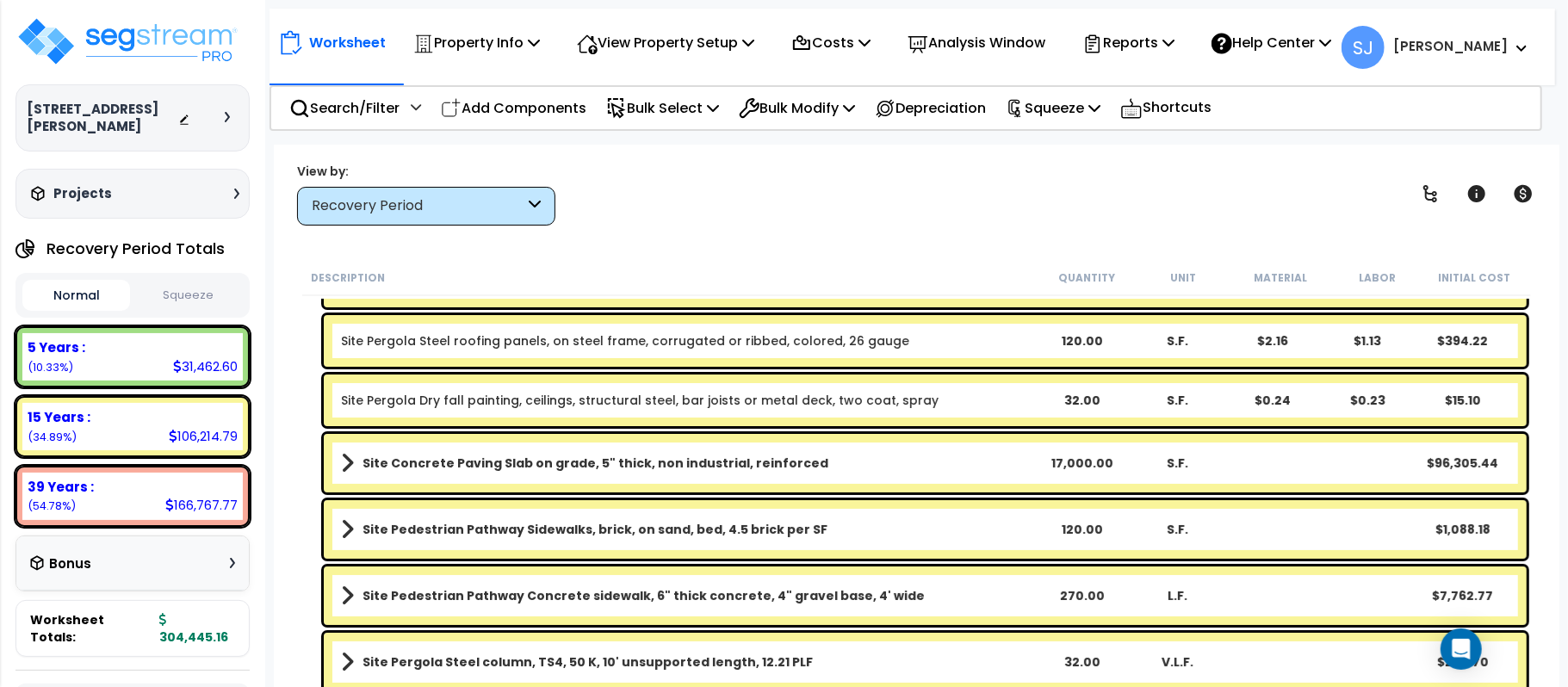
scroll to position [160, 0]
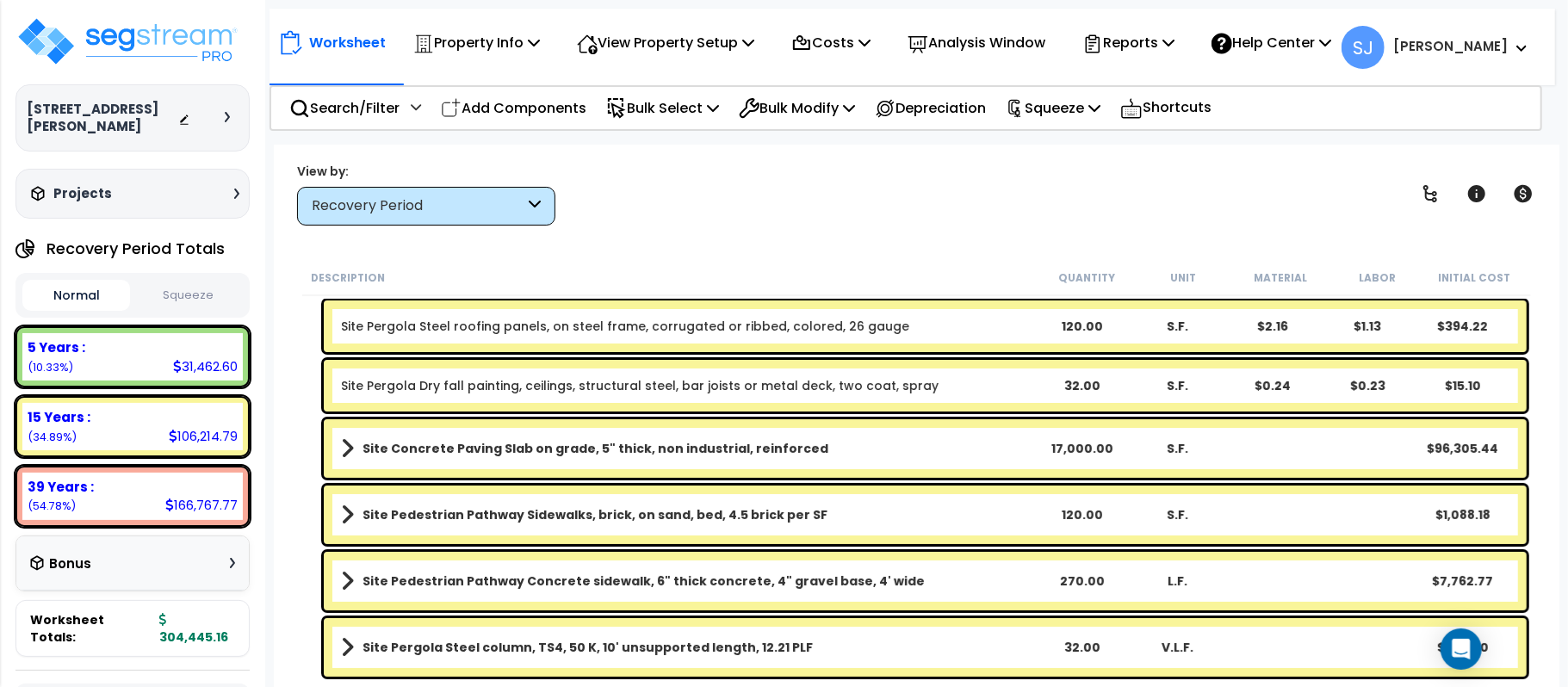
click at [903, 450] on link "Site Concrete Paving Slab on grade, 5" thick, non industrial, reinforced" at bounding box center [687, 449] width 693 height 25
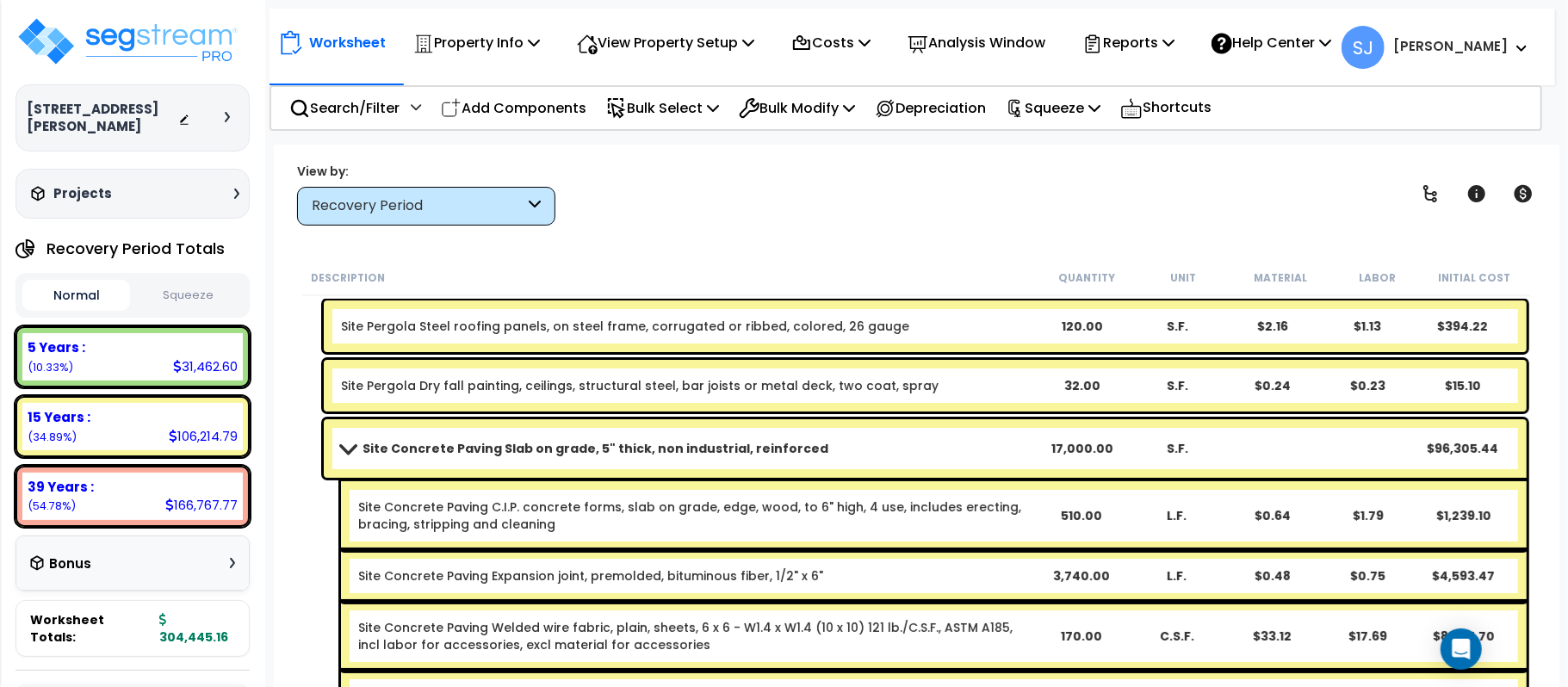
click at [903, 450] on link "Site Concrete Paving Slab on grade, 5" thick, non industrial, reinforced" at bounding box center [687, 449] width 693 height 25
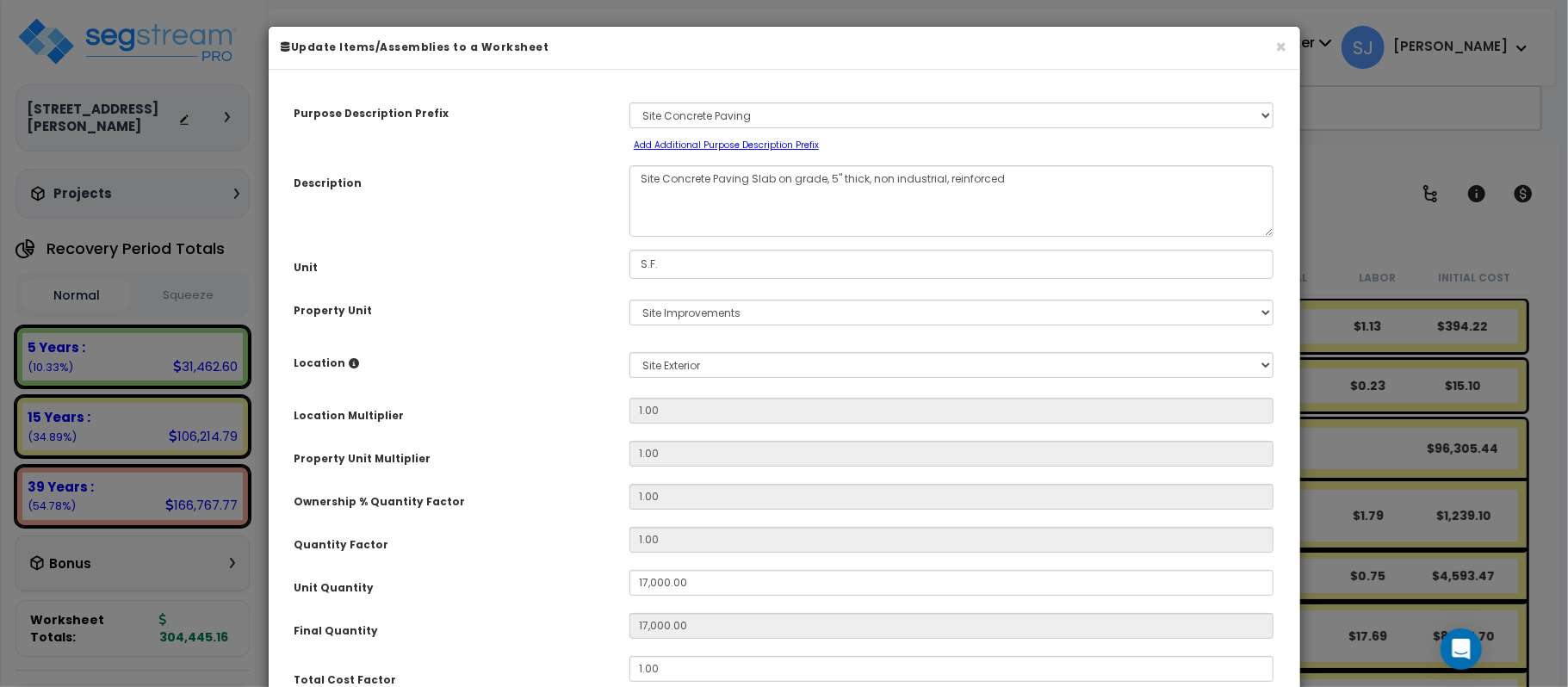
select select "26862"
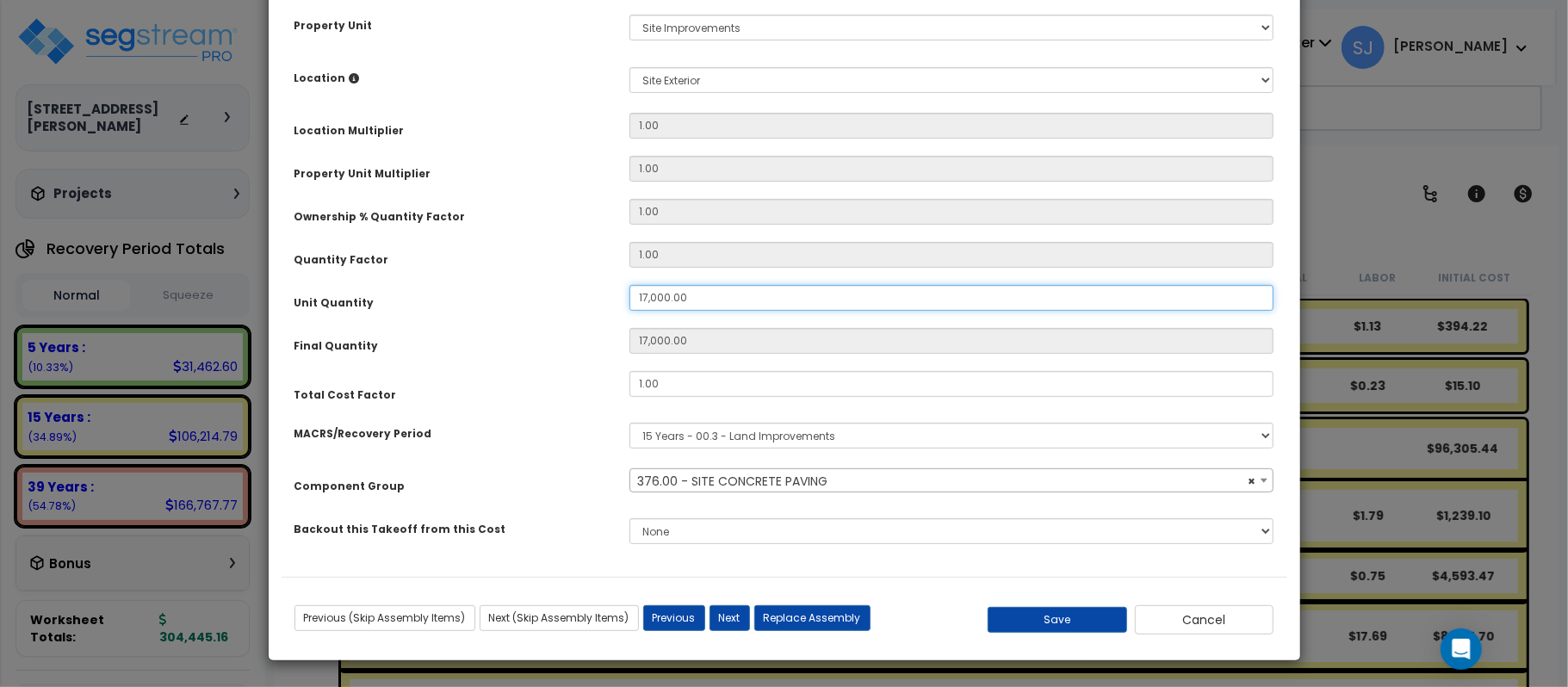
drag, startPoint x: 706, startPoint y: 301, endPoint x: 542, endPoint y: 301, distance: 164.0
click at [542, 301] on div "Unit Quantity 17,000.00" at bounding box center [784, 301] width 1006 height 30
type input "1"
type input "14"
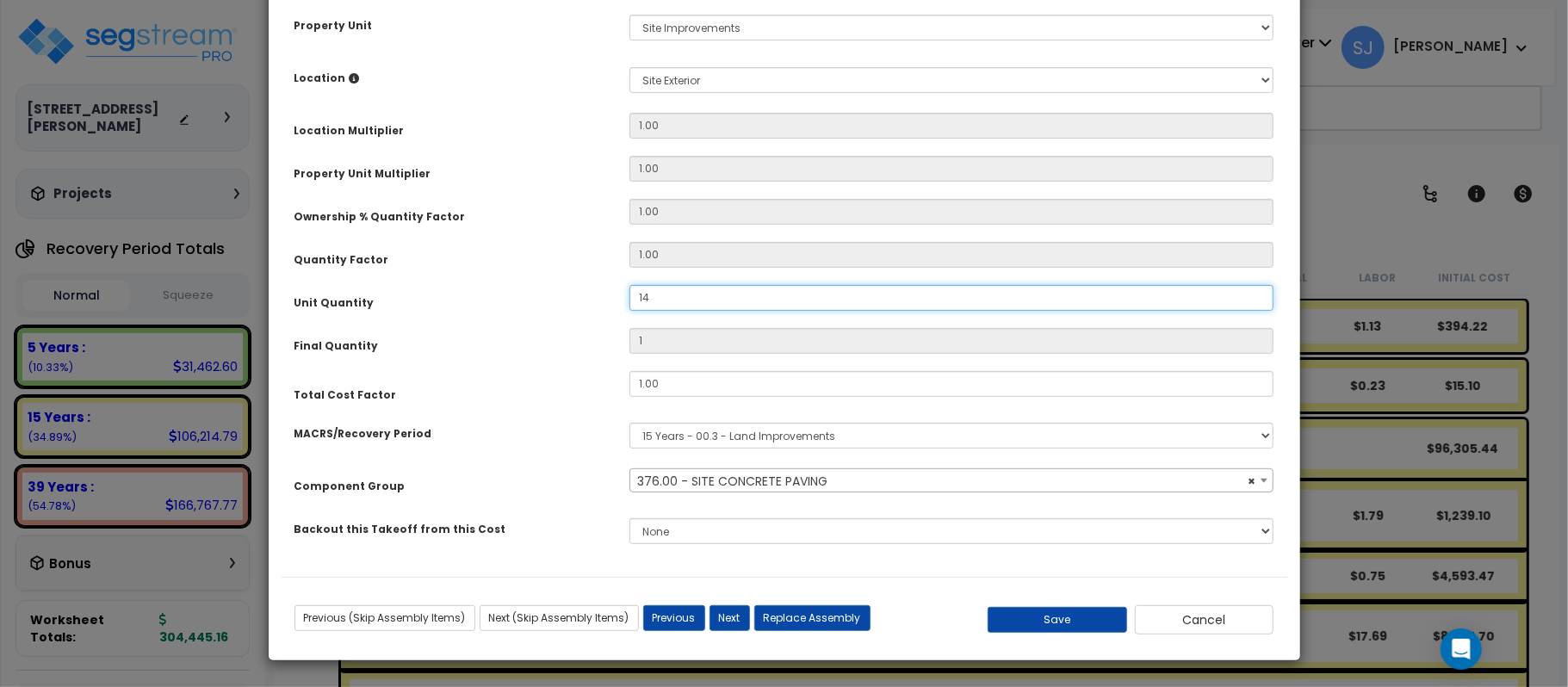
type input "14"
type input "140"
type input "1,400"
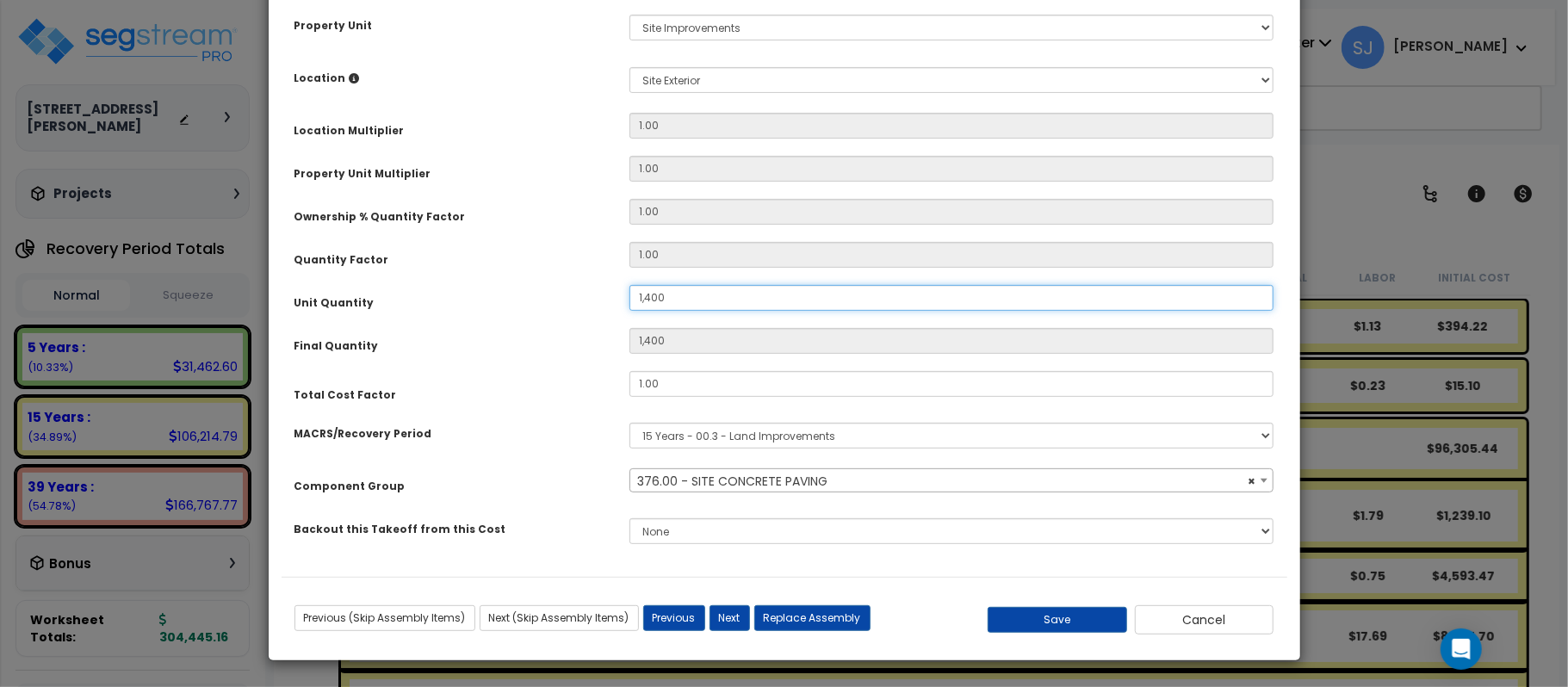
type input "14,000"
click at [1047, 630] on button "Save" at bounding box center [1058, 619] width 140 height 26
type input "14000.00"
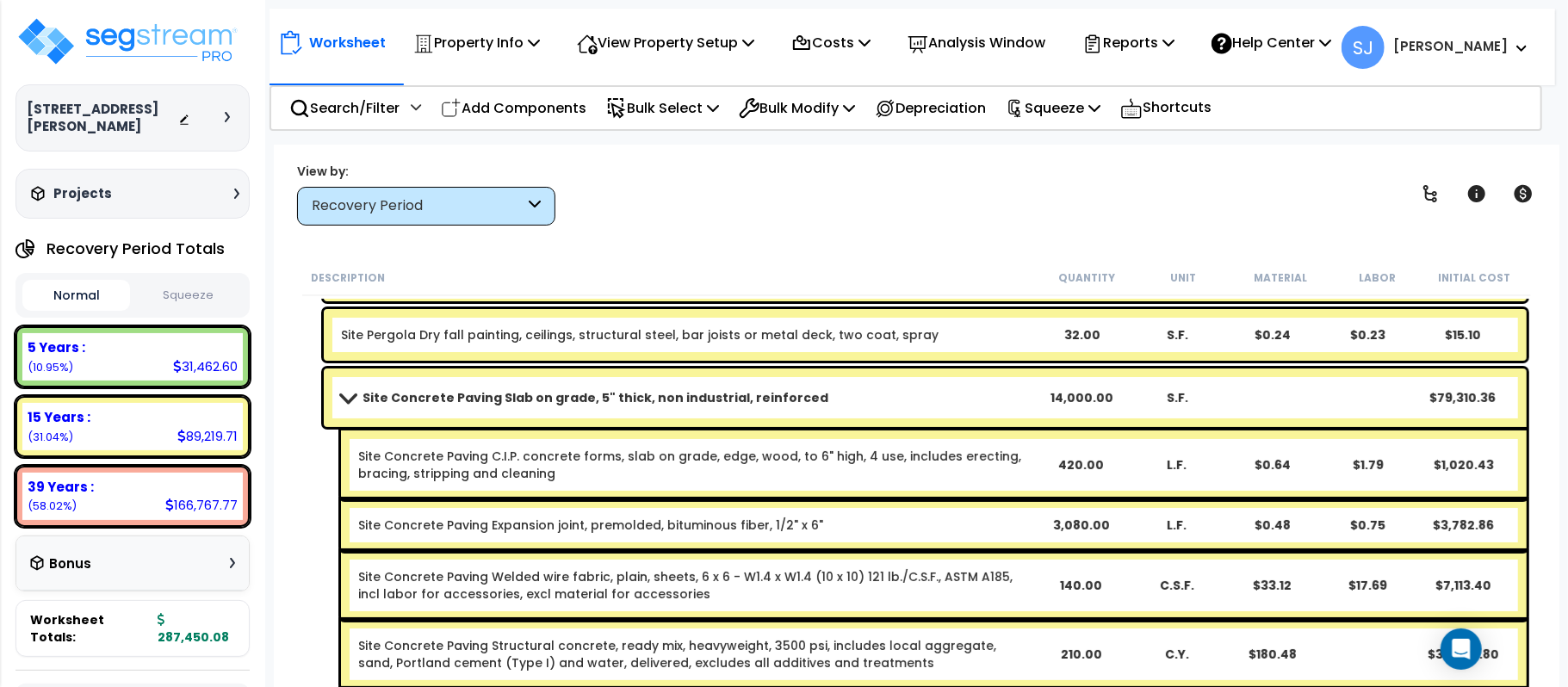
scroll to position [160, 0]
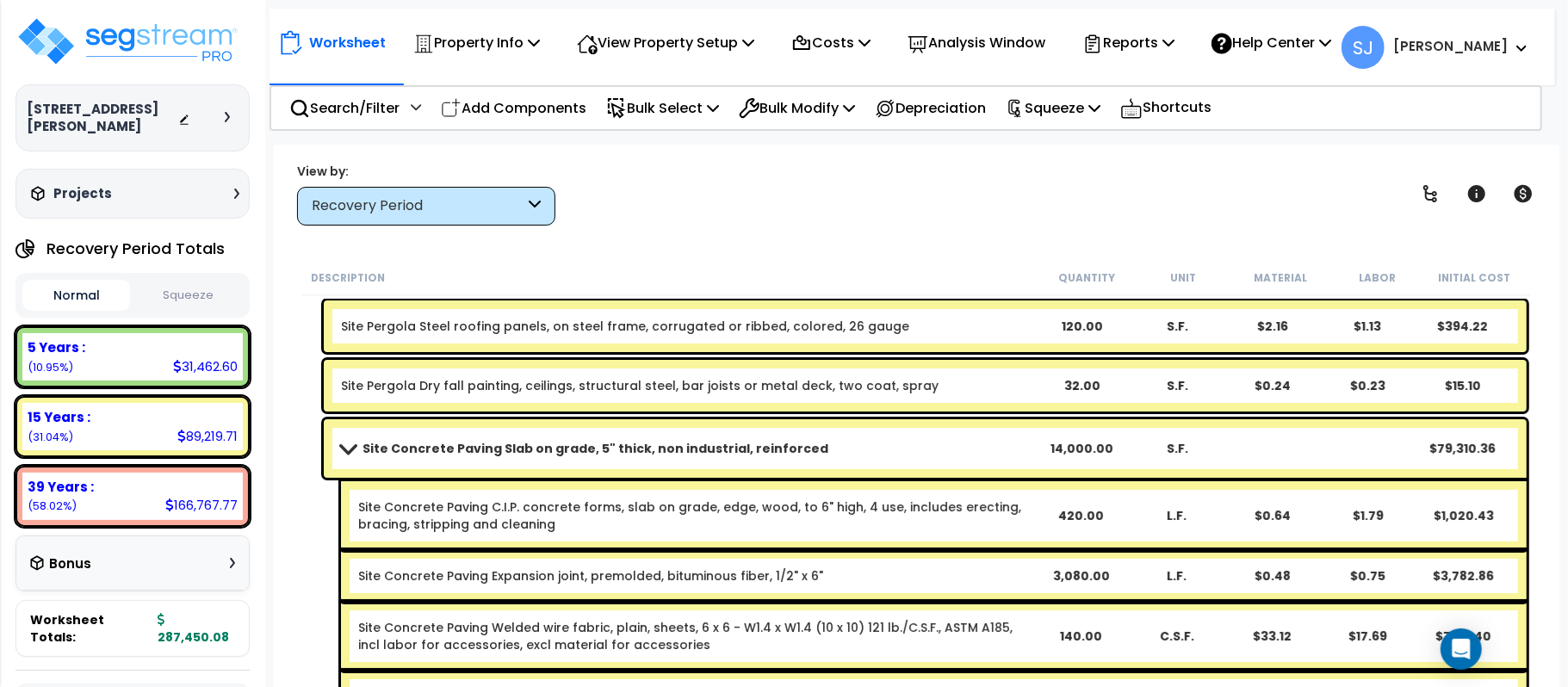
click at [956, 445] on link "Site Concrete Paving Slab on grade, 5" thick, non industrial, reinforced" at bounding box center [687, 449] width 693 height 25
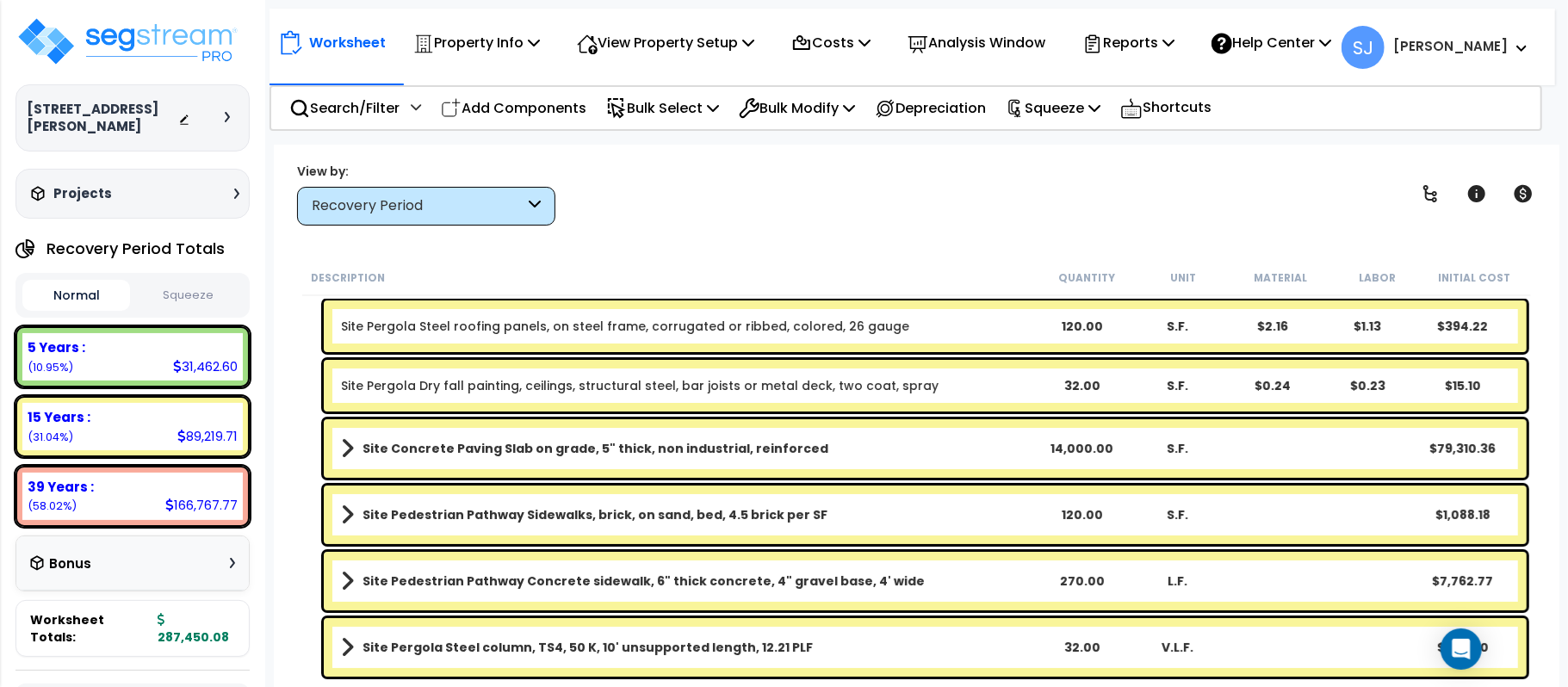
click at [941, 578] on link "Site Pedestrian Pathway Concrete sidewalk, 6" thick concrete, 4" gravel base, 4…" at bounding box center [687, 581] width 693 height 25
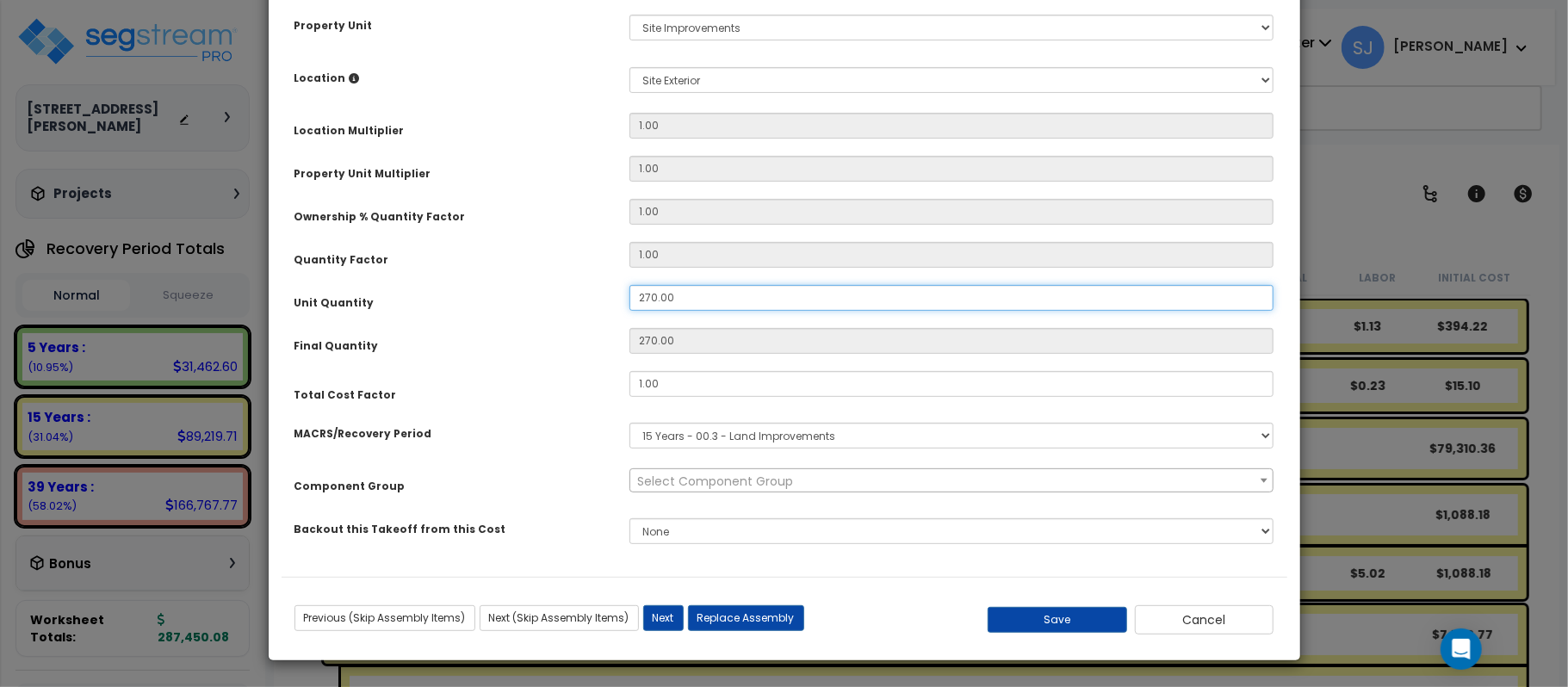
click at [509, 397] on div "Purpose Description Prefix Select A/V System A/V System Equipment A/V System Eq…" at bounding box center [784, 187] width 1006 height 780
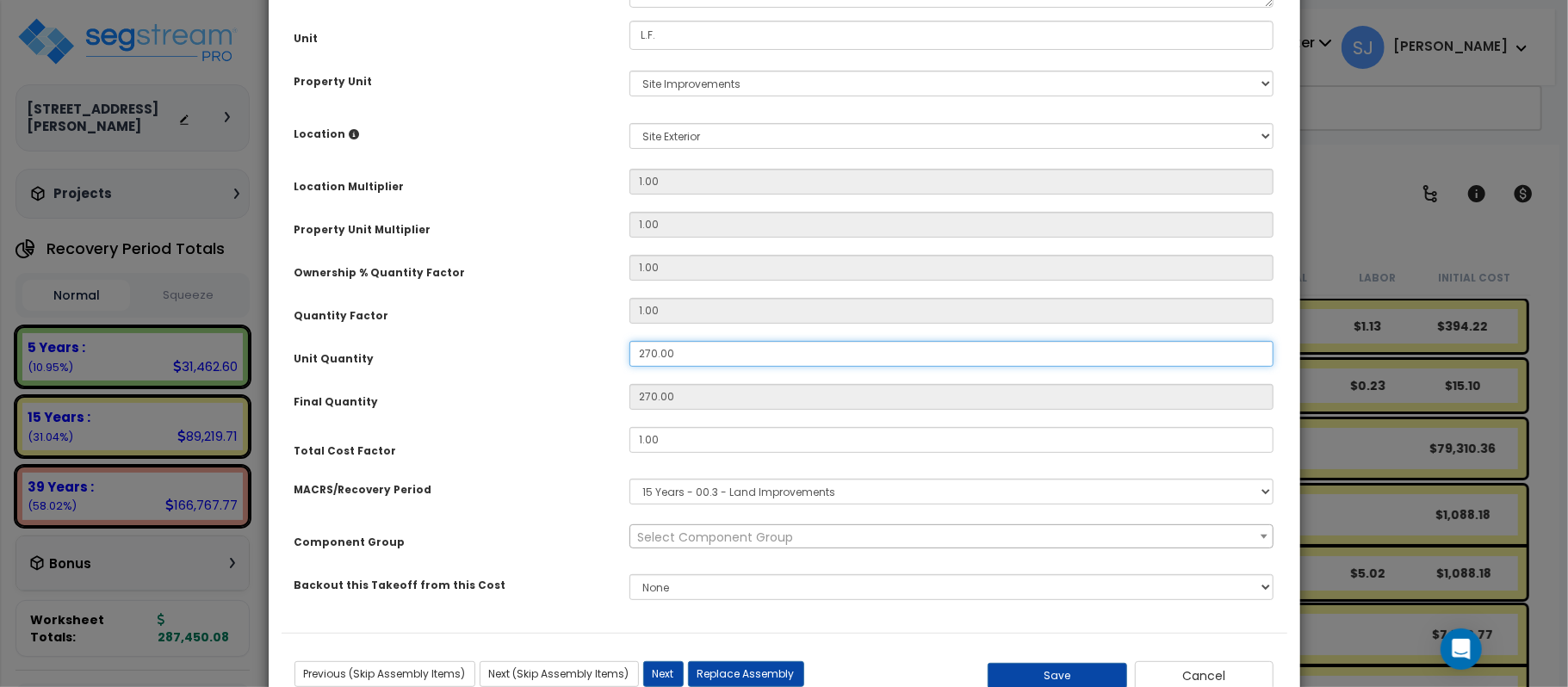
type input "2"
select select "26760"
type input "20"
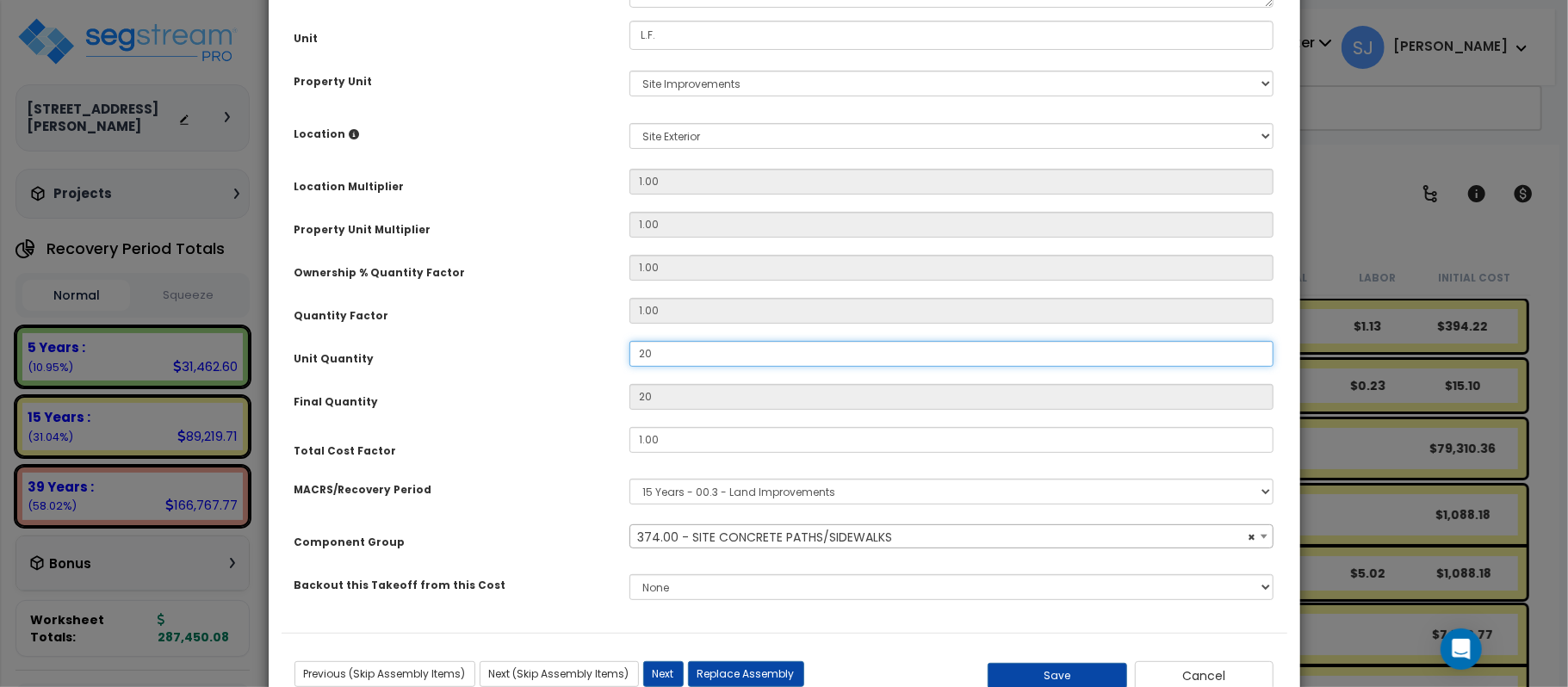
type input "200"
select select "26760"
type input "200"
select select "26760"
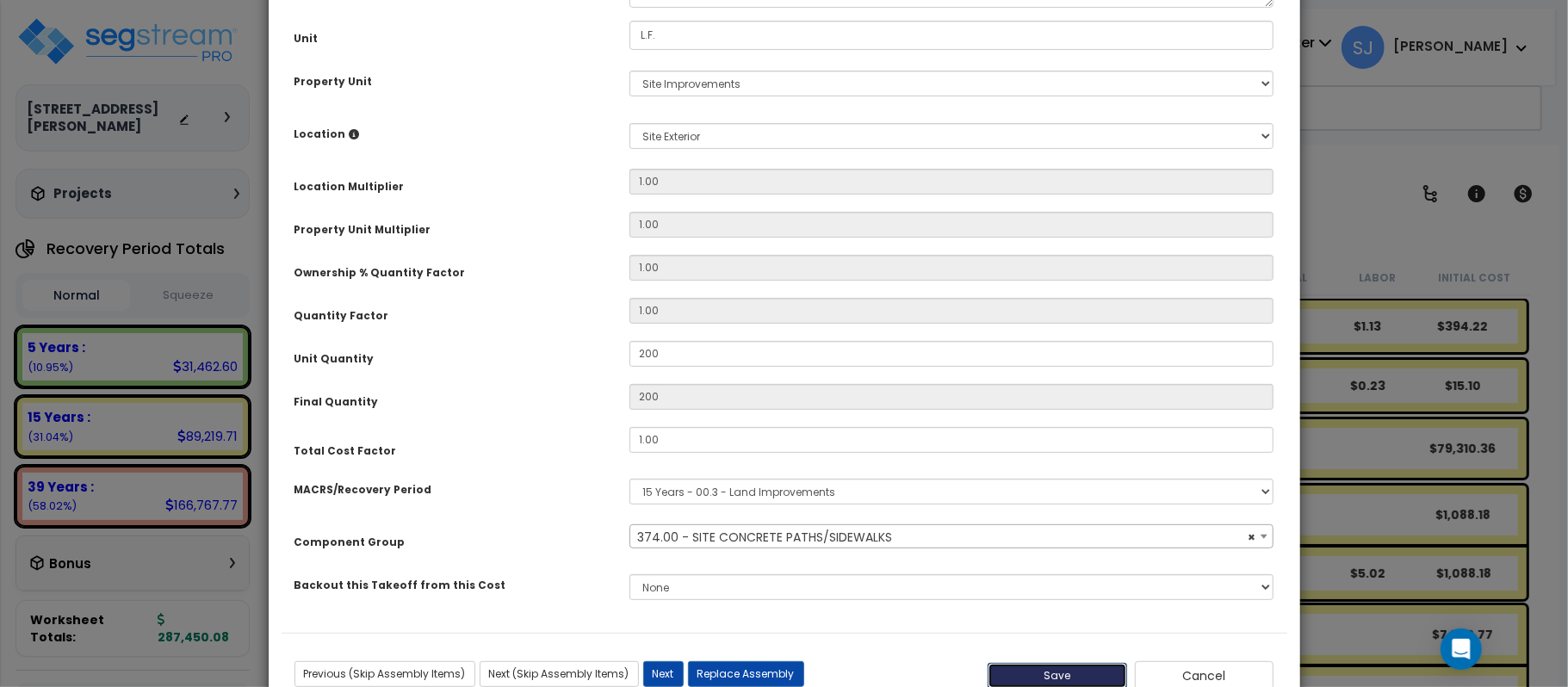
click at [1018, 676] on button "Save" at bounding box center [1058, 676] width 140 height 26
type input "200.00"
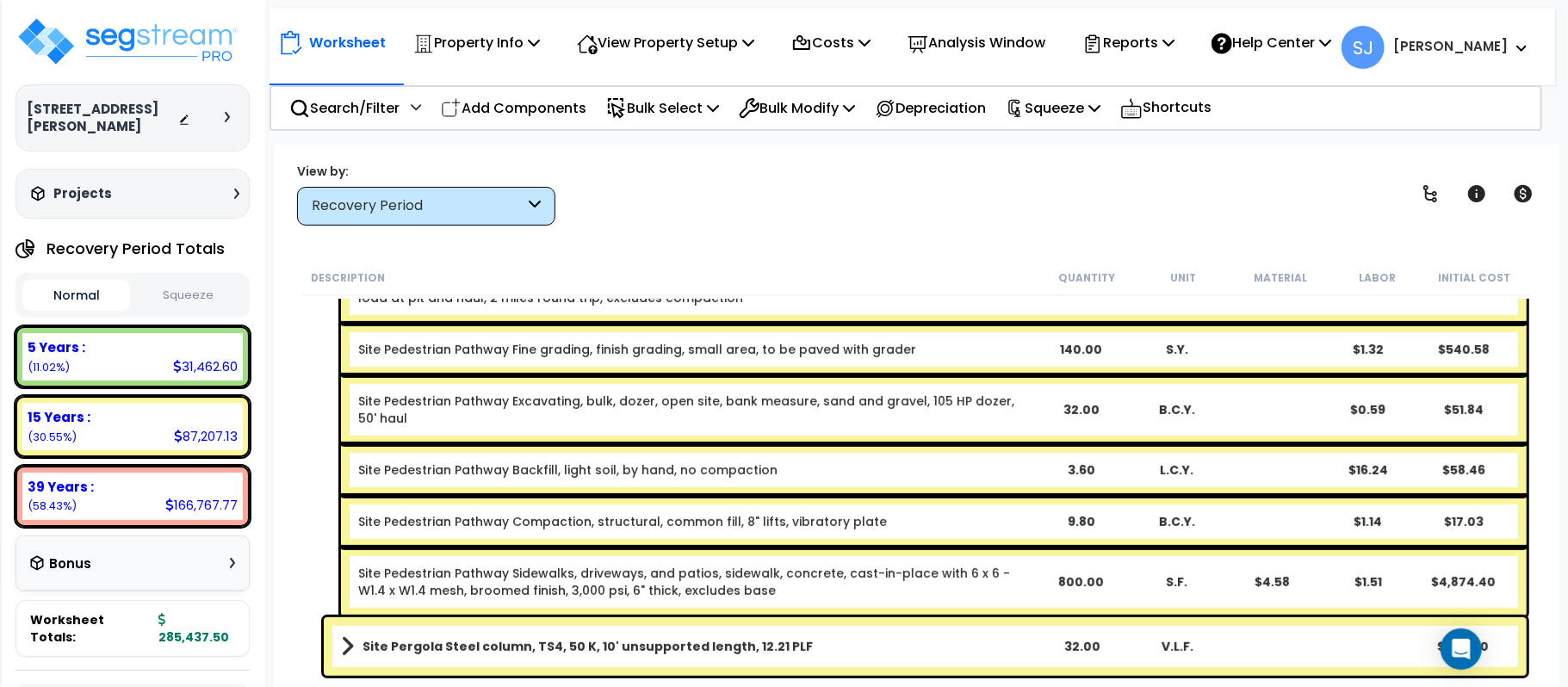
scroll to position [228, 0]
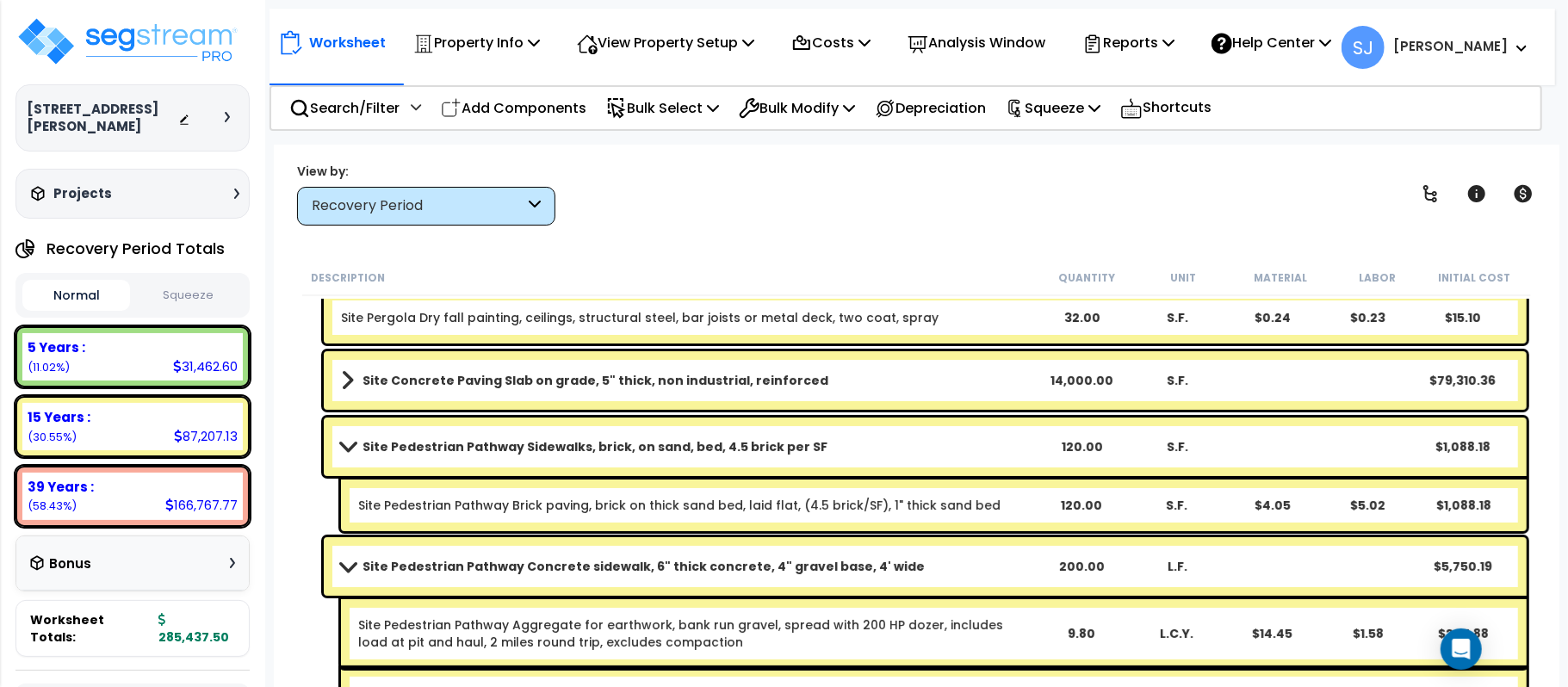
click at [882, 572] on b "Site Pedestrian Pathway Concrete sidewalk, 6" thick concrete, 4" gravel base, 4…" at bounding box center [644, 567] width 562 height 17
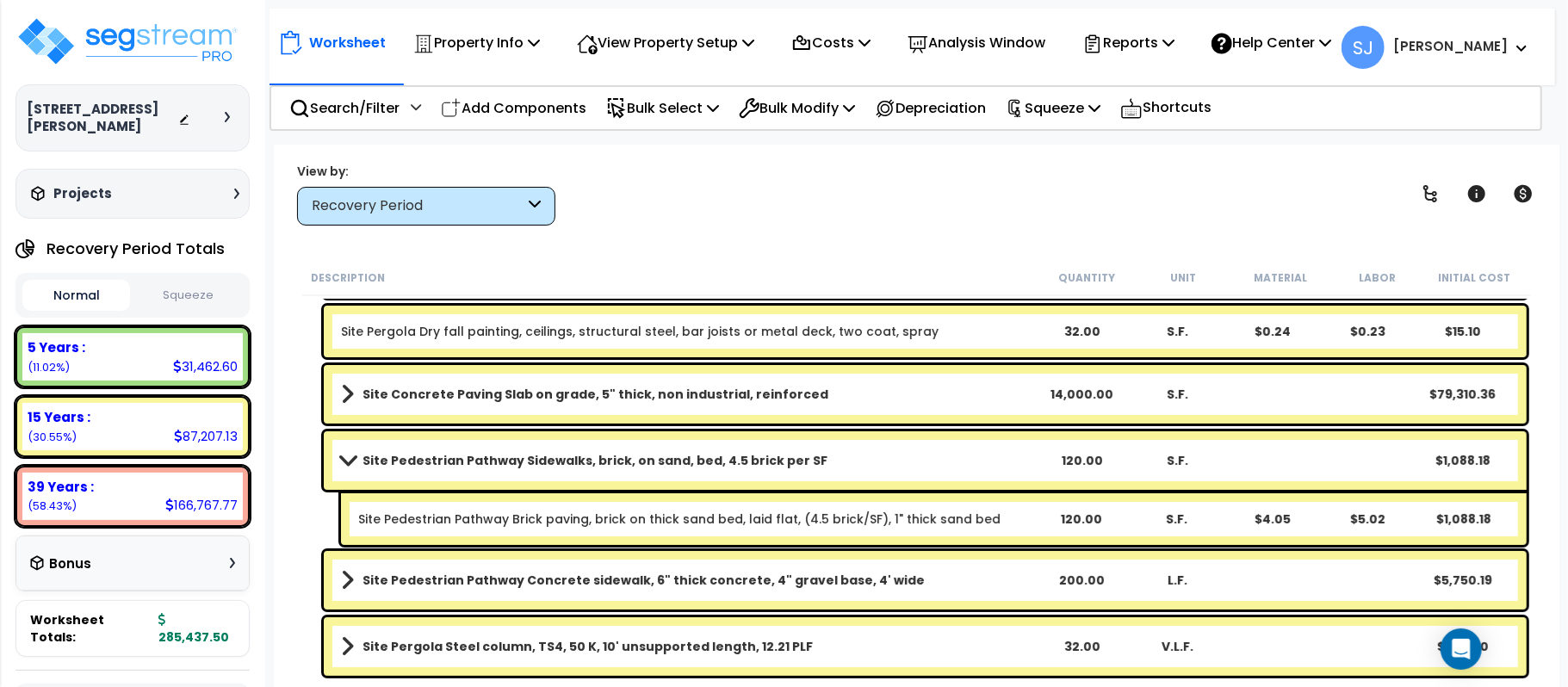
scroll to position [212, 0]
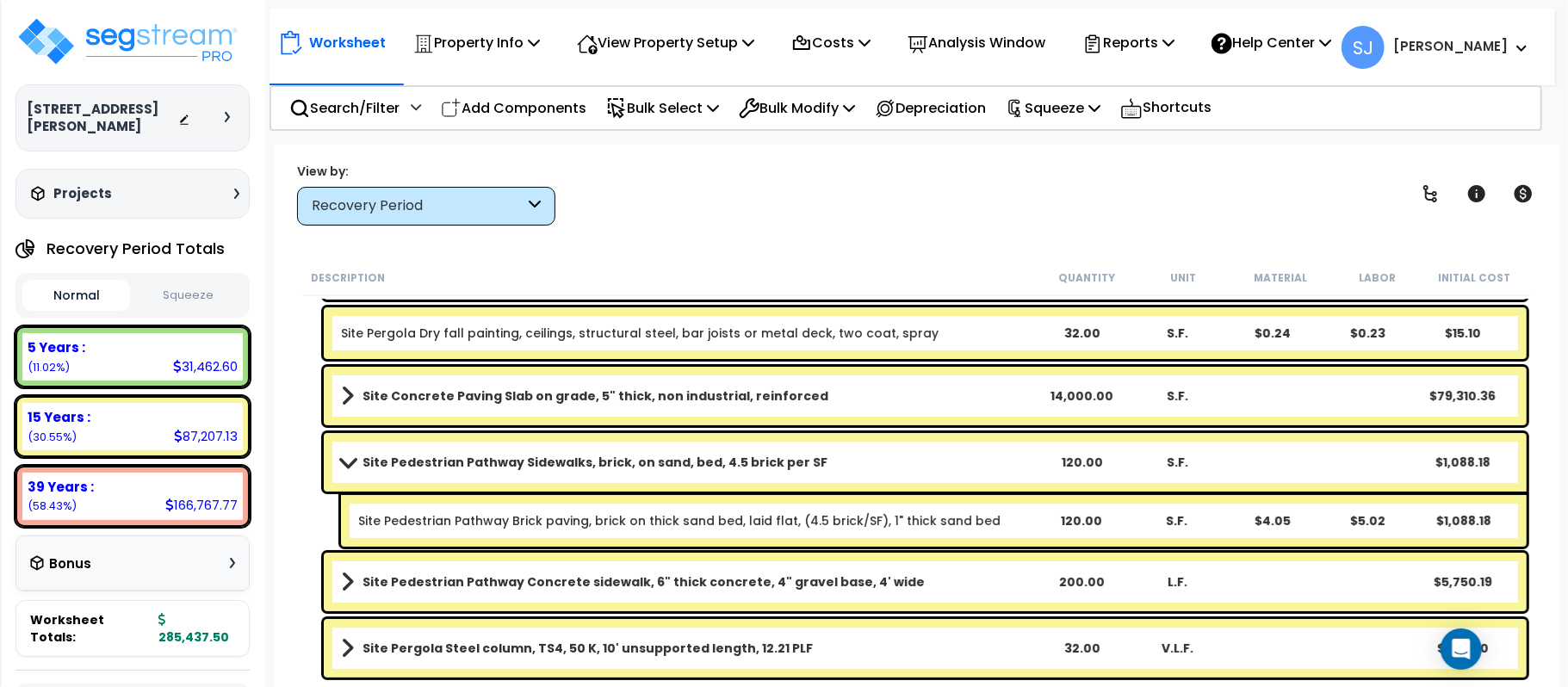
click at [520, 214] on div "Recovery Period" at bounding box center [418, 206] width 213 height 20
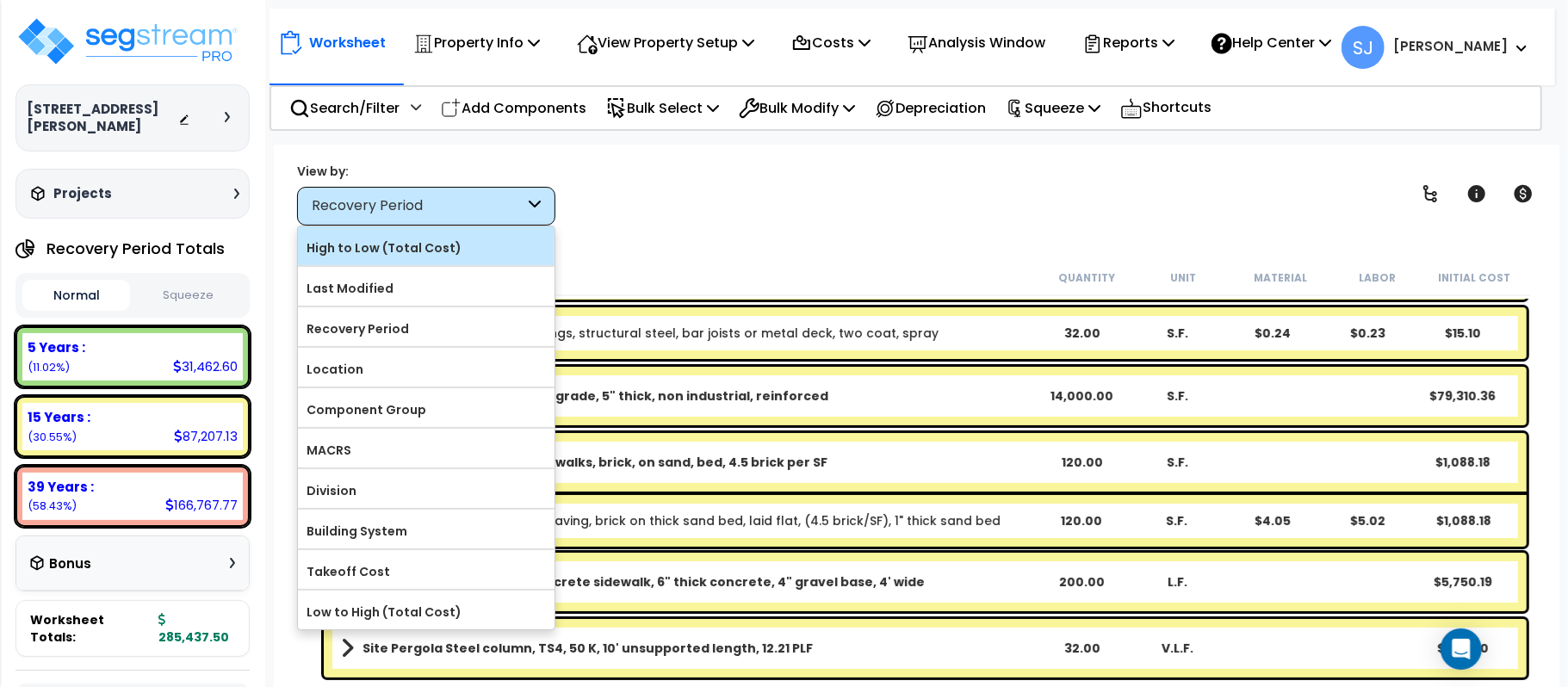
click at [503, 242] on label "High to Low (Total Cost)" at bounding box center [426, 248] width 257 height 26
click at [0, 0] on input "High to Low (Total Cost)" at bounding box center [0, 0] width 0 height 0
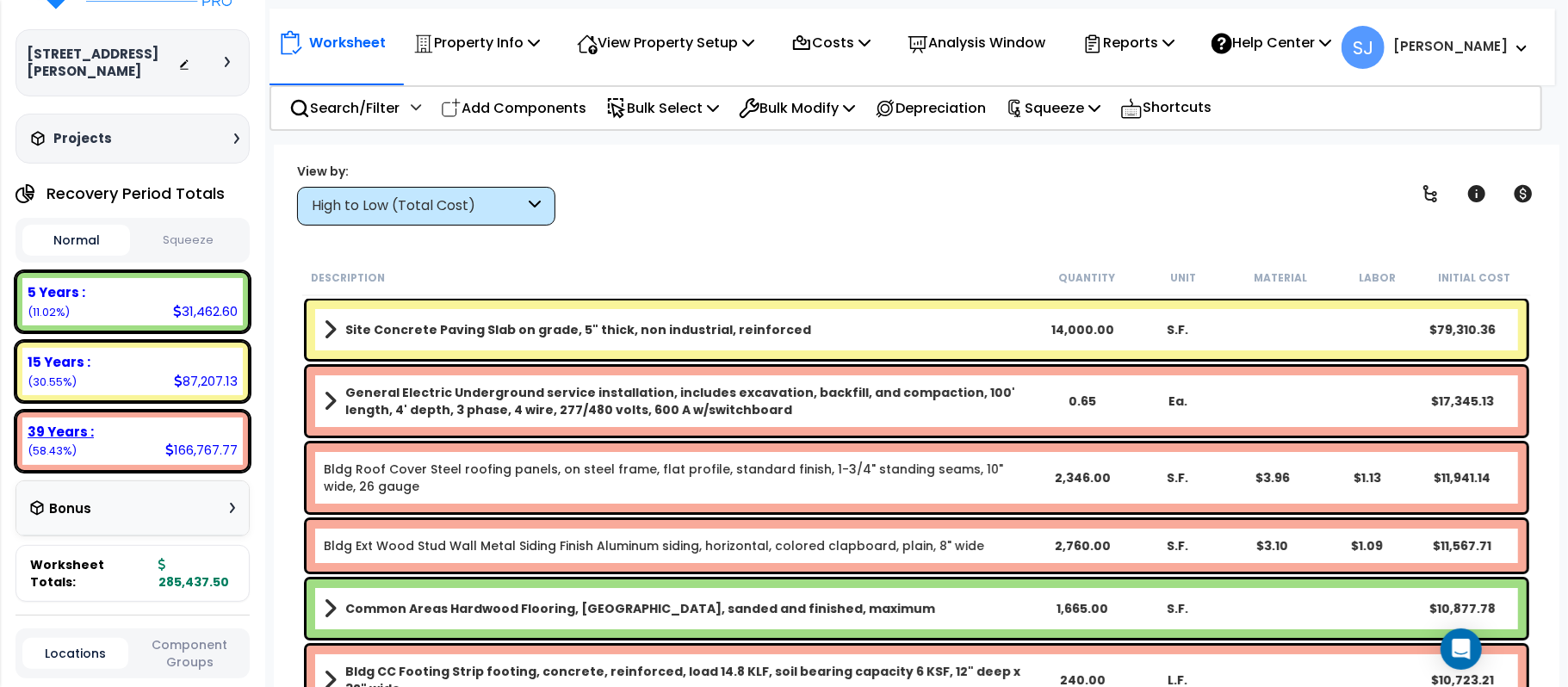
scroll to position [0, 0]
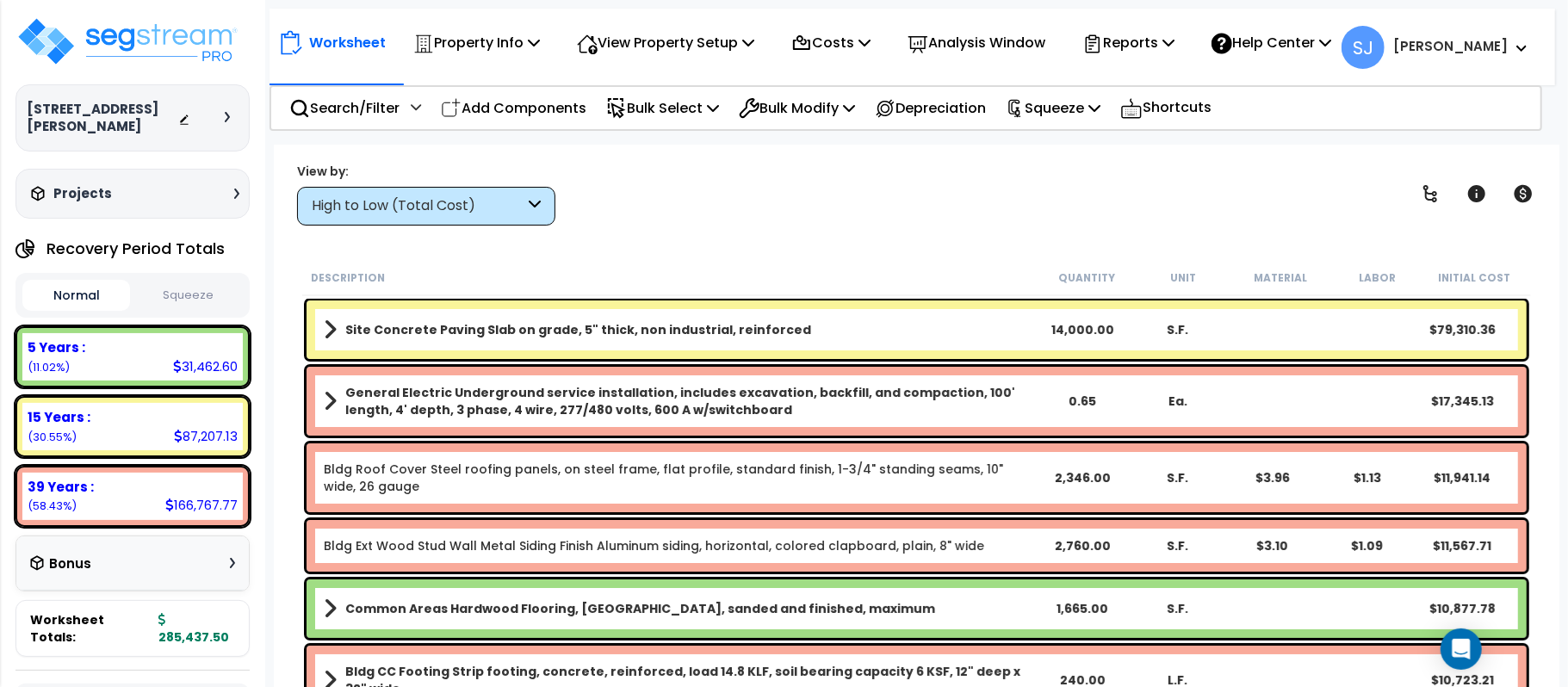
click at [917, 325] on link "Site Concrete Paving Slab on grade, 5" thick, non industrial, reinforced" at bounding box center [680, 330] width 712 height 25
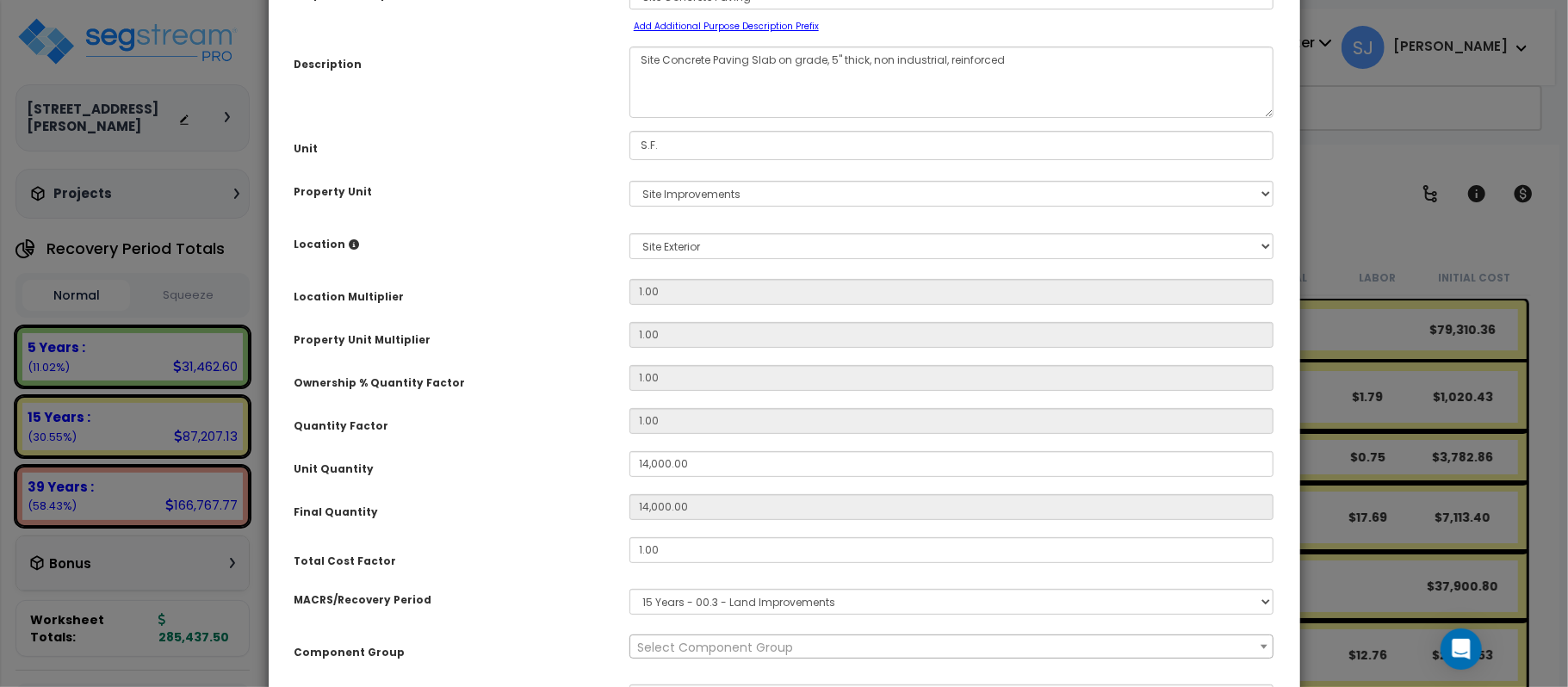
scroll to position [286, 0]
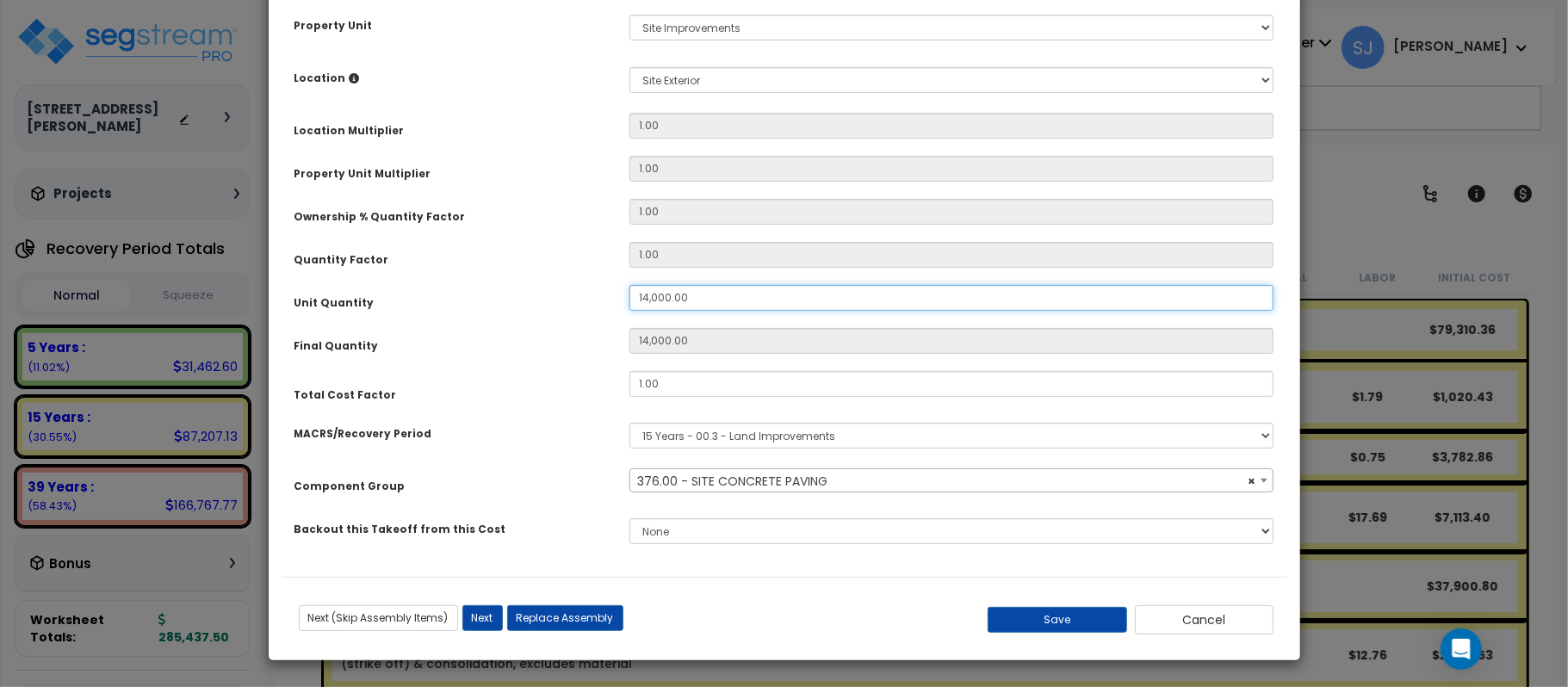
drag, startPoint x: 712, startPoint y: 297, endPoint x: 577, endPoint y: 286, distance: 135.4
click at [577, 286] on div "Unit Quantity 14,000.00" at bounding box center [784, 301] width 1006 height 30
select select "26862"
type input "1"
type input "14,000"
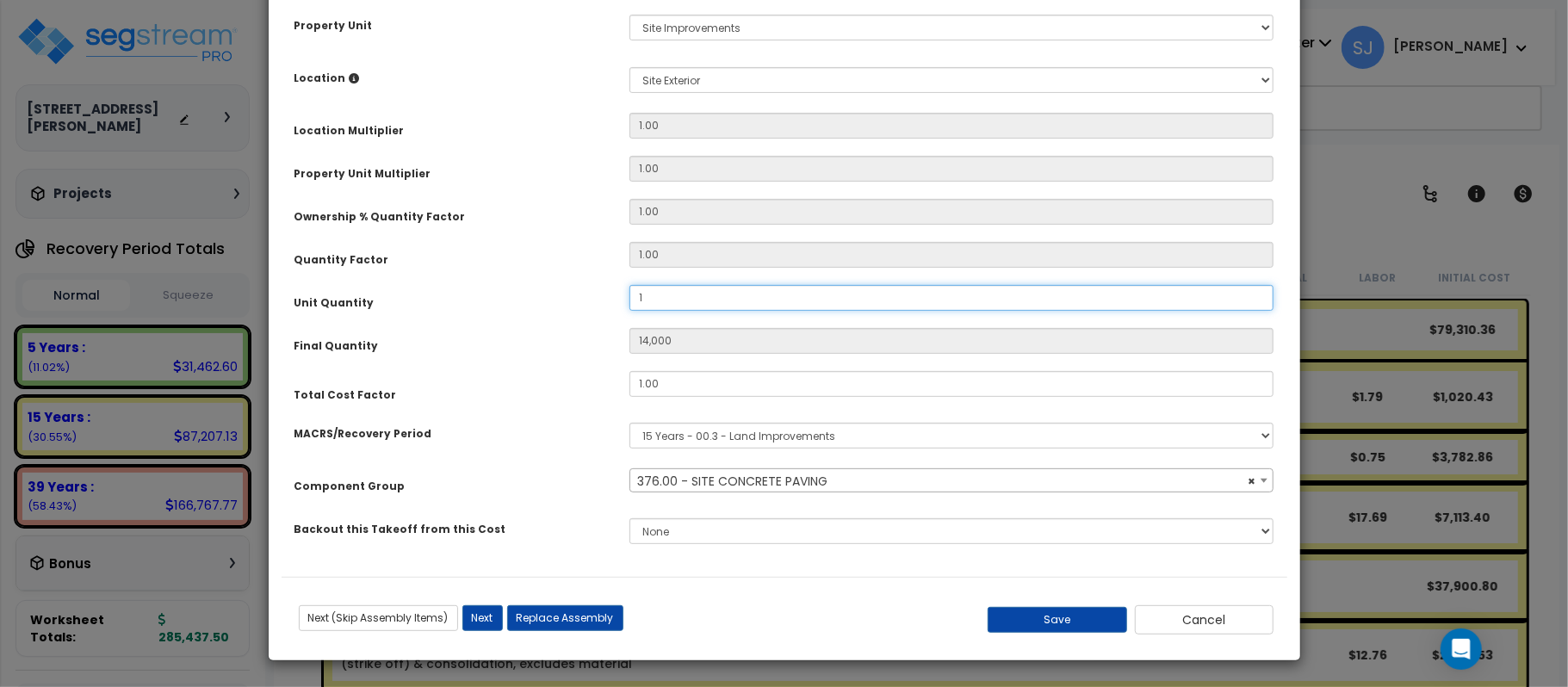
type input "12"
type input "120"
type input "1,200"
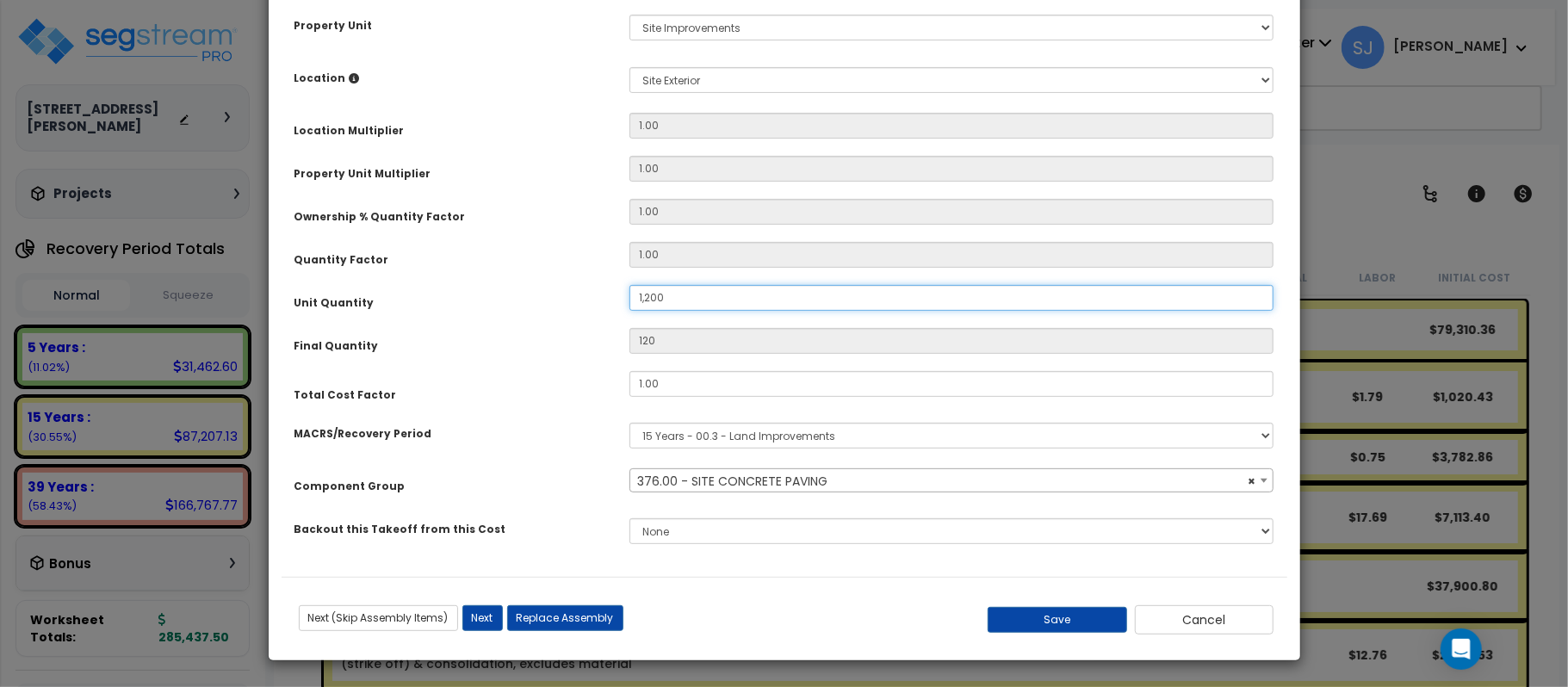
type input "1,200"
type input "12,000"
select select "26862"
click at [1076, 608] on button "Save" at bounding box center [1058, 619] width 140 height 26
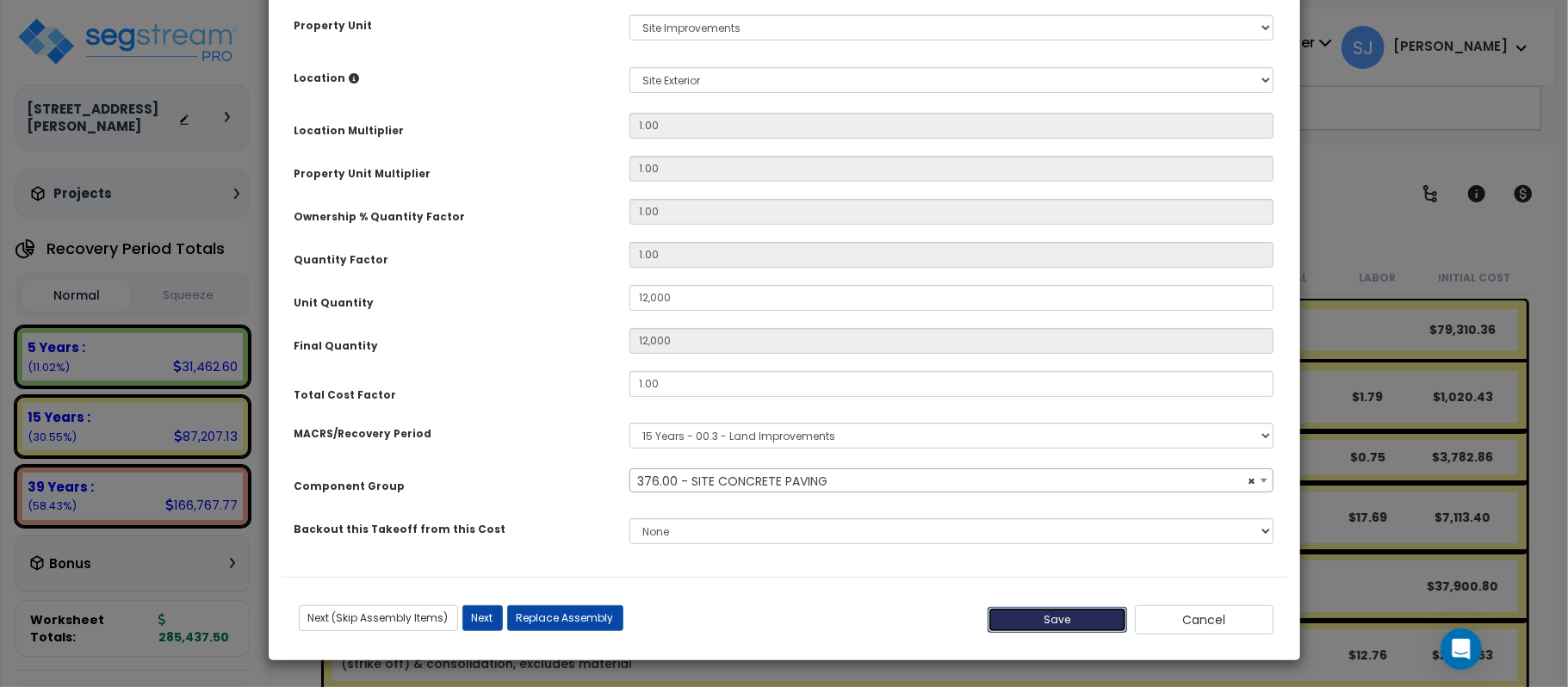
type input "12000.00"
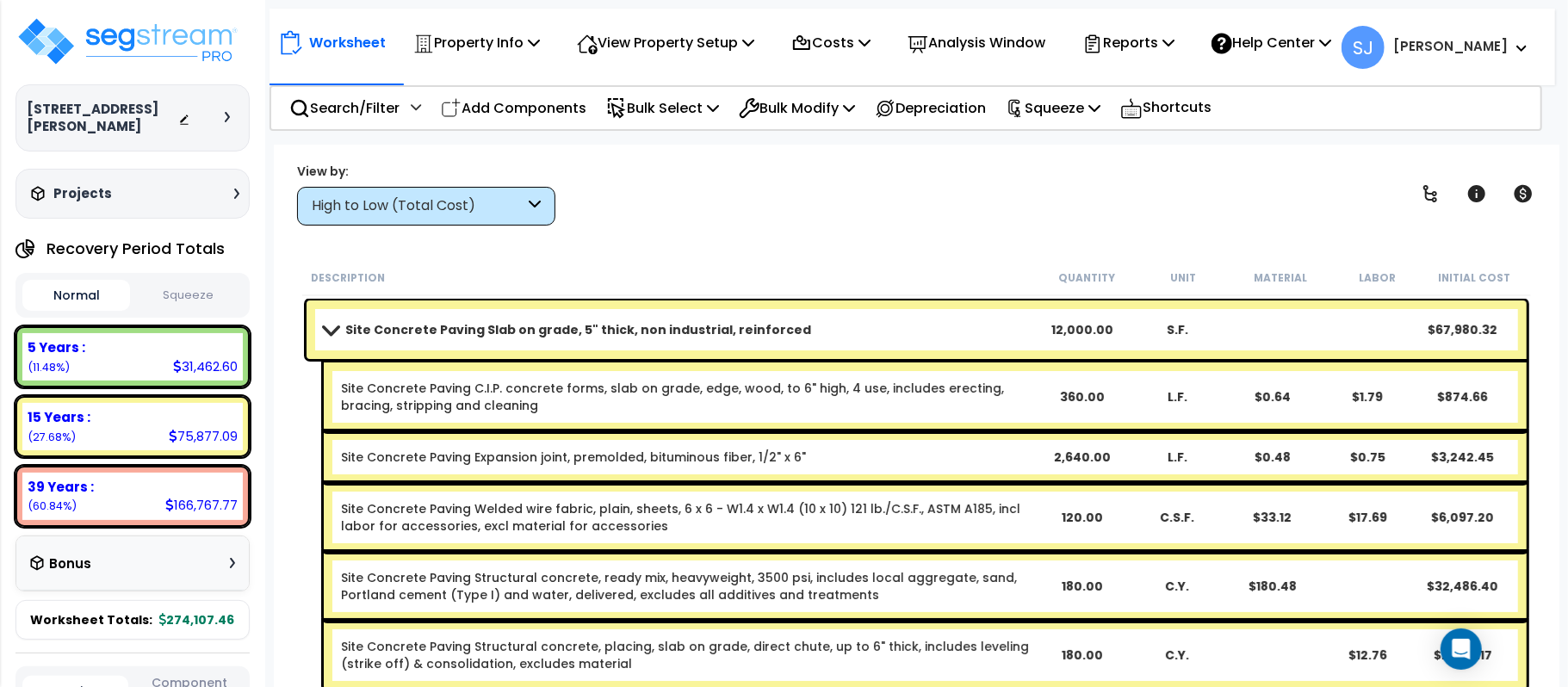
click at [1017, 312] on div "Site Concrete Paving Slab on grade, 5" thick, non industrial, reinforced 12,000…" at bounding box center [916, 330] width 1220 height 59
click at [936, 325] on link "Site Concrete Paving Slab on grade, 5" thick, non industrial, reinforced" at bounding box center [680, 330] width 712 height 25
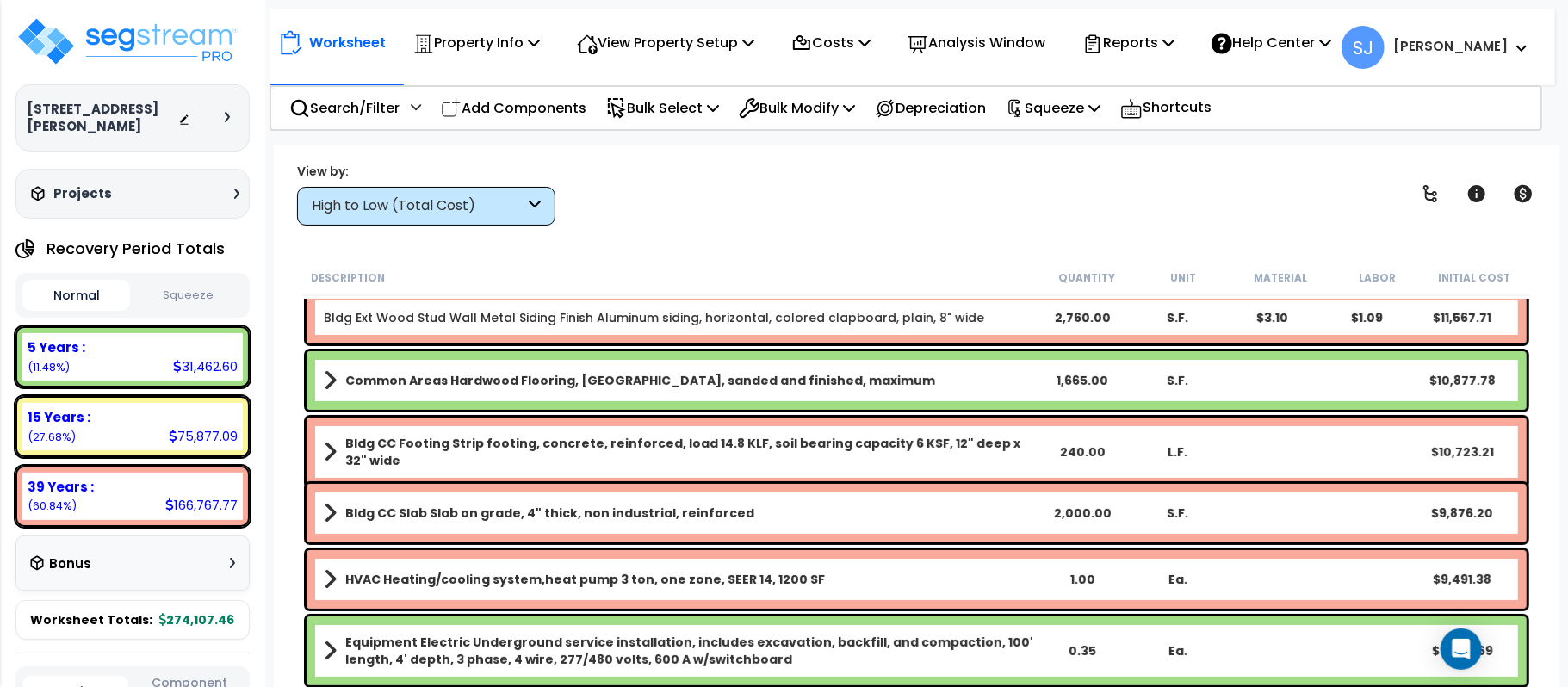
scroll to position [229, 0]
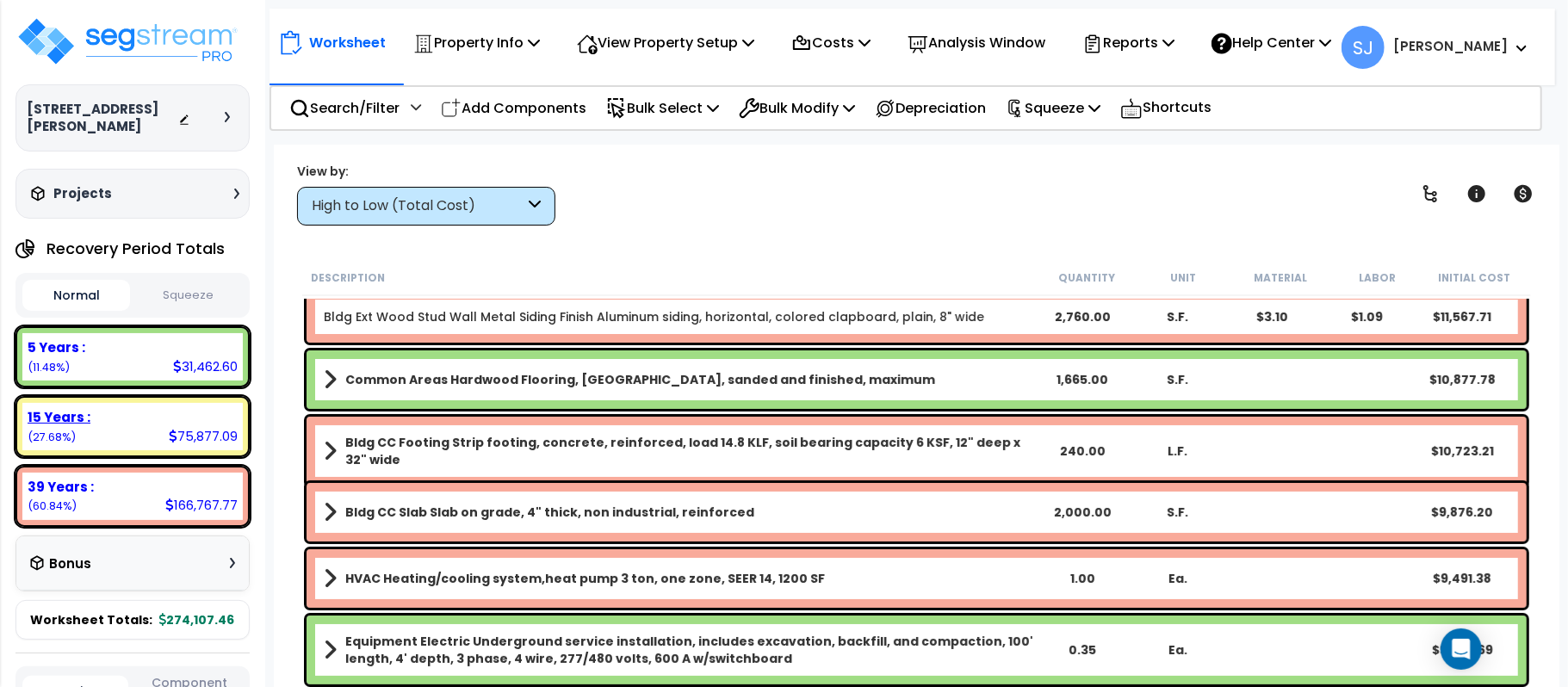
click at [138, 403] on div "15 Years : 75,877.09 (27.68%)" at bounding box center [132, 426] width 220 height 47
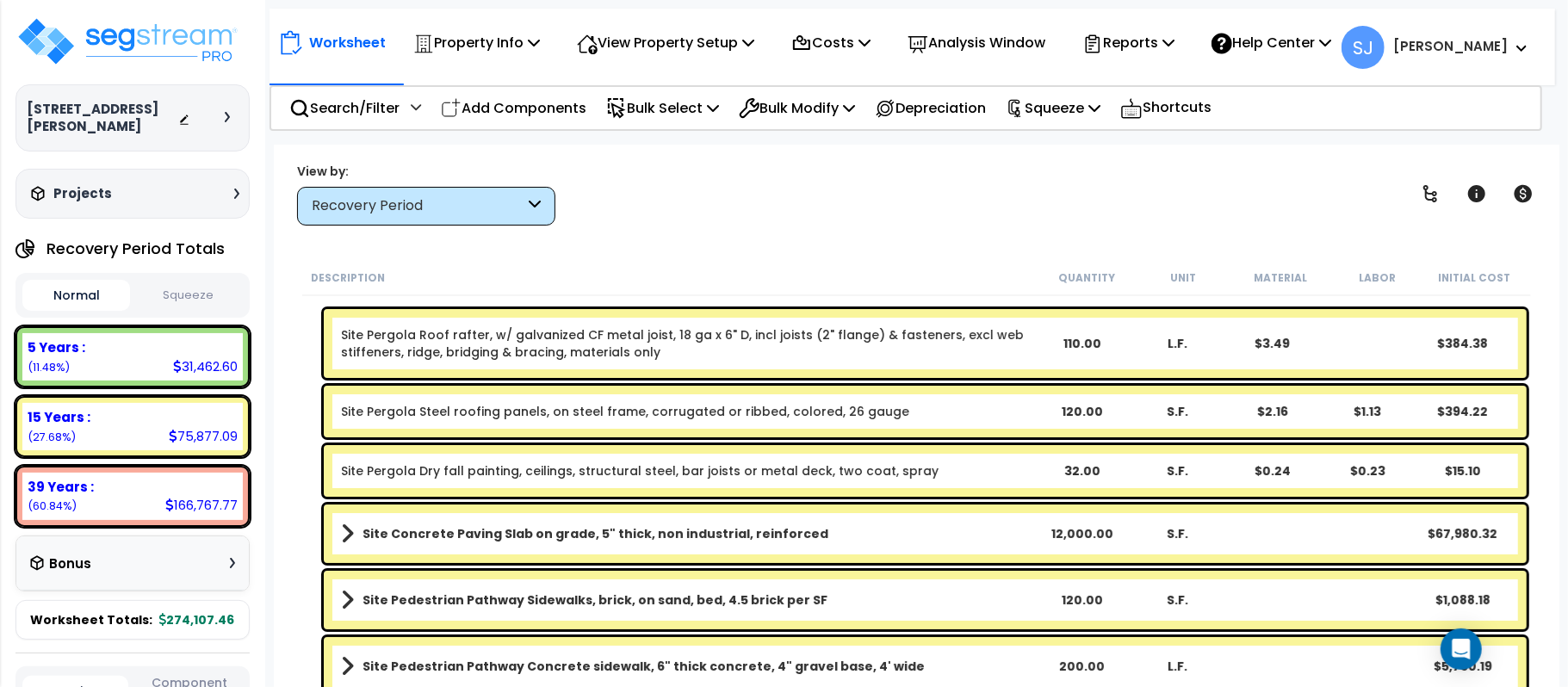
scroll to position [0, 0]
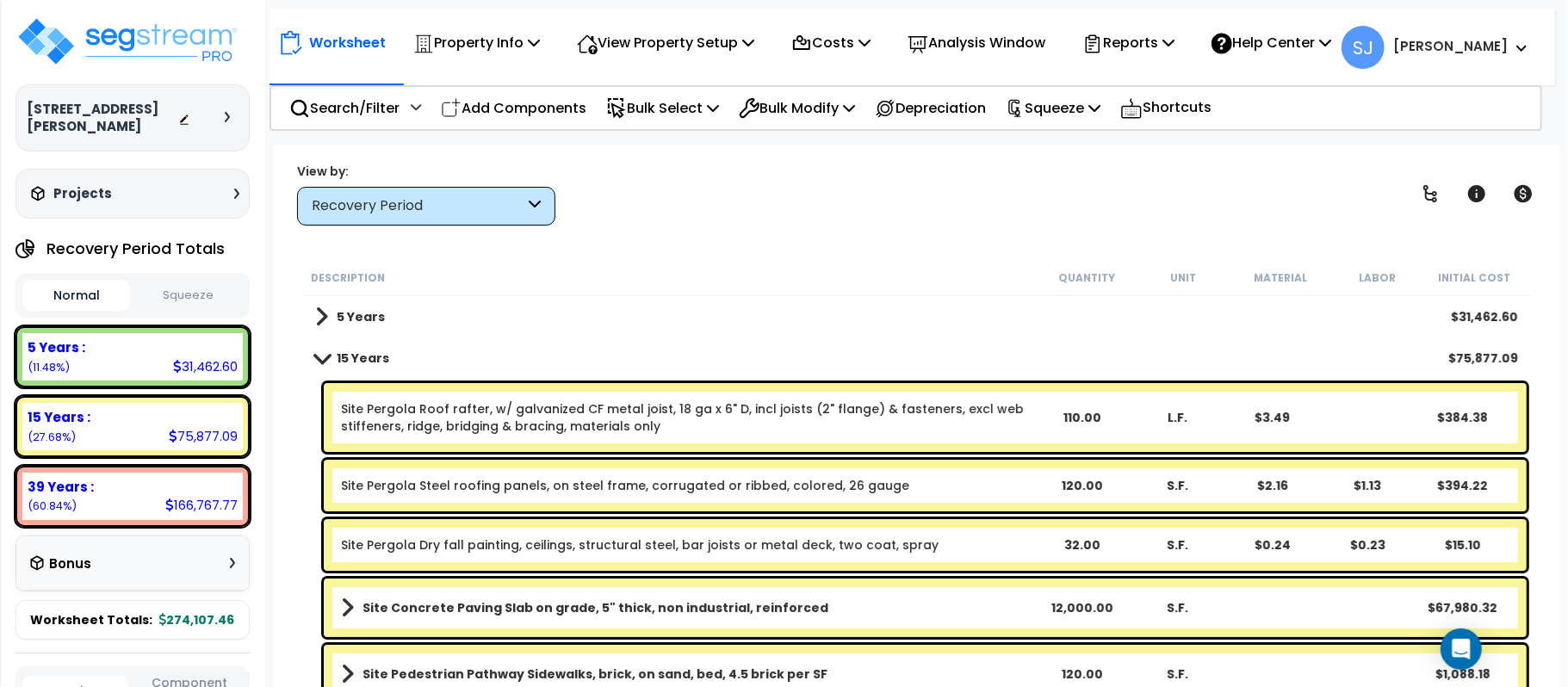
click at [203, 281] on button "Squeeze" at bounding box center [188, 296] width 108 height 30
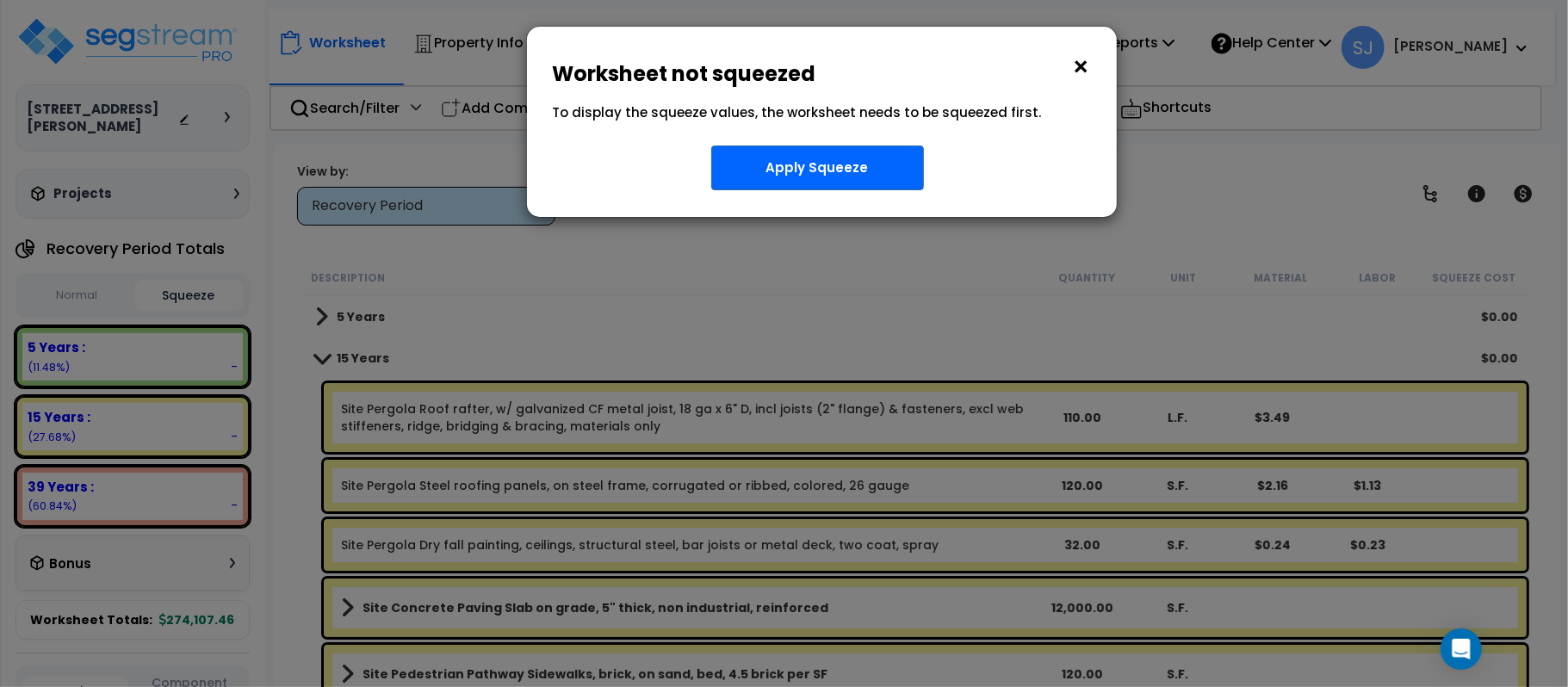
click at [1073, 69] on button "×" at bounding box center [1082, 66] width 19 height 27
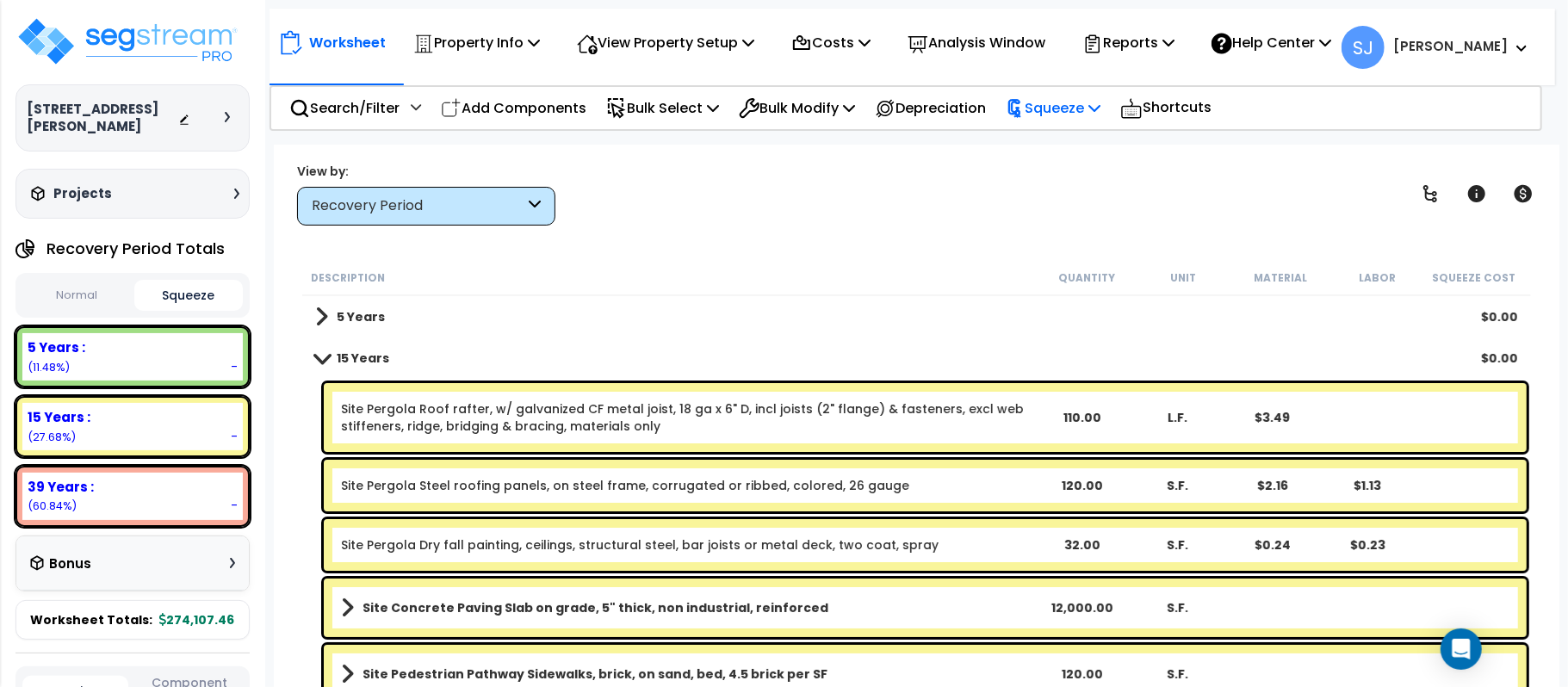
click at [1101, 109] on p "Squeeze" at bounding box center [1053, 108] width 95 height 24
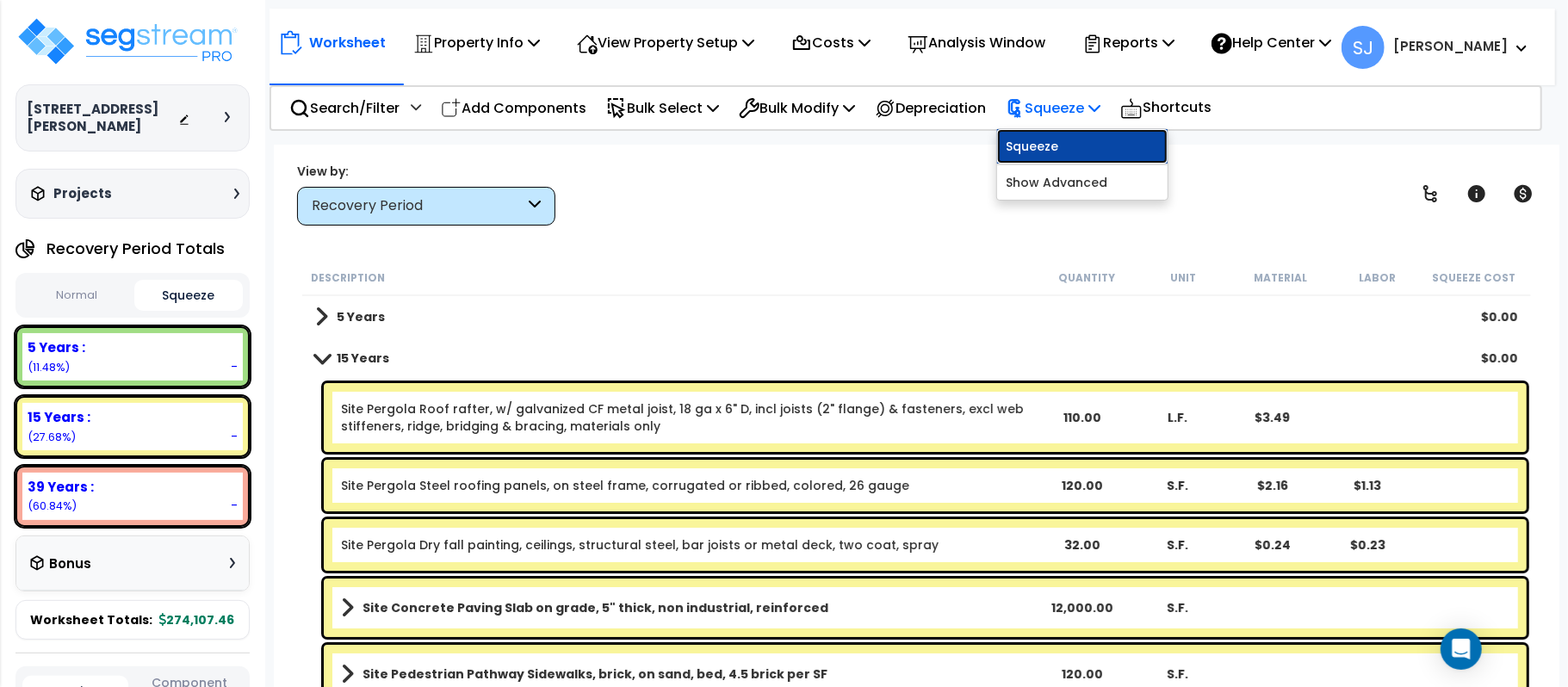
click at [1093, 141] on link "Squeeze" at bounding box center [1082, 146] width 170 height 34
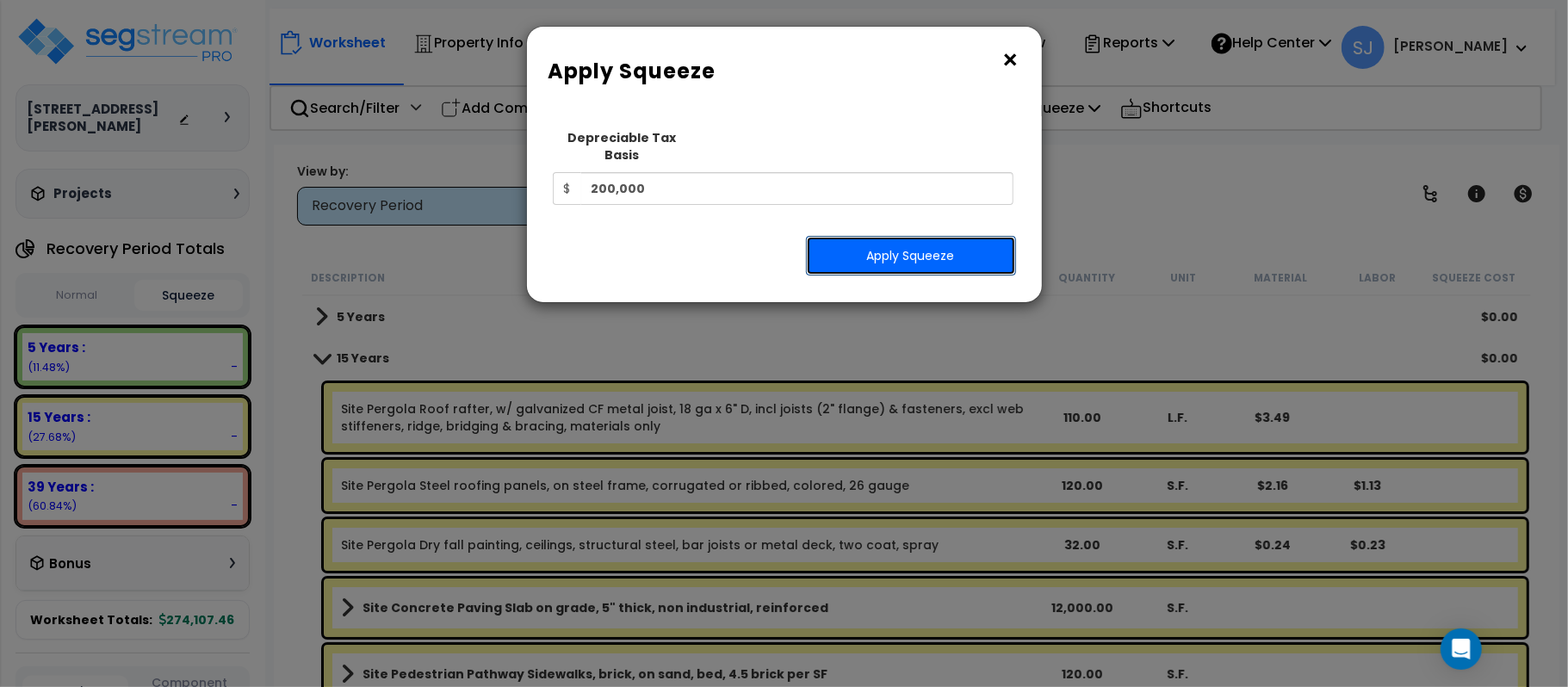
click at [937, 246] on button "Apply Squeeze" at bounding box center [911, 256] width 210 height 40
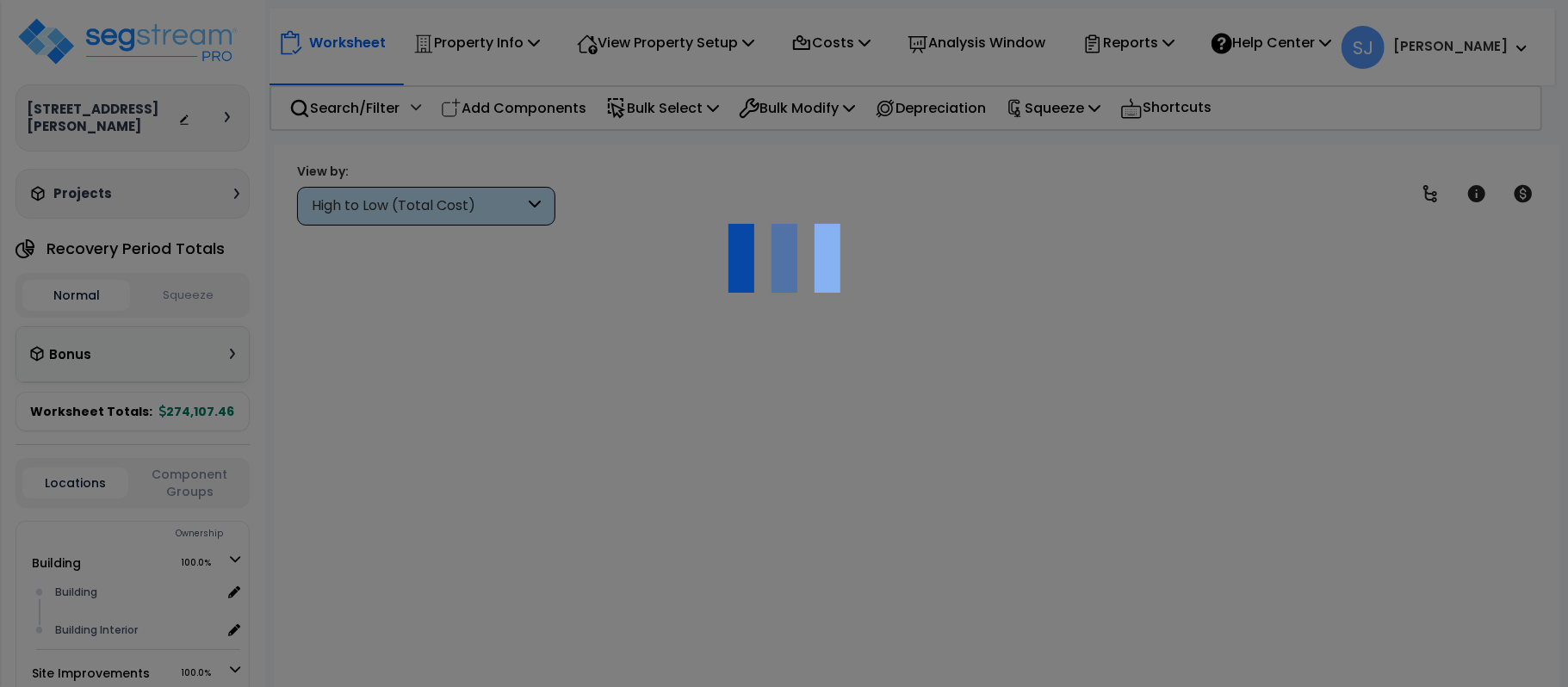
scroll to position [76, 0]
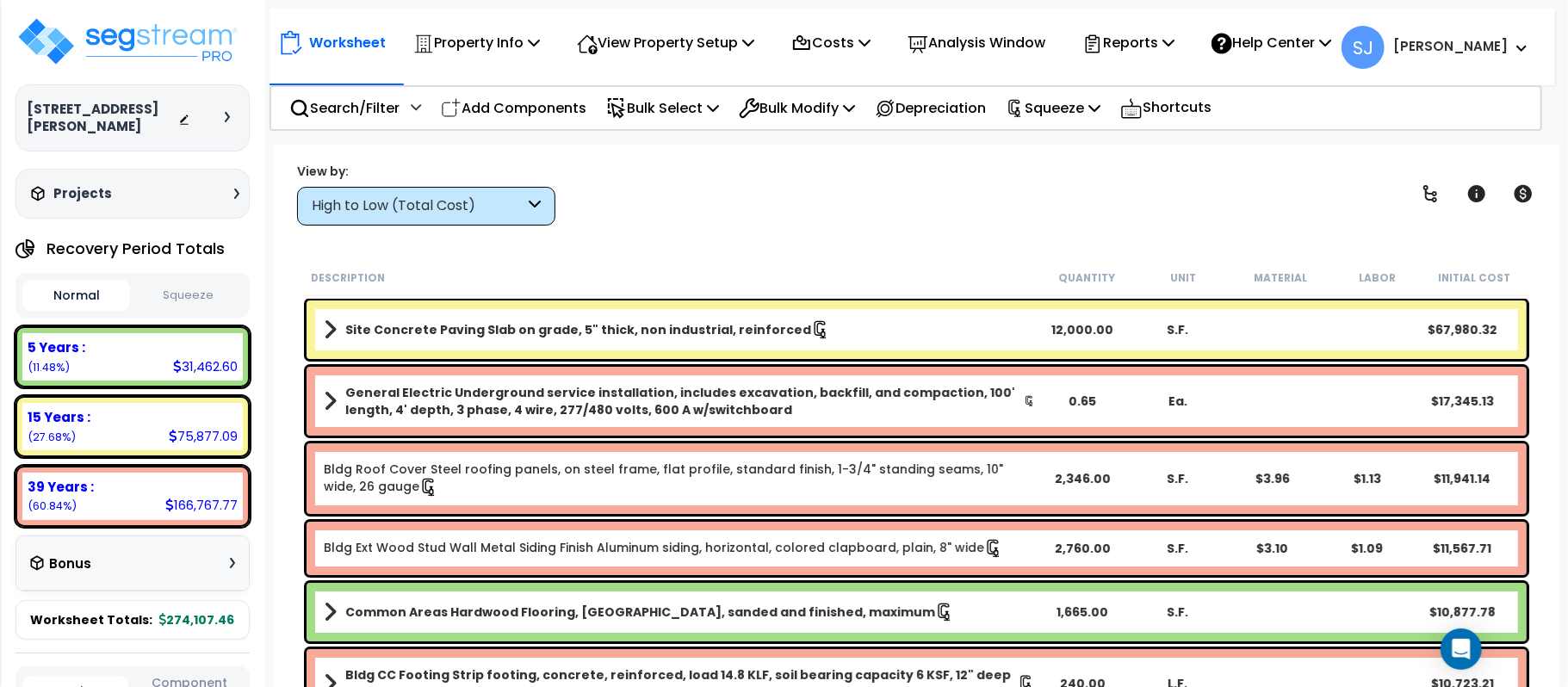
click at [189, 286] on button "Squeeze" at bounding box center [188, 296] width 108 height 30
click at [1093, 108] on p "Squeeze" at bounding box center [1053, 108] width 95 height 24
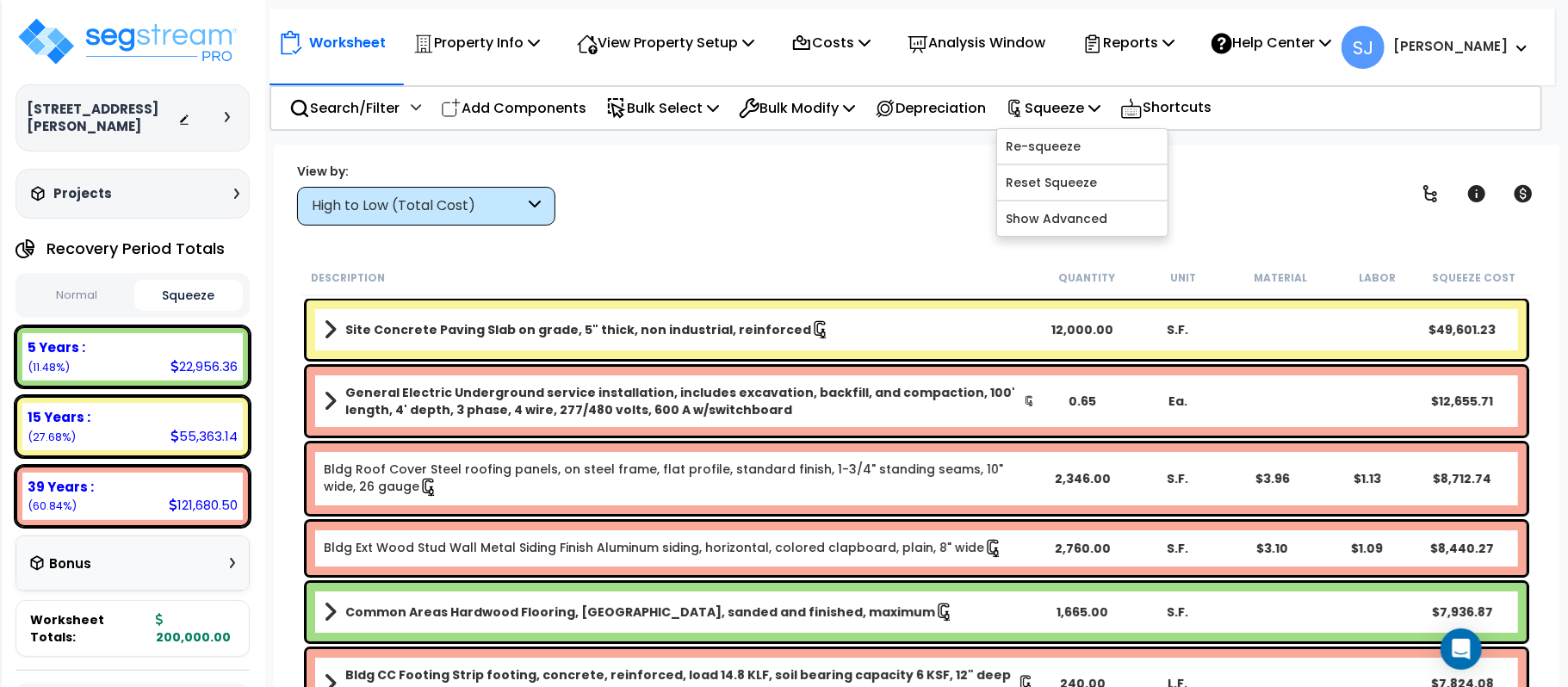
click at [924, 190] on div "View by: High to Low (Total Cost) High to Low (Total Cost)" at bounding box center [917, 193] width 1251 height 63
click at [1175, 40] on p "Reports" at bounding box center [1129, 43] width 93 height 24
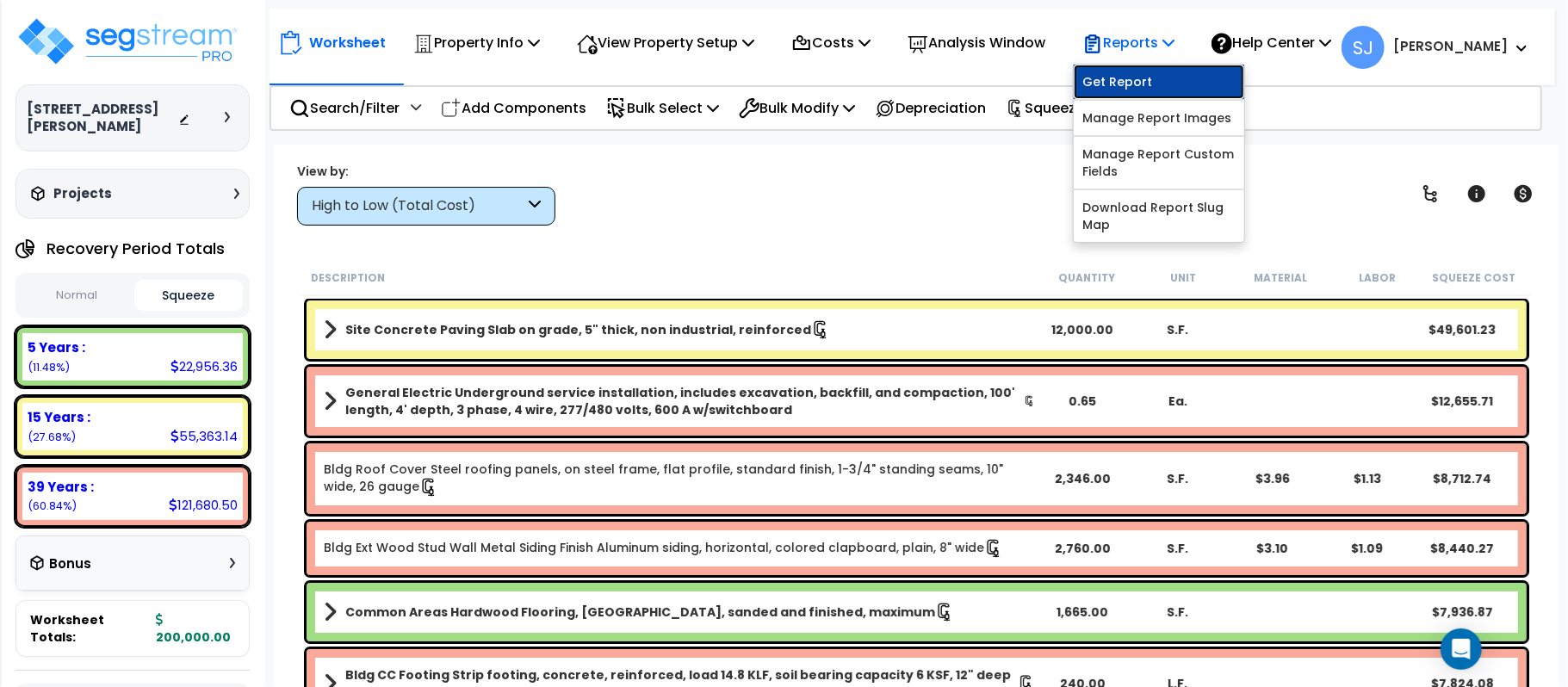
click at [1173, 87] on link "Get Report" at bounding box center [1159, 81] width 170 height 34
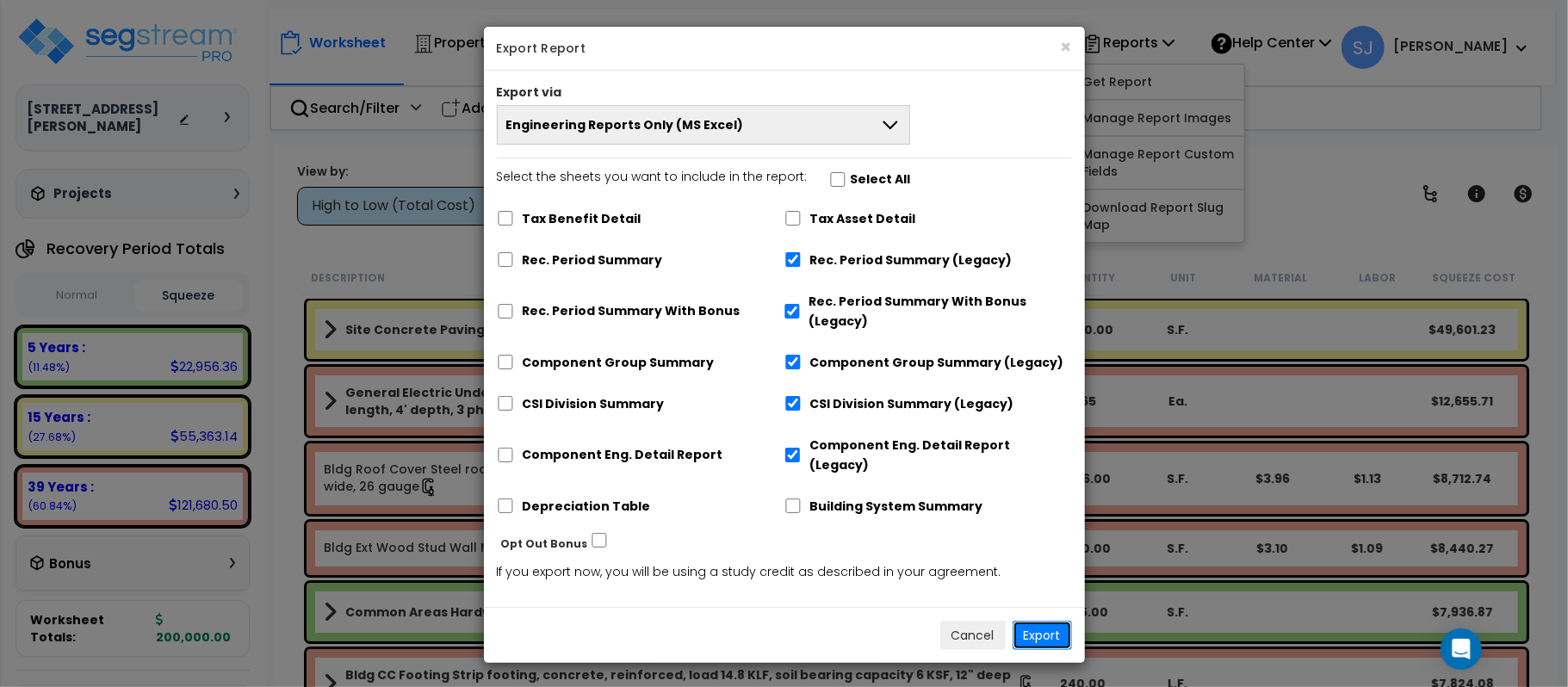
click at [1052, 625] on button "Export" at bounding box center [1042, 635] width 60 height 29
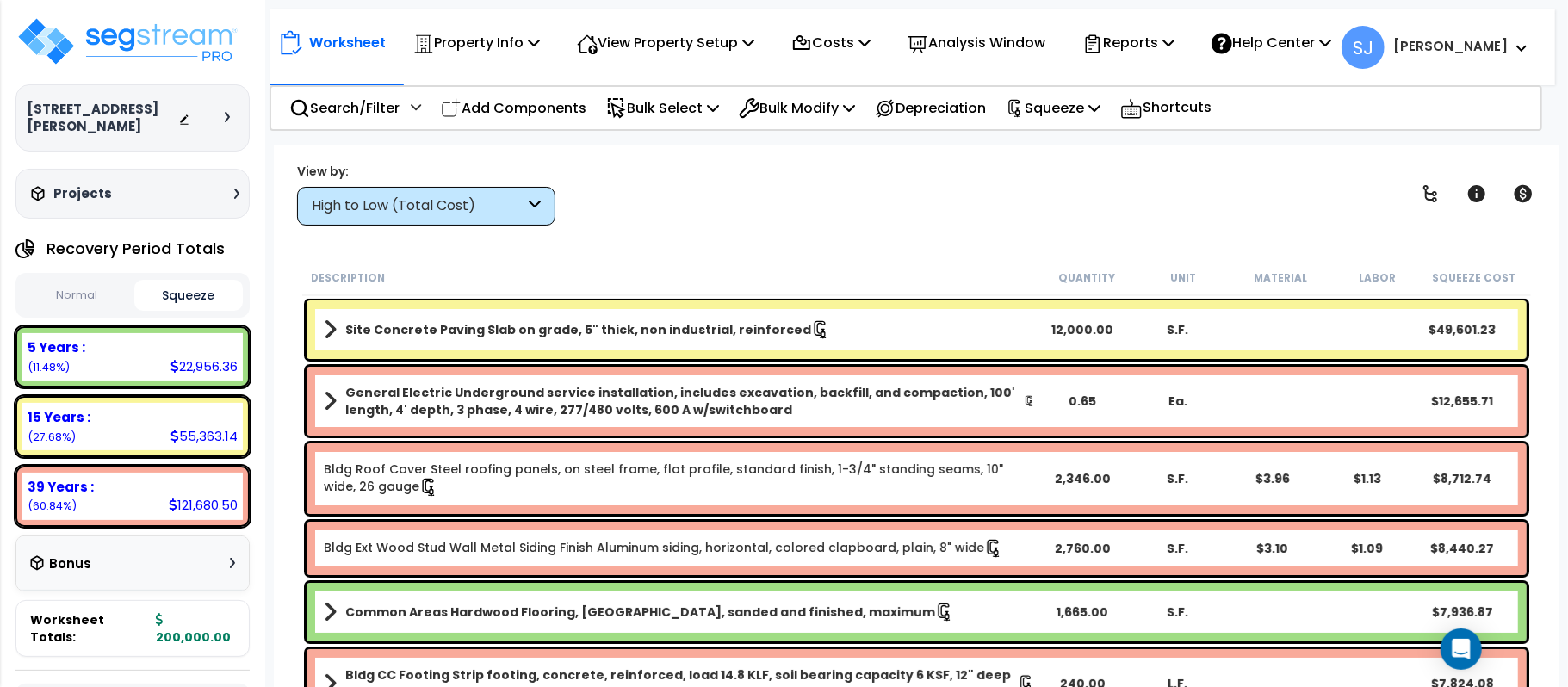
click at [198, 357] on div "22,956.36" at bounding box center [203, 366] width 67 height 18
copy div "22,956.36"
click at [210, 427] on div "55,363.14" at bounding box center [203, 436] width 67 height 18
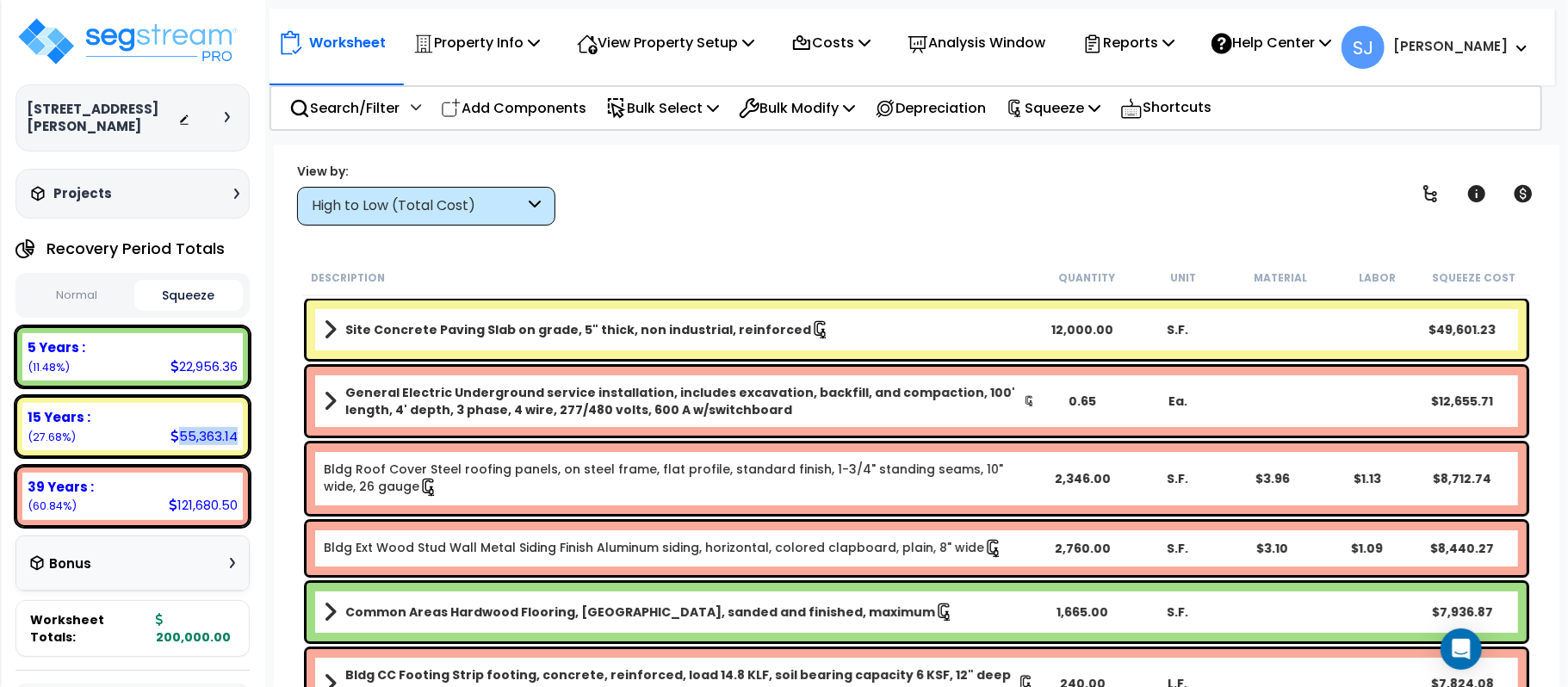
copy div "55,363.14"
click at [212, 496] on div "121,680.50" at bounding box center [203, 505] width 69 height 18
copy div "121,680.50"
click at [257, 252] on div "[STREET_ADDRESS][PERSON_NAME] Depreciable Tax Basis : $200,000.00 Placed-In-Ser…" at bounding box center [132, 343] width 266 height 687
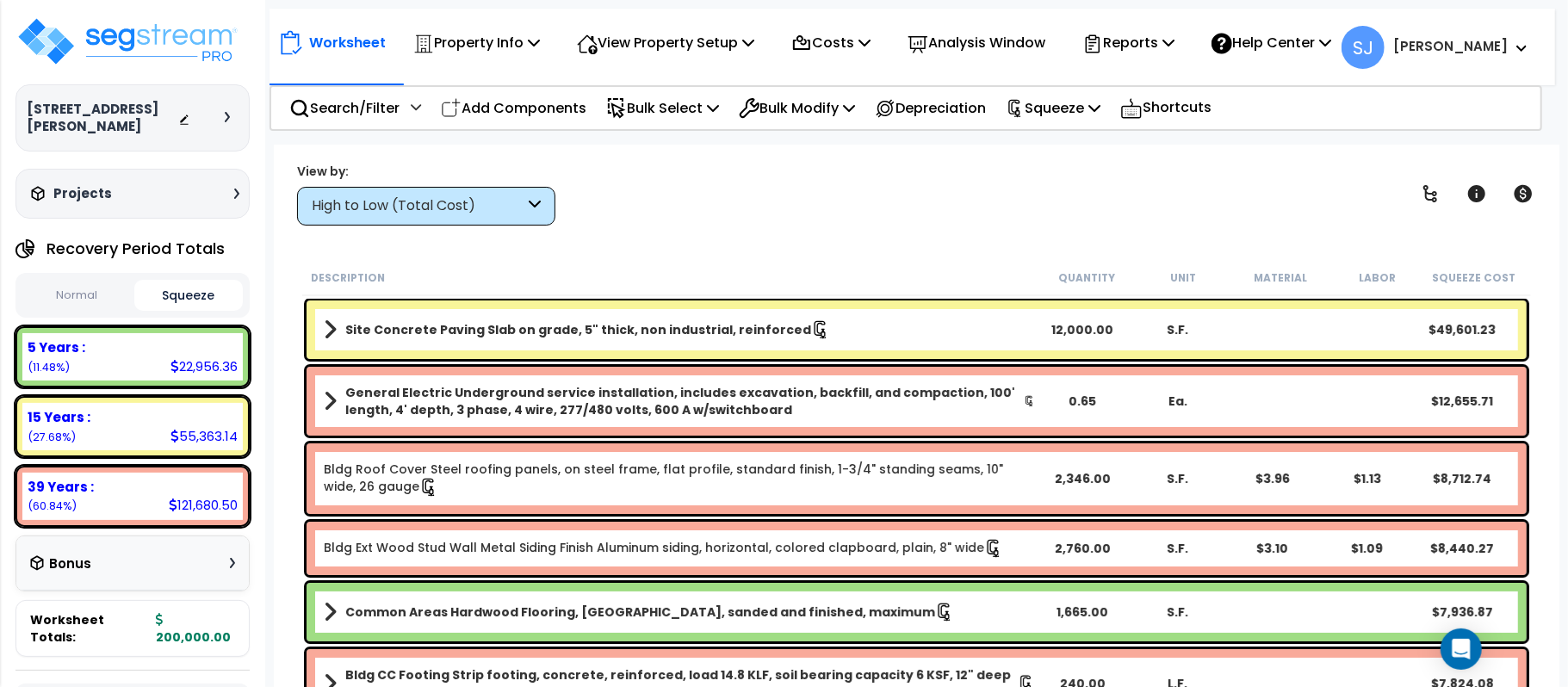
click at [39, 494] on div "39 Years : 121,680.50 (60.84%)" at bounding box center [132, 496] width 220 height 47
click at [43, 499] on small "(60.84%)" at bounding box center [52, 506] width 49 height 14
copy small "60.84"
